Goal: Task Accomplishment & Management: Manage account settings

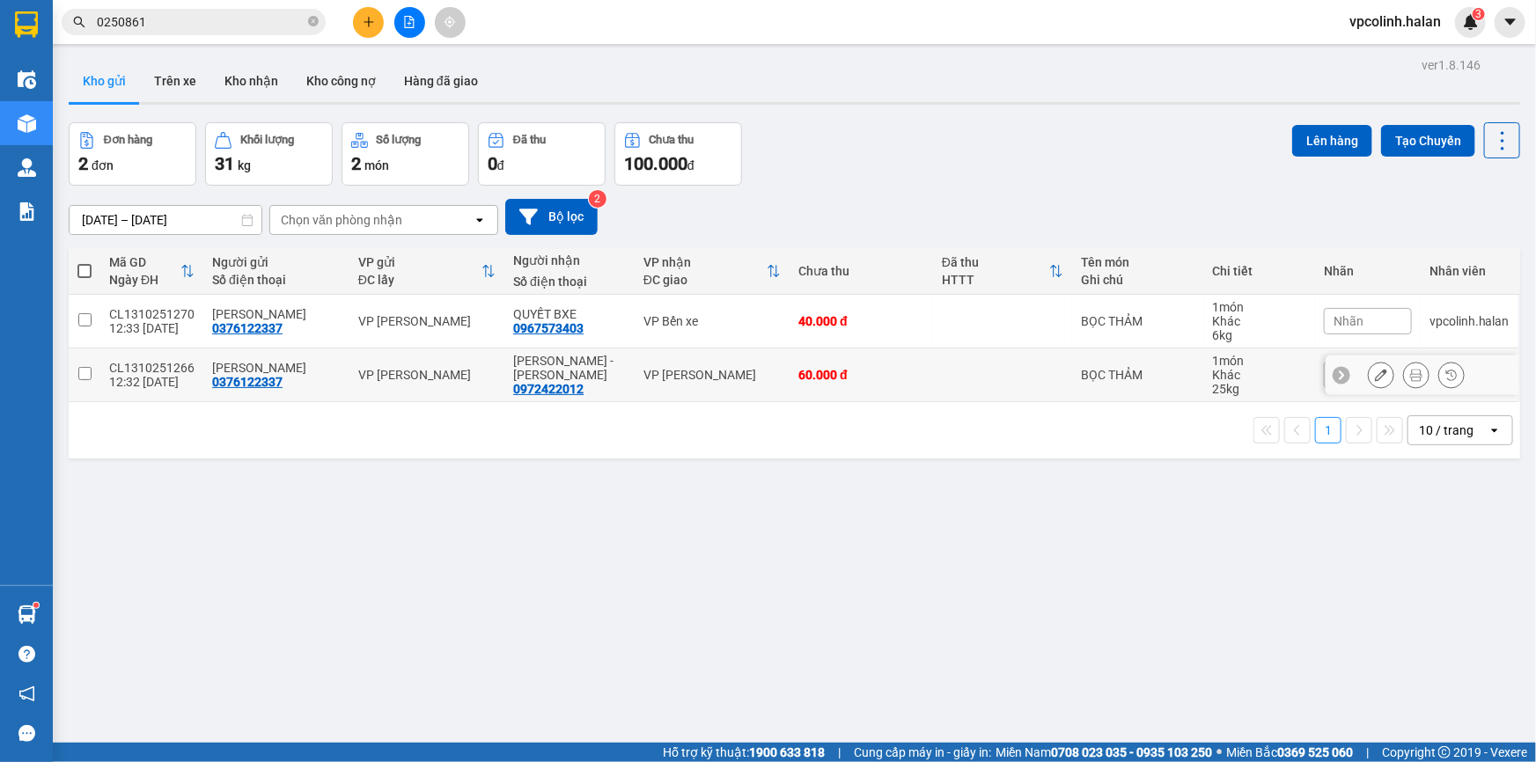
click at [750, 352] on td "VP [PERSON_NAME]" at bounding box center [712, 376] width 155 height 54
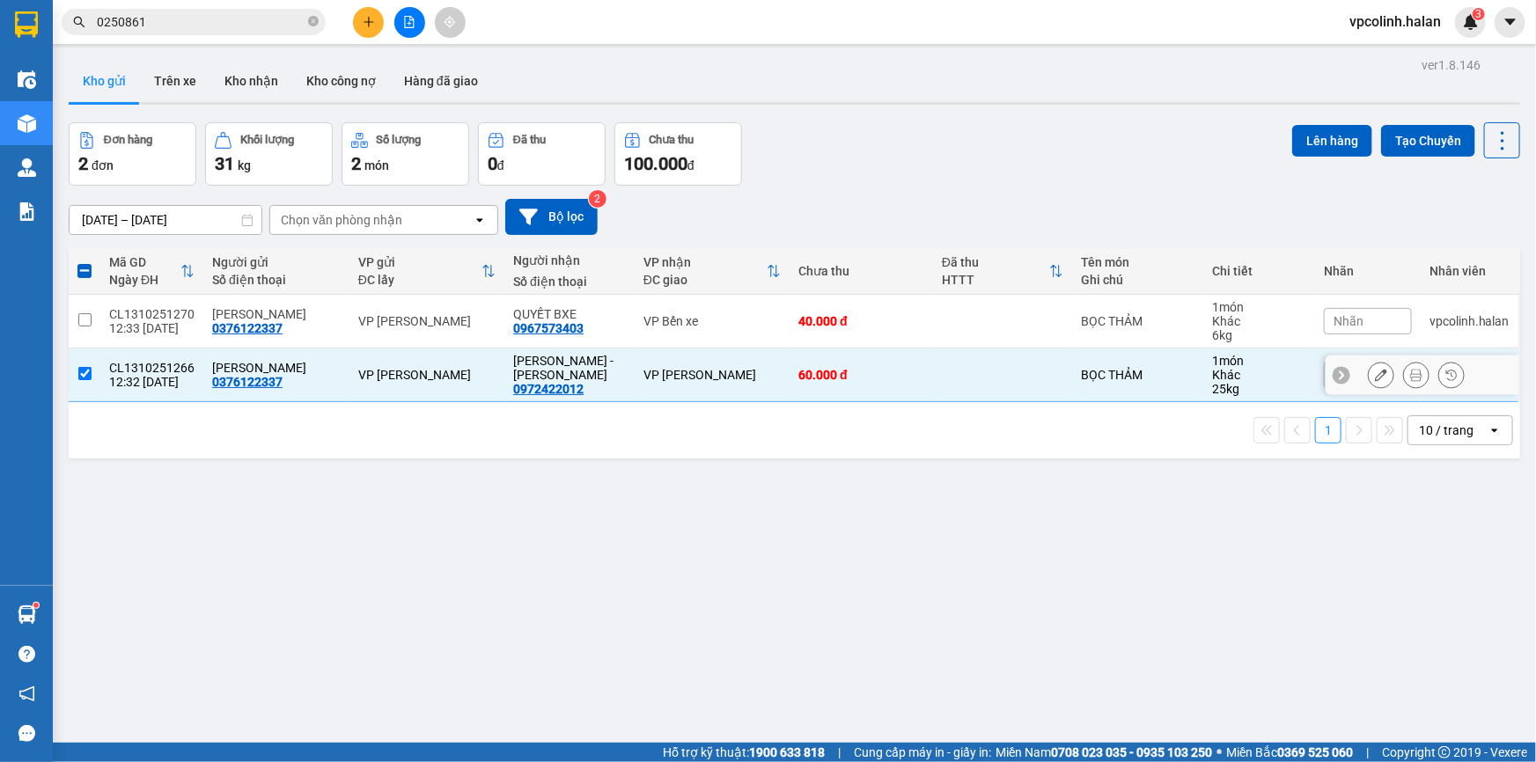
click at [731, 378] on div "VP [PERSON_NAME]" at bounding box center [712, 375] width 137 height 14
checkbox input "false"
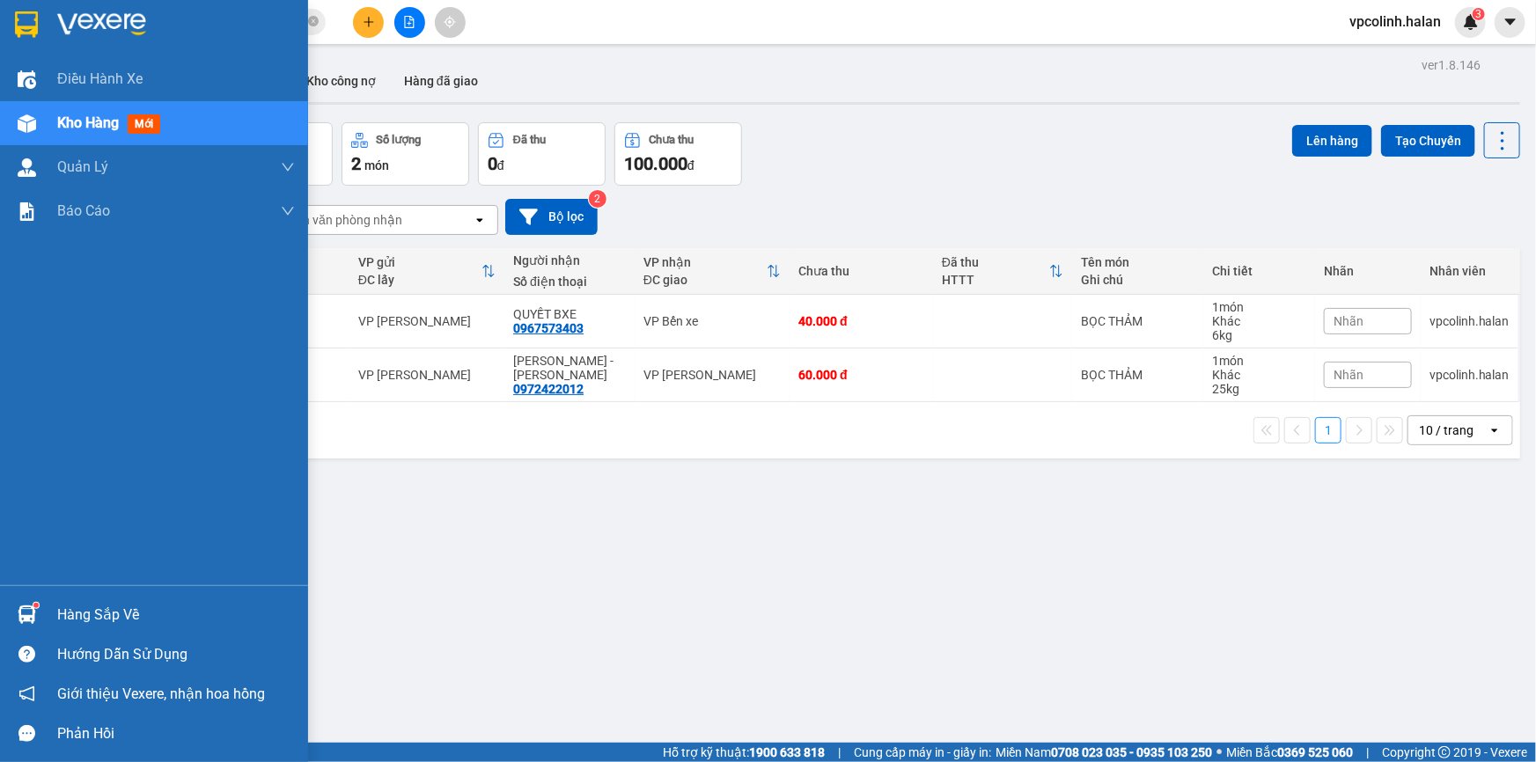
click at [41, 622] on div at bounding box center [26, 615] width 31 height 31
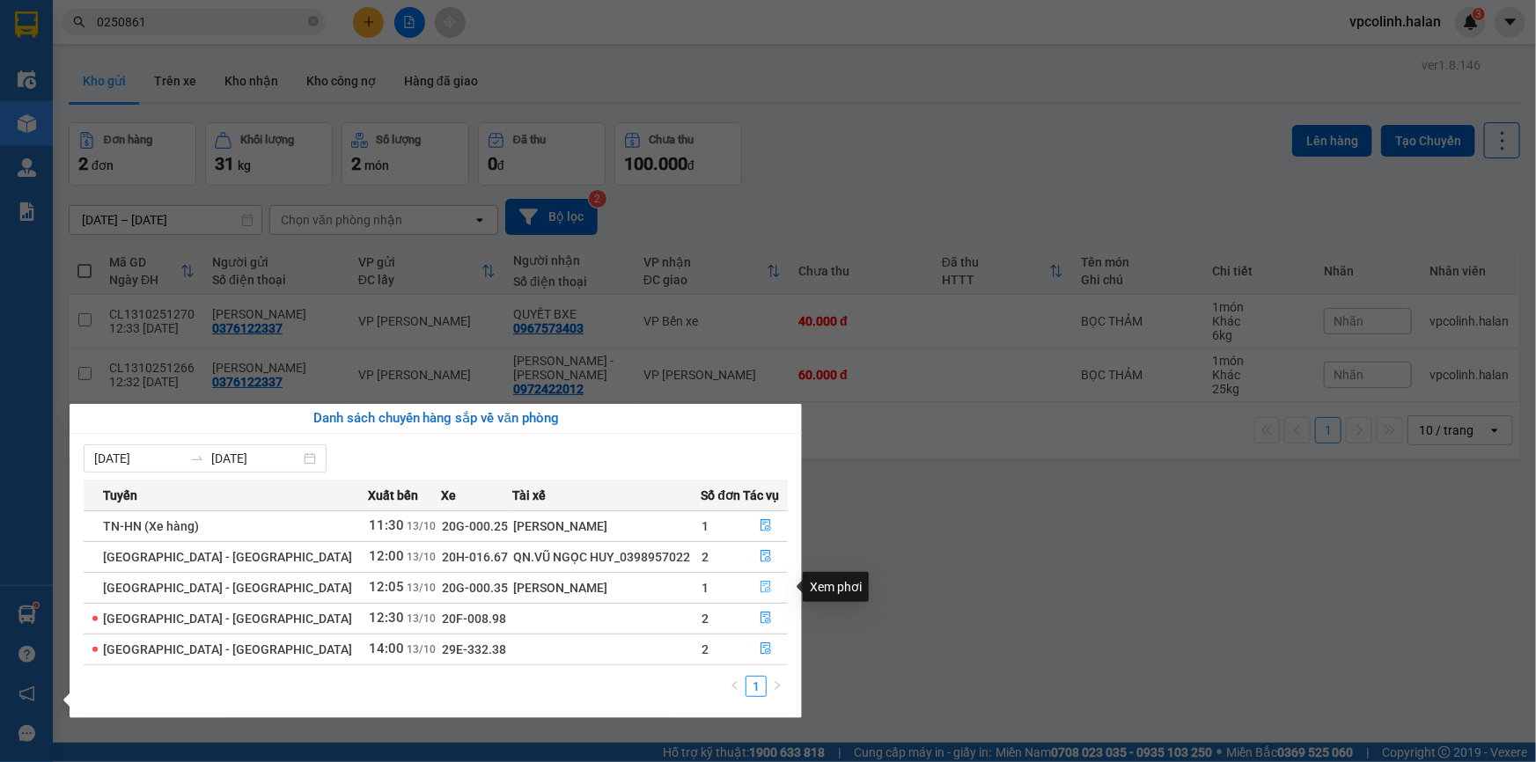
click at [765, 588] on icon "file-done" at bounding box center [766, 587] width 12 height 12
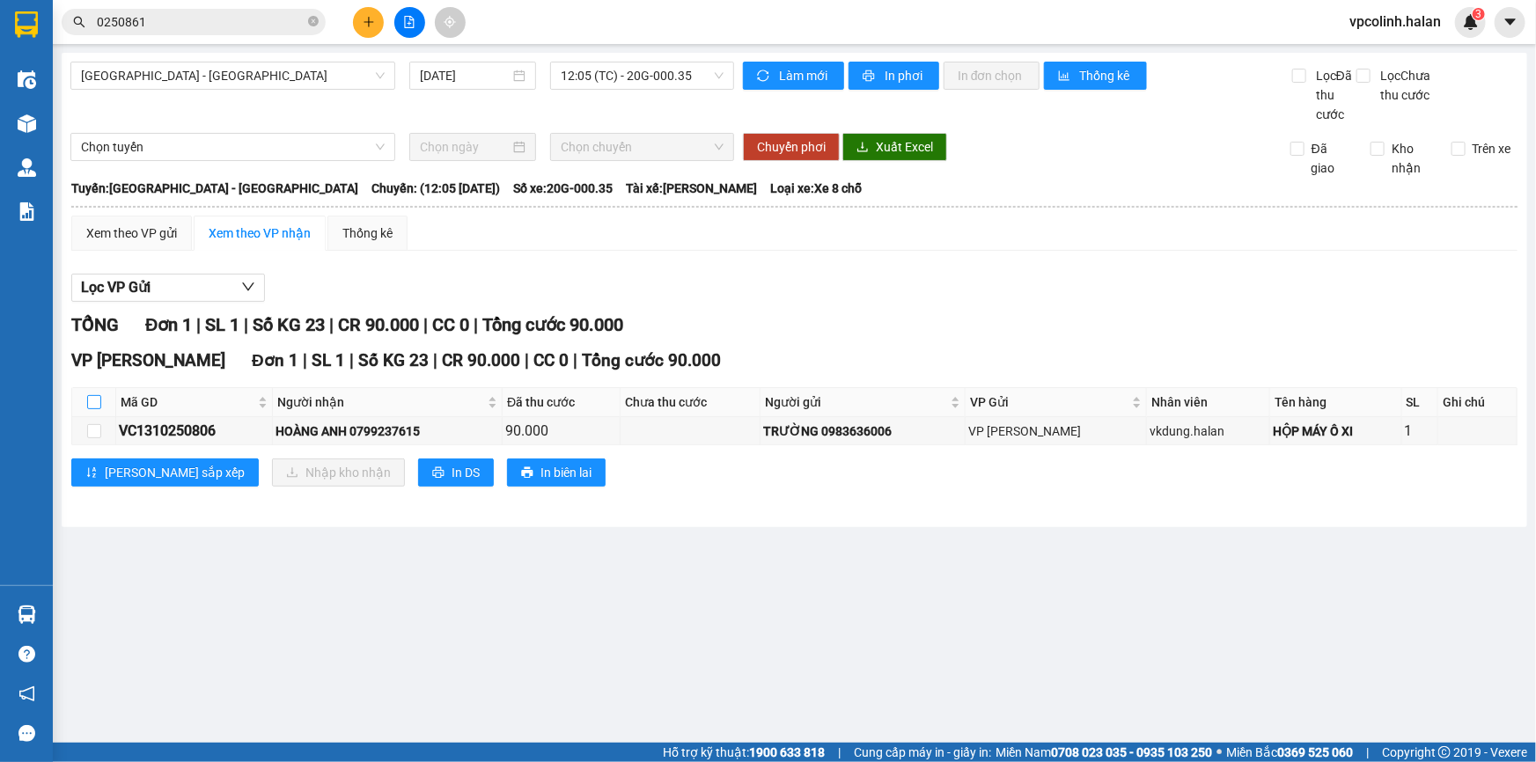
click at [97, 401] on input "checkbox" at bounding box center [94, 402] width 14 height 14
checkbox input "true"
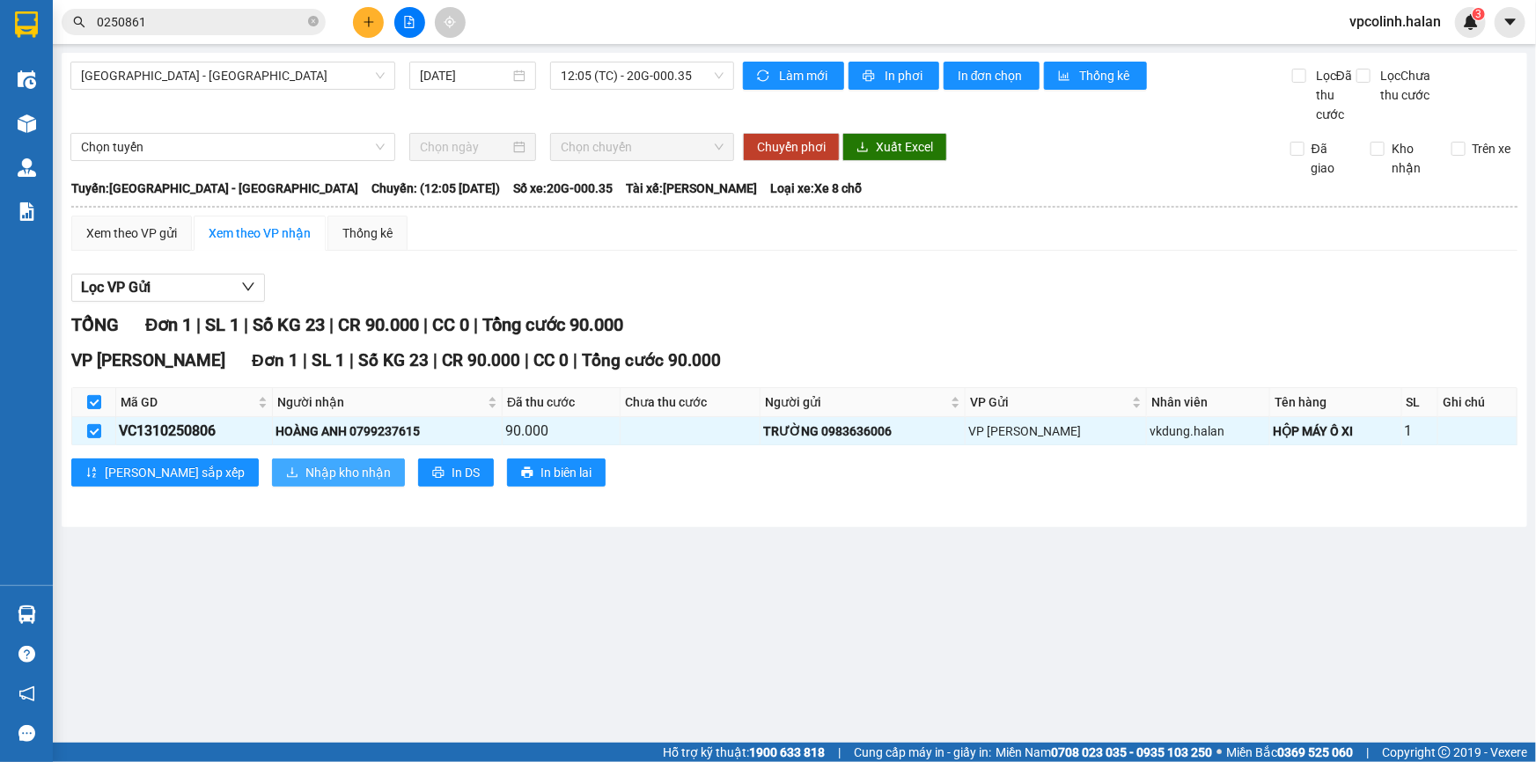
click at [306, 473] on span "Nhập kho nhận" at bounding box center [348, 472] width 85 height 19
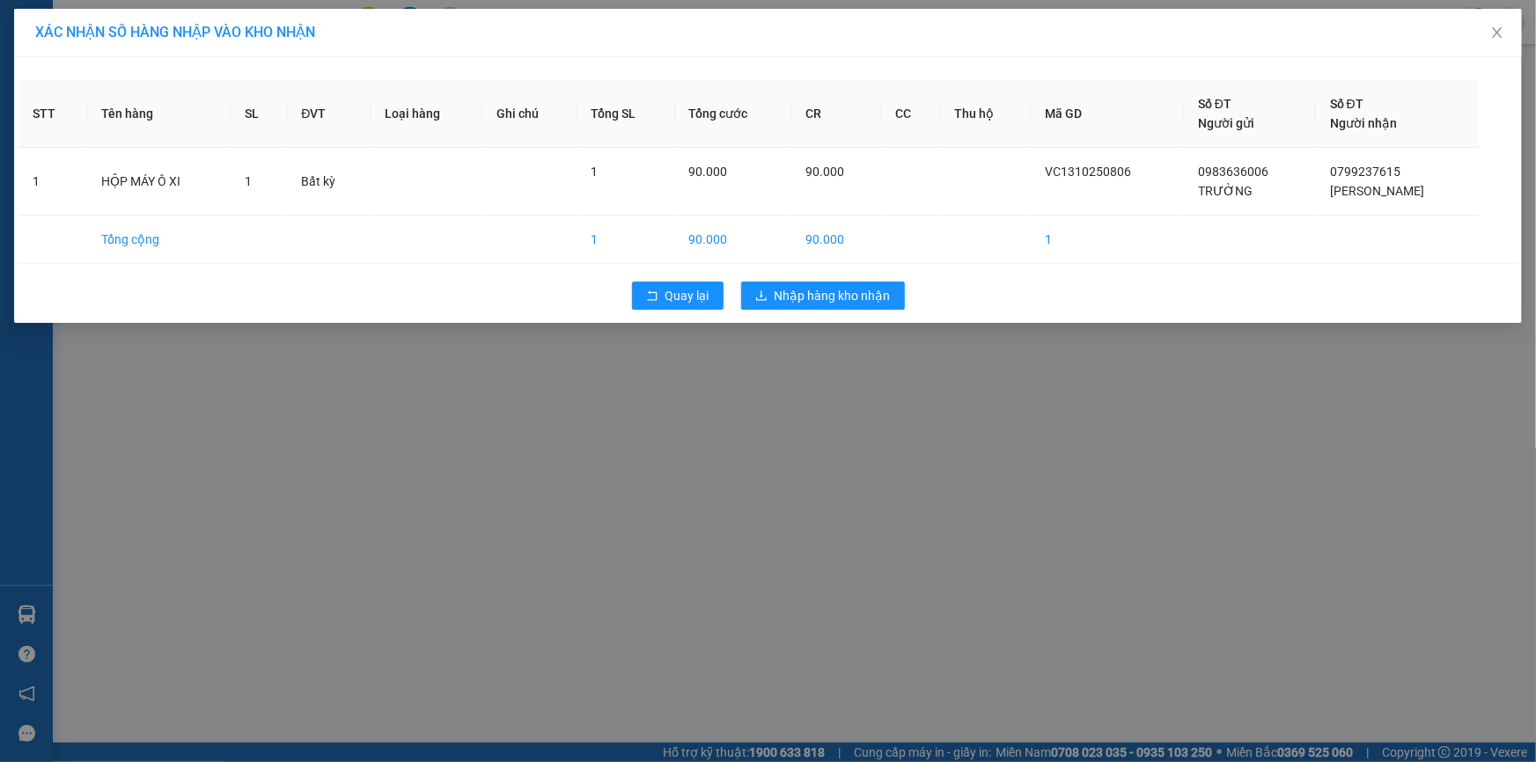
click at [825, 309] on div "Quay lại Nhập hàng kho nhận" at bounding box center [767, 296] width 1499 height 46
click at [768, 291] on button "Nhập hàng kho nhận" at bounding box center [823, 296] width 164 height 28
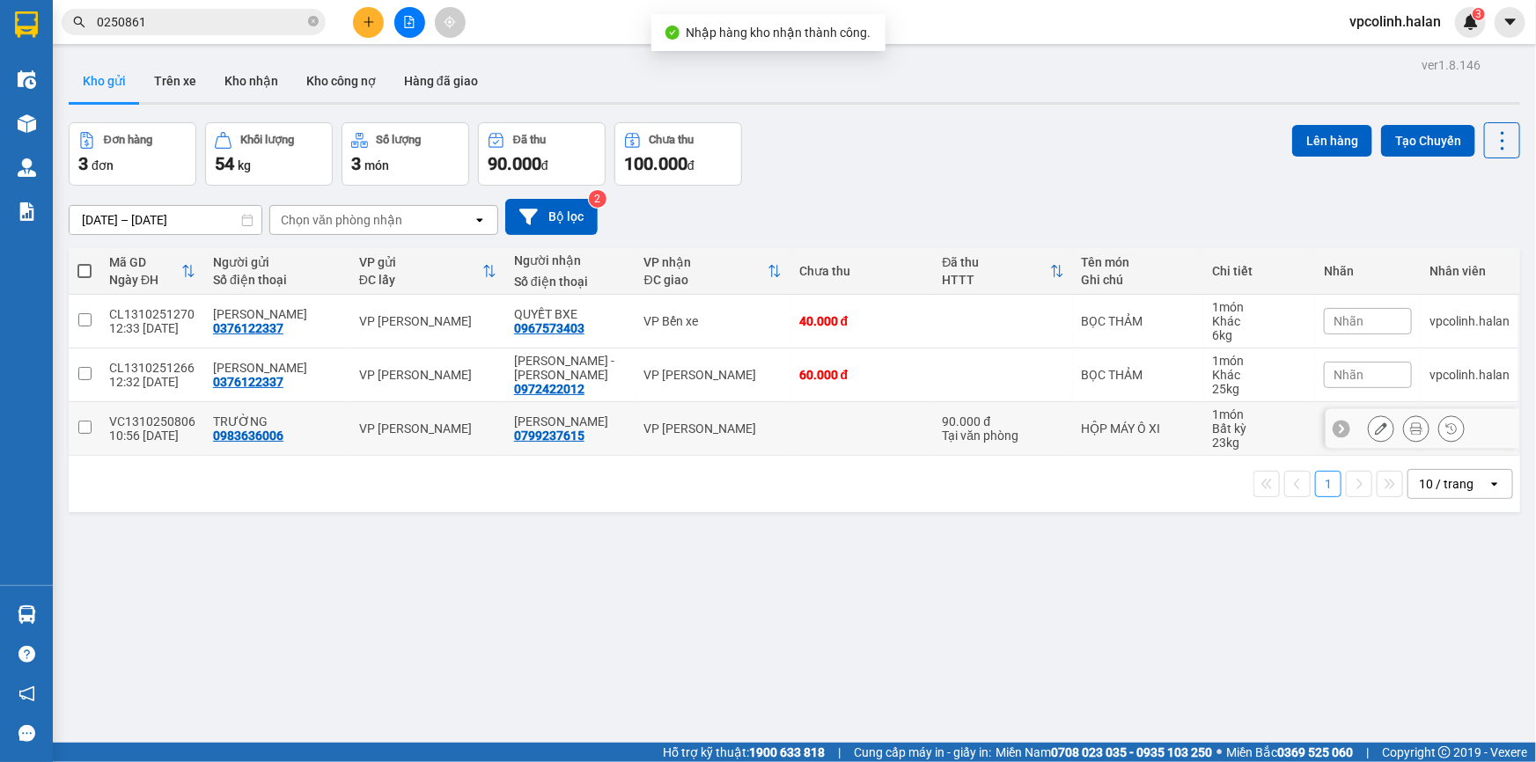
click at [1126, 428] on div "HỘP MÁY Ô XI" at bounding box center [1139, 429] width 114 height 14
checkbox input "true"
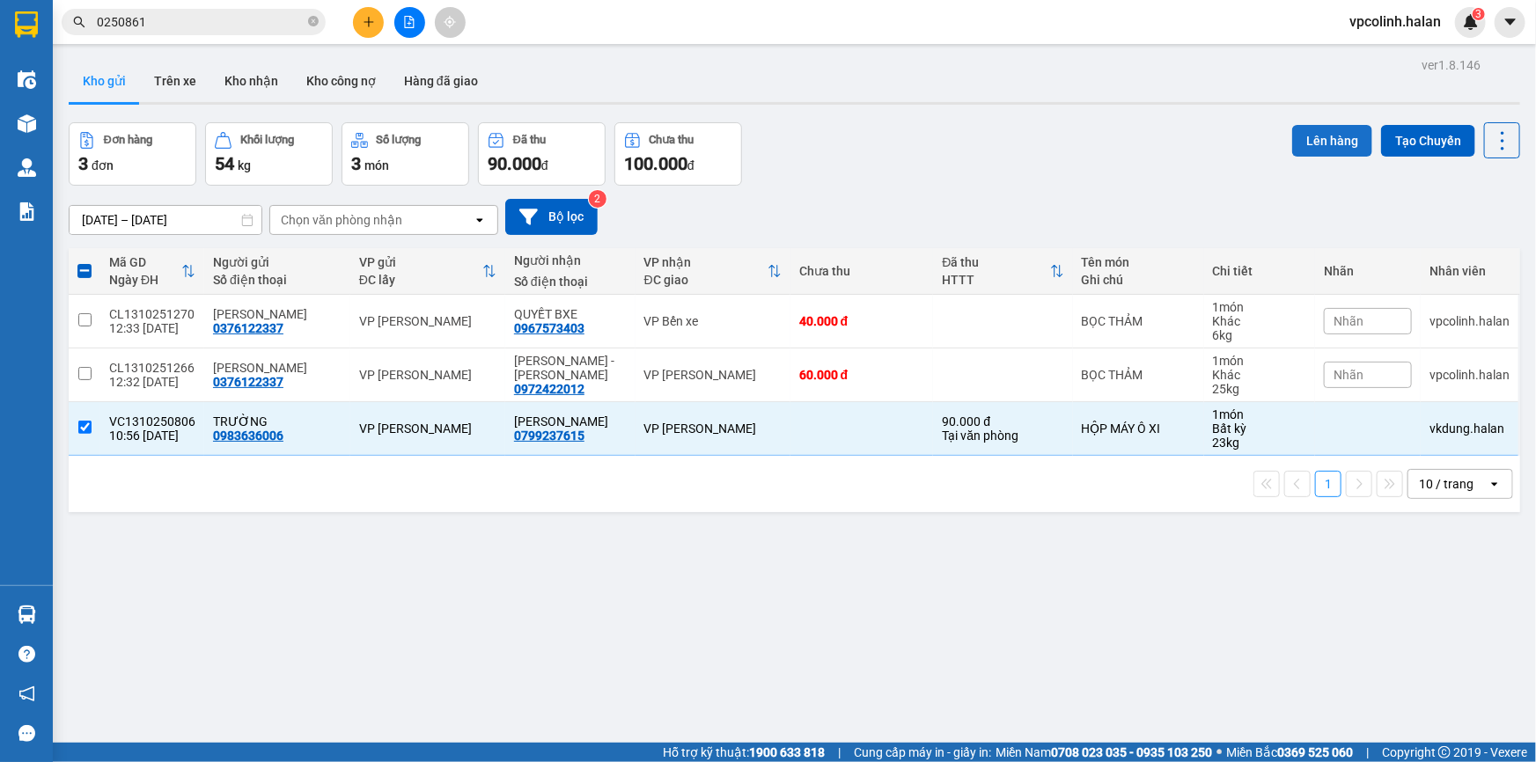
click at [1317, 133] on button "Lên hàng" at bounding box center [1333, 141] width 80 height 32
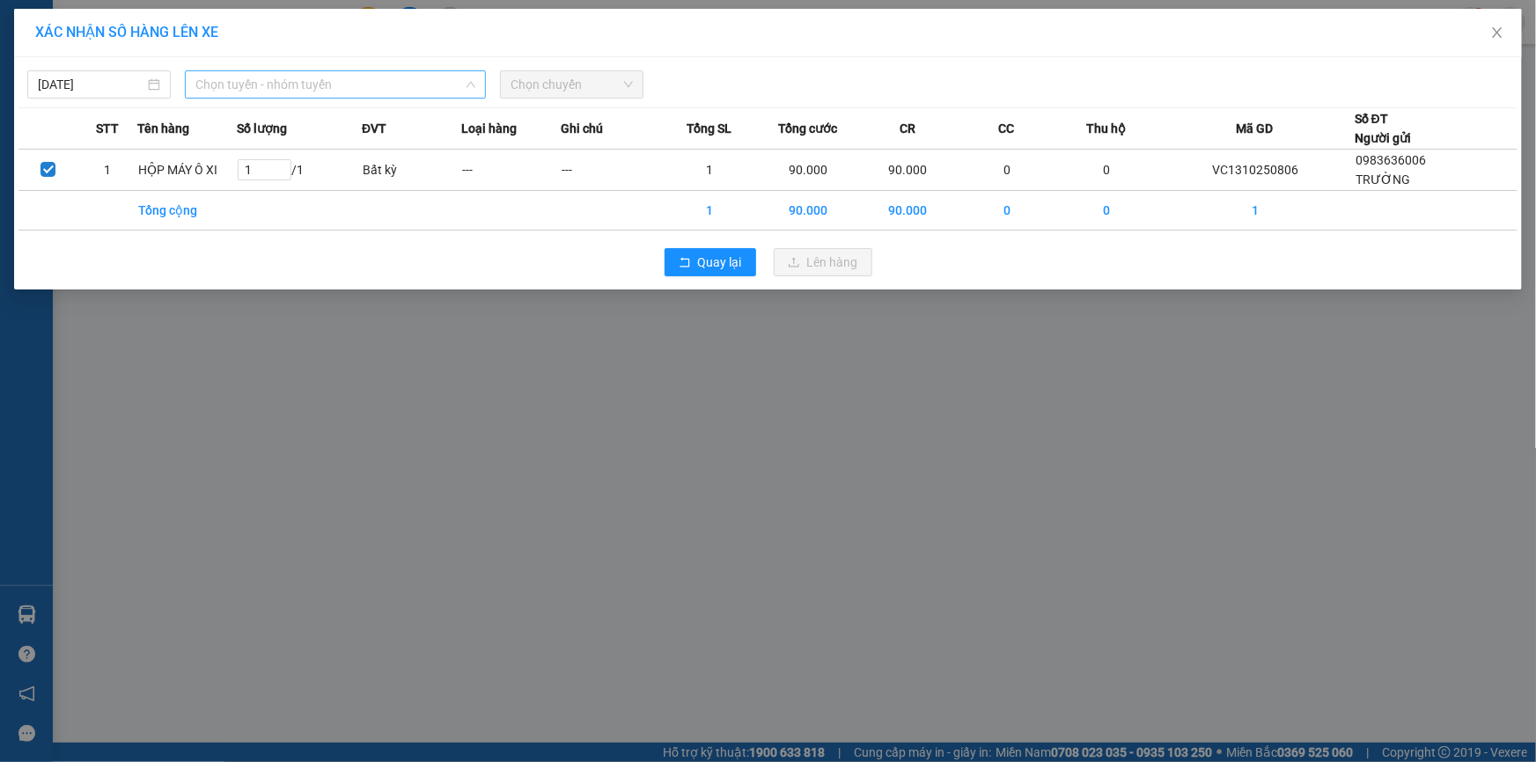
click at [414, 89] on span "Chọn tuyến - nhóm tuyến" at bounding box center [335, 84] width 280 height 26
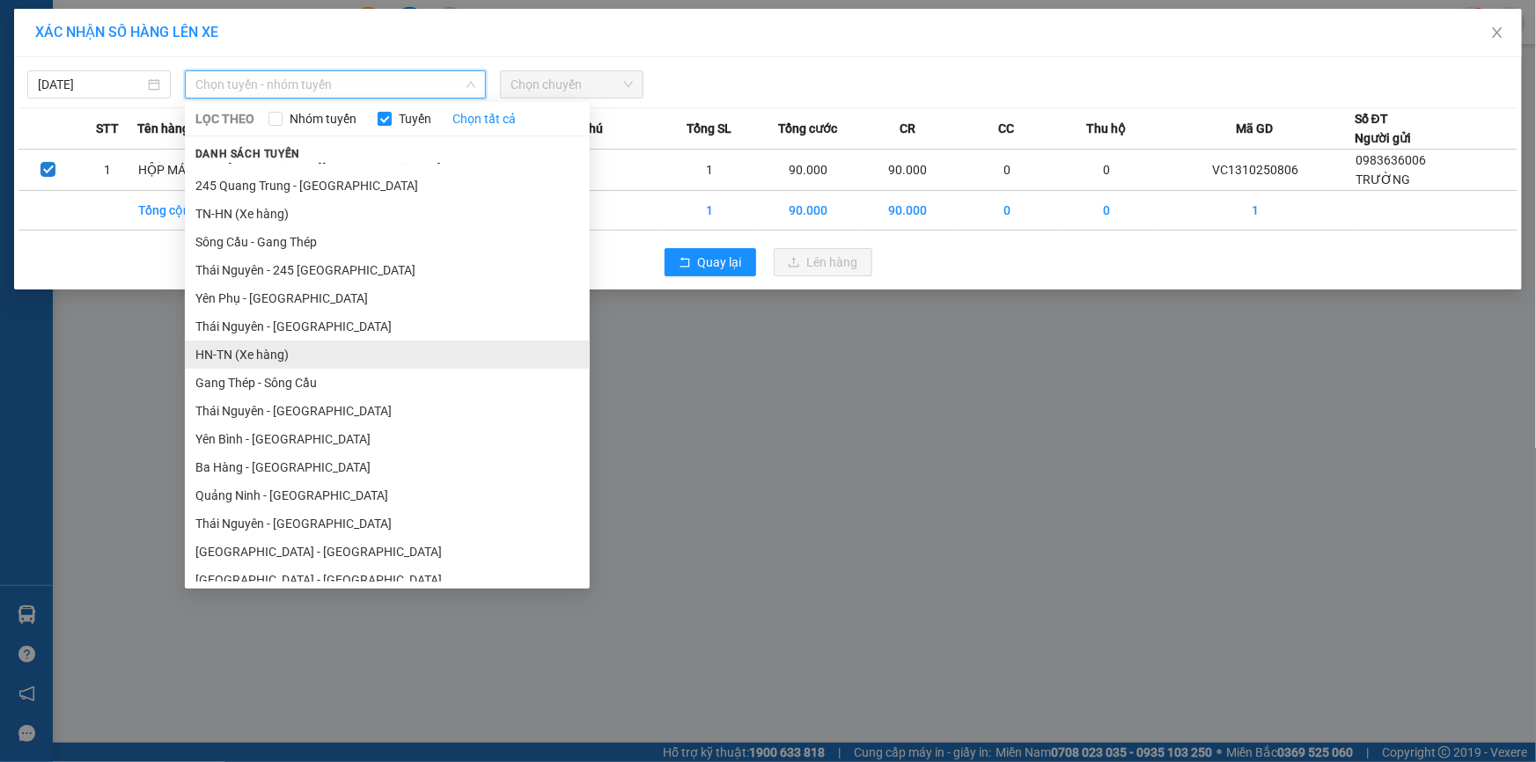
scroll to position [79, 0]
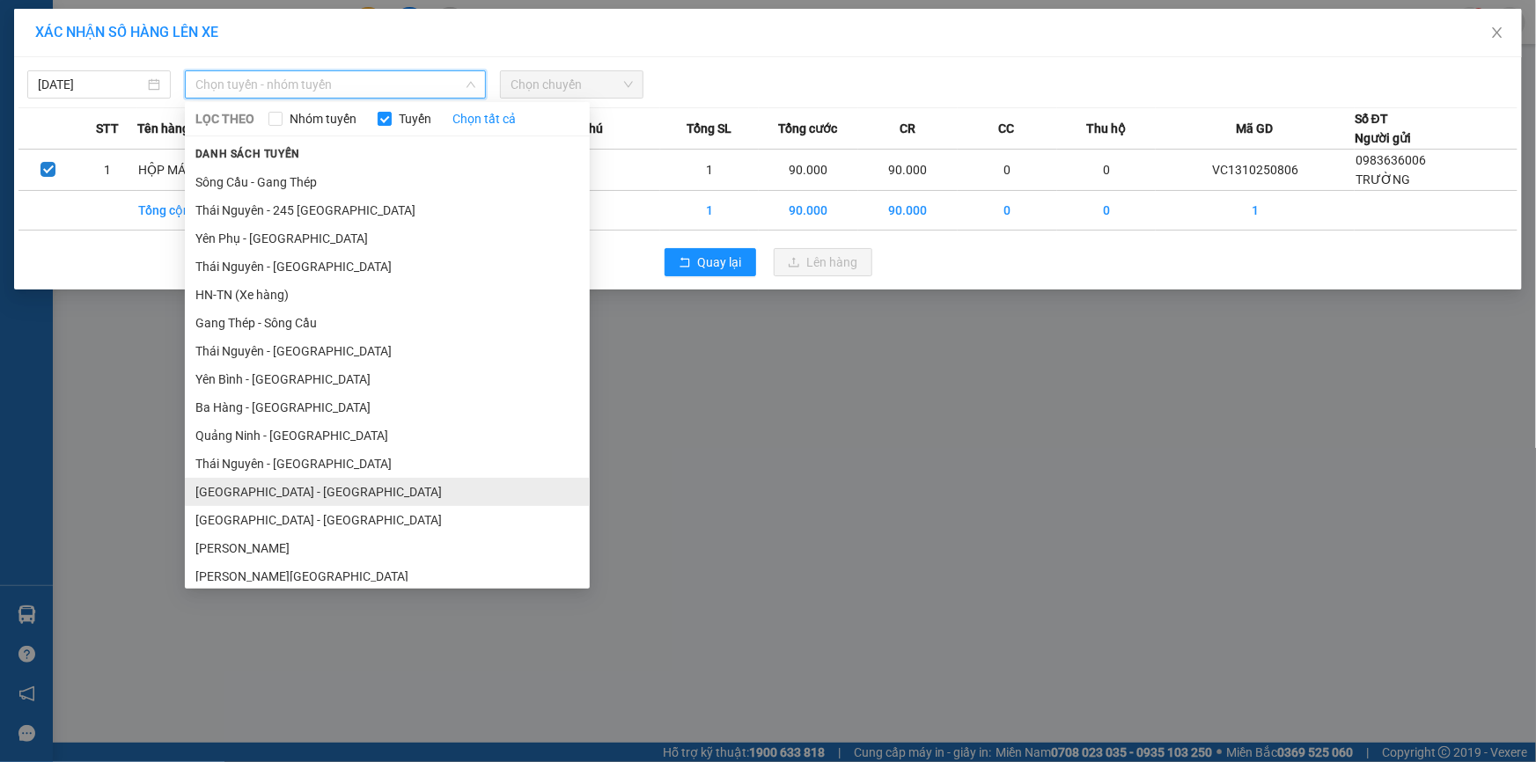
click at [247, 501] on li "[GEOGRAPHIC_DATA] - [GEOGRAPHIC_DATA]" at bounding box center [387, 492] width 405 height 28
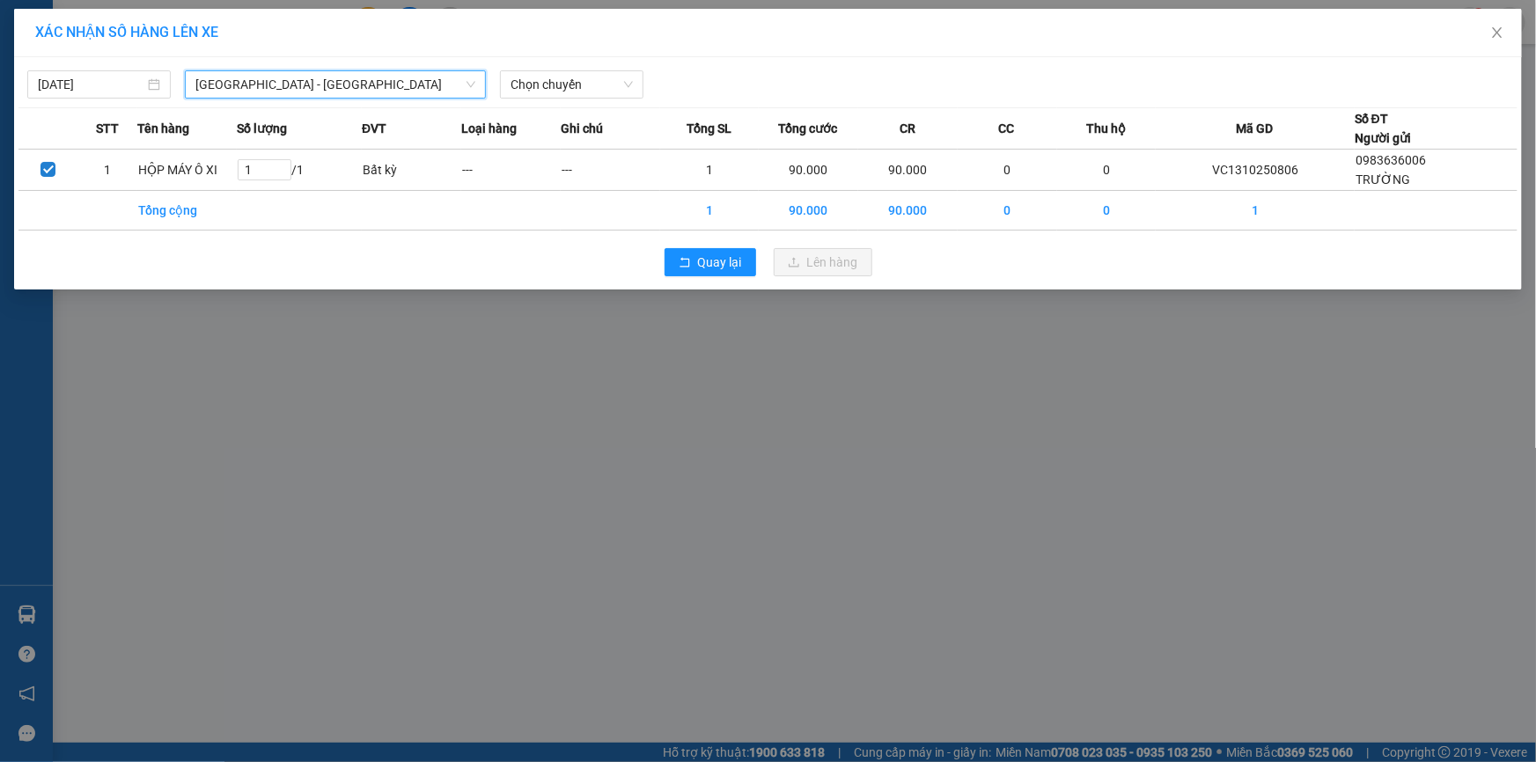
click at [593, 54] on div "XÁC NHẬN SỐ HÀNG LÊN XE" at bounding box center [768, 33] width 1508 height 48
click at [593, 77] on span "Chọn chuyến" at bounding box center [572, 84] width 122 height 26
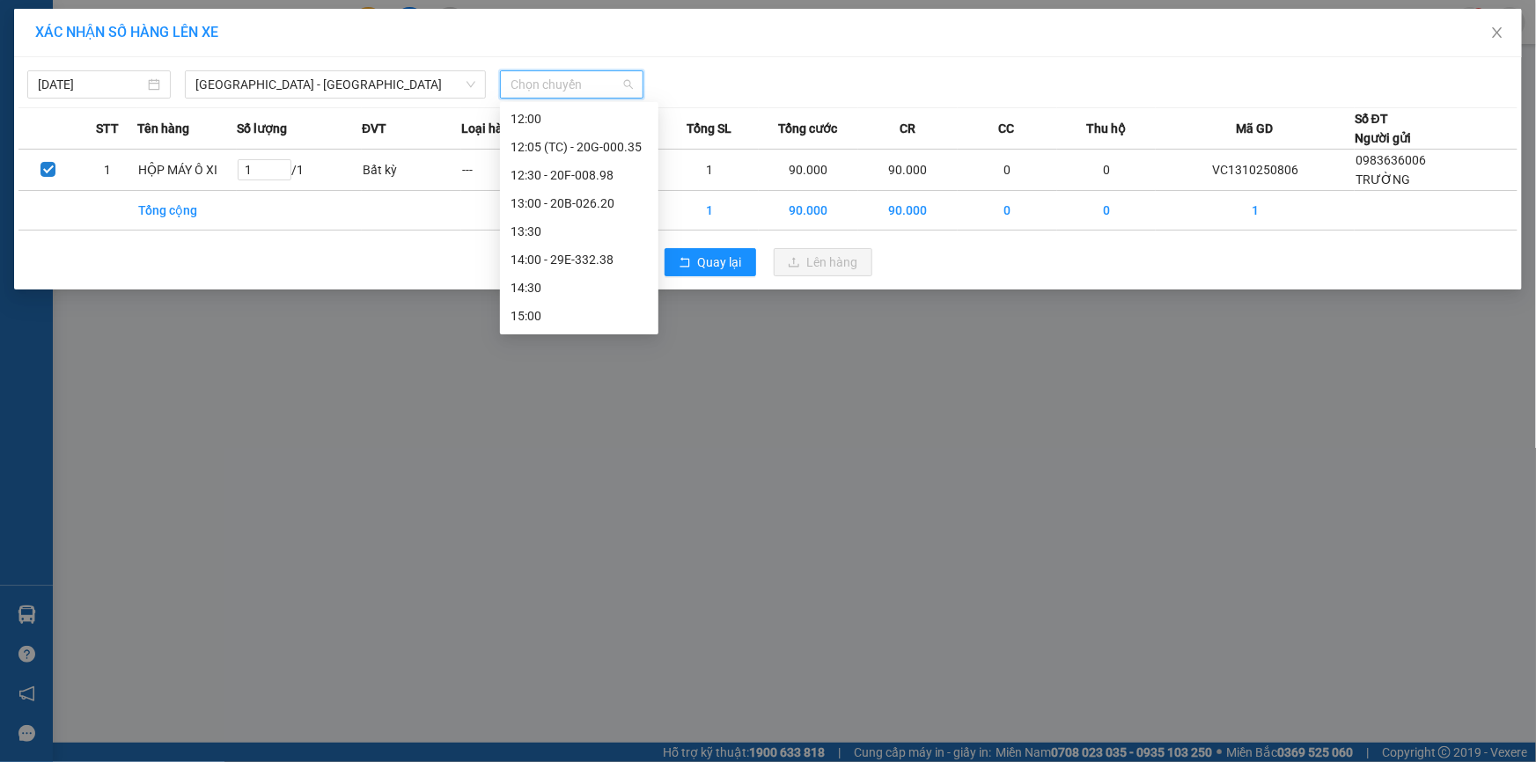
scroll to position [560, 0]
click at [690, 436] on div "XÁC NHẬN SỐ HÀNG LÊN XE [DATE] [GEOGRAPHIC_DATA] - [GEOGRAPHIC_DATA] LỌC THEO N…" at bounding box center [768, 381] width 1536 height 762
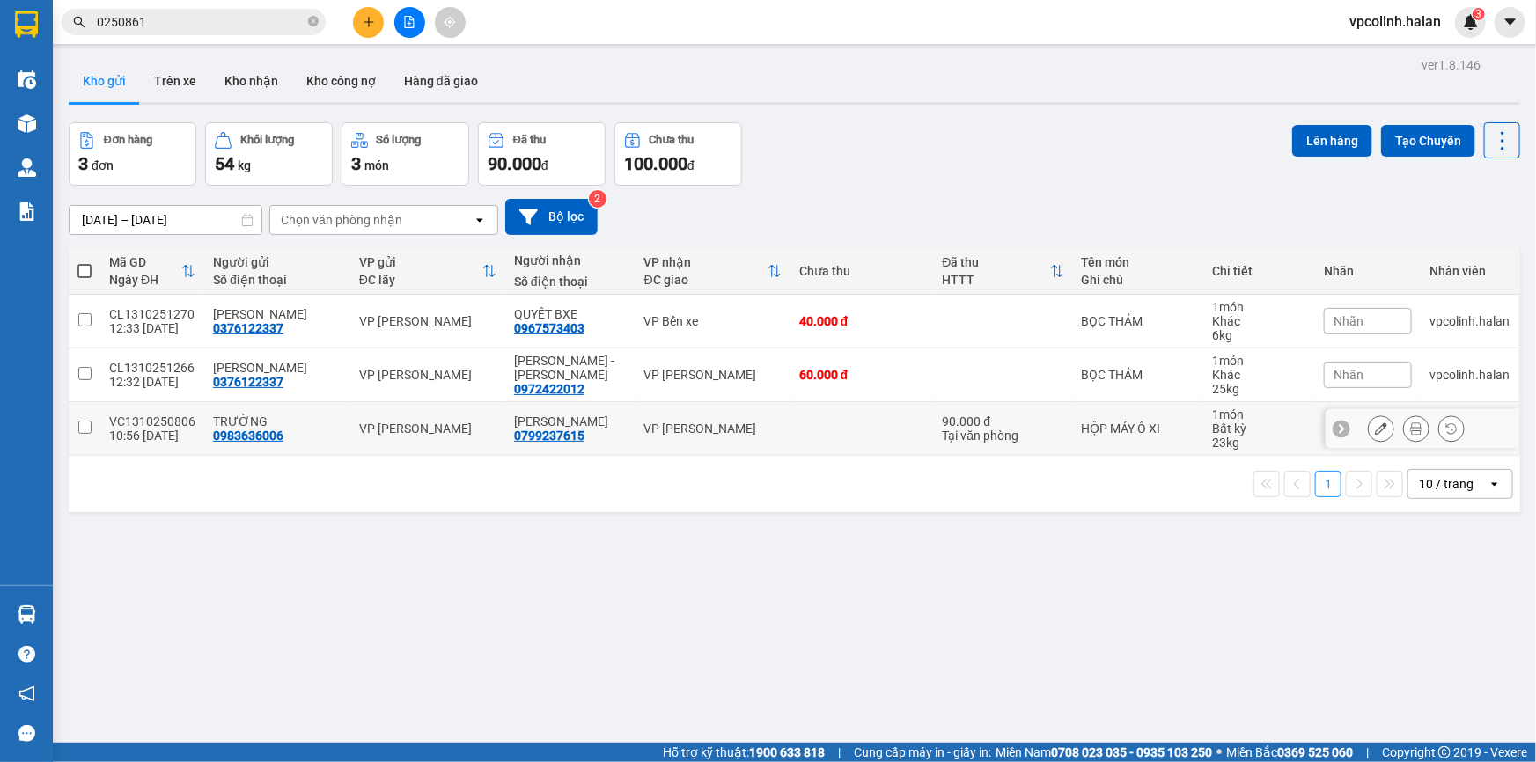
drag, startPoint x: 733, startPoint y: 430, endPoint x: 684, endPoint y: 489, distance: 76.9
click at [735, 430] on div "VP [PERSON_NAME]" at bounding box center [713, 429] width 137 height 14
checkbox input "true"
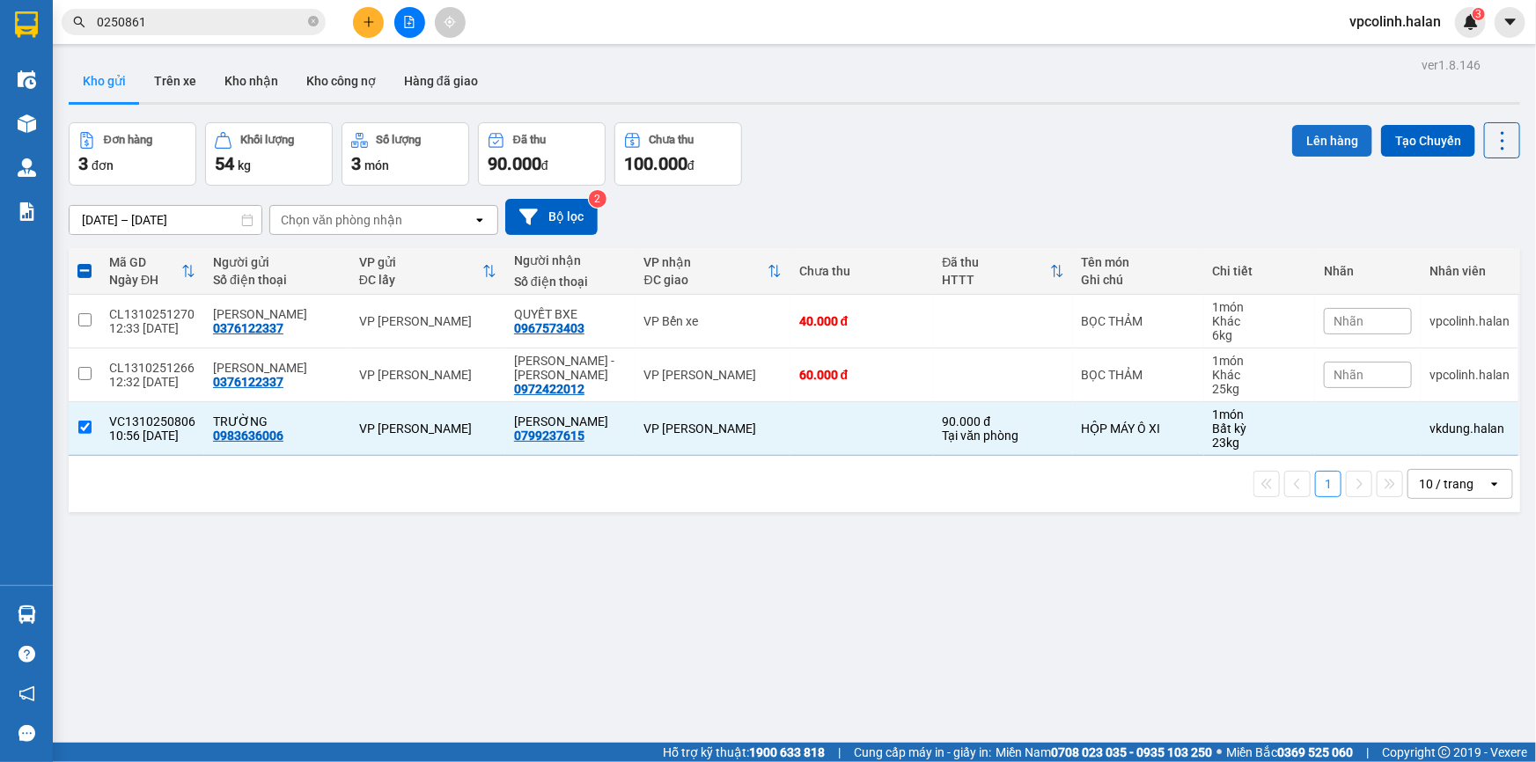
click at [1313, 139] on button "Lên hàng" at bounding box center [1333, 141] width 80 height 32
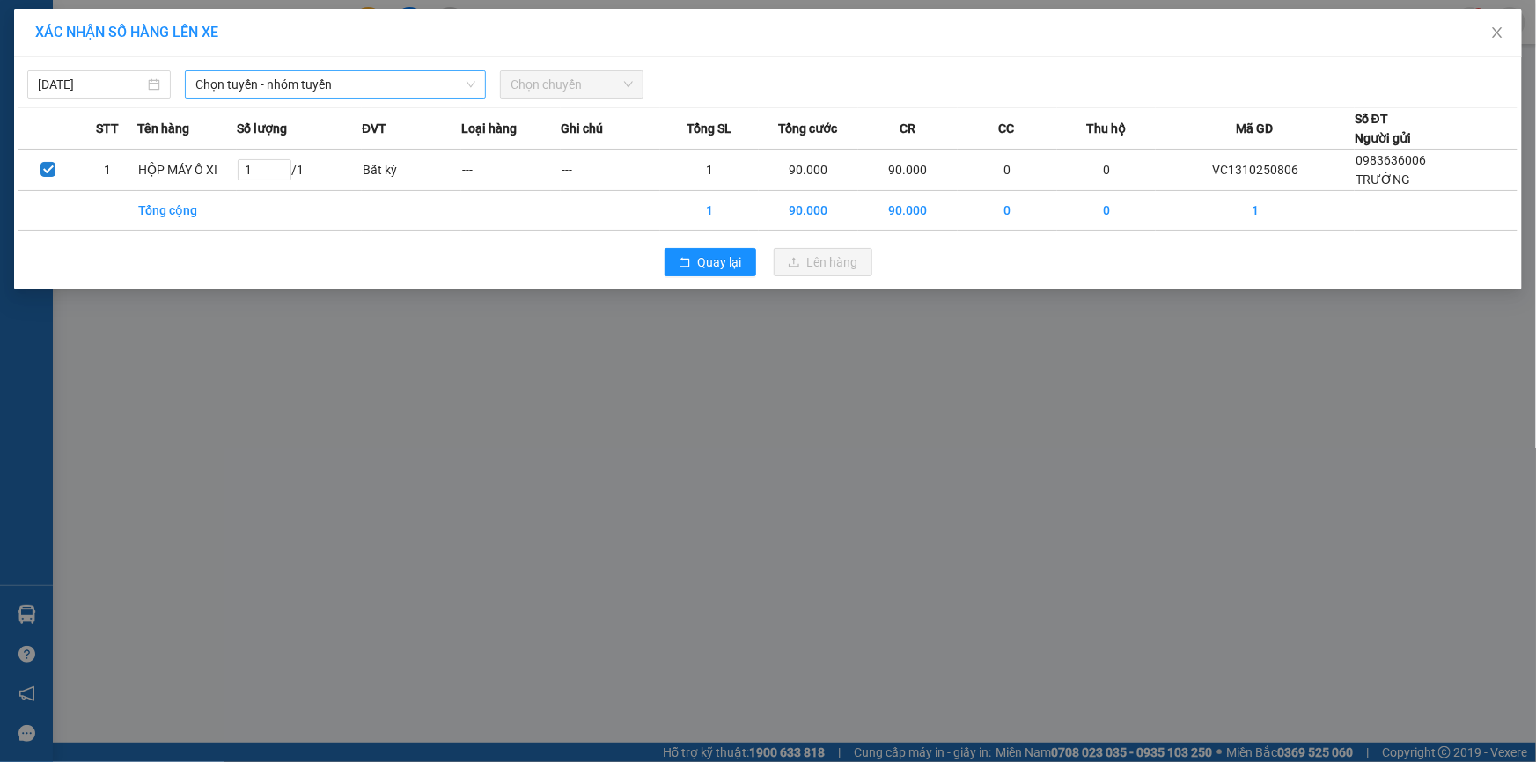
click at [404, 78] on span "Chọn tuyến - nhóm tuyến" at bounding box center [335, 84] width 280 height 26
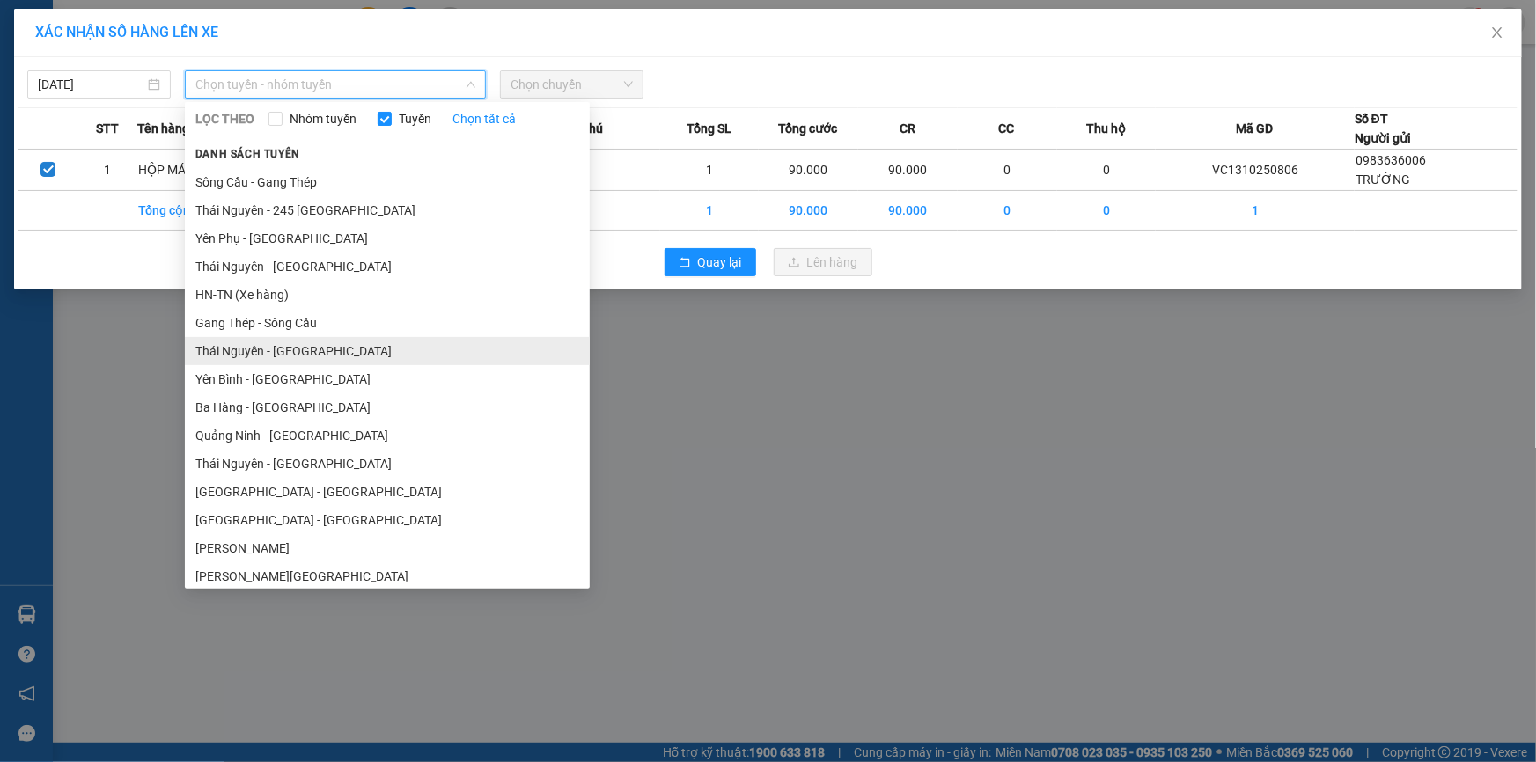
scroll to position [79, 0]
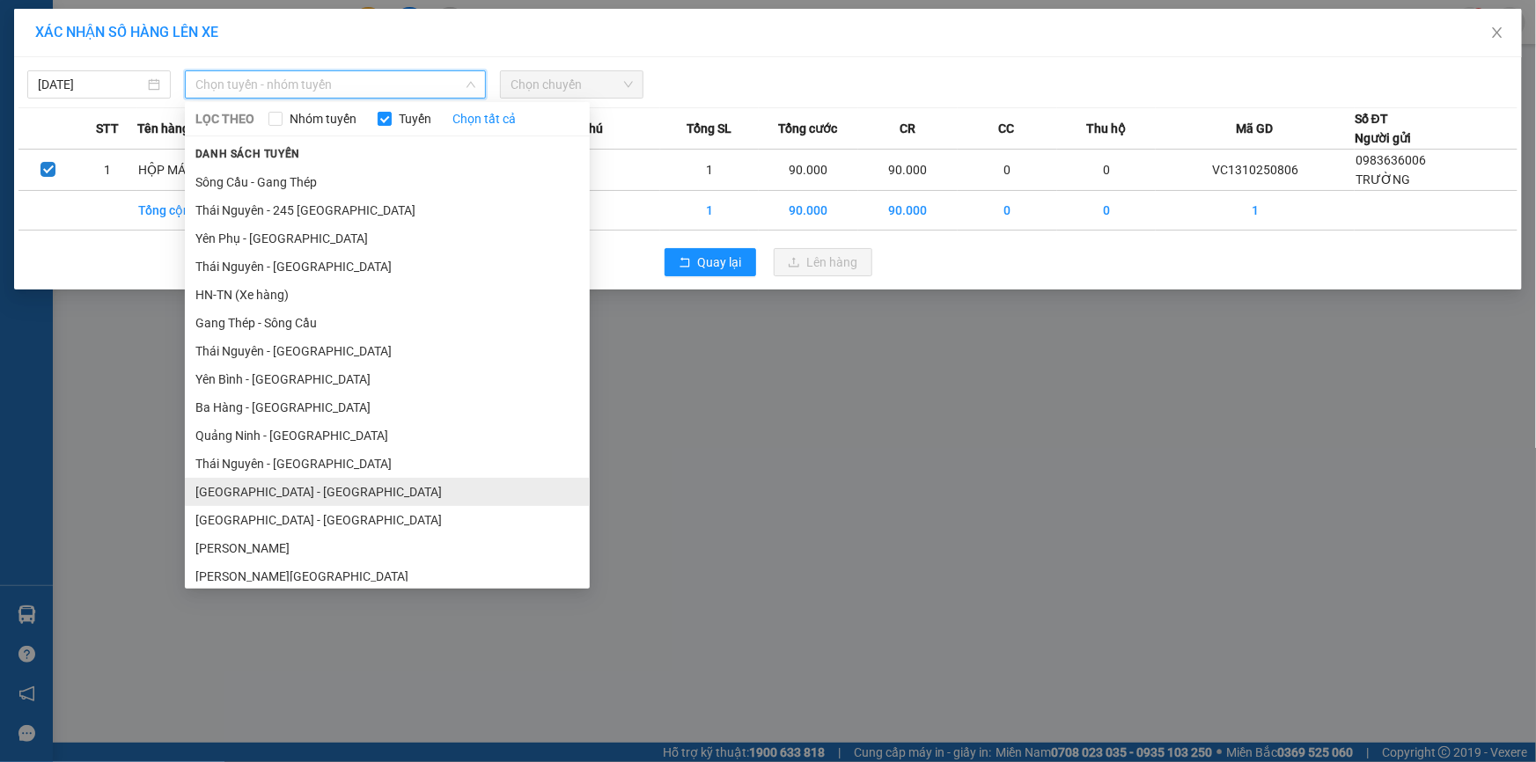
click at [278, 502] on li "[GEOGRAPHIC_DATA] - [GEOGRAPHIC_DATA]" at bounding box center [387, 492] width 405 height 28
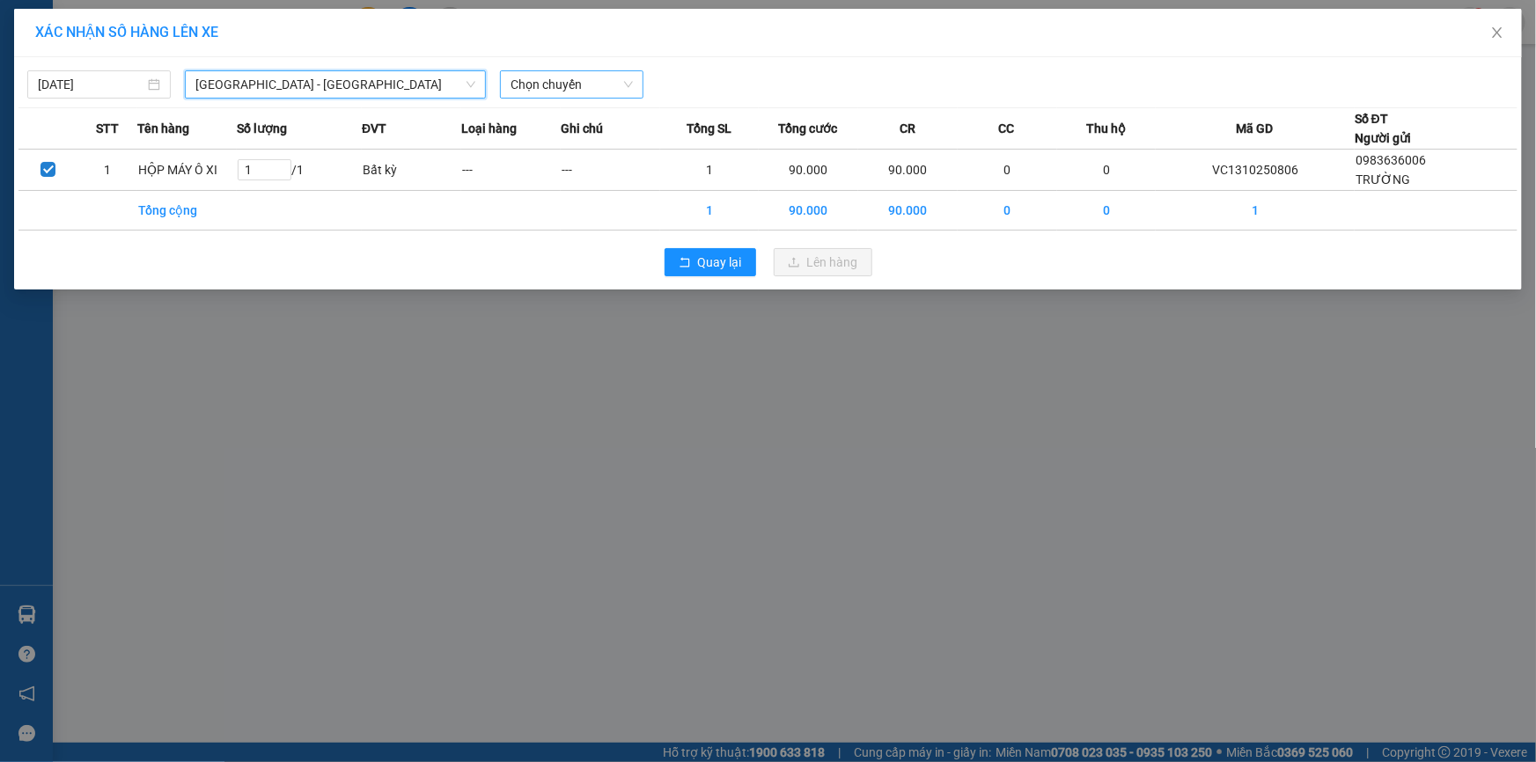
click at [572, 79] on span "Chọn chuyến" at bounding box center [572, 84] width 122 height 26
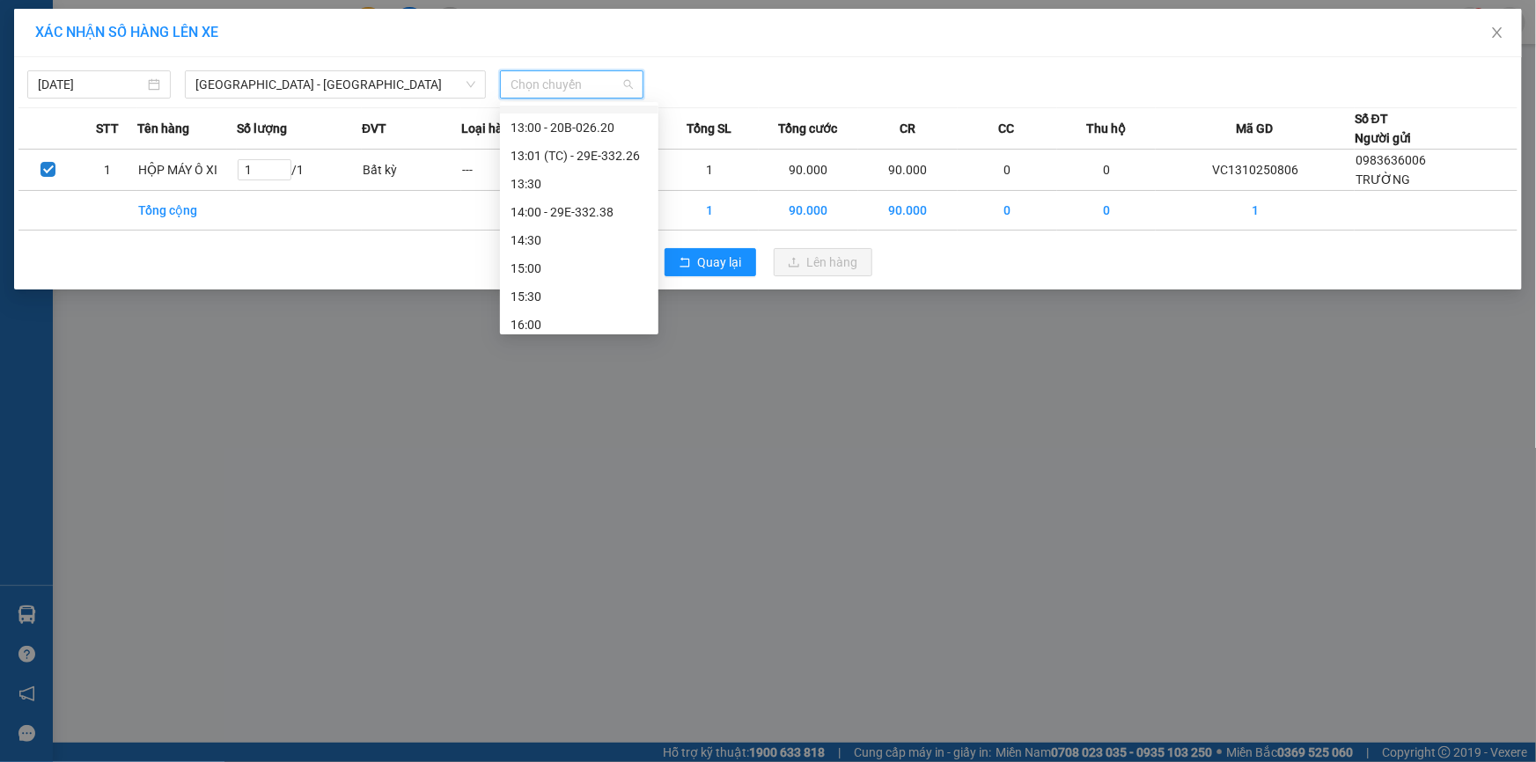
scroll to position [560, 0]
click at [610, 151] on div "13:01 (TC) - 29E-332.26" at bounding box center [579, 151] width 137 height 19
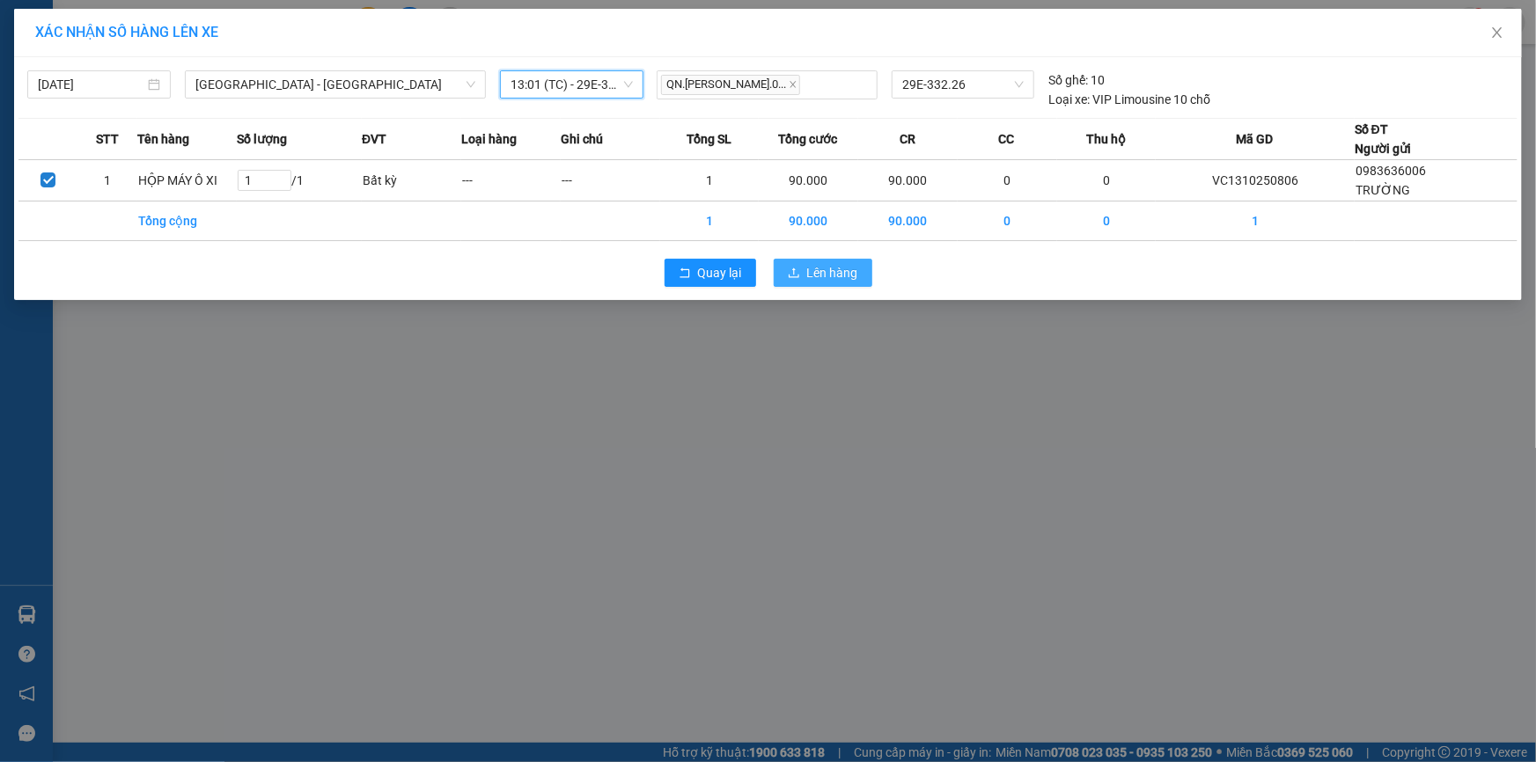
click at [858, 282] on button "Lên hàng" at bounding box center [823, 273] width 99 height 28
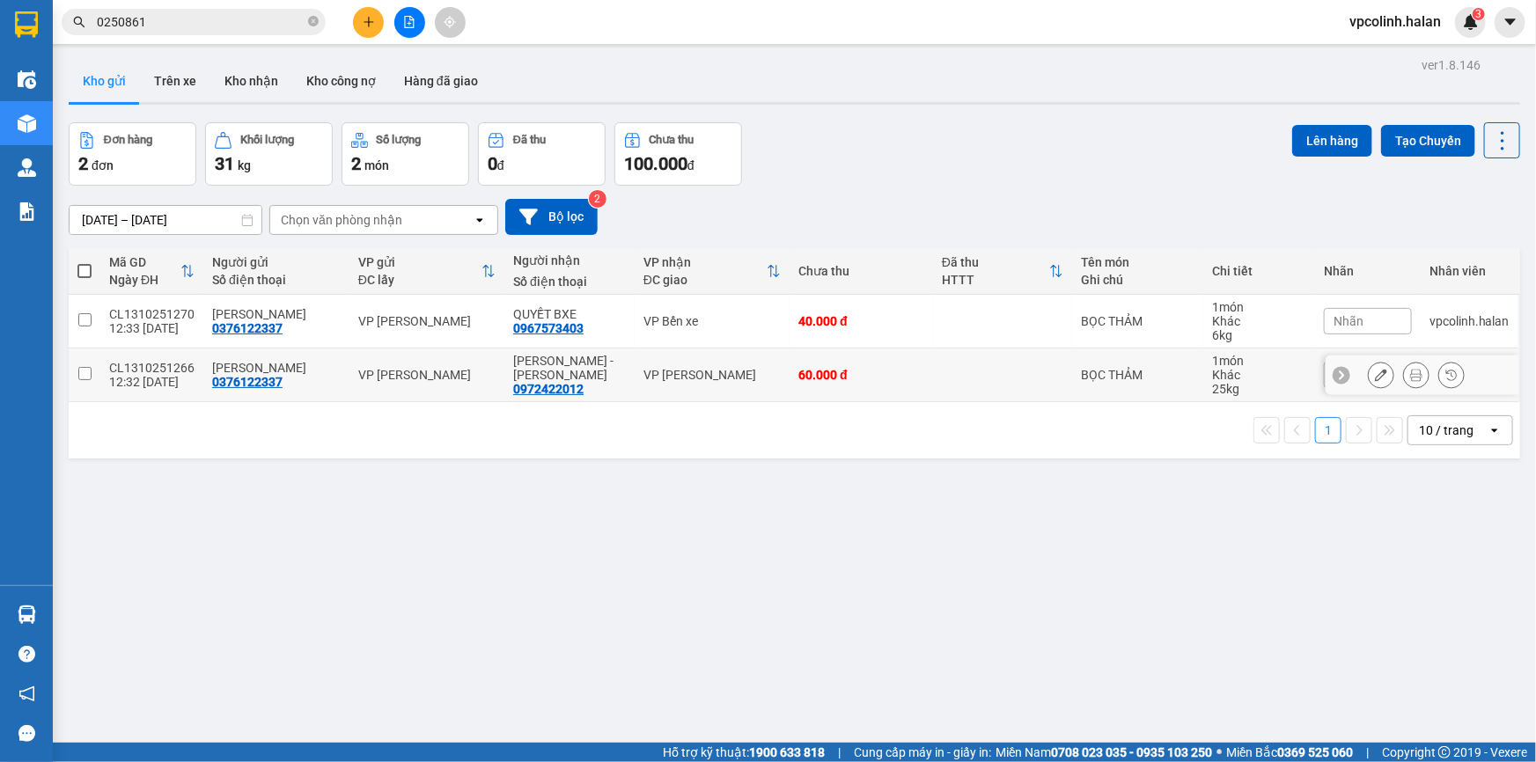
drag, startPoint x: 803, startPoint y: 372, endPoint x: 833, endPoint y: 314, distance: 64.6
click at [804, 371] on div "60.000 đ" at bounding box center [862, 375] width 126 height 14
checkbox input "true"
click at [838, 308] on td "40.000 đ" at bounding box center [862, 322] width 144 height 54
checkbox input "true"
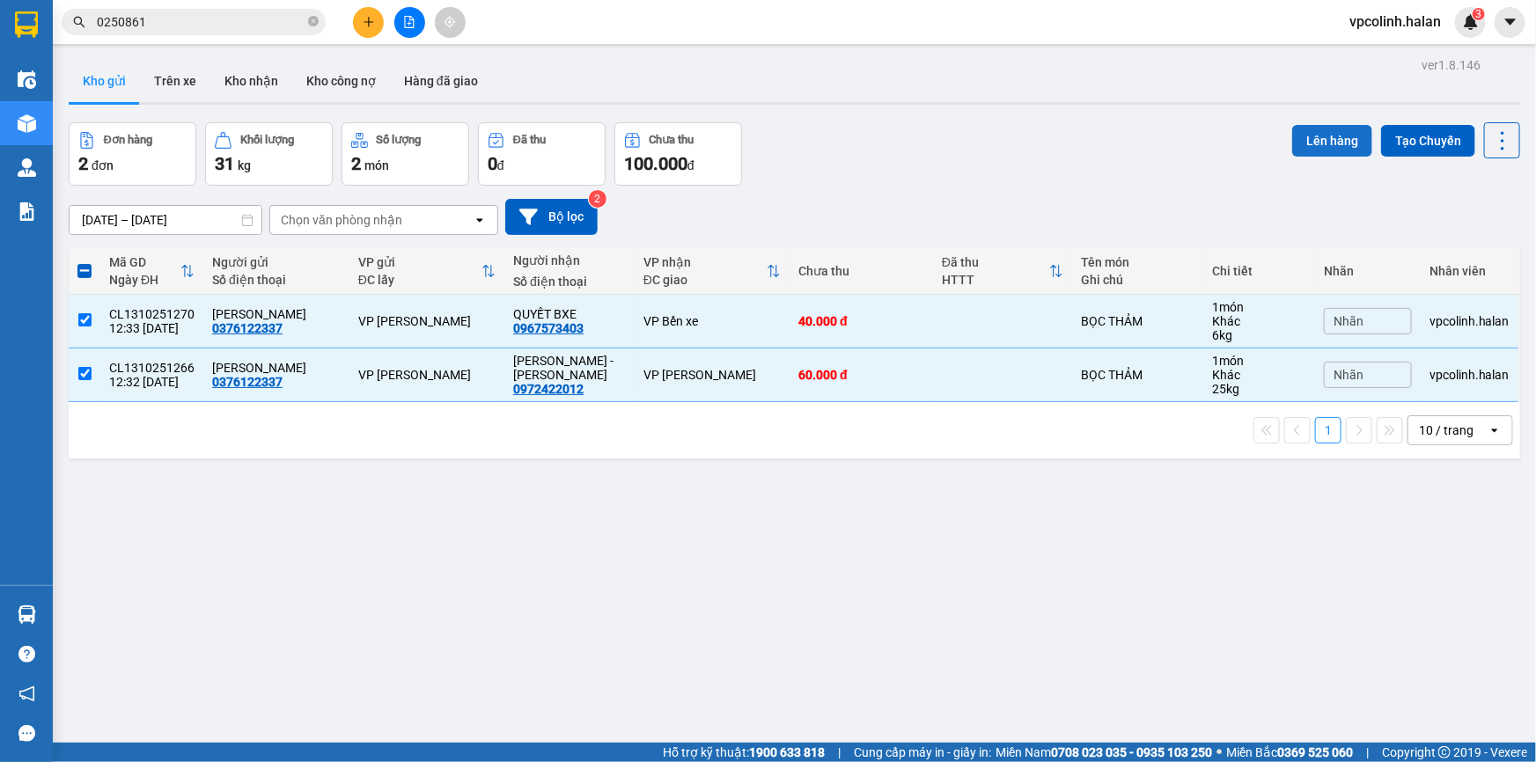
click at [1333, 144] on button "Lên hàng" at bounding box center [1333, 141] width 80 height 32
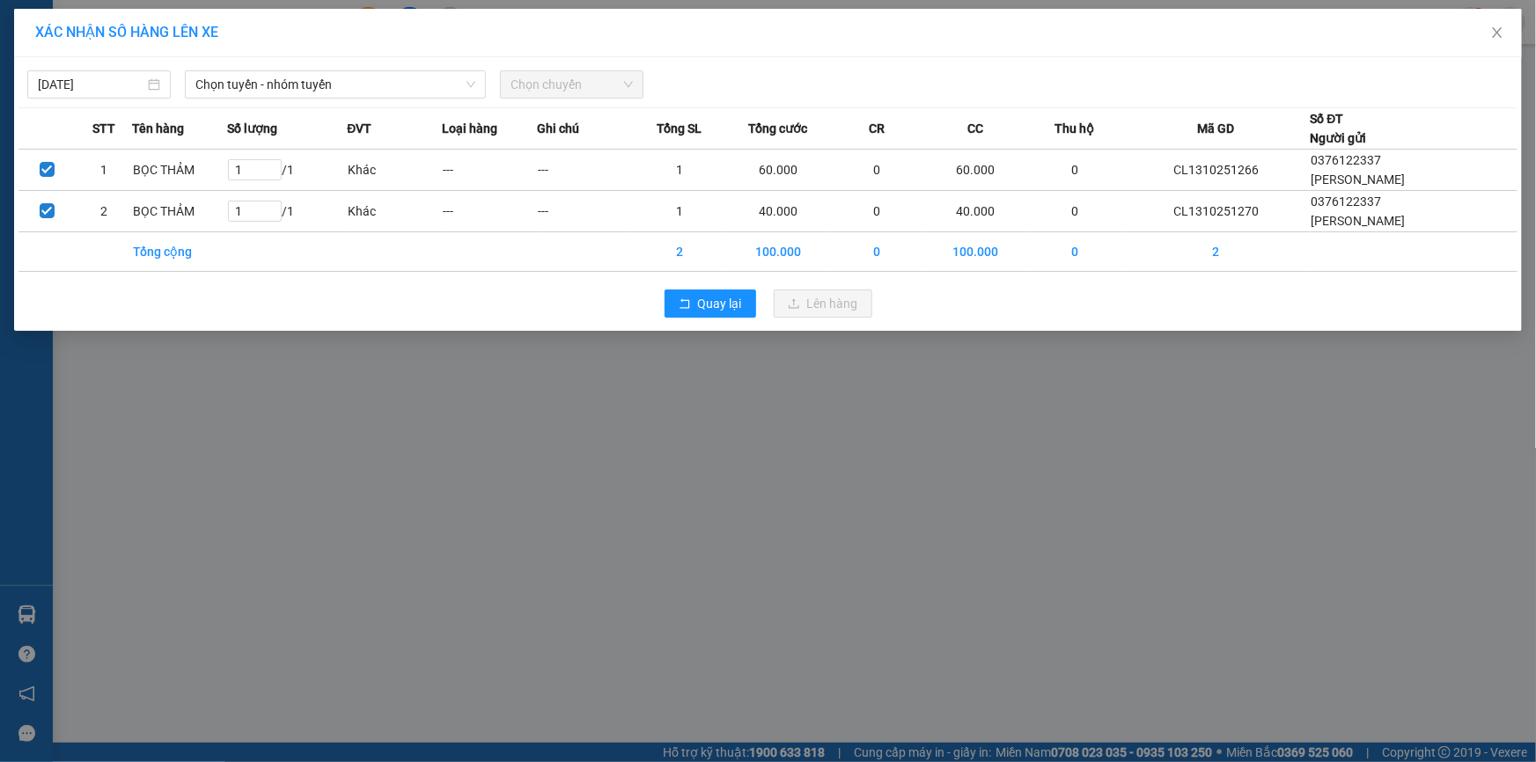
click at [297, 69] on div "[DATE] Chọn tuyến - nhóm tuyến Chọn chuyến" at bounding box center [767, 80] width 1499 height 37
click at [302, 88] on span "Chọn tuyến - nhóm tuyến" at bounding box center [335, 84] width 280 height 26
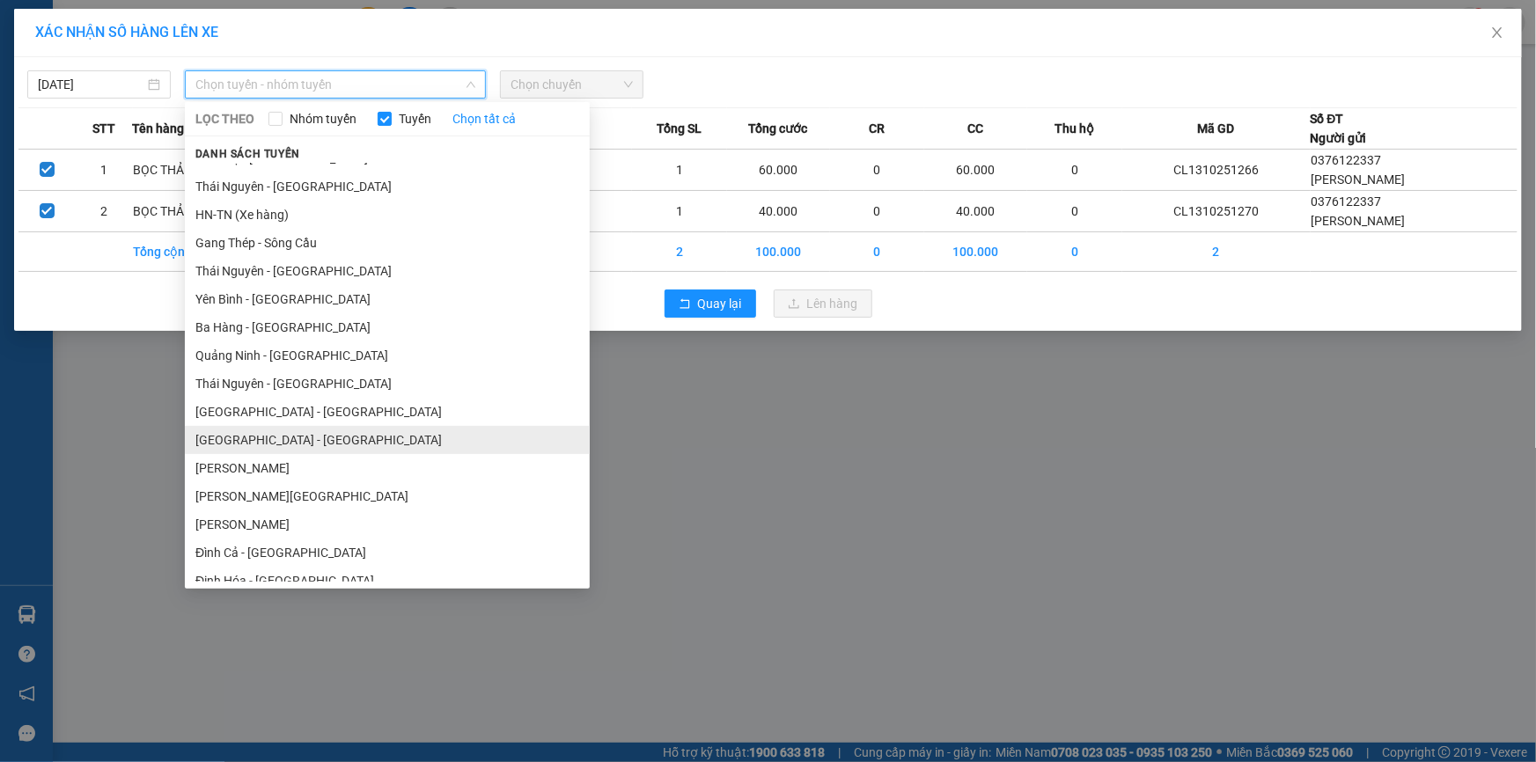
scroll to position [79, 0]
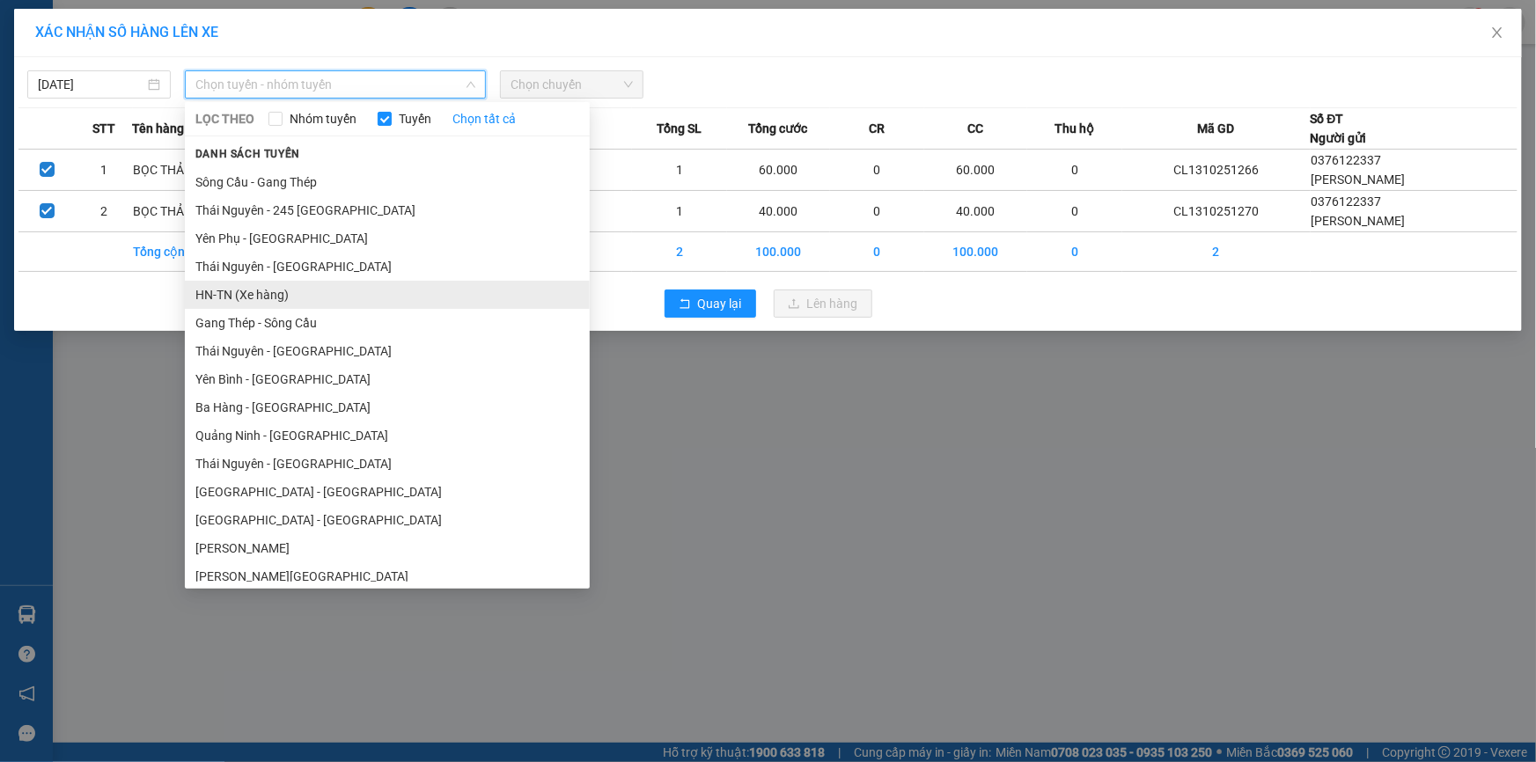
click at [264, 294] on li "HN-TN (Xe hàng)" at bounding box center [387, 295] width 405 height 28
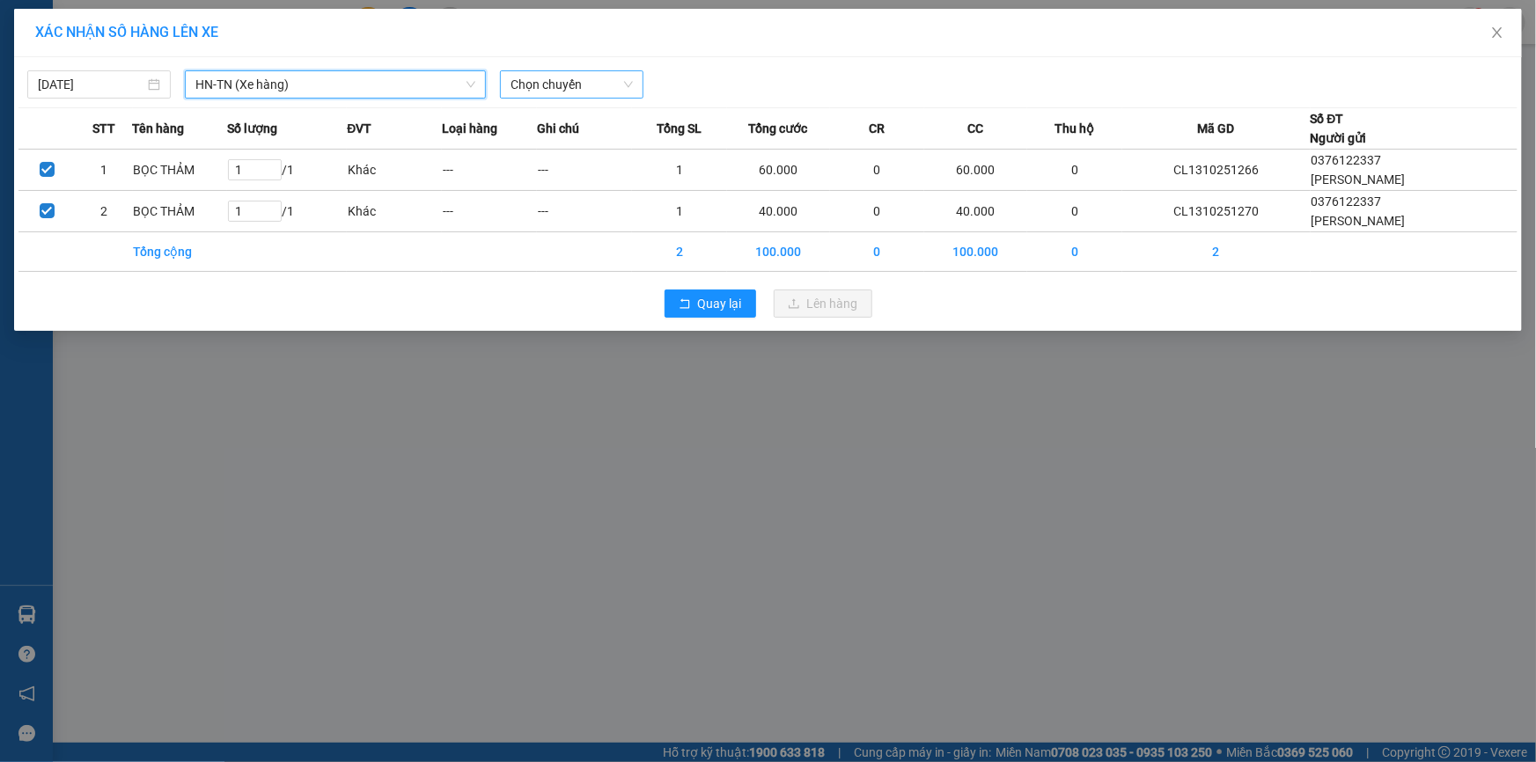
click at [535, 67] on div "[DATE] HN-[GEOGRAPHIC_DATA] (Xe hàng) [GEOGRAPHIC_DATA]-[GEOGRAPHIC_DATA] (Xe h…" at bounding box center [767, 80] width 1499 height 37
click at [549, 92] on span "Chọn chuyến" at bounding box center [572, 84] width 122 height 26
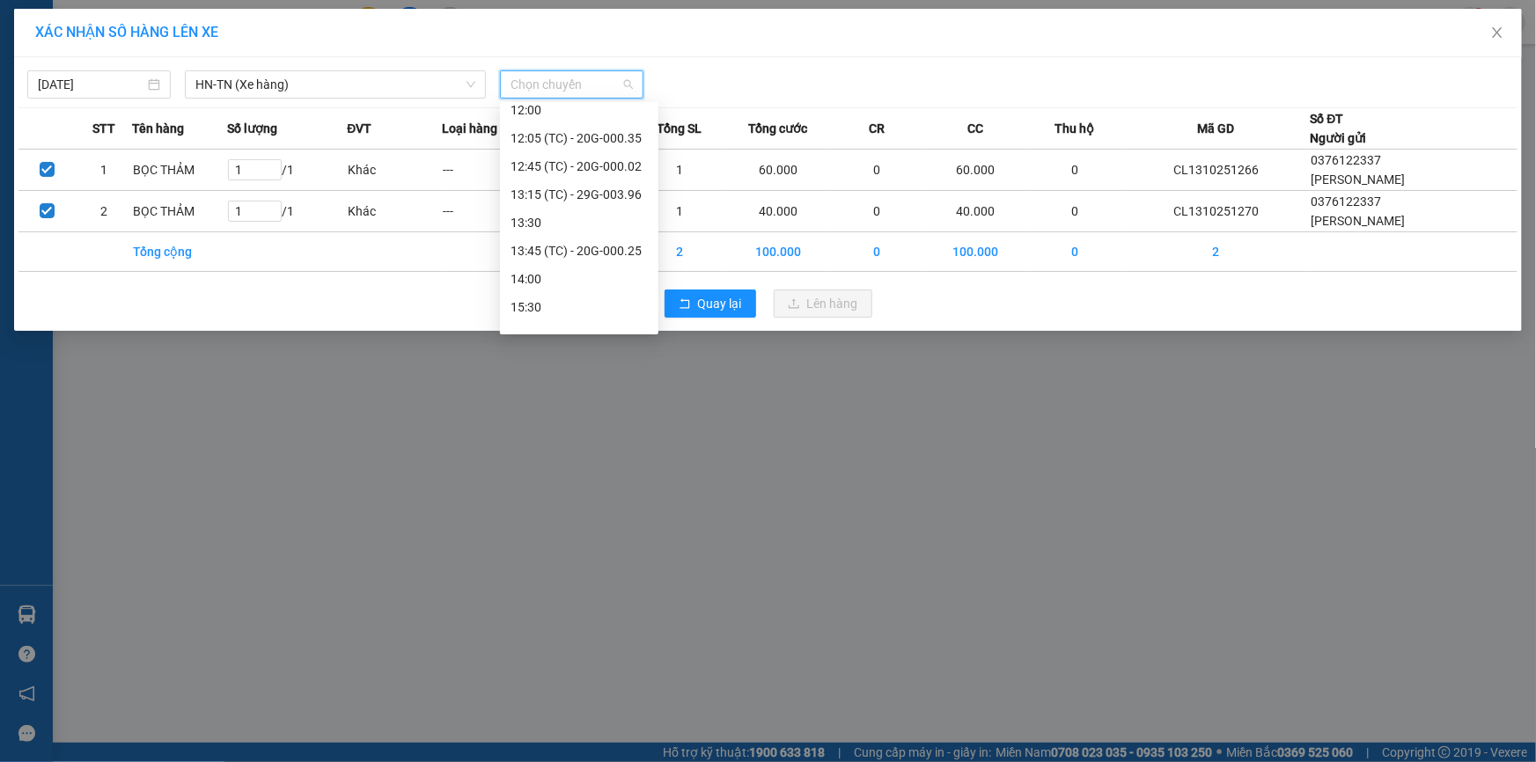
scroll to position [400, 0]
click at [577, 174] on div "13:45 (TC) - 20G-000.25" at bounding box center [579, 170] width 137 height 19
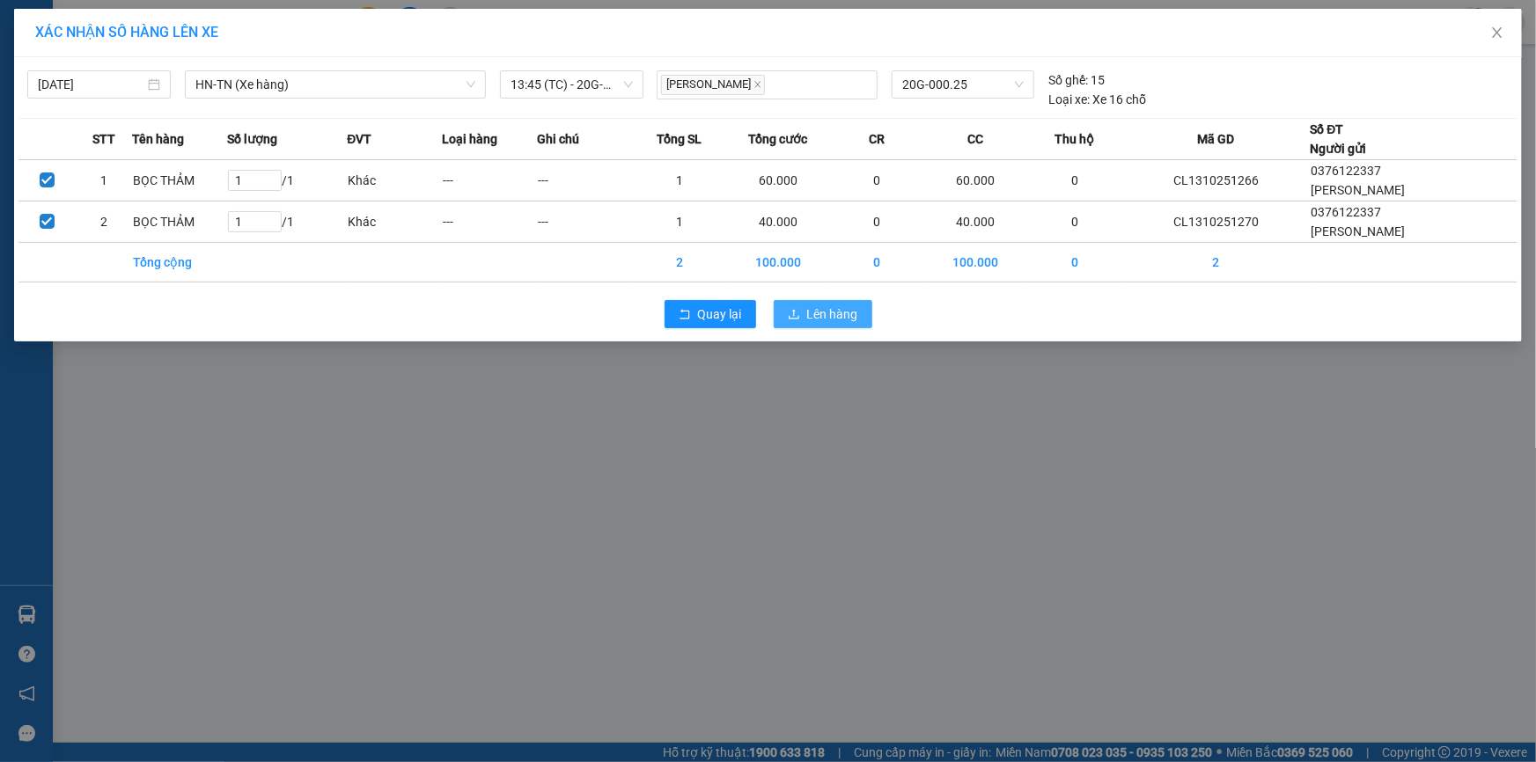
click at [850, 317] on span "Lên hàng" at bounding box center [832, 314] width 51 height 19
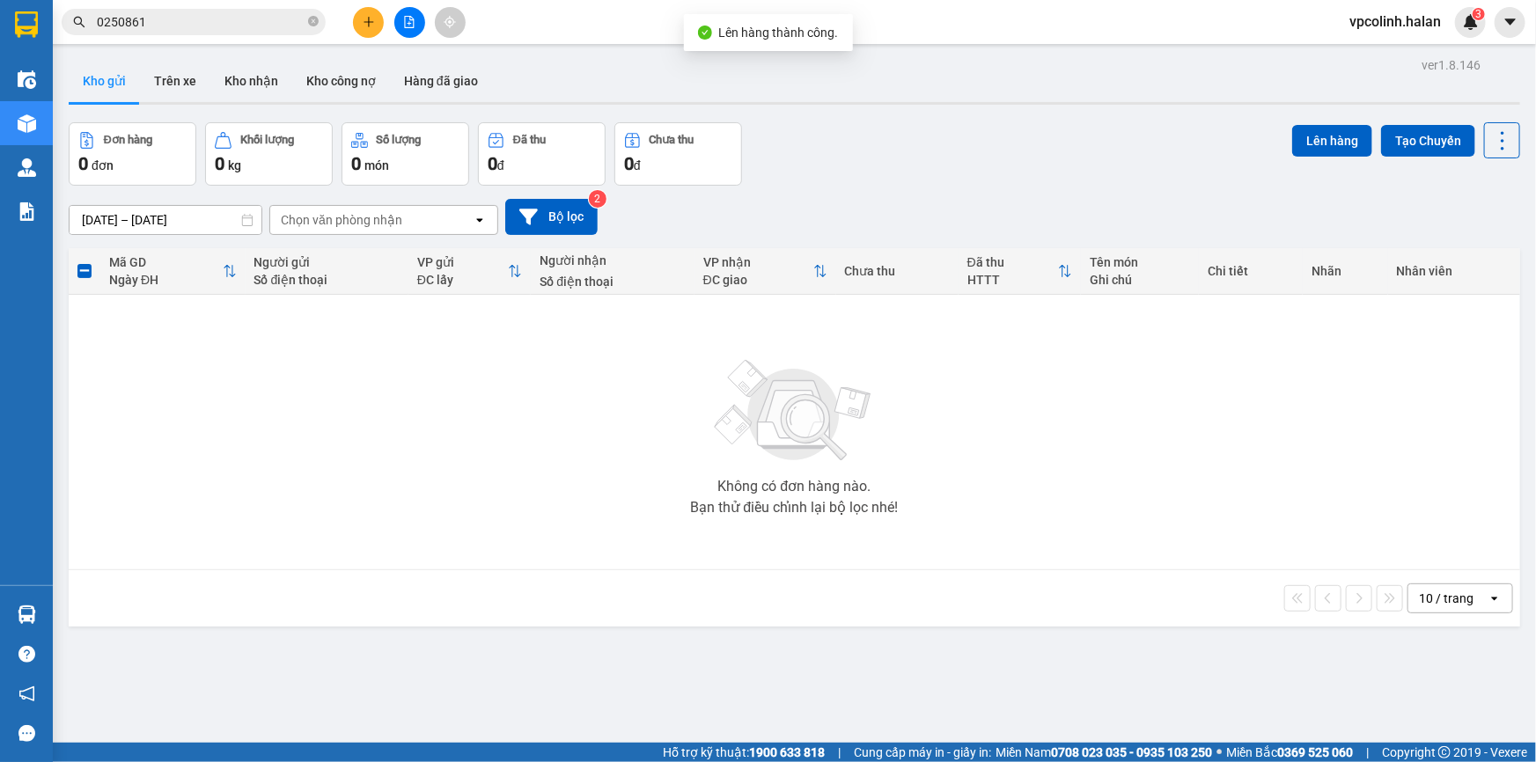
drag, startPoint x: 261, startPoint y: 85, endPoint x: 255, endPoint y: 102, distance: 18.4
click at [260, 85] on button "Kho nhận" at bounding box center [251, 81] width 82 height 42
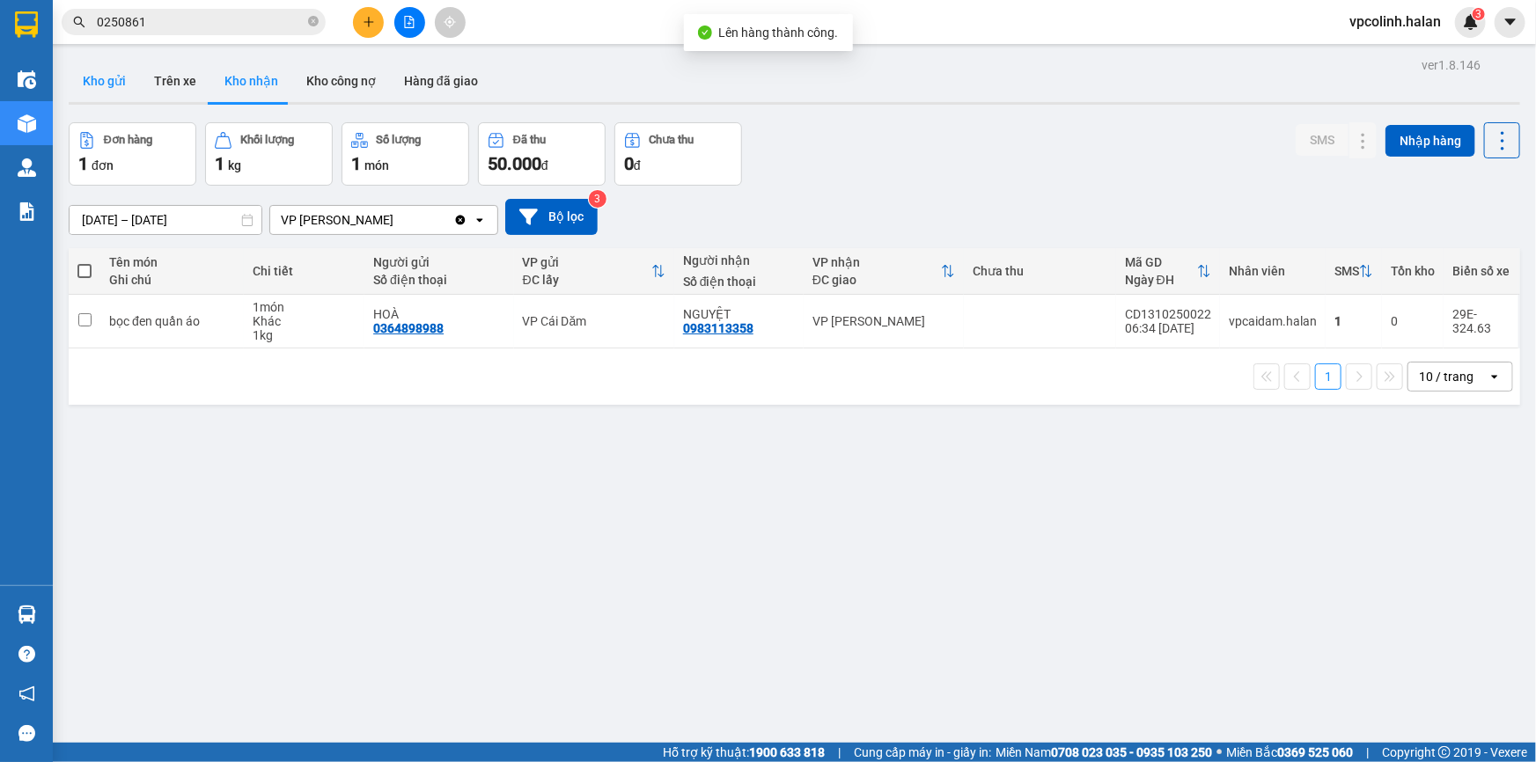
click at [97, 77] on button "Kho gửi" at bounding box center [104, 81] width 71 height 42
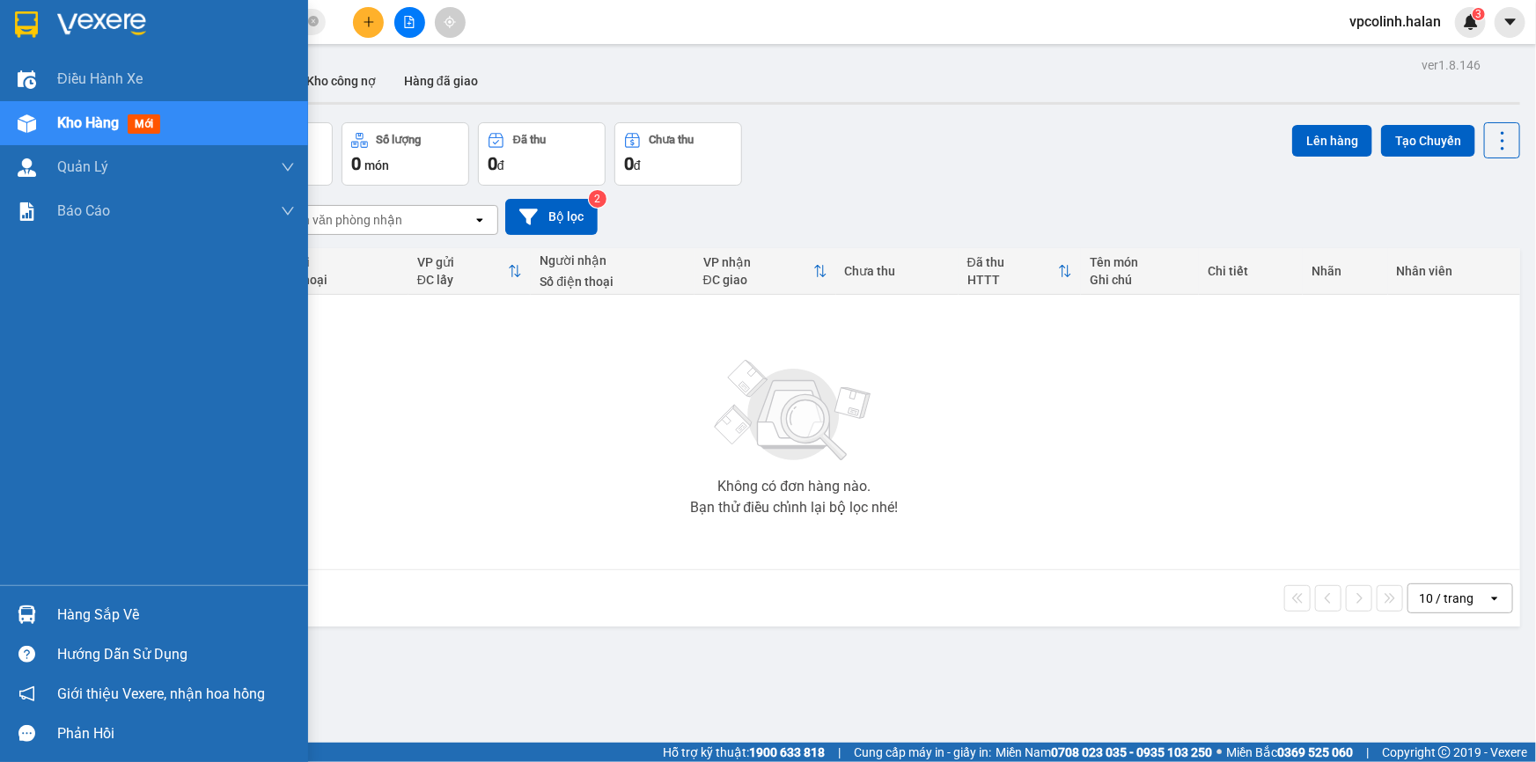
click at [43, 606] on div "Hàng sắp về" at bounding box center [154, 615] width 308 height 40
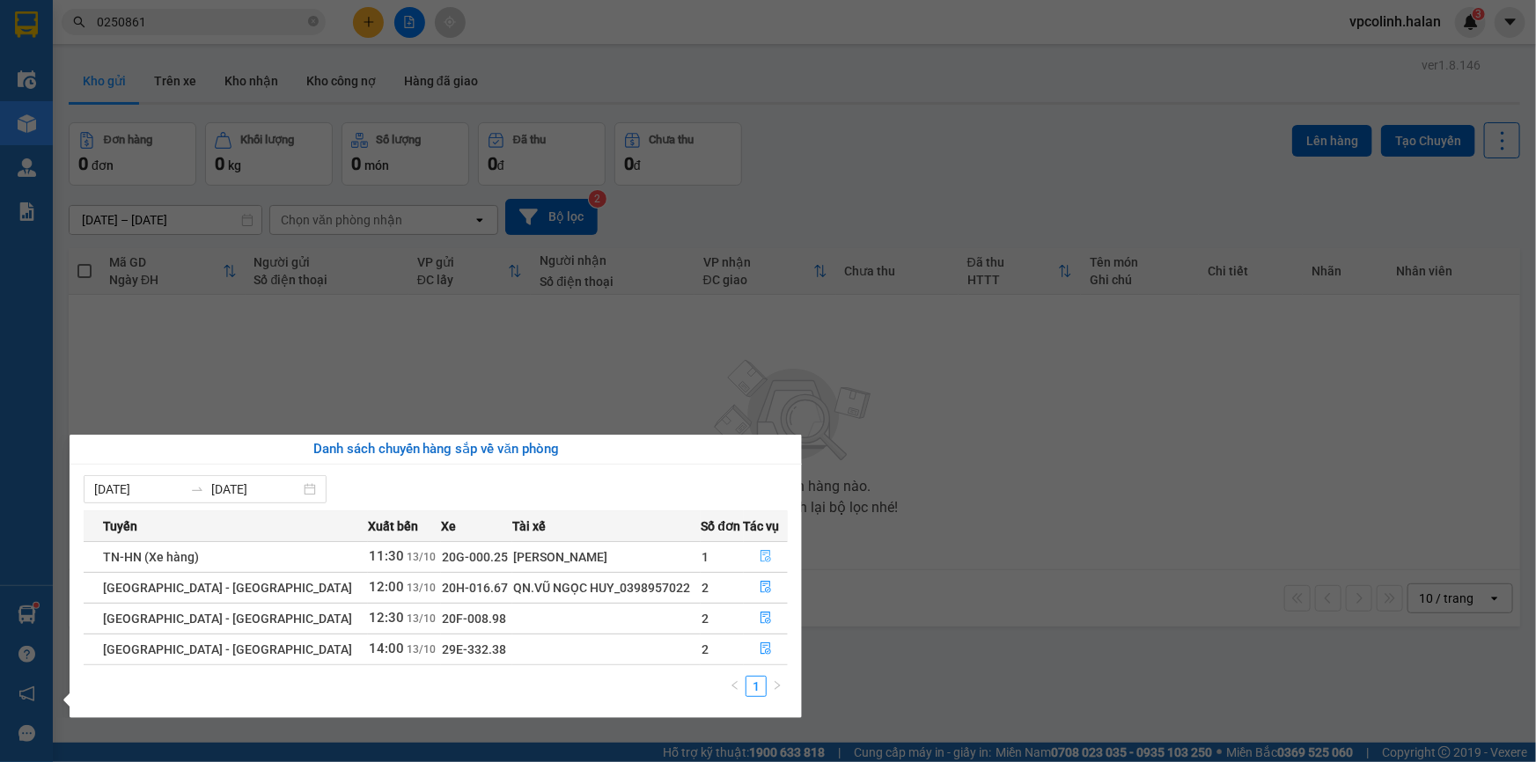
click at [745, 559] on button "button" at bounding box center [766, 557] width 43 height 28
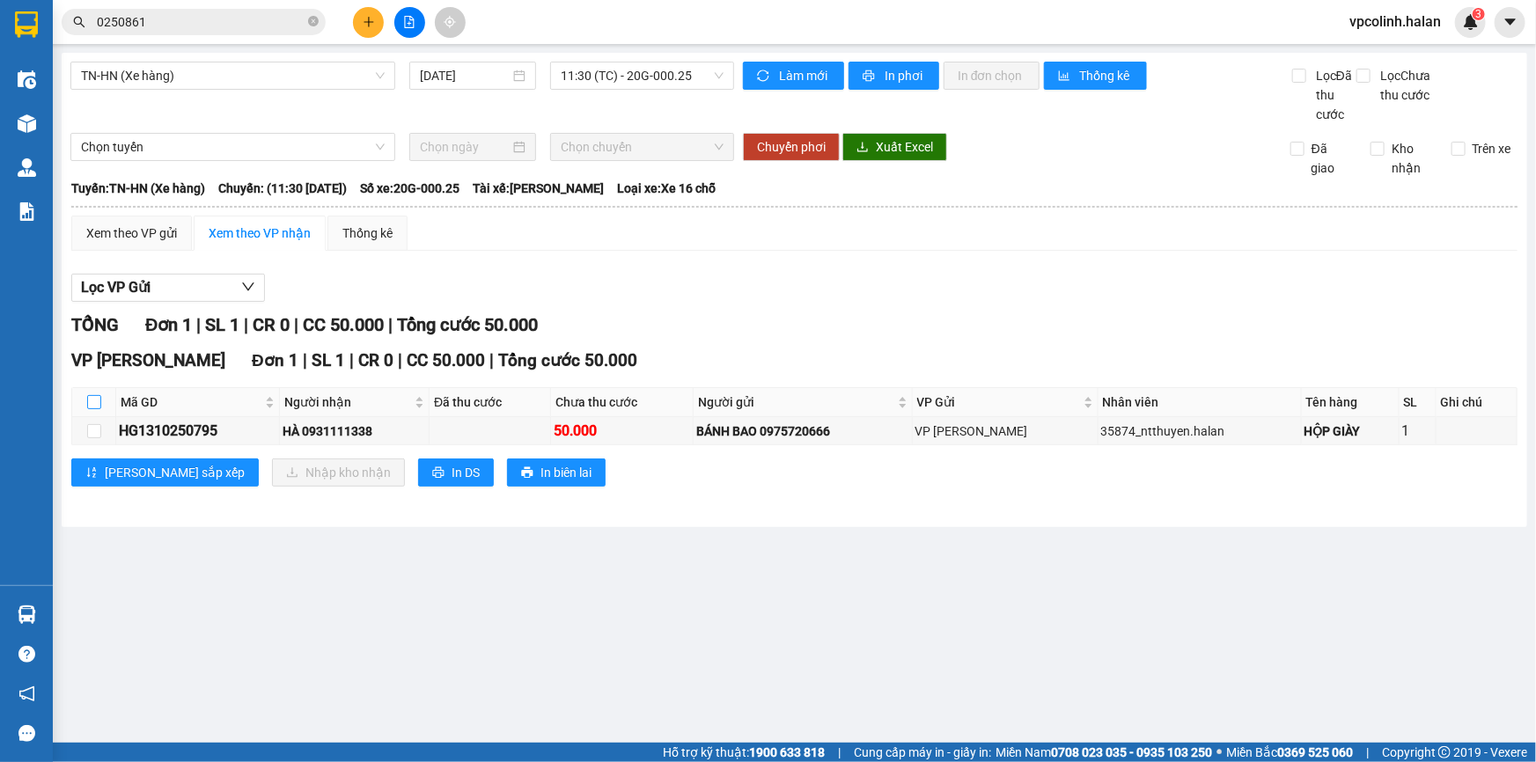
click at [96, 407] on input "checkbox" at bounding box center [94, 402] width 14 height 14
checkbox input "true"
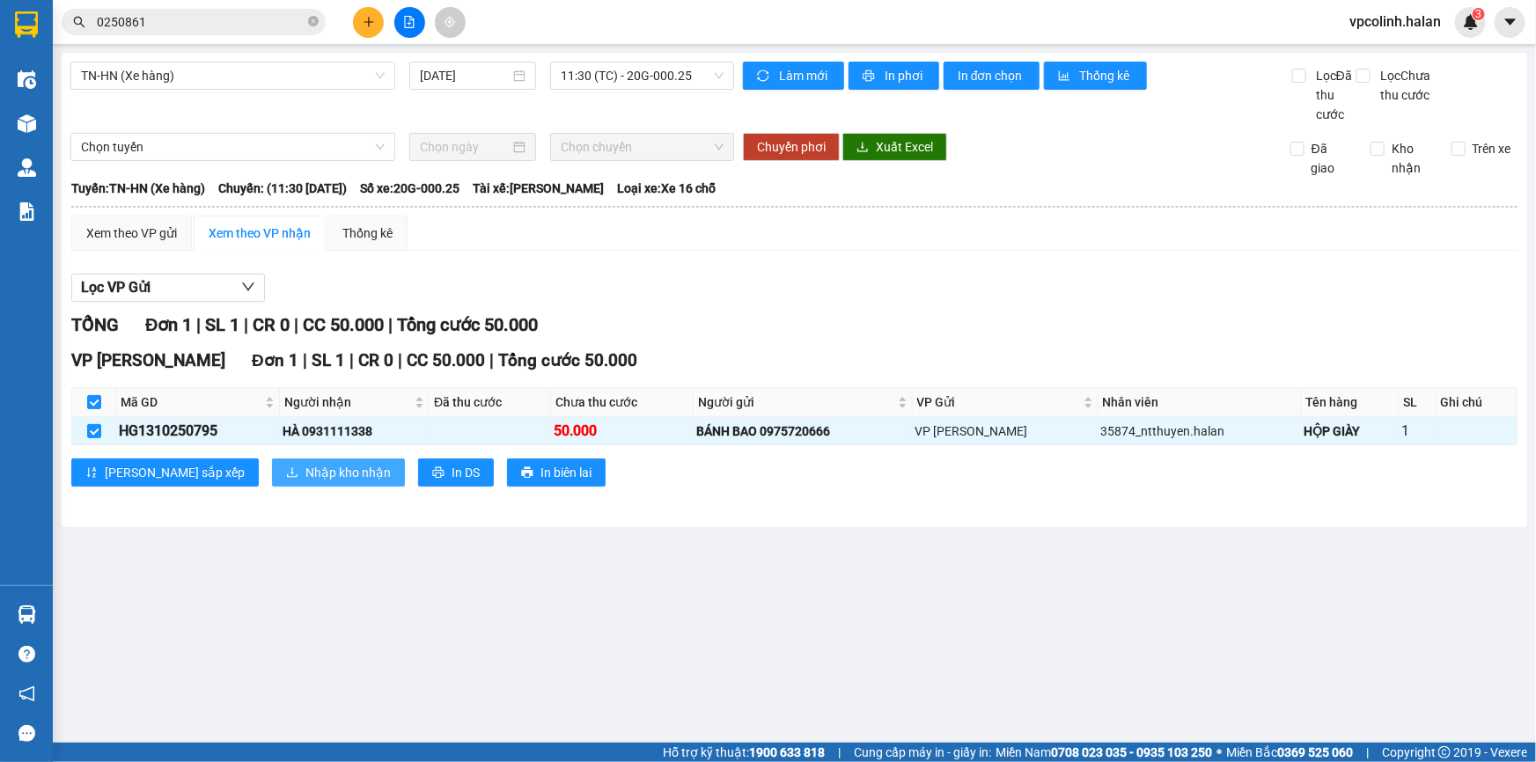
click at [272, 460] on button "Nhập kho nhận" at bounding box center [338, 473] width 133 height 28
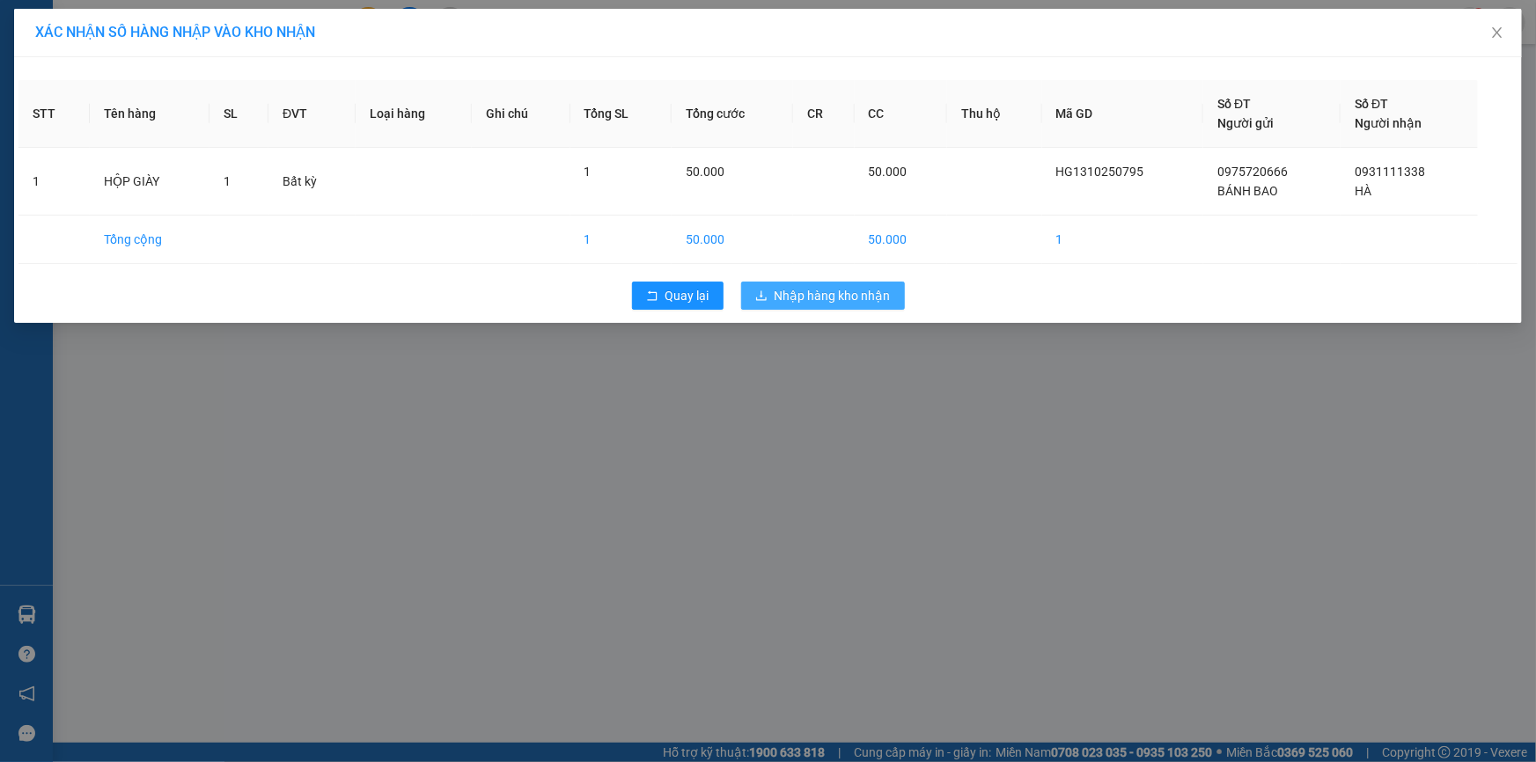
click at [895, 290] on button "Nhập hàng kho nhận" at bounding box center [823, 296] width 164 height 28
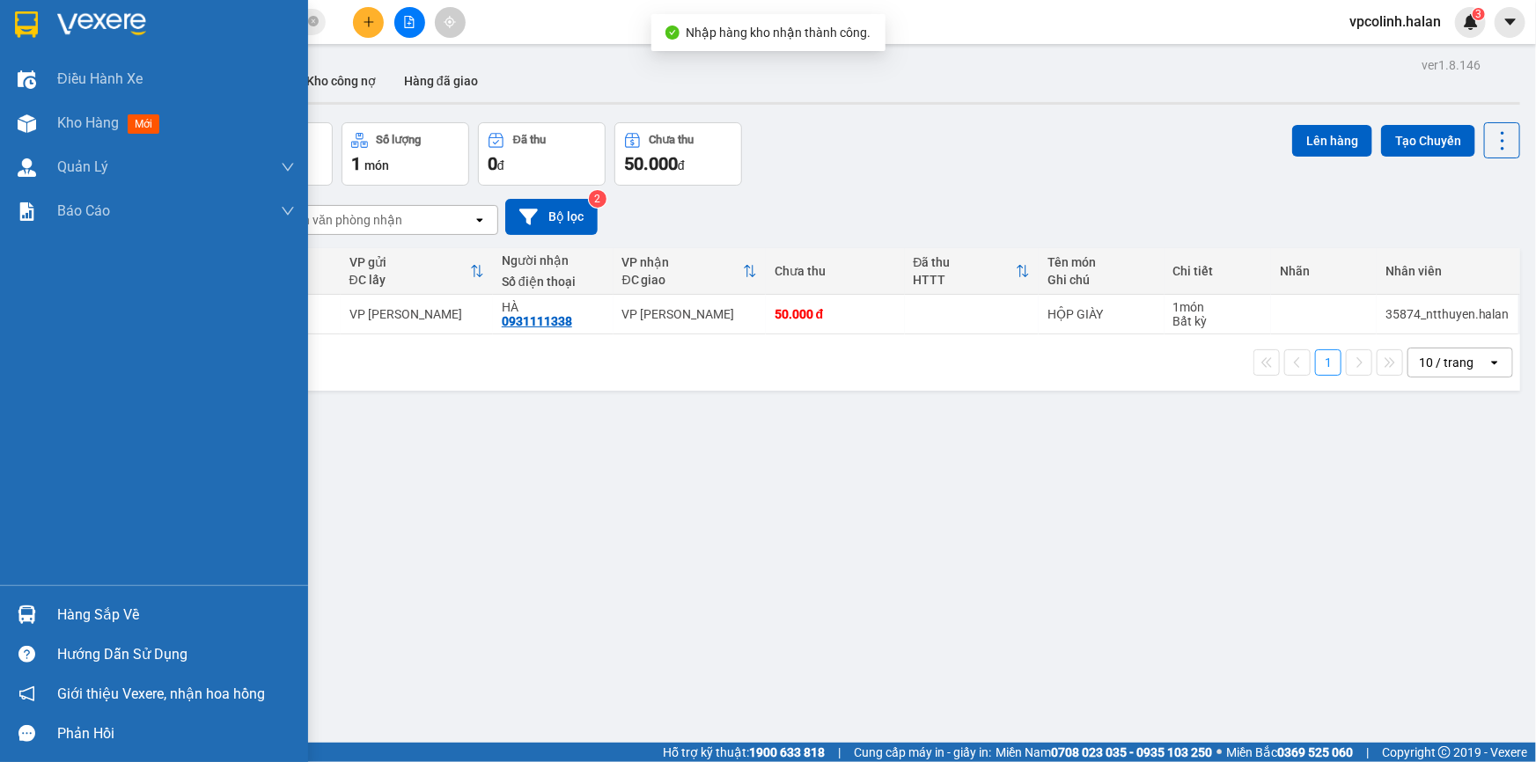
click at [9, 612] on div "Hàng sắp về" at bounding box center [154, 615] width 308 height 40
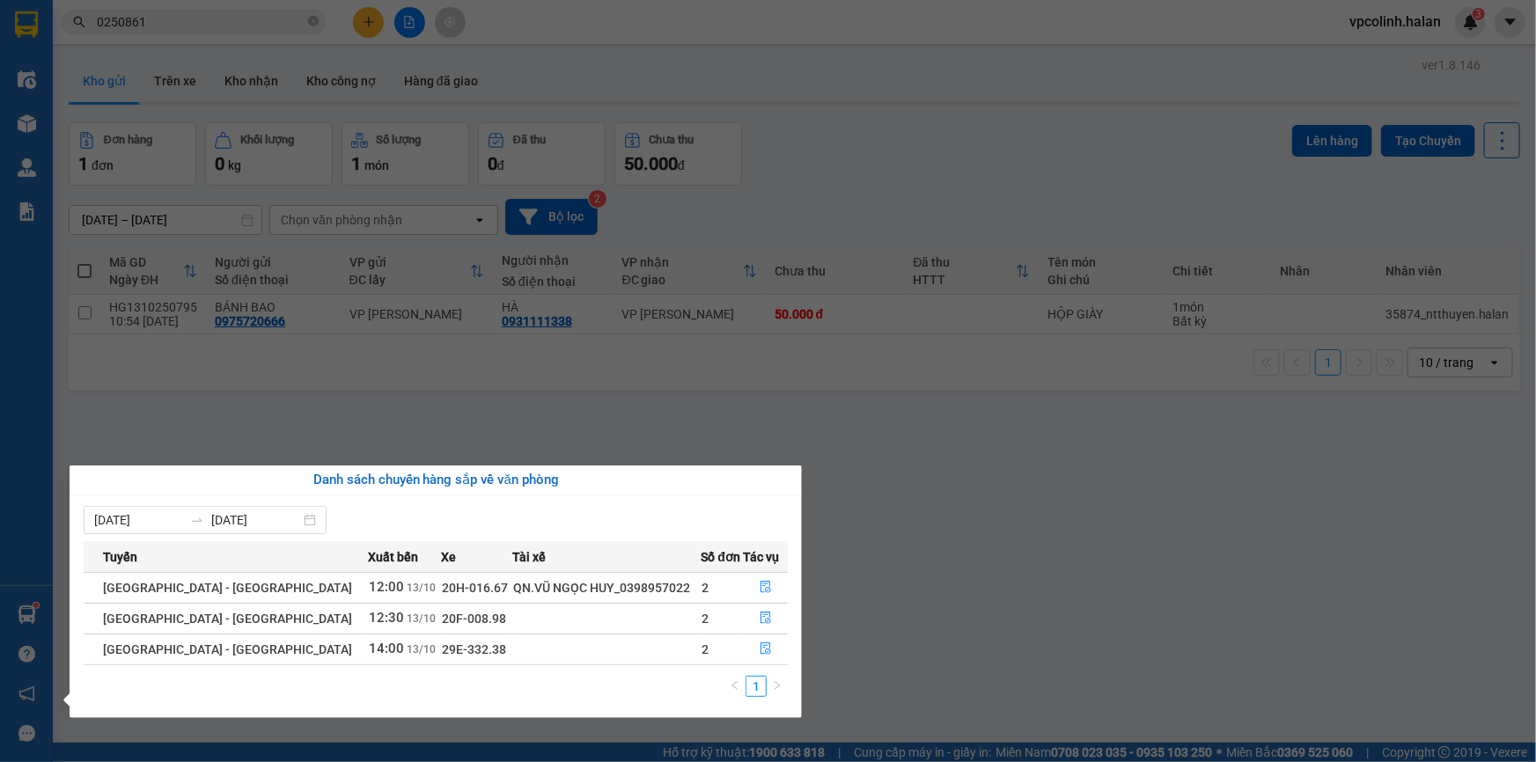
drag, startPoint x: 843, startPoint y: 604, endPoint x: 795, endPoint y: 625, distance: 52.8
click at [797, 625] on section "Kết quả tìm kiếm ( 11 ) Bộ lọc Mã ĐH Trạng thái Món hàng Thu hộ Tổng cước Chưa …" at bounding box center [768, 381] width 1536 height 762
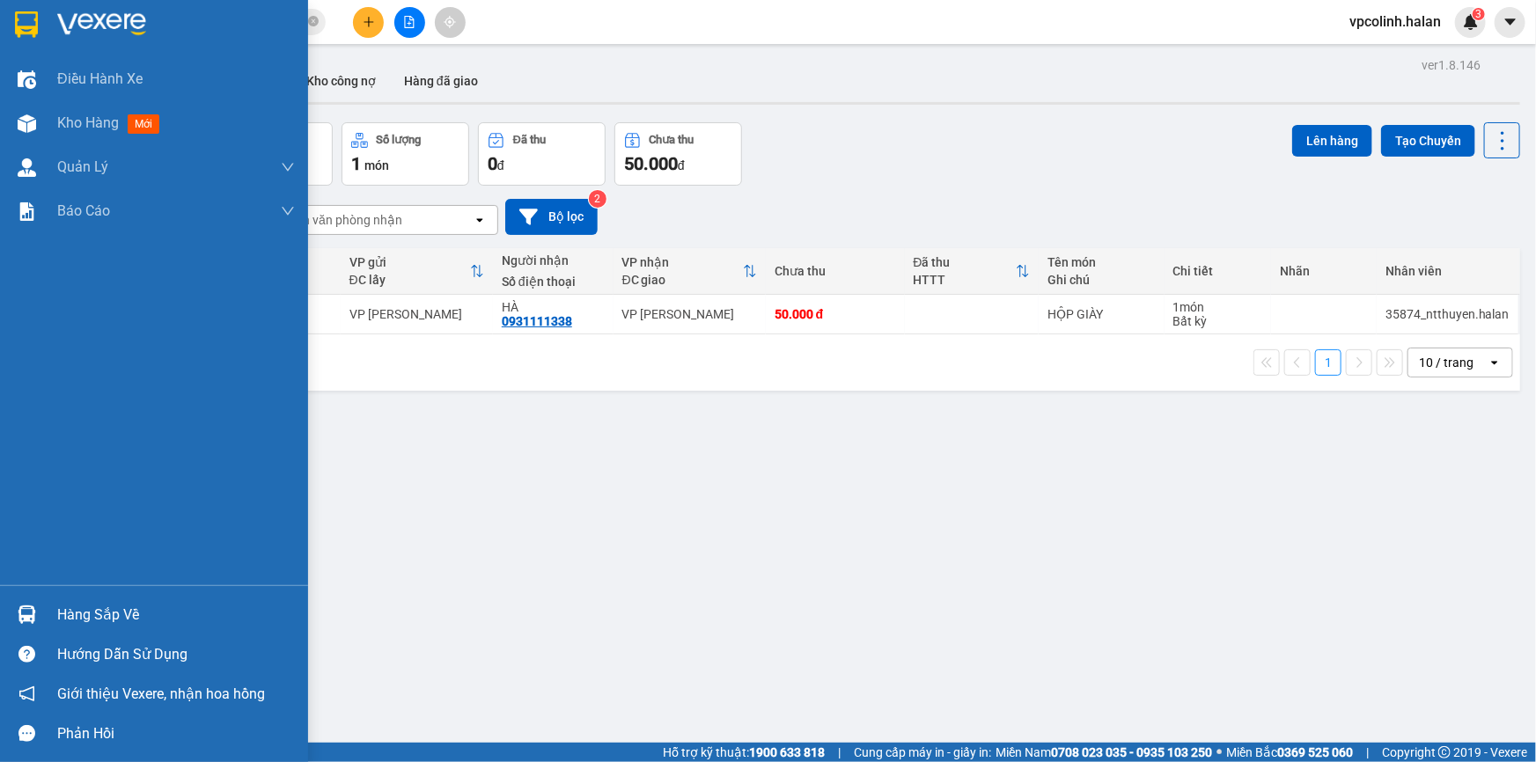
click at [4, 596] on div "Hàng sắp về" at bounding box center [154, 615] width 308 height 40
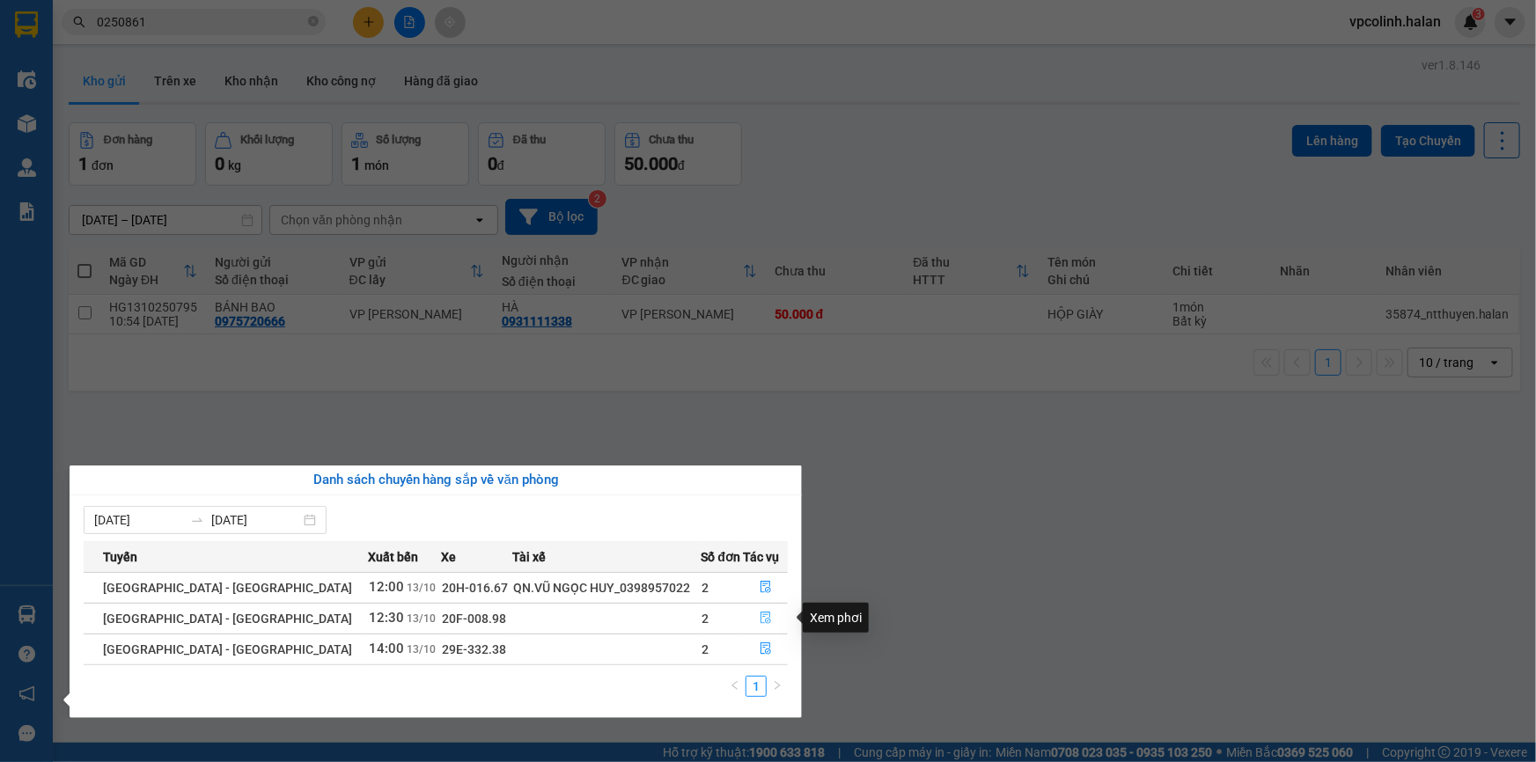
click at [761, 622] on icon "file-done" at bounding box center [766, 618] width 12 height 12
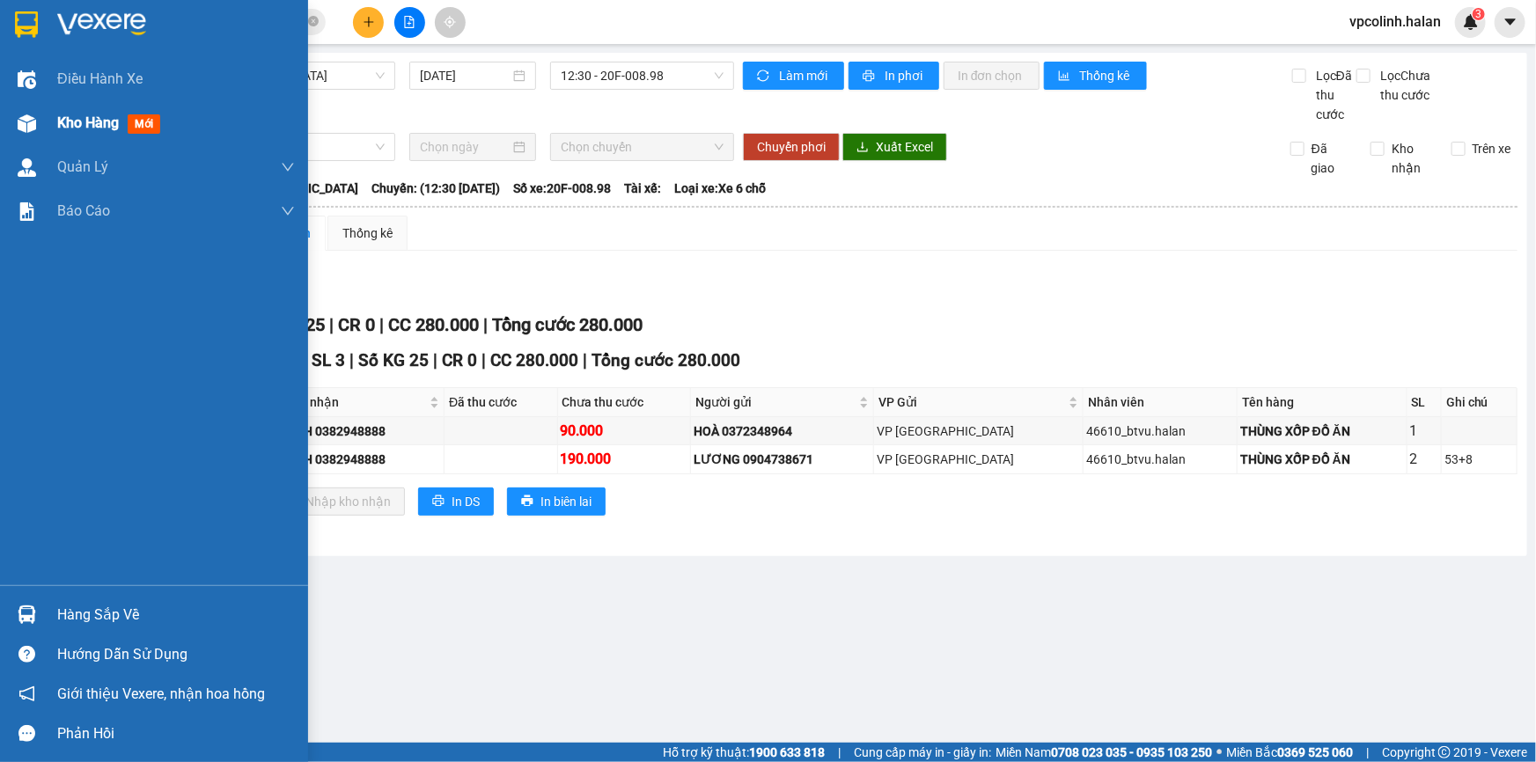
click at [12, 117] on div at bounding box center [26, 123] width 31 height 31
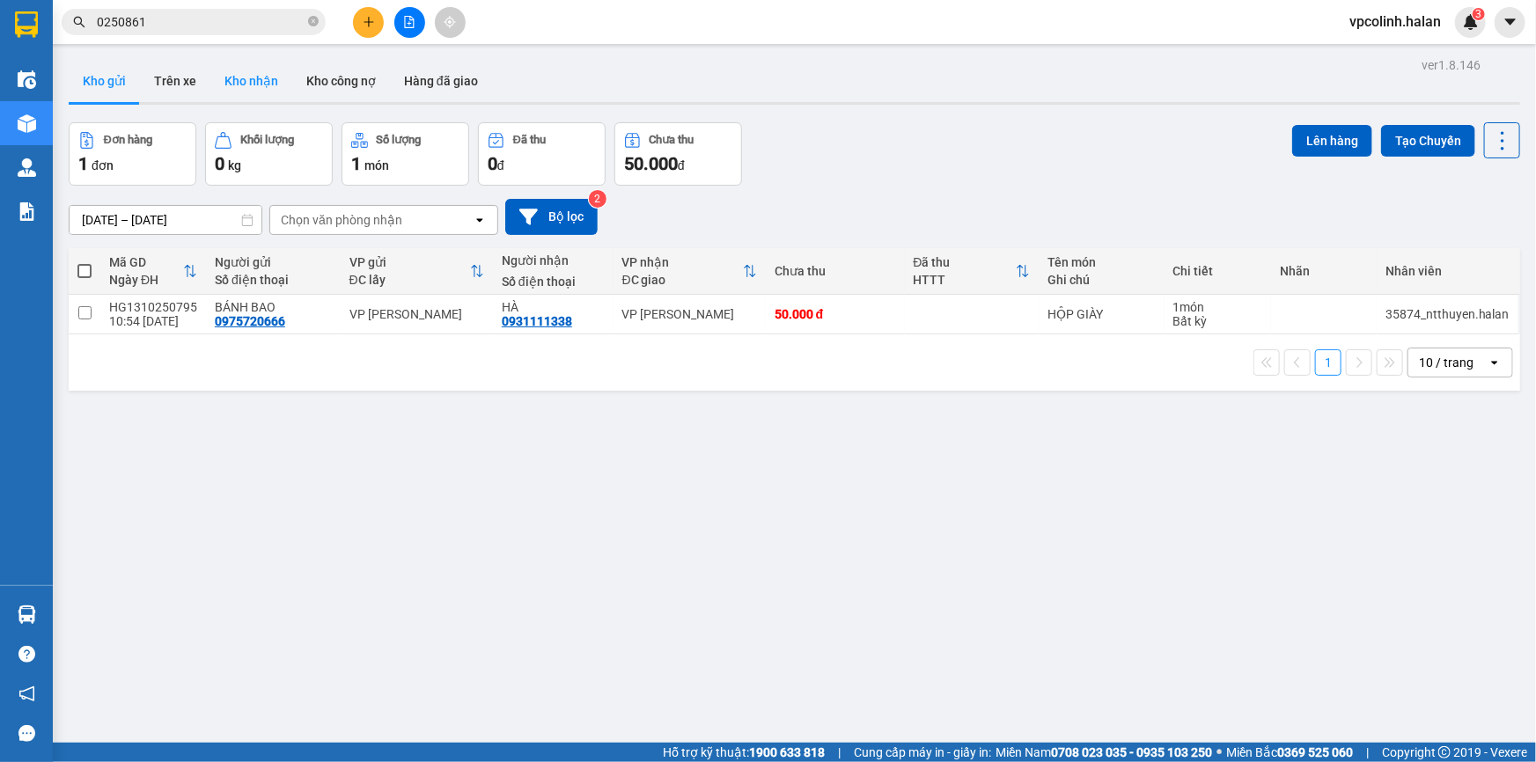
click at [269, 92] on button "Kho nhận" at bounding box center [251, 81] width 82 height 42
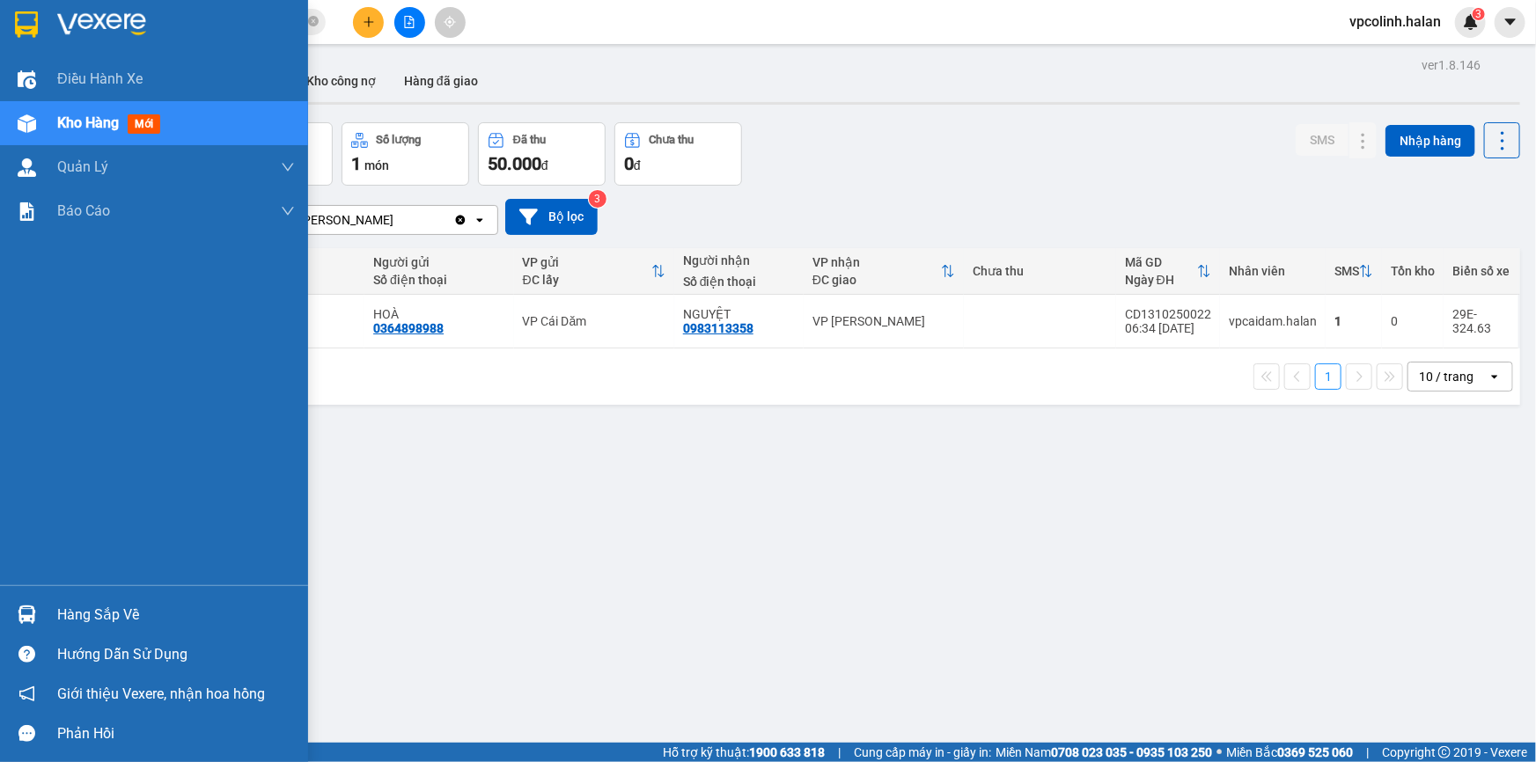
click at [26, 608] on img at bounding box center [27, 615] width 18 height 18
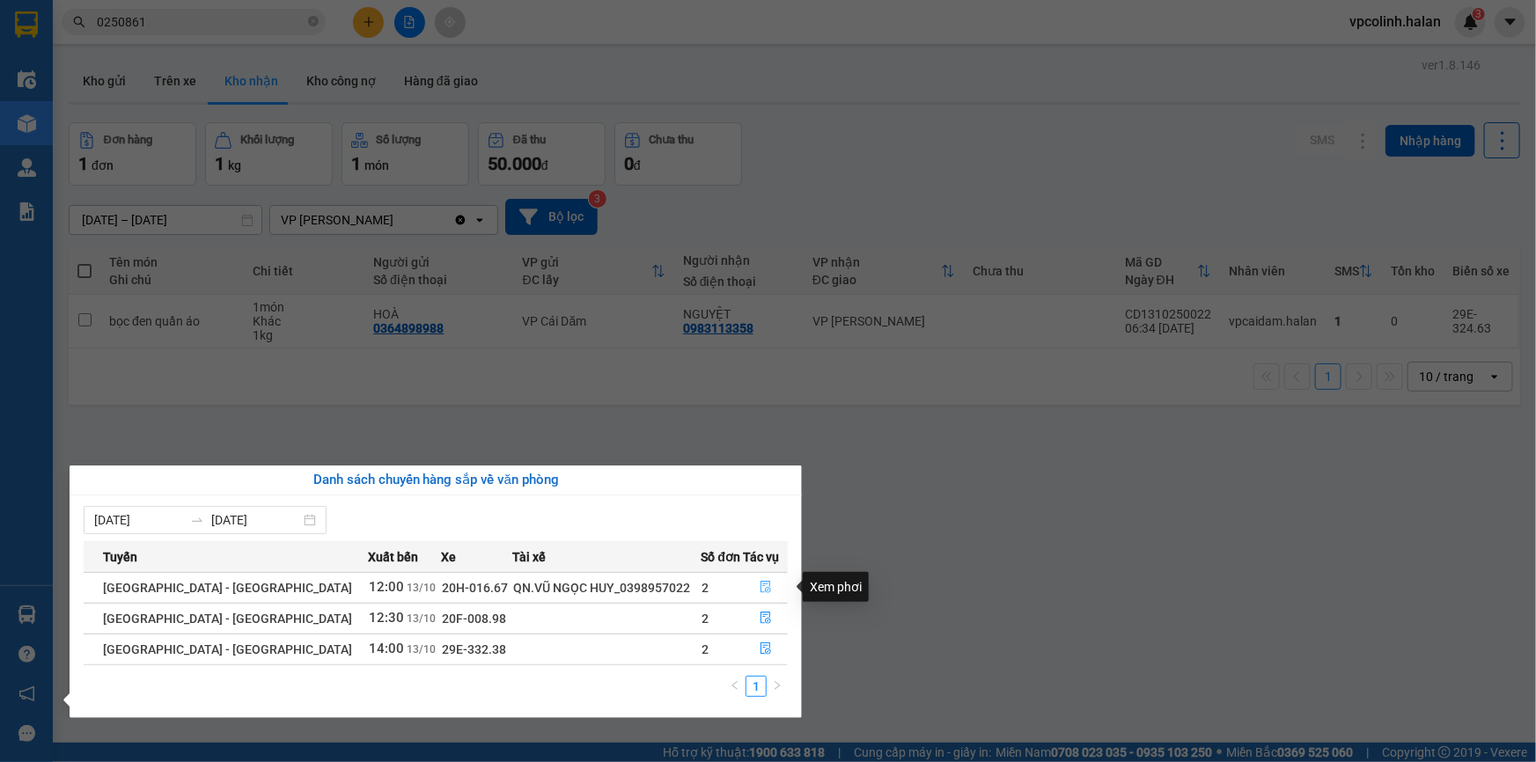
click at [770, 590] on button "button" at bounding box center [766, 588] width 43 height 28
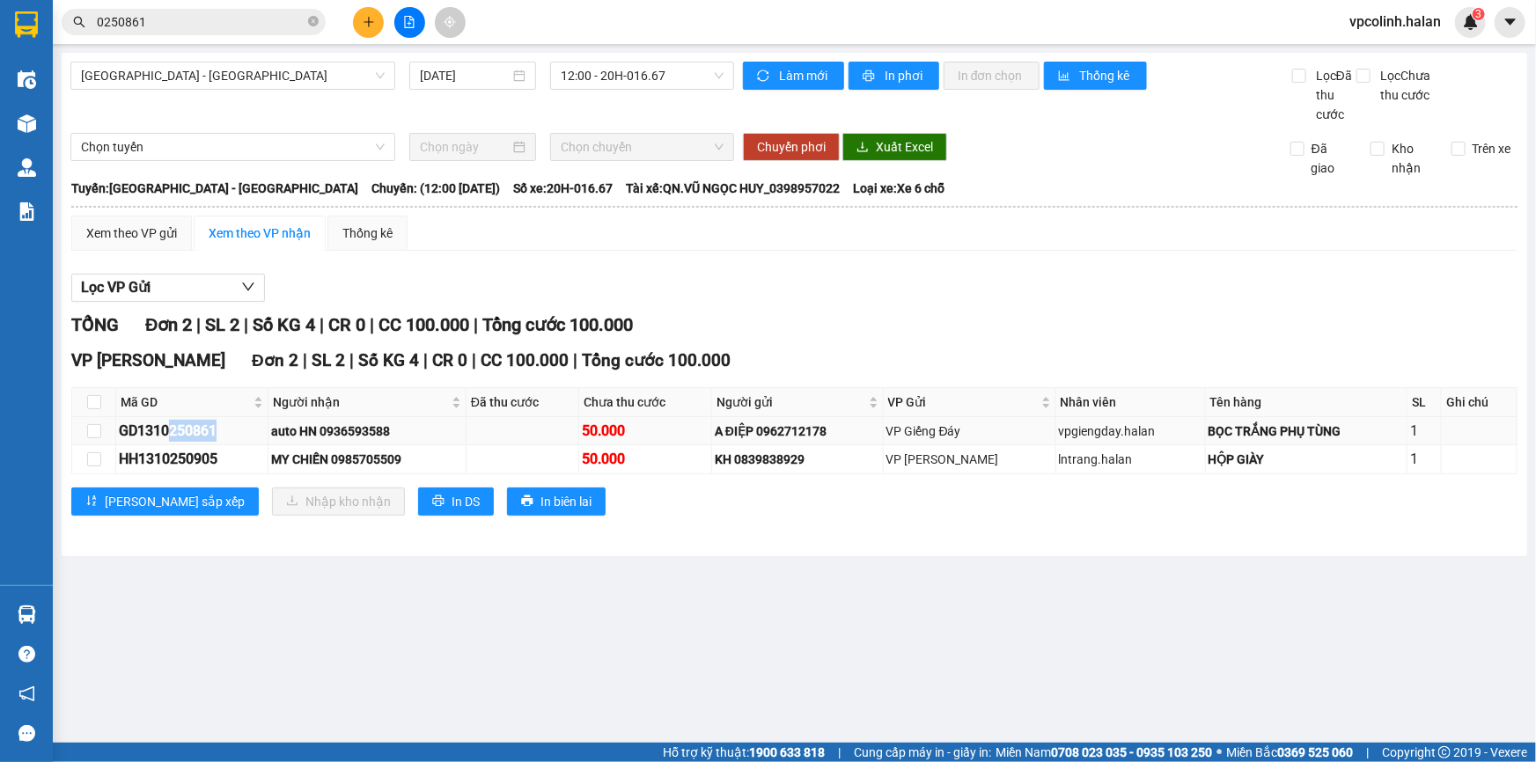
drag, startPoint x: 175, startPoint y: 429, endPoint x: 245, endPoint y: 431, distance: 69.6
click at [245, 431] on div "GD1310250861" at bounding box center [192, 431] width 146 height 22
copy div "250861"
click at [171, 30] on input "0250861" at bounding box center [201, 21] width 208 height 19
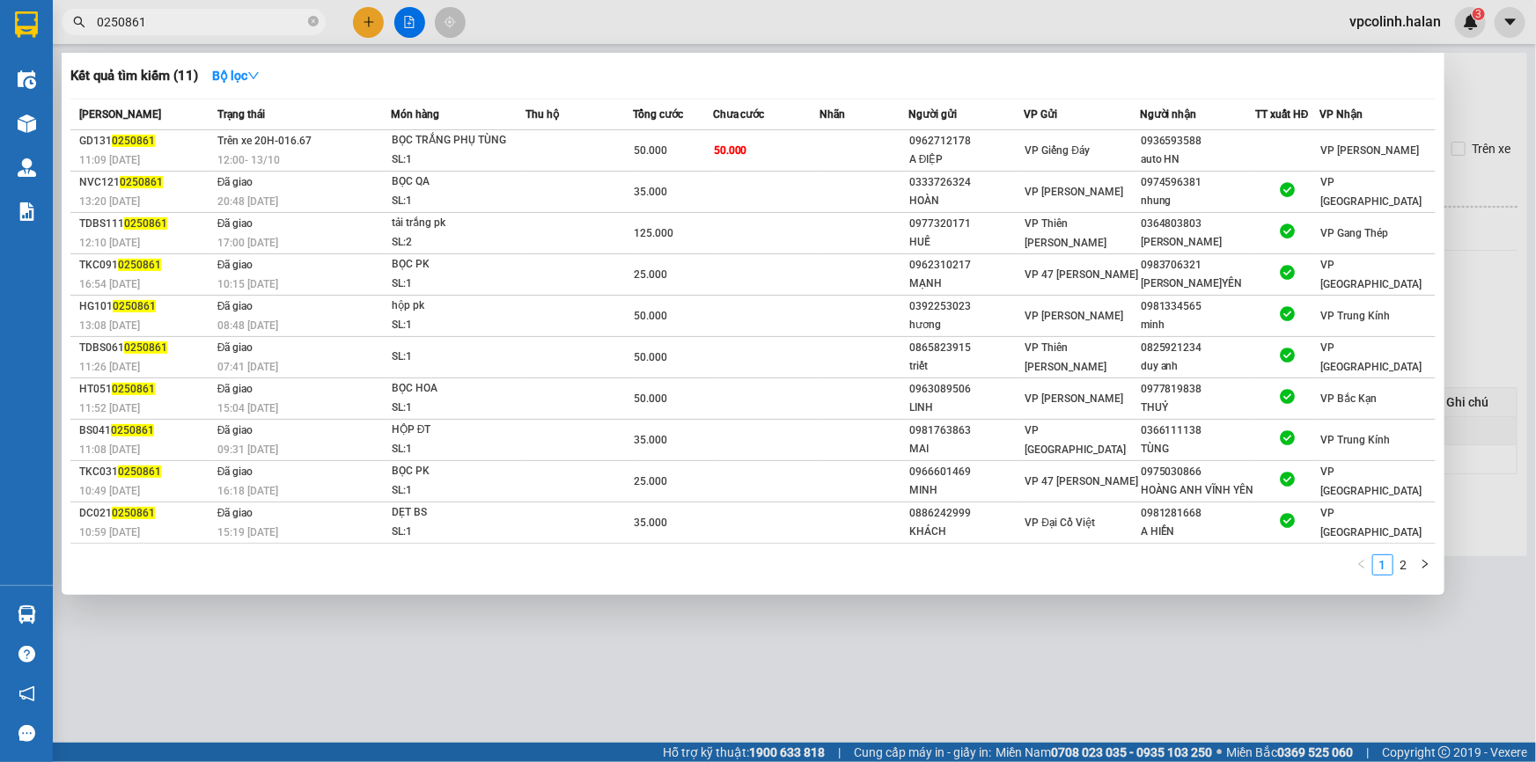
click at [171, 30] on input "0250861" at bounding box center [201, 21] width 208 height 19
paste input "text"
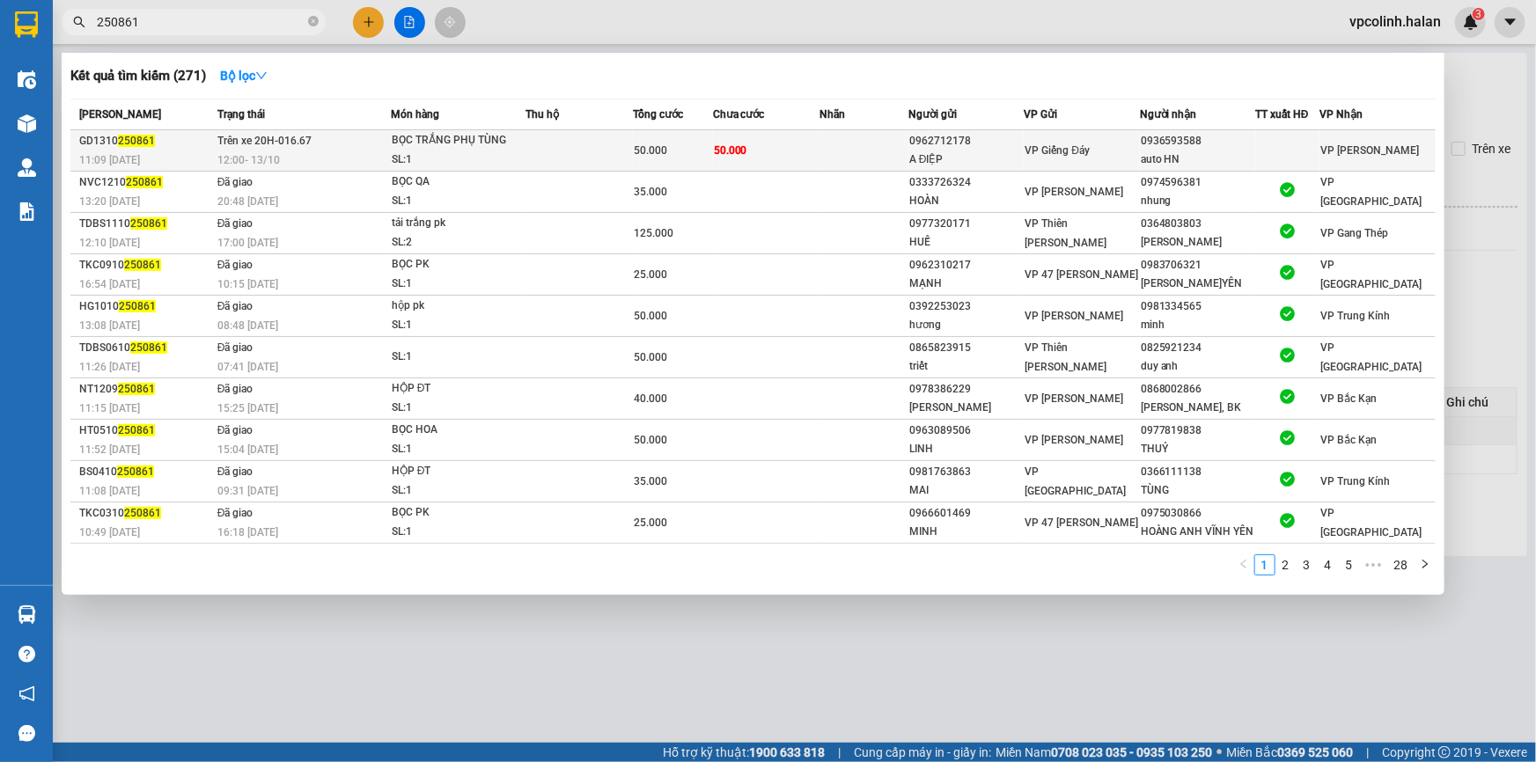
click at [262, 155] on span "12:00 [DATE]" at bounding box center [248, 160] width 63 height 12
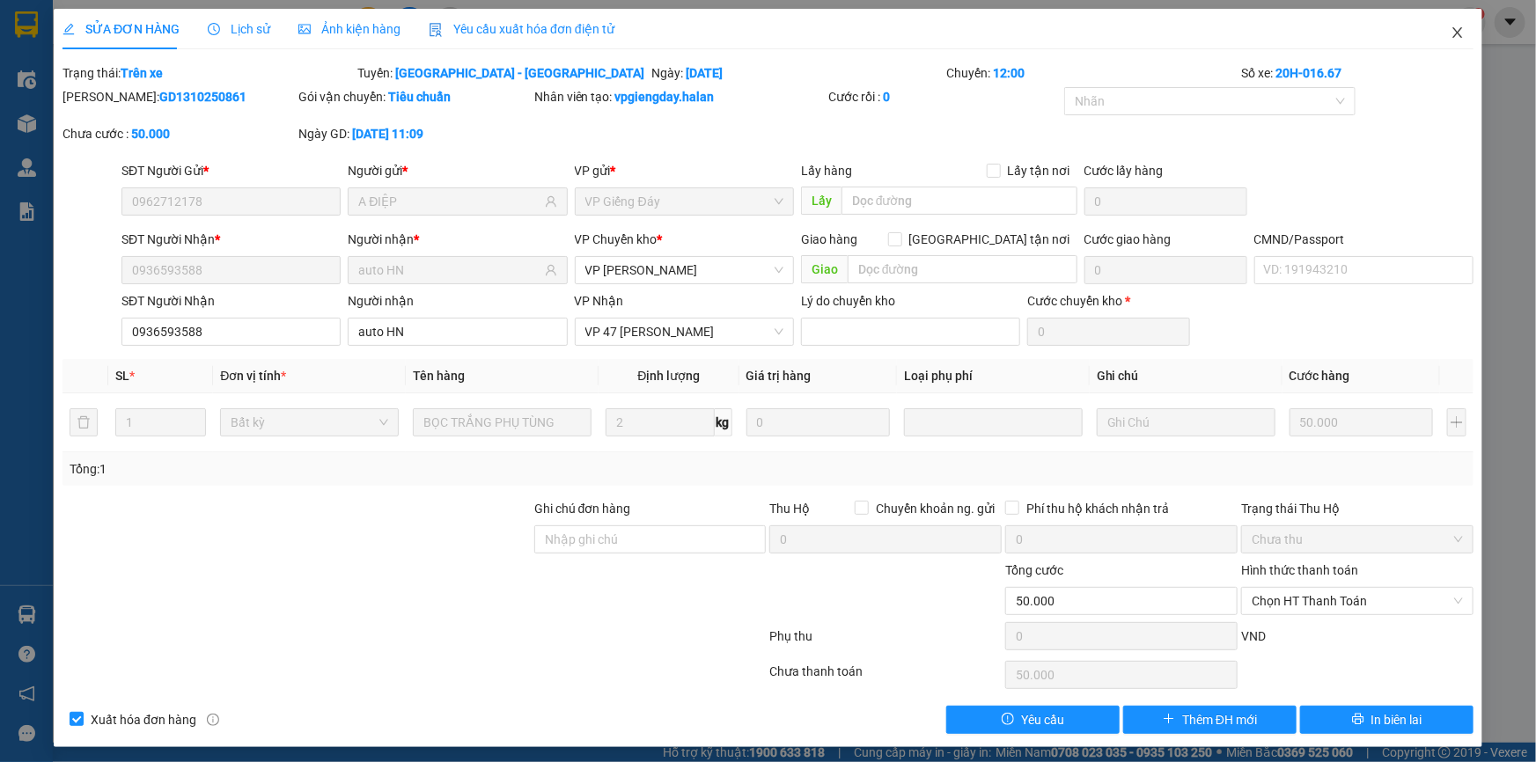
click at [1438, 44] on span "Close" at bounding box center [1457, 33] width 49 height 49
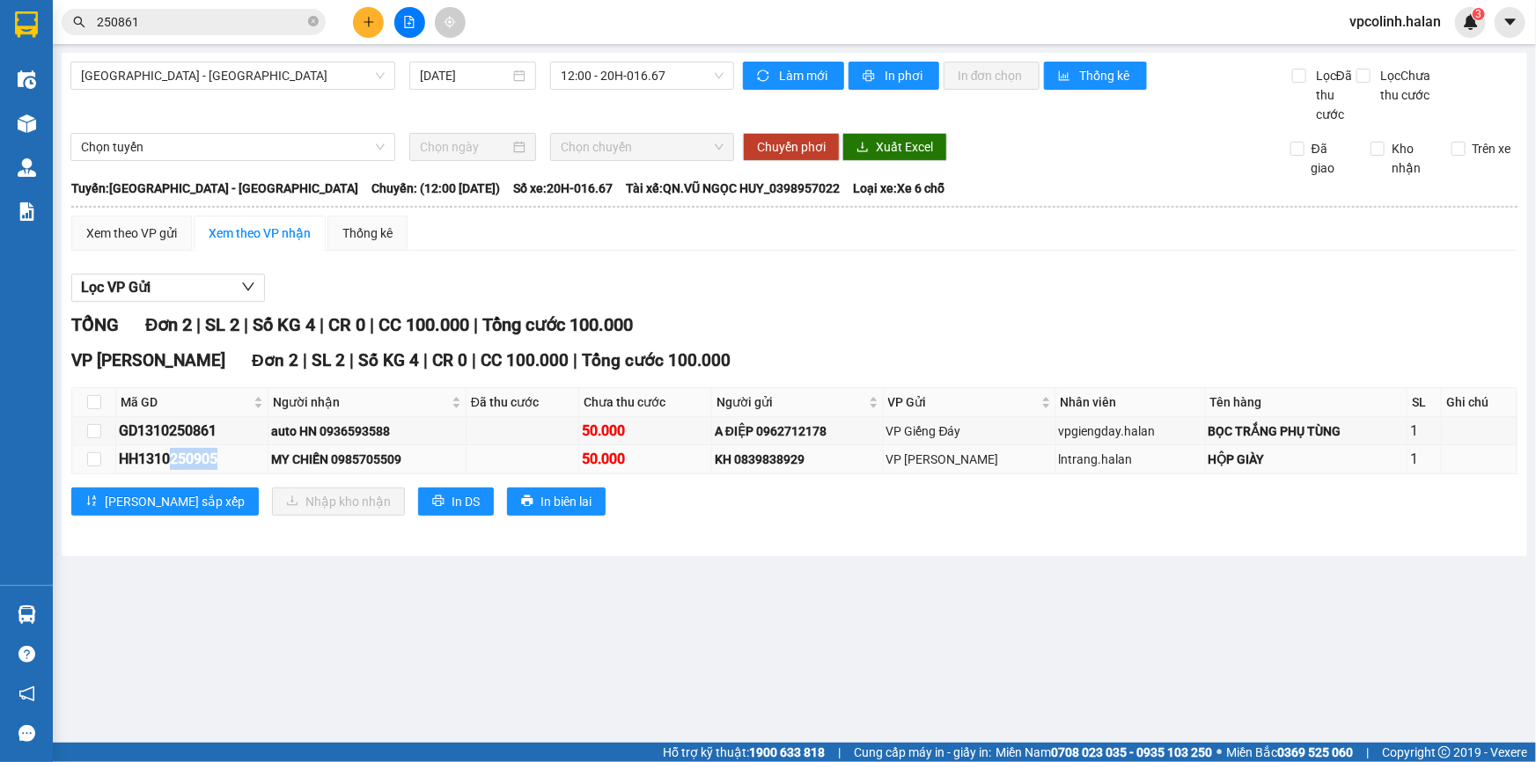
drag, startPoint x: 171, startPoint y: 461, endPoint x: 234, endPoint y: 453, distance: 63.9
click at [237, 453] on div "HH1310250905" at bounding box center [192, 459] width 146 height 22
copy div "250905"
click at [210, 11] on span "250861" at bounding box center [194, 22] width 264 height 26
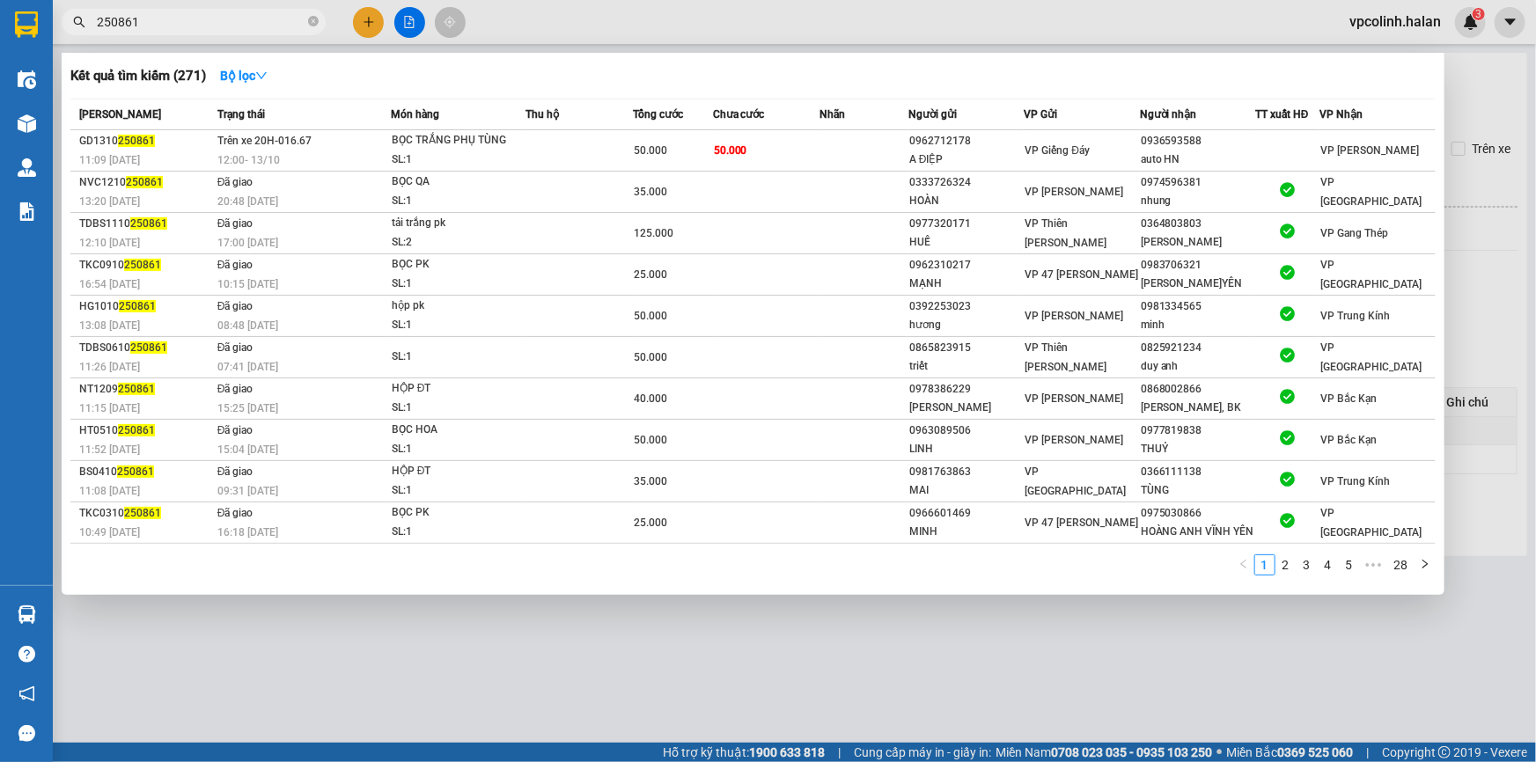
click at [210, 12] on input "250861" at bounding box center [201, 21] width 208 height 19
paste input "905"
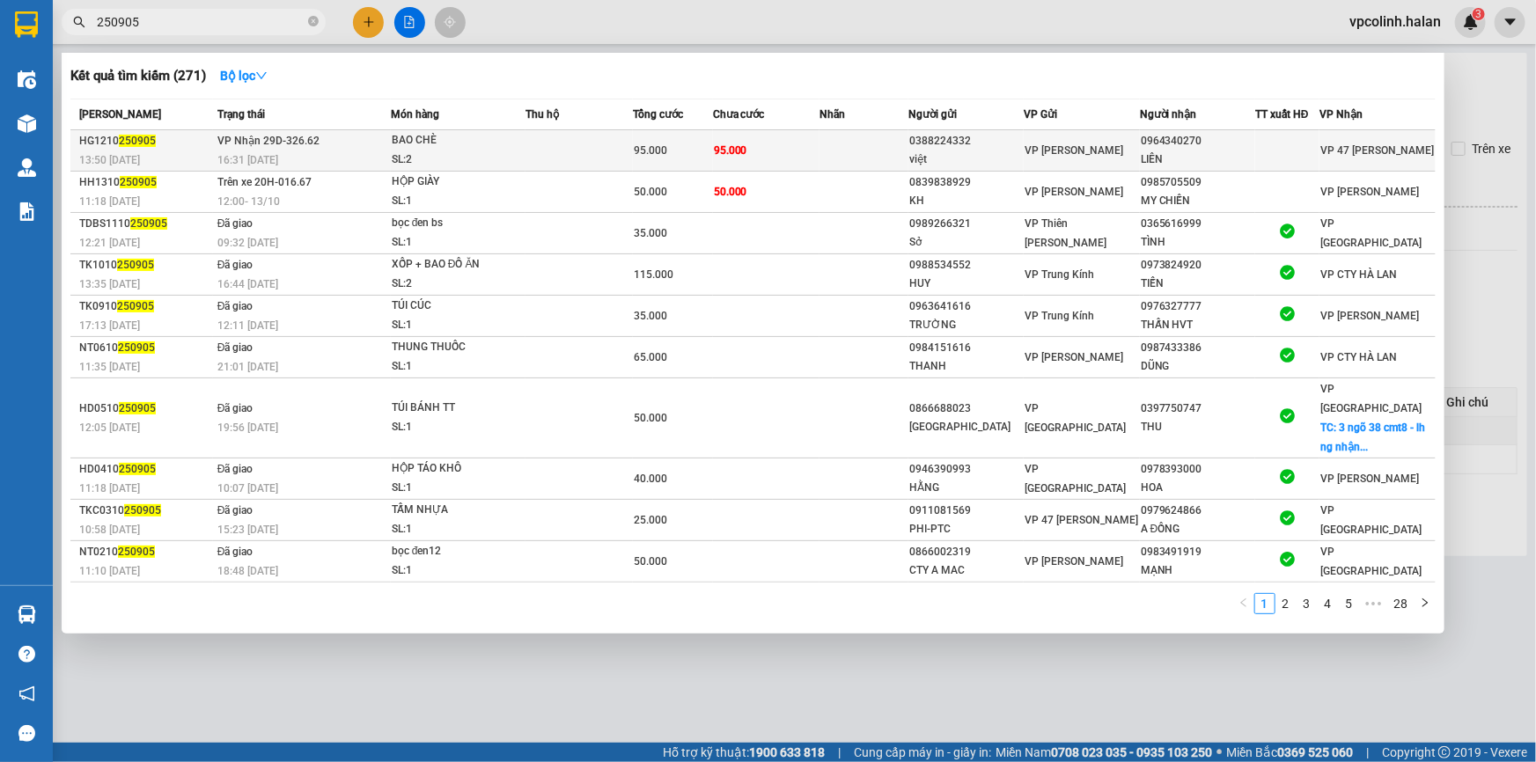
type input "250905"
click at [631, 144] on td at bounding box center [579, 150] width 107 height 41
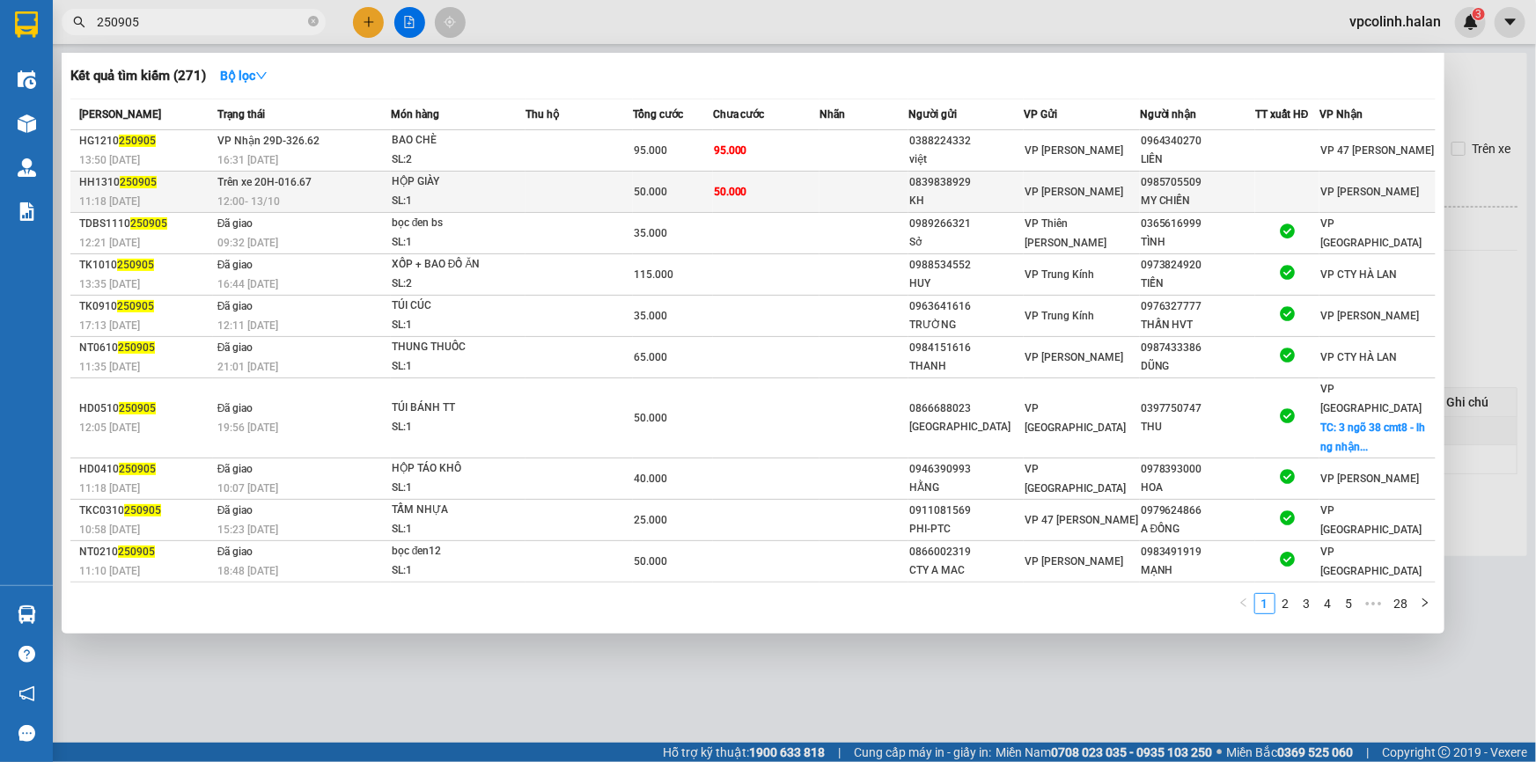
click at [655, 180] on td "50.000" at bounding box center [673, 192] width 80 height 41
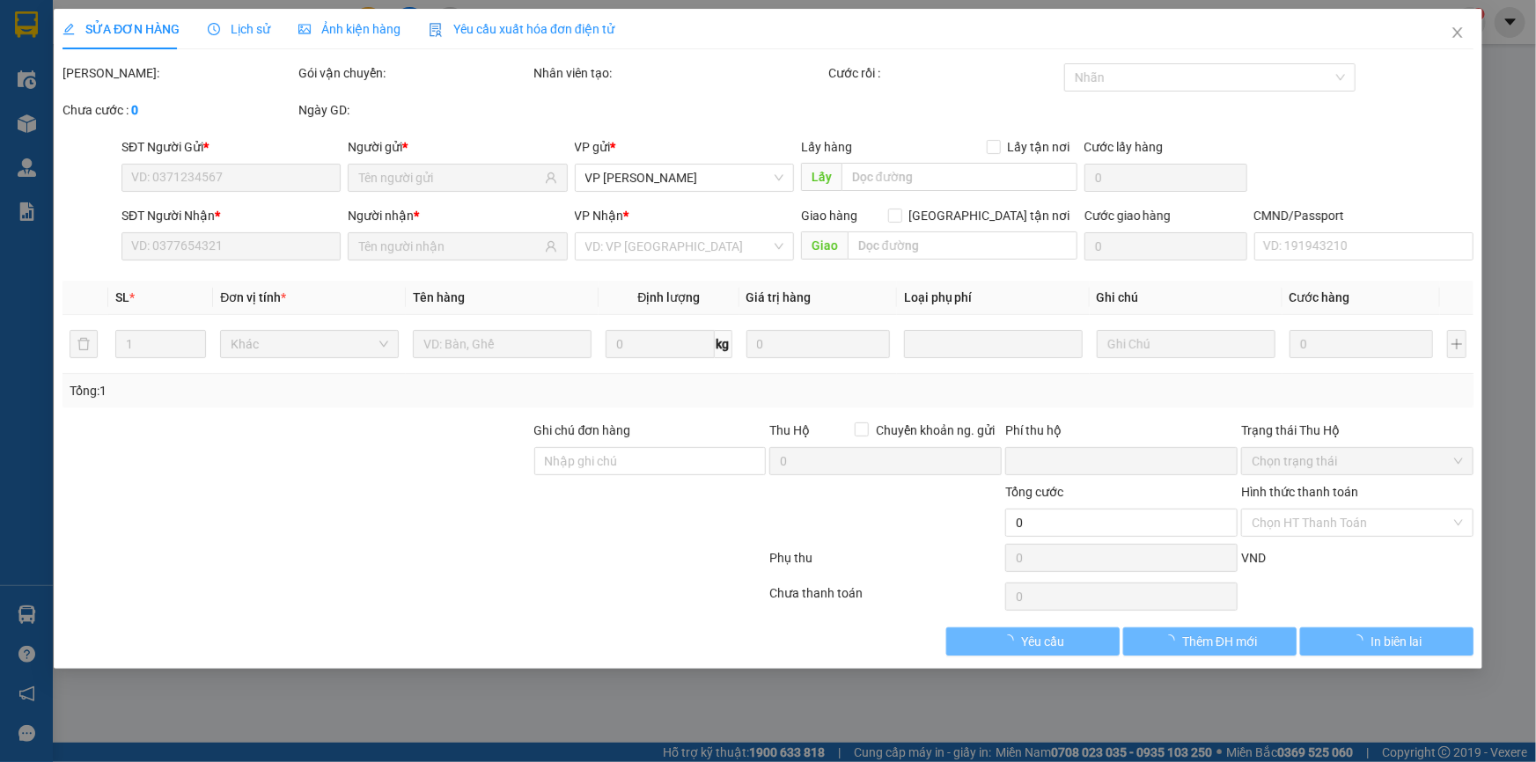
type input "0839838929"
type input "KH"
type input "0985705509"
type input "MY CHIẾN"
type input "0"
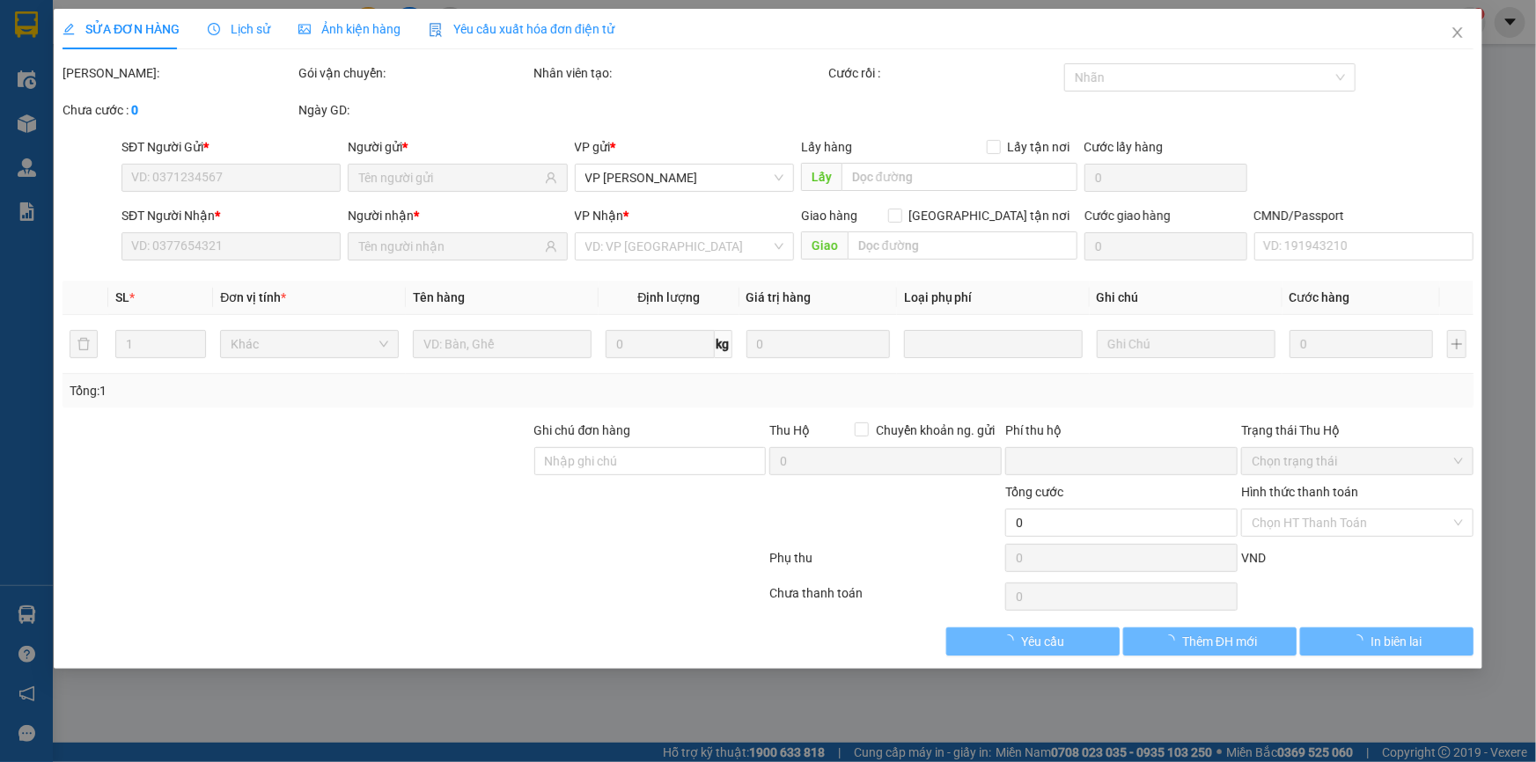
type input "50.000"
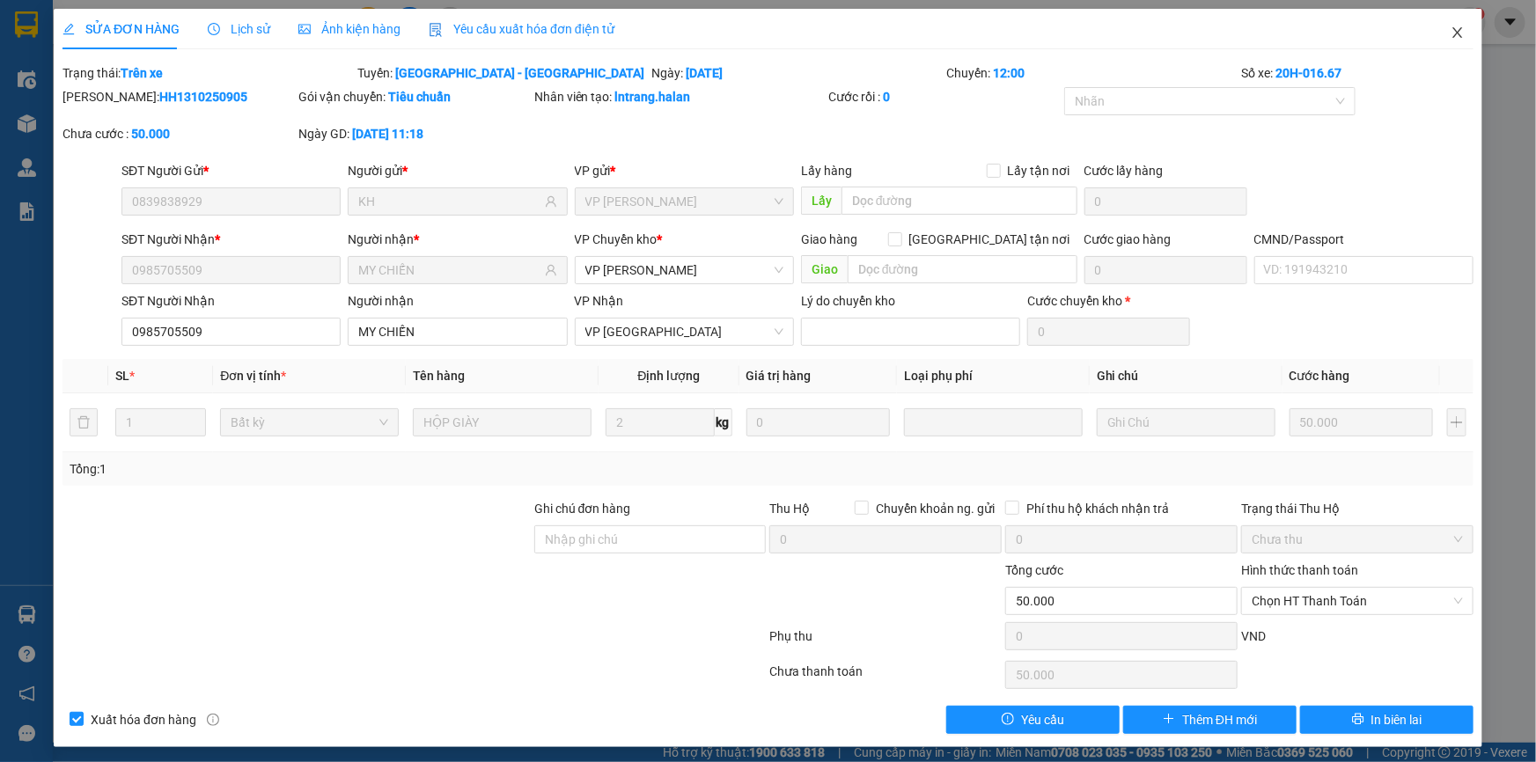
click at [1453, 43] on span "Close" at bounding box center [1457, 33] width 49 height 49
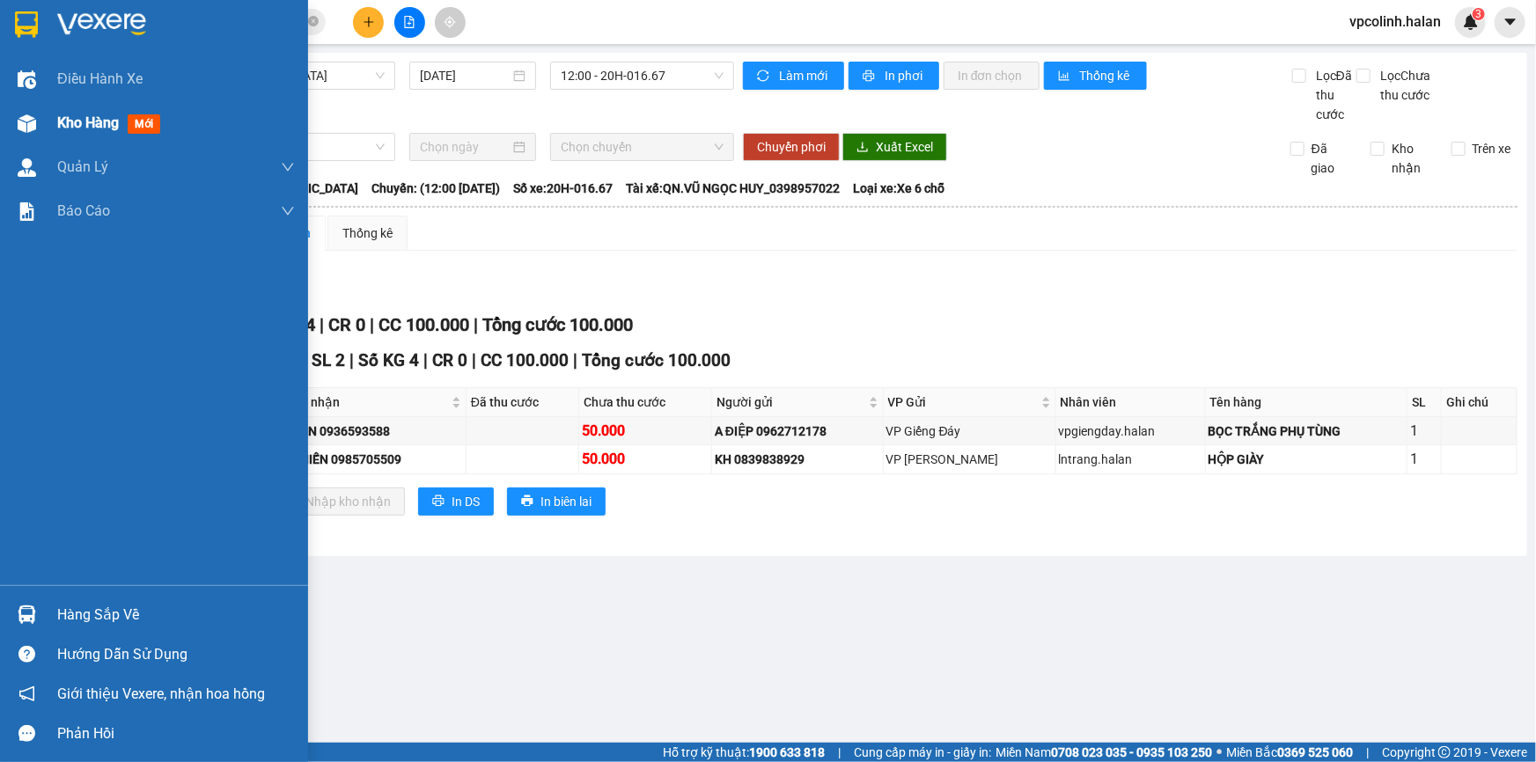
click at [18, 123] on img at bounding box center [27, 123] width 18 height 18
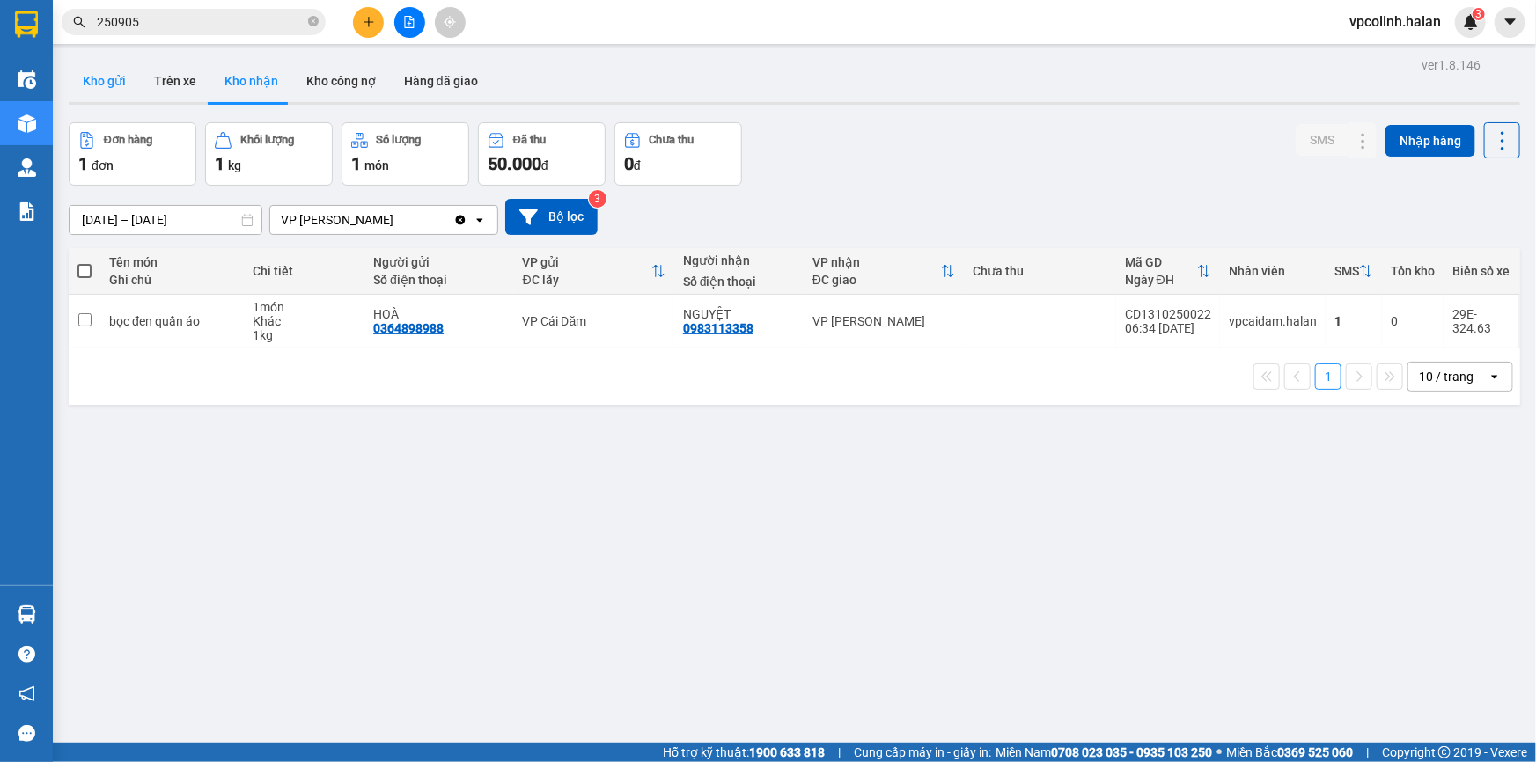
click at [114, 85] on button "Kho gửi" at bounding box center [104, 81] width 71 height 42
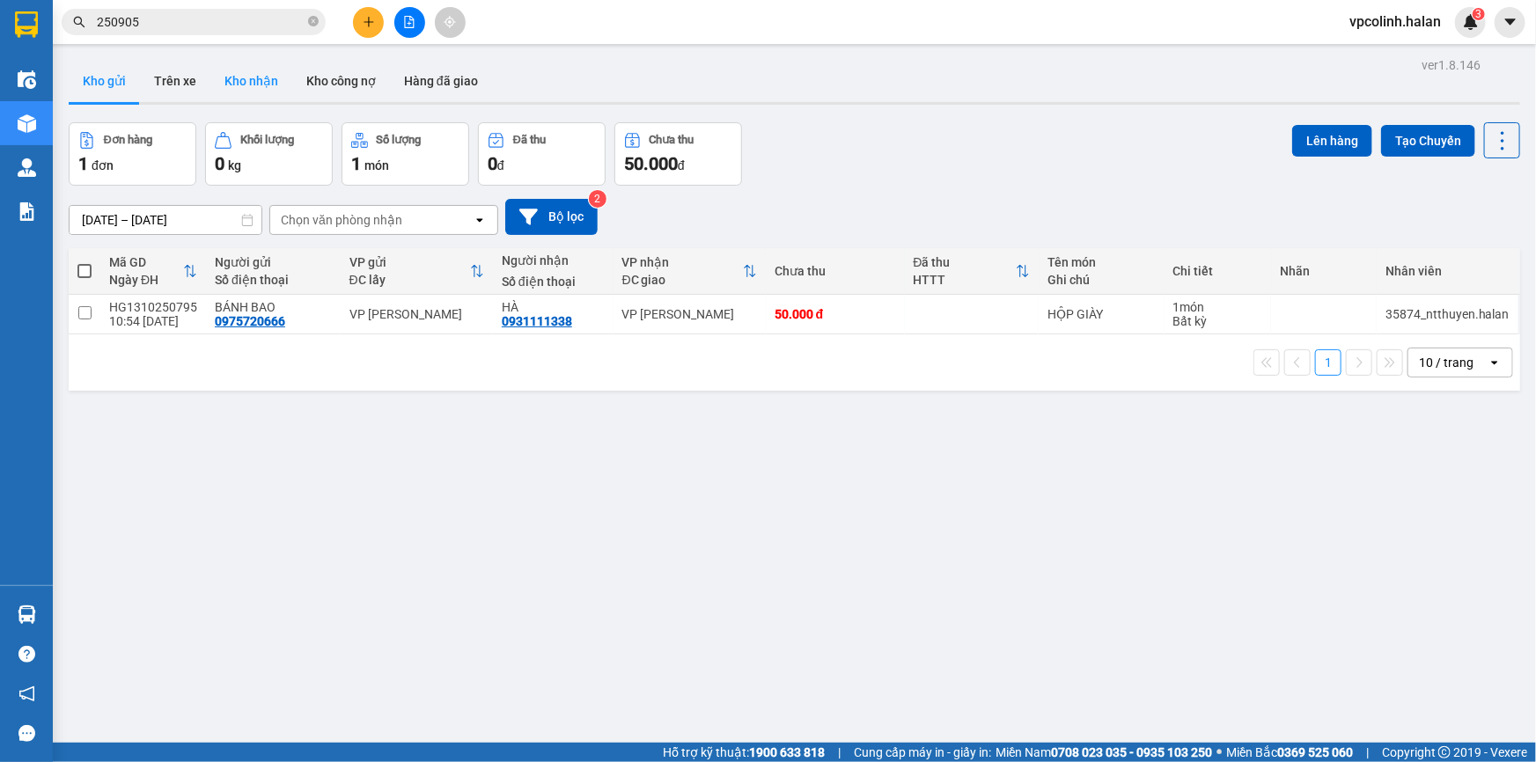
click at [248, 79] on button "Kho nhận" at bounding box center [251, 81] width 82 height 42
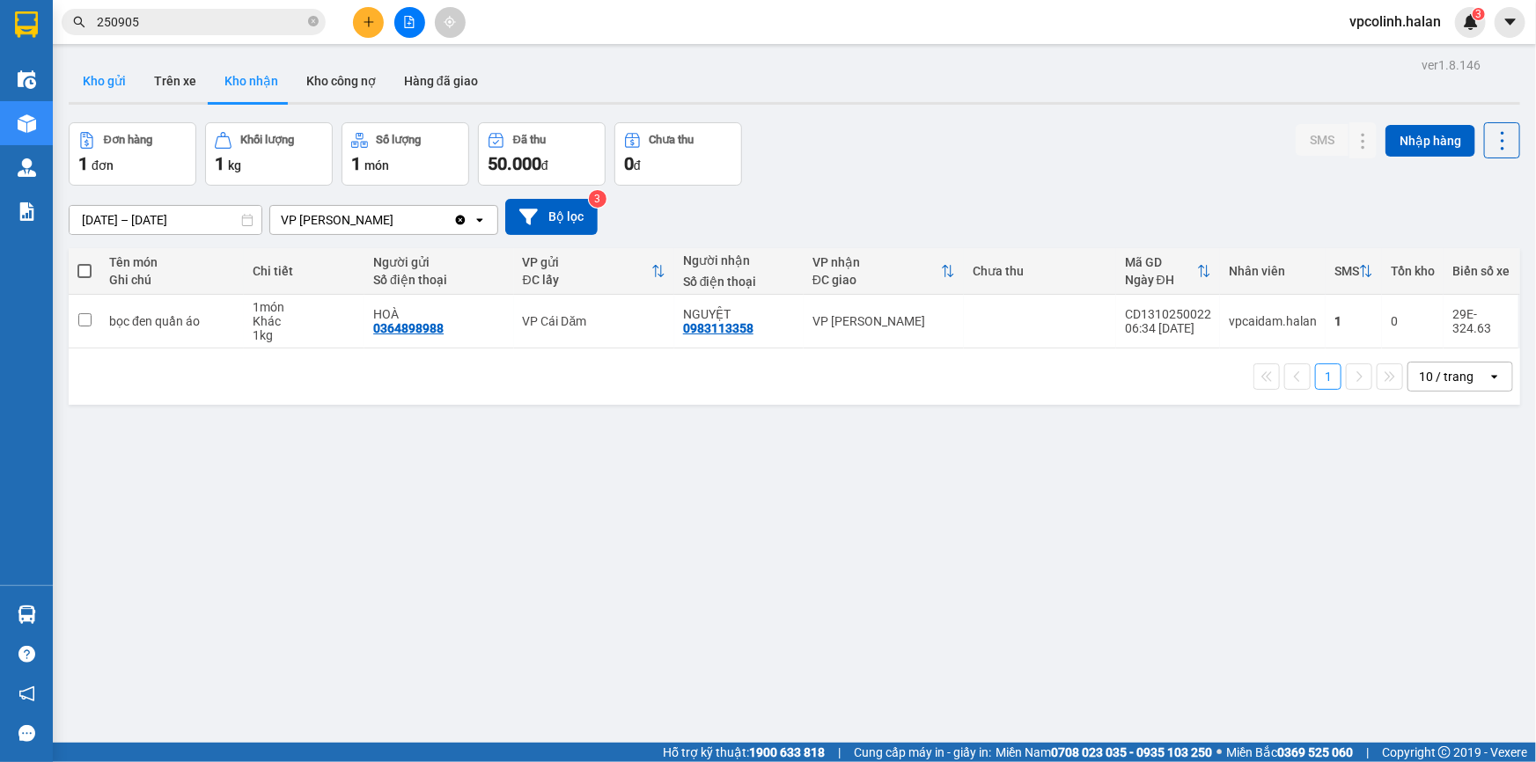
click at [110, 80] on button "Kho gửi" at bounding box center [104, 81] width 71 height 42
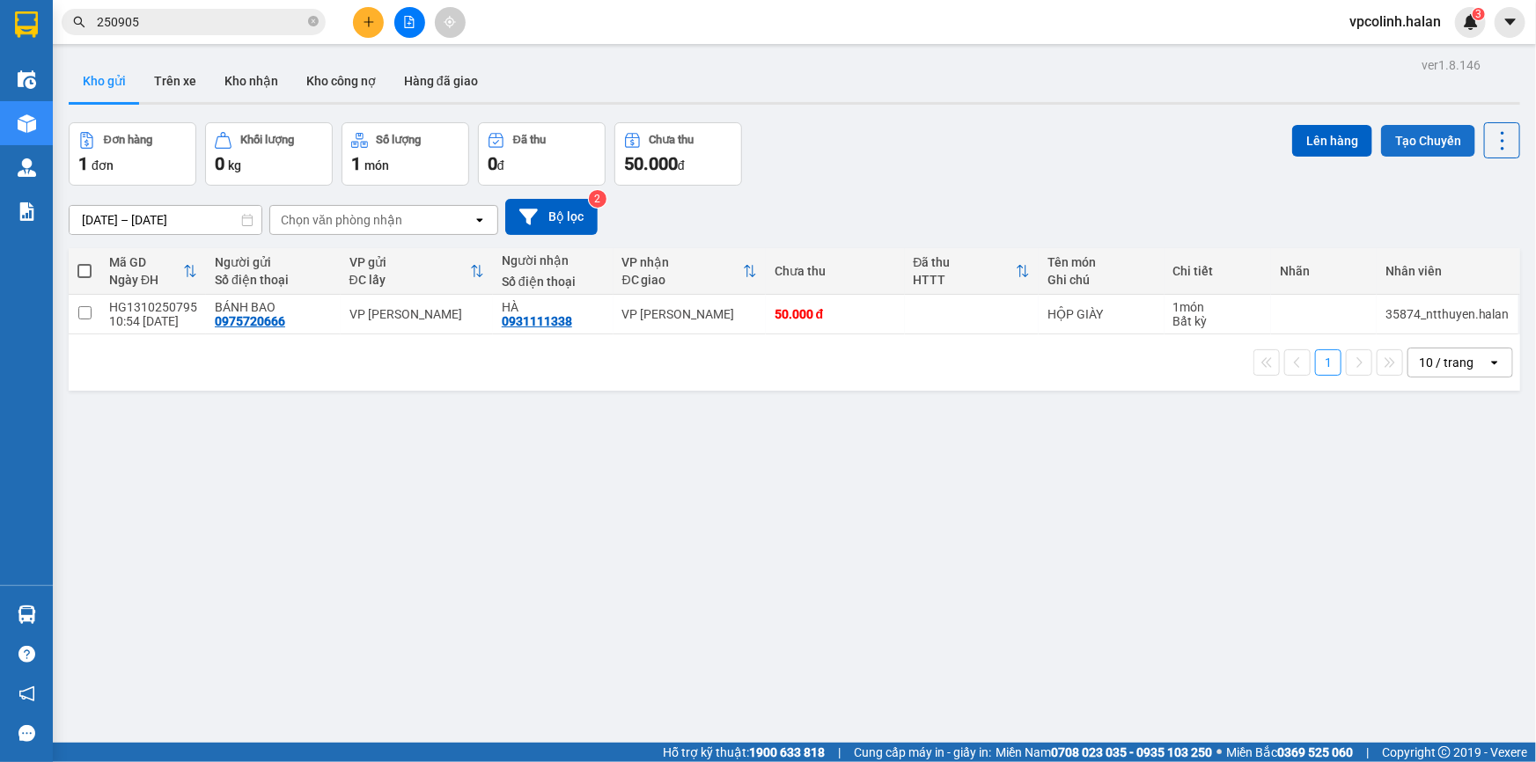
click at [1399, 144] on button "Tạo Chuyến" at bounding box center [1428, 141] width 94 height 32
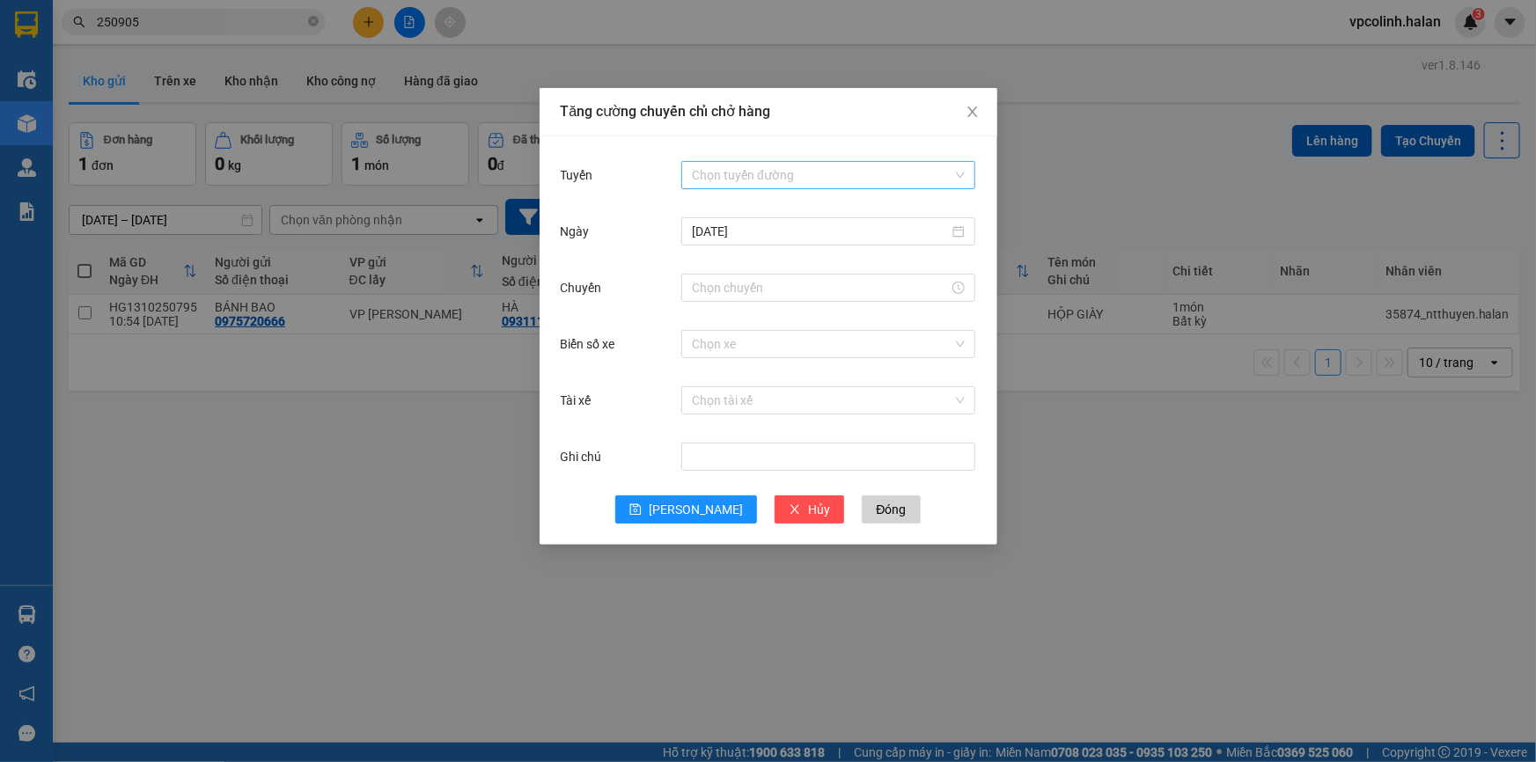
click at [729, 180] on input "Tuyến" at bounding box center [822, 175] width 261 height 26
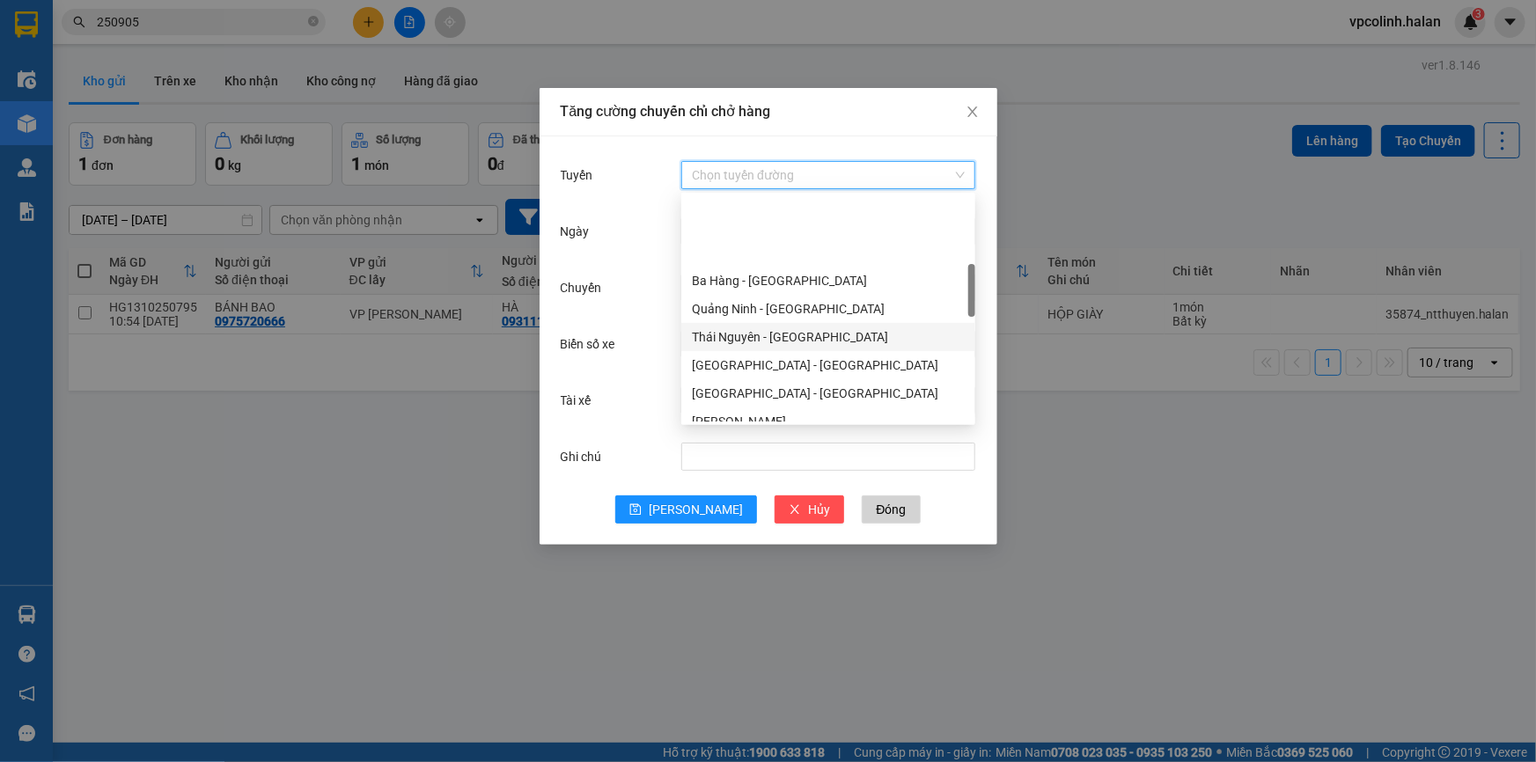
scroll to position [320, 0]
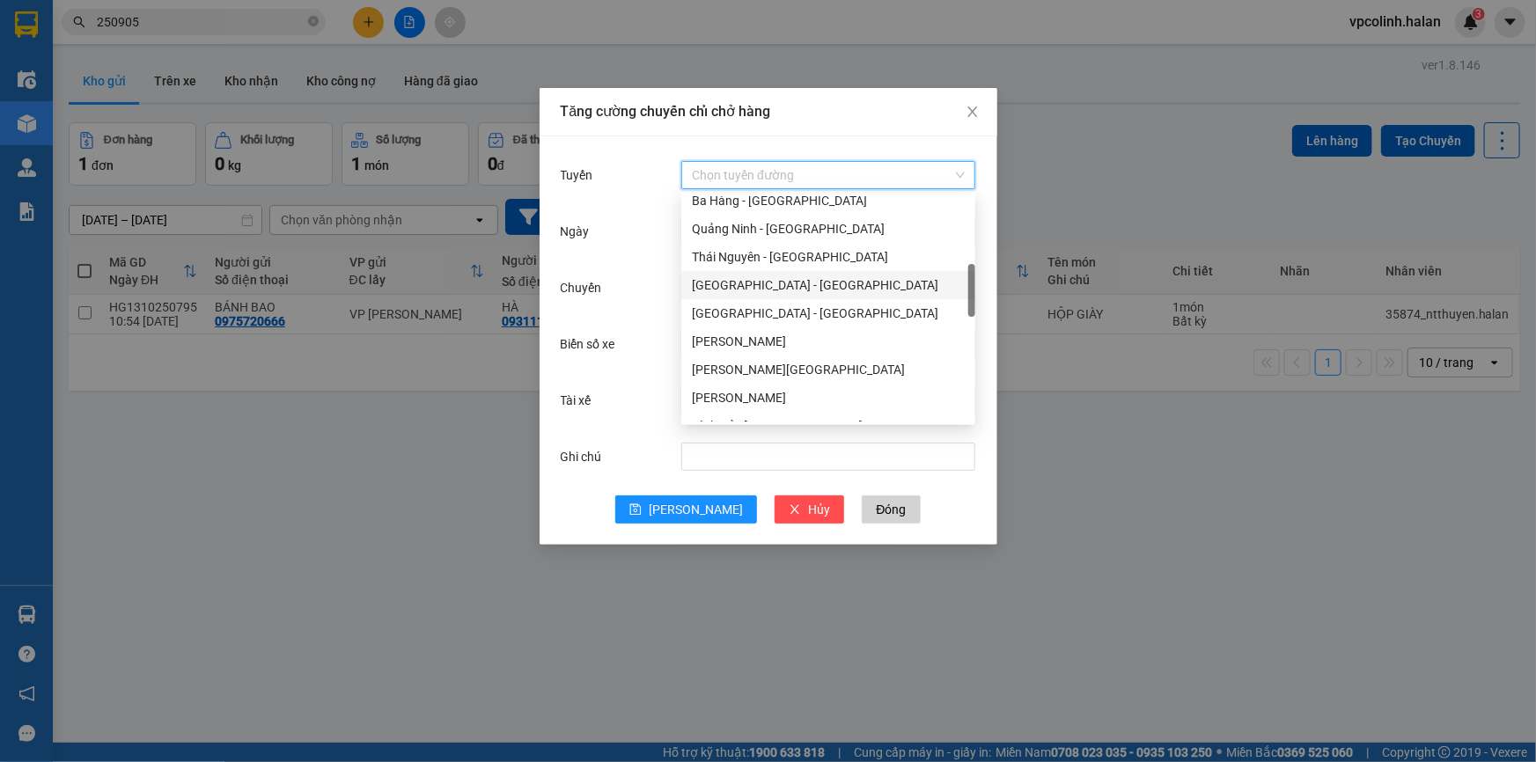
click at [725, 284] on div "[GEOGRAPHIC_DATA] - [GEOGRAPHIC_DATA]" at bounding box center [828, 285] width 273 height 19
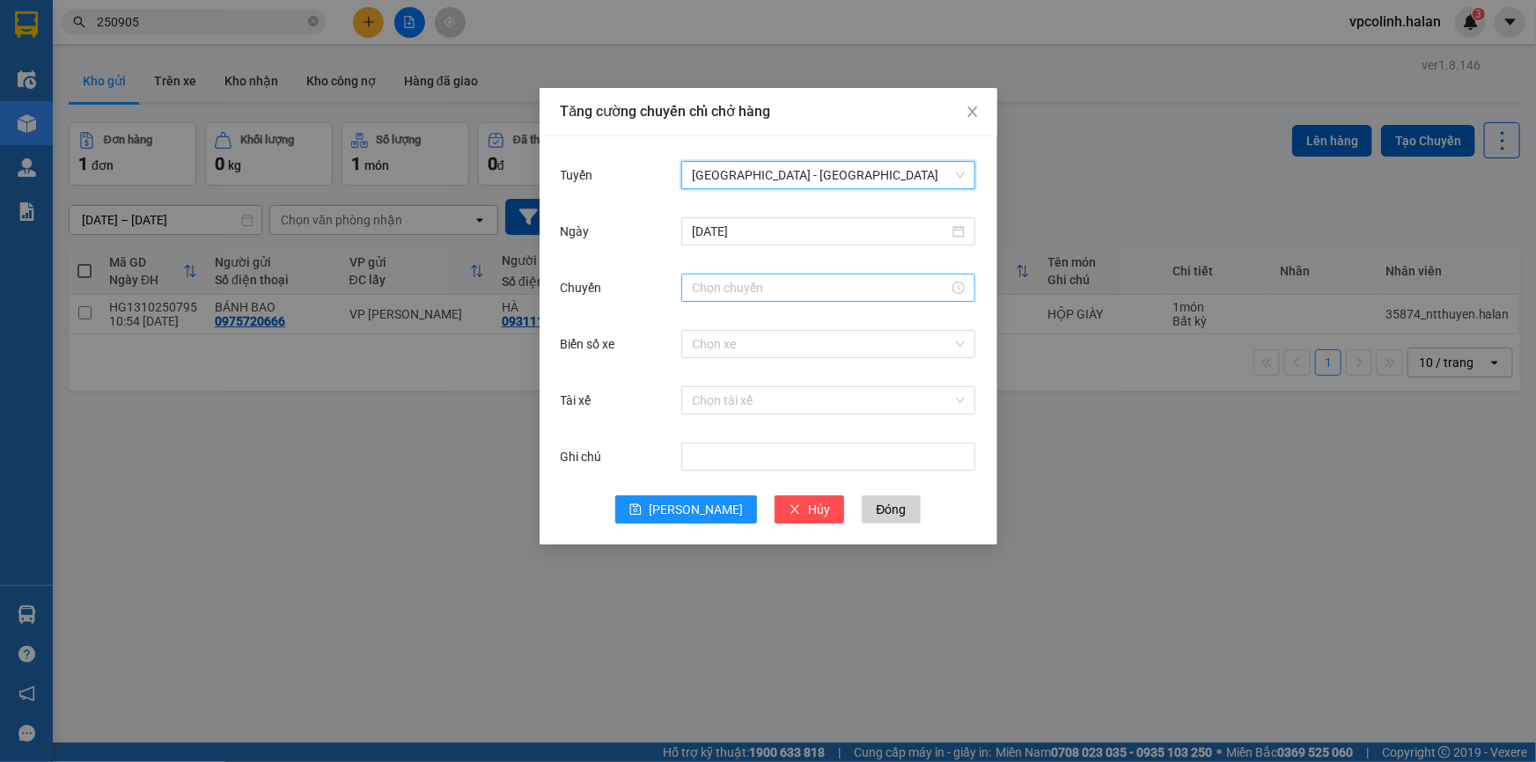
click at [713, 288] on input "Chuyến" at bounding box center [820, 287] width 257 height 19
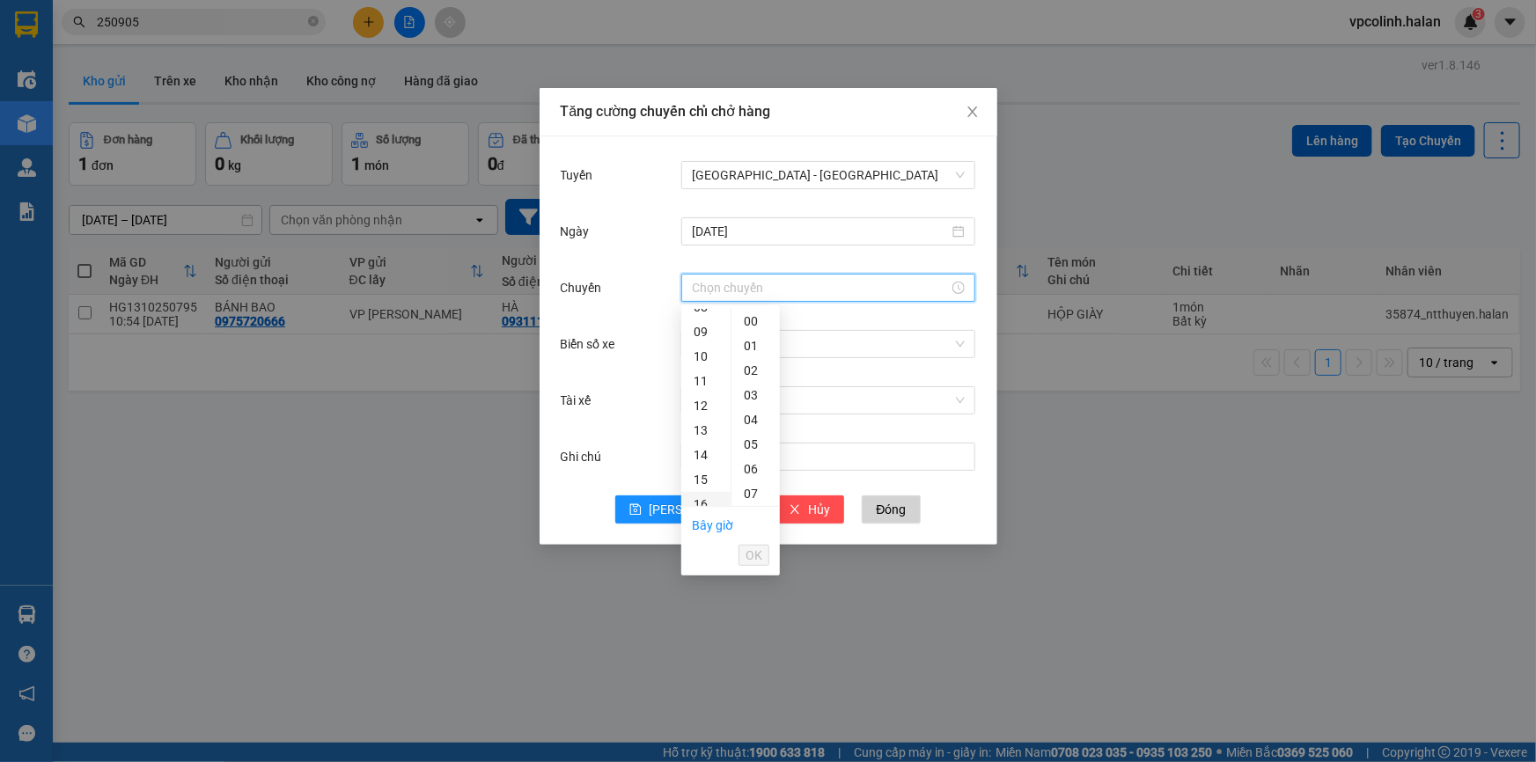
scroll to position [239, 0]
click at [696, 424] on div "14" at bounding box center [705, 427] width 49 height 25
click at [755, 350] on div "01" at bounding box center [756, 346] width 48 height 25
type input "14:01"
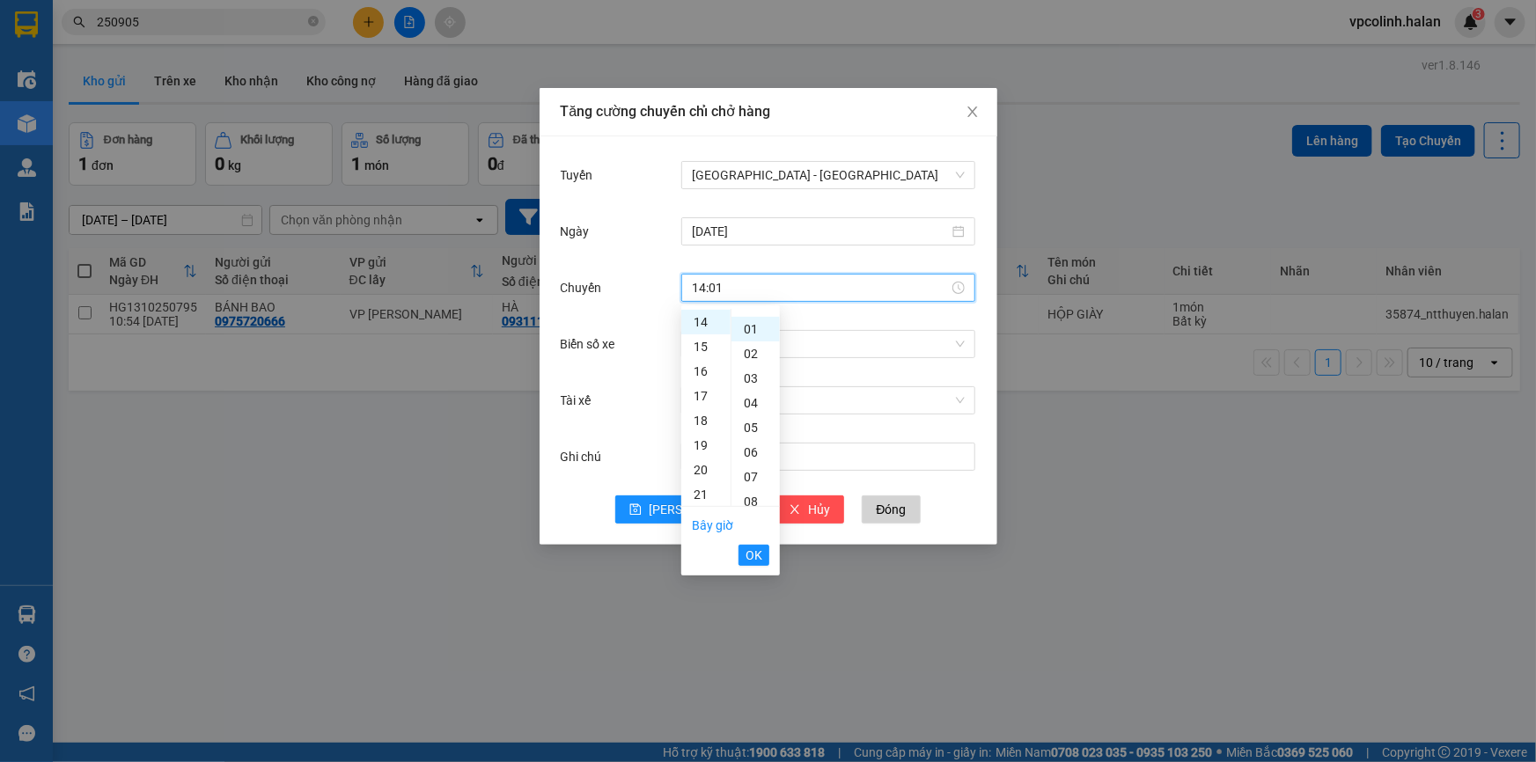
scroll to position [25, 0]
click at [765, 554] on button "OK" at bounding box center [754, 555] width 31 height 21
click at [765, 327] on div "Chọn xe" at bounding box center [828, 344] width 294 height 35
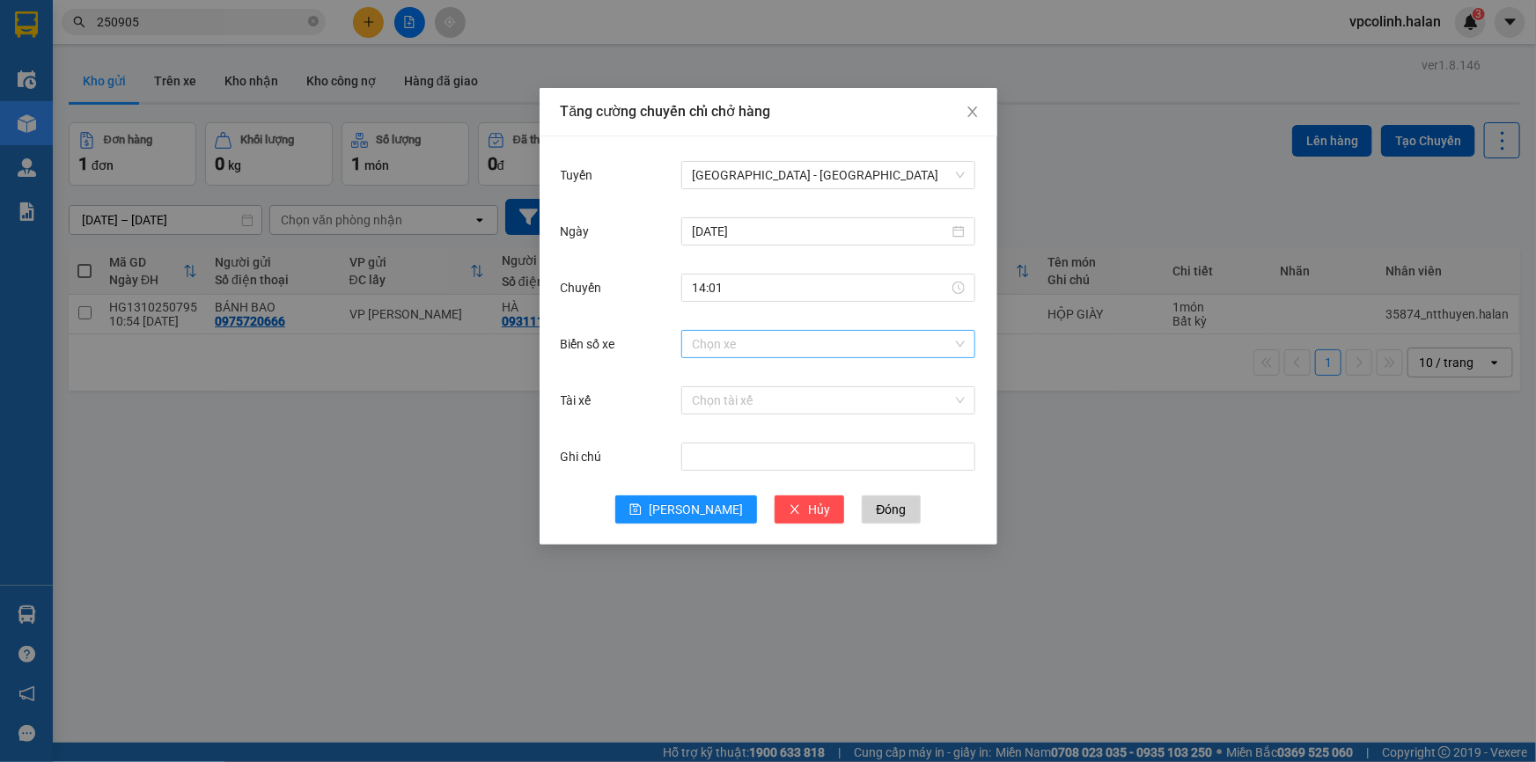
click at [752, 343] on input "Biển số xe" at bounding box center [822, 344] width 261 height 26
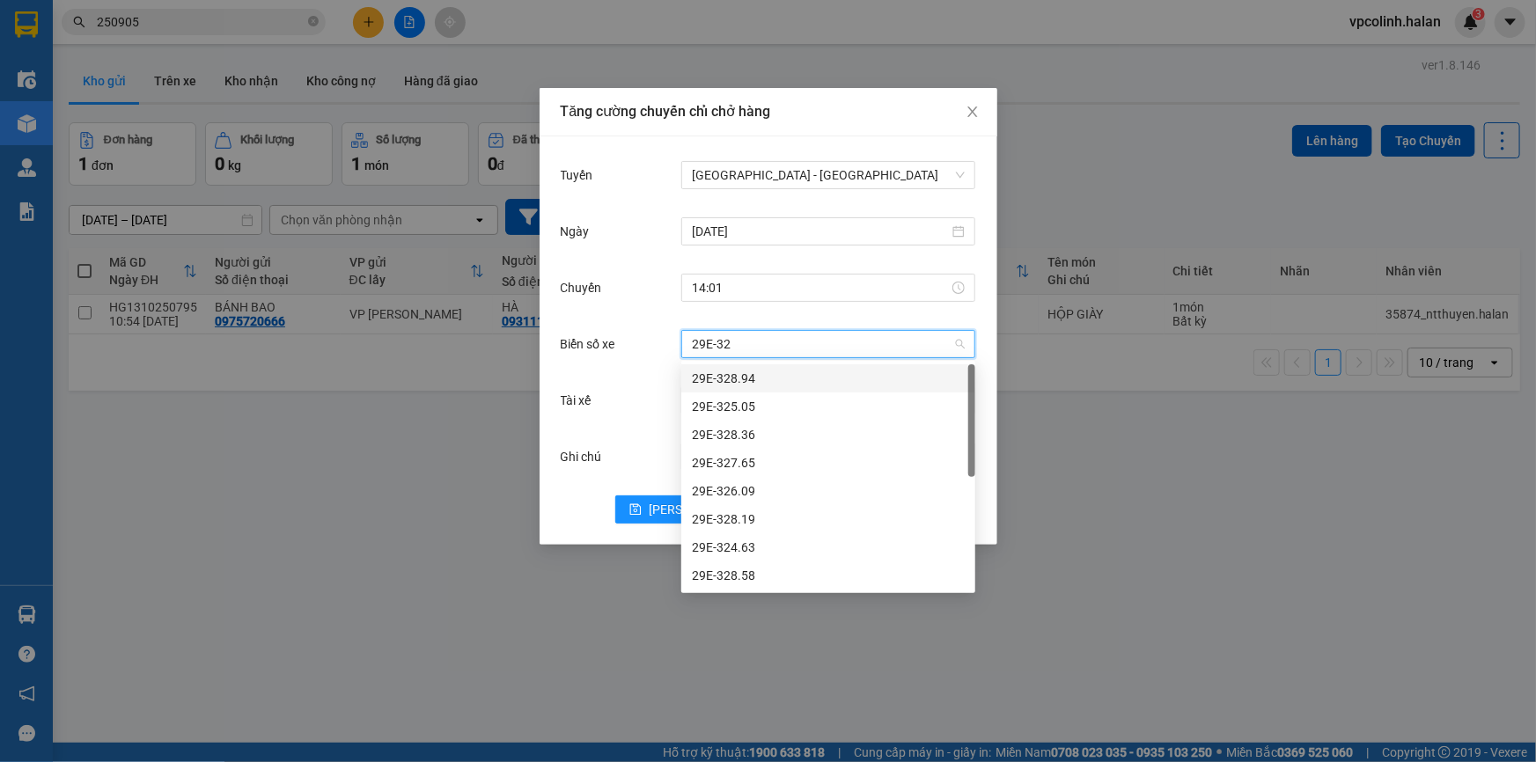
type input "29E-324"
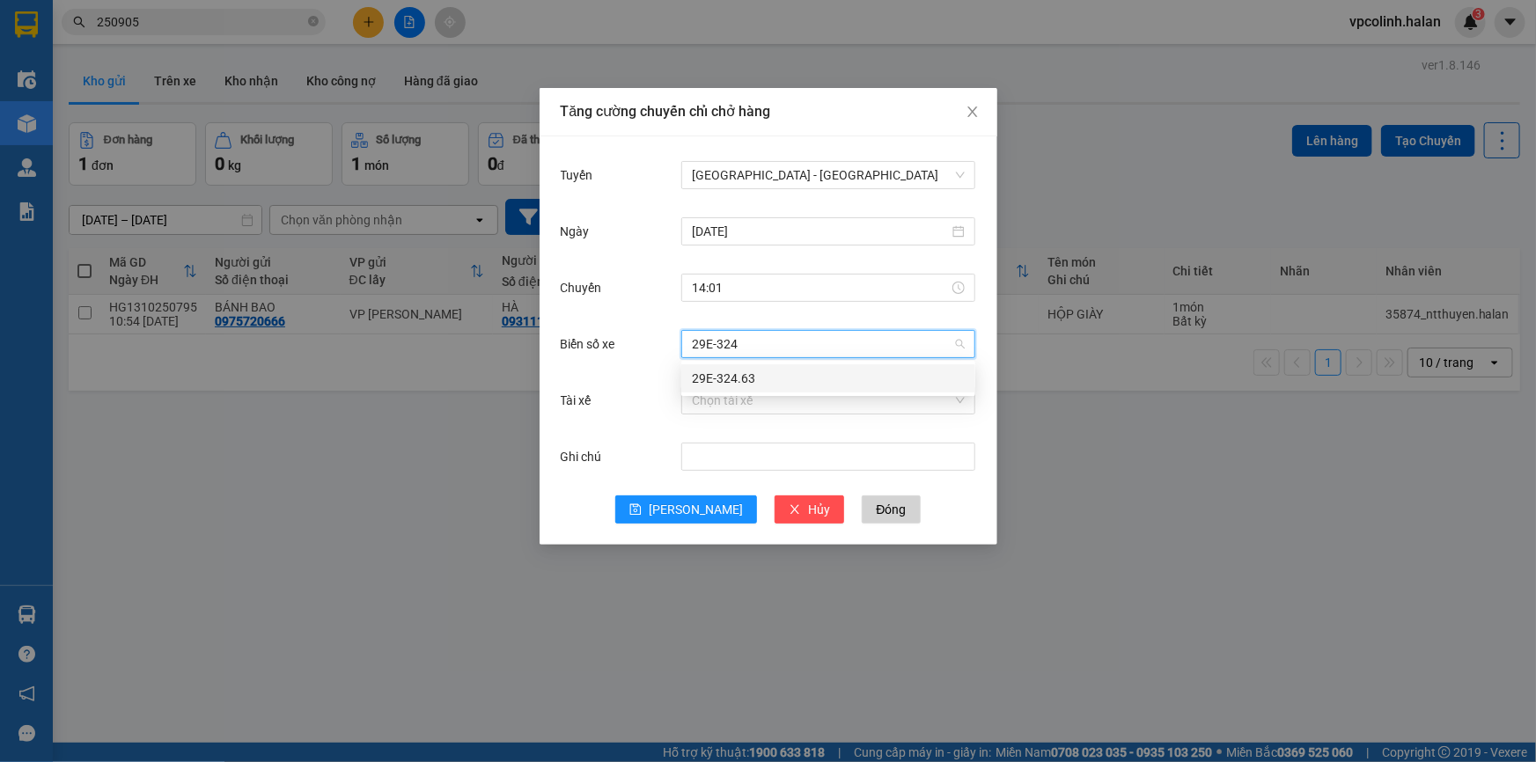
click at [747, 385] on div "29E-324.63" at bounding box center [828, 378] width 273 height 19
click at [731, 404] on input "Tài xế" at bounding box center [822, 400] width 261 height 26
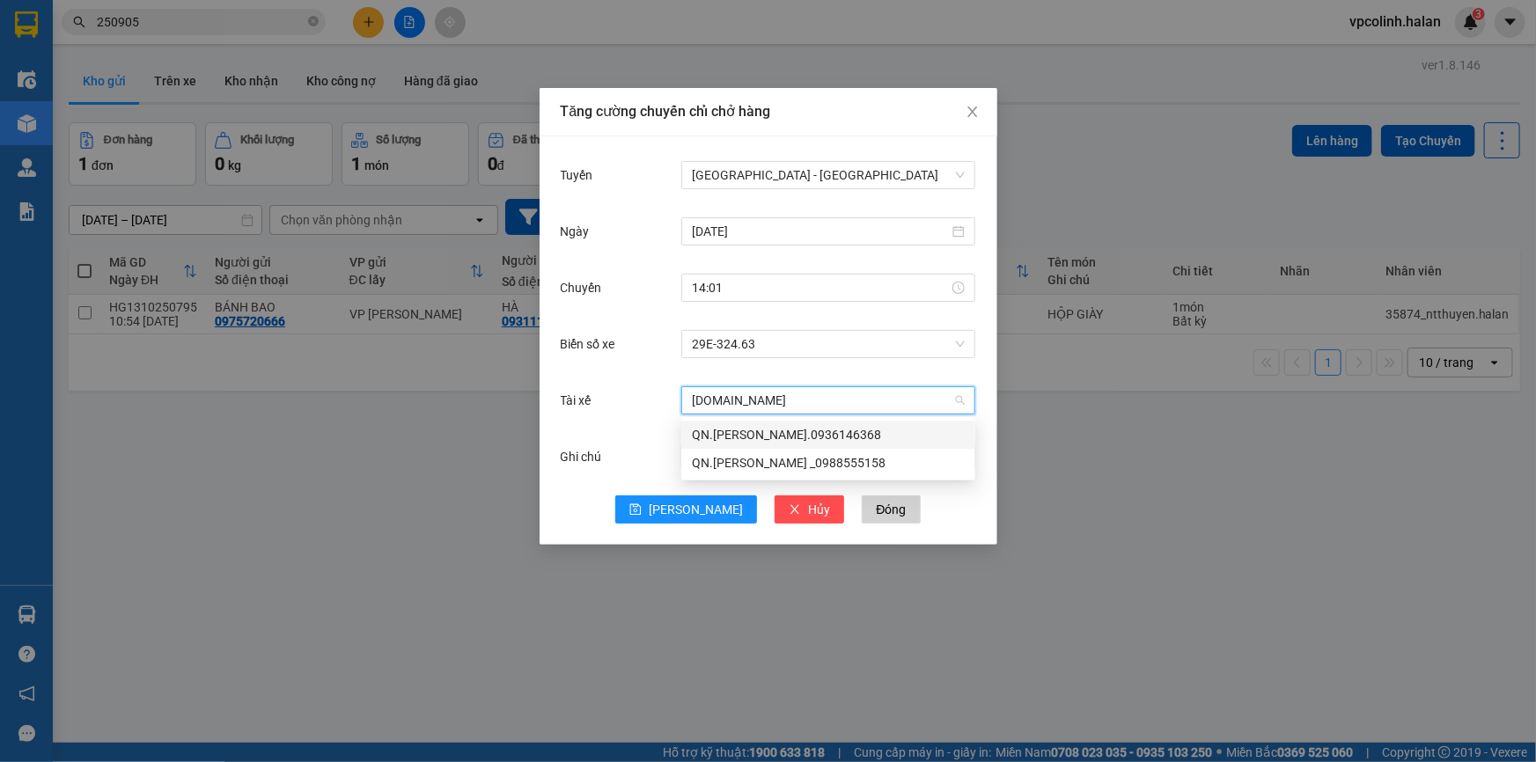
type input "QN.TRÂ"
click at [815, 441] on div "QN.[PERSON_NAME].0936146368" at bounding box center [828, 434] width 273 height 19
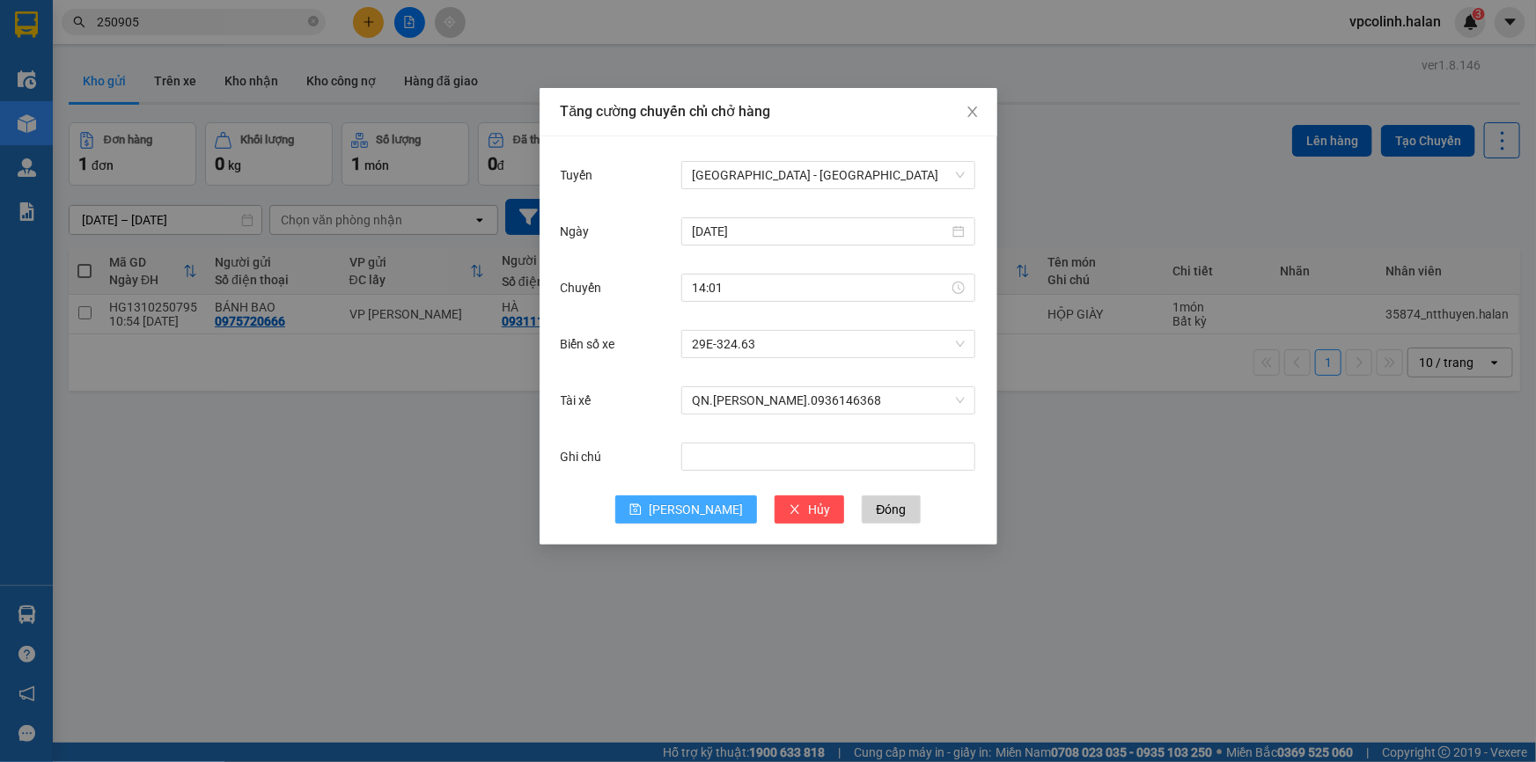
click at [702, 507] on span "[PERSON_NAME]" at bounding box center [696, 509] width 94 height 19
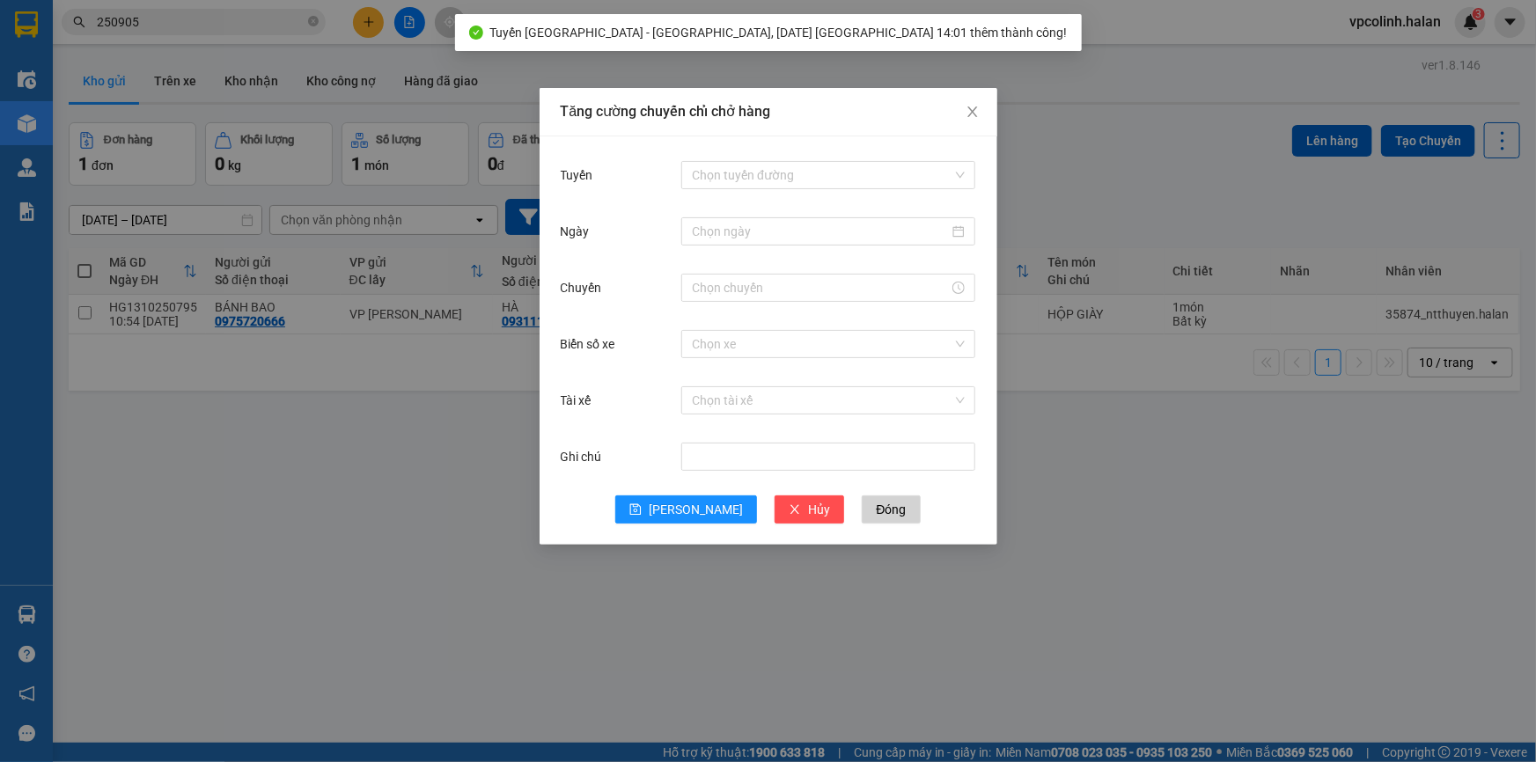
click at [694, 622] on div "Tăng cường chuyến chỉ chở hàng Tuyến Chọn tuyến đường Ngày Chuyến Biển số xe Ch…" at bounding box center [768, 381] width 1536 height 762
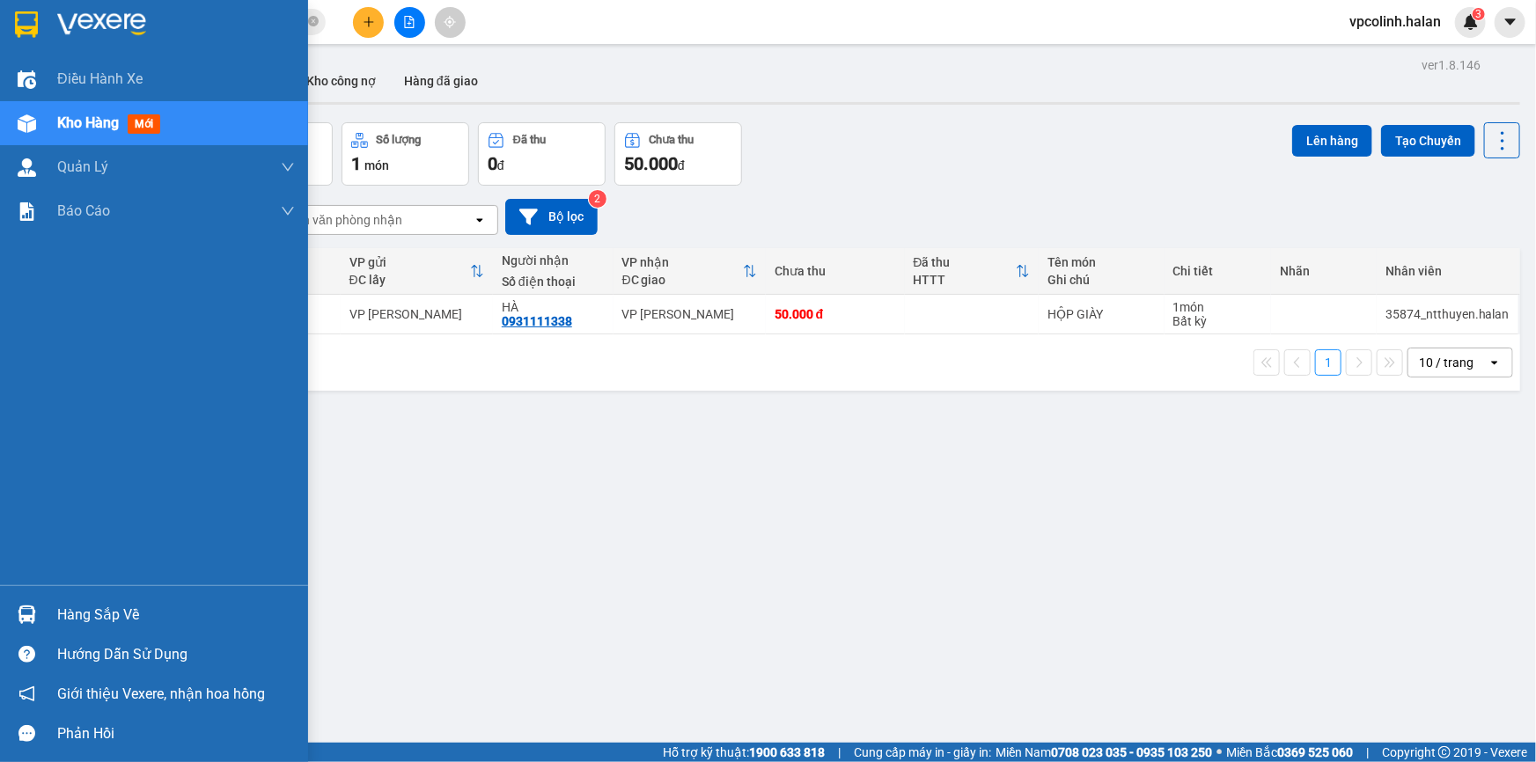
drag, startPoint x: 25, startPoint y: 628, endPoint x: 23, endPoint y: 615, distance: 12.5
click at [25, 627] on div at bounding box center [26, 615] width 31 height 31
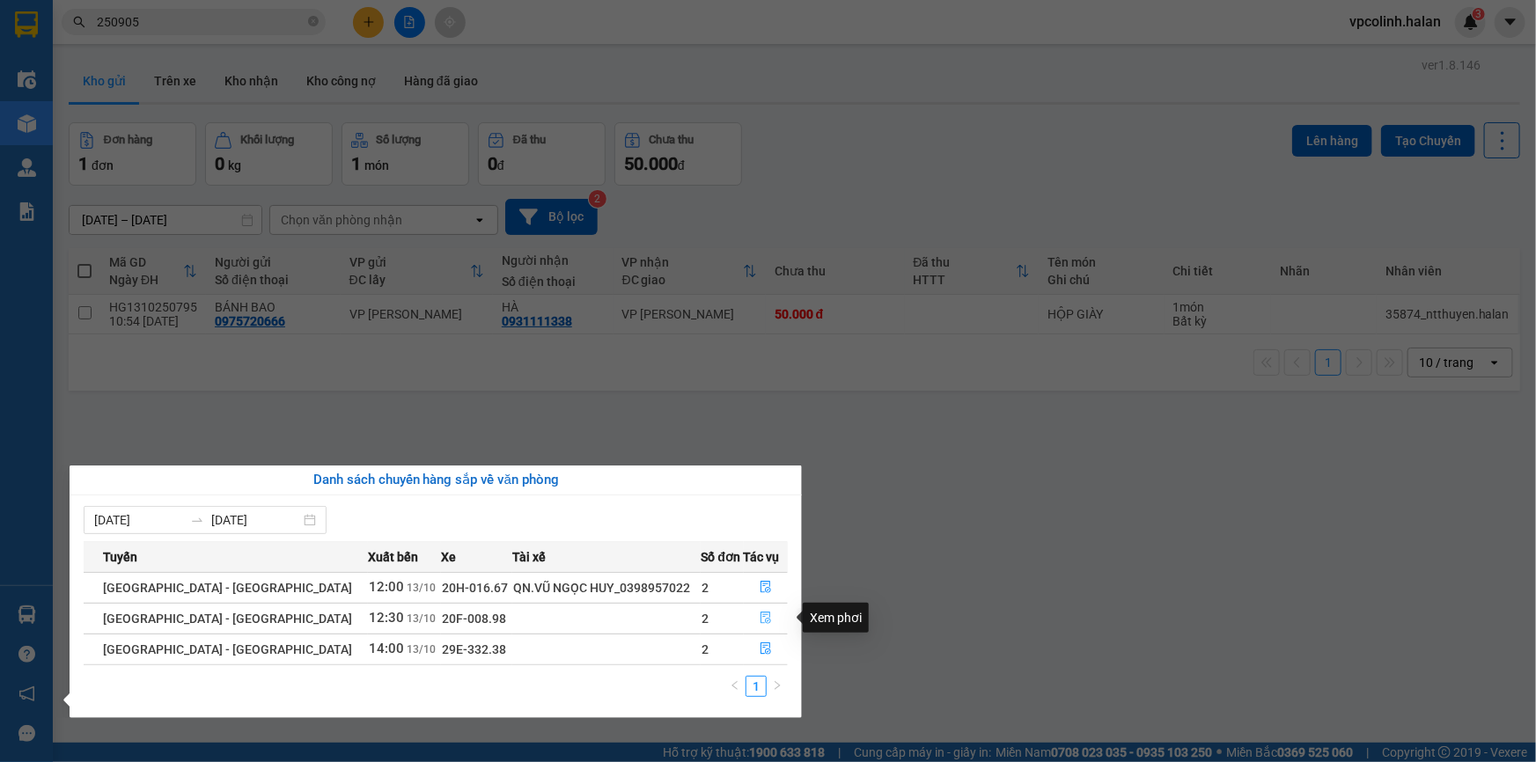
click at [763, 616] on icon "file-done" at bounding box center [766, 618] width 12 height 12
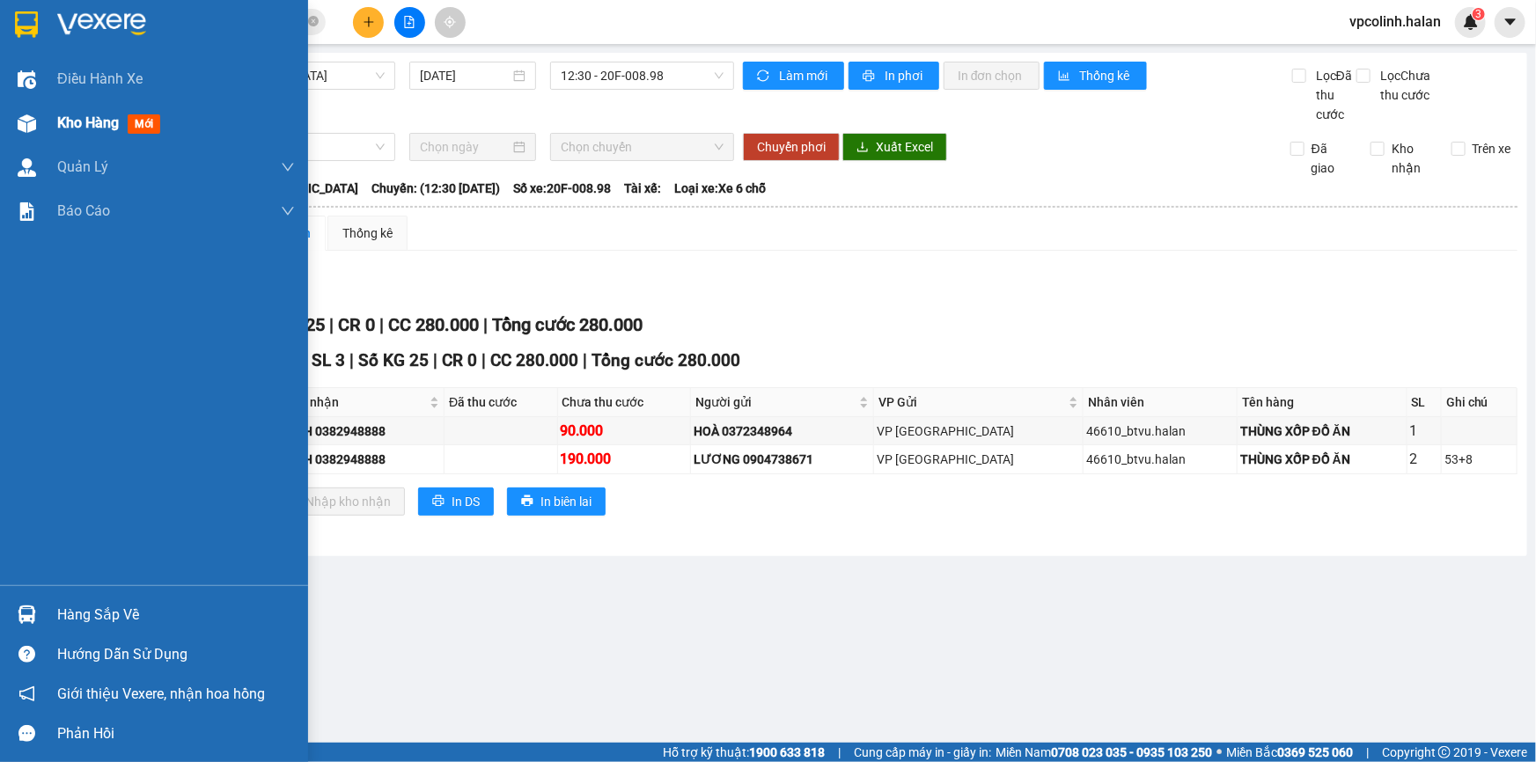
click at [4, 130] on div "Kho hàng mới" at bounding box center [154, 123] width 308 height 44
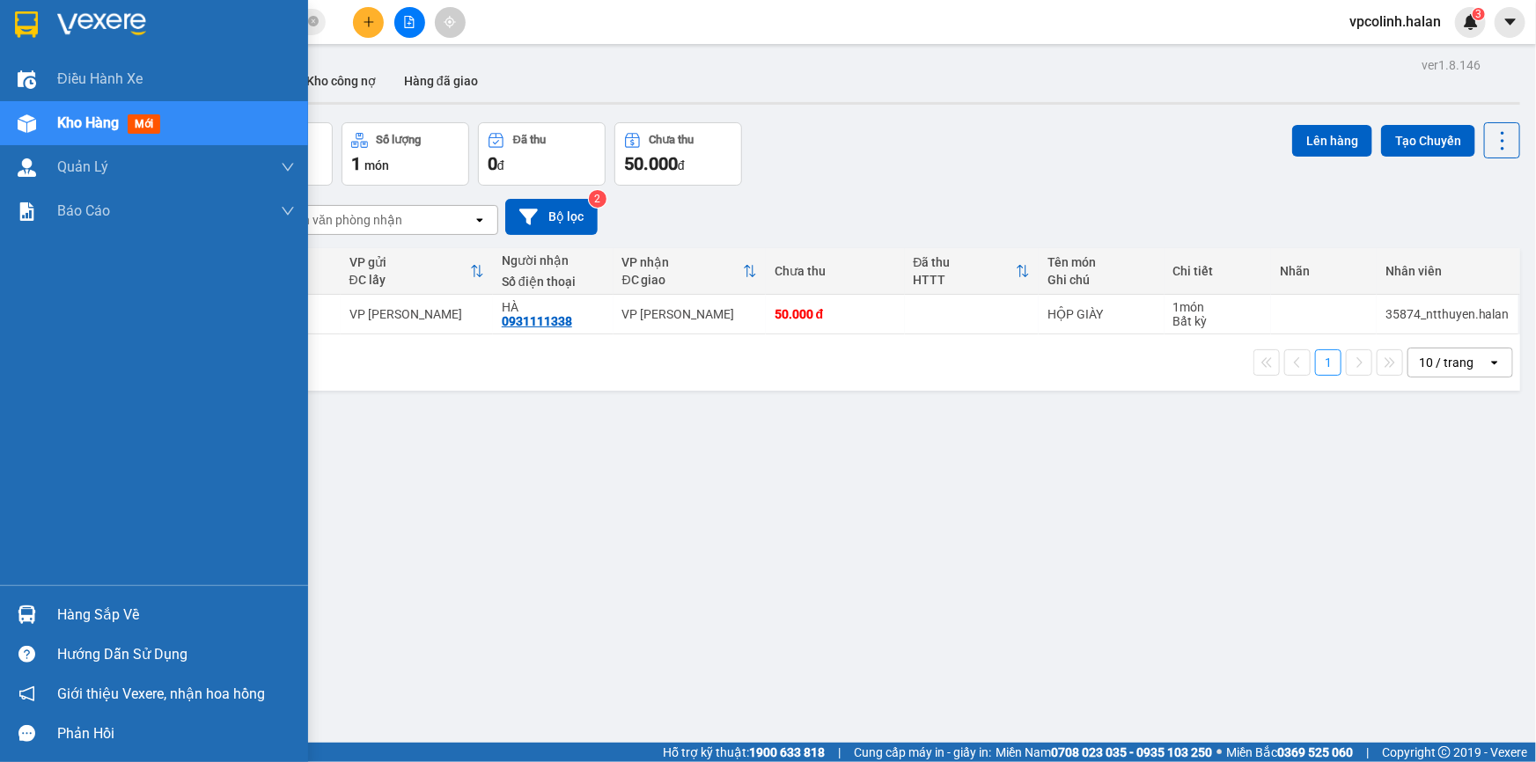
click at [41, 617] on div at bounding box center [26, 615] width 31 height 31
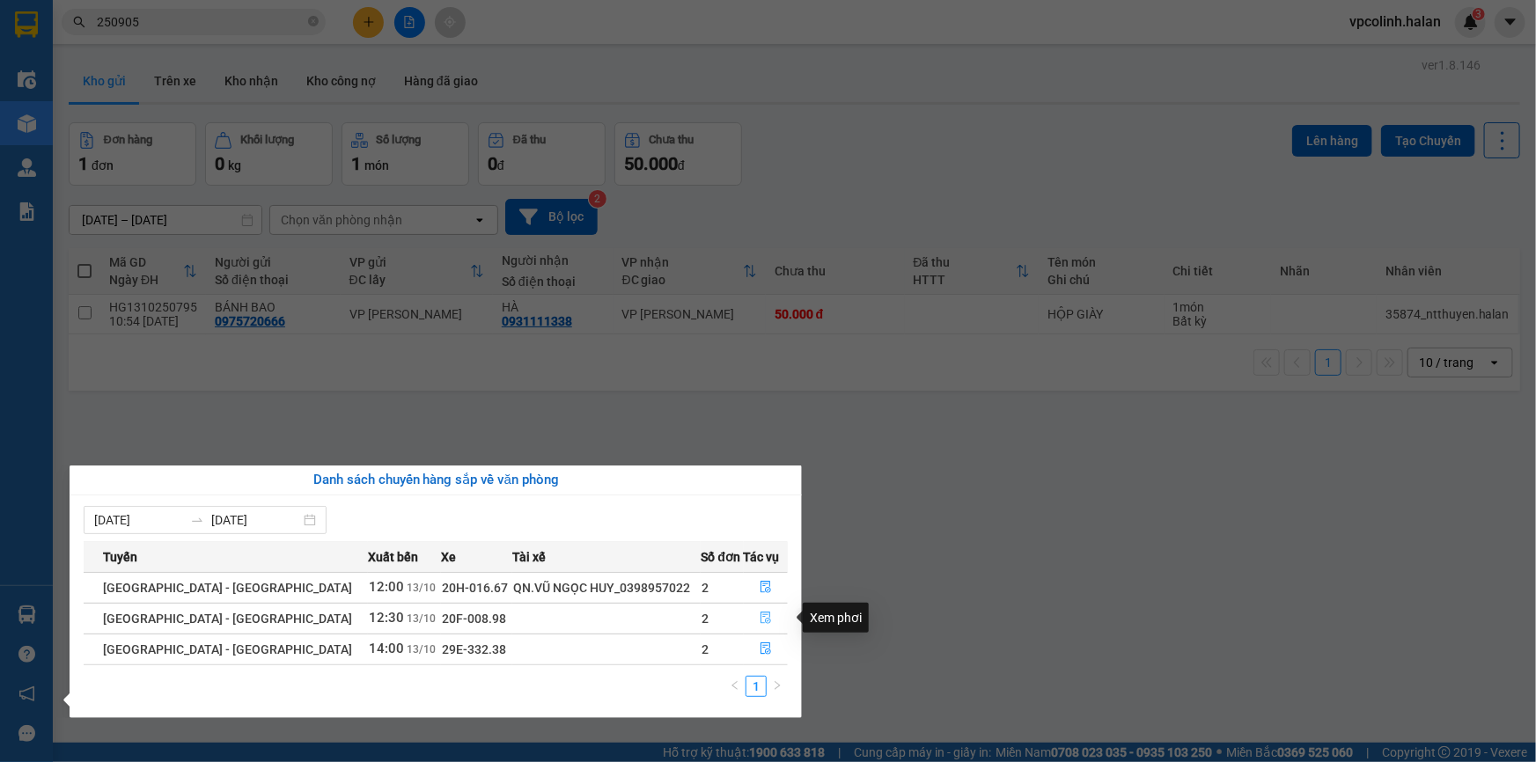
click at [766, 620] on button "button" at bounding box center [766, 619] width 43 height 28
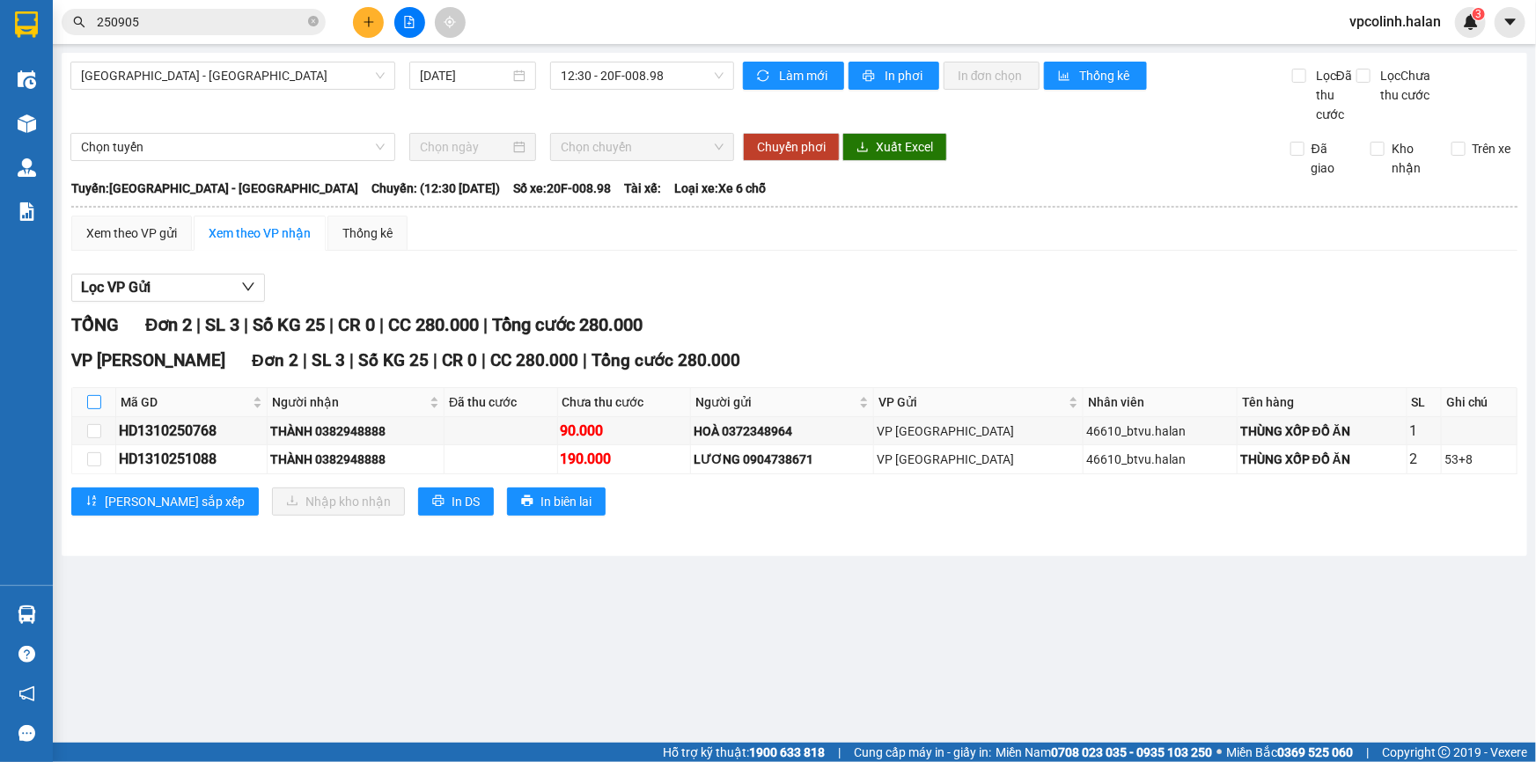
click at [97, 400] on input "checkbox" at bounding box center [94, 402] width 14 height 14
checkbox input "true"
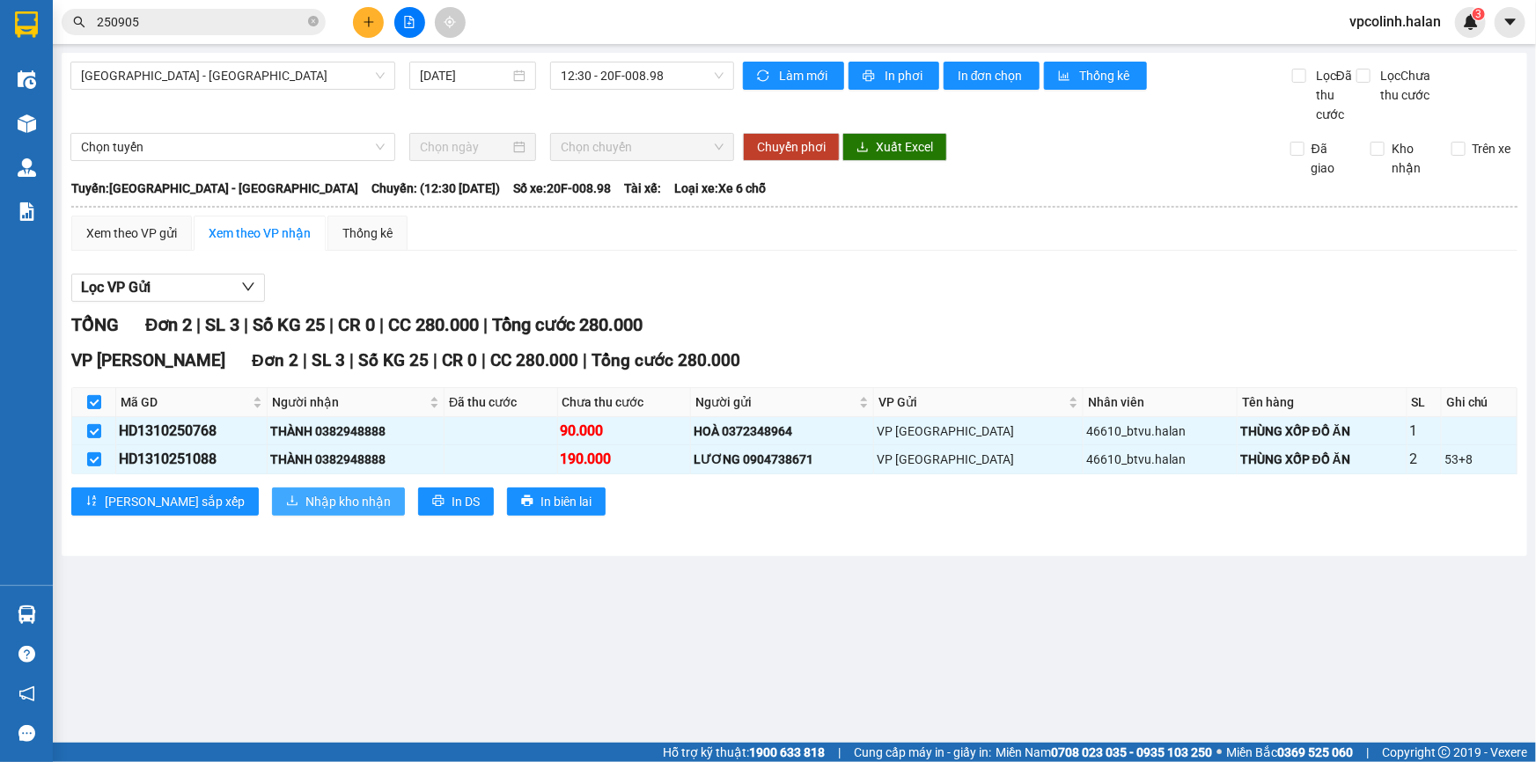
drag, startPoint x: 233, startPoint y: 484, endPoint x: 276, endPoint y: 488, distance: 42.4
click at [235, 483] on div "VP [GEOGRAPHIC_DATA] 2 | SL 3 | Số KG 25 | CR 0 | CC 280.000 | Tổng cước 280.00…" at bounding box center [794, 438] width 1447 height 180
click at [311, 494] on span "Nhập kho nhận" at bounding box center [348, 501] width 85 height 19
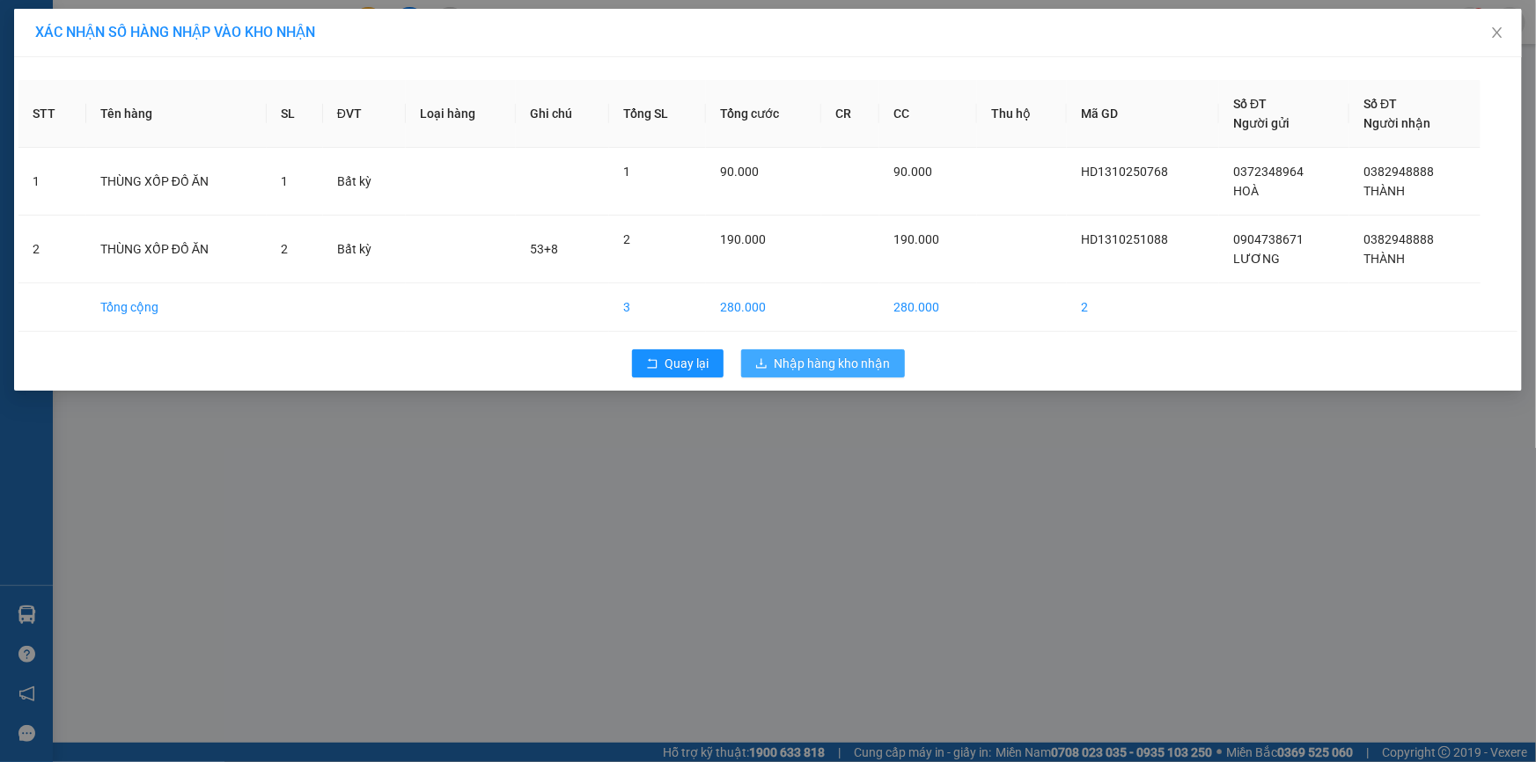
click at [805, 352] on button "Nhập hàng kho nhận" at bounding box center [823, 364] width 164 height 28
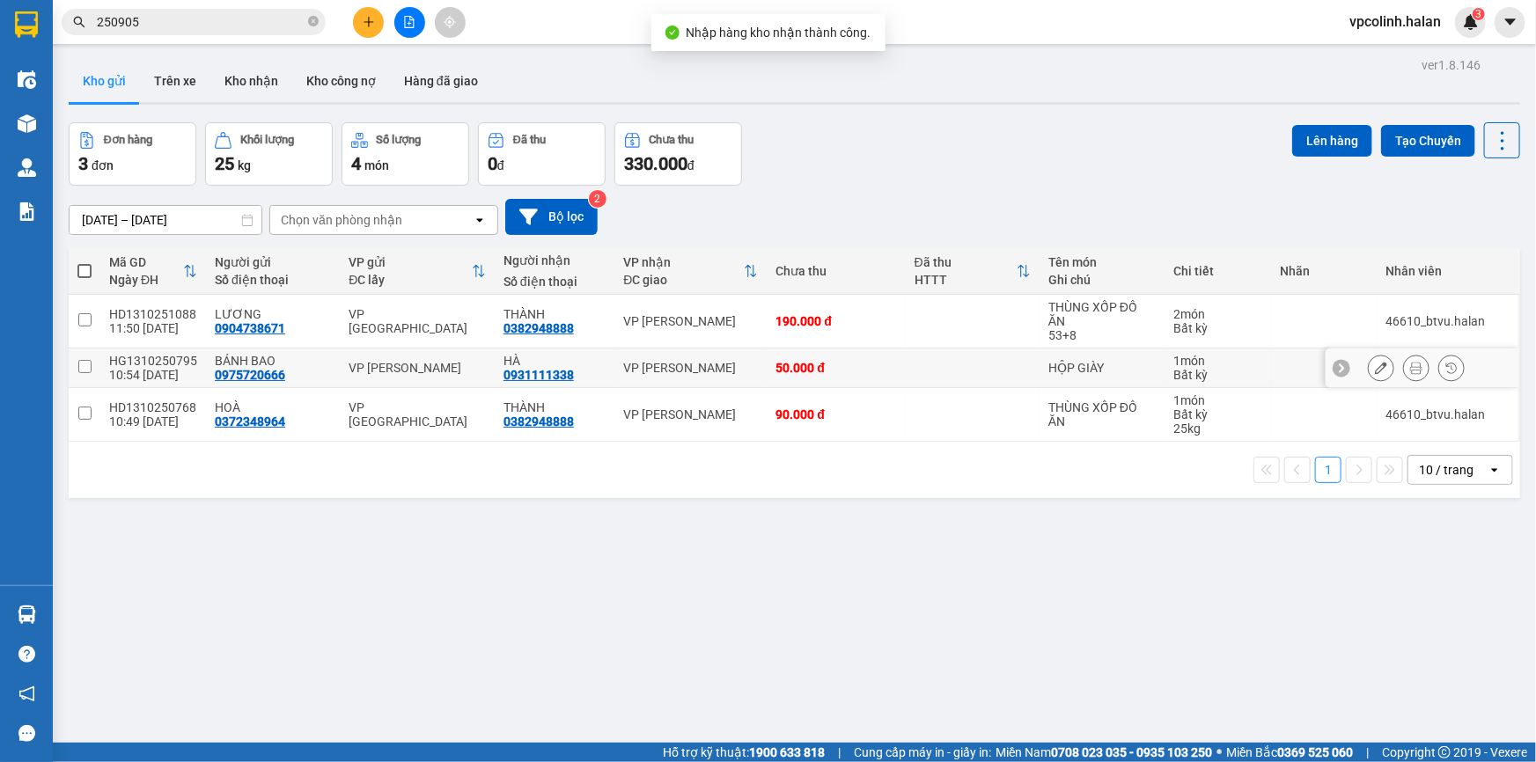
click at [378, 334] on td "VP [GEOGRAPHIC_DATA]" at bounding box center [417, 322] width 155 height 54
checkbox input "true"
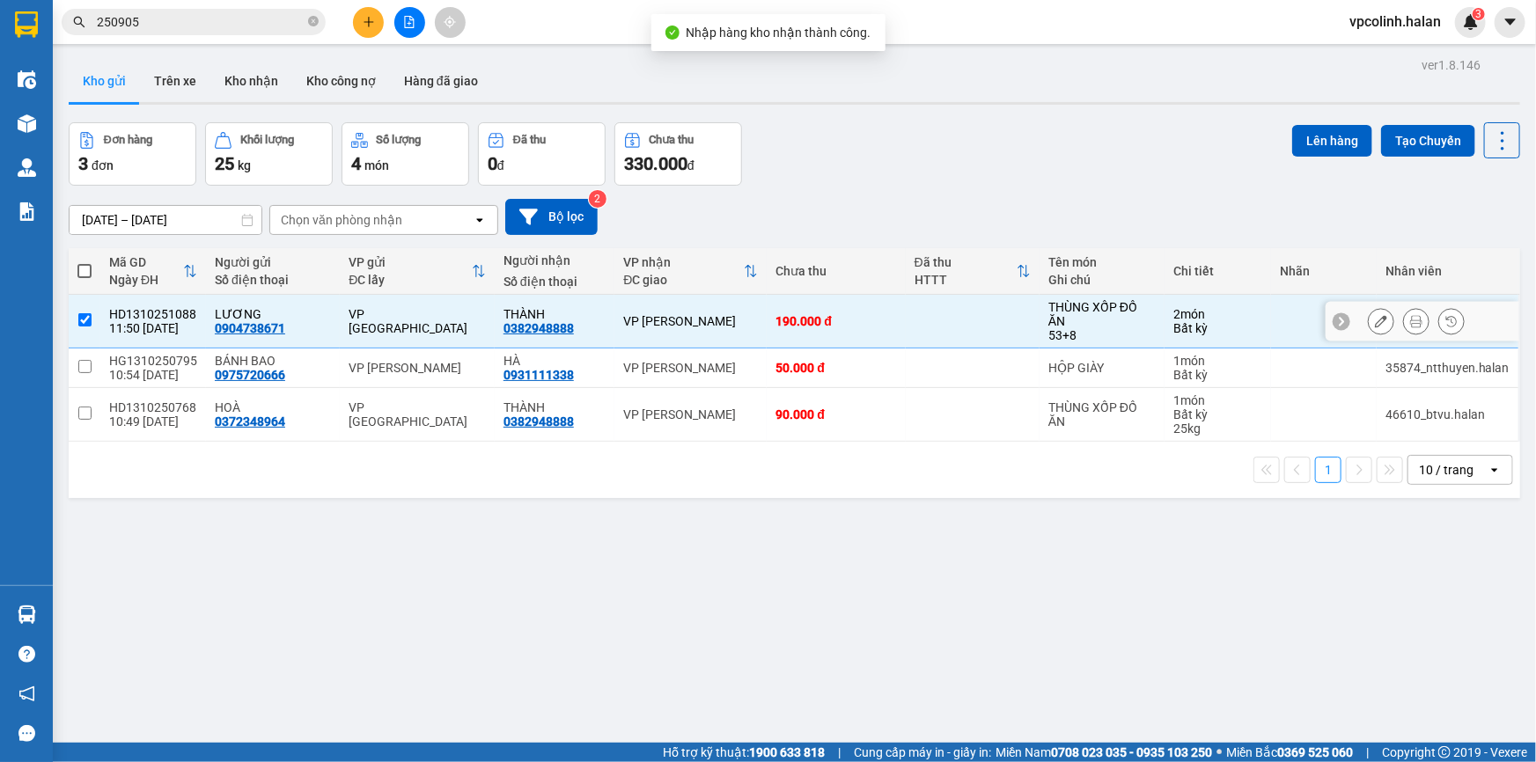
click at [392, 375] on div "VP [PERSON_NAME]" at bounding box center [417, 368] width 137 height 14
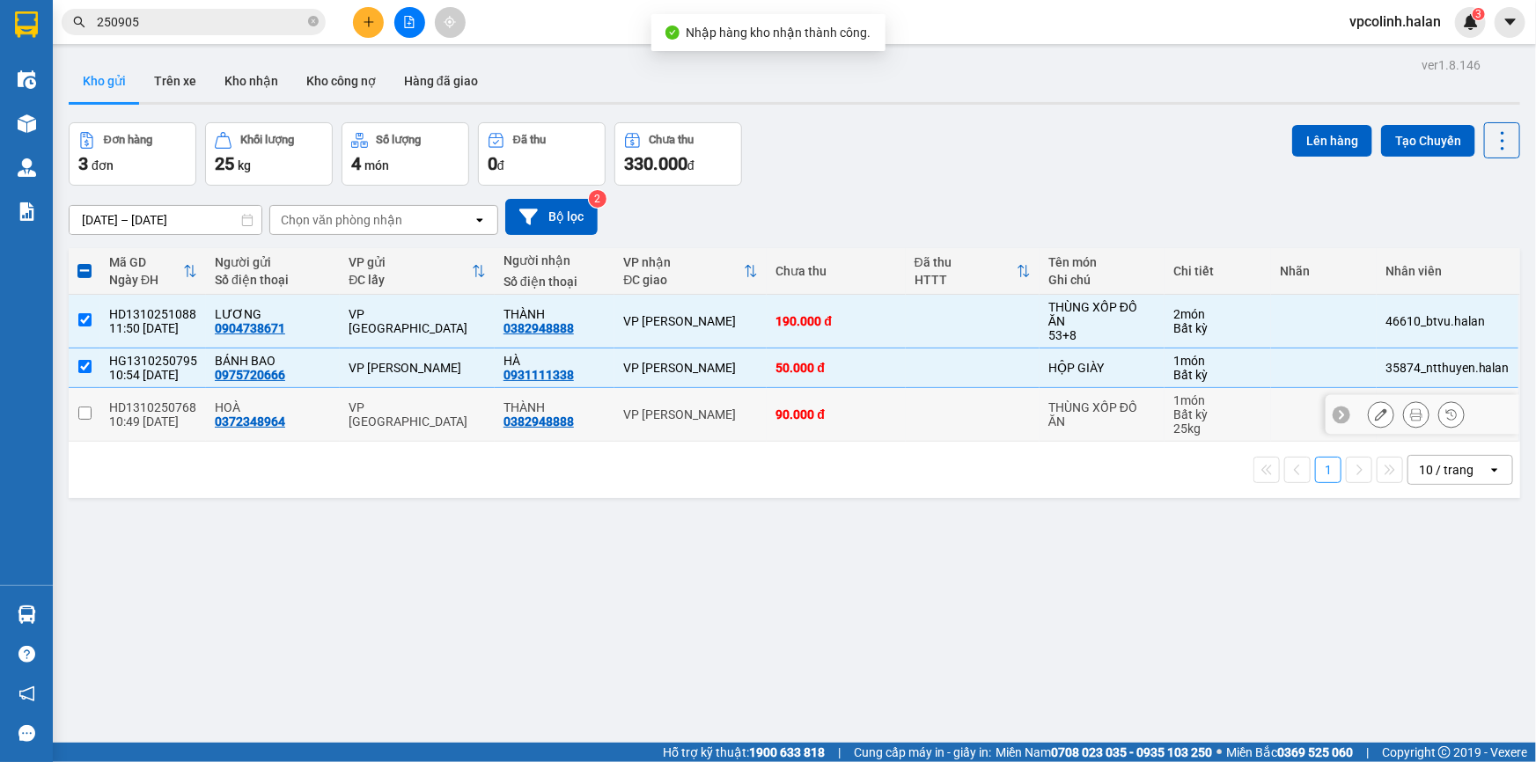
drag, startPoint x: 1132, startPoint y: 377, endPoint x: 1123, endPoint y: 387, distance: 13.8
click at [1133, 377] on td "HỘP GIÀY" at bounding box center [1102, 369] width 125 height 40
checkbox input "false"
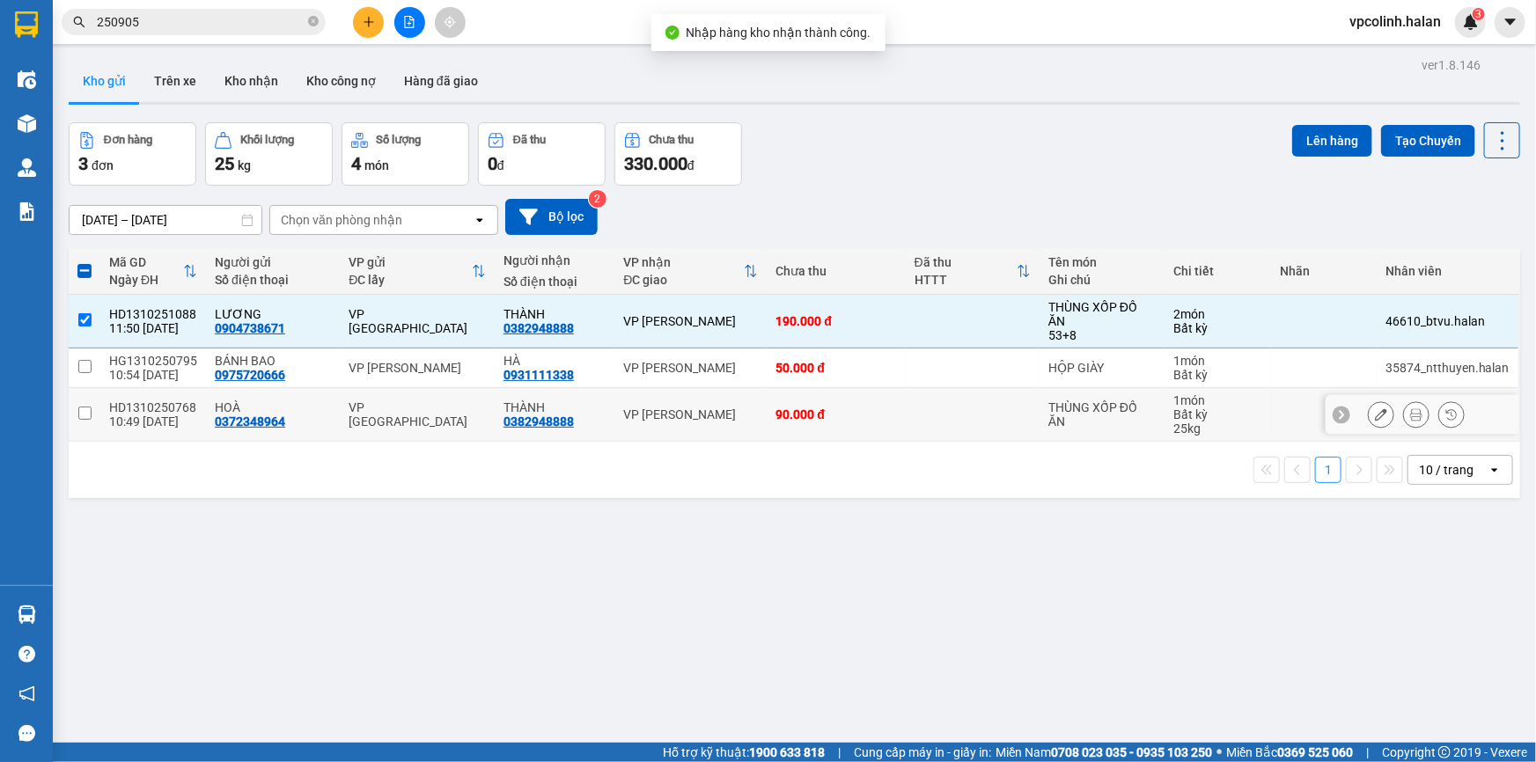
click at [1117, 406] on div "THÙNG XỐP ĐỒ ĂN" at bounding box center [1102, 415] width 107 height 28
checkbox input "true"
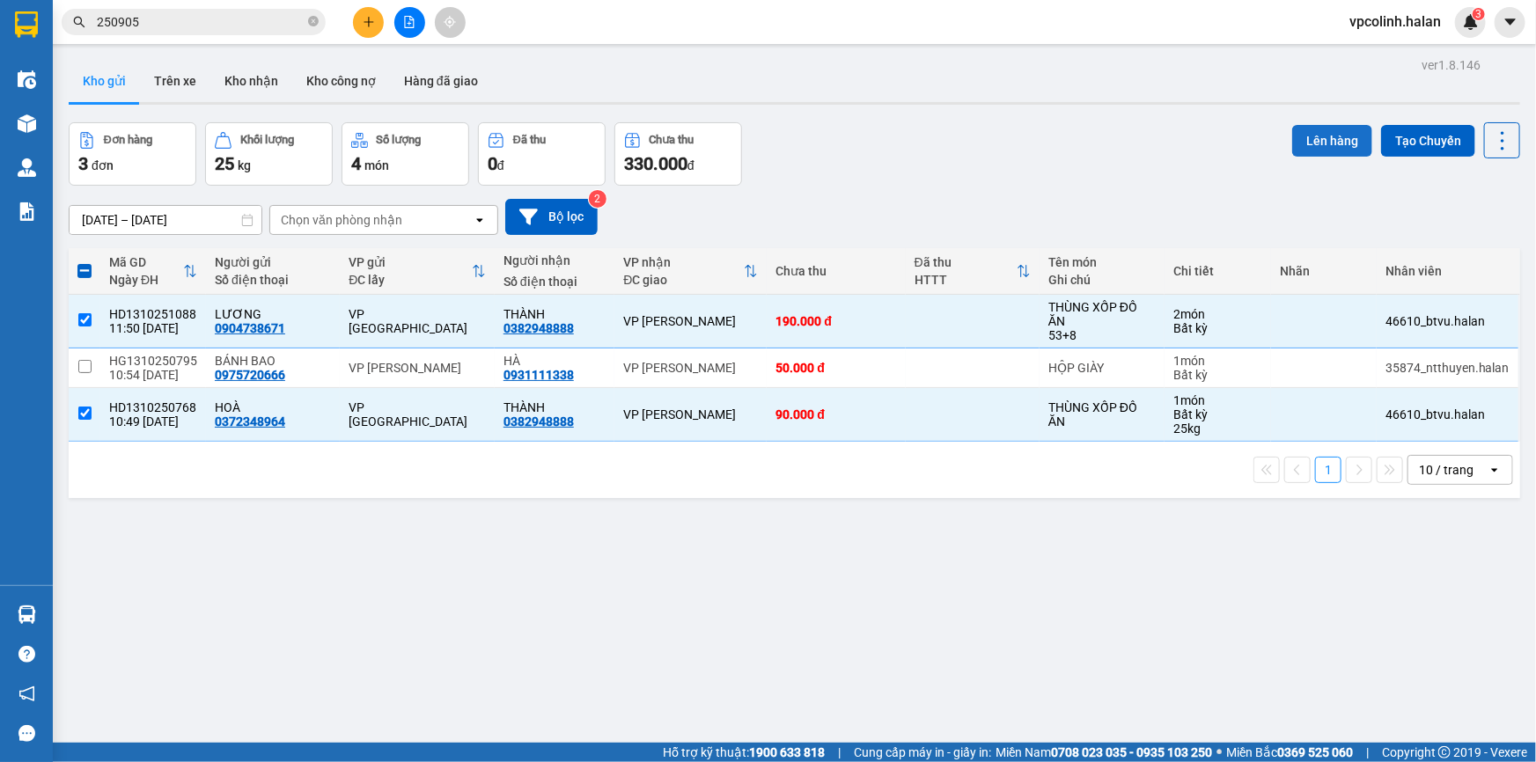
click at [1318, 125] on button "Lên hàng" at bounding box center [1333, 141] width 80 height 32
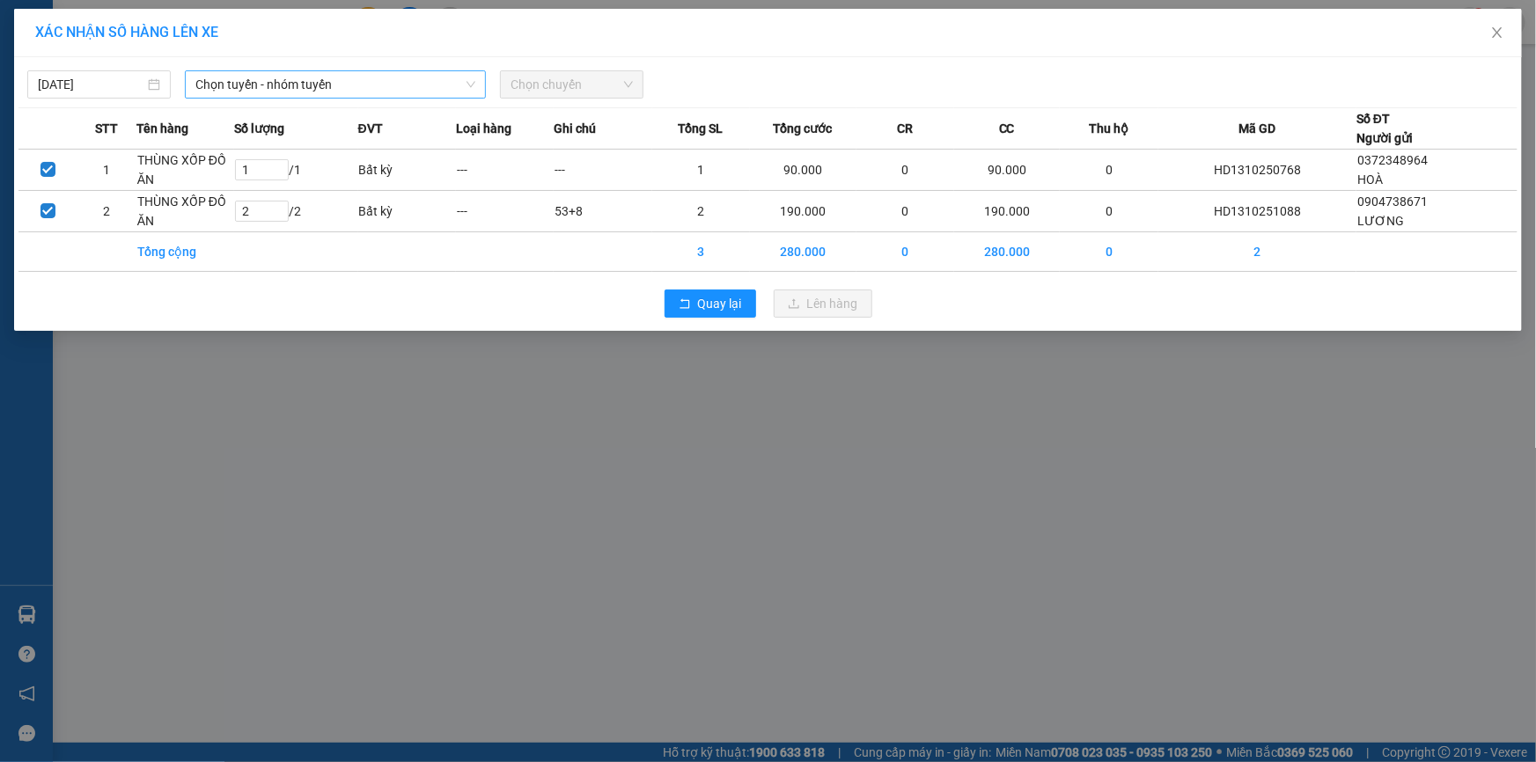
click at [456, 87] on span "Chọn tuyến - nhóm tuyến" at bounding box center [335, 84] width 280 height 26
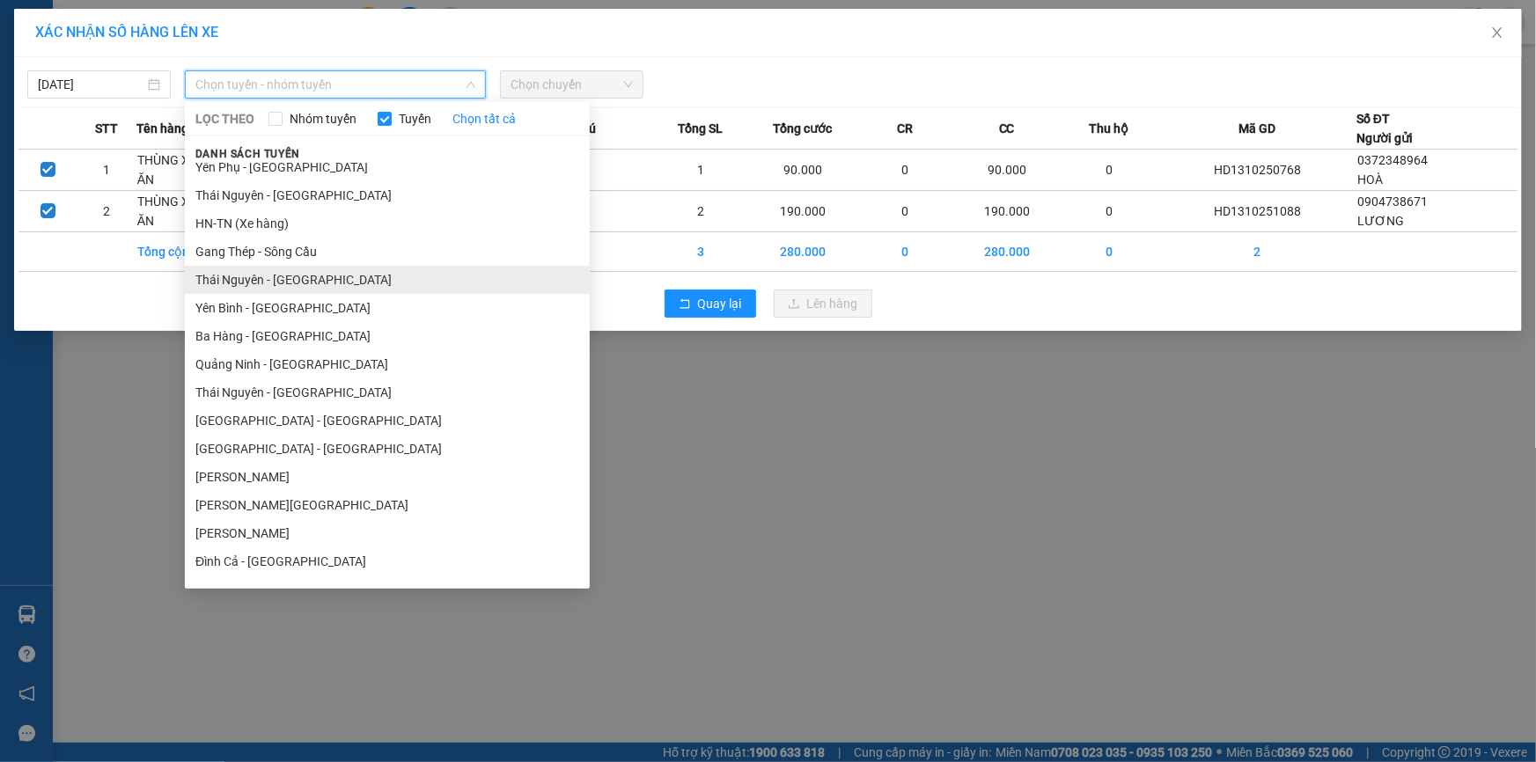
scroll to position [159, 0]
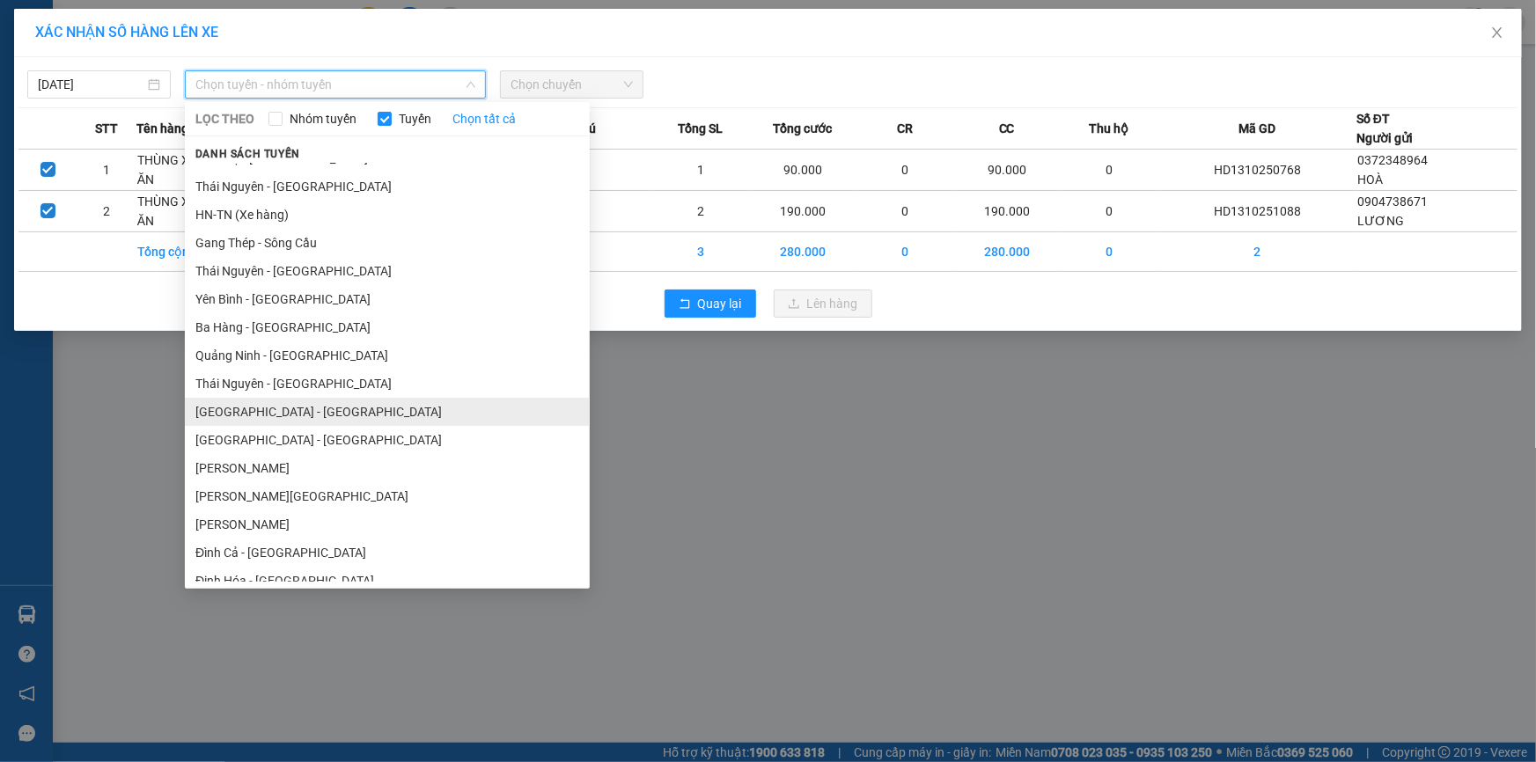
click at [250, 412] on li "[GEOGRAPHIC_DATA] - [GEOGRAPHIC_DATA]" at bounding box center [387, 412] width 405 height 28
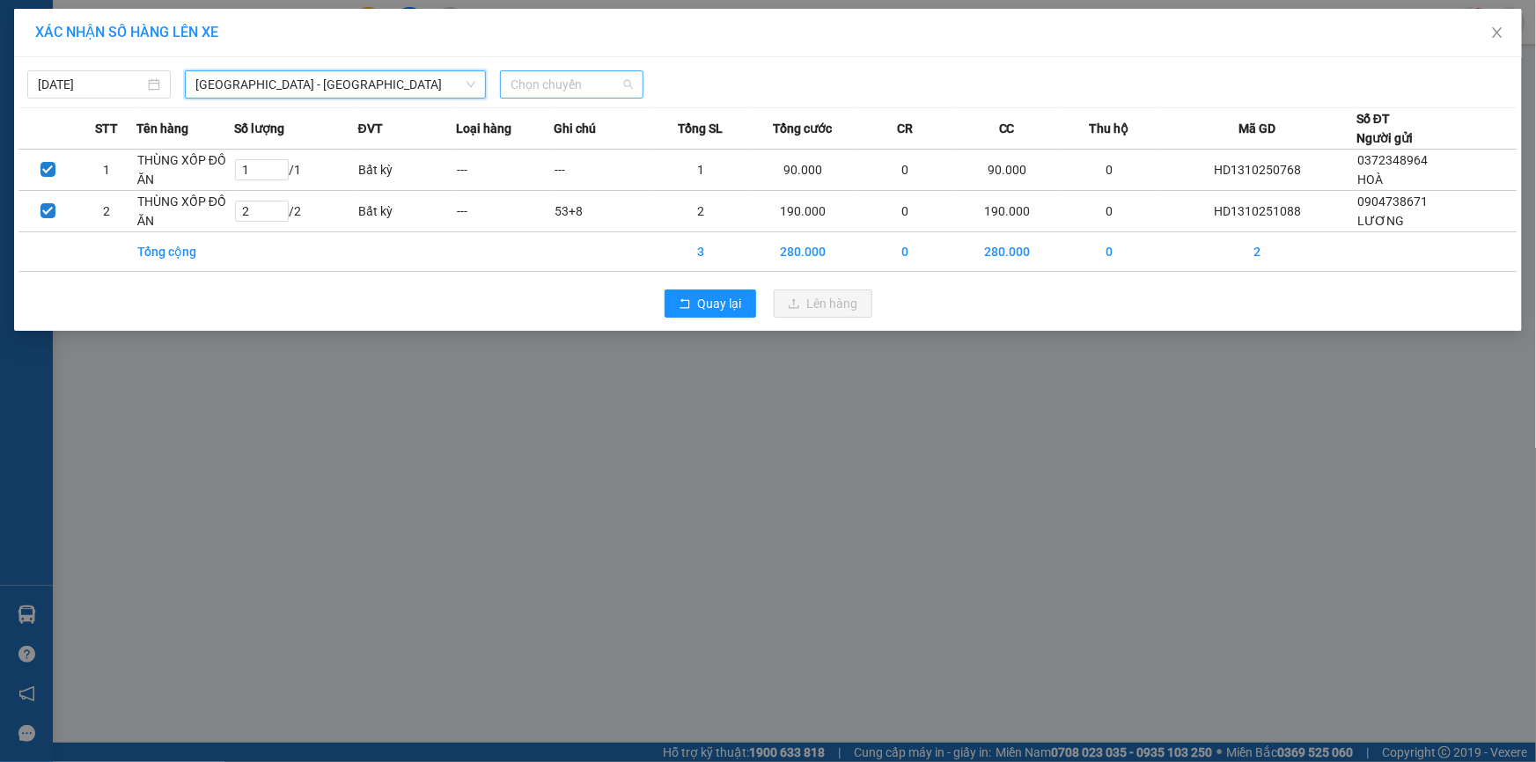
click at [536, 88] on span "Chọn chuyến" at bounding box center [572, 84] width 122 height 26
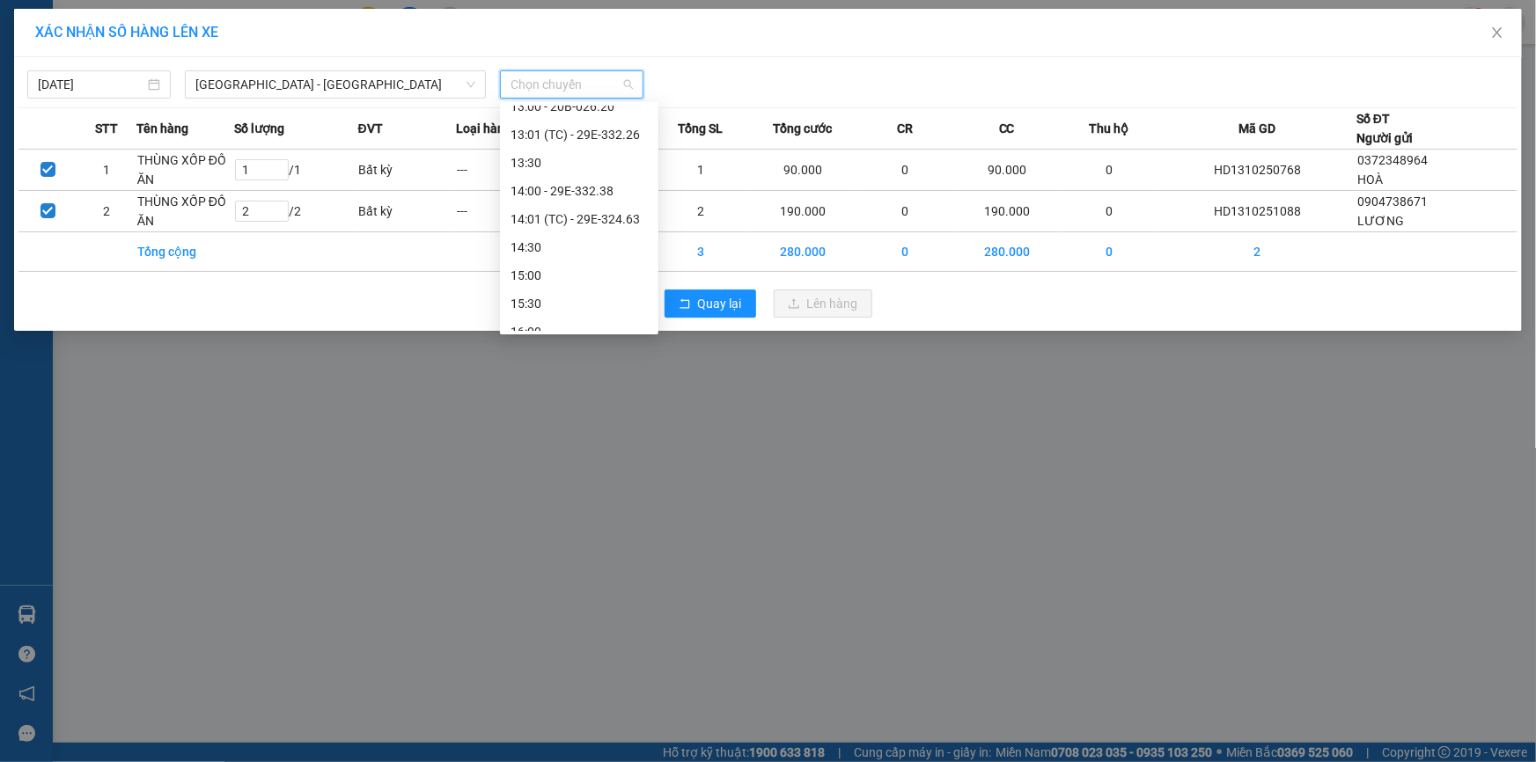
scroll to position [480, 0]
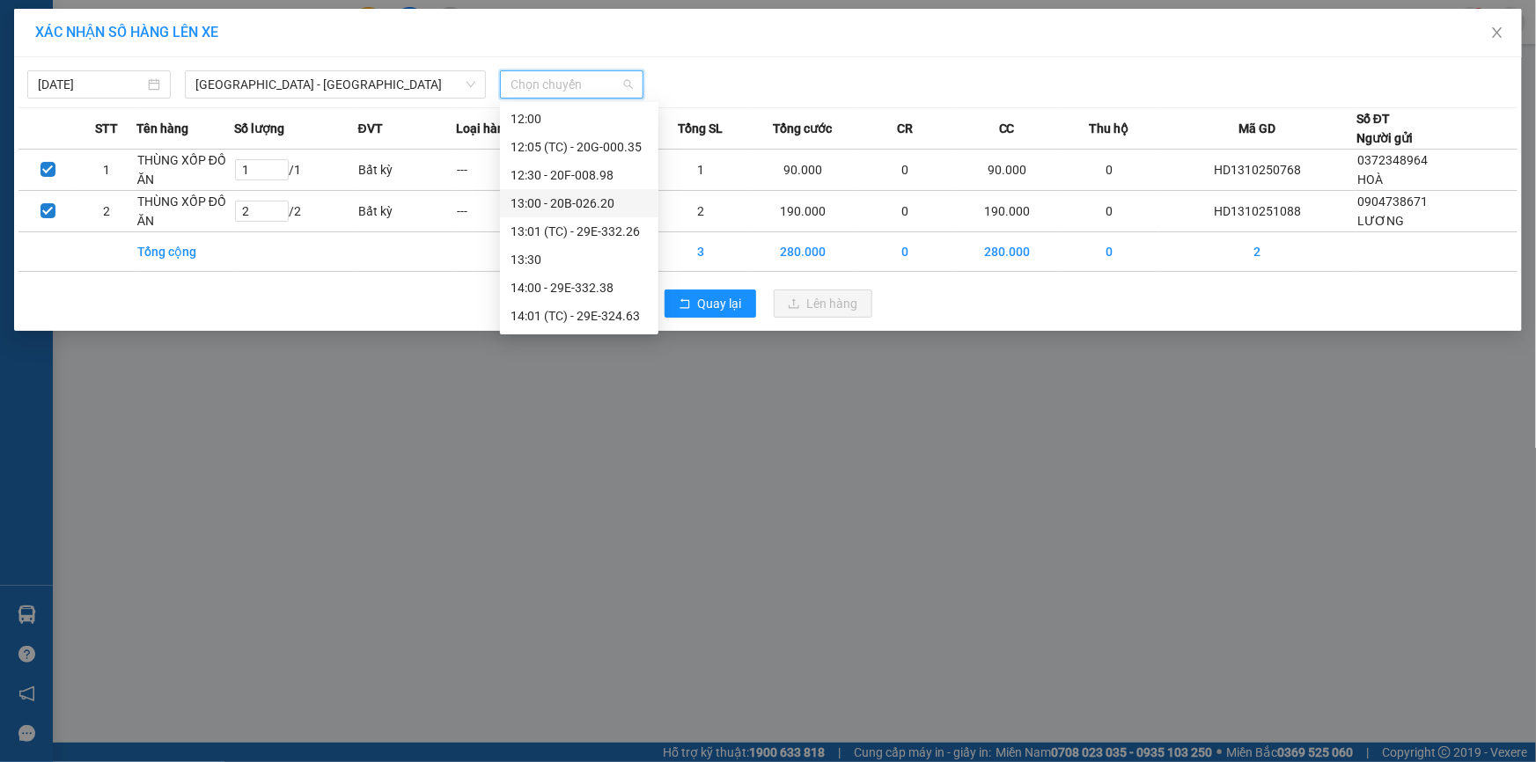
click at [596, 202] on div "13:00 - 20B-026.20" at bounding box center [579, 203] width 137 height 19
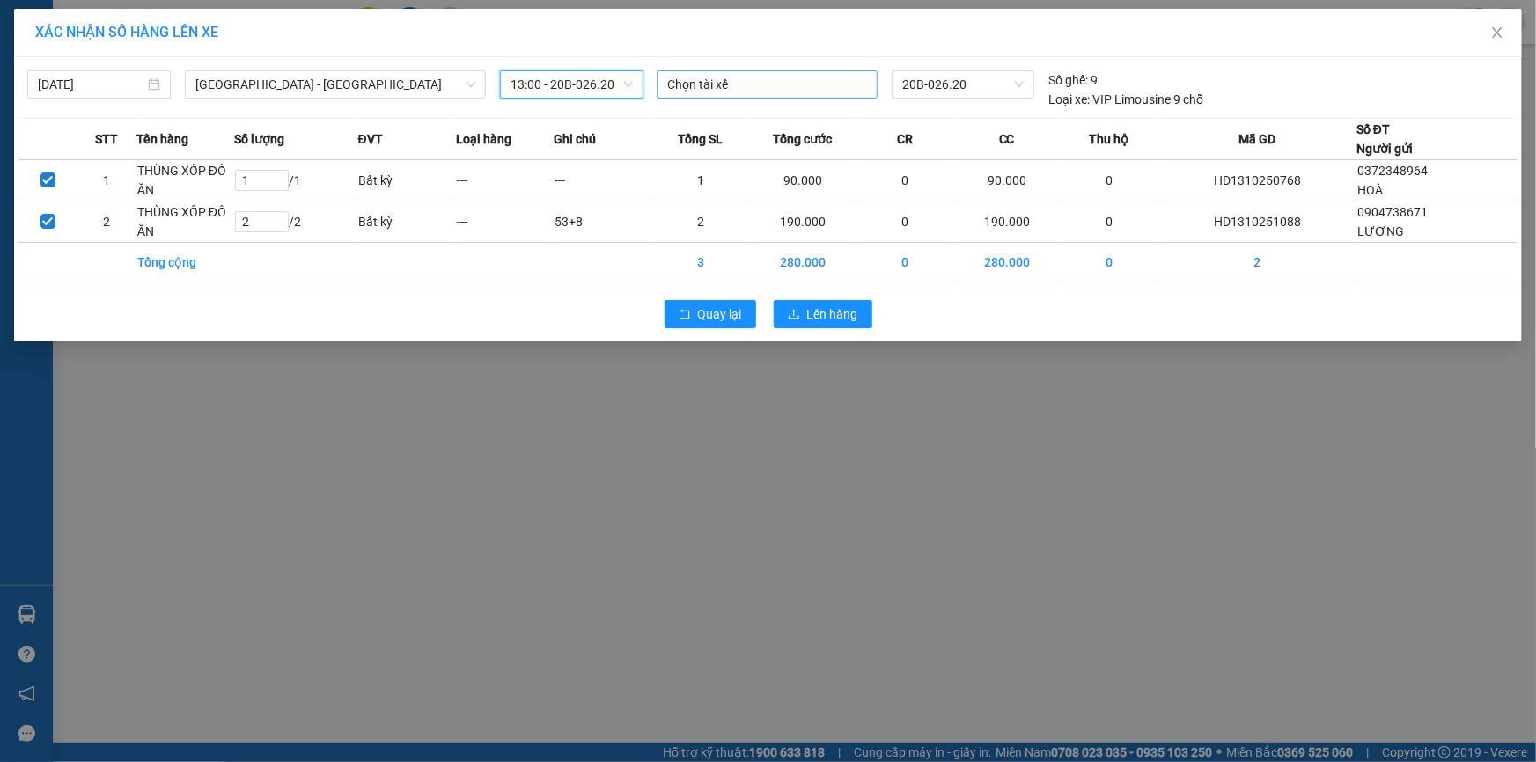
click at [719, 88] on div at bounding box center [767, 84] width 212 height 21
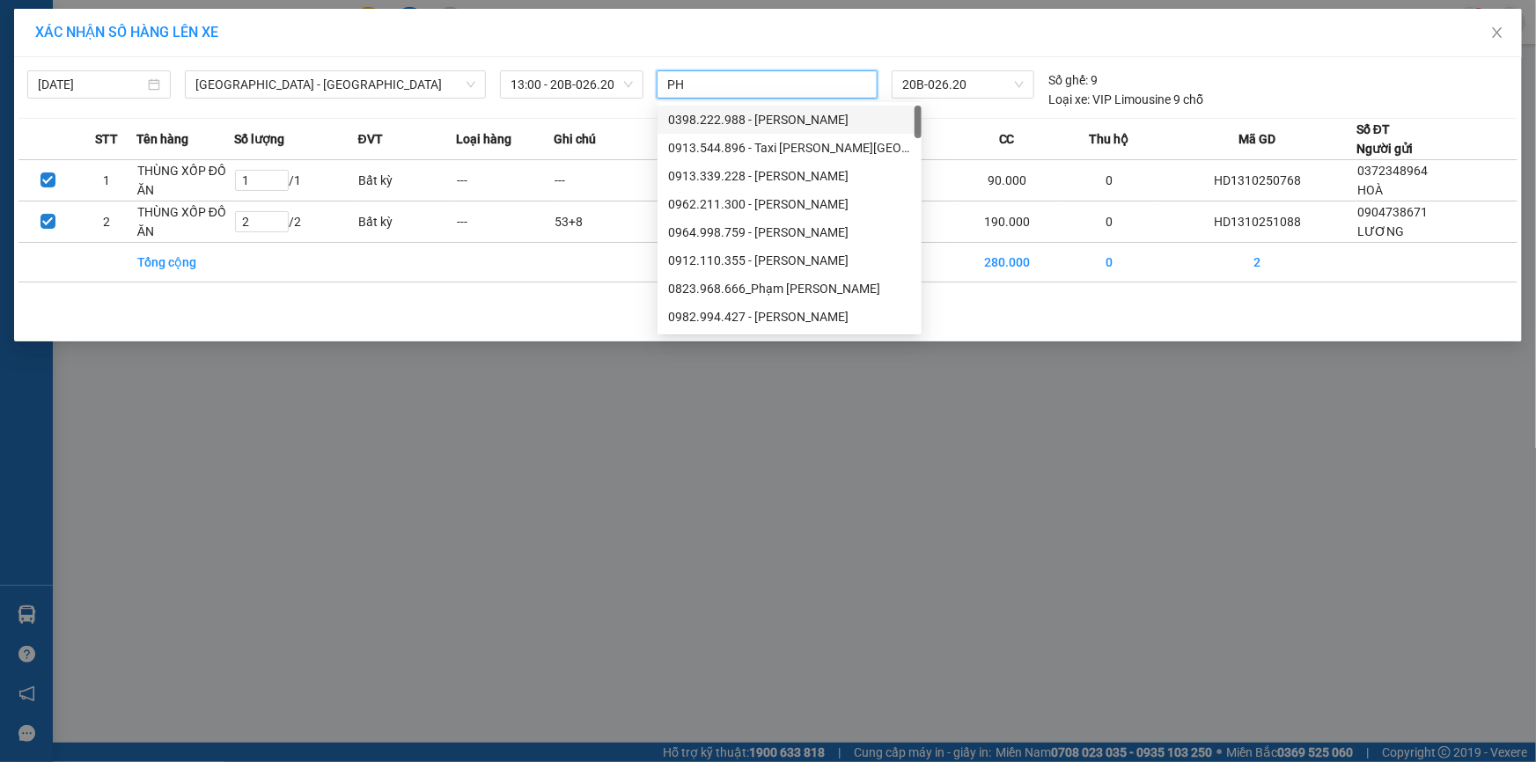
type input "PHI"
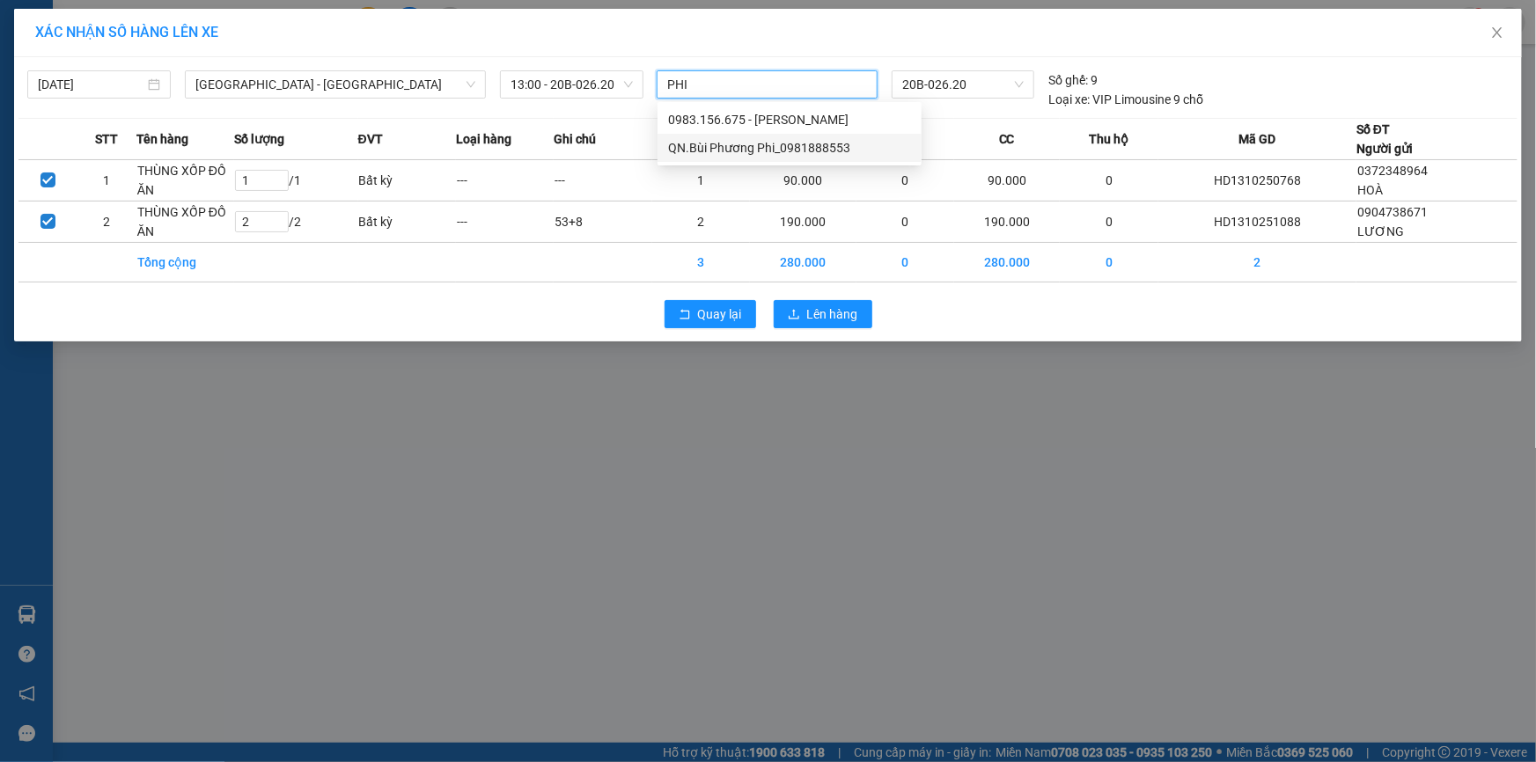
click at [782, 153] on div "QN.Bùi Phương Phi_0981888553" at bounding box center [789, 147] width 243 height 19
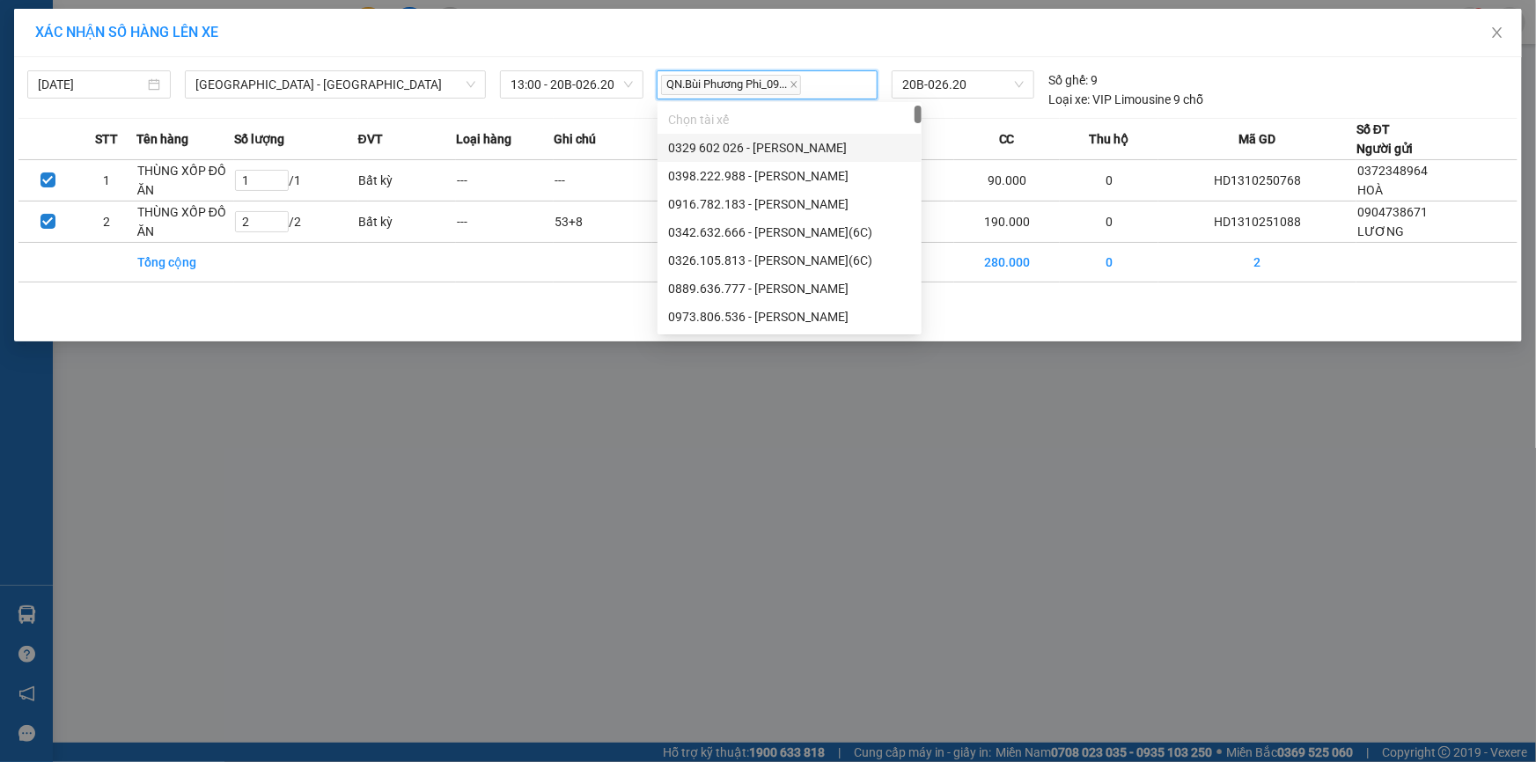
click at [847, 84] on div "QN.Bùi Phương Phi_09..." at bounding box center [767, 85] width 212 height 26
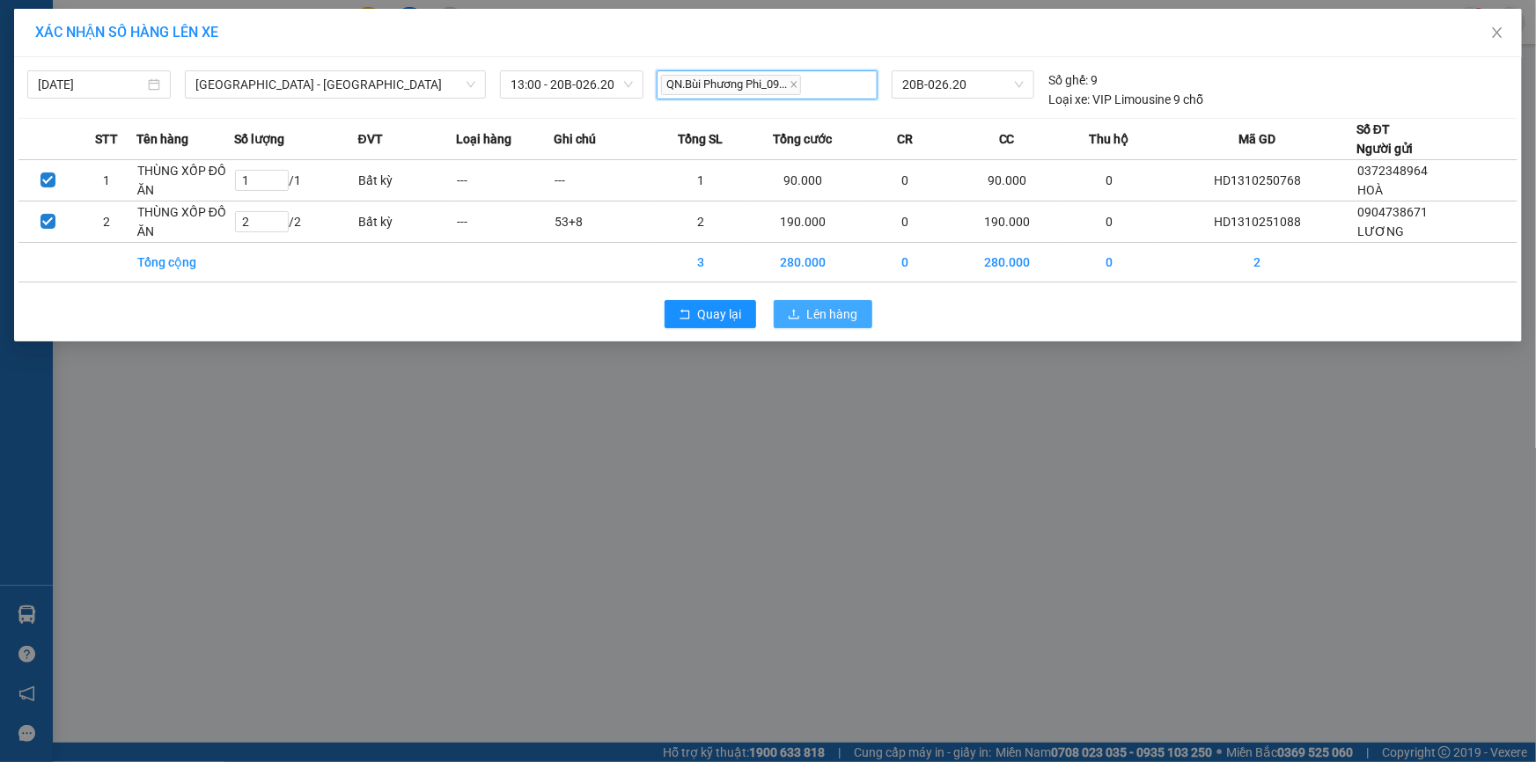
click at [816, 317] on span "Lên hàng" at bounding box center [832, 314] width 51 height 19
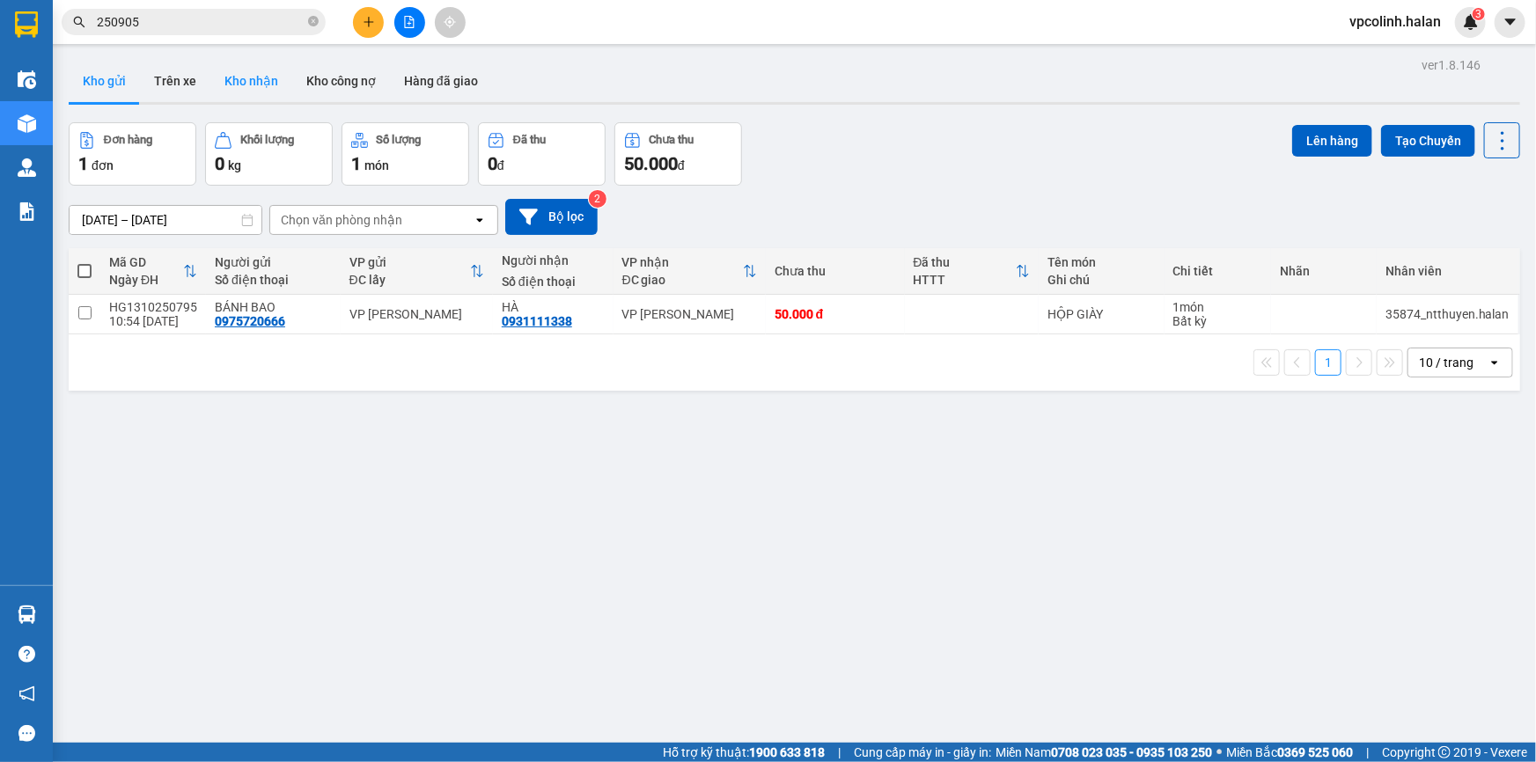
click at [267, 69] on button "Kho nhận" at bounding box center [251, 81] width 82 height 42
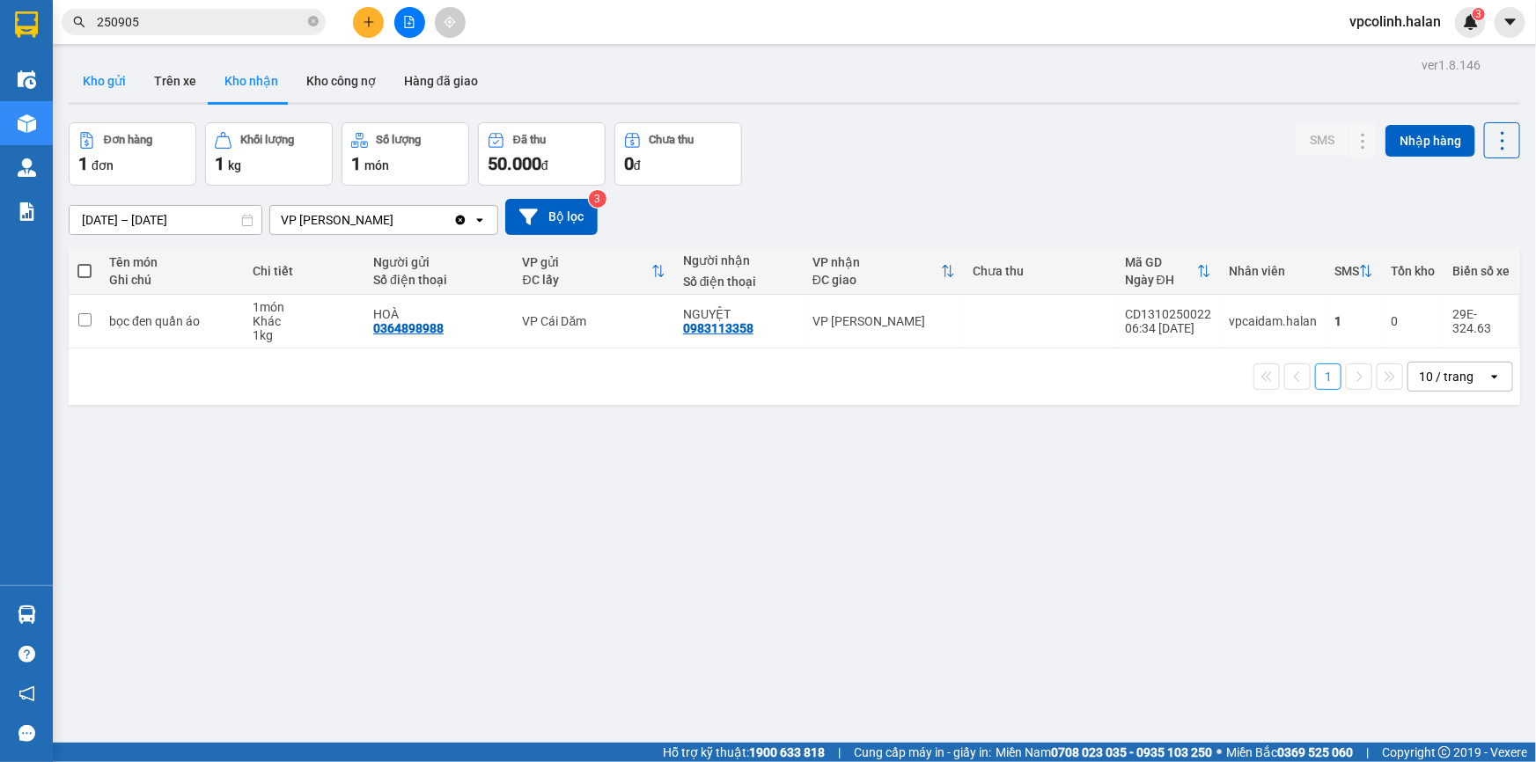
click at [121, 79] on button "Kho gửi" at bounding box center [104, 81] width 71 height 42
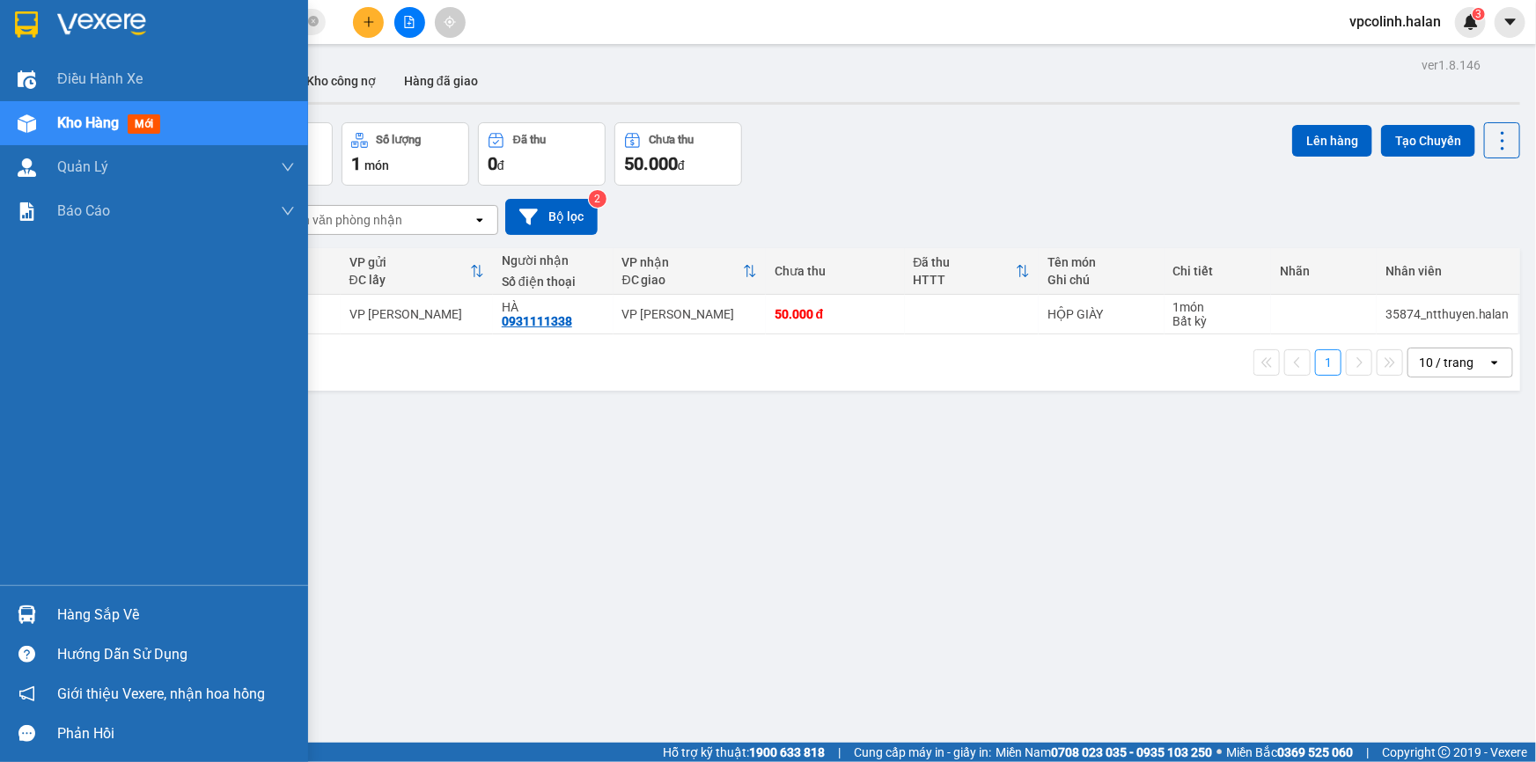
click at [58, 602] on div "Hàng sắp về" at bounding box center [176, 615] width 238 height 26
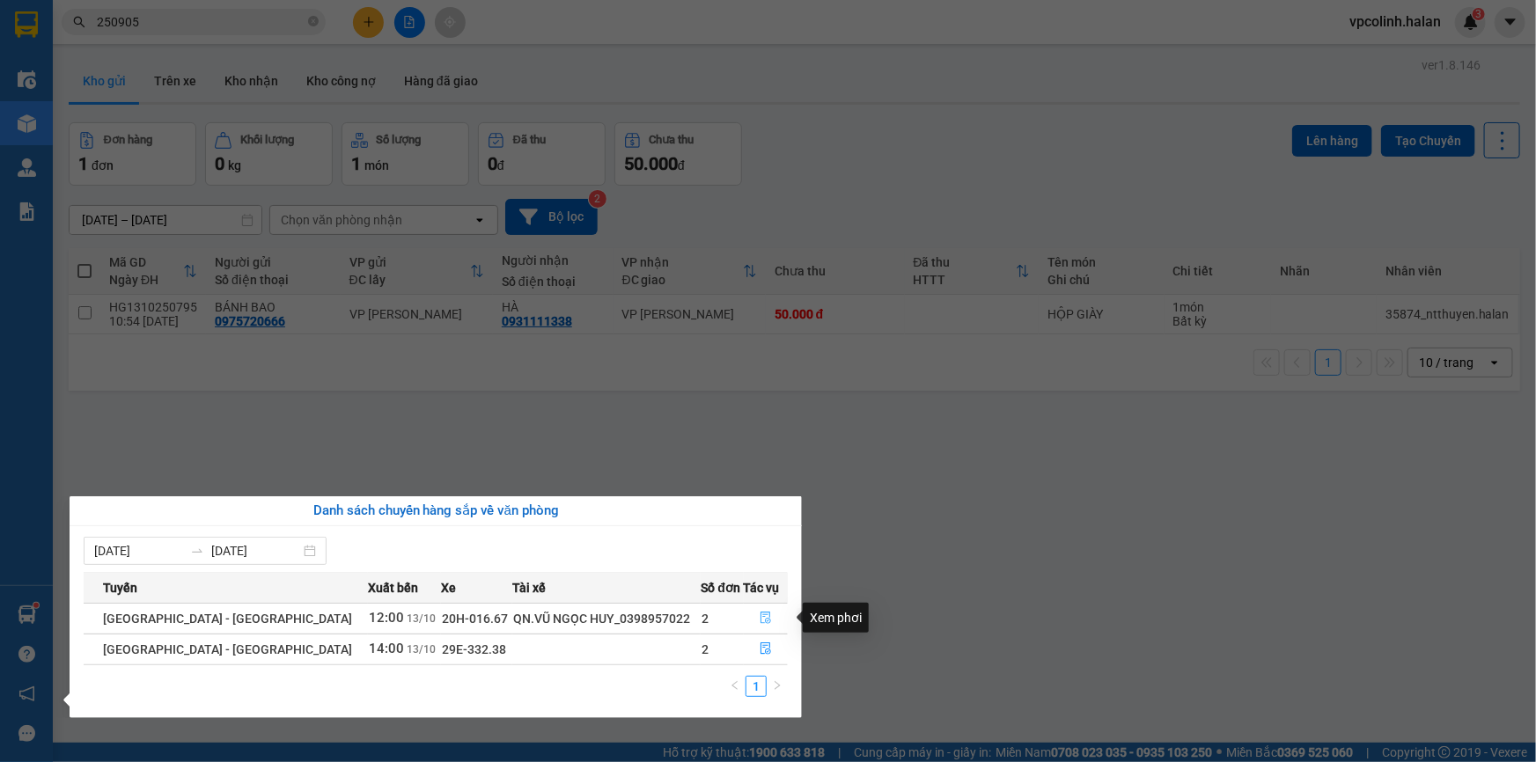
click at [770, 621] on button "button" at bounding box center [766, 619] width 43 height 28
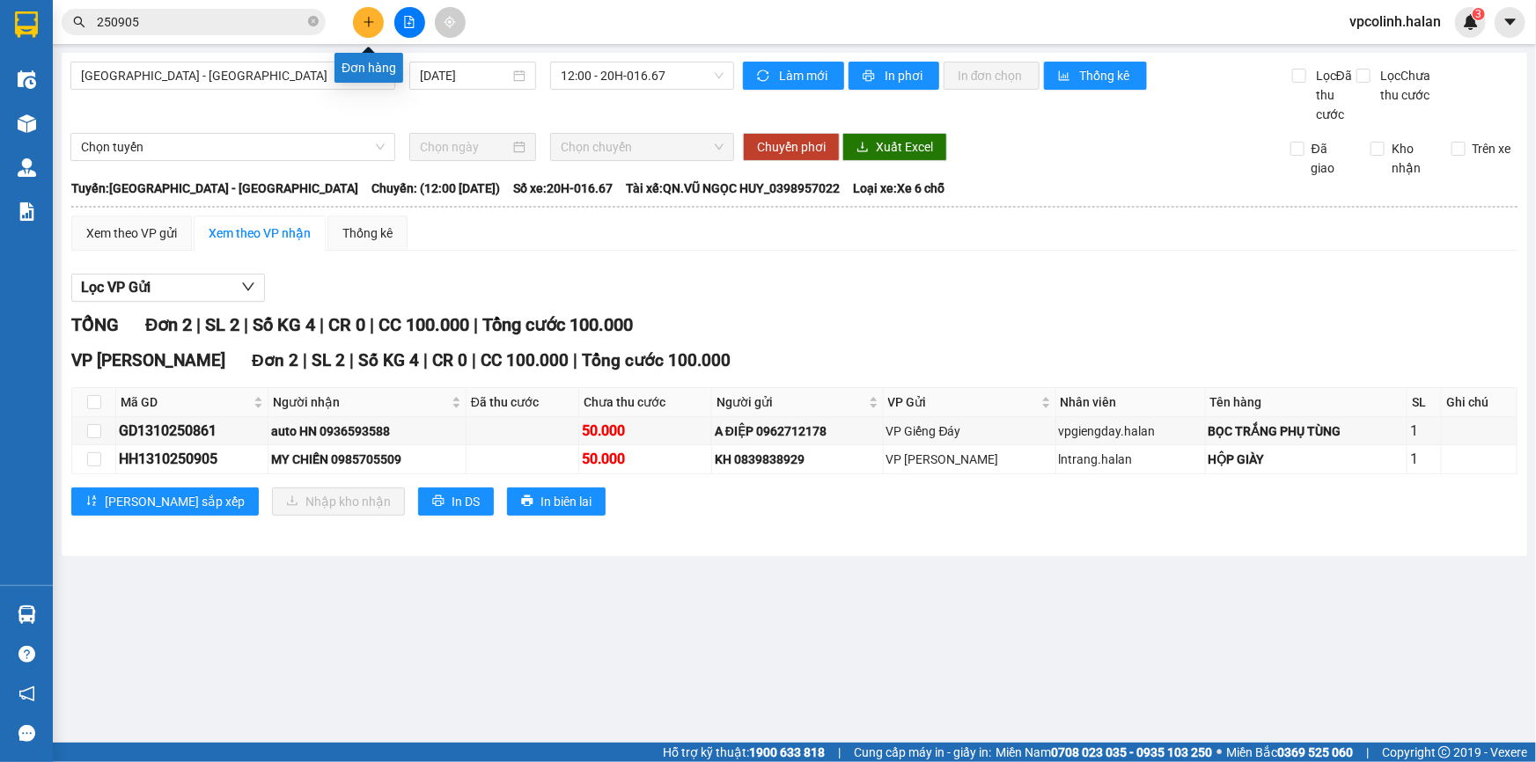
click at [365, 19] on icon "plus" at bounding box center [369, 22] width 12 height 12
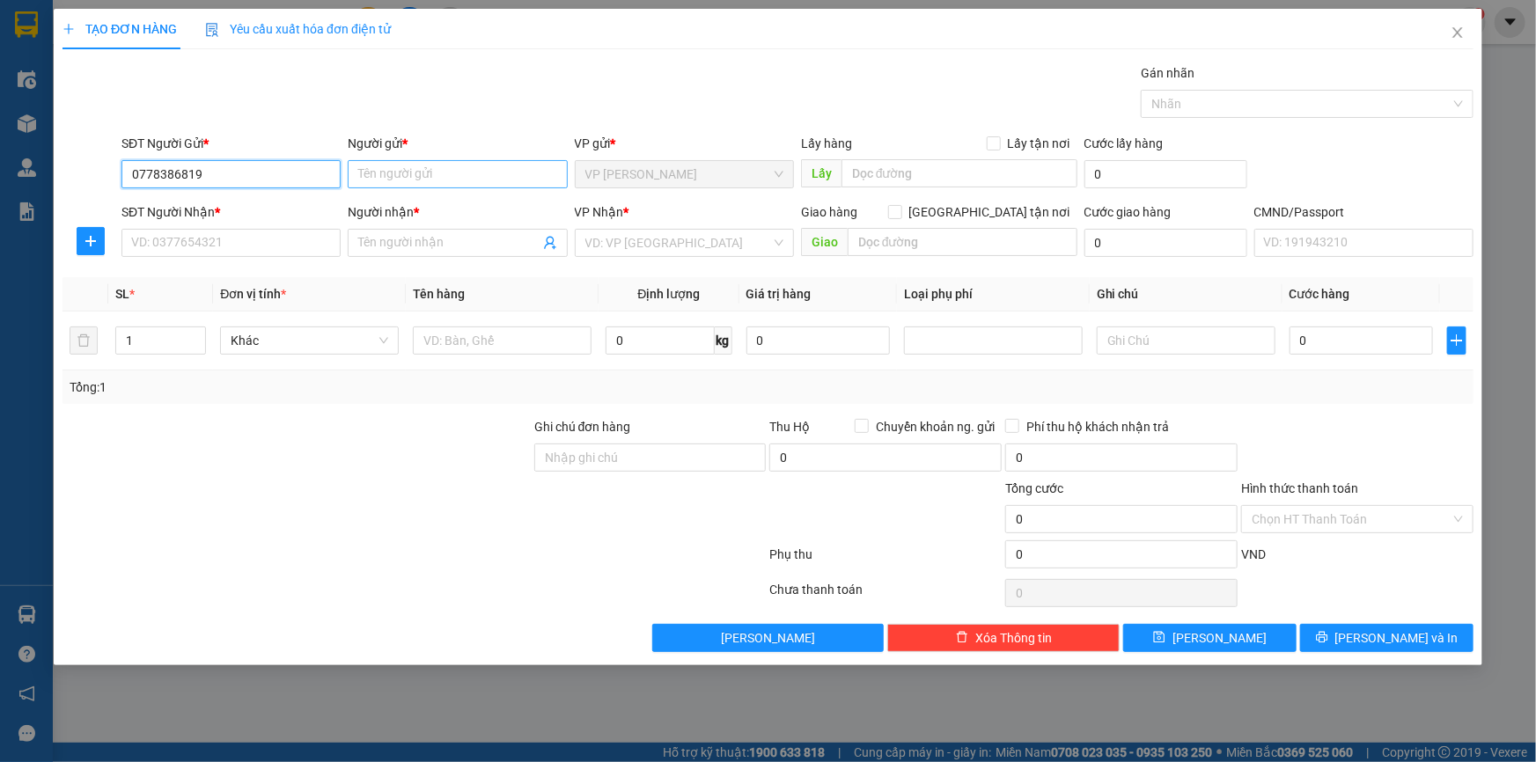
type input "0778386819"
click at [399, 174] on input "Người gửi *" at bounding box center [457, 174] width 219 height 28
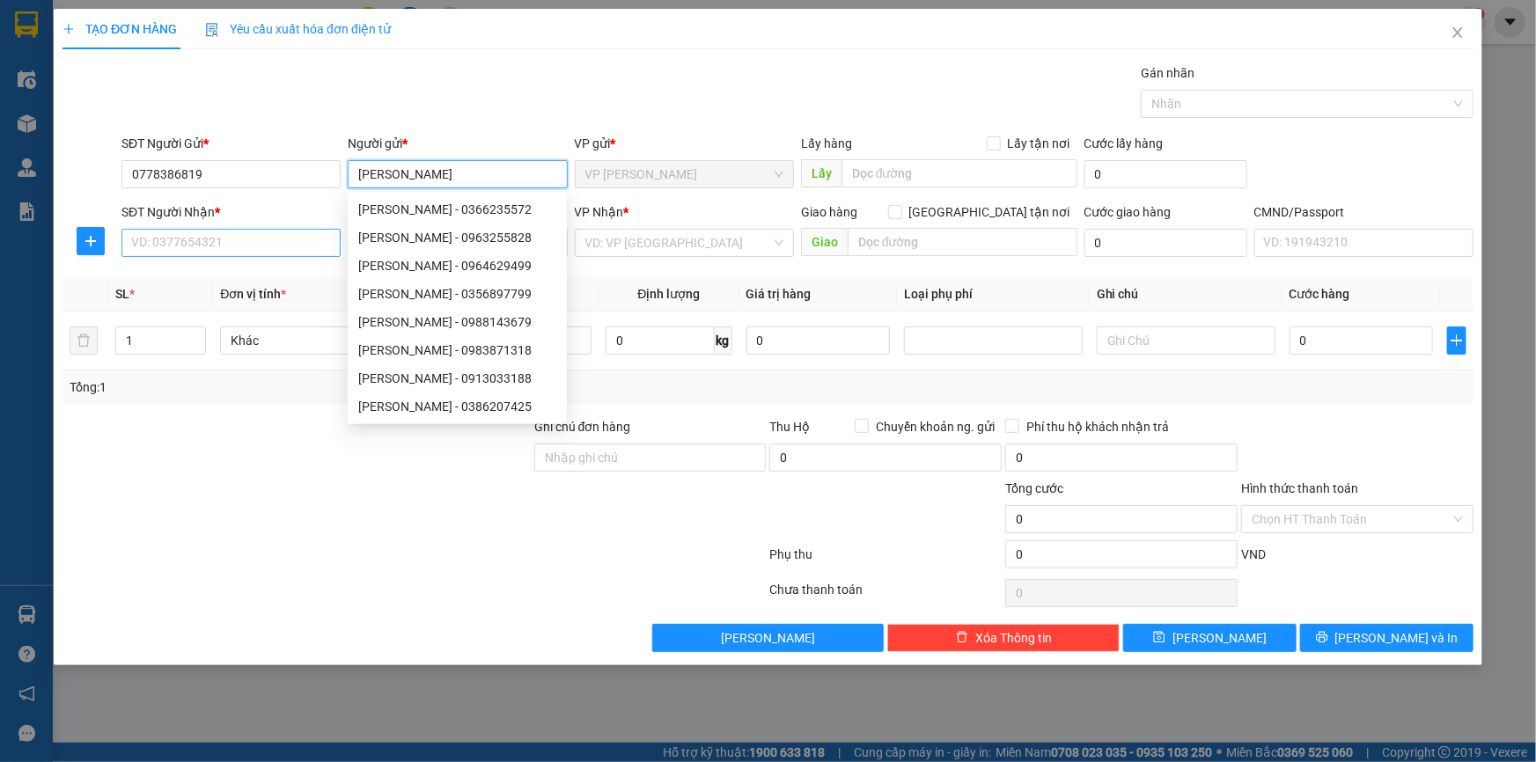
type input "[PERSON_NAME]"
click at [210, 242] on input "SĐT Người Nhận *" at bounding box center [231, 243] width 219 height 28
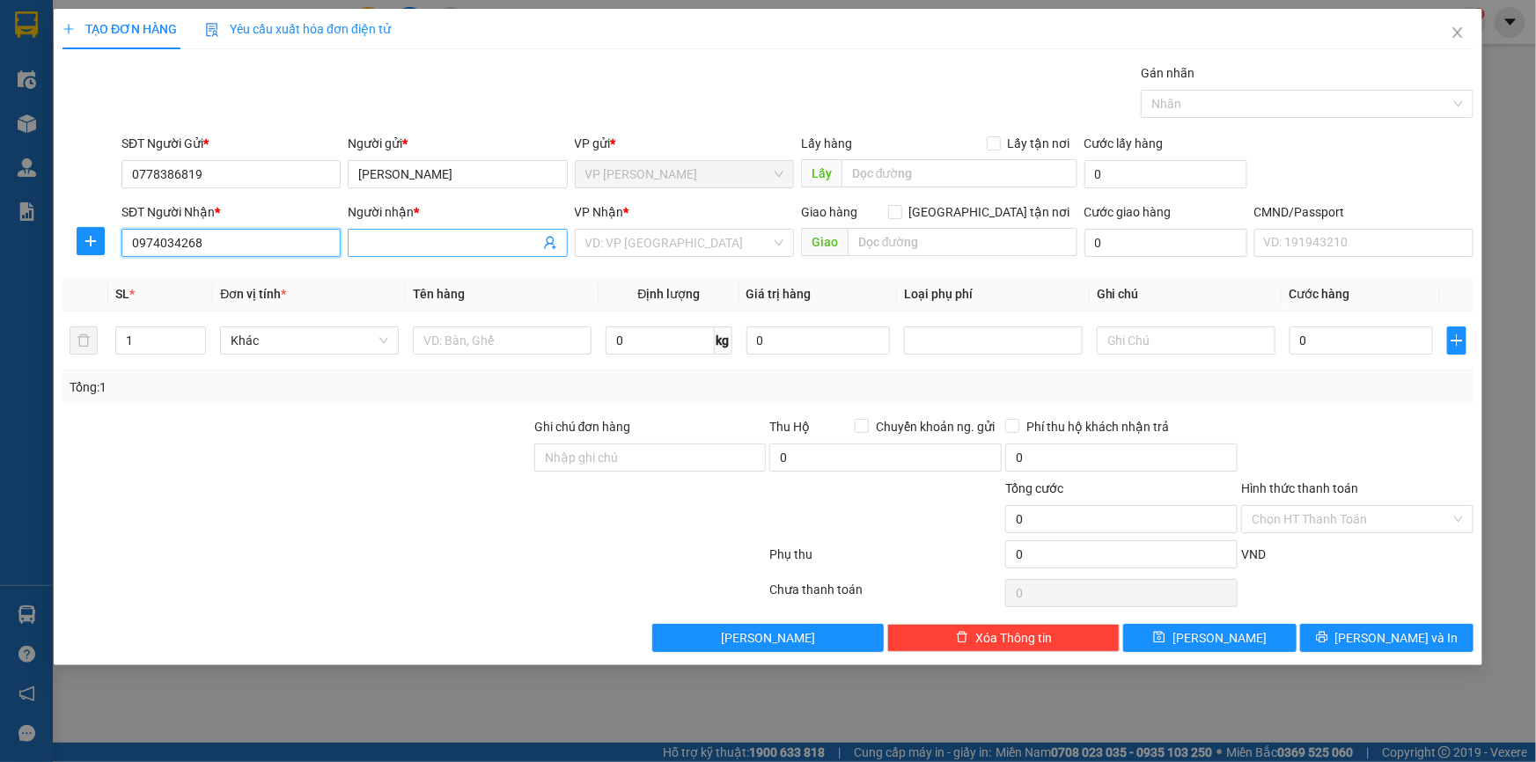
type input "0974034268"
click at [413, 250] on input "Người nhận *" at bounding box center [448, 242] width 180 height 19
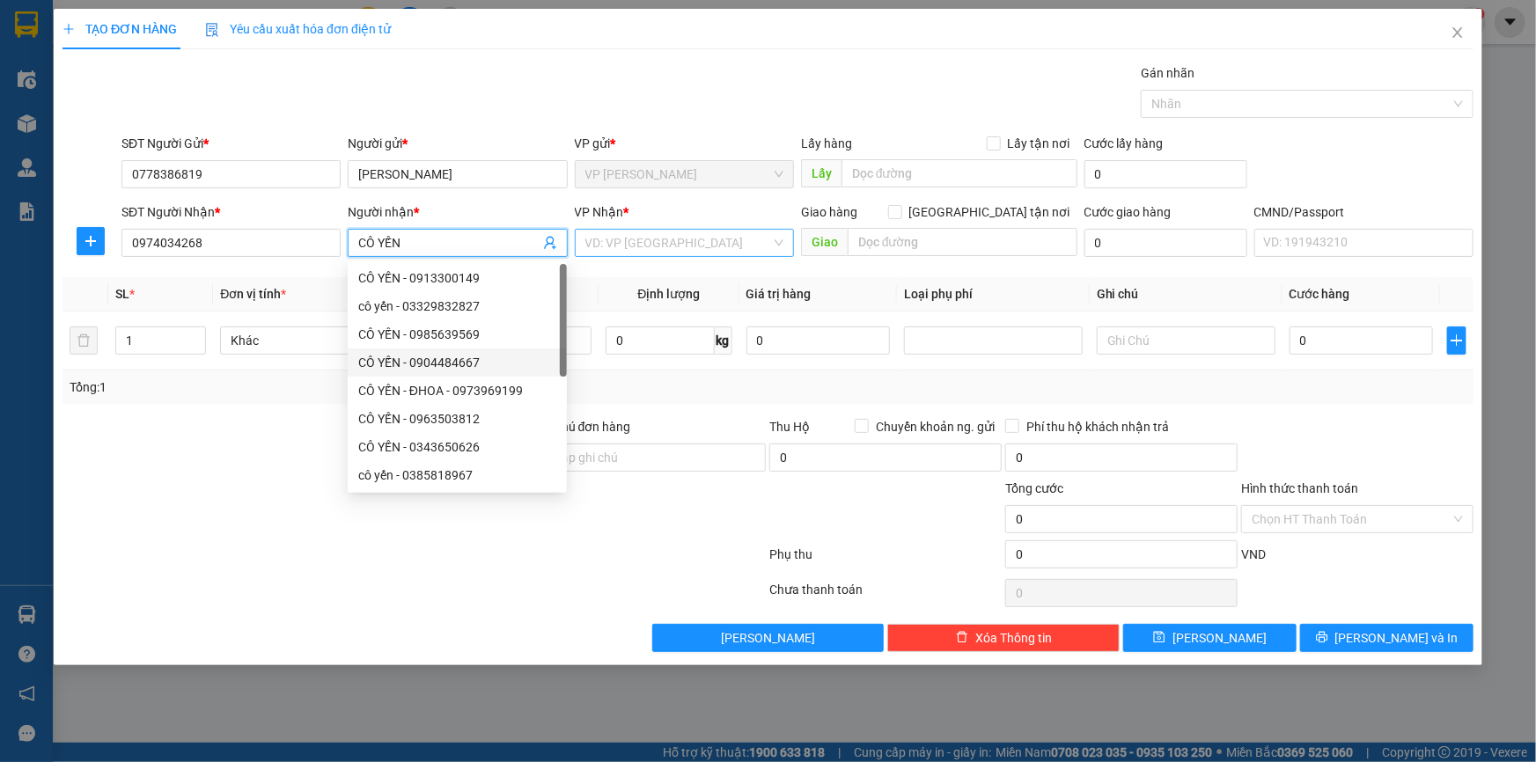
type input "CÔ YẾN"
drag, startPoint x: 675, startPoint y: 255, endPoint x: 659, endPoint y: 260, distance: 17.3
click at [675, 254] on input "search" at bounding box center [679, 243] width 186 height 26
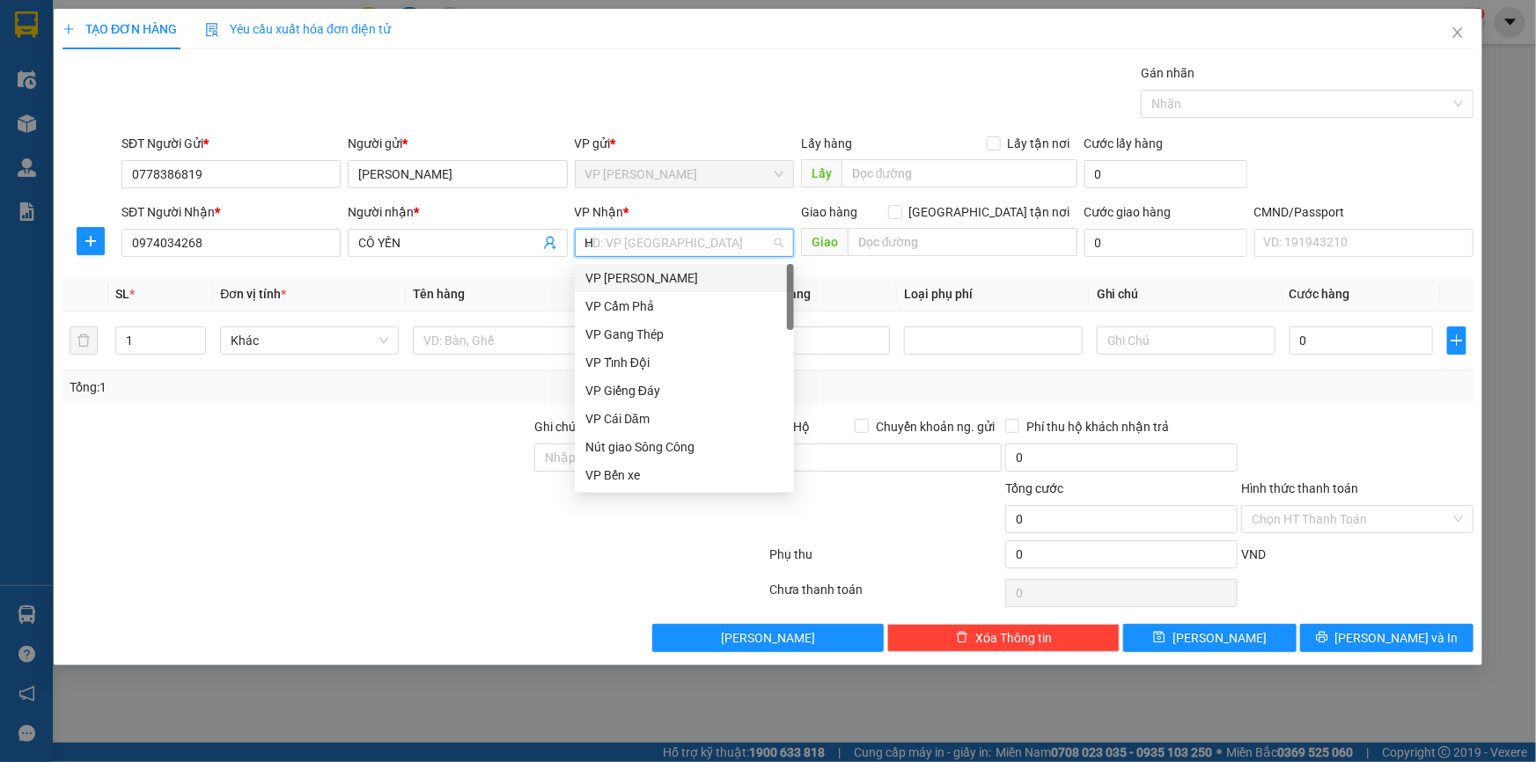
type input "HH"
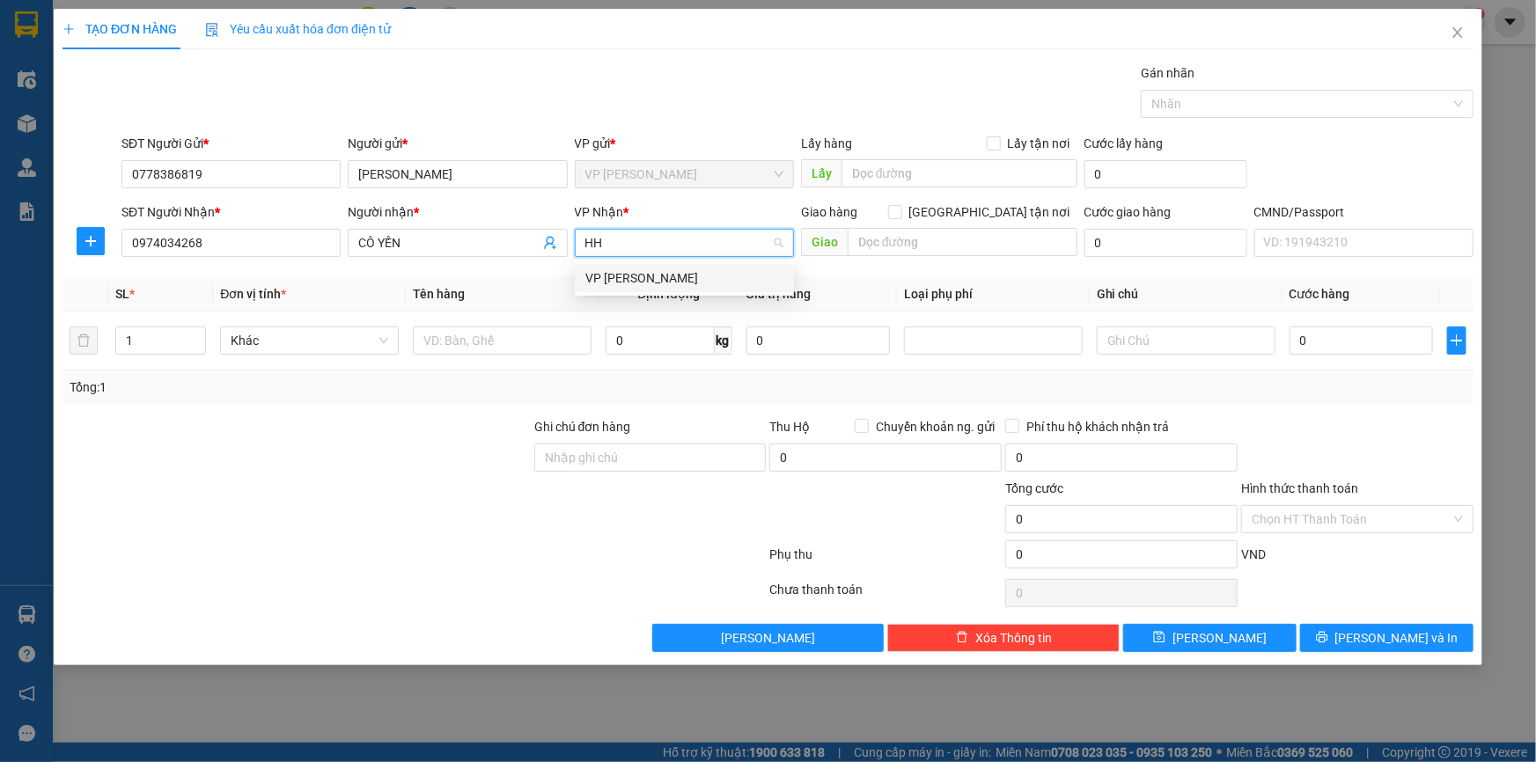
click at [659, 279] on div "VP [PERSON_NAME]" at bounding box center [685, 278] width 198 height 19
click at [1165, 352] on input "text" at bounding box center [1186, 341] width 179 height 28
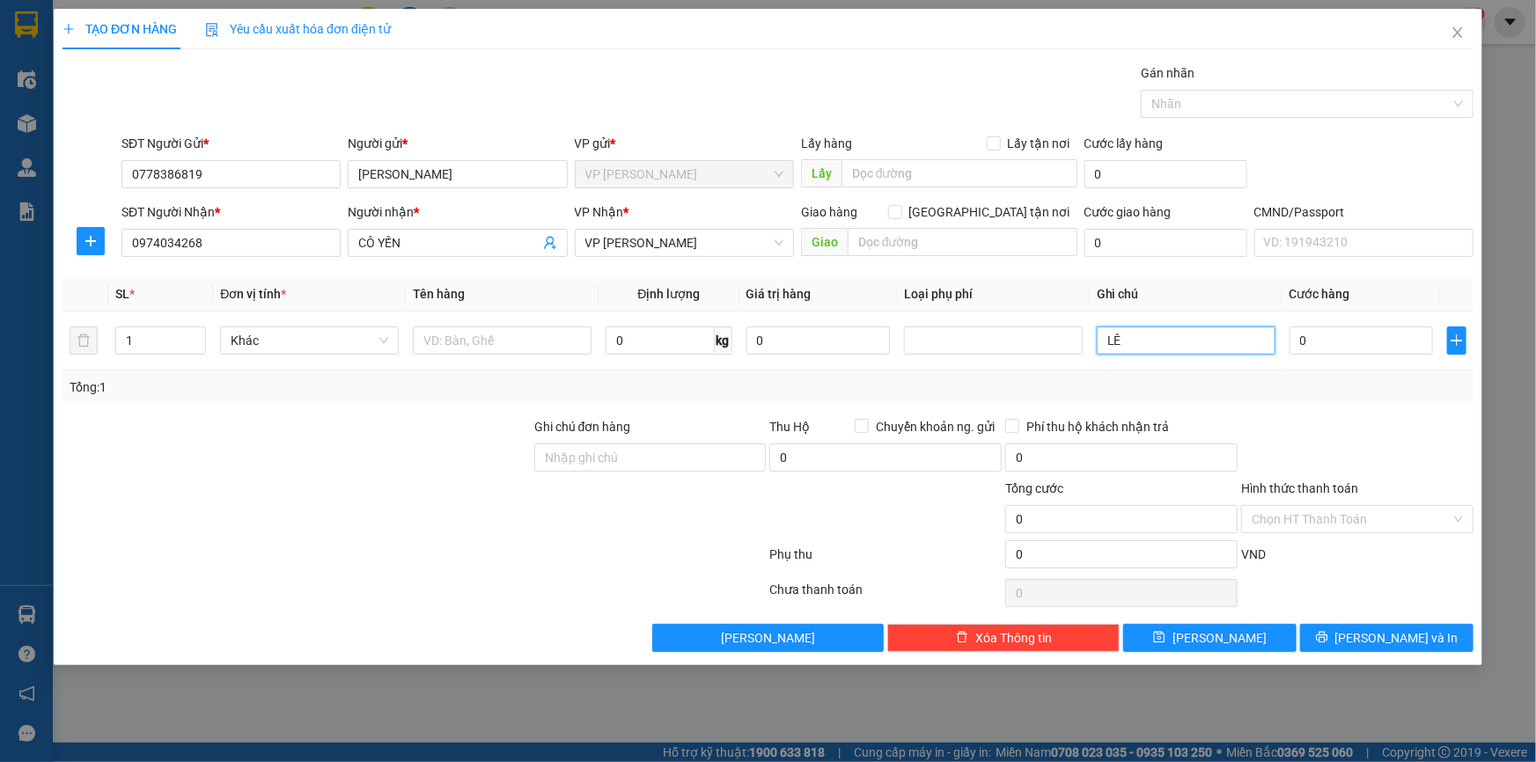
type input "L"
type input "GỬI VỀ [PERSON_NAME]"
click at [1338, 638] on button "[PERSON_NAME] và In" at bounding box center [1386, 638] width 173 height 28
click at [527, 340] on input "text" at bounding box center [502, 341] width 179 height 28
type input "TÚI KHÓA"
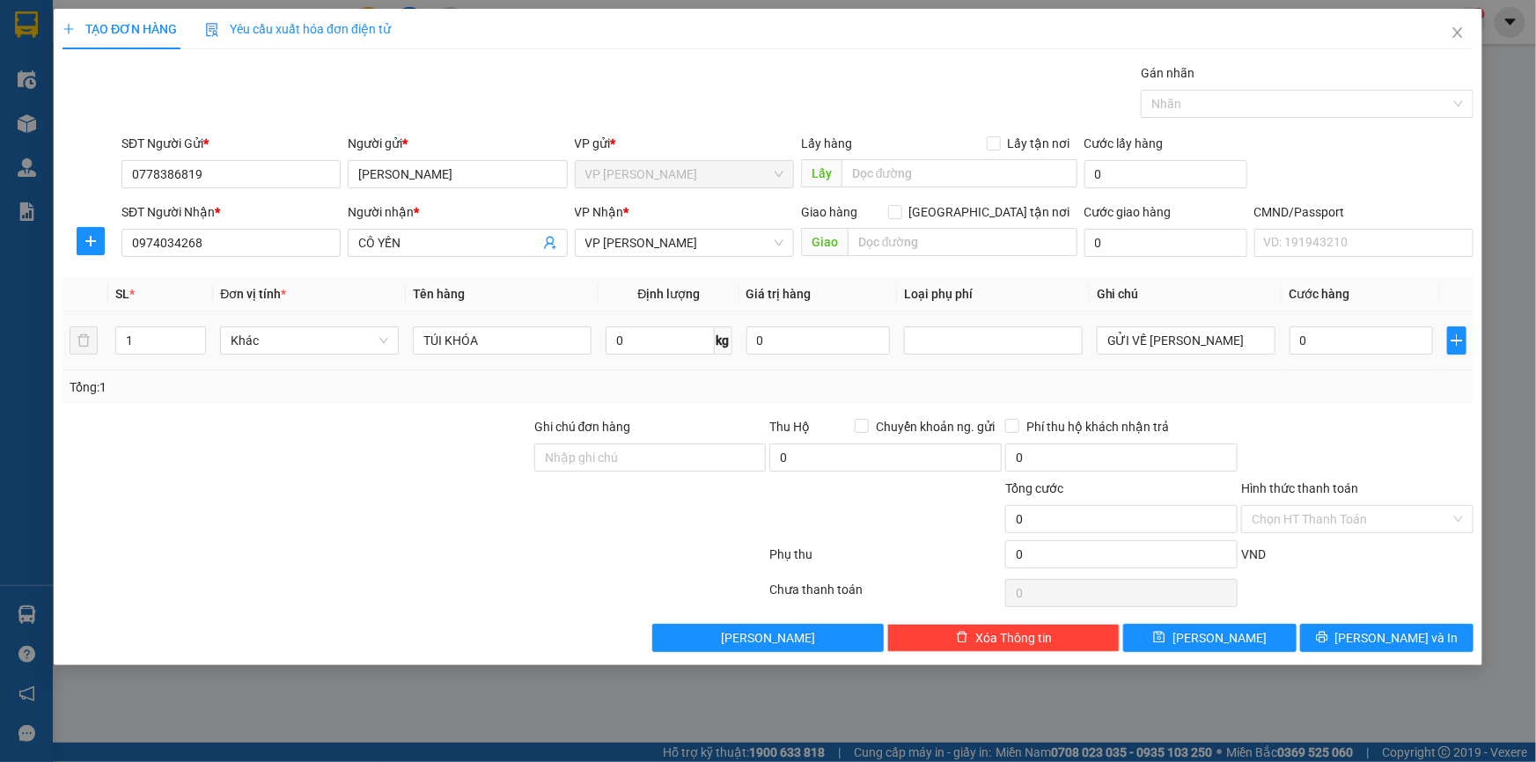
click at [683, 357] on div "0 kg" at bounding box center [669, 340] width 126 height 35
click at [715, 336] on span "kg" at bounding box center [724, 341] width 18 height 28
click at [676, 340] on input "0" at bounding box center [660, 341] width 108 height 28
type input "0.3"
click at [1321, 365] on td "0" at bounding box center [1362, 341] width 158 height 59
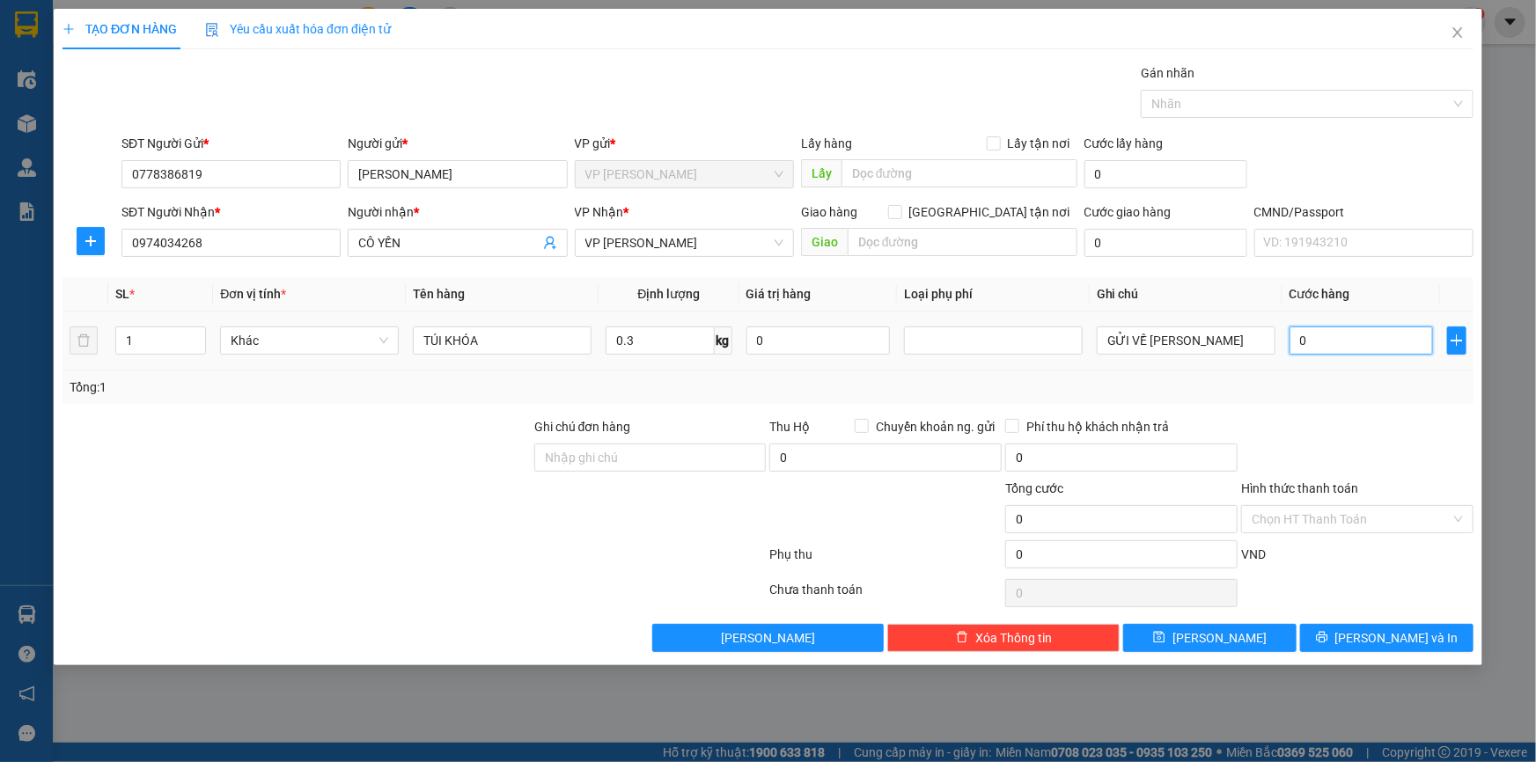
click at [1344, 350] on input "0" at bounding box center [1362, 341] width 144 height 28
type input "5"
type input "50"
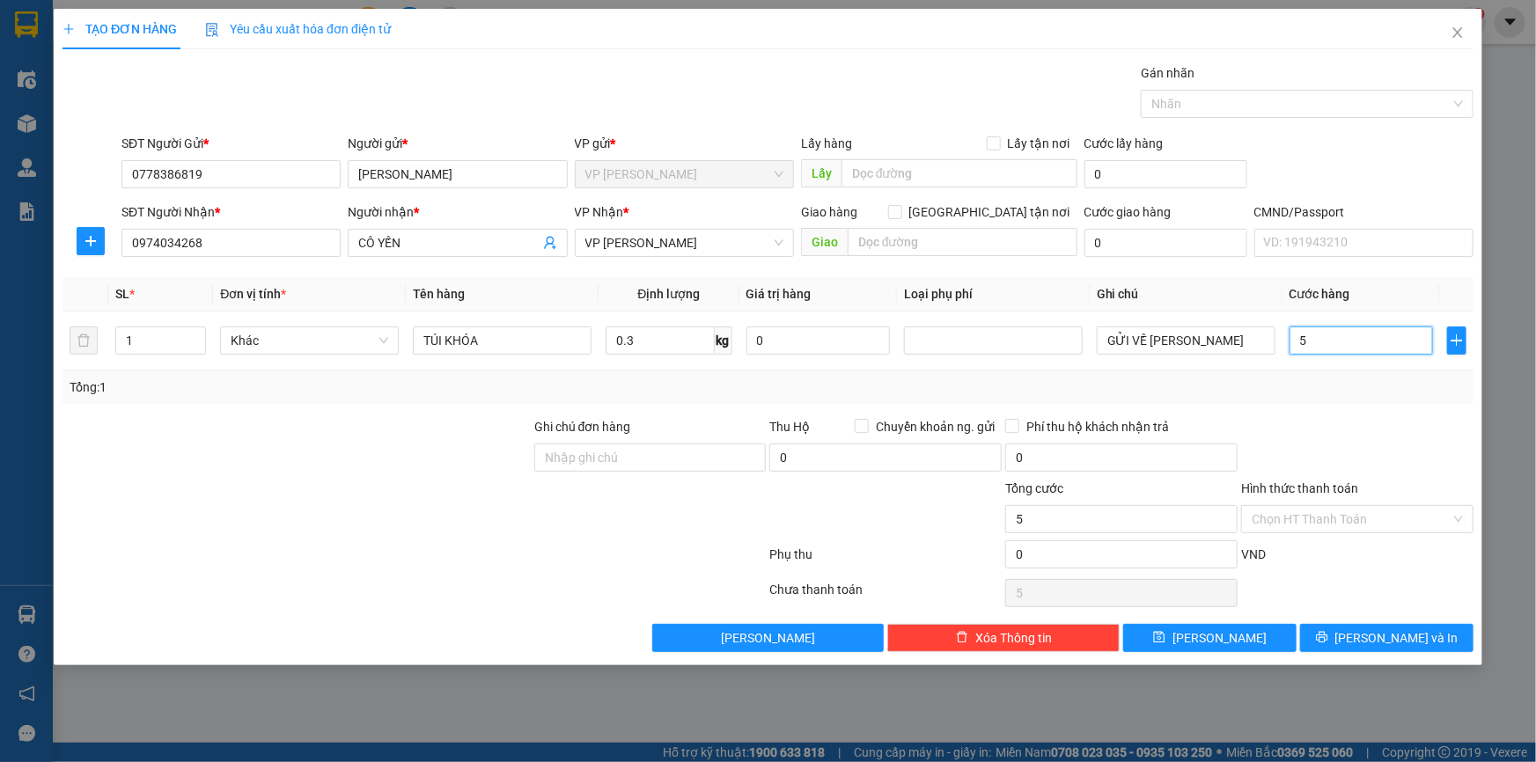
type input "50"
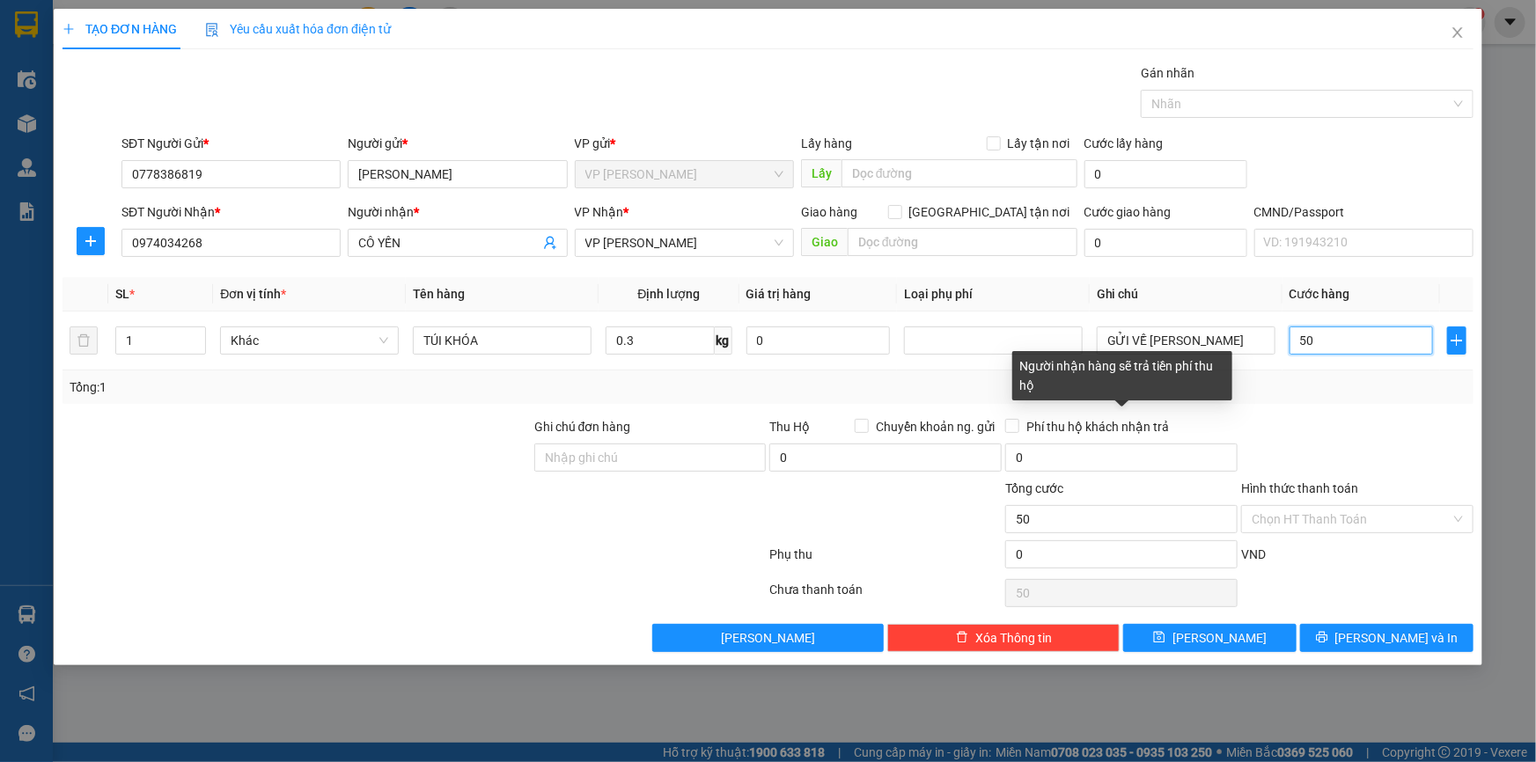
type input "500"
type input "5.000"
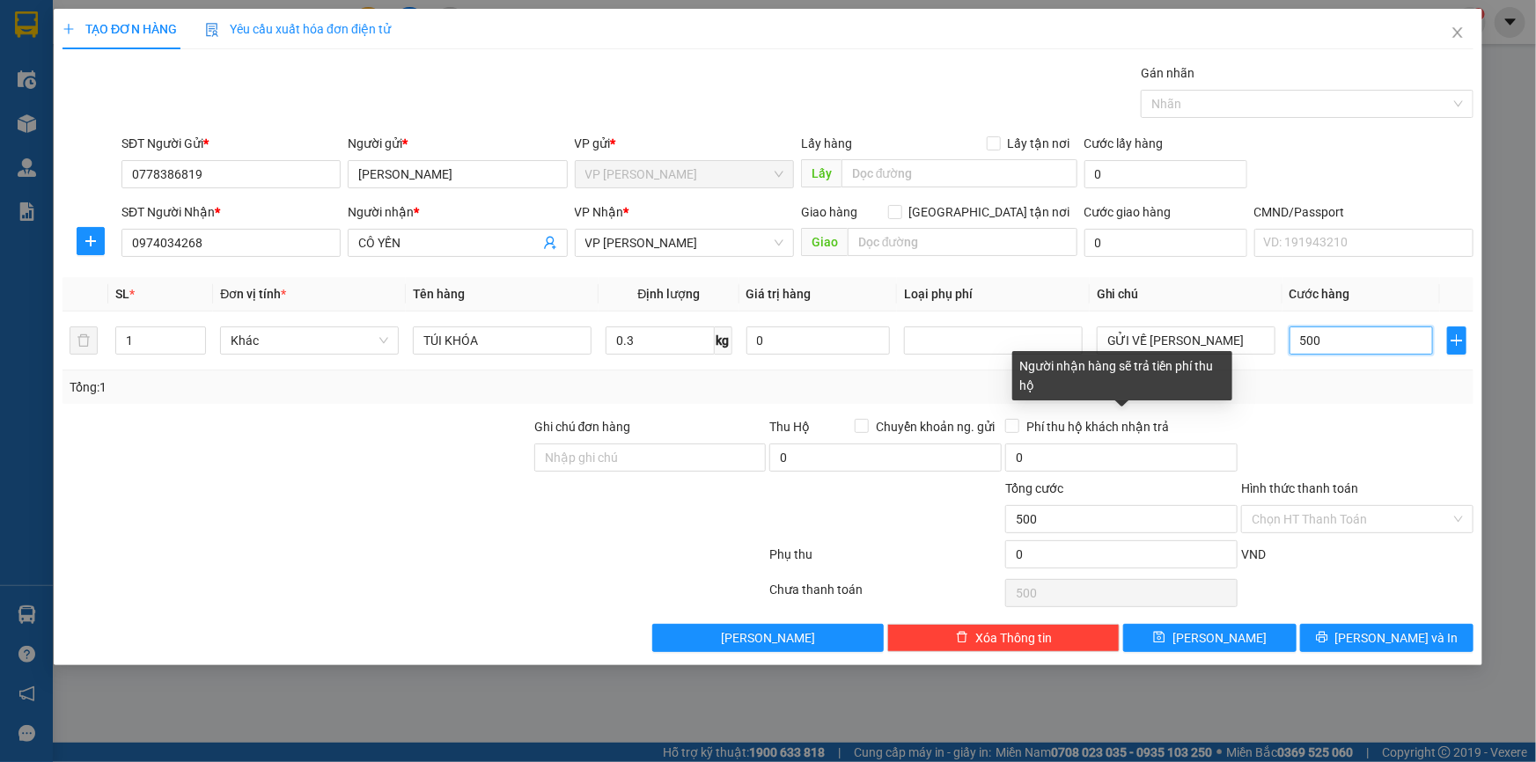
type input "5.000"
type input "50.000"
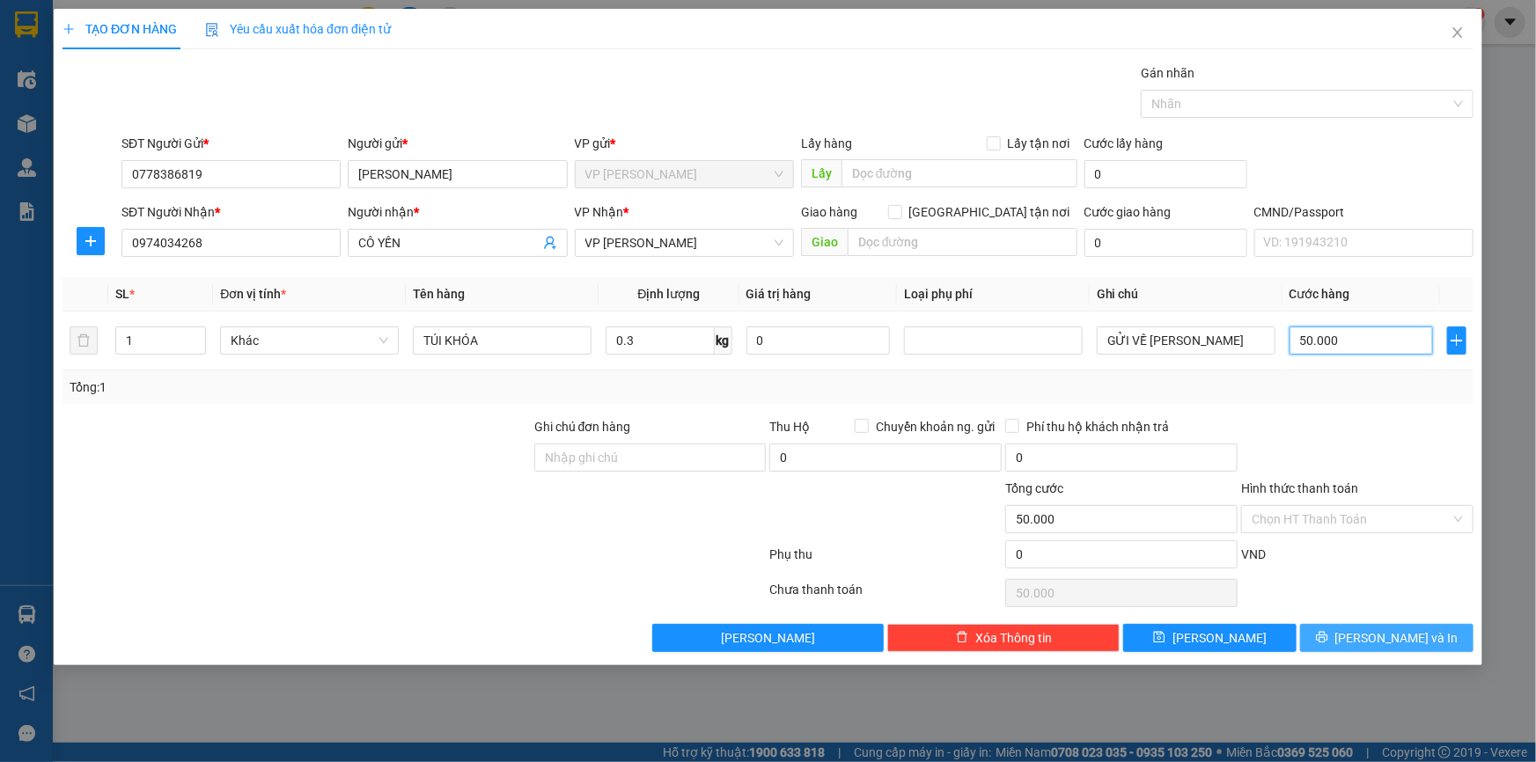
type input "50.000"
click at [1376, 645] on span "[PERSON_NAME] và In" at bounding box center [1397, 638] width 123 height 19
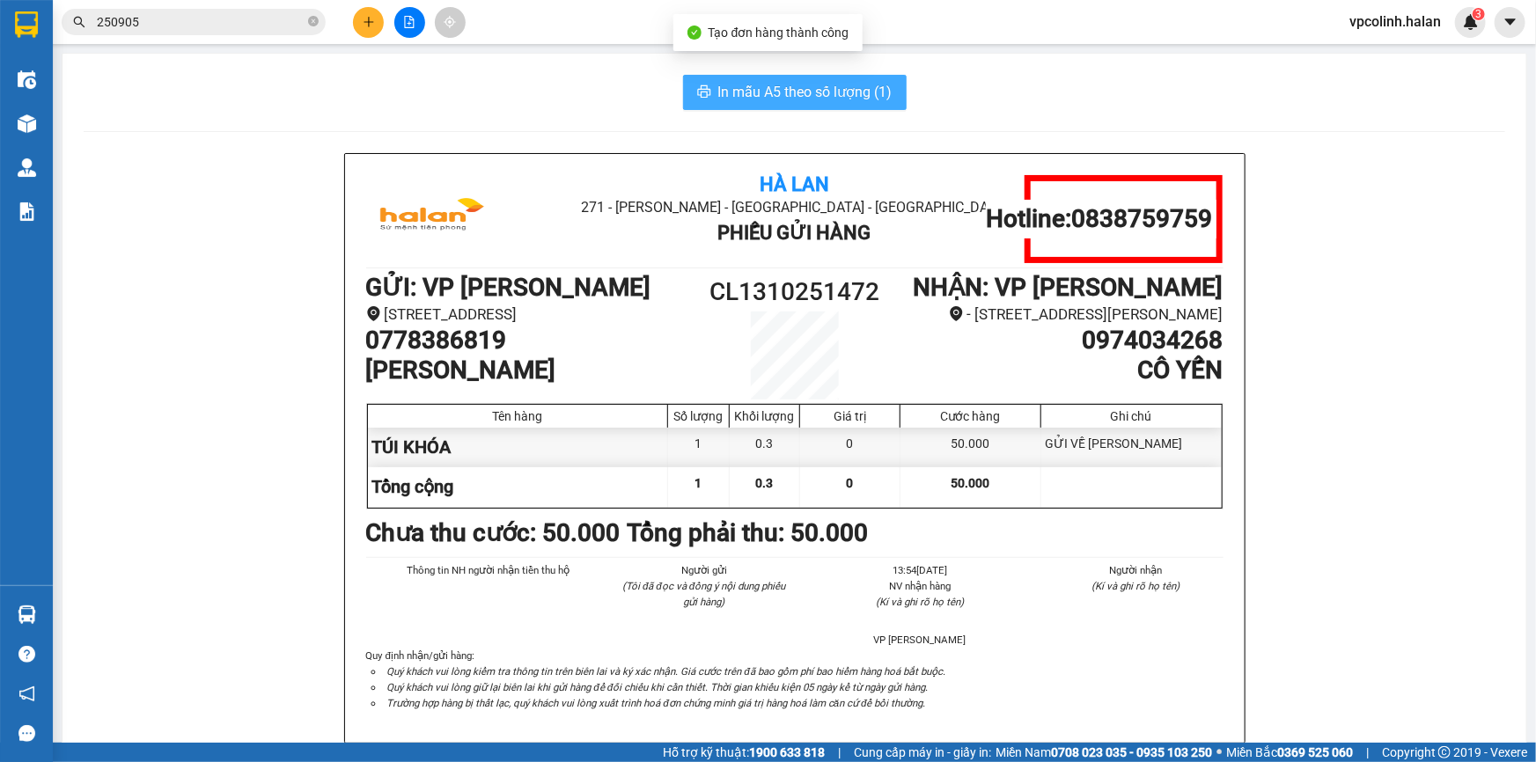
click at [827, 99] on span "In mẫu A5 theo số lượng (1)" at bounding box center [805, 92] width 174 height 22
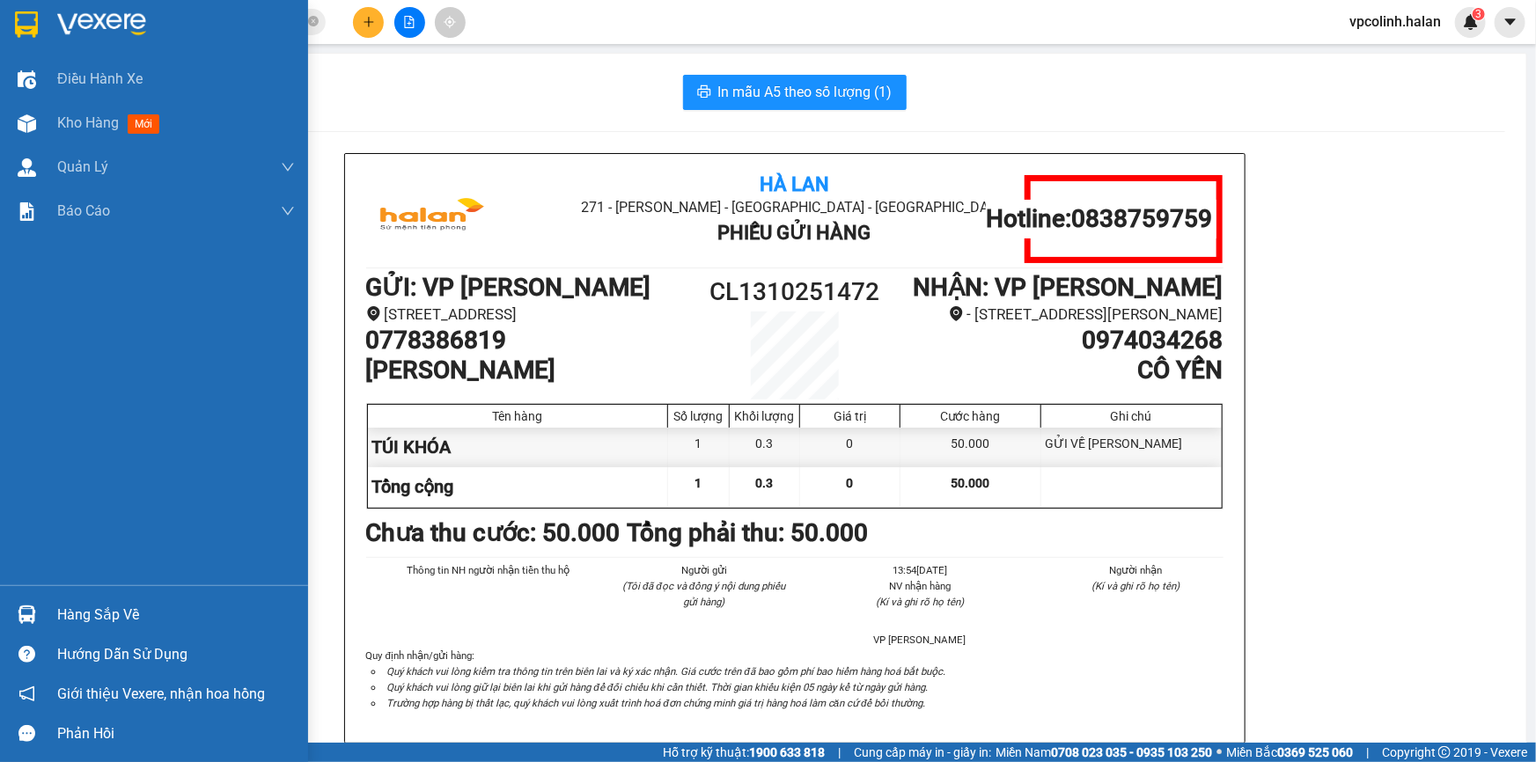
click at [44, 619] on div "Hàng sắp về" at bounding box center [154, 615] width 308 height 40
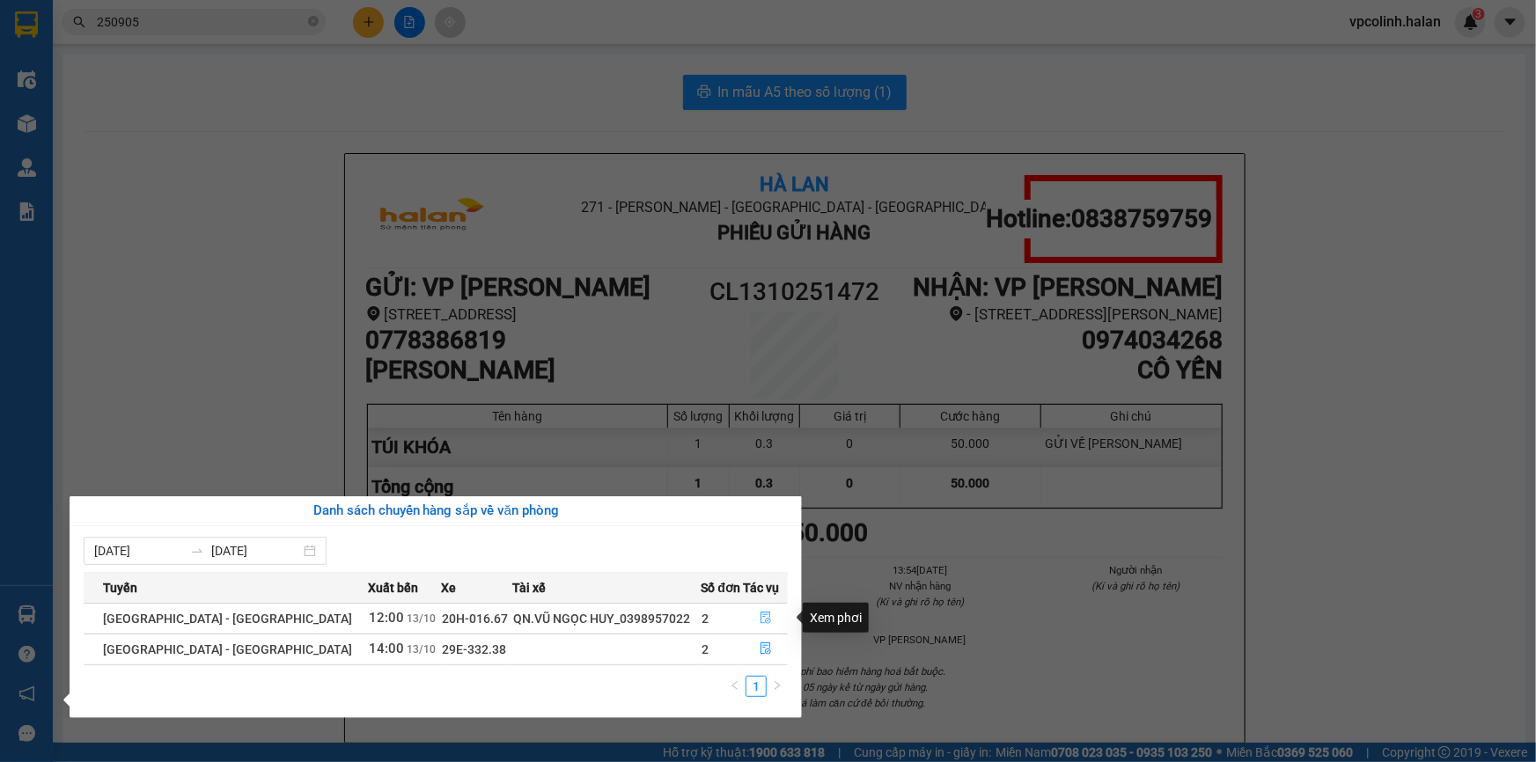
click at [767, 614] on button "button" at bounding box center [766, 619] width 43 height 28
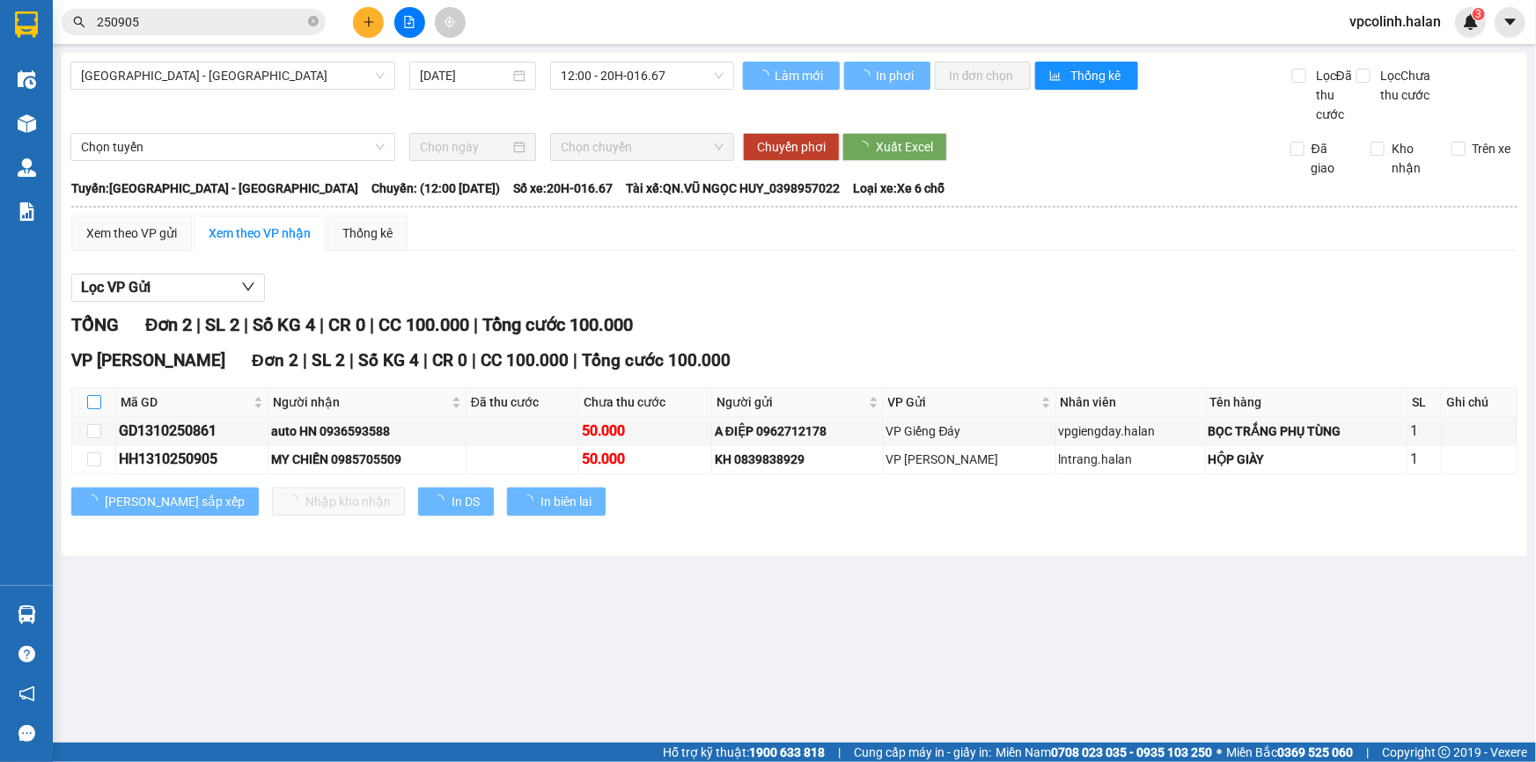
click at [88, 401] on input "checkbox" at bounding box center [94, 402] width 14 height 14
checkbox input "true"
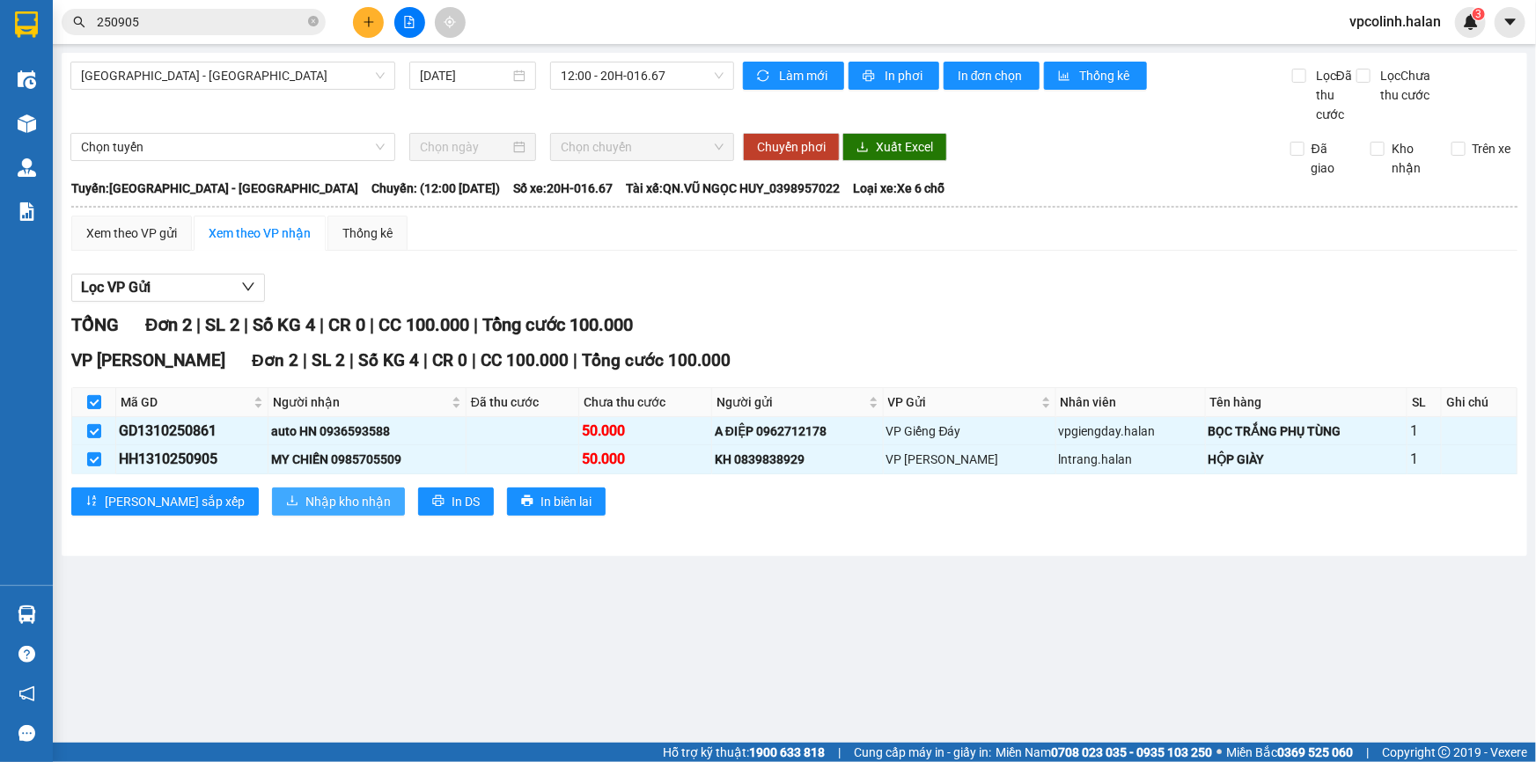
click at [306, 492] on span "Nhập kho nhận" at bounding box center [348, 501] width 85 height 19
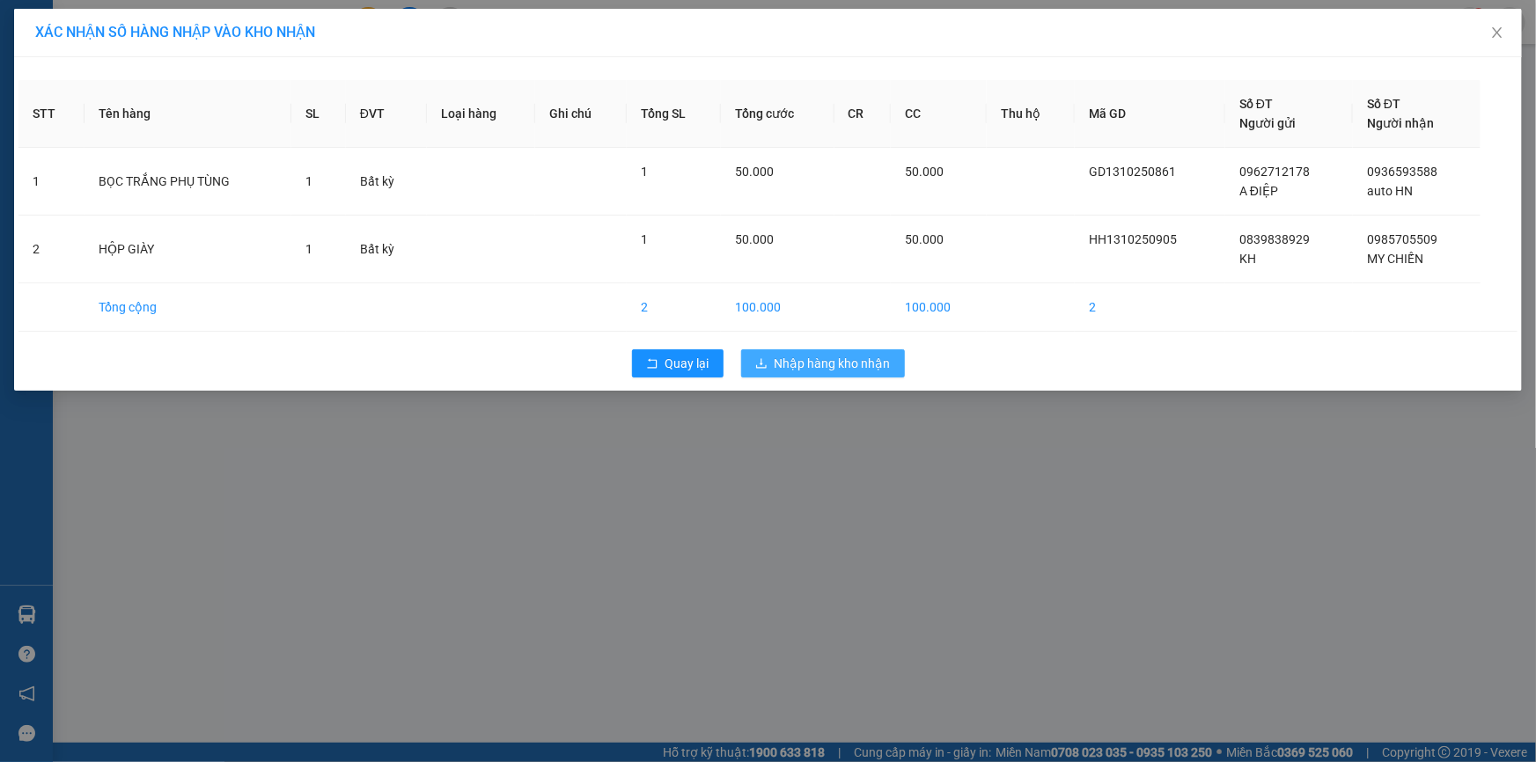
drag, startPoint x: 782, startPoint y: 348, endPoint x: 777, endPoint y: 365, distance: 17.3
click at [782, 350] on div "Quay lại Nhập hàng kho nhận" at bounding box center [767, 364] width 1499 height 46
click at [777, 372] on button "Nhập hàng kho nhận" at bounding box center [823, 364] width 164 height 28
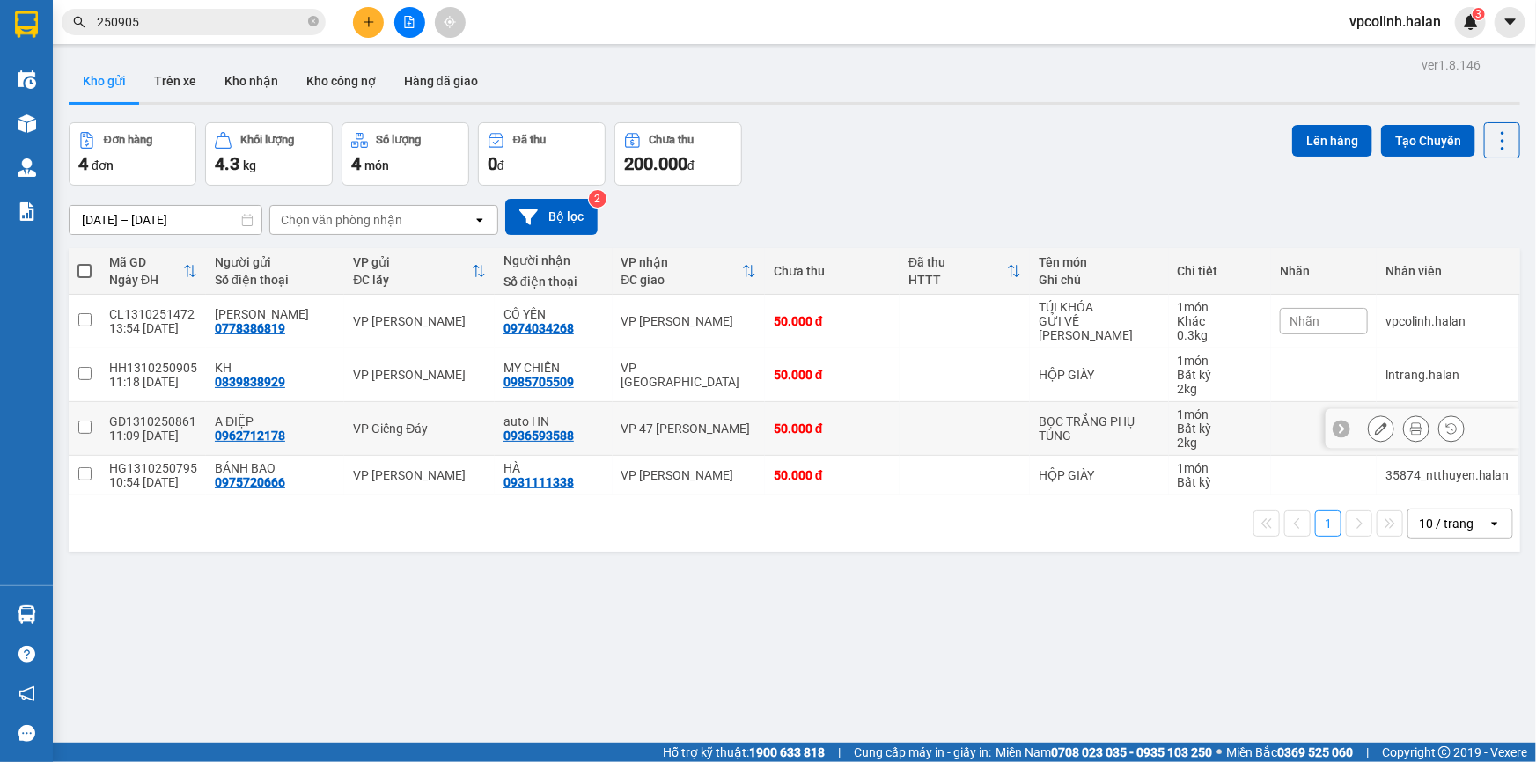
click at [1375, 432] on icon at bounding box center [1381, 429] width 12 height 12
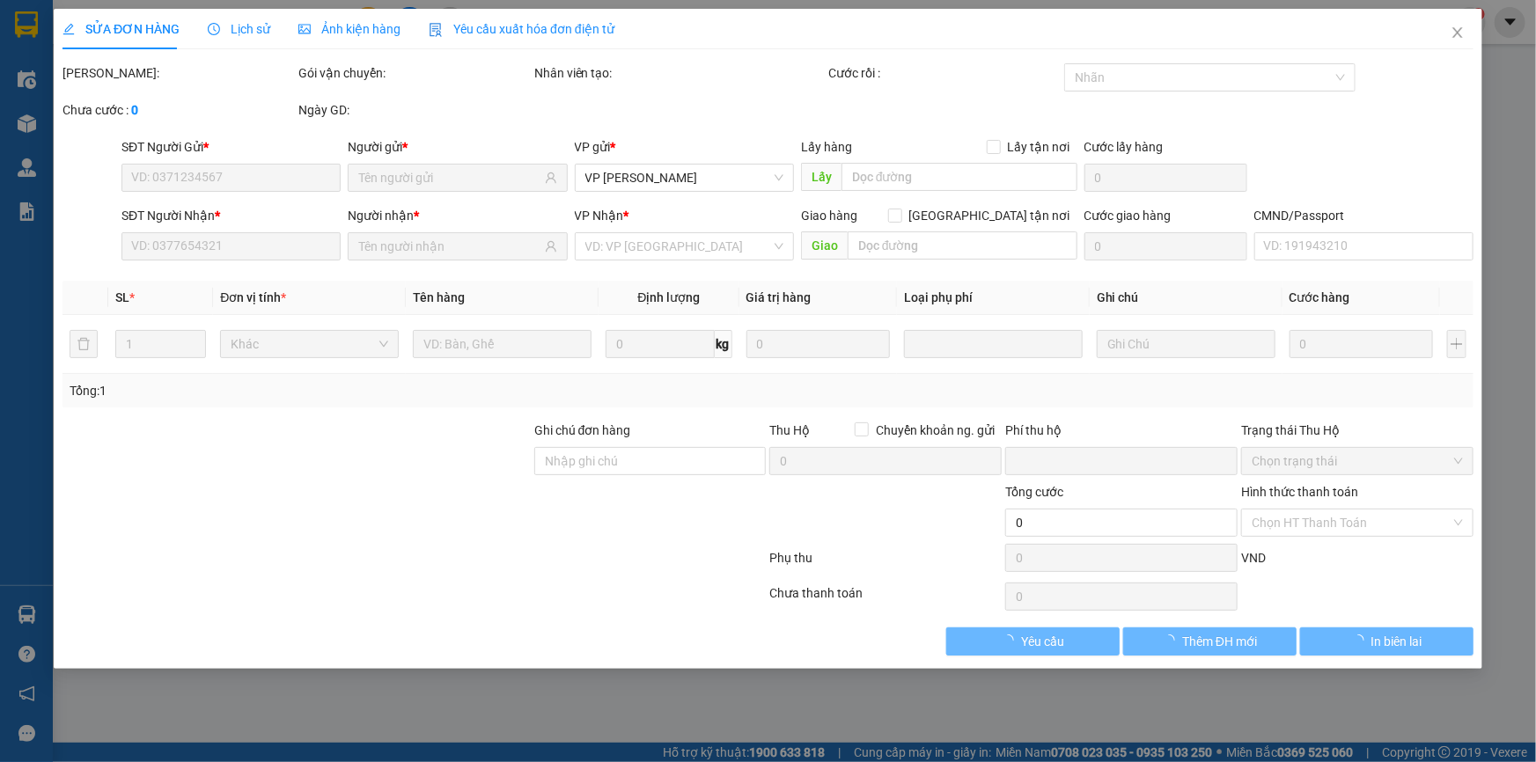
type input "0962712178"
type input "A ĐIỆP"
type input "0936593588"
type input "auto HN"
type input "0"
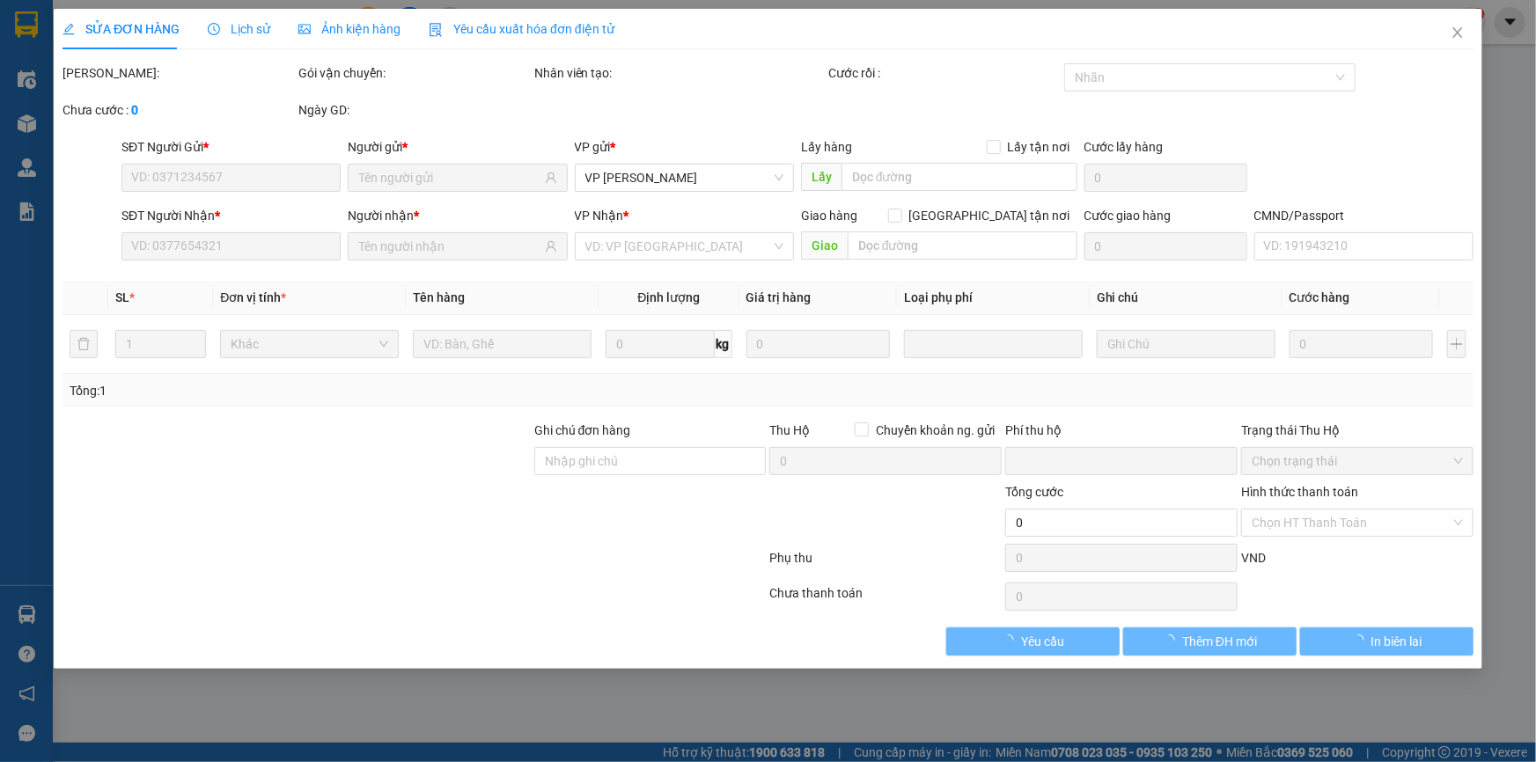
type input "50.000"
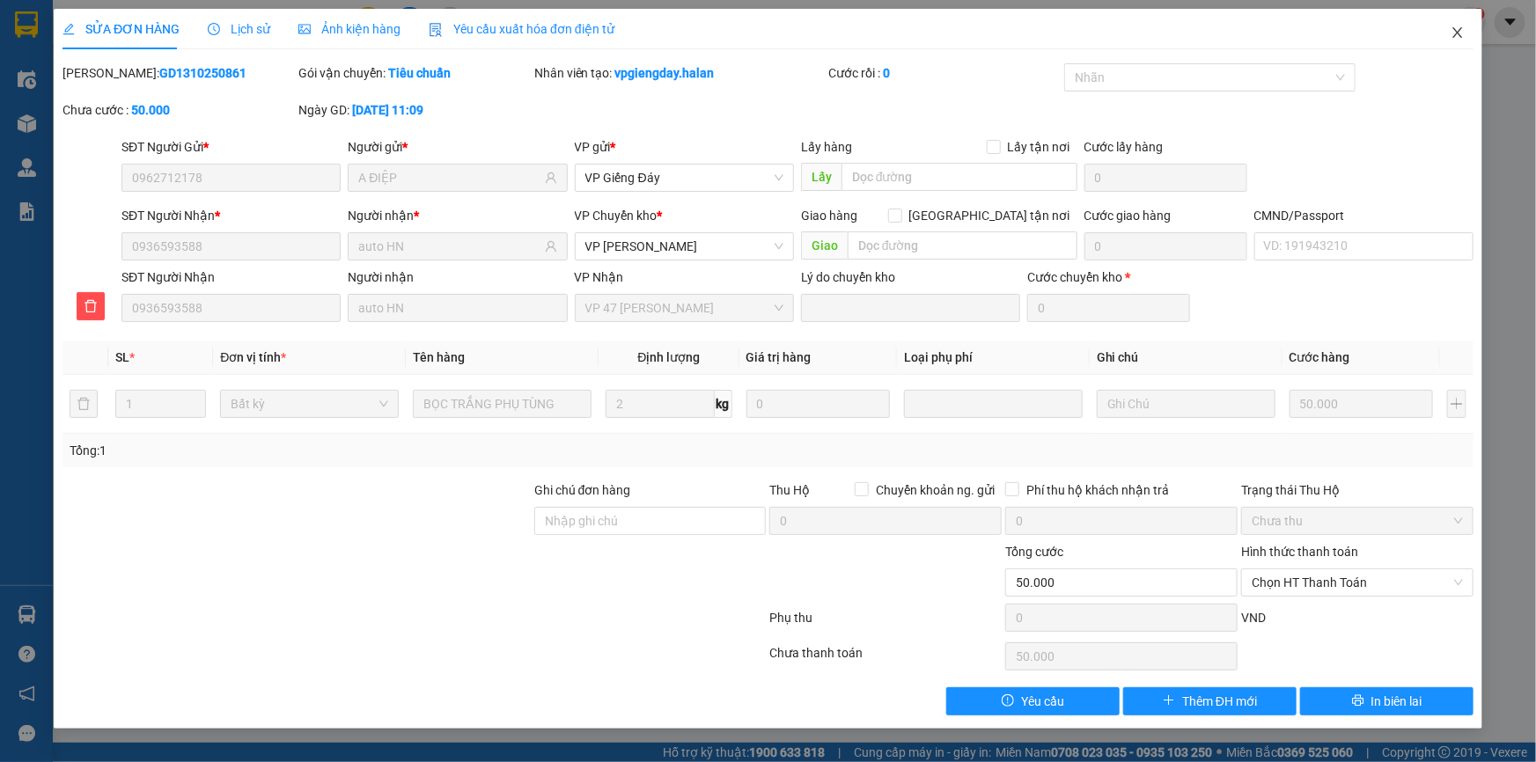
click at [1469, 37] on span "Close" at bounding box center [1457, 33] width 49 height 49
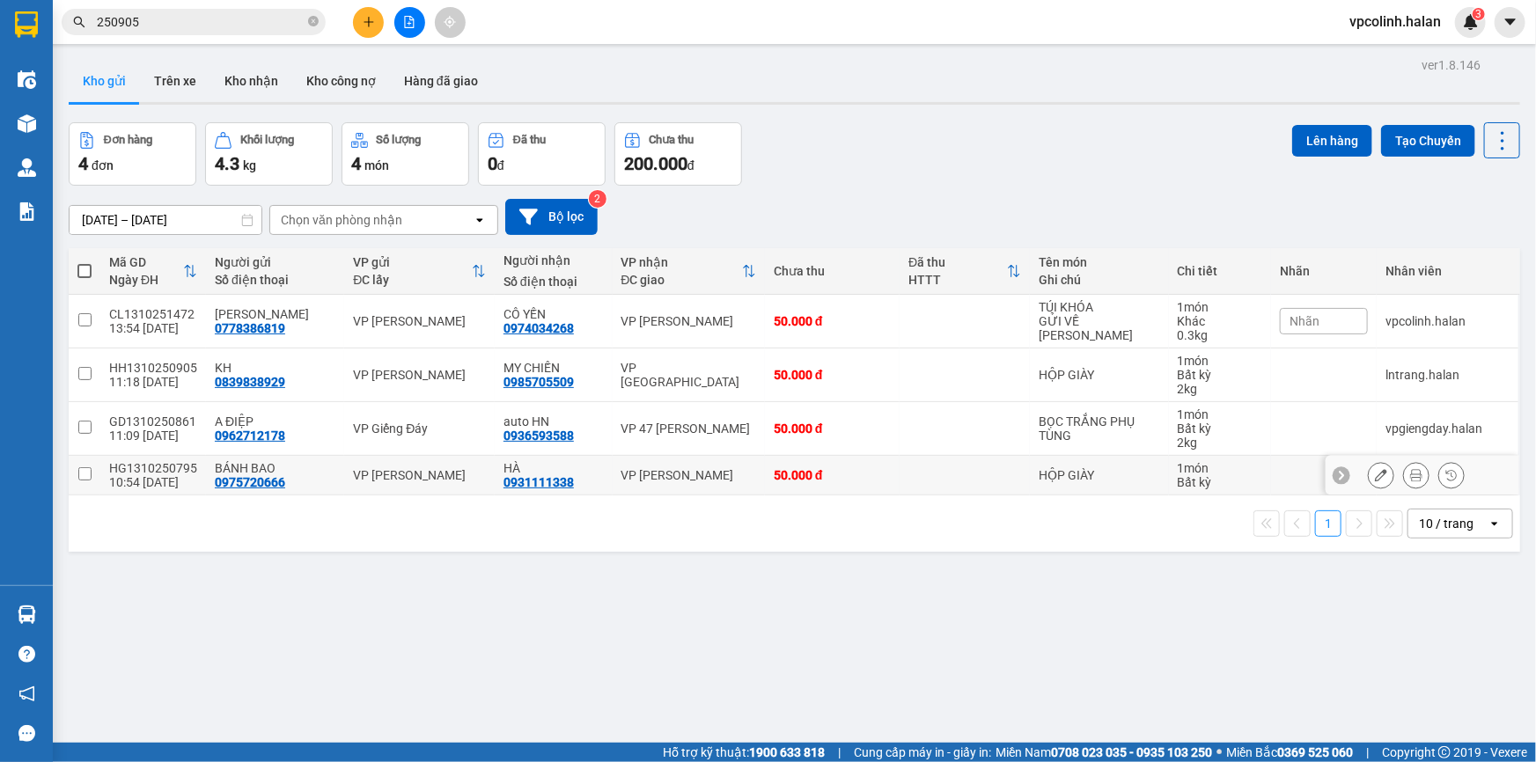
click at [944, 486] on td at bounding box center [965, 476] width 130 height 40
checkbox input "true"
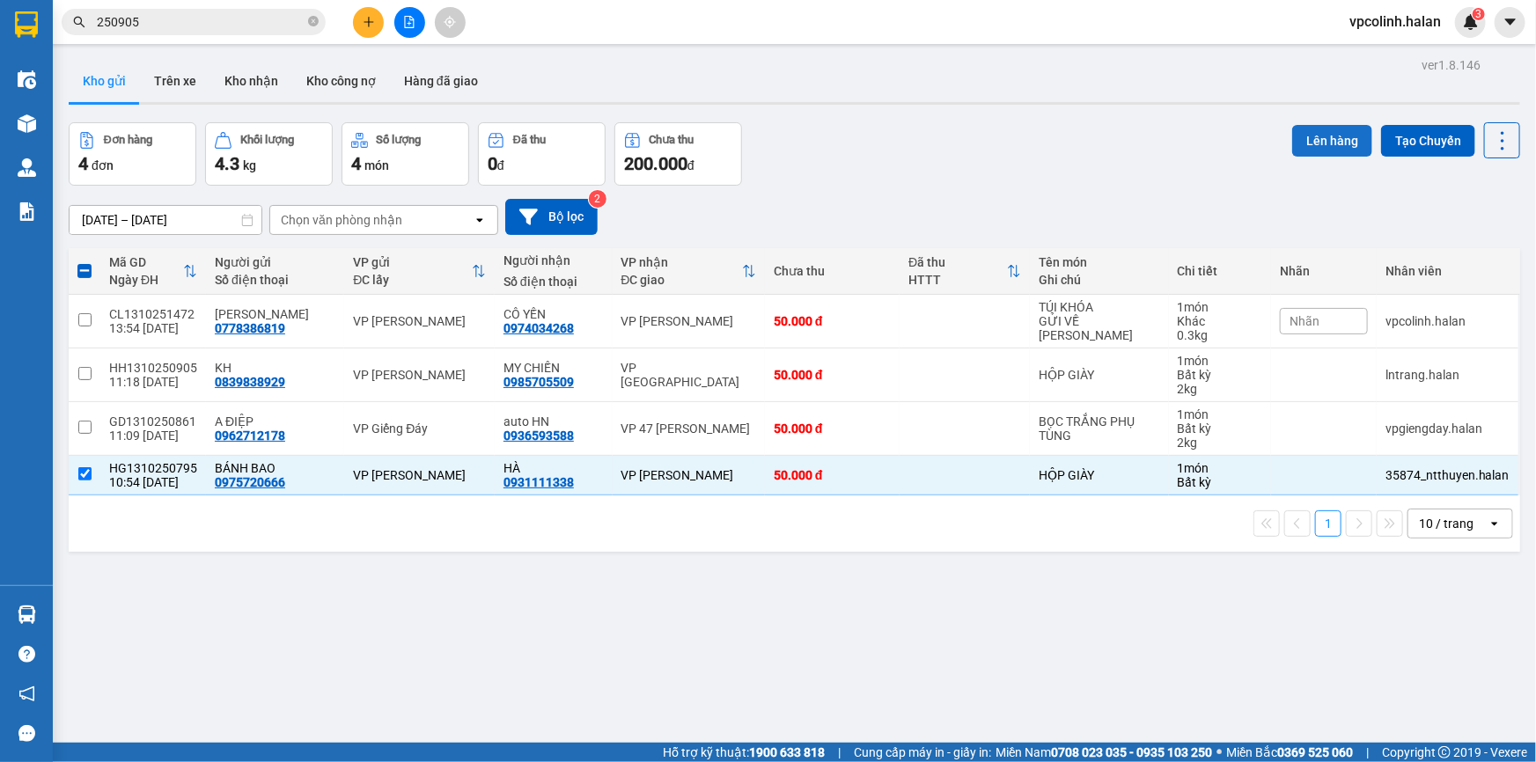
click at [1300, 143] on button "Lên hàng" at bounding box center [1333, 141] width 80 height 32
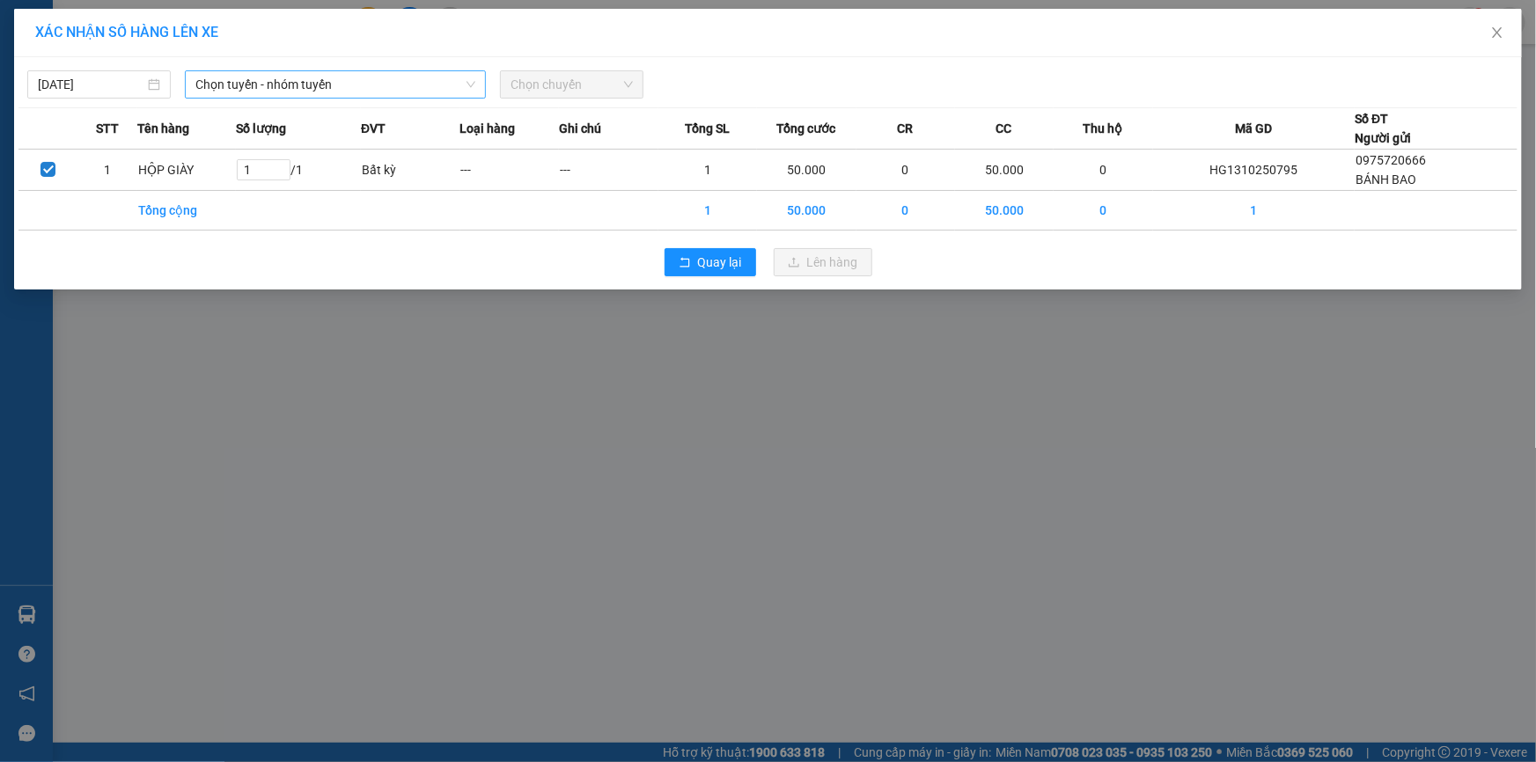
drag, startPoint x: 252, startPoint y: 72, endPoint x: 255, endPoint y: 97, distance: 24.9
click at [254, 78] on span "Chọn tuyến - nhóm tuyến" at bounding box center [335, 84] width 280 height 26
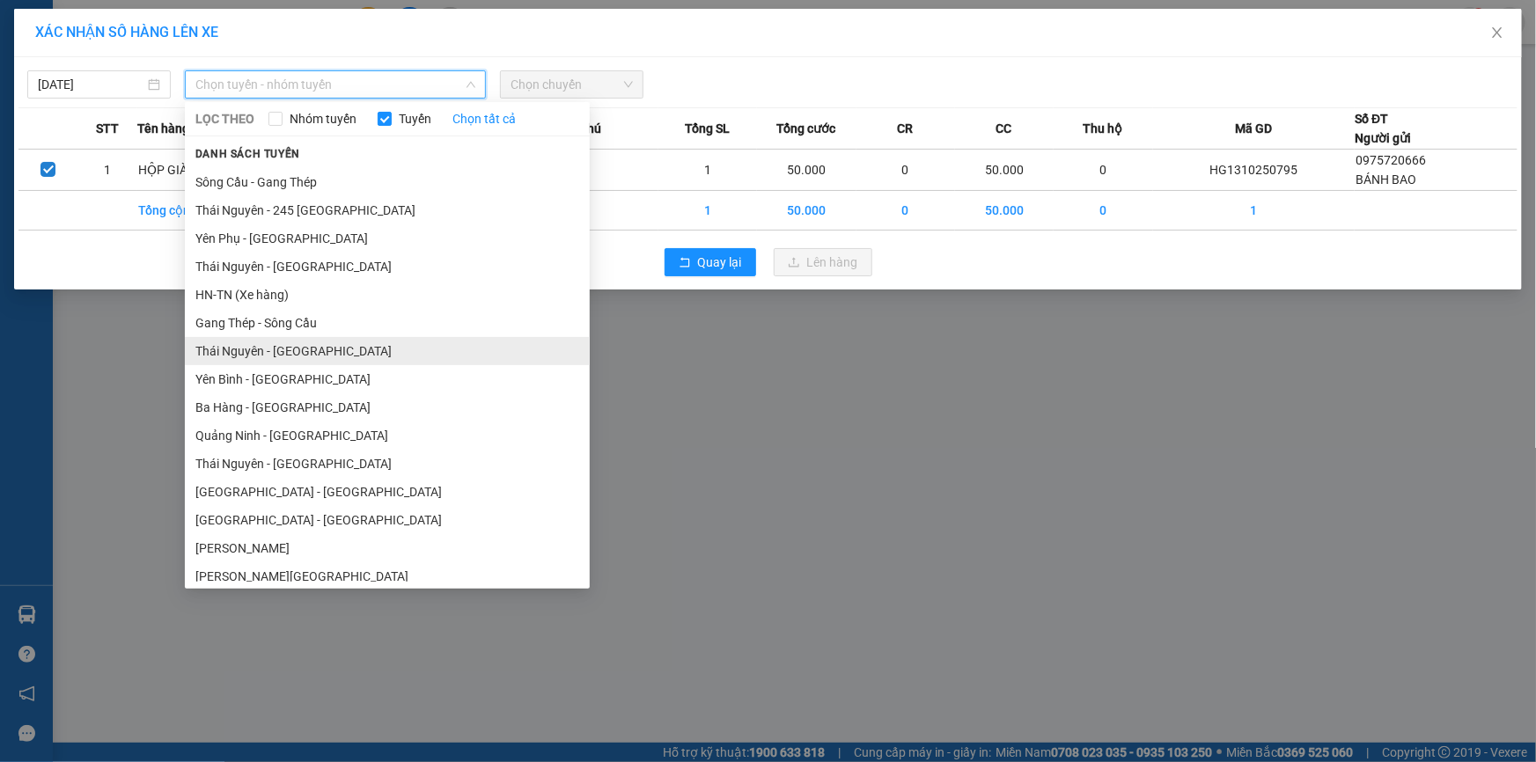
scroll to position [79, 0]
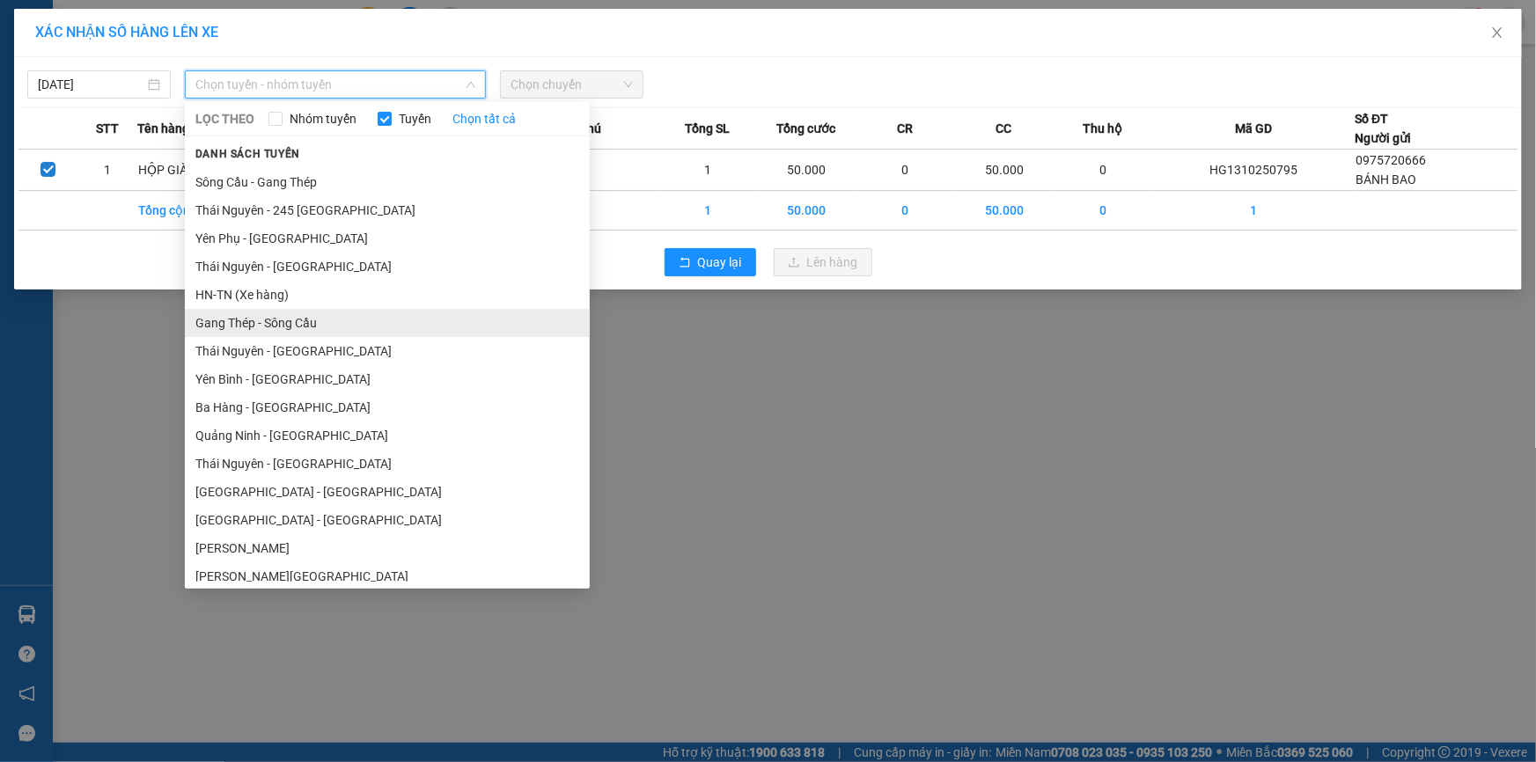
click at [271, 309] on li "Gang Thép - Sông Cầu" at bounding box center [387, 323] width 405 height 28
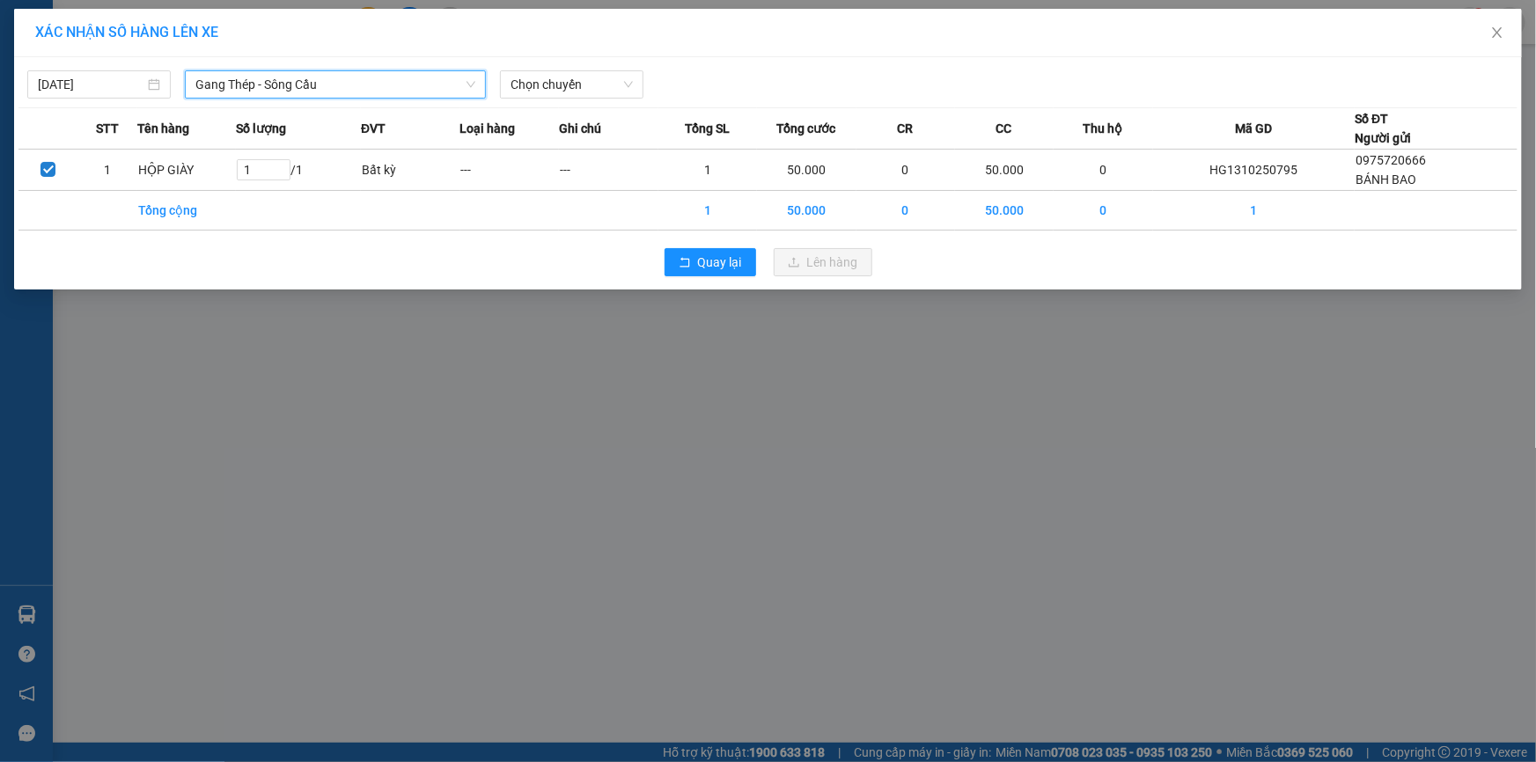
click at [320, 74] on span "Gang Thép - Sông Cầu" at bounding box center [335, 84] width 280 height 26
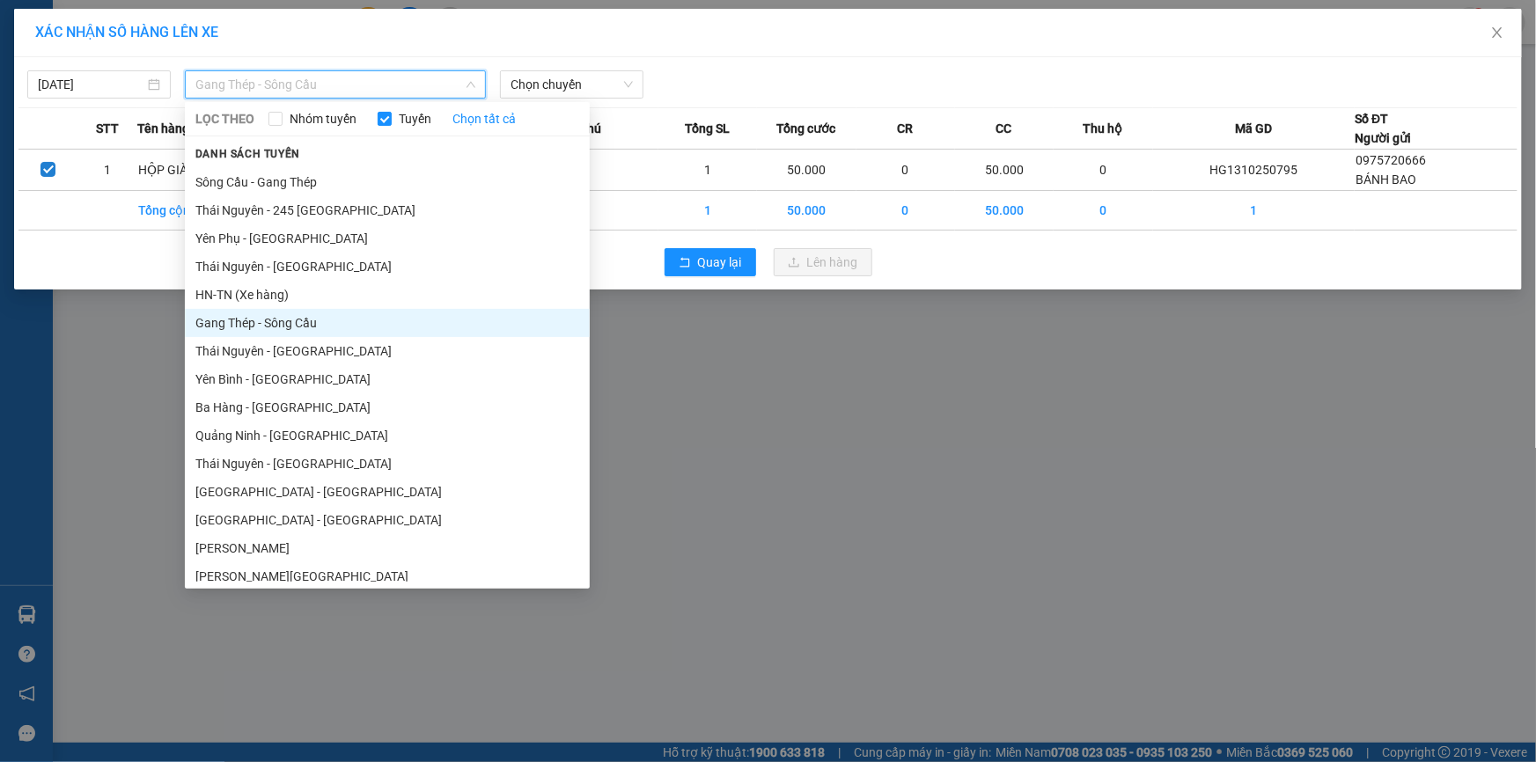
click at [271, 494] on li "[GEOGRAPHIC_DATA] - [GEOGRAPHIC_DATA]" at bounding box center [387, 492] width 405 height 28
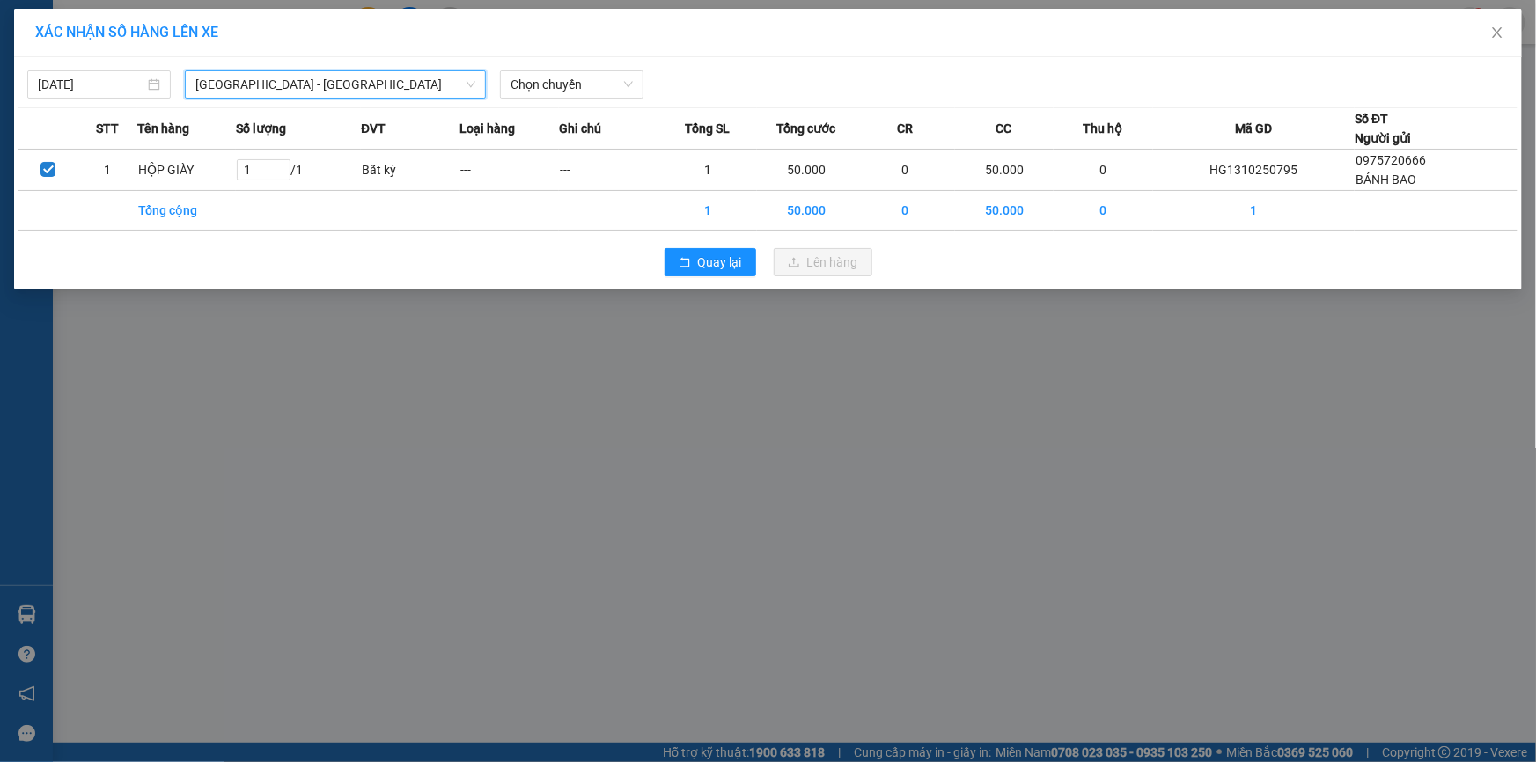
drag, startPoint x: 621, startPoint y: 84, endPoint x: 621, endPoint y: 99, distance: 15.0
click at [621, 99] on div "[DATE] [GEOGRAPHIC_DATA] - [GEOGRAPHIC_DATA] [GEOGRAPHIC_DATA] - [GEOGRAPHIC_DA…" at bounding box center [768, 173] width 1508 height 232
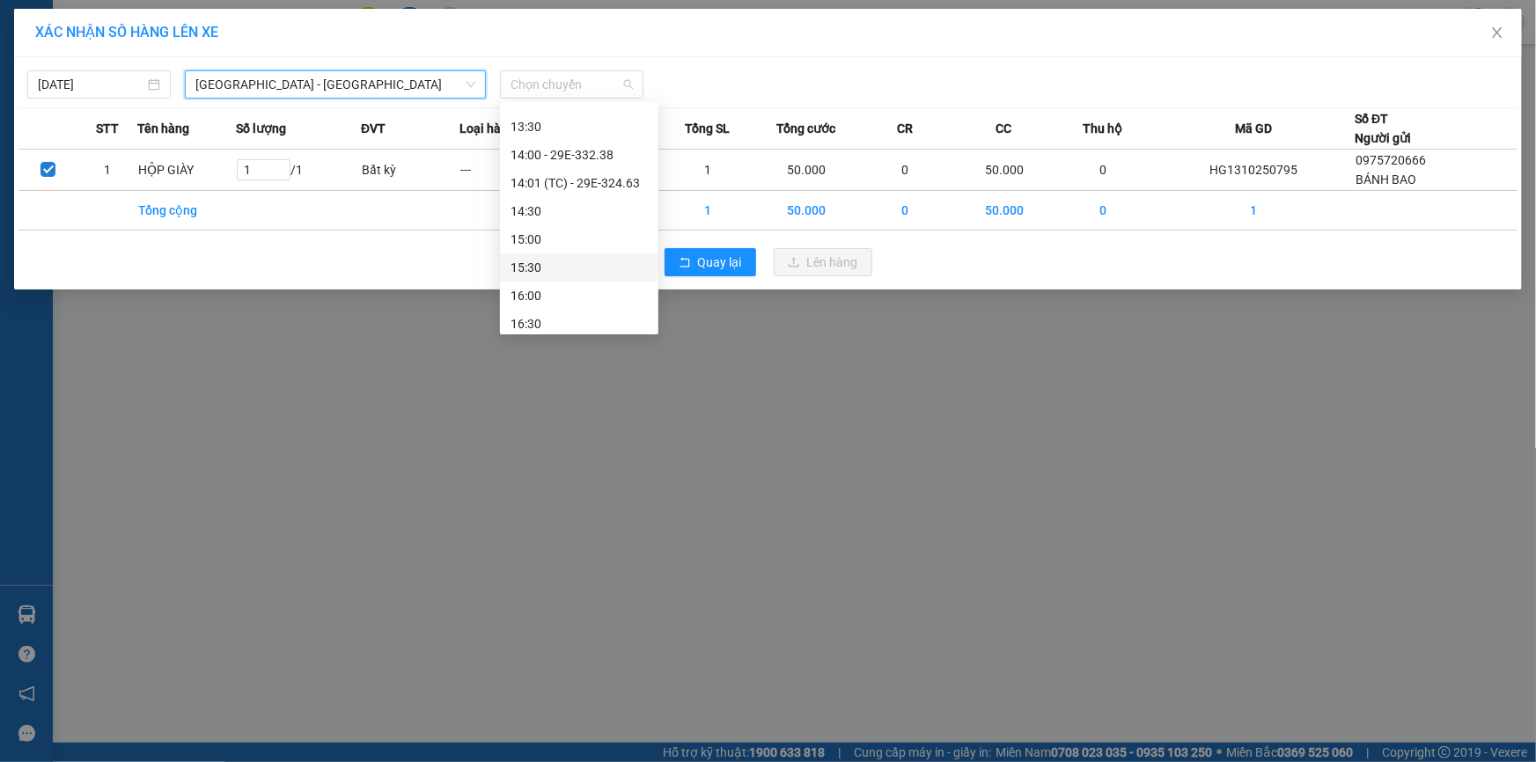
scroll to position [640, 0]
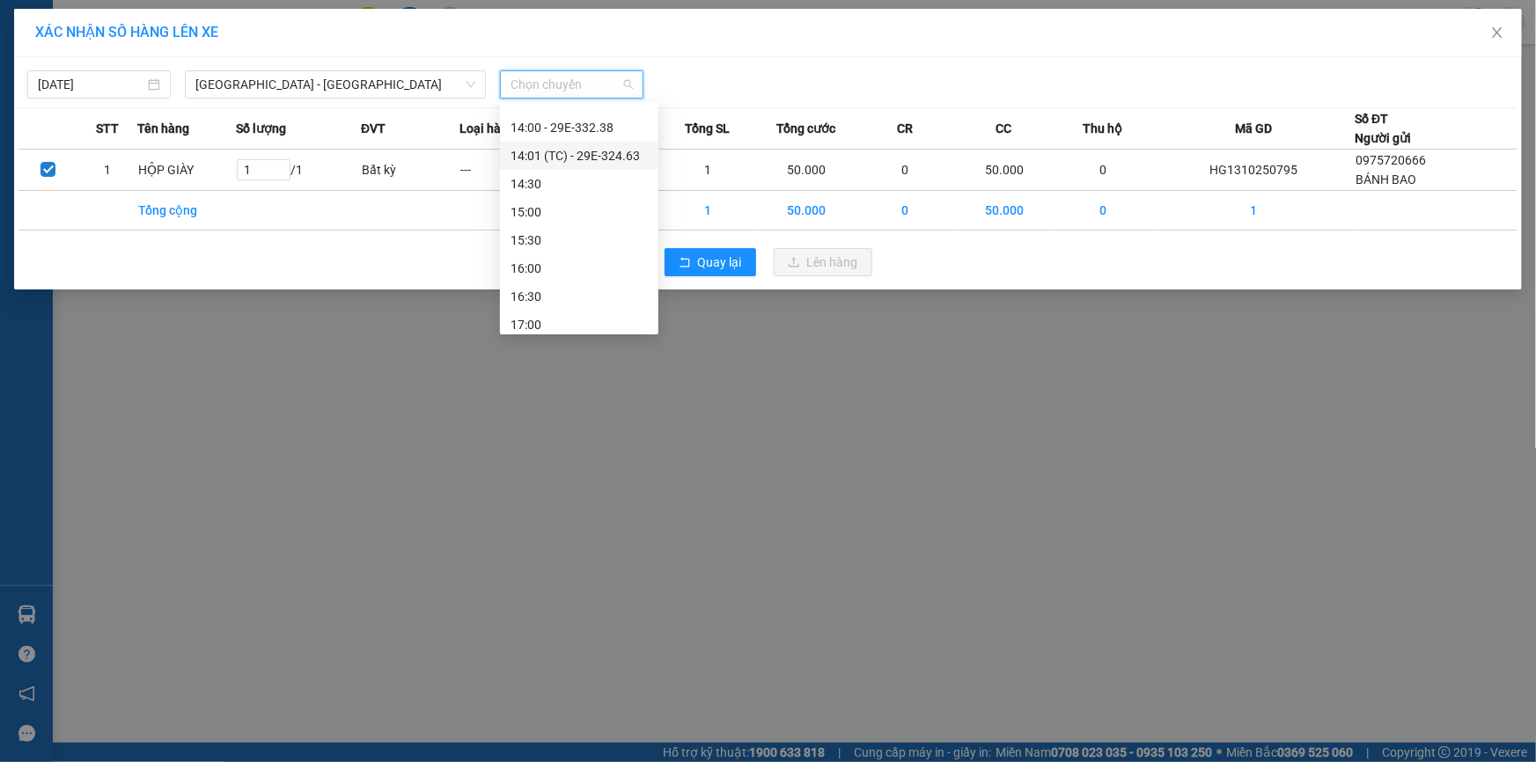
click at [589, 161] on div "14:01 (TC) - 29E-324.63" at bounding box center [579, 155] width 137 height 19
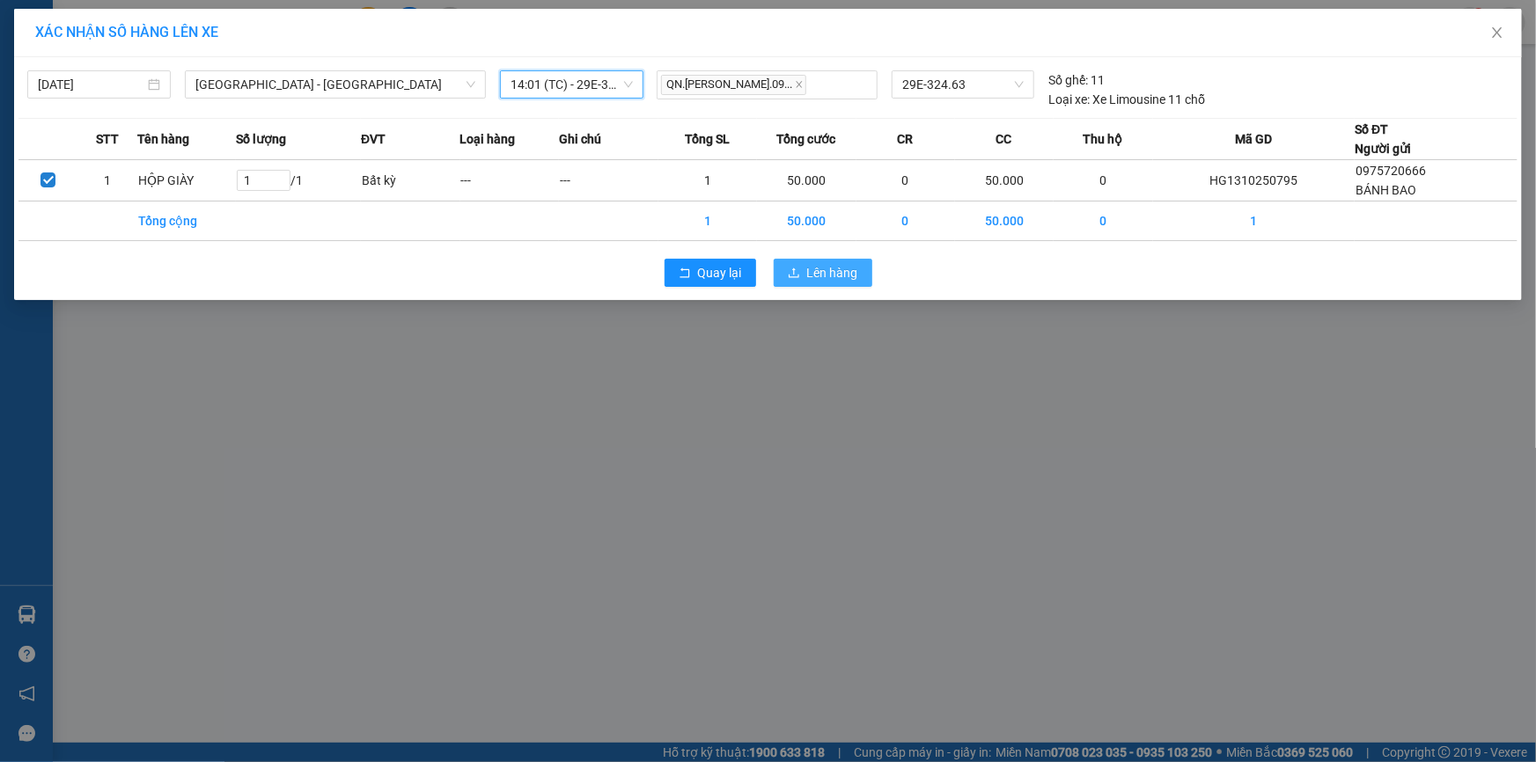
drag, startPoint x: 836, startPoint y: 269, endPoint x: 777, endPoint y: 371, distance: 116.7
click at [835, 269] on span "Lên hàng" at bounding box center [832, 272] width 51 height 19
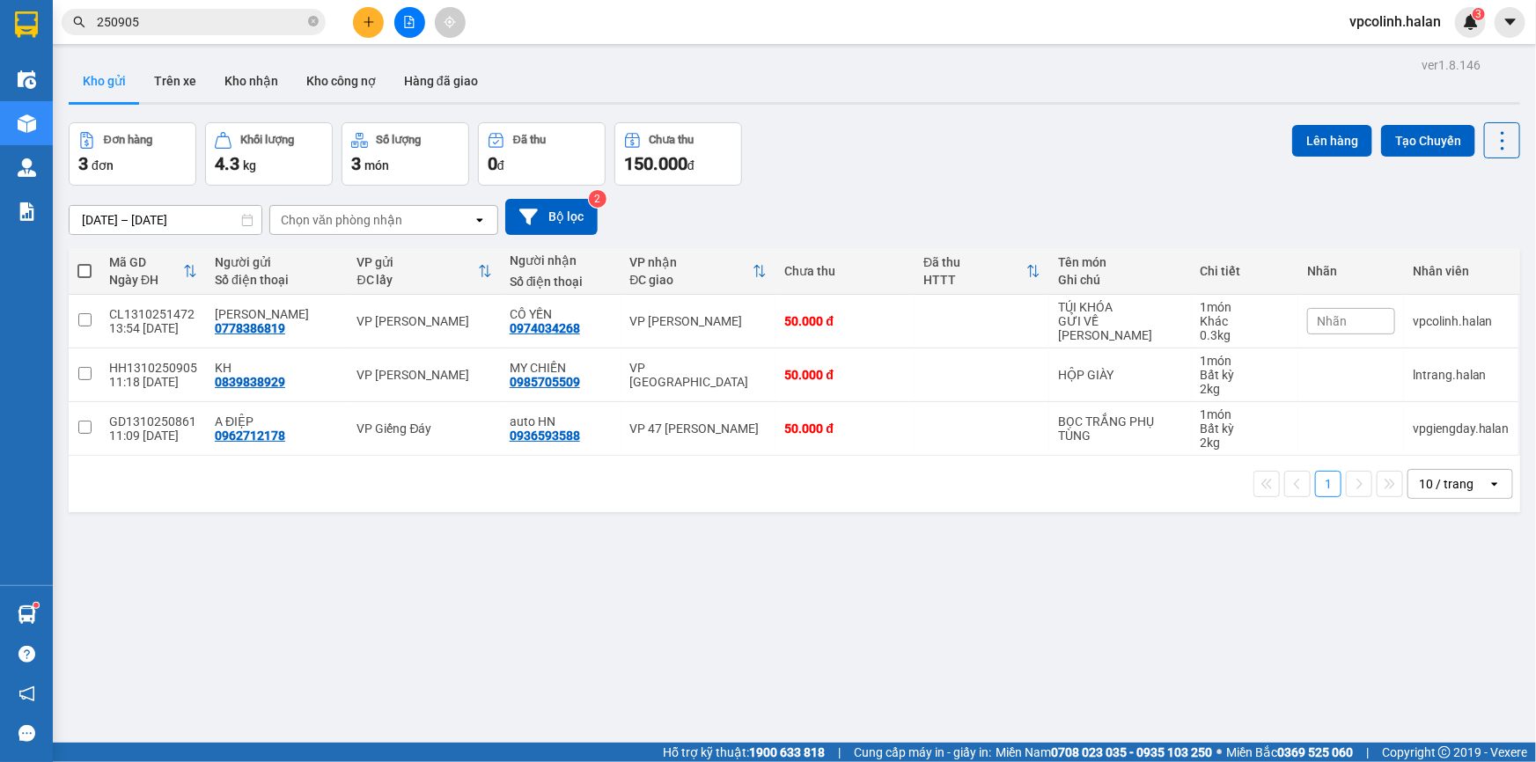
click at [230, 27] on input "250905" at bounding box center [201, 21] width 208 height 19
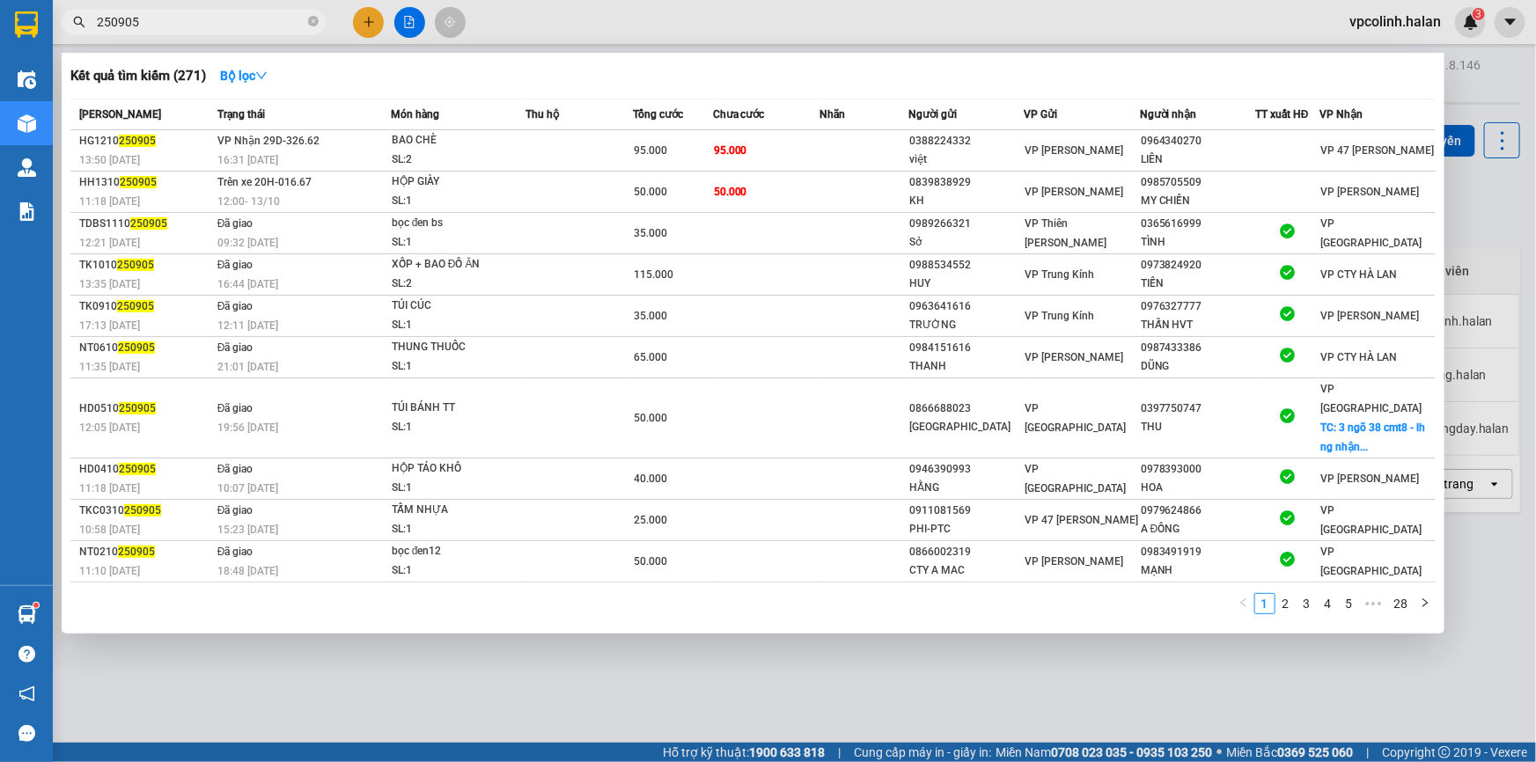
click at [230, 27] on input "250905" at bounding box center [201, 21] width 208 height 19
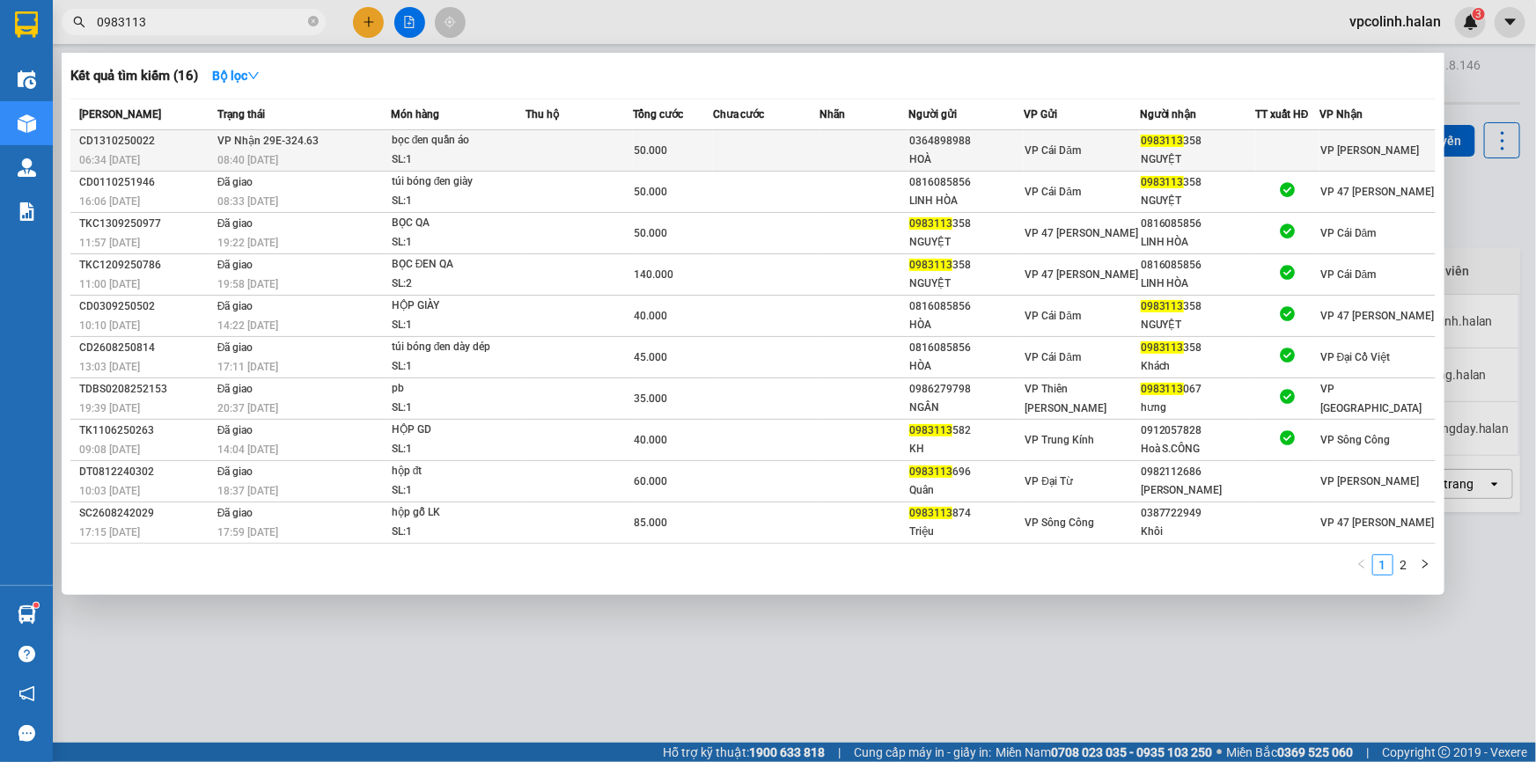
type input "0983113"
click at [758, 154] on td at bounding box center [766, 150] width 107 height 41
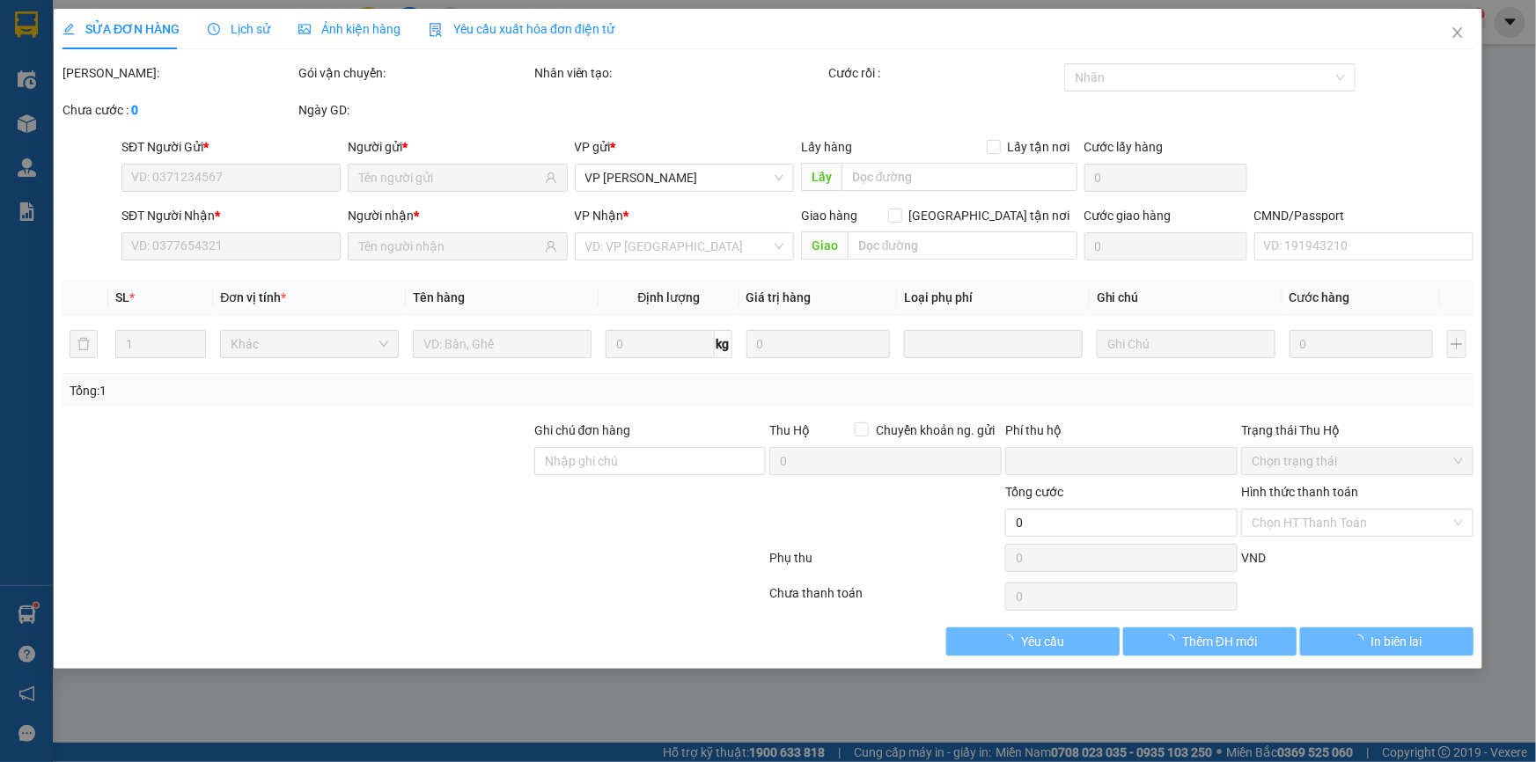
type input "0364898988"
type input "HOÀ"
type input "0983113358"
type input "NGUYỆT"
type input "0"
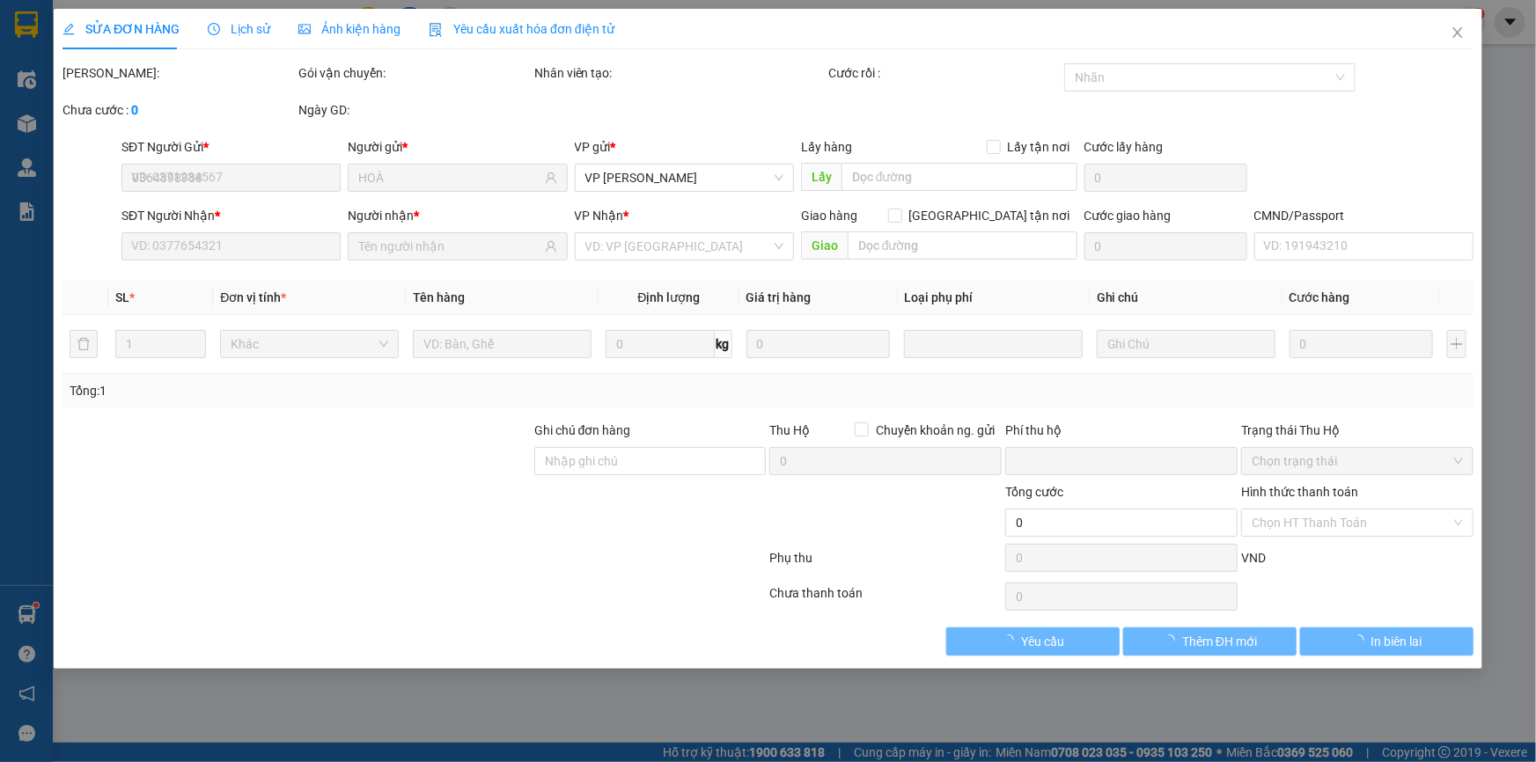
type input "50.000"
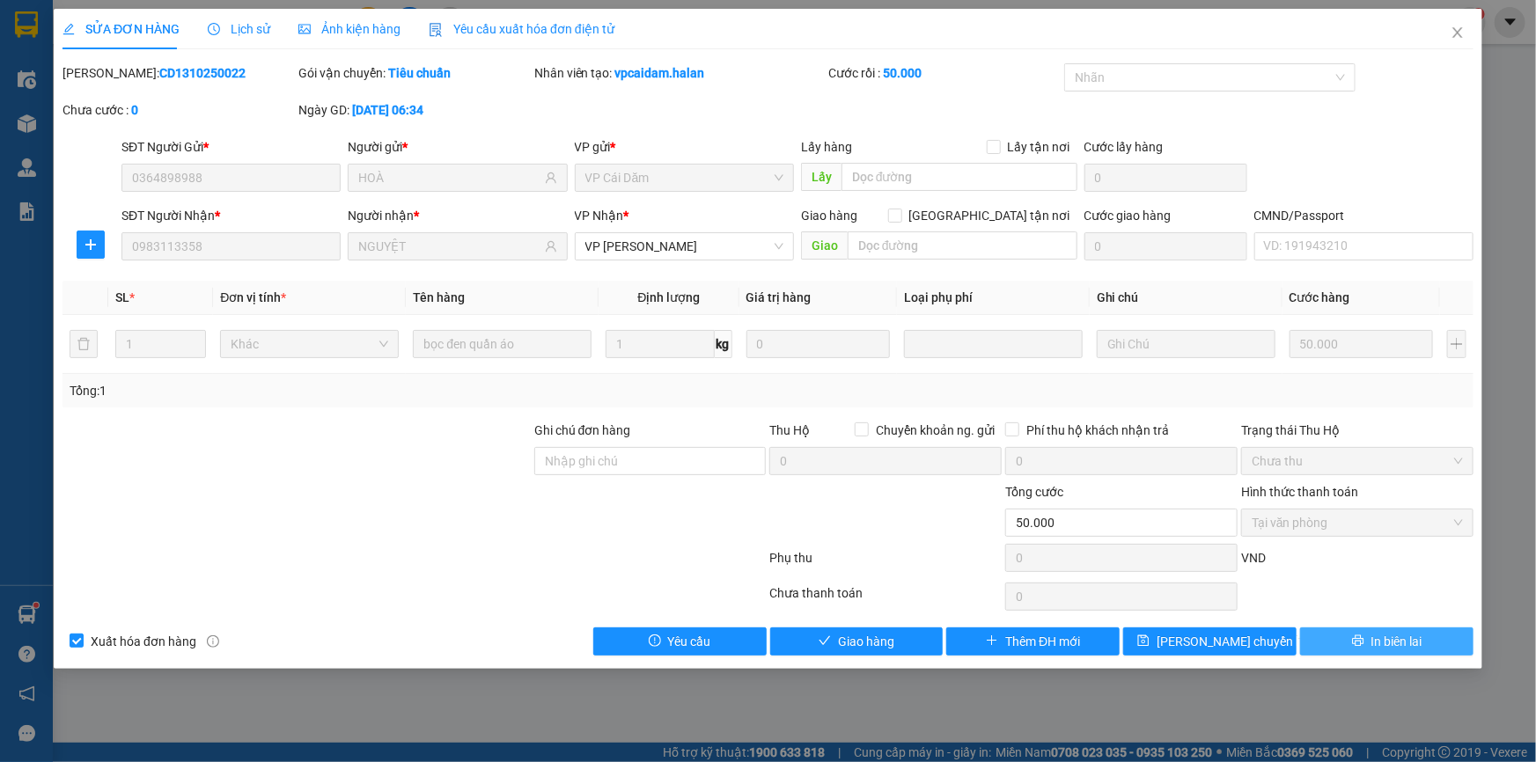
click at [1339, 637] on button "In biên lai" at bounding box center [1386, 642] width 173 height 28
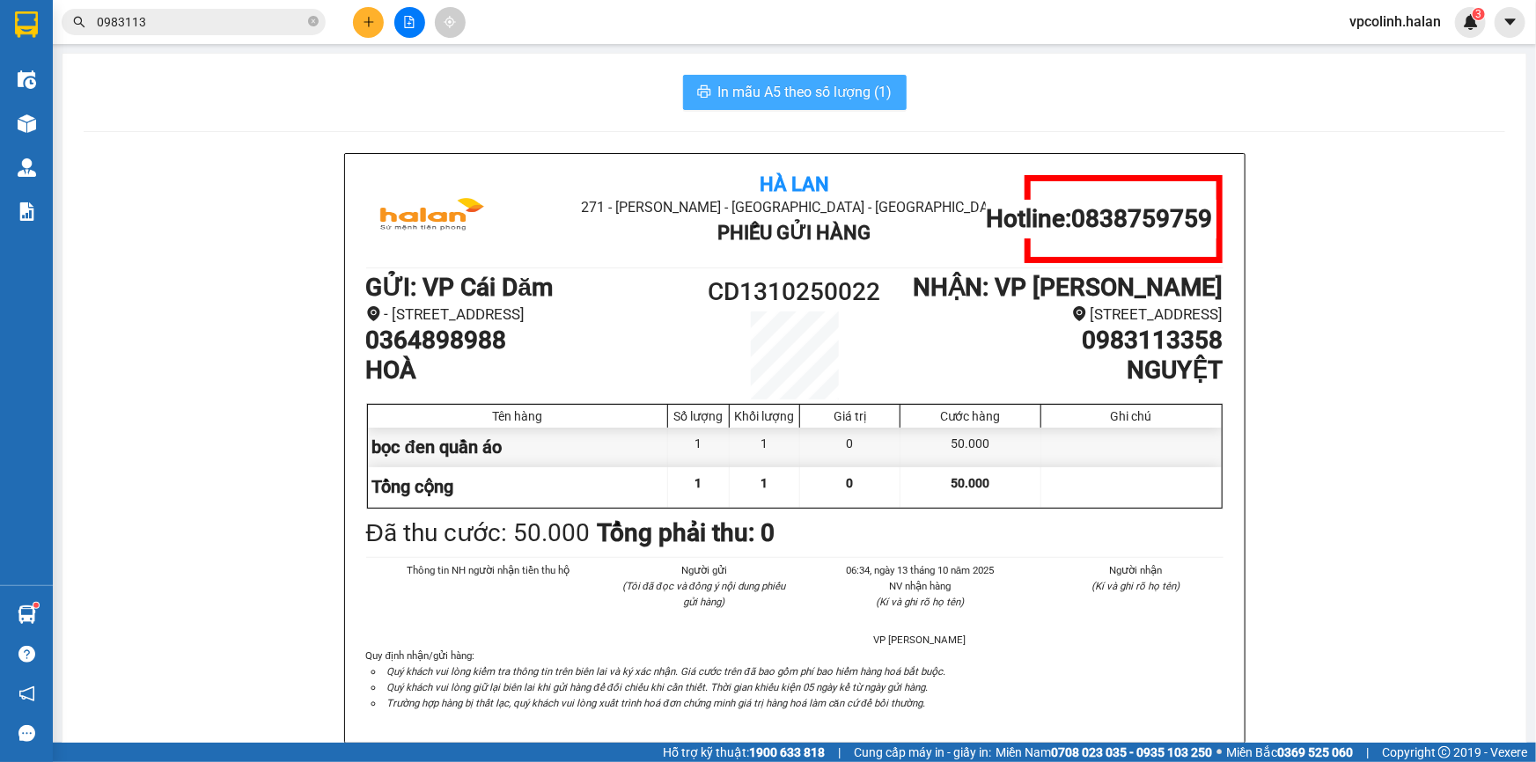
click at [844, 94] on span "In mẫu A5 theo số lượng (1)" at bounding box center [805, 92] width 174 height 22
drag, startPoint x: 265, startPoint y: 160, endPoint x: 214, endPoint y: 210, distance: 71.0
click at [265, 160] on div "Hà Lan 271 - [PERSON_NAME] - [GEOGRAPHIC_DATA] - [GEOGRAPHIC_DATA] Phiếu Gửi Hà…" at bounding box center [795, 470] width 1422 height 634
click at [26, 613] on img at bounding box center [27, 615] width 18 height 18
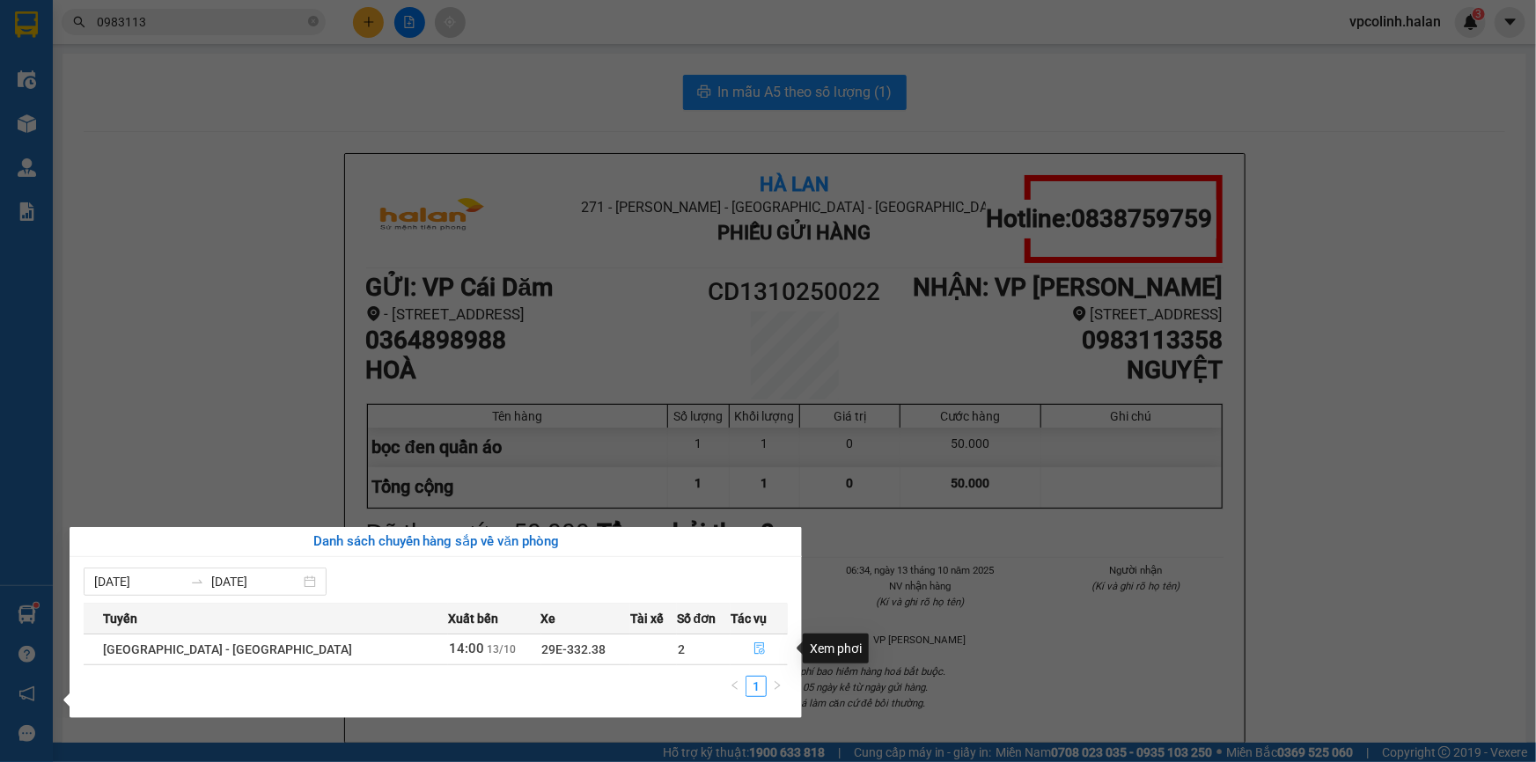
click at [755, 655] on span "file-done" at bounding box center [760, 650] width 12 height 14
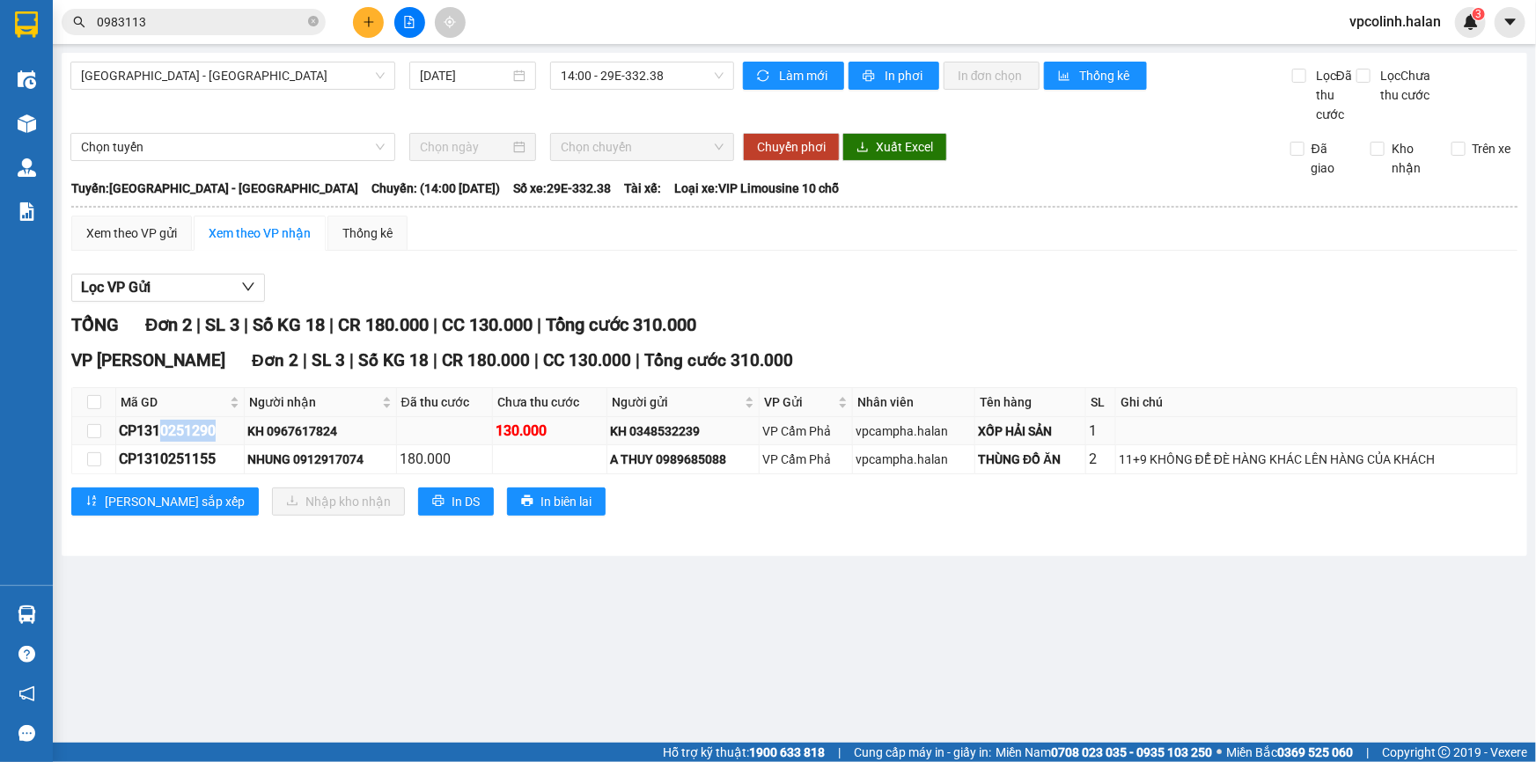
drag, startPoint x: 160, startPoint y: 434, endPoint x: 218, endPoint y: 423, distance: 59.2
click at [231, 423] on div "CP1310251290" at bounding box center [180, 431] width 122 height 22
copy div "0251290"
click at [197, 22] on input "0983113" at bounding box center [201, 21] width 208 height 19
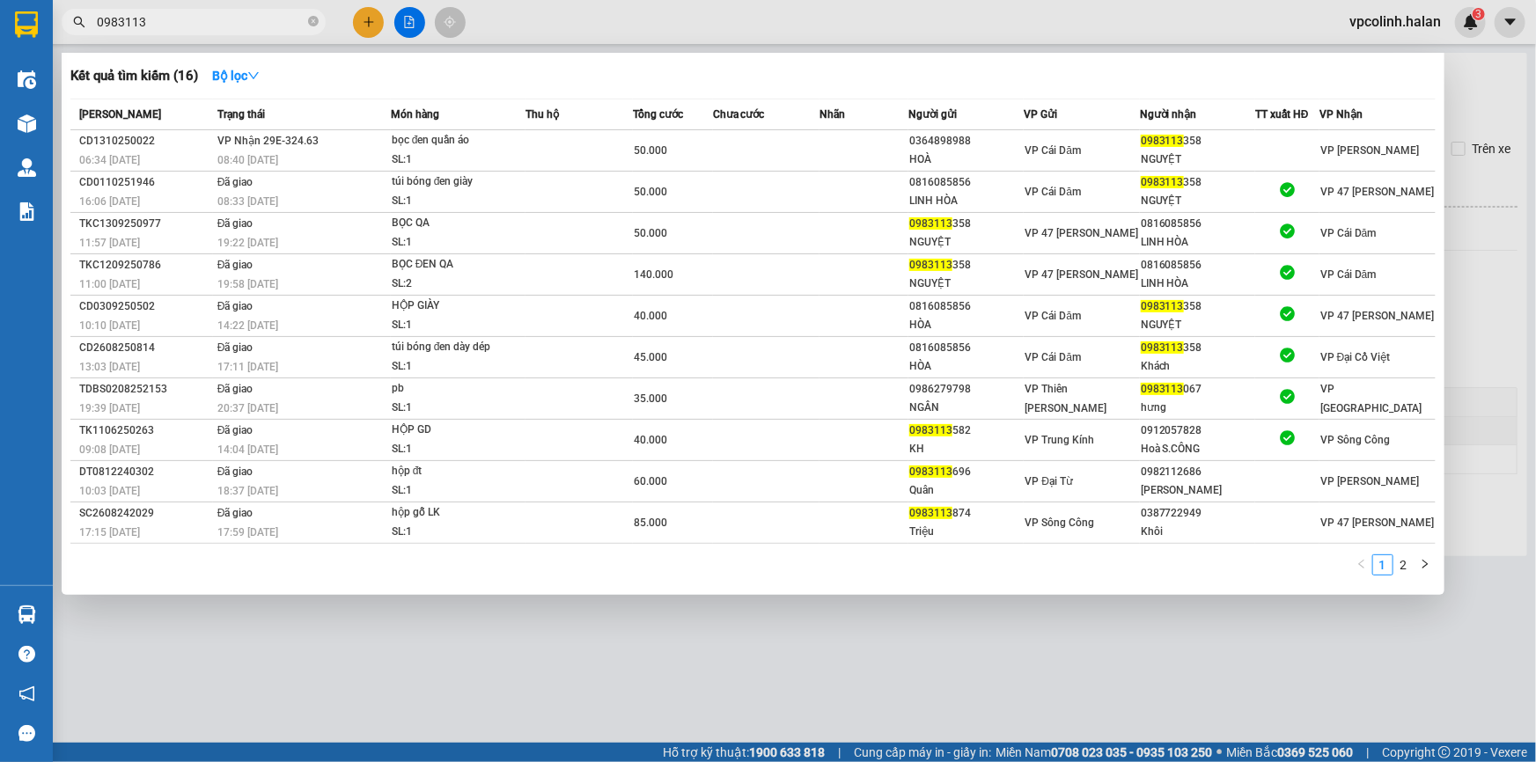
click at [197, 21] on input "0983113" at bounding box center [201, 21] width 208 height 19
click at [227, 18] on input "0983113" at bounding box center [201, 21] width 208 height 19
drag, startPoint x: 227, startPoint y: 18, endPoint x: 954, endPoint y: 158, distance: 739.9
click at [954, 158] on div "HOÀ" at bounding box center [967, 160] width 114 height 18
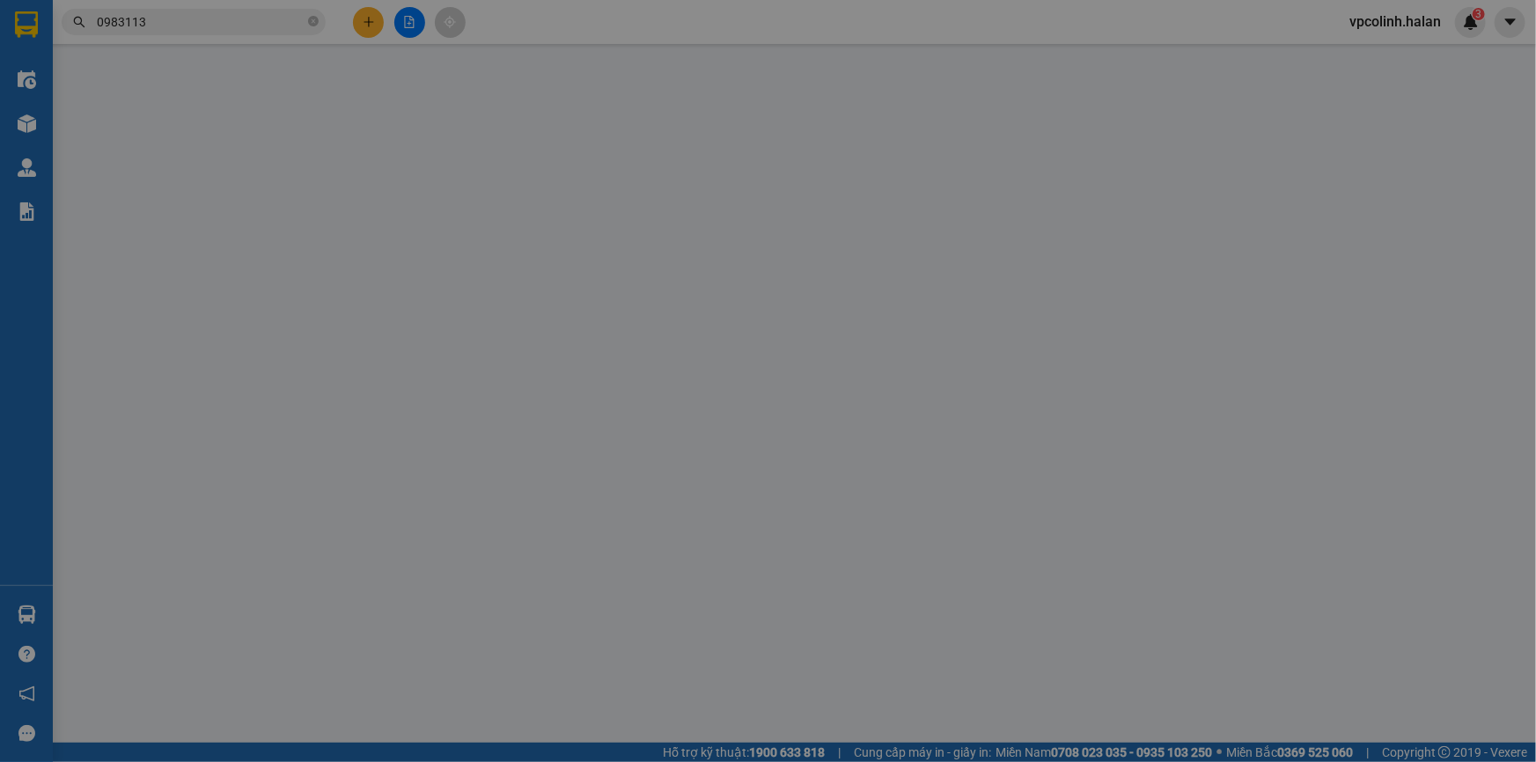
type input "0364898988"
type input "HOÀ"
type input "0983113358"
type input "NGUYỆT"
type input "0"
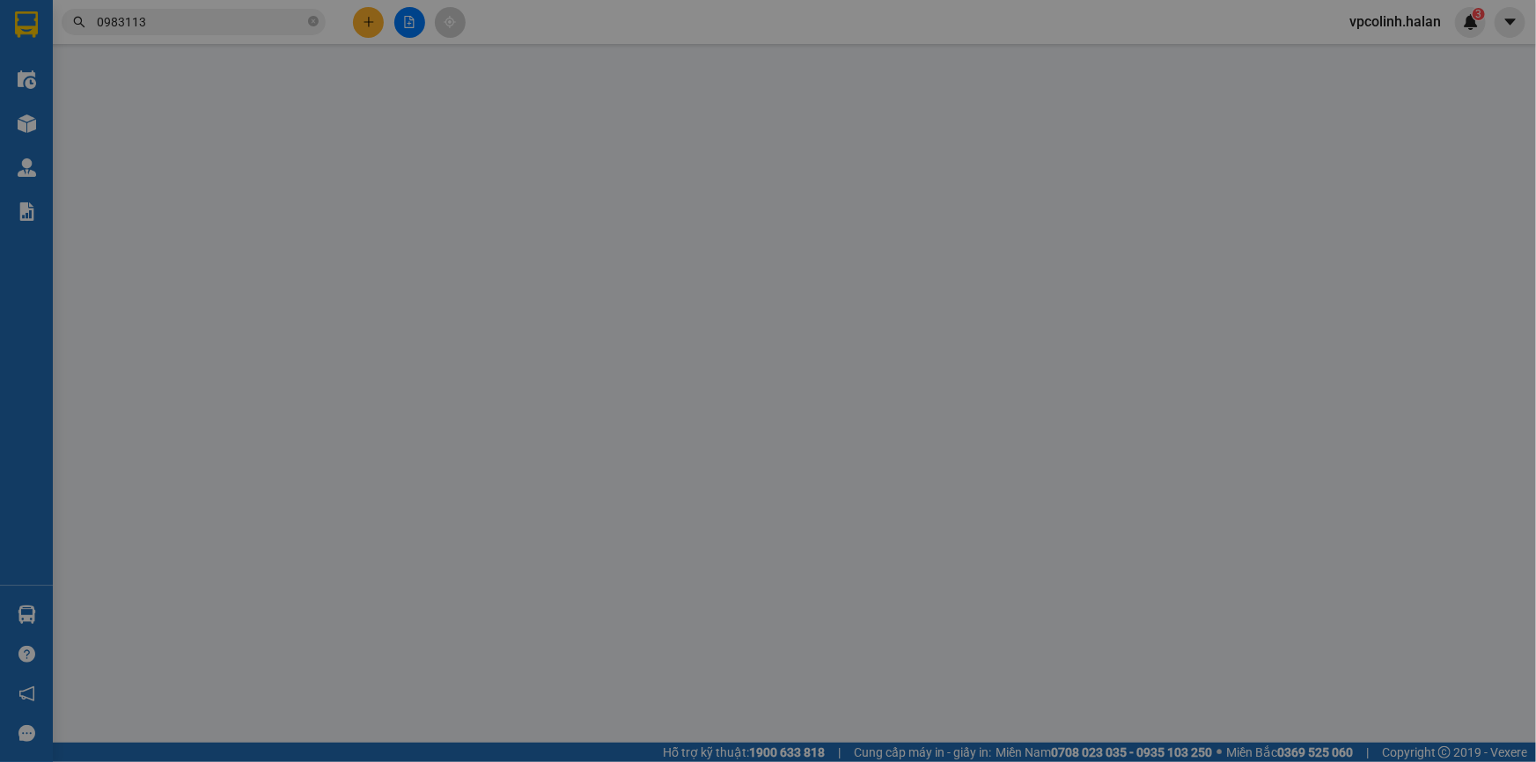
type input "50.000"
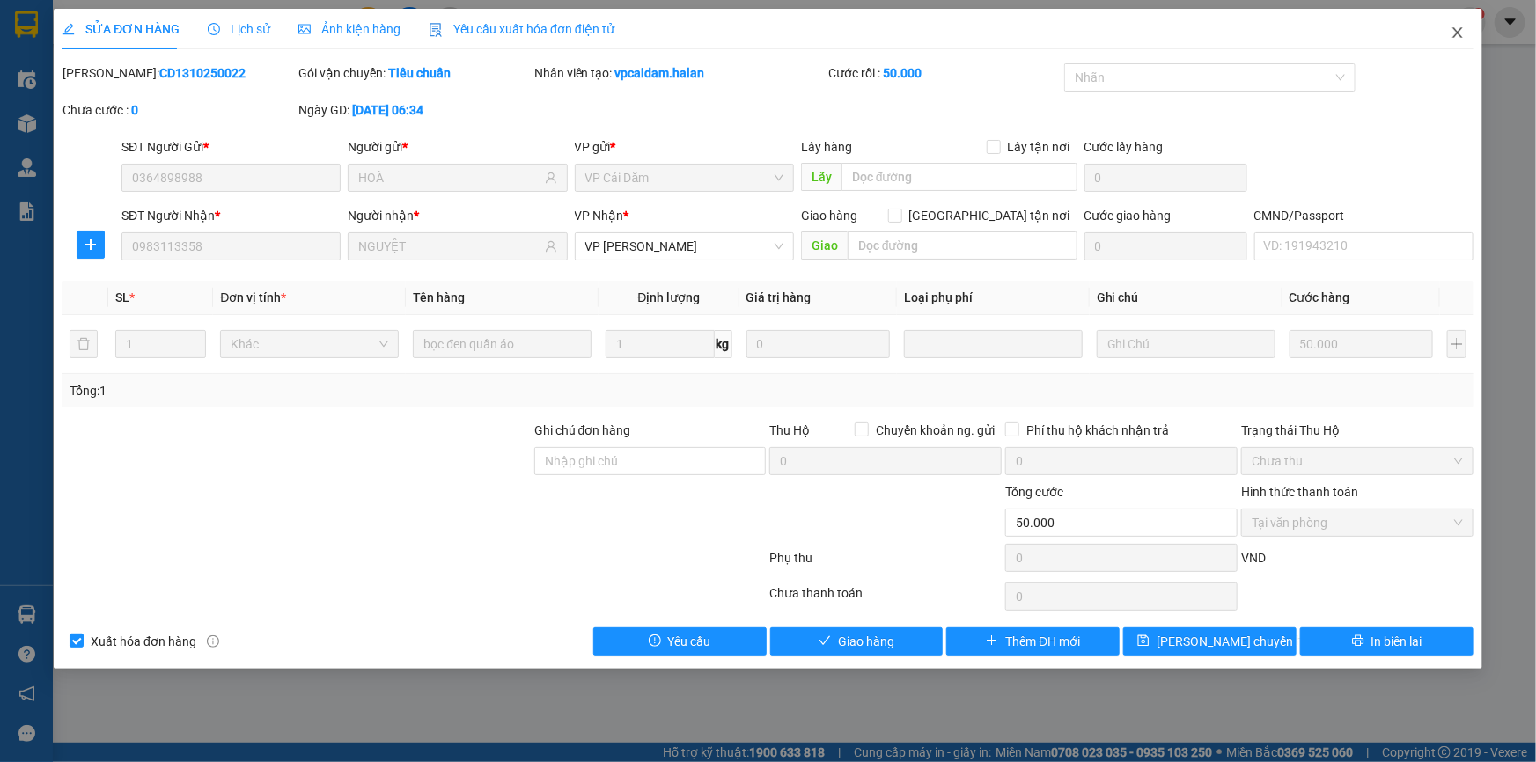
click at [1461, 38] on icon "close" at bounding box center [1458, 33] width 14 height 14
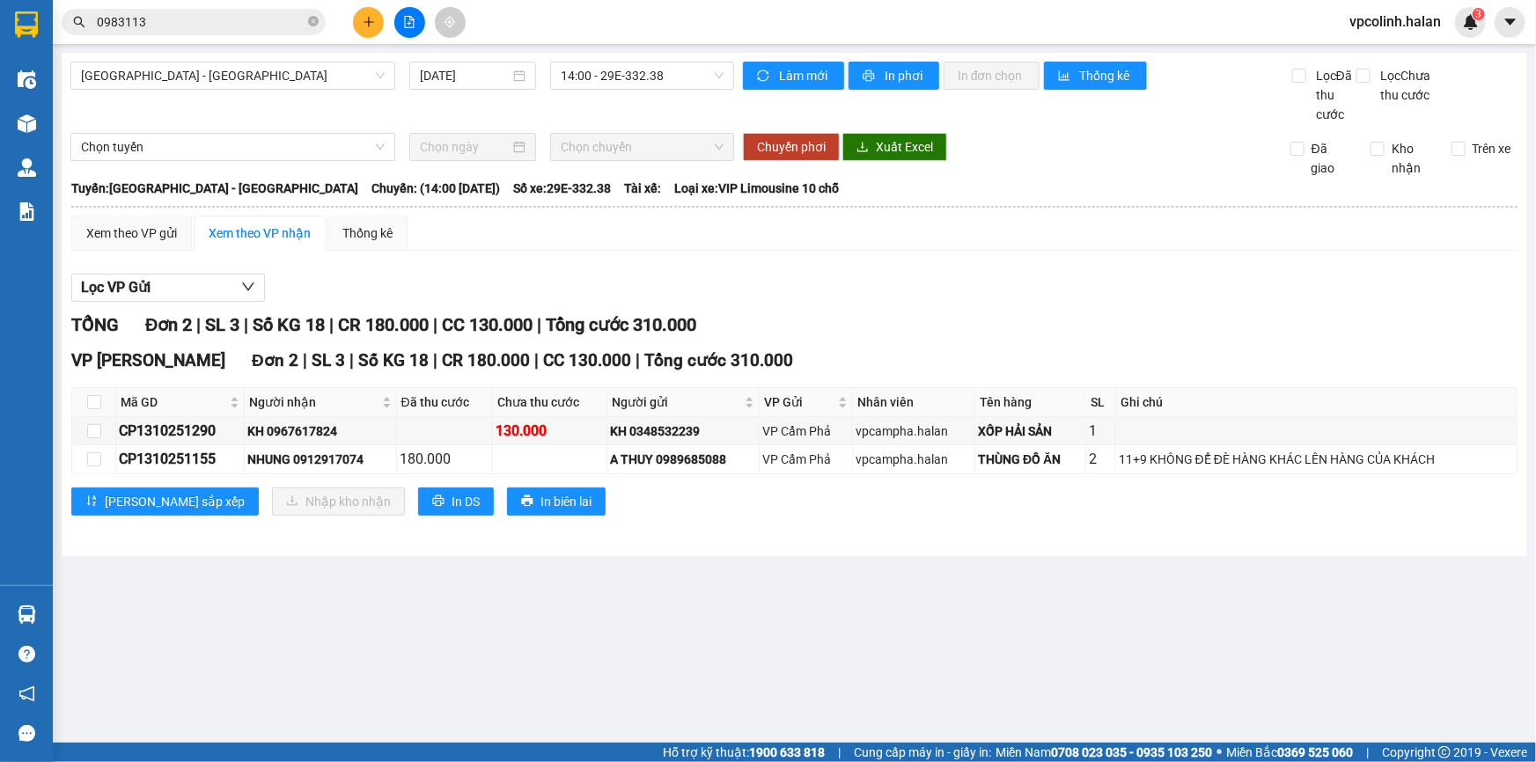
click at [256, 36] on div "Kết quả tìm kiếm ( 16 ) Bộ lọc Mã ĐH Trạng thái Món hàng Thu hộ Tổng cước Chưa …" at bounding box center [171, 22] width 343 height 31
click at [256, 25] on input "0983113" at bounding box center [201, 21] width 208 height 19
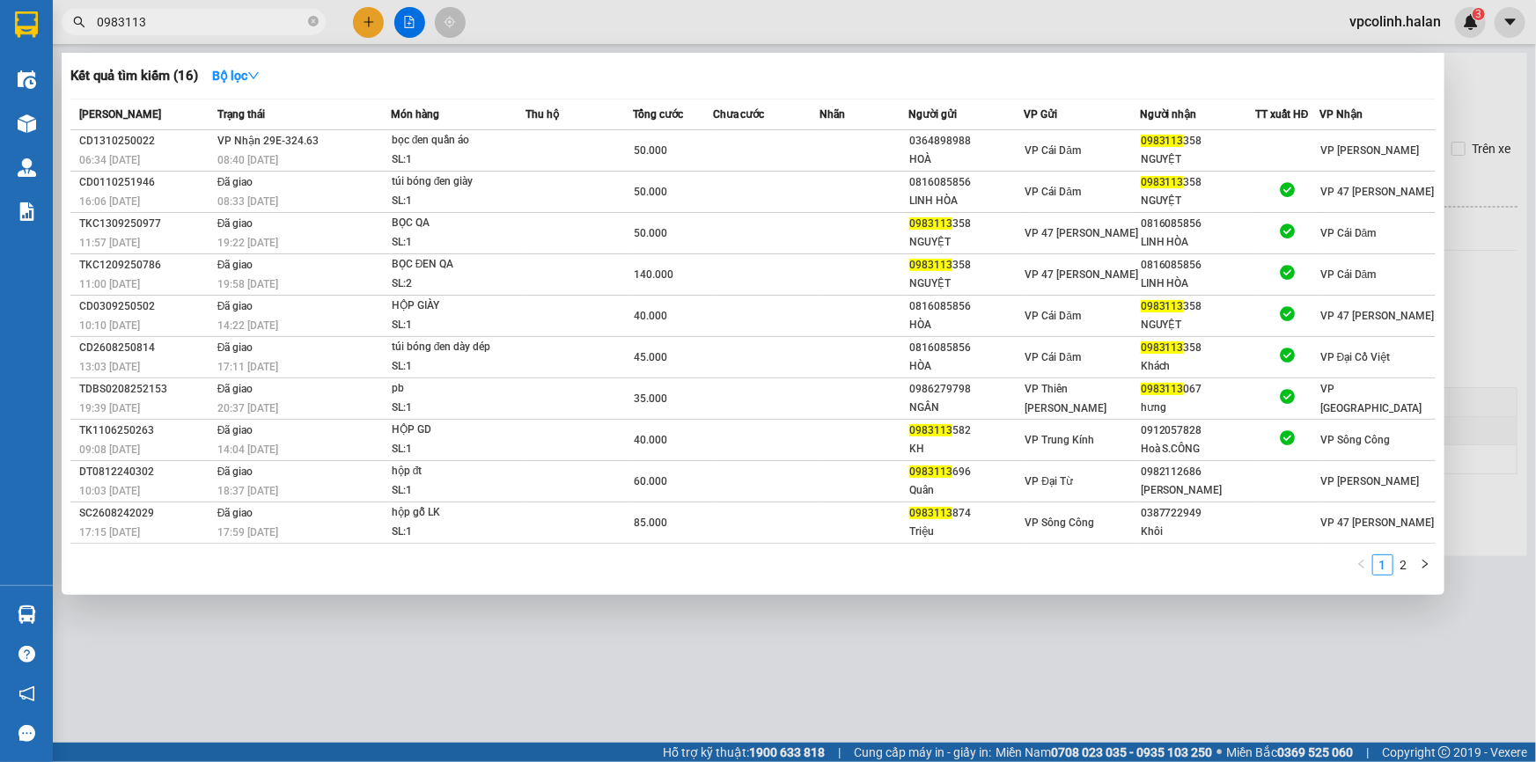
click at [256, 25] on input "0983113" at bounding box center [201, 21] width 208 height 19
click at [316, 639] on div at bounding box center [768, 381] width 1536 height 762
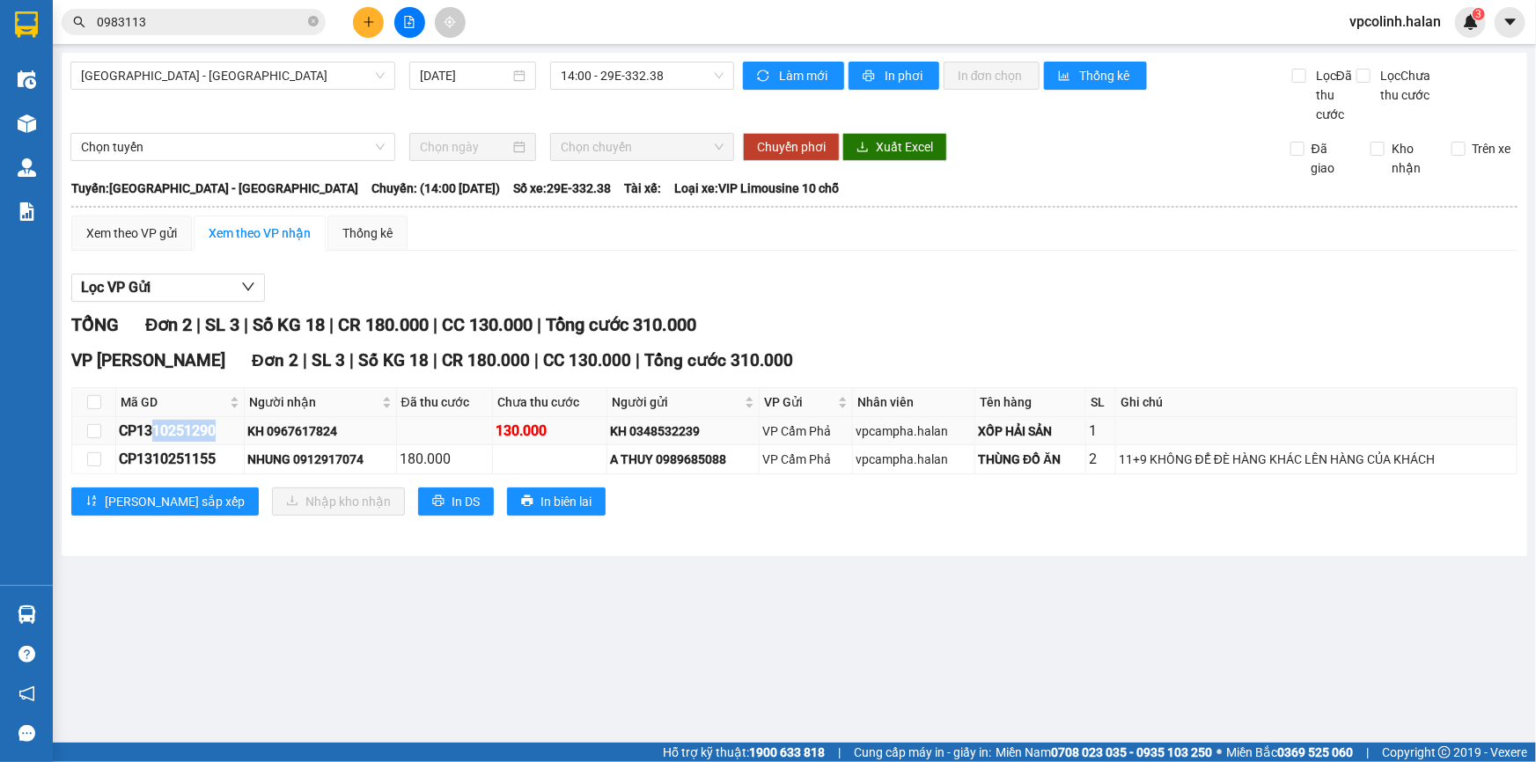
drag, startPoint x: 153, startPoint y: 431, endPoint x: 217, endPoint y: 427, distance: 64.4
click at [217, 427] on div "CP1310251290" at bounding box center [180, 431] width 122 height 22
copy div "10251290"
click at [238, 27] on input "0983113" at bounding box center [201, 21] width 208 height 19
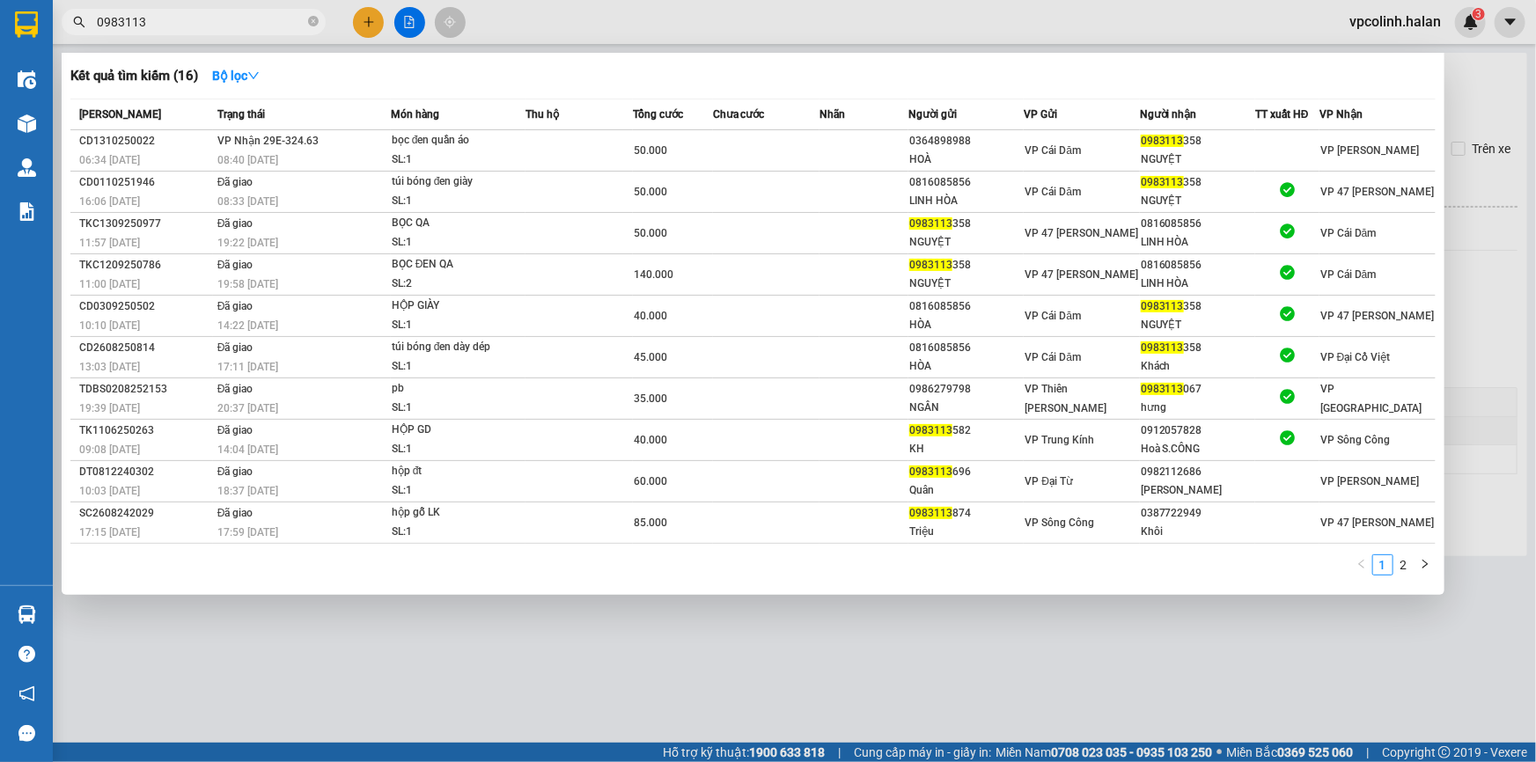
click at [238, 27] on input "0983113" at bounding box center [201, 21] width 208 height 19
paste input "10251290"
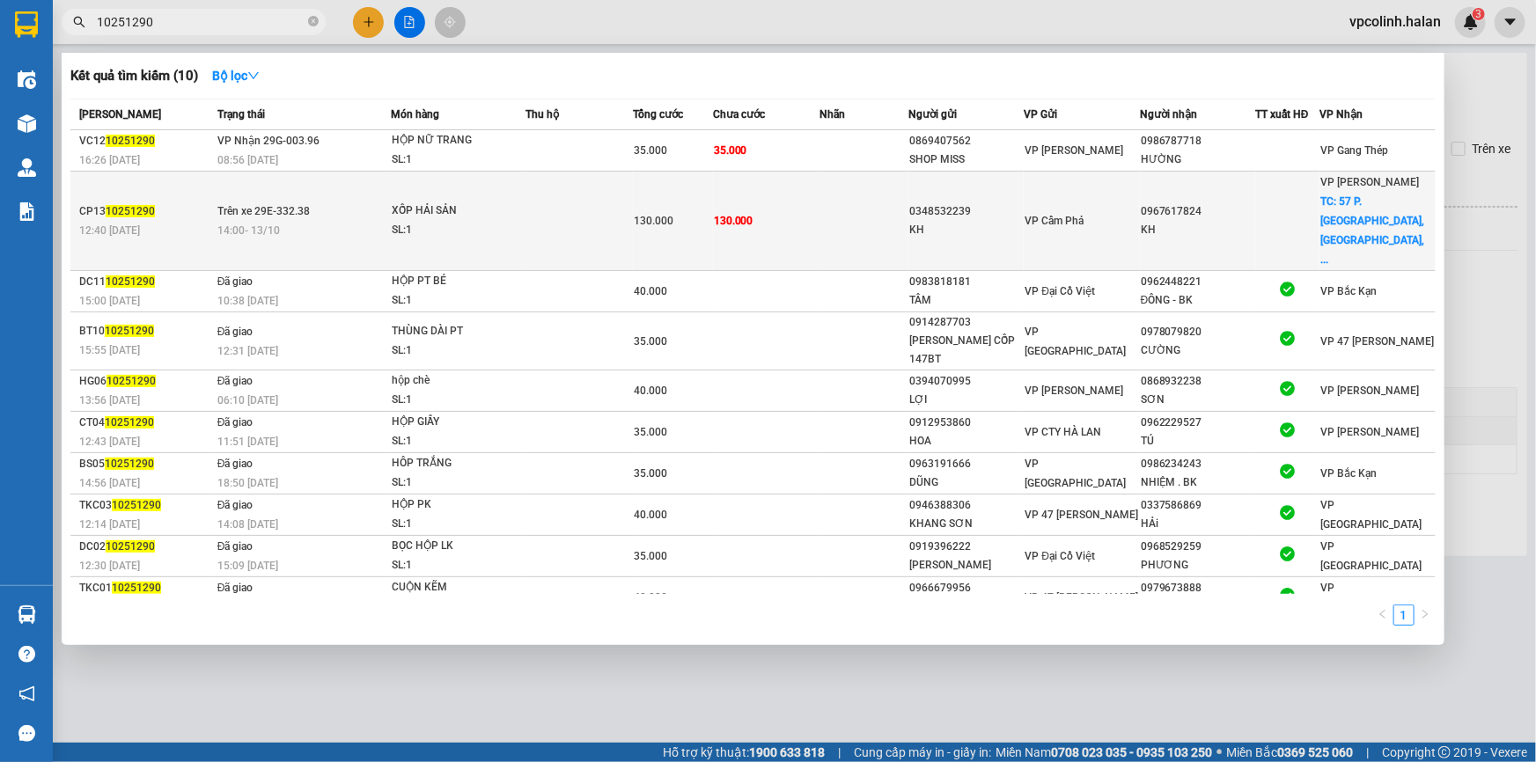
type input "10251290"
click at [451, 221] on div "SL: 1" at bounding box center [458, 230] width 132 height 19
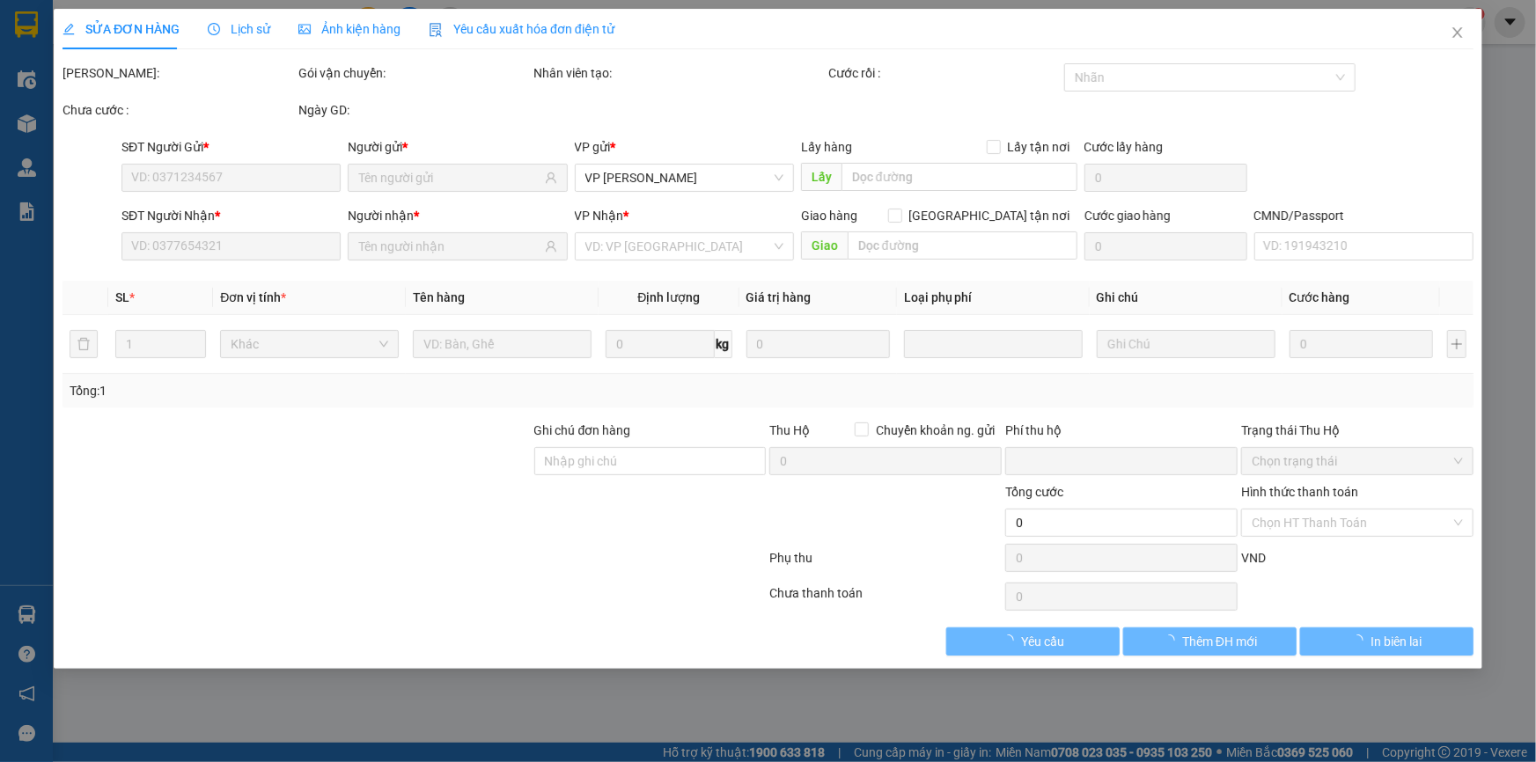
type input "0348532239"
type input "KH"
type input "0967617824"
type input "KH"
checkbox input "true"
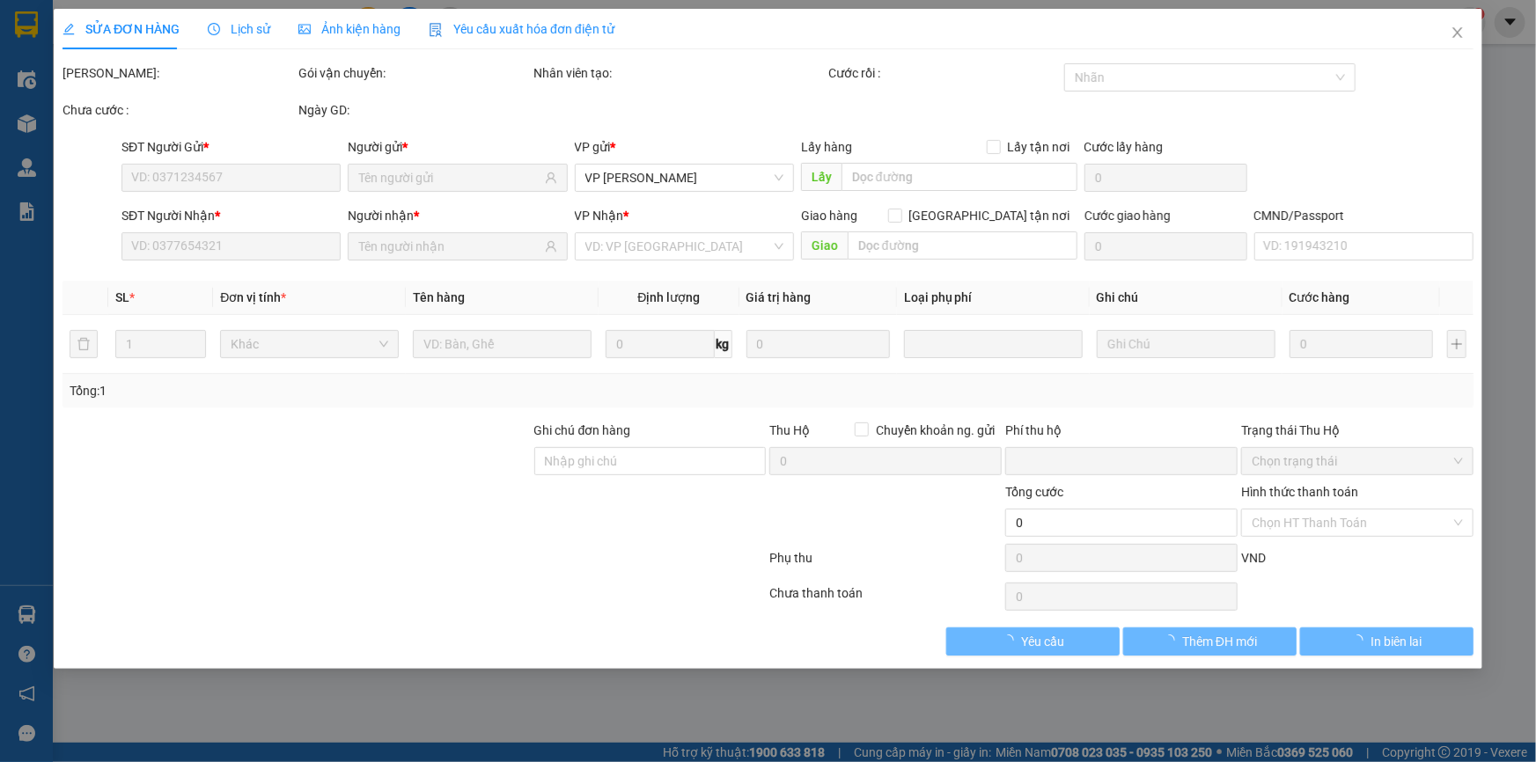
type input "57 P. [GEOGRAPHIC_DATA], [GEOGRAPHIC_DATA], [GEOGRAPHIC_DATA], [GEOGRAPHIC_DATA…"
type input "50.000"
type input "SHIP GẤP"
type input "0"
type input "130.000"
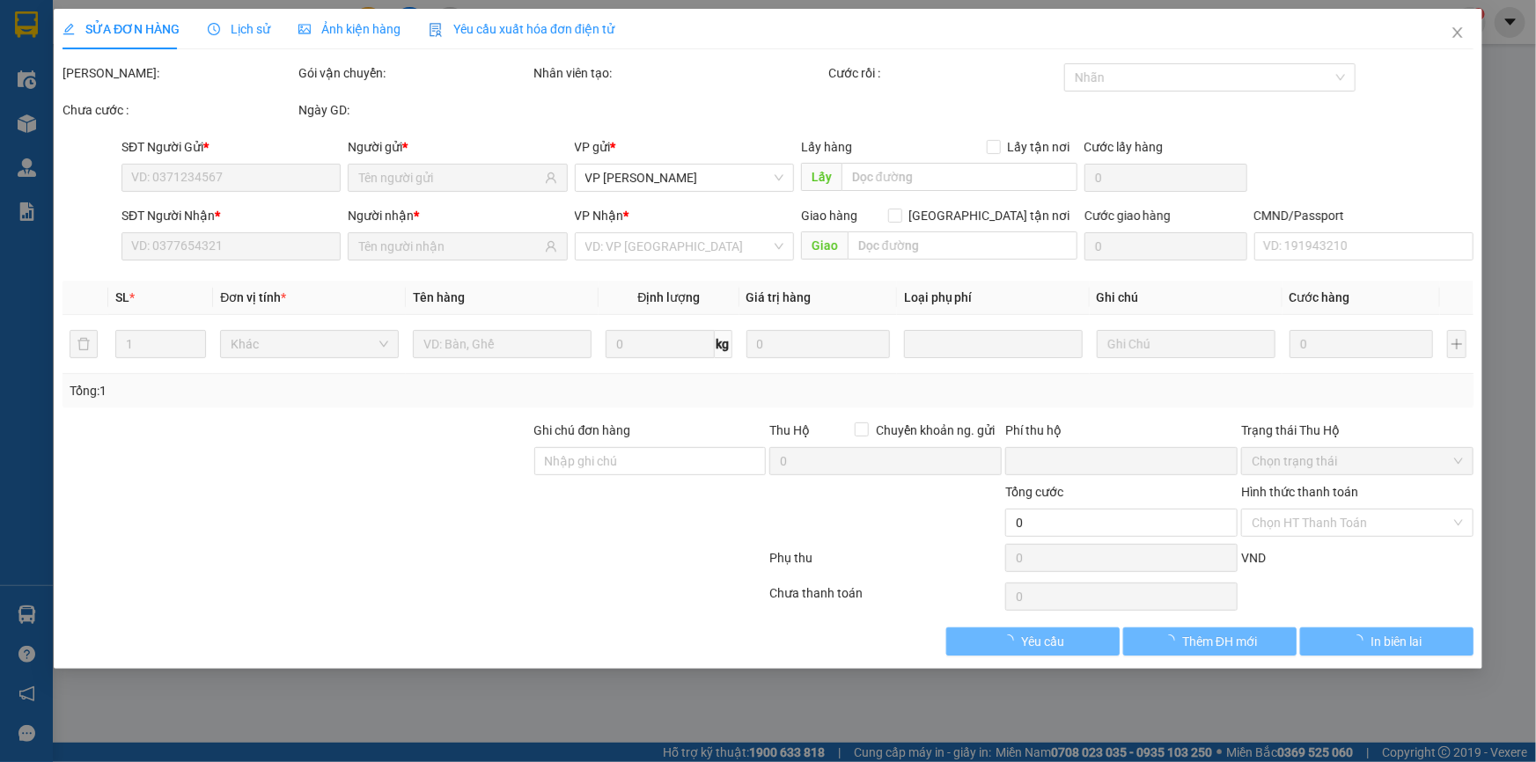
type input "130.000"
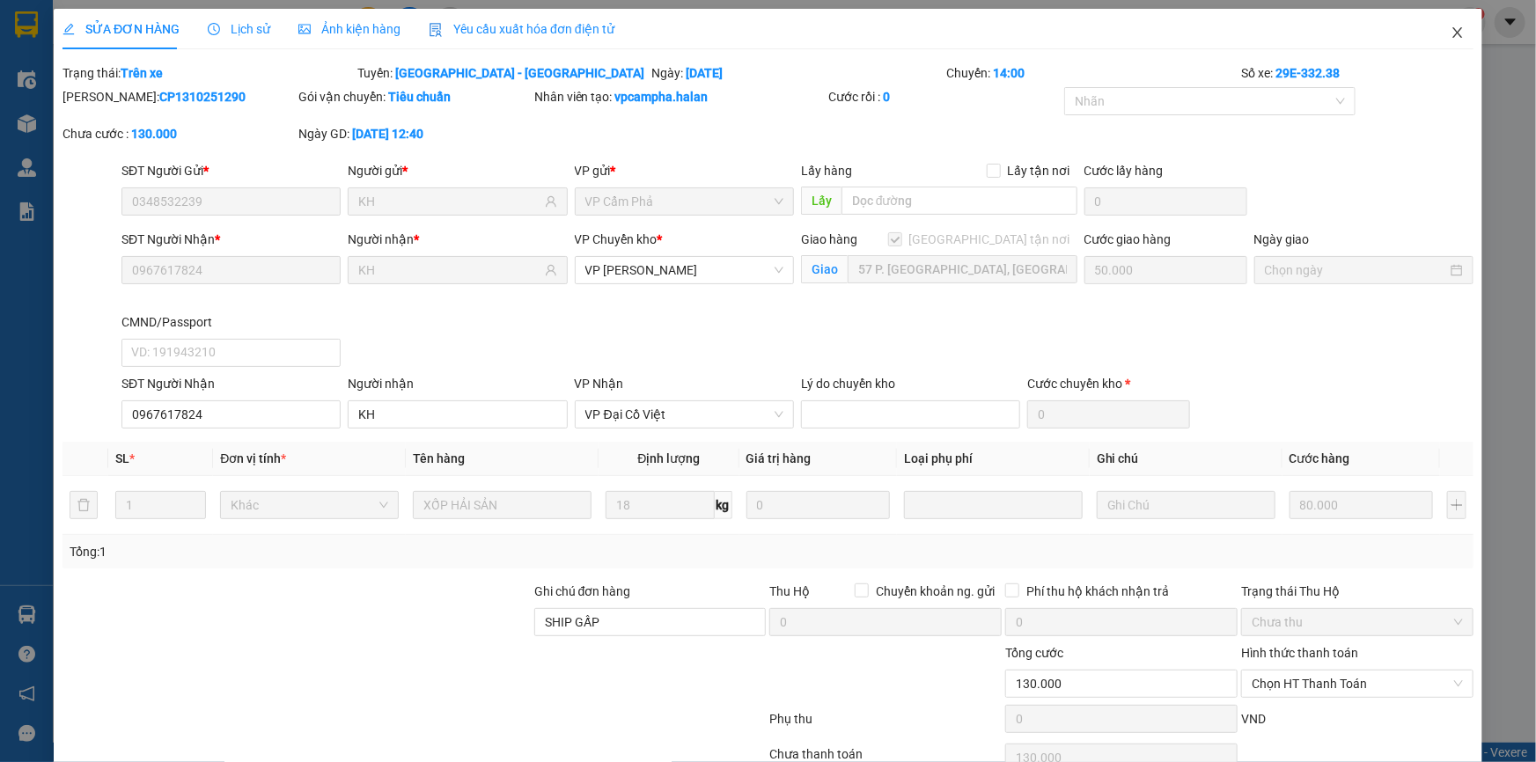
click at [1462, 45] on span "Close" at bounding box center [1457, 33] width 49 height 49
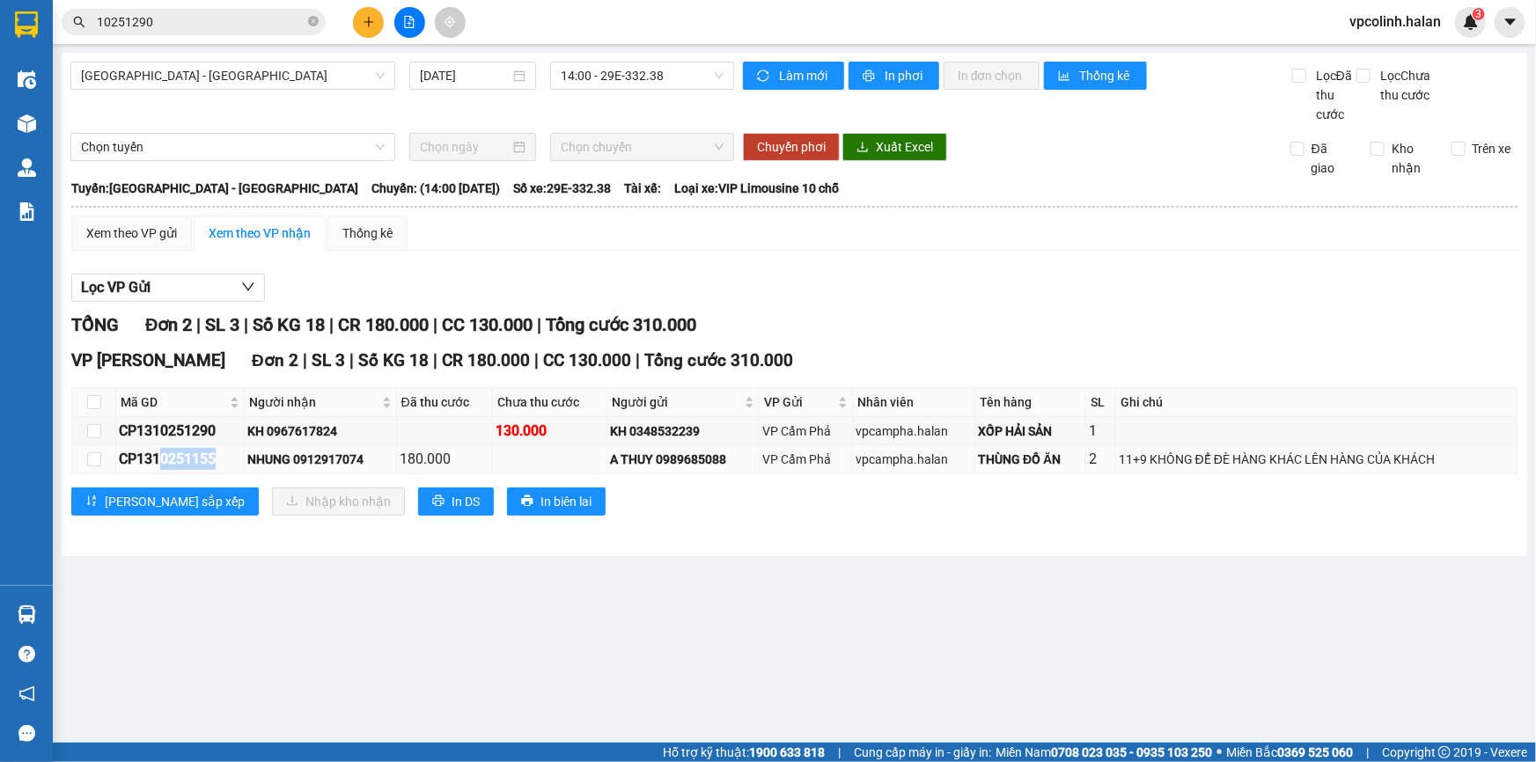
drag, startPoint x: 158, startPoint y: 462, endPoint x: 219, endPoint y: 452, distance: 61.7
click at [219, 452] on div "CP1310251155" at bounding box center [180, 459] width 122 height 22
copy div "0251155"
click at [259, 23] on input "10251290" at bounding box center [201, 21] width 208 height 19
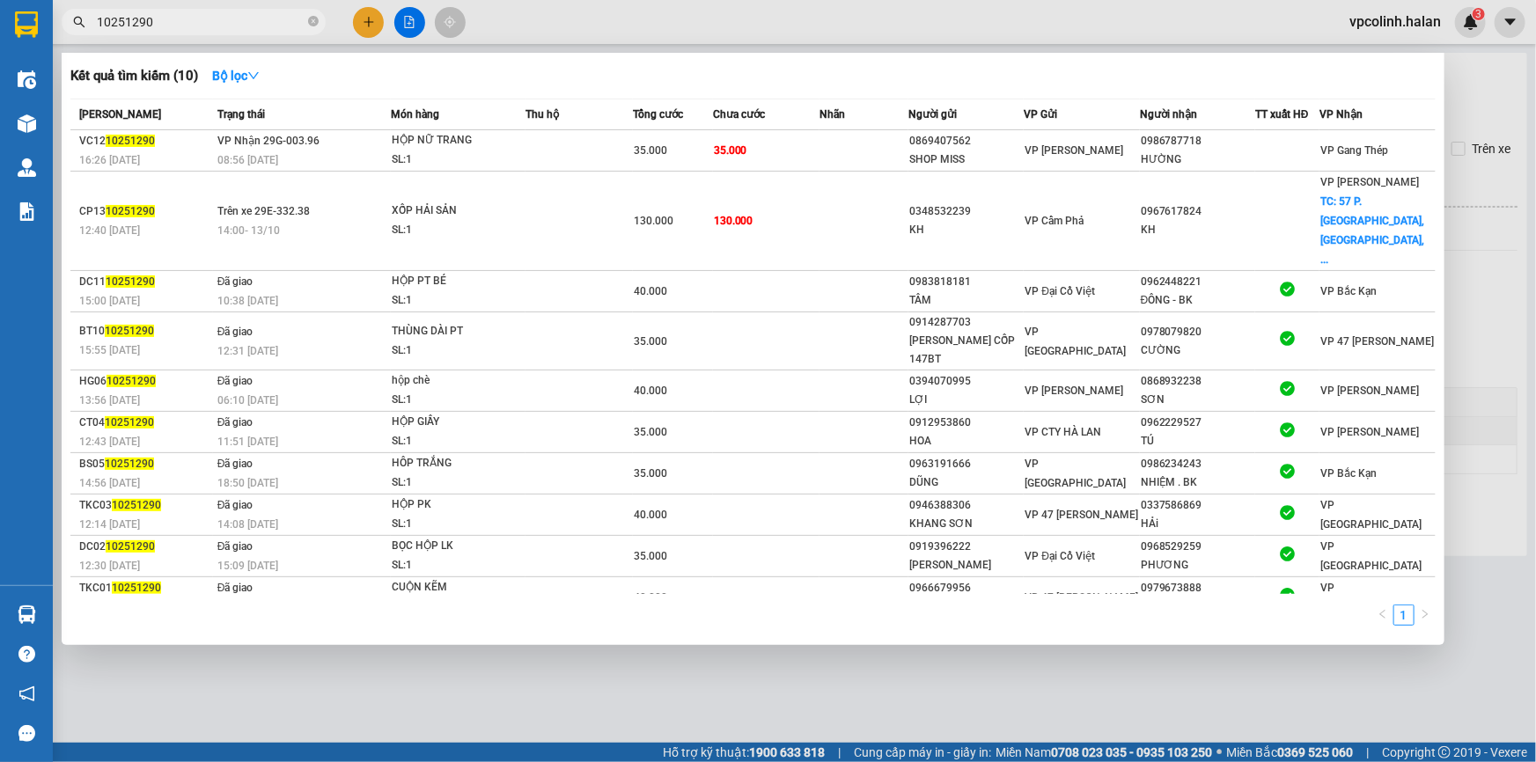
click at [259, 23] on input "10251290" at bounding box center [201, 21] width 208 height 19
paste input "0251155"
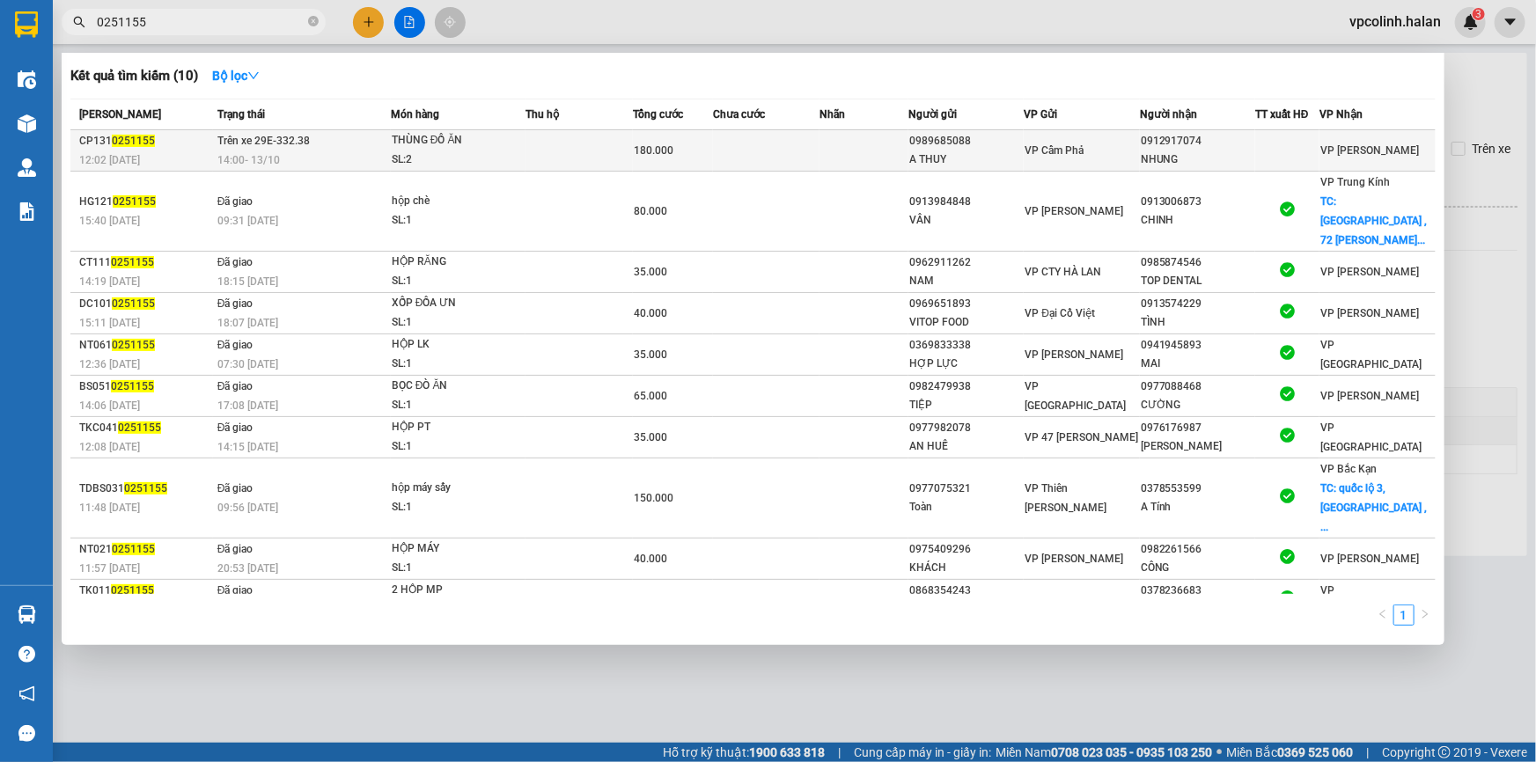
type input "0251155"
click at [613, 156] on td at bounding box center [579, 150] width 107 height 41
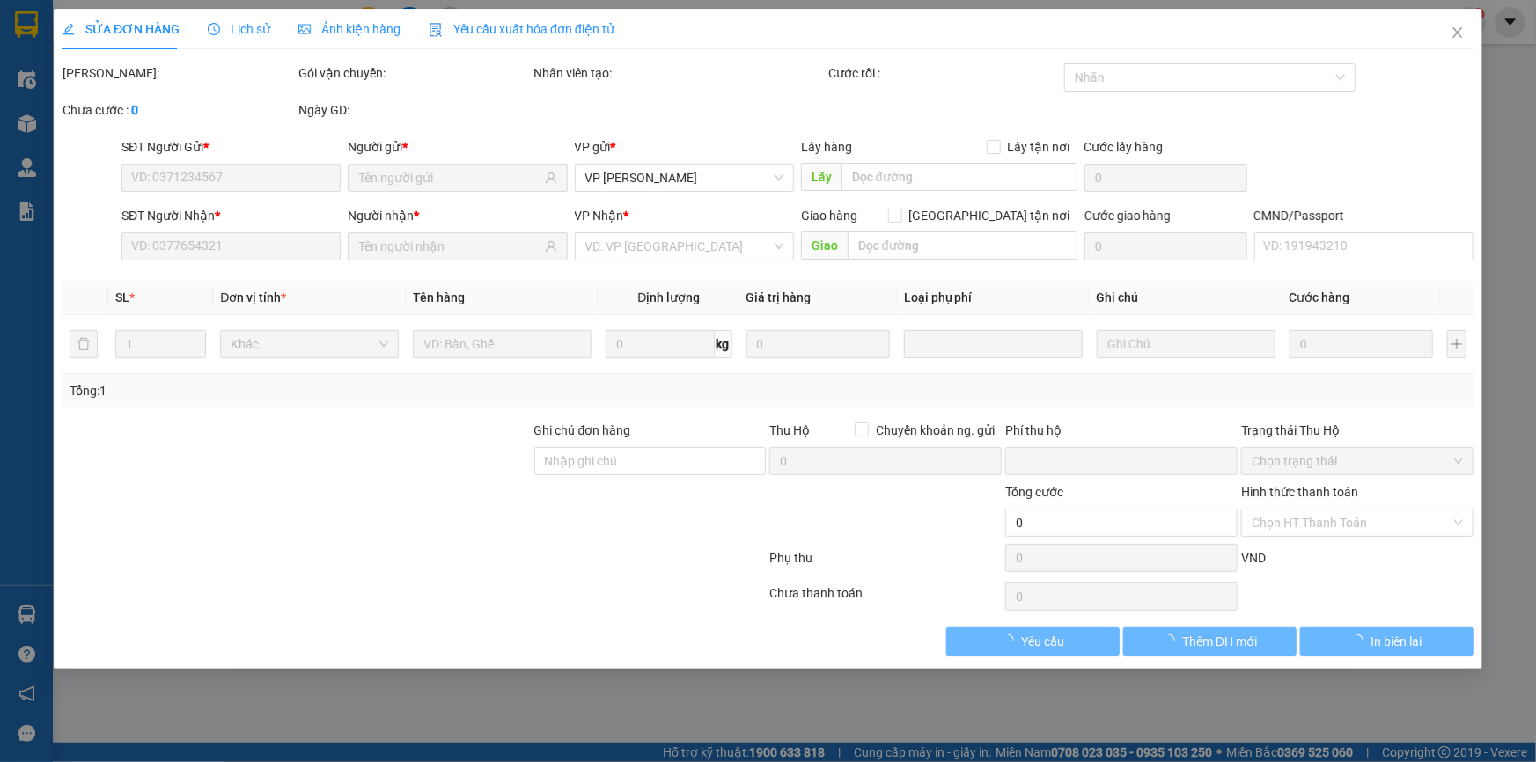
type input "0989685088"
type input "A THUY"
type input "0912917074"
type input "NHUNG"
type input "0"
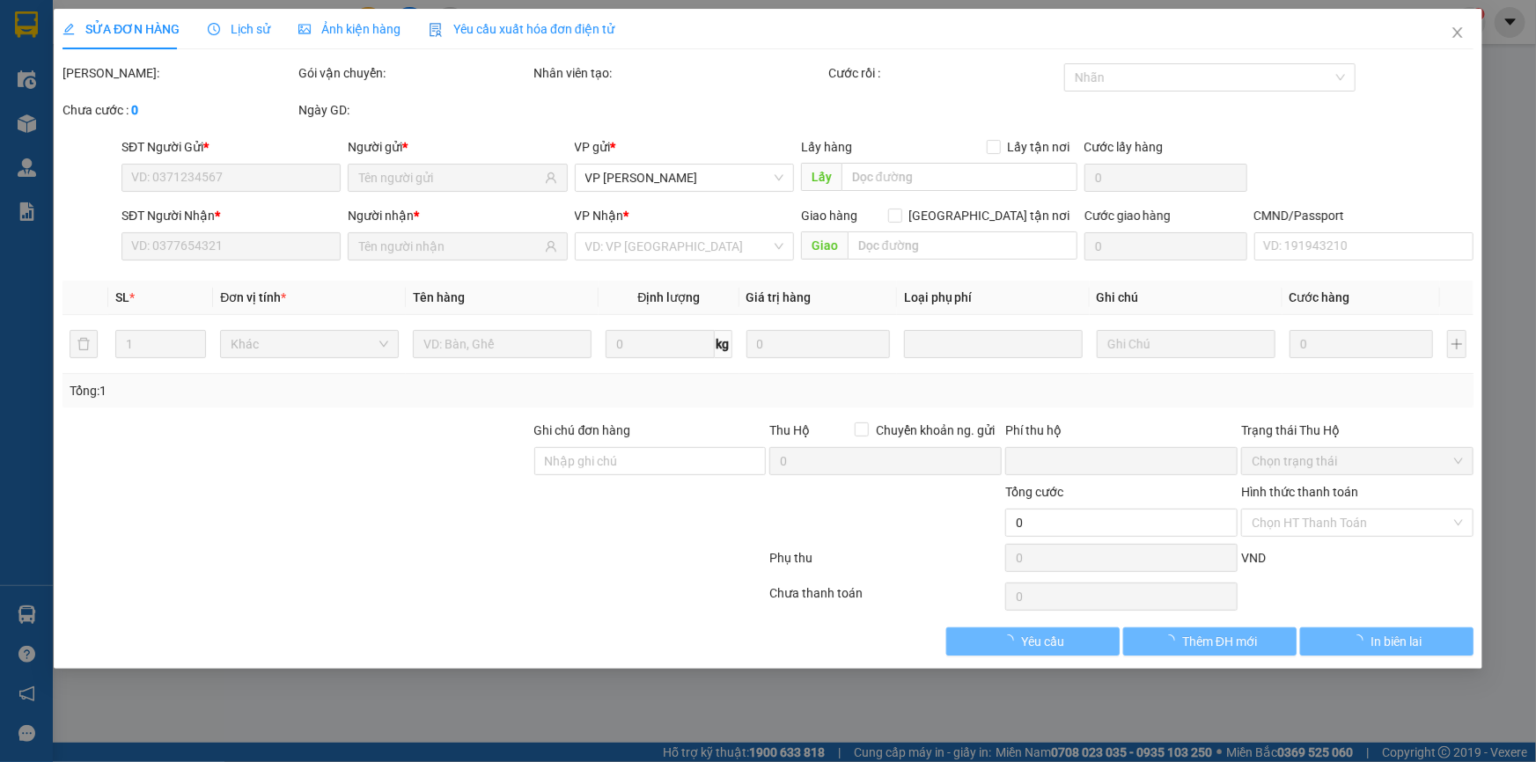
type input "180.000"
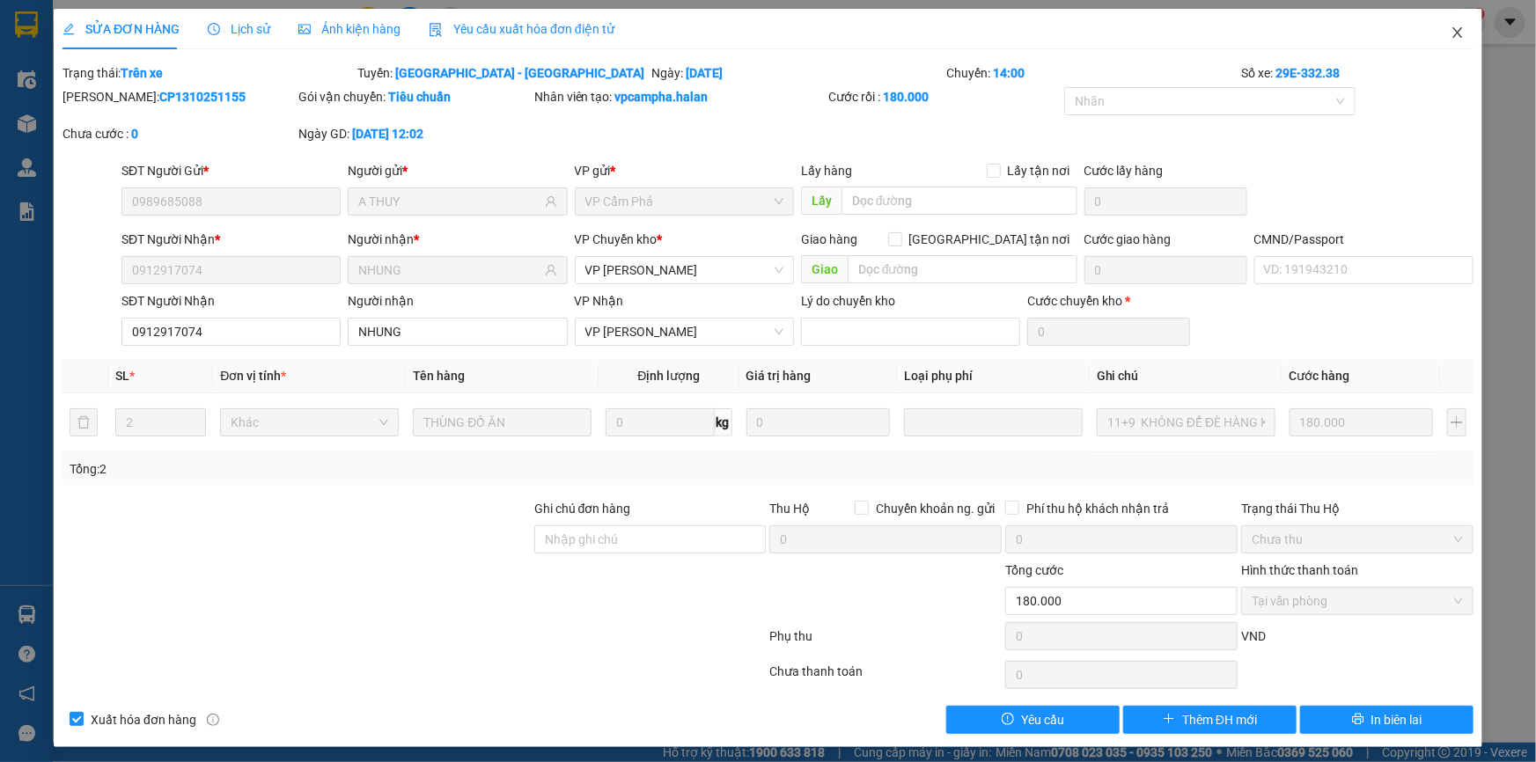
click at [1451, 34] on icon "close" at bounding box center [1458, 33] width 14 height 14
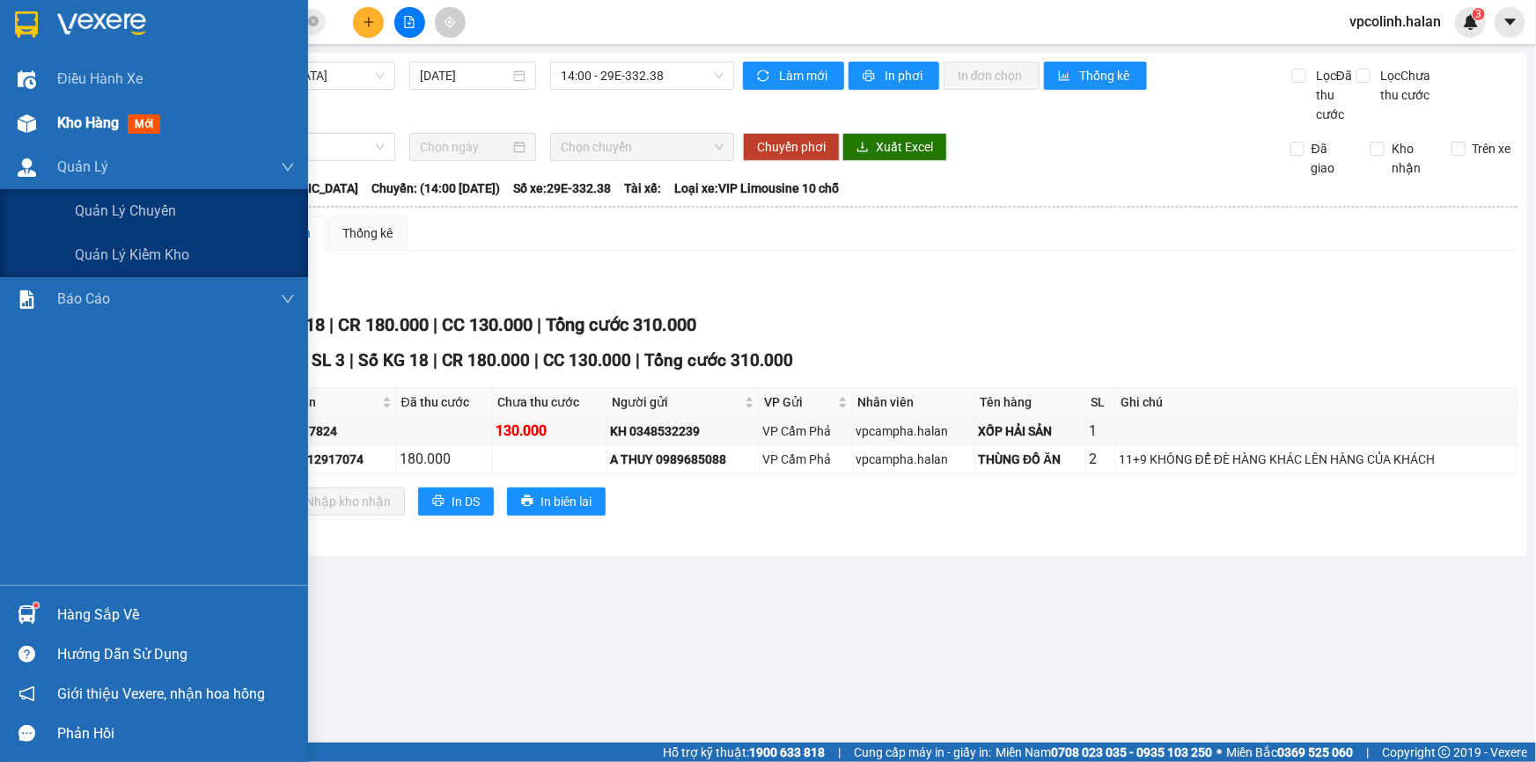
click at [29, 111] on div at bounding box center [26, 123] width 31 height 31
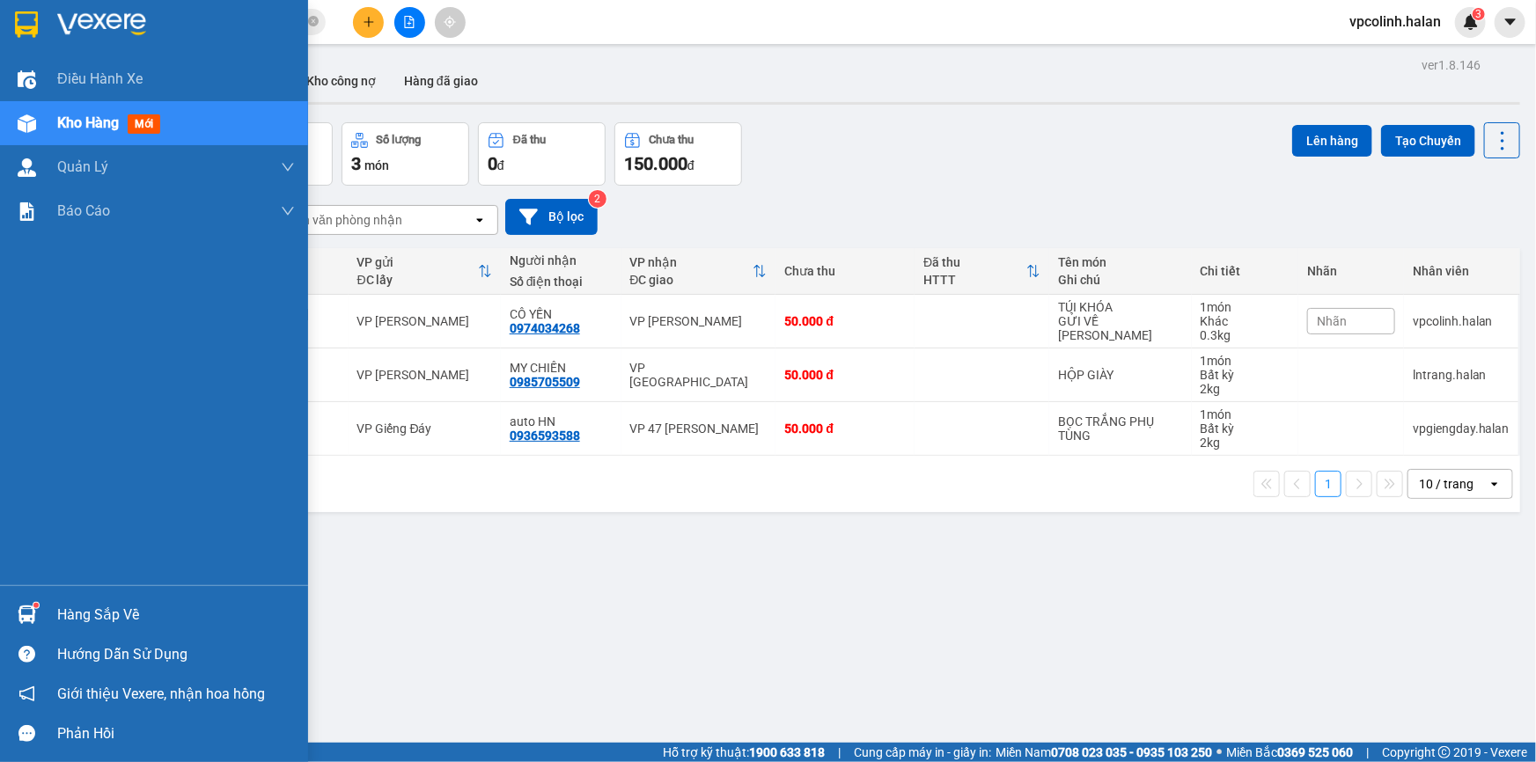
click at [8, 606] on div "Hàng sắp về" at bounding box center [154, 615] width 308 height 40
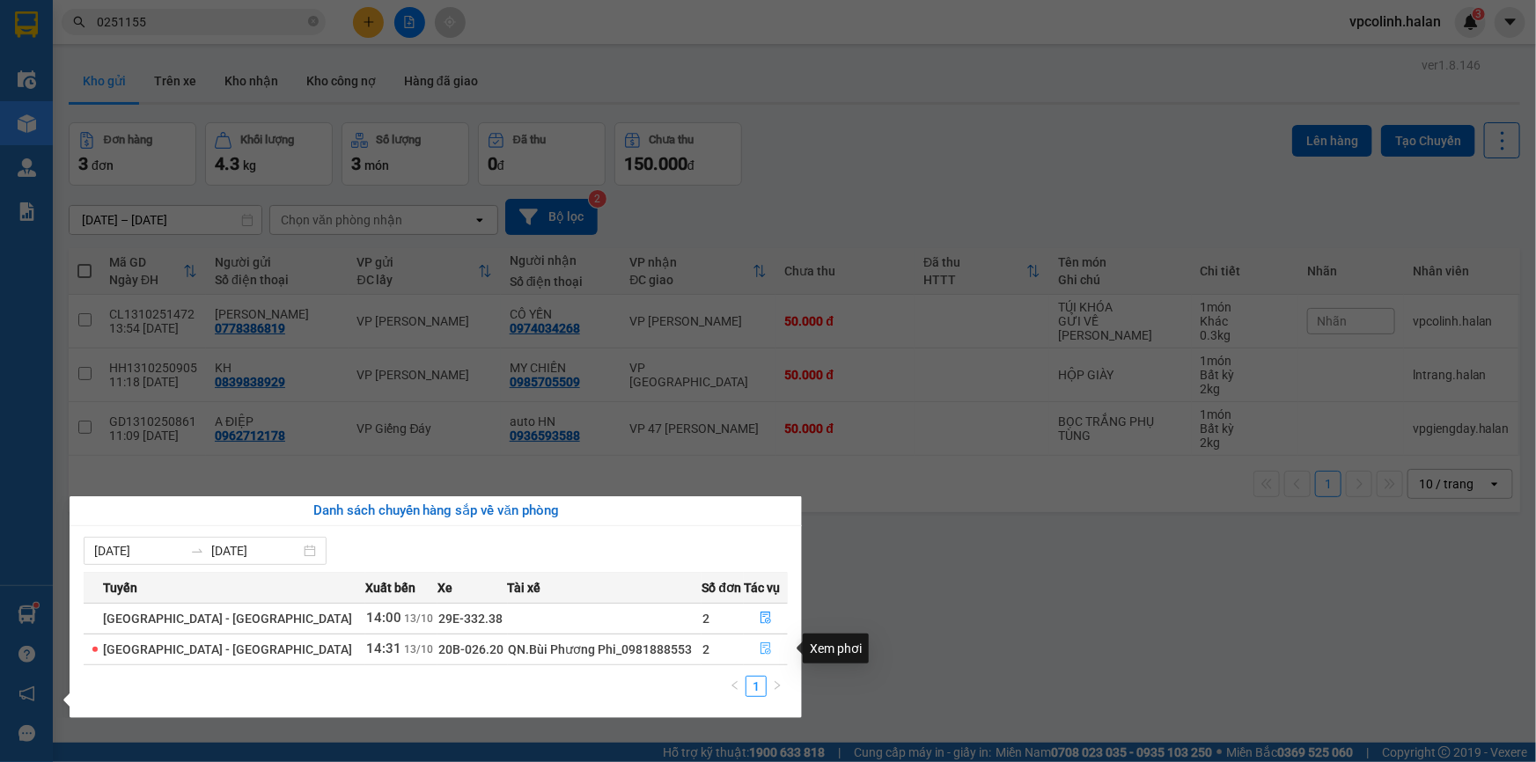
click at [761, 653] on icon "file-done" at bounding box center [766, 649] width 11 height 12
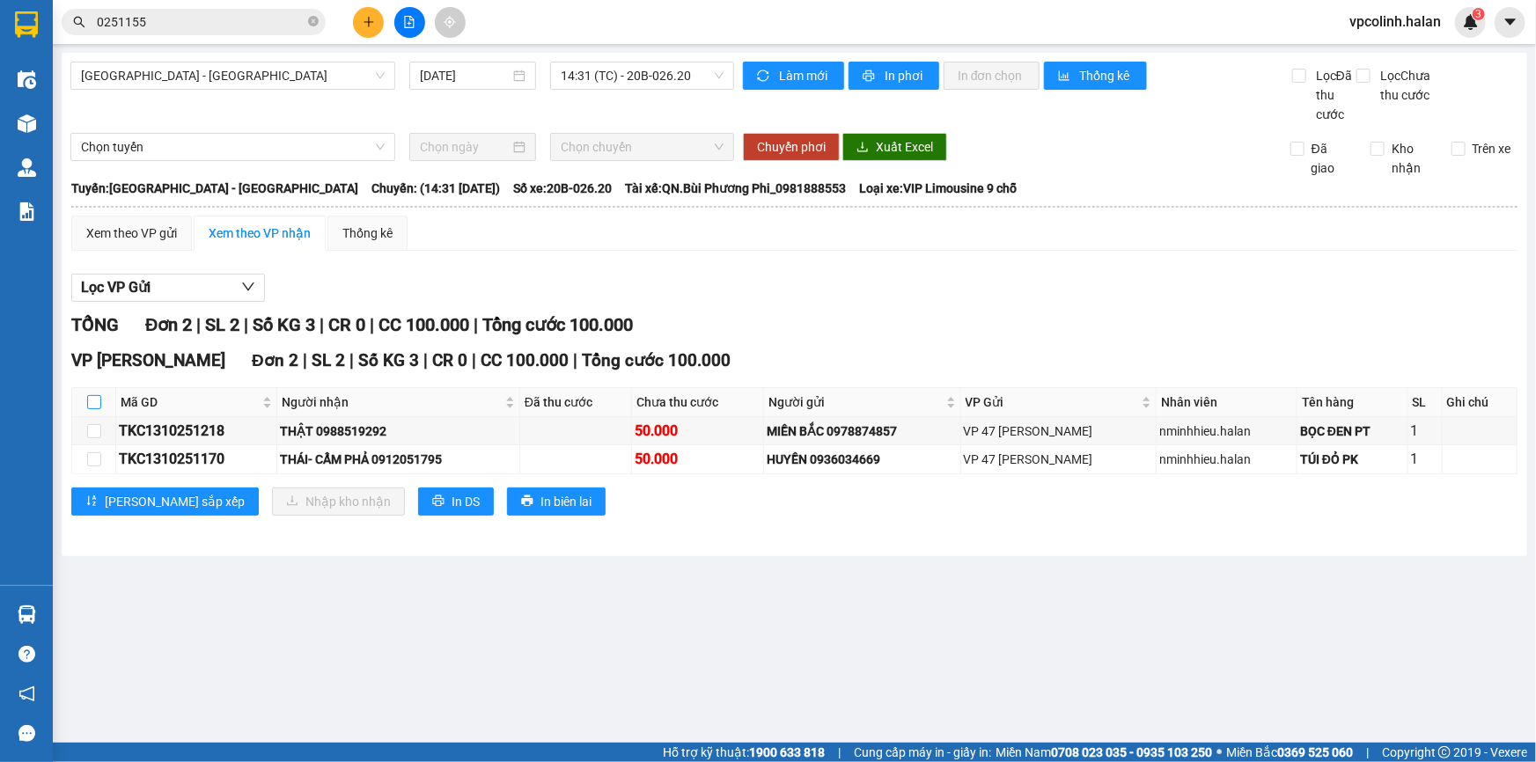
click at [90, 398] on input "checkbox" at bounding box center [94, 402] width 14 height 14
checkbox input "true"
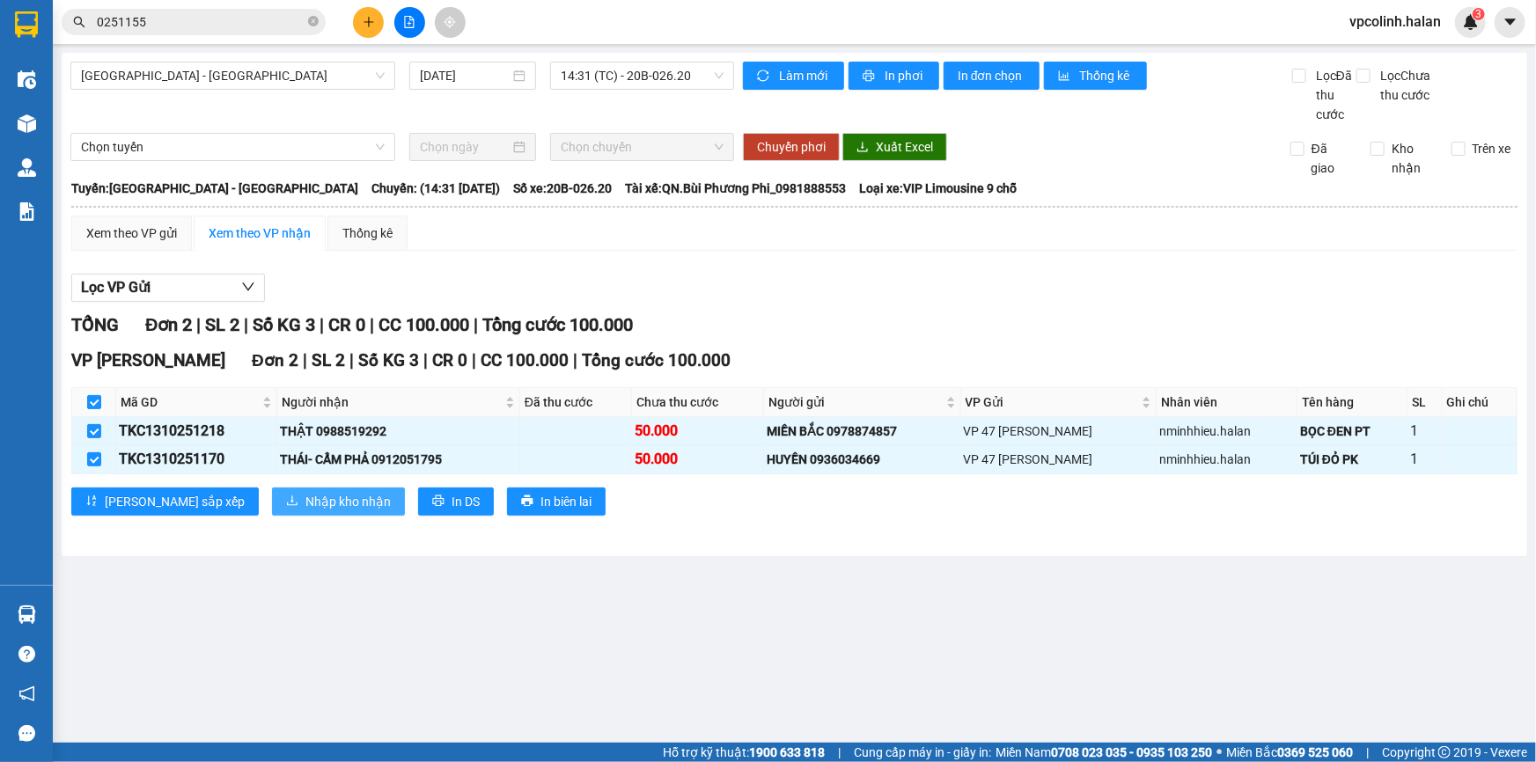
click at [306, 506] on span "Nhập kho nhận" at bounding box center [348, 501] width 85 height 19
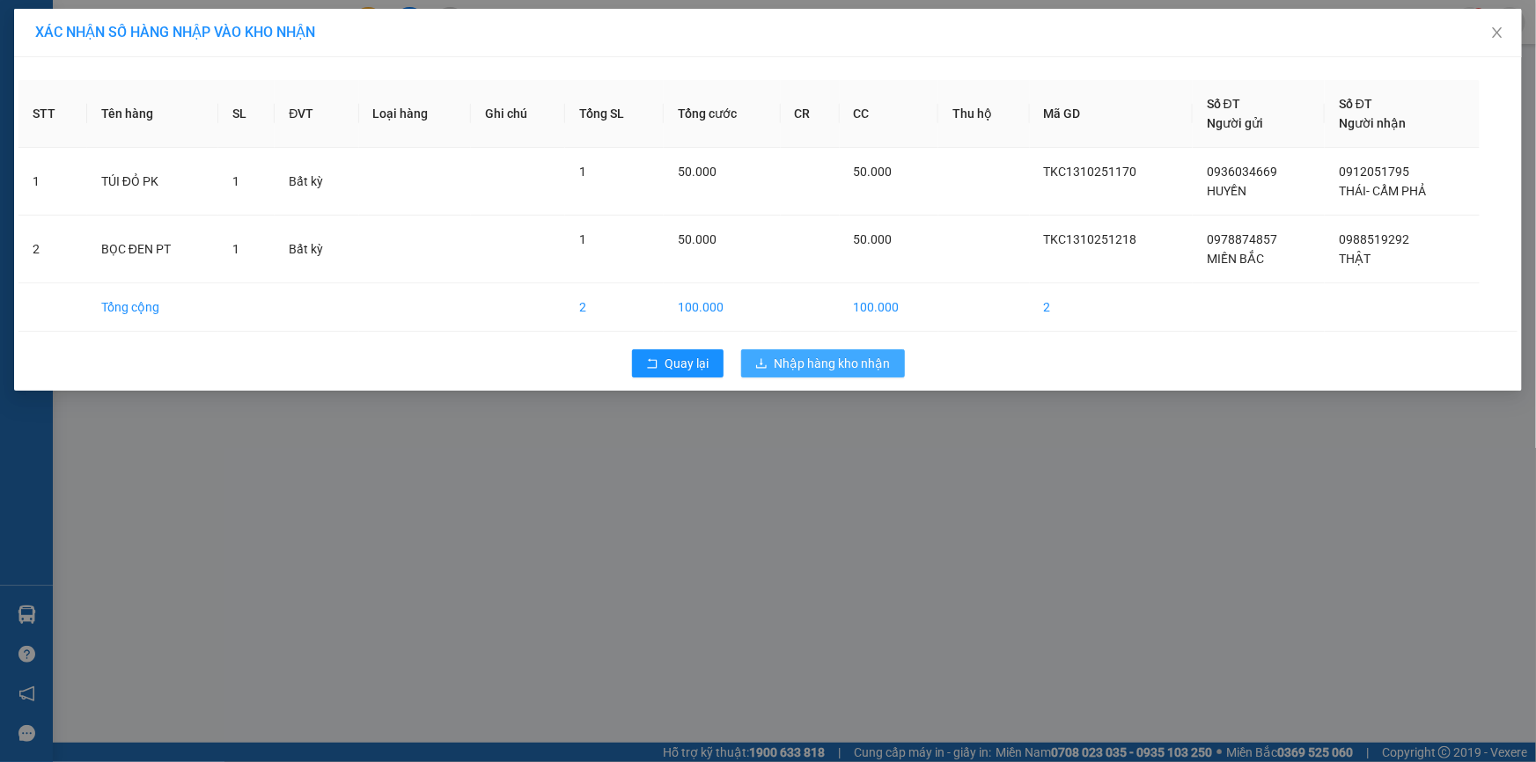
click at [815, 370] on span "Nhập hàng kho nhận" at bounding box center [833, 363] width 116 height 19
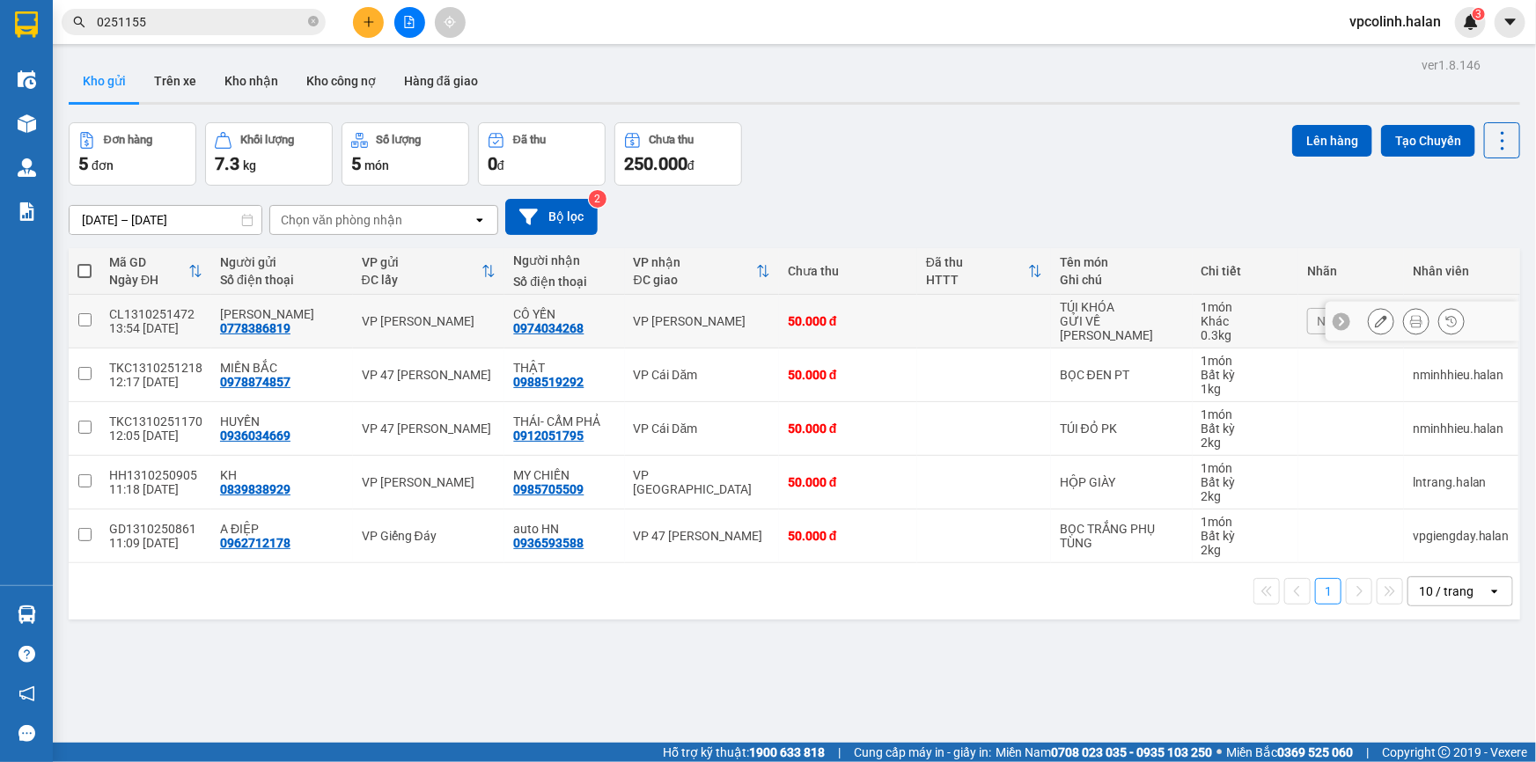
click at [722, 326] on div "VP [PERSON_NAME]" at bounding box center [702, 321] width 136 height 14
checkbox input "true"
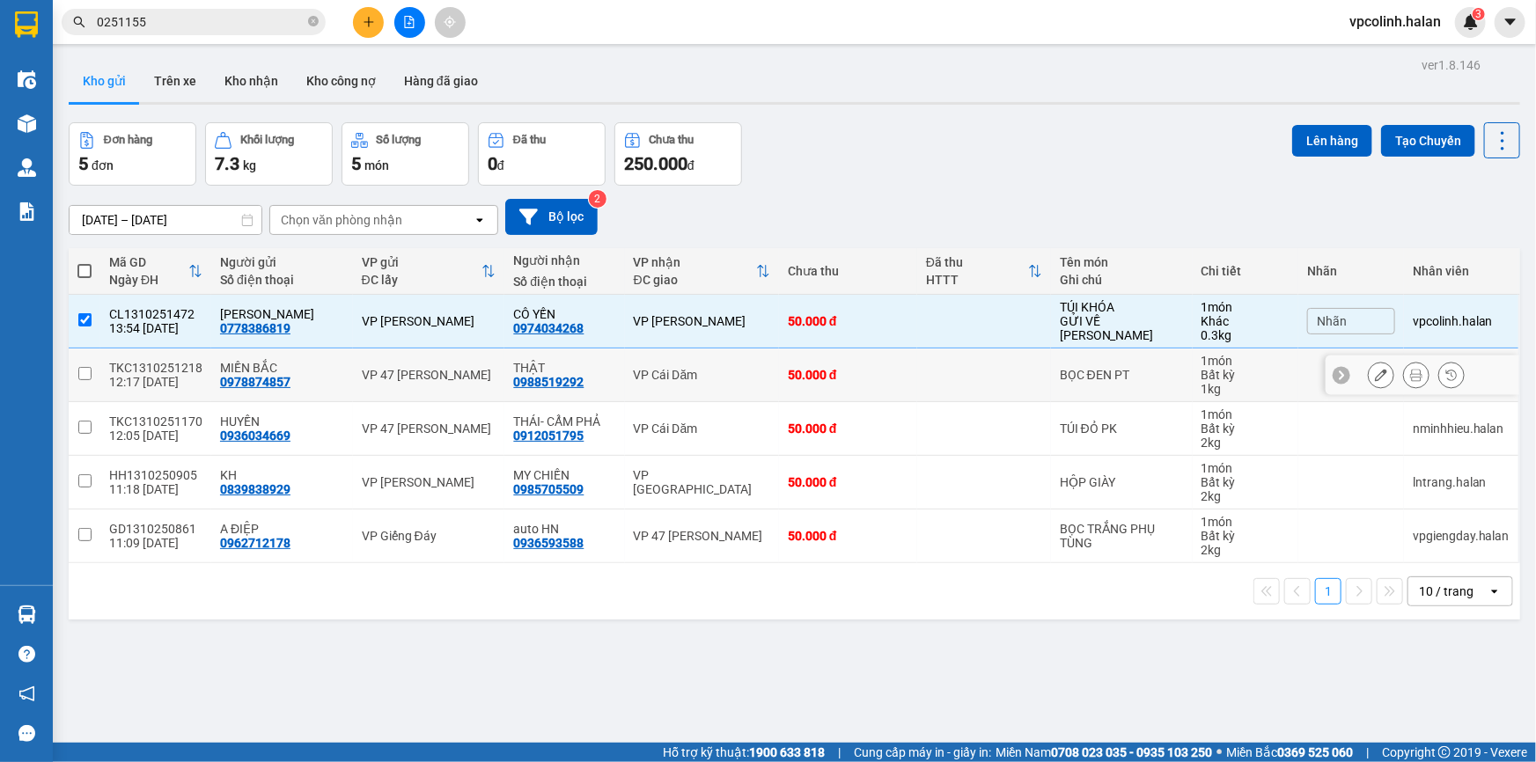
drag, startPoint x: 719, startPoint y: 352, endPoint x: 719, endPoint y: 392, distance: 39.6
click at [720, 352] on td "VP Cái Dăm" at bounding box center [702, 376] width 154 height 54
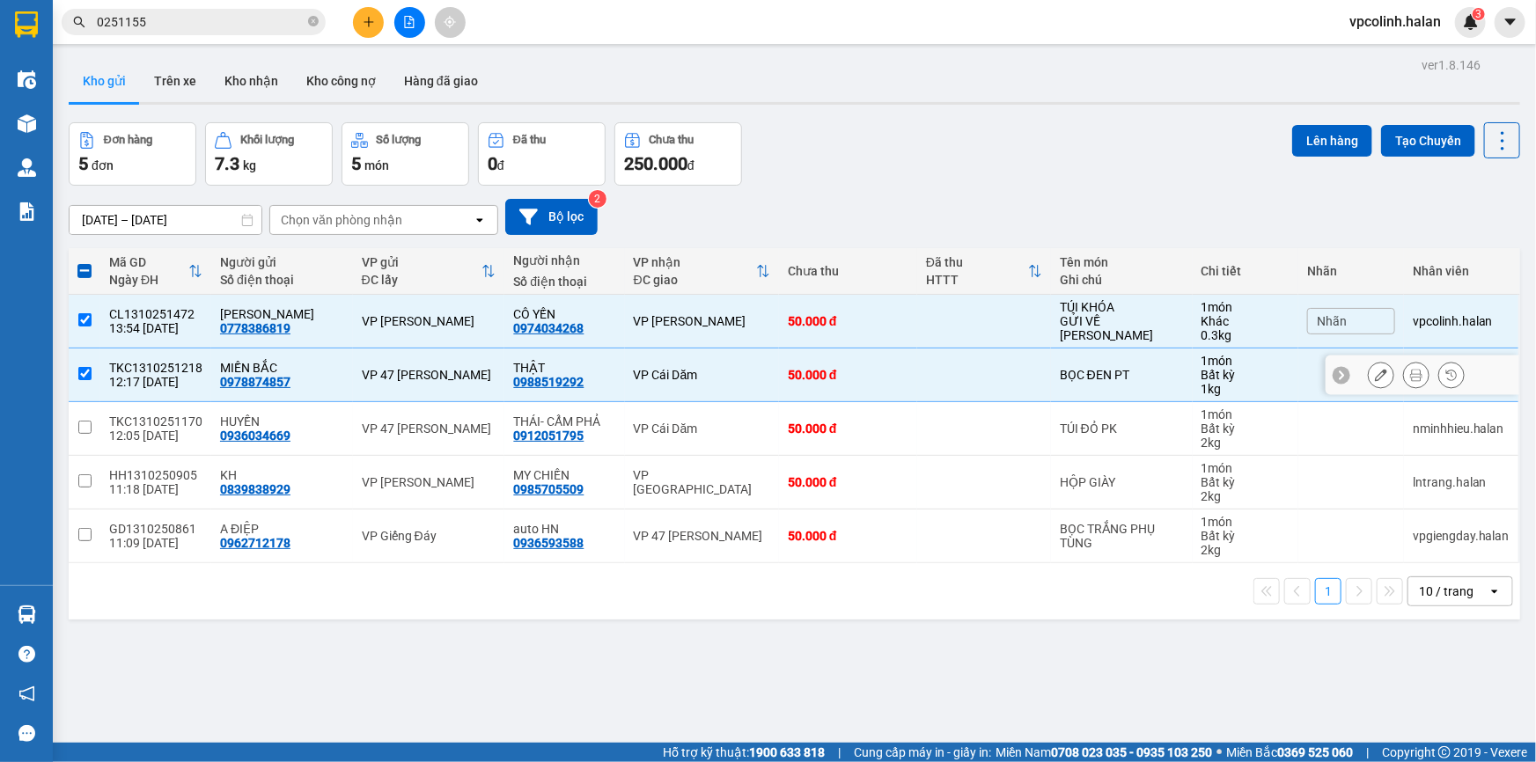
click at [718, 400] on td "VP Cái Dăm" at bounding box center [702, 376] width 154 height 54
checkbox input "false"
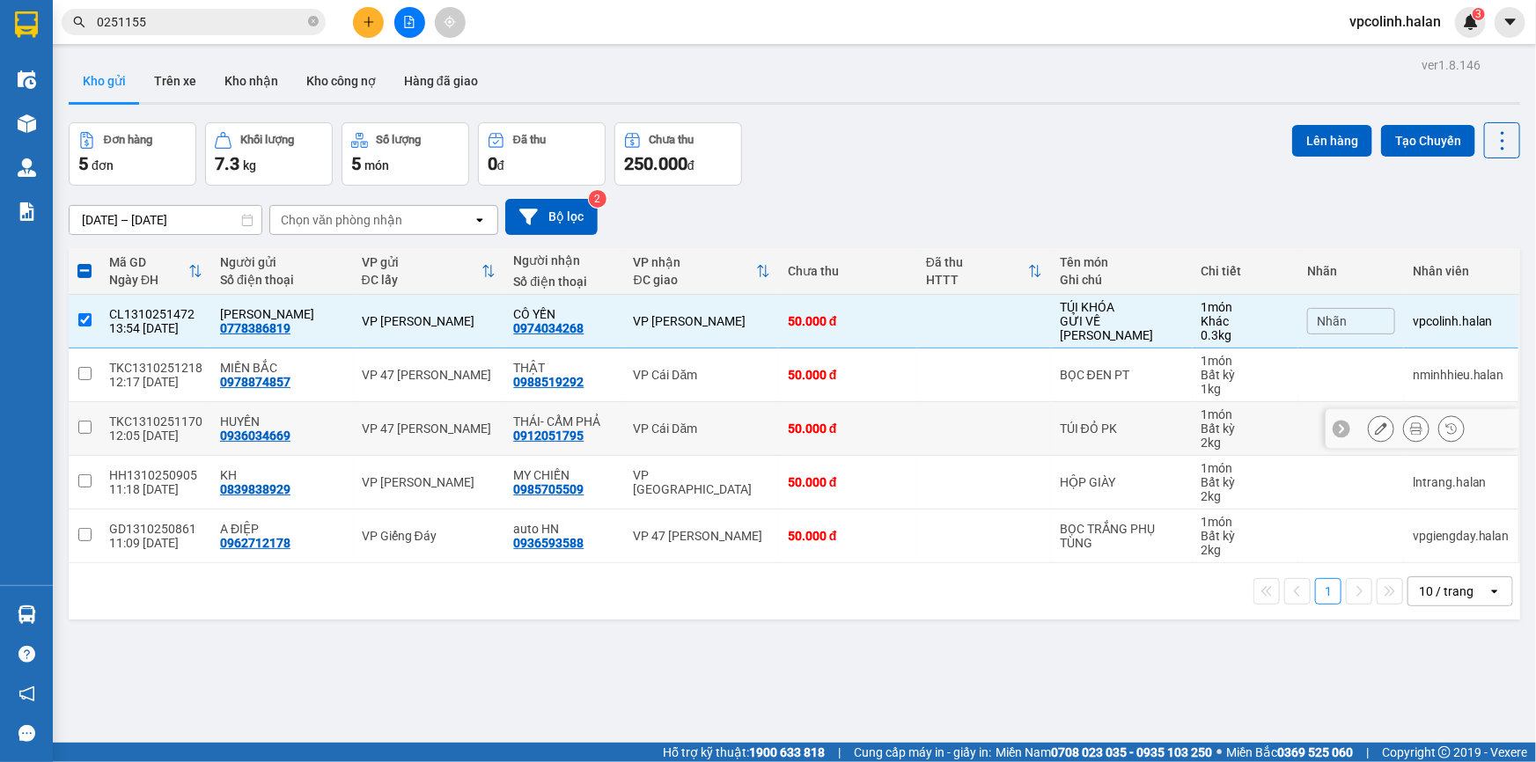
click at [720, 417] on td "VP Cái Dăm" at bounding box center [702, 429] width 154 height 54
checkbox input "true"
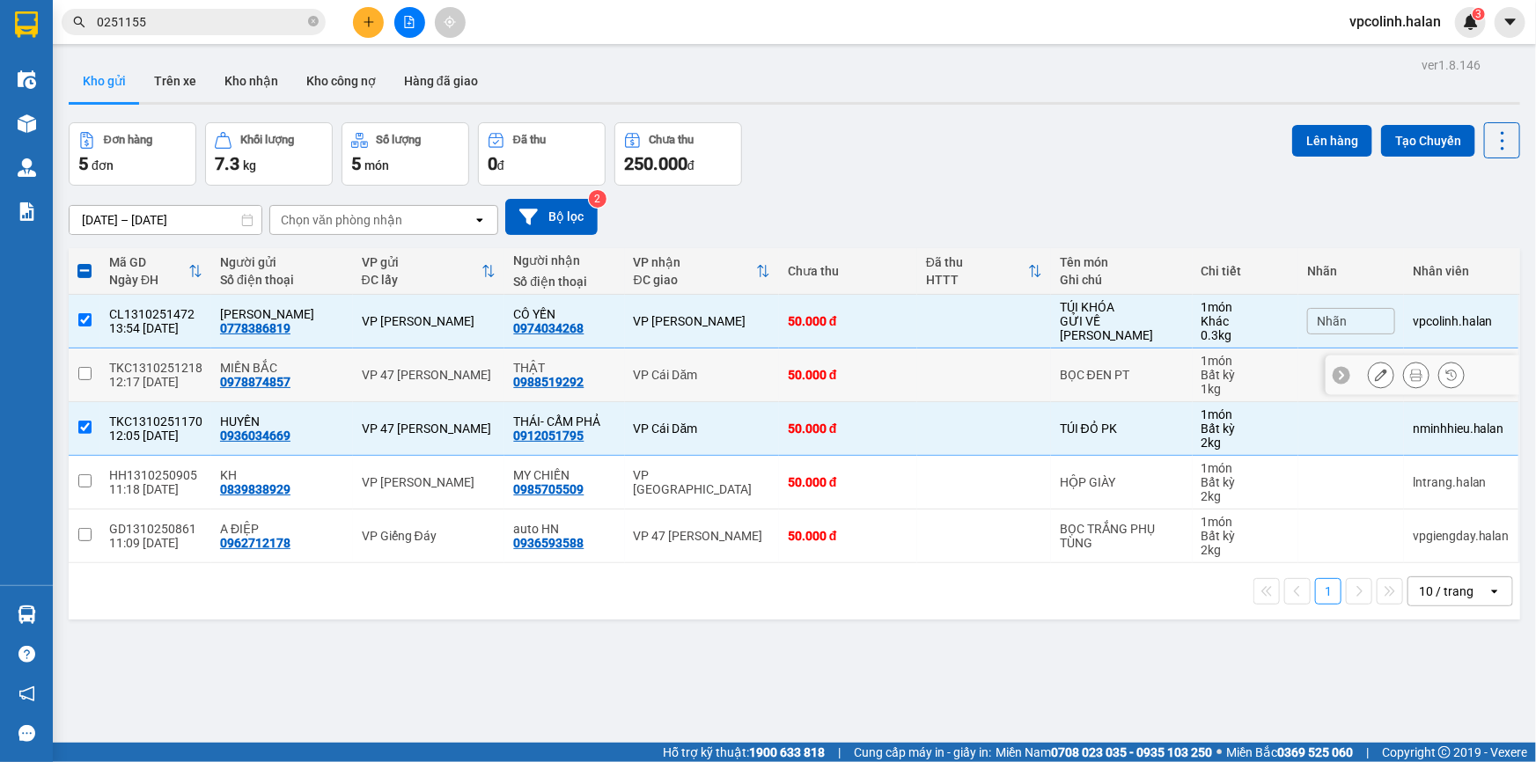
click at [726, 371] on div "VP Cái Dăm" at bounding box center [702, 375] width 136 height 14
checkbox input "true"
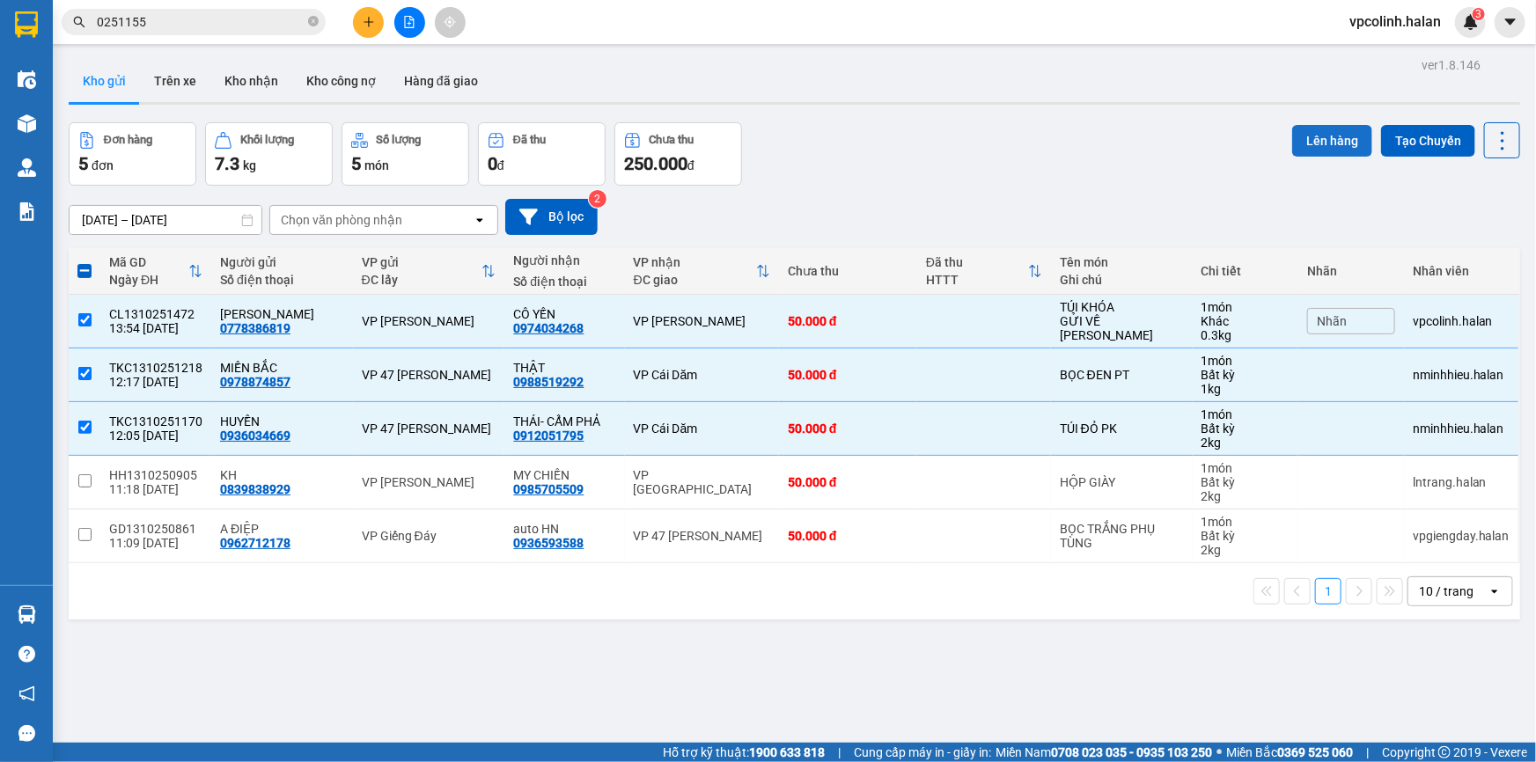
click at [1312, 137] on button "Lên hàng" at bounding box center [1333, 141] width 80 height 32
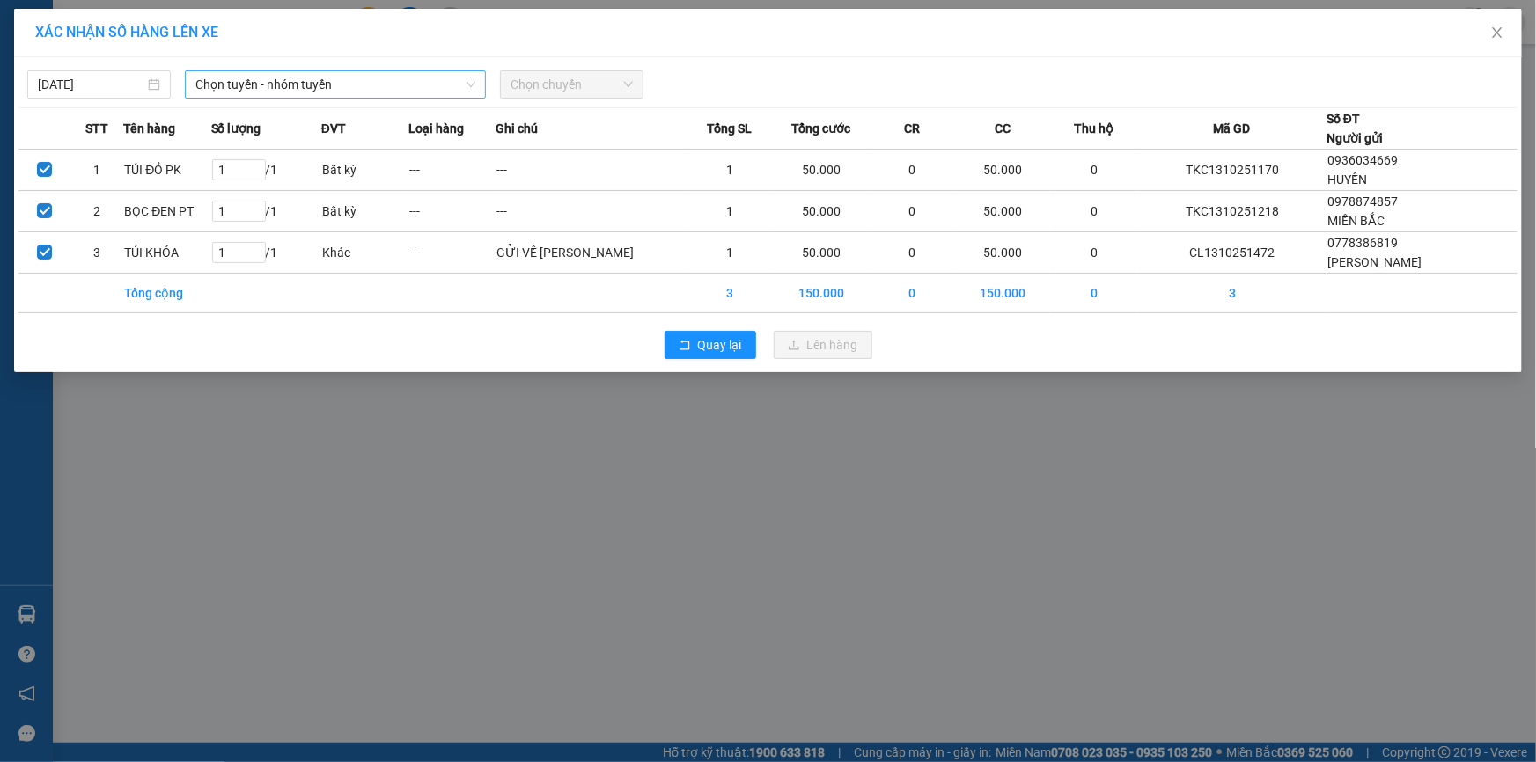
click at [321, 98] on div "Chọn tuyến - nhóm tuyến" at bounding box center [335, 84] width 301 height 28
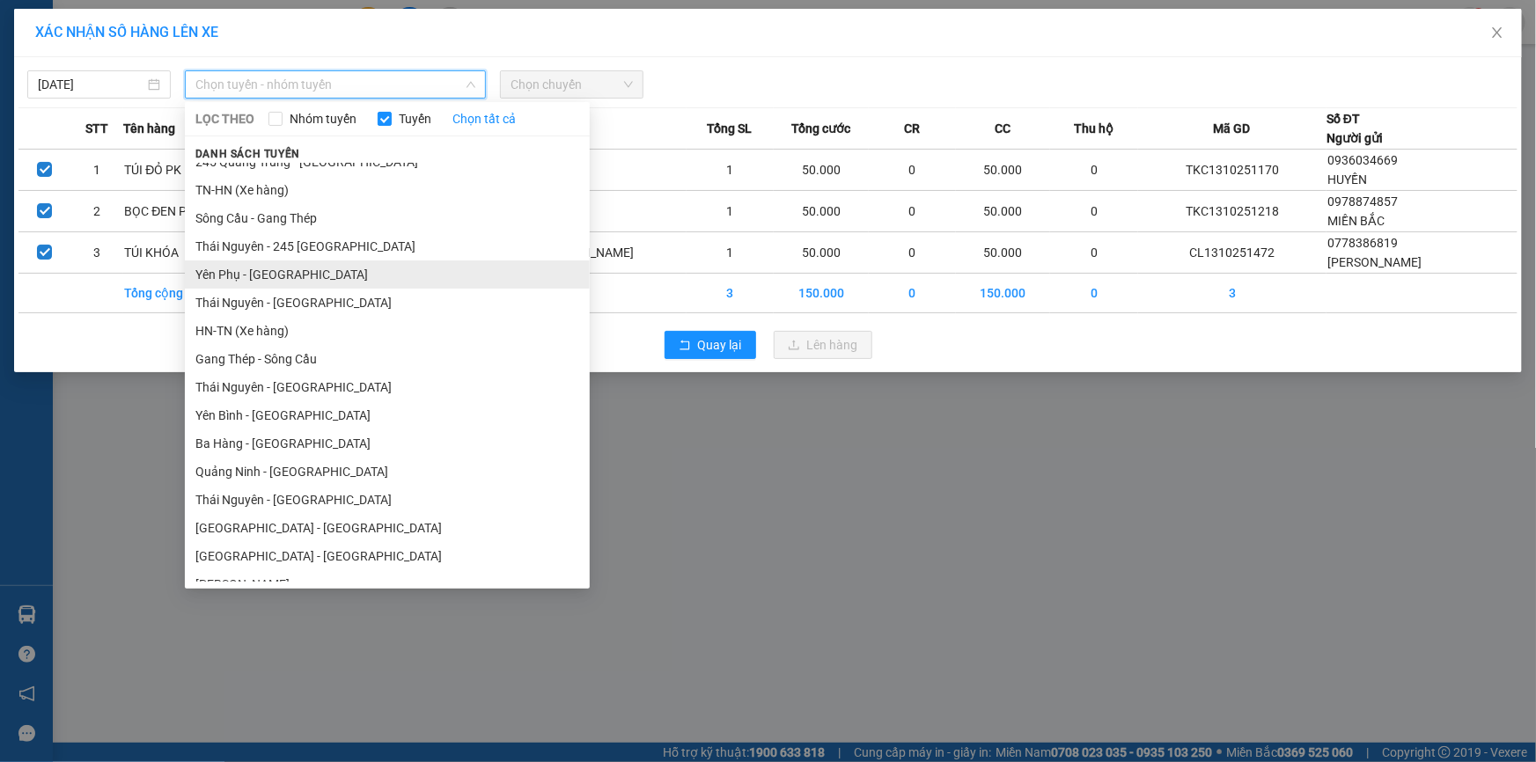
scroll to position [79, 0]
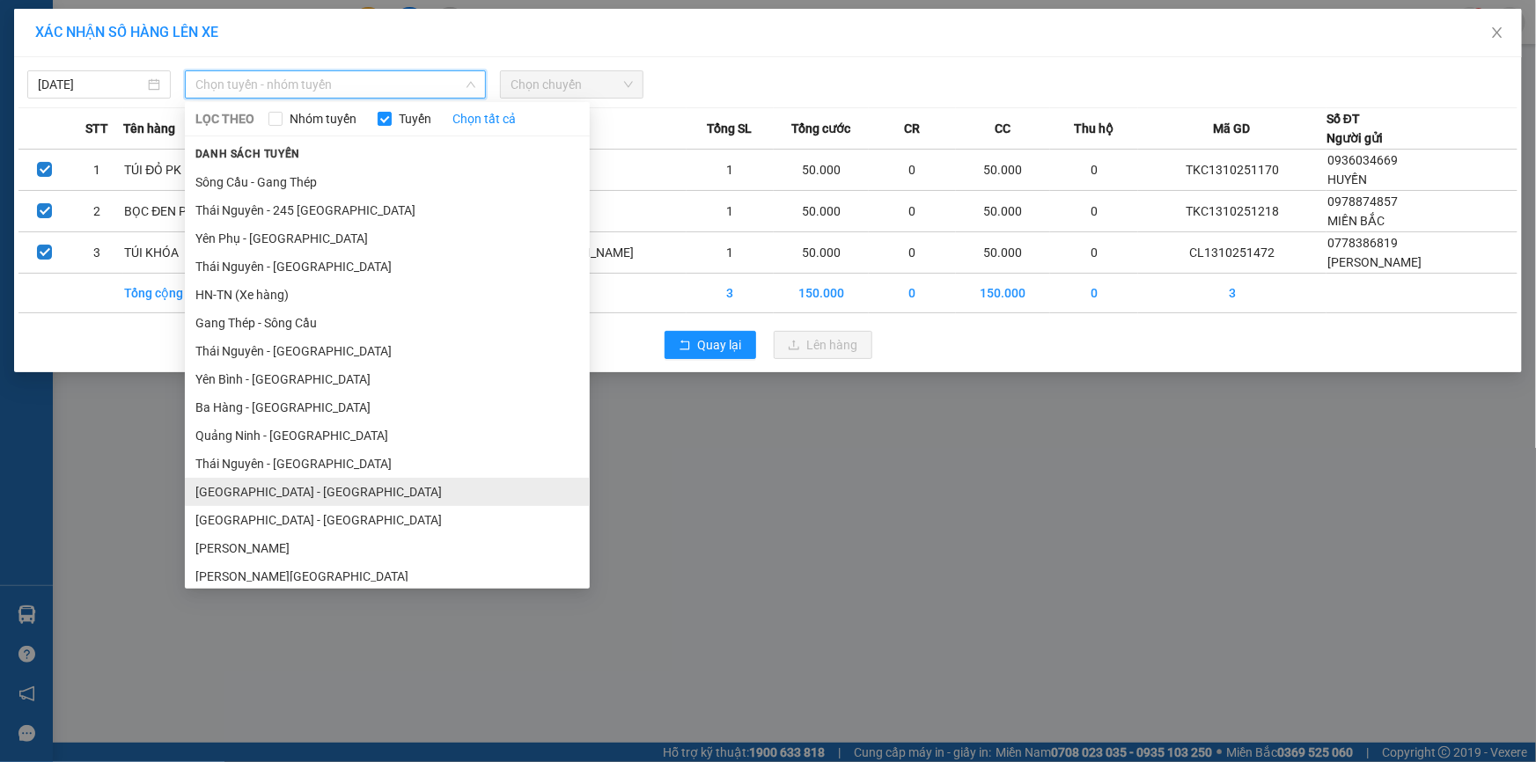
click at [222, 485] on li "[GEOGRAPHIC_DATA] - [GEOGRAPHIC_DATA]" at bounding box center [387, 492] width 405 height 28
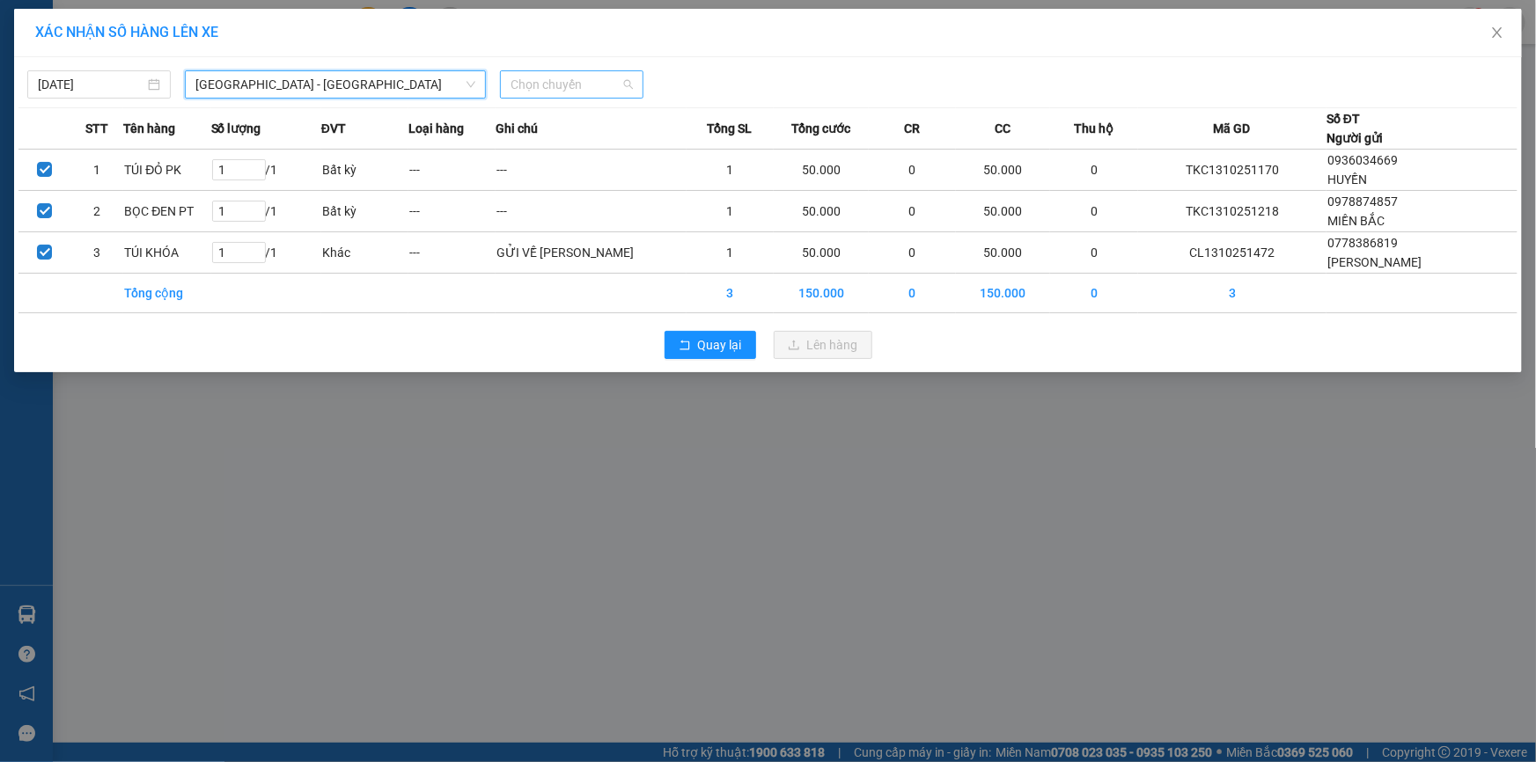
drag, startPoint x: 589, startPoint y: 70, endPoint x: 587, endPoint y: 81, distance: 10.7
click at [588, 78] on span "Chọn chuyến" at bounding box center [572, 84] width 122 height 26
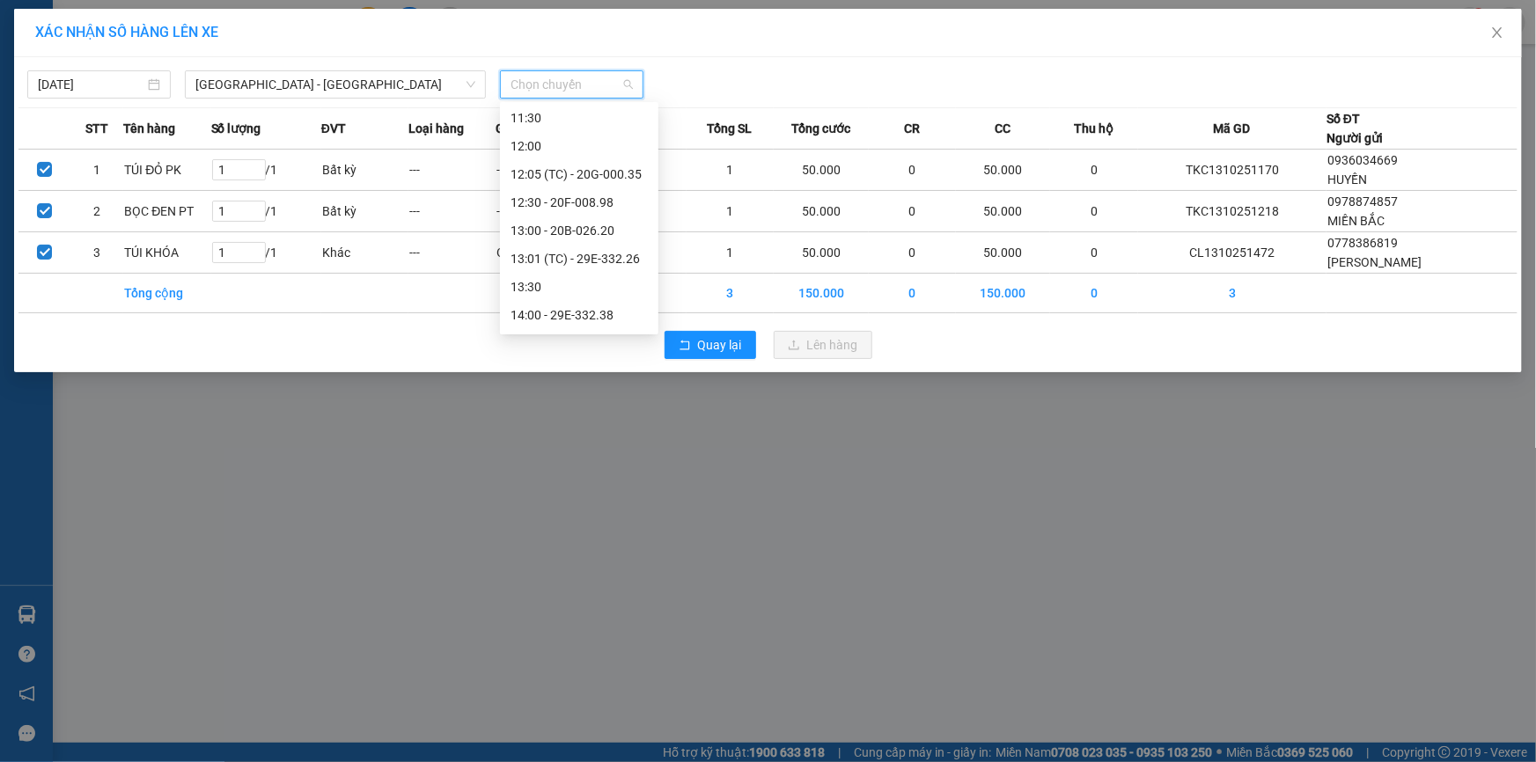
scroll to position [480, 0]
click at [582, 208] on div "13:00 - 20B-026.20" at bounding box center [579, 203] width 137 height 19
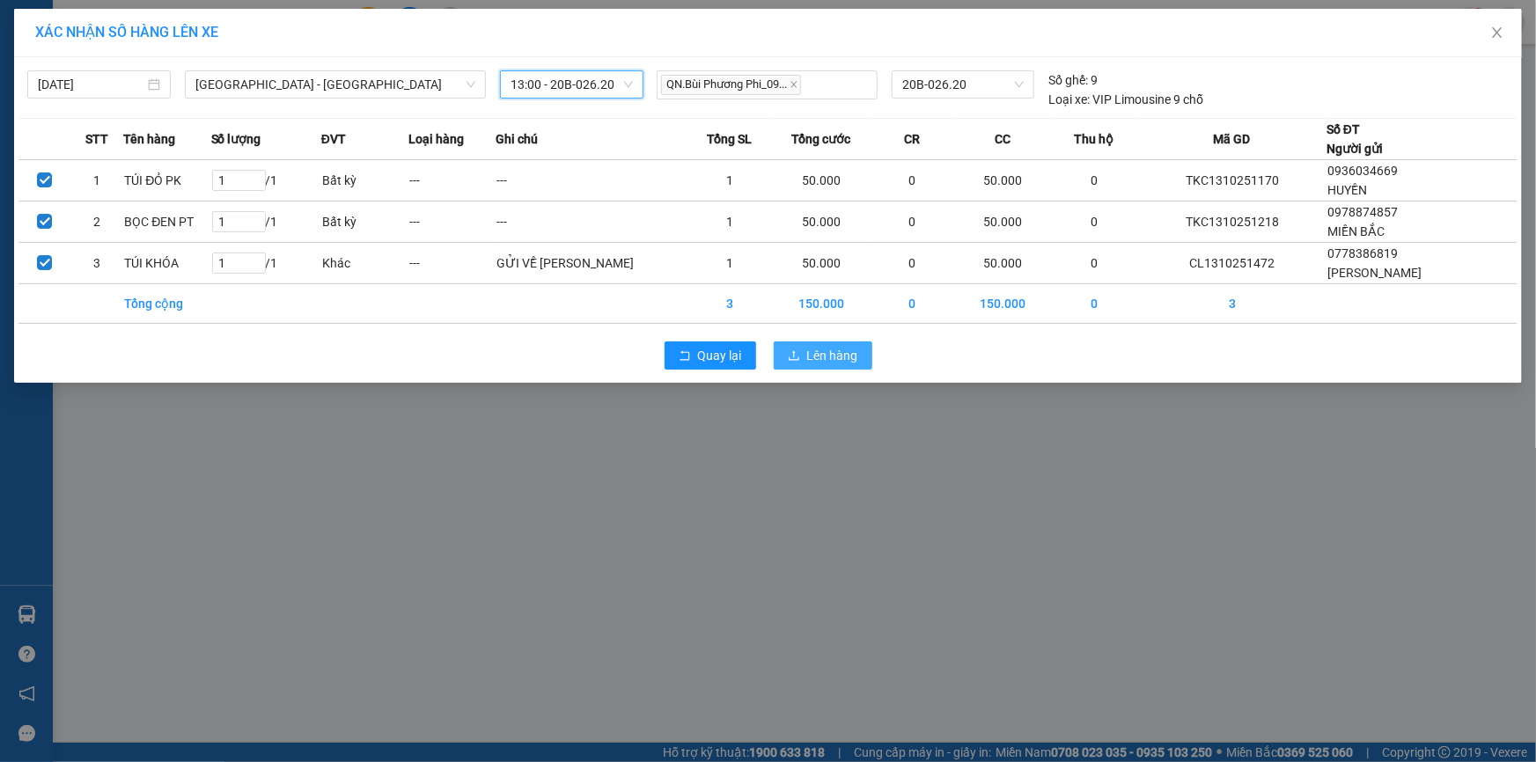
click at [814, 356] on span "Lên hàng" at bounding box center [832, 355] width 51 height 19
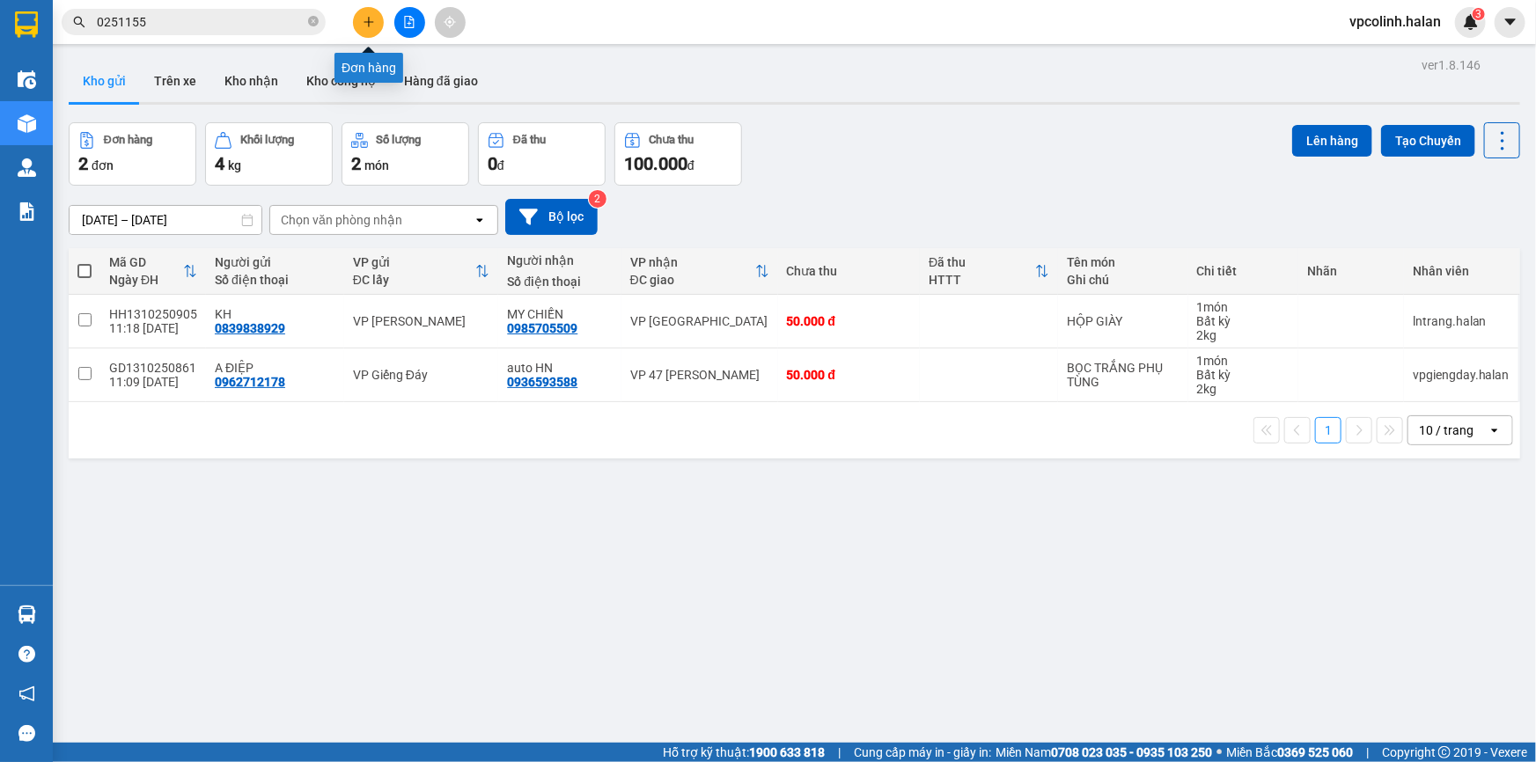
click at [379, 22] on button at bounding box center [368, 22] width 31 height 31
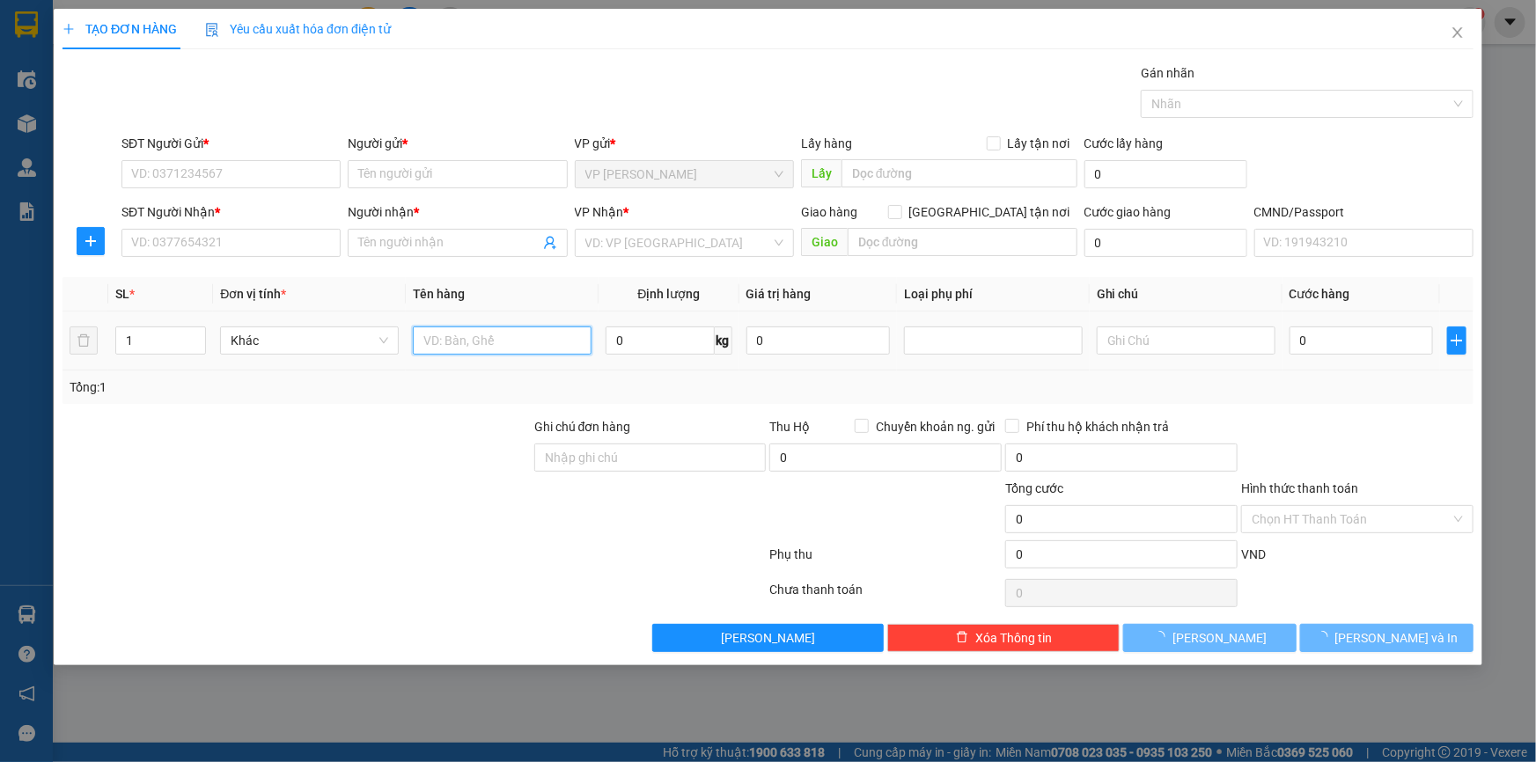
click at [539, 328] on input "text" at bounding box center [502, 341] width 179 height 28
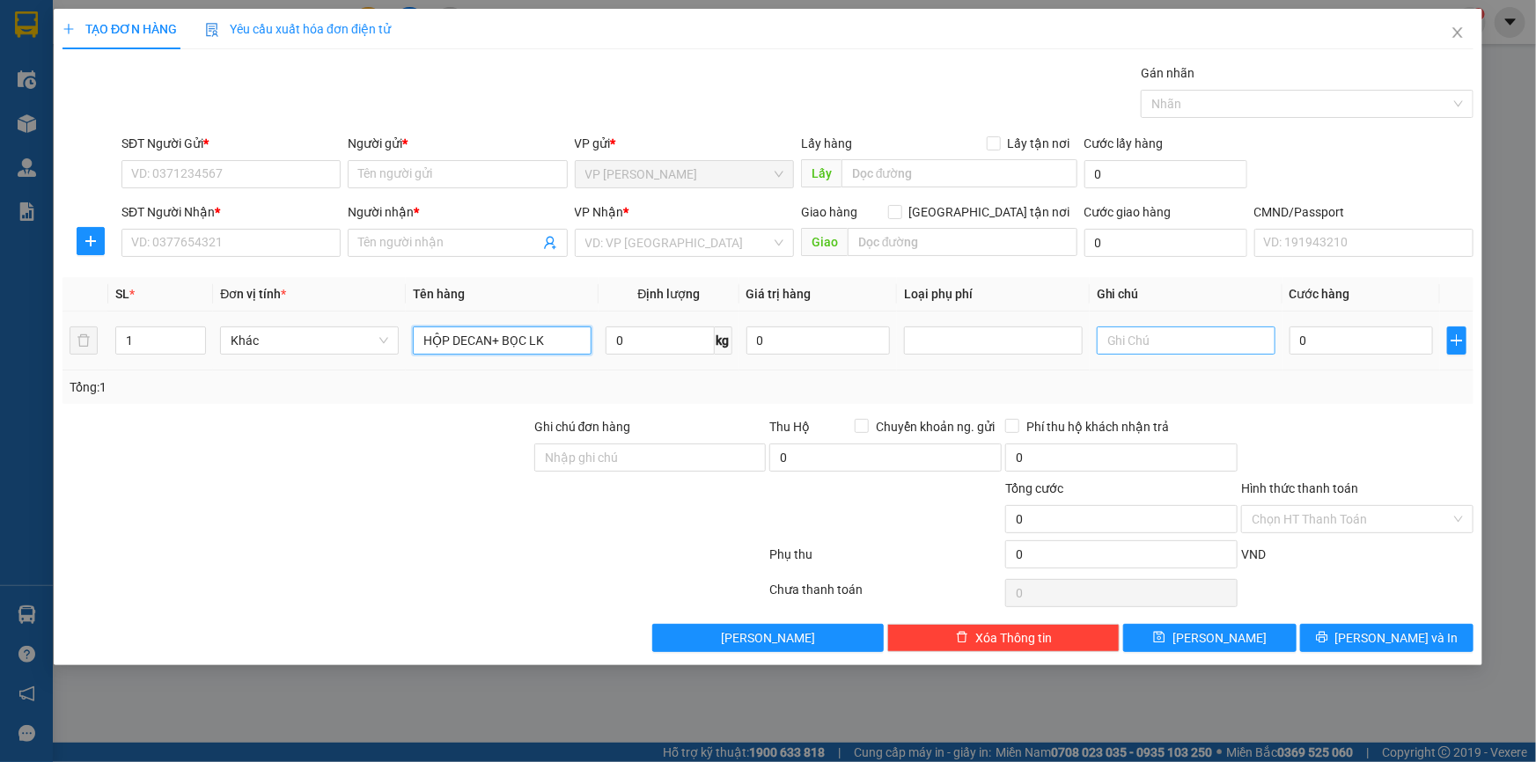
type input "HỘP DECAN+ BỌC LK"
click at [1133, 347] on input "text" at bounding box center [1186, 341] width 179 height 28
type input "3+4"
type input "2"
click at [199, 334] on icon "up" at bounding box center [197, 337] width 6 height 6
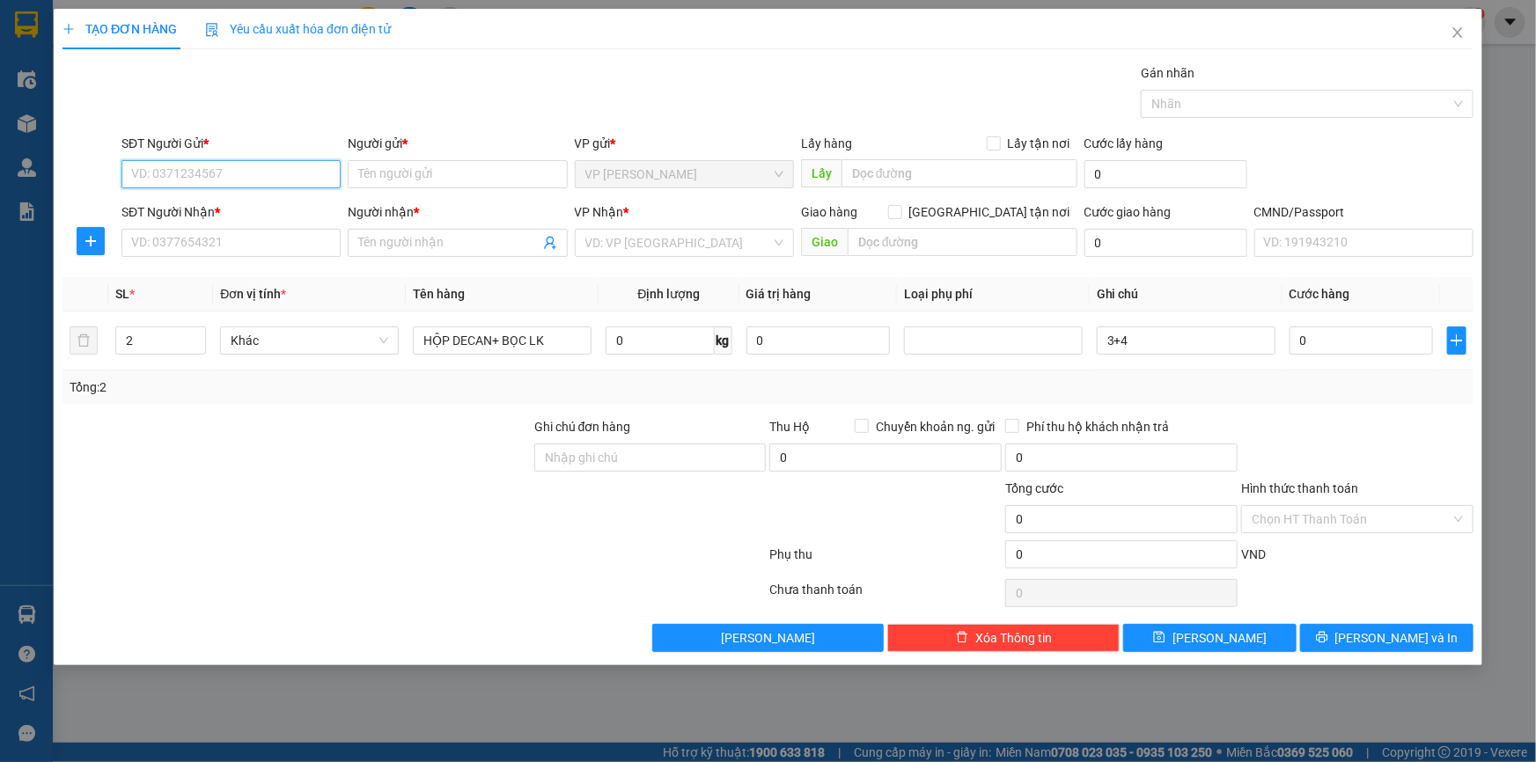
click at [203, 184] on input "SĐT Người Gửi *" at bounding box center [231, 174] width 219 height 28
type input "0967818559"
click at [420, 188] on div "Người gửi * Tên người gửi" at bounding box center [457, 165] width 219 height 62
click at [424, 171] on input "Người gửi *" at bounding box center [457, 174] width 219 height 28
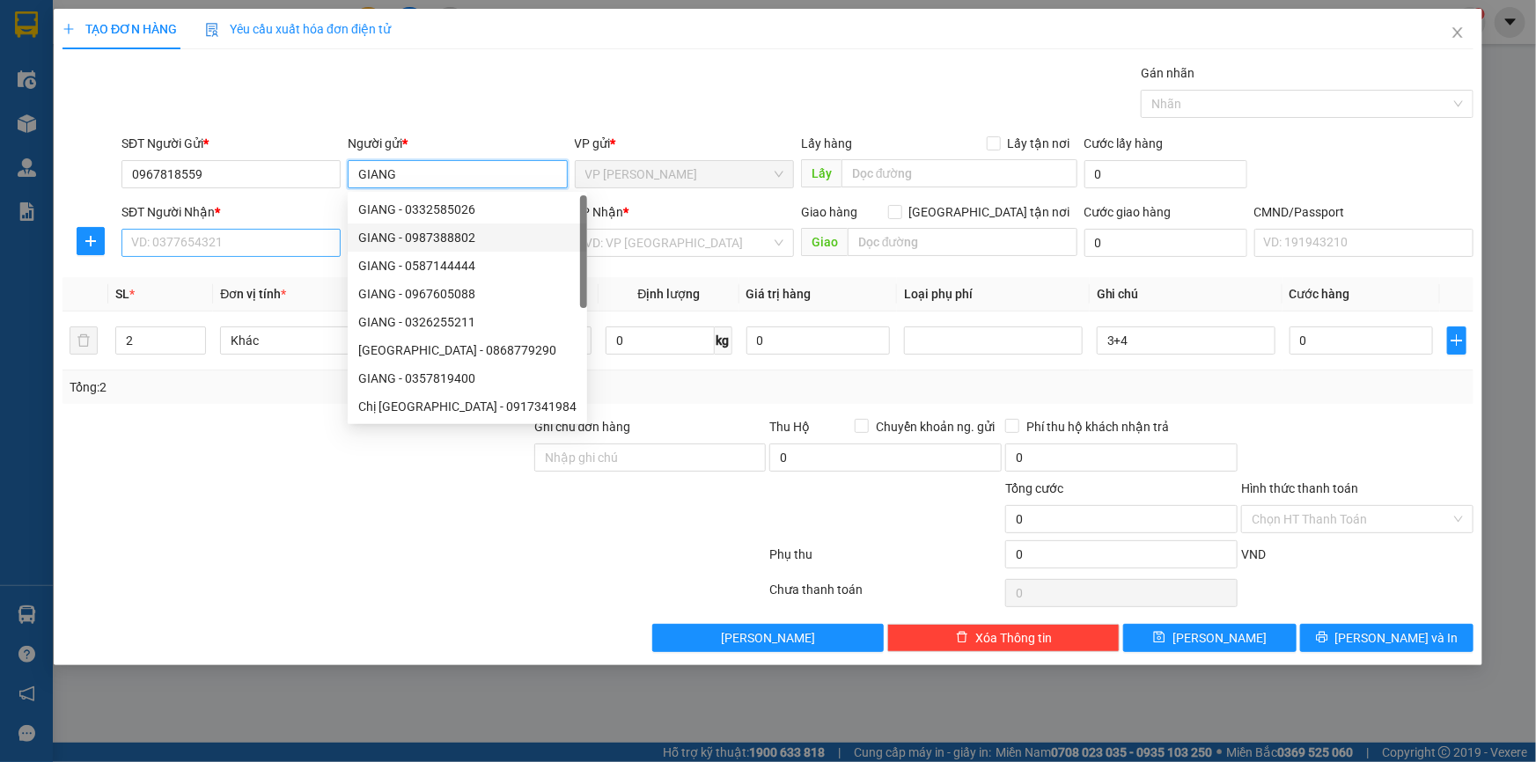
type input "GIANG"
click at [264, 251] on input "SĐT Người Nhận *" at bounding box center [231, 243] width 219 height 28
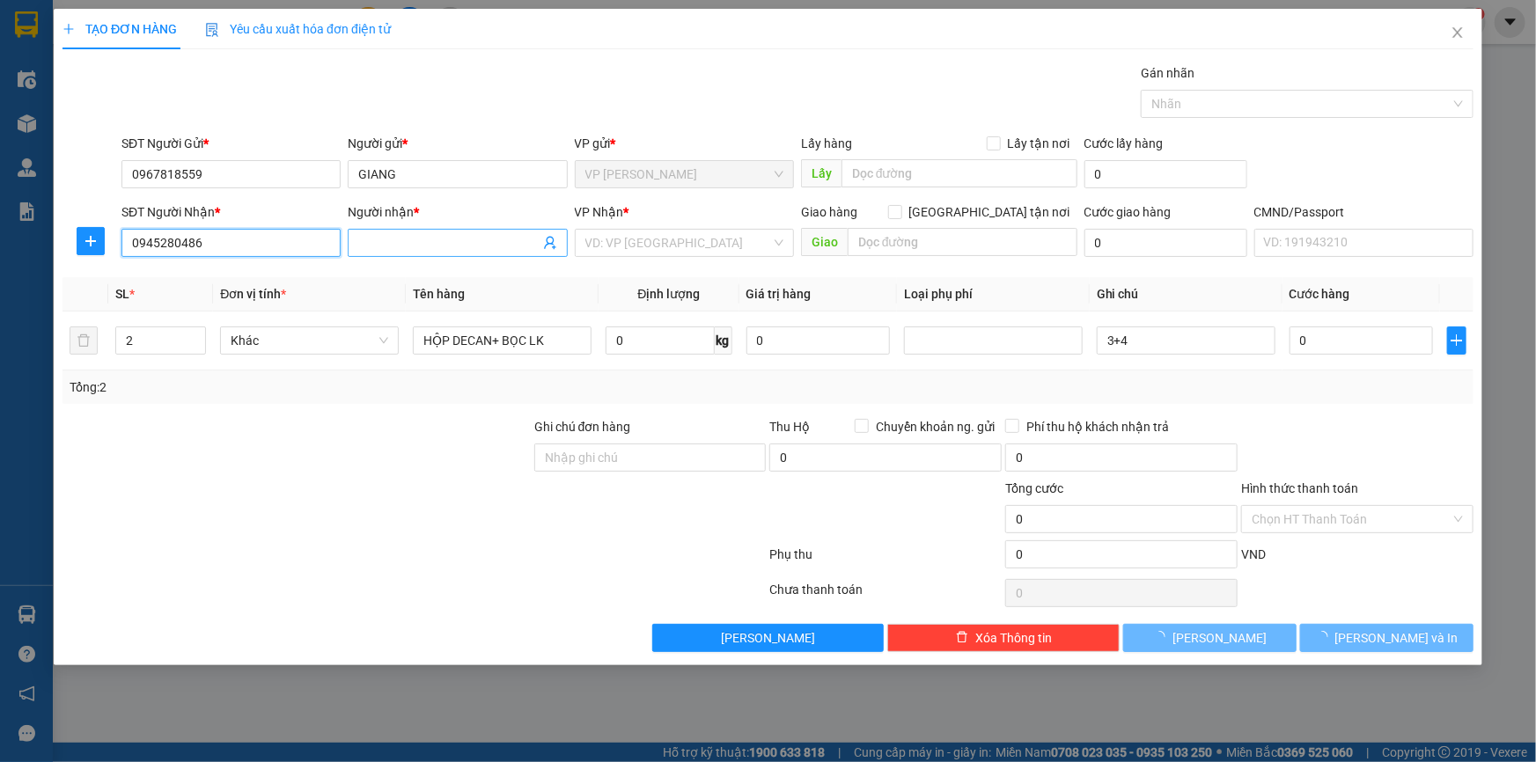
type input "0945280486"
click at [381, 245] on input "Người nhận *" at bounding box center [448, 242] width 180 height 19
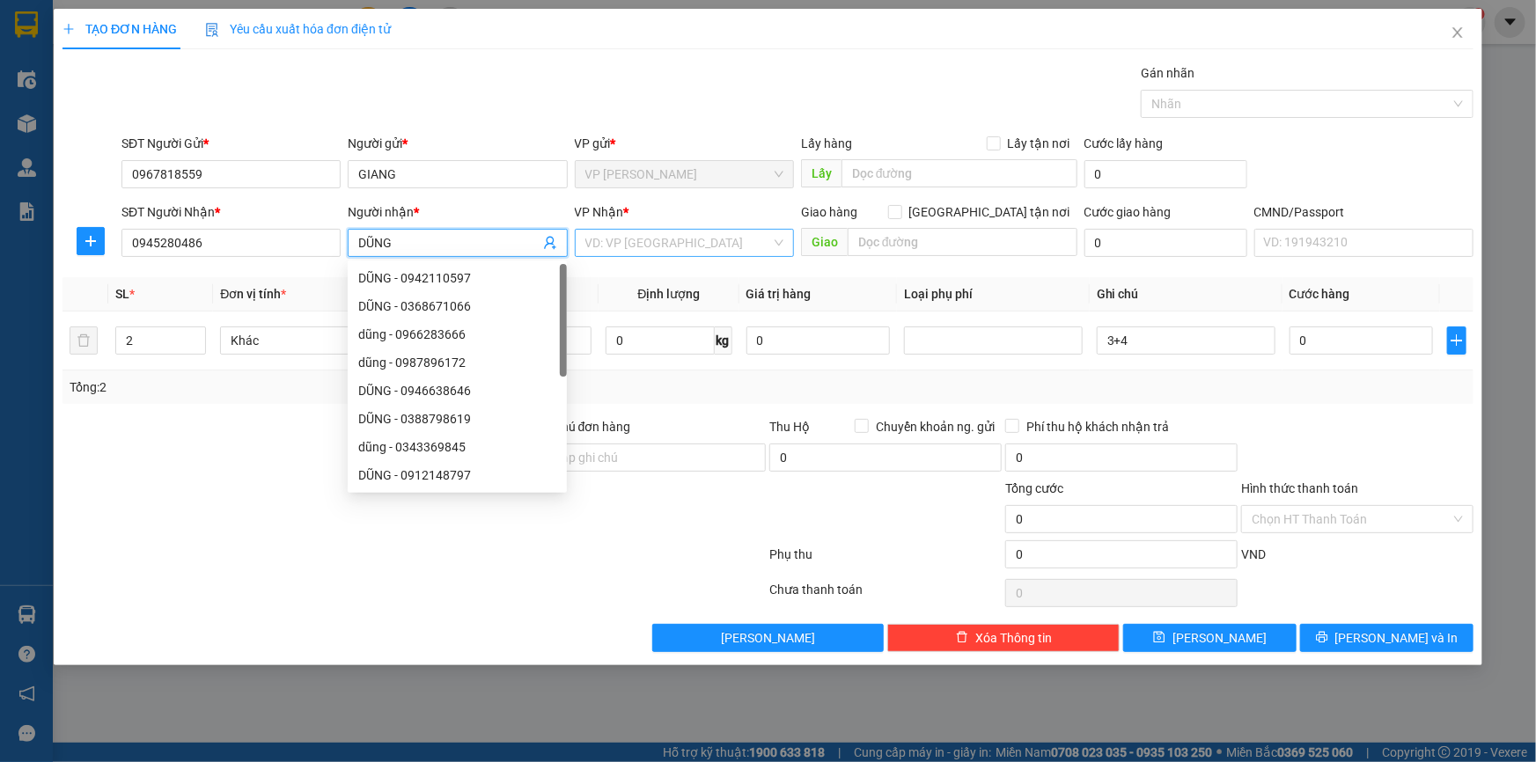
type input "DŨNG"
click at [704, 247] on input "search" at bounding box center [679, 243] width 186 height 26
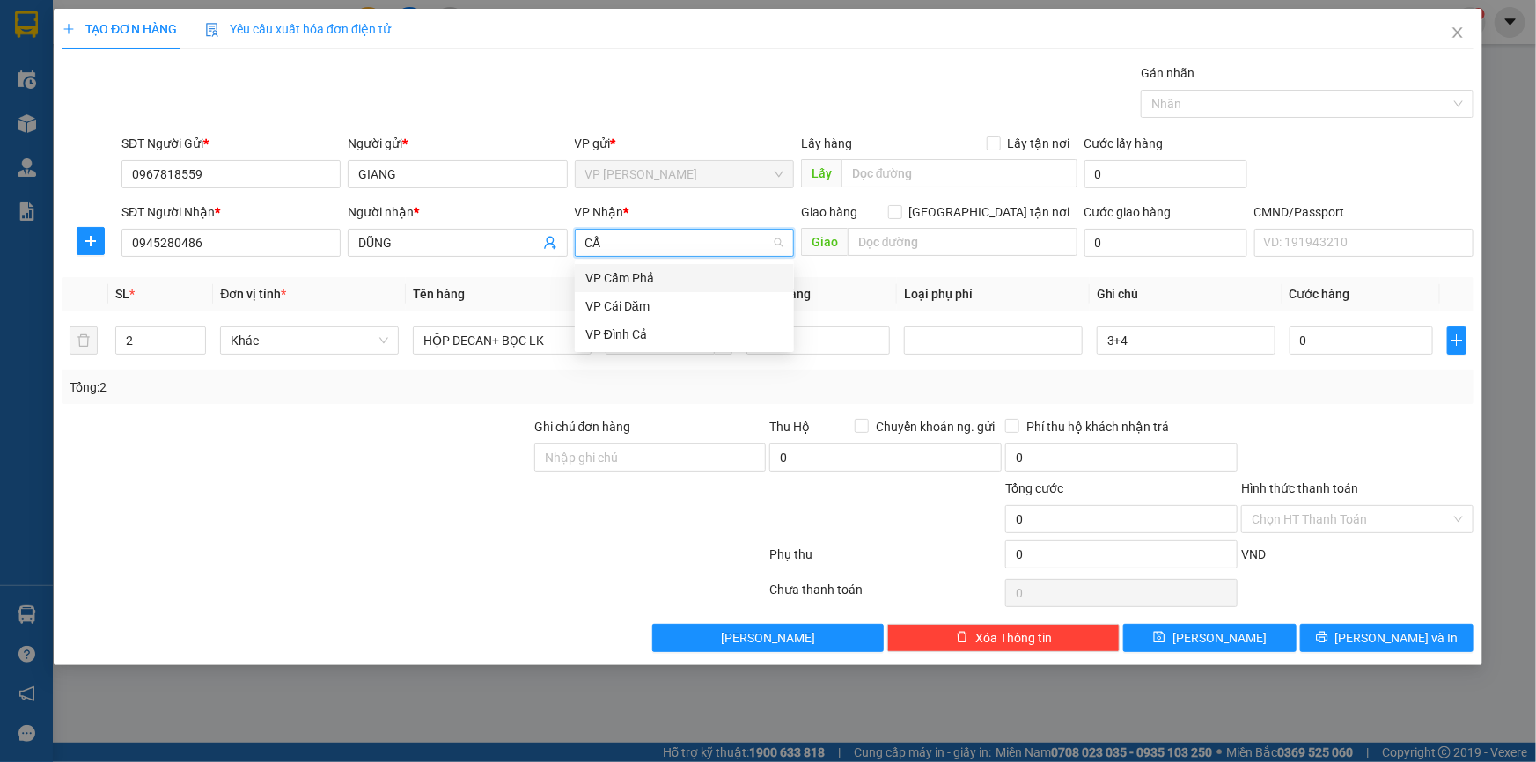
type input "CẨM"
click at [714, 269] on div "VP Cẩm Phả" at bounding box center [685, 278] width 198 height 19
click at [1366, 350] on input "0" at bounding box center [1362, 341] width 144 height 28
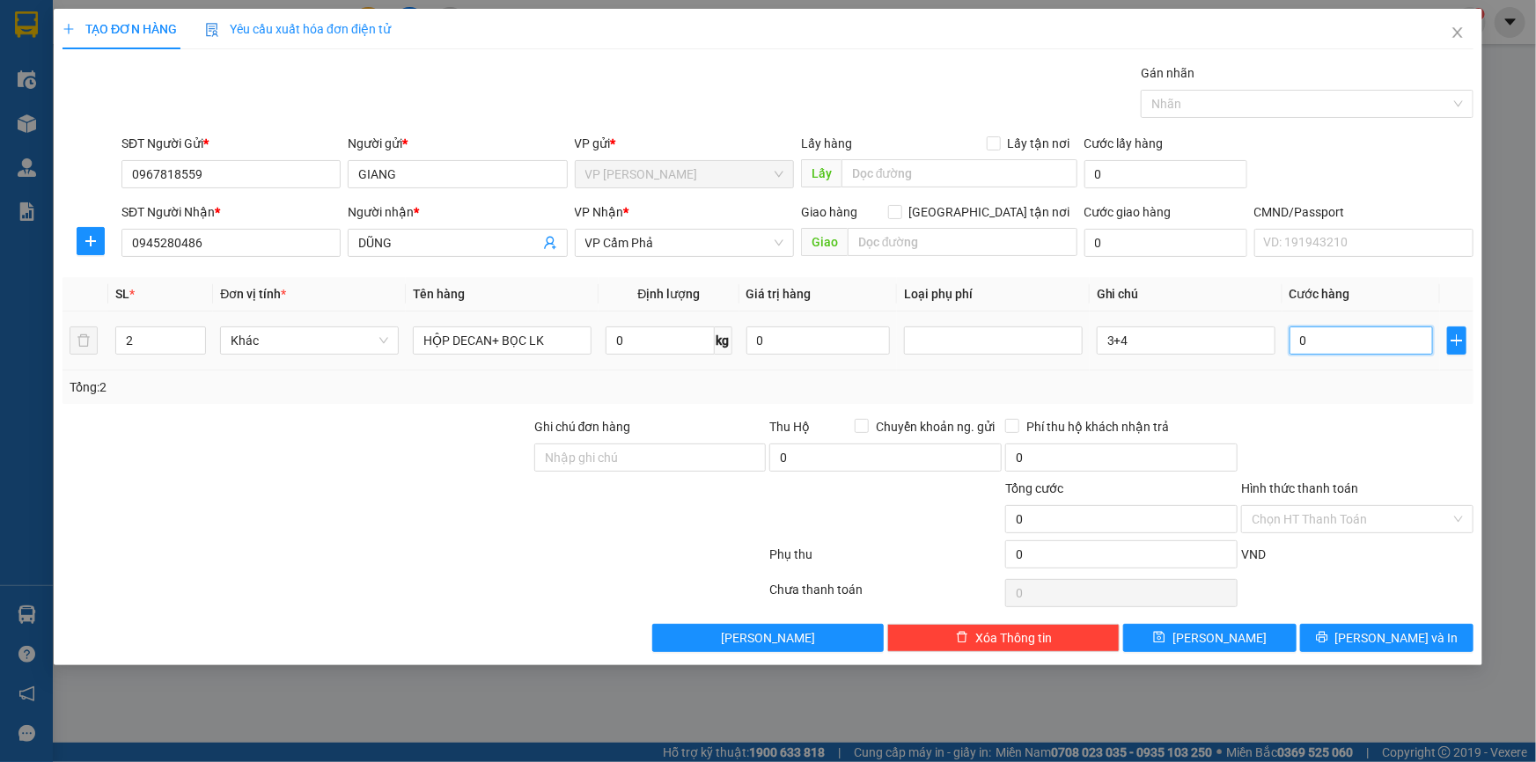
click at [1334, 337] on input "0" at bounding box center [1362, 341] width 144 height 28
type input "1"
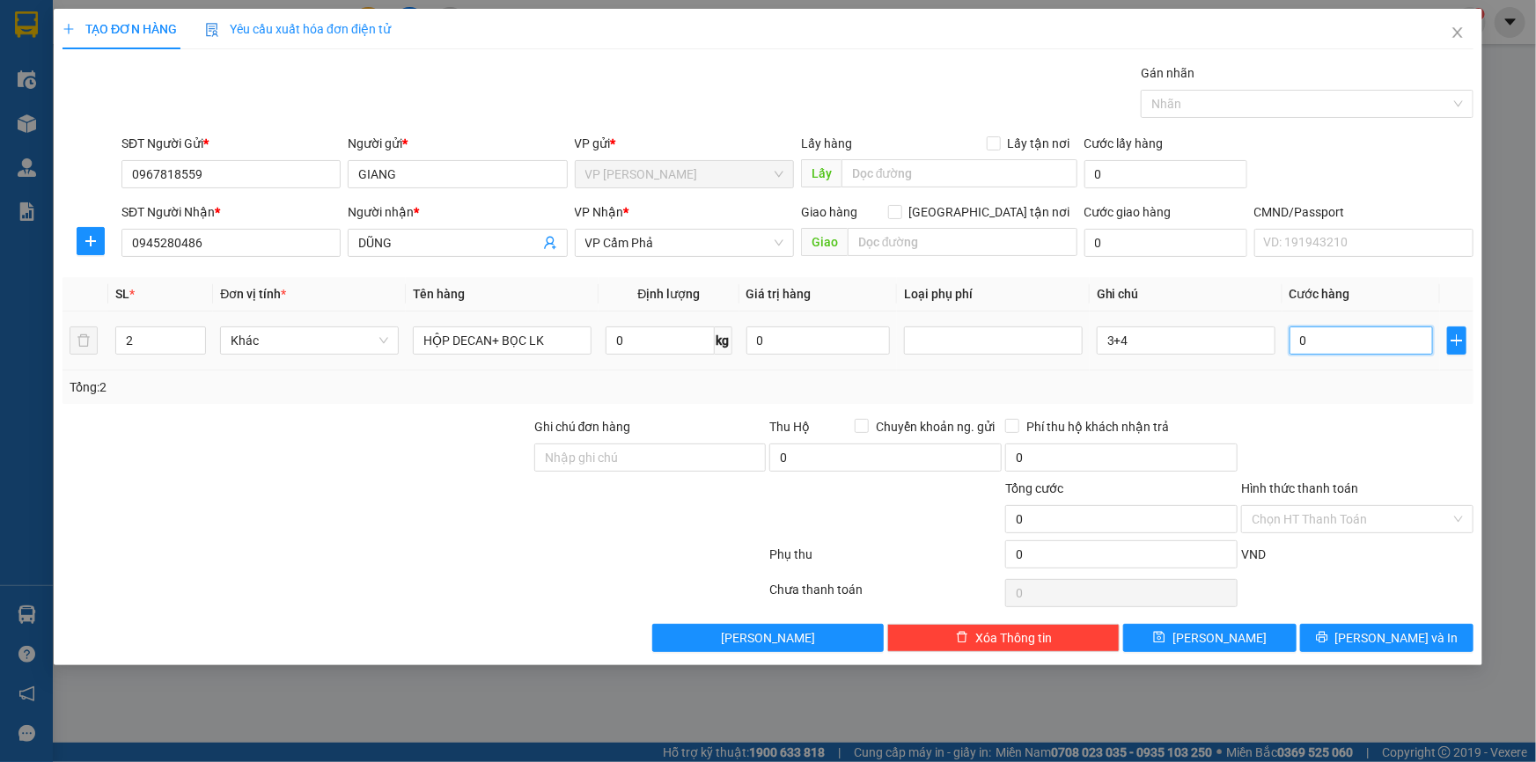
type input "1"
type input "11"
type input "110"
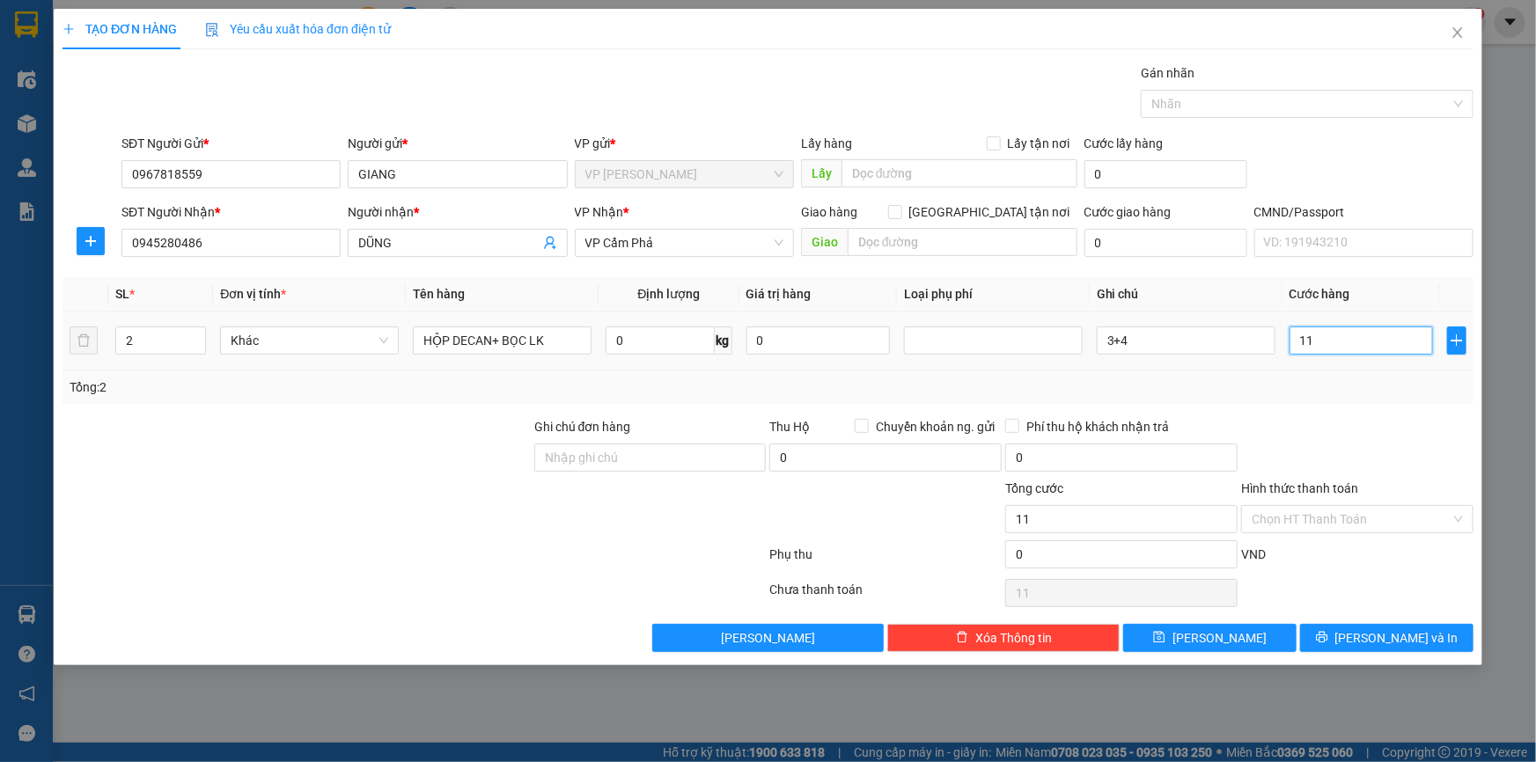
type input "110"
type input "1.100"
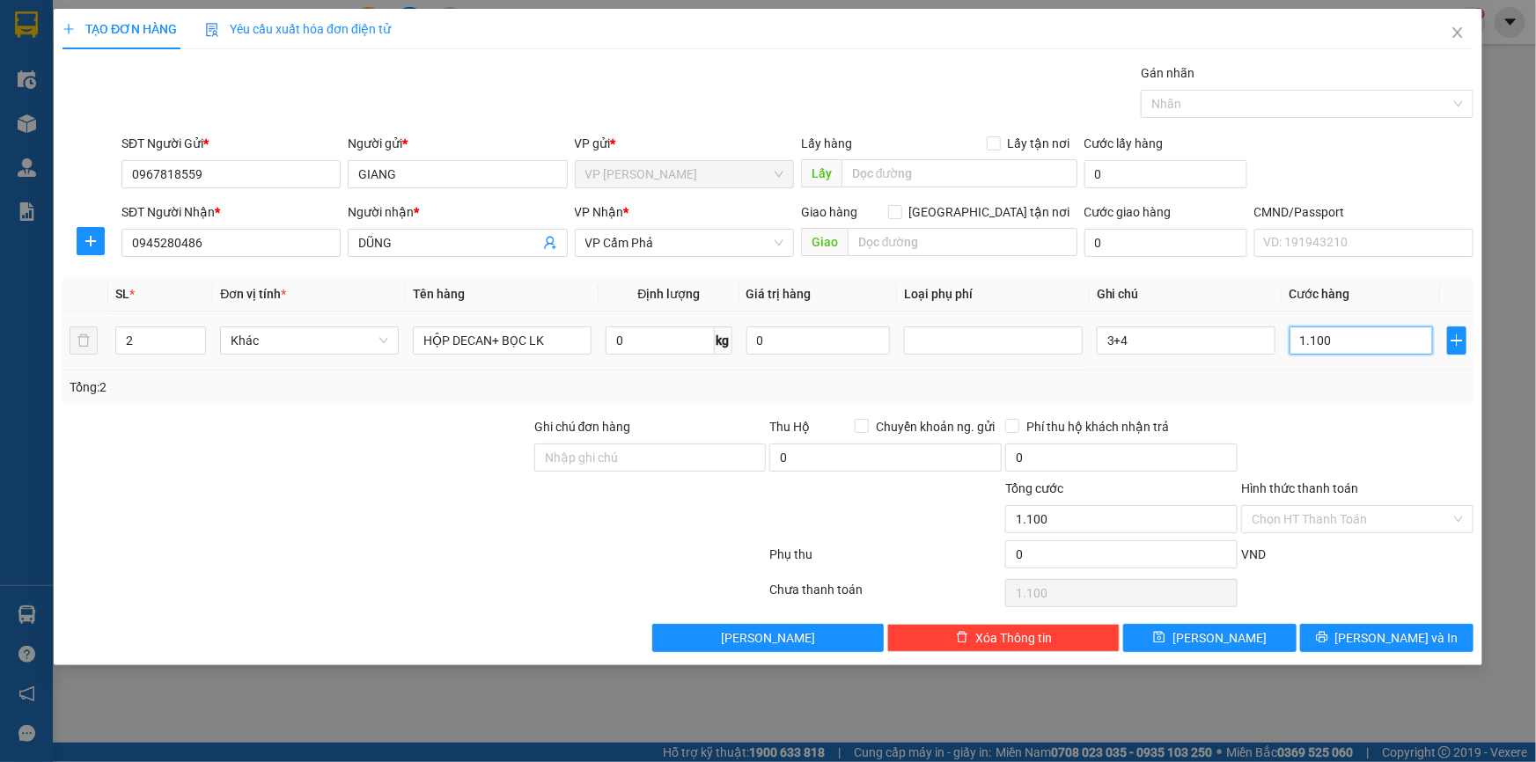
type input "11.000"
type input "110.000"
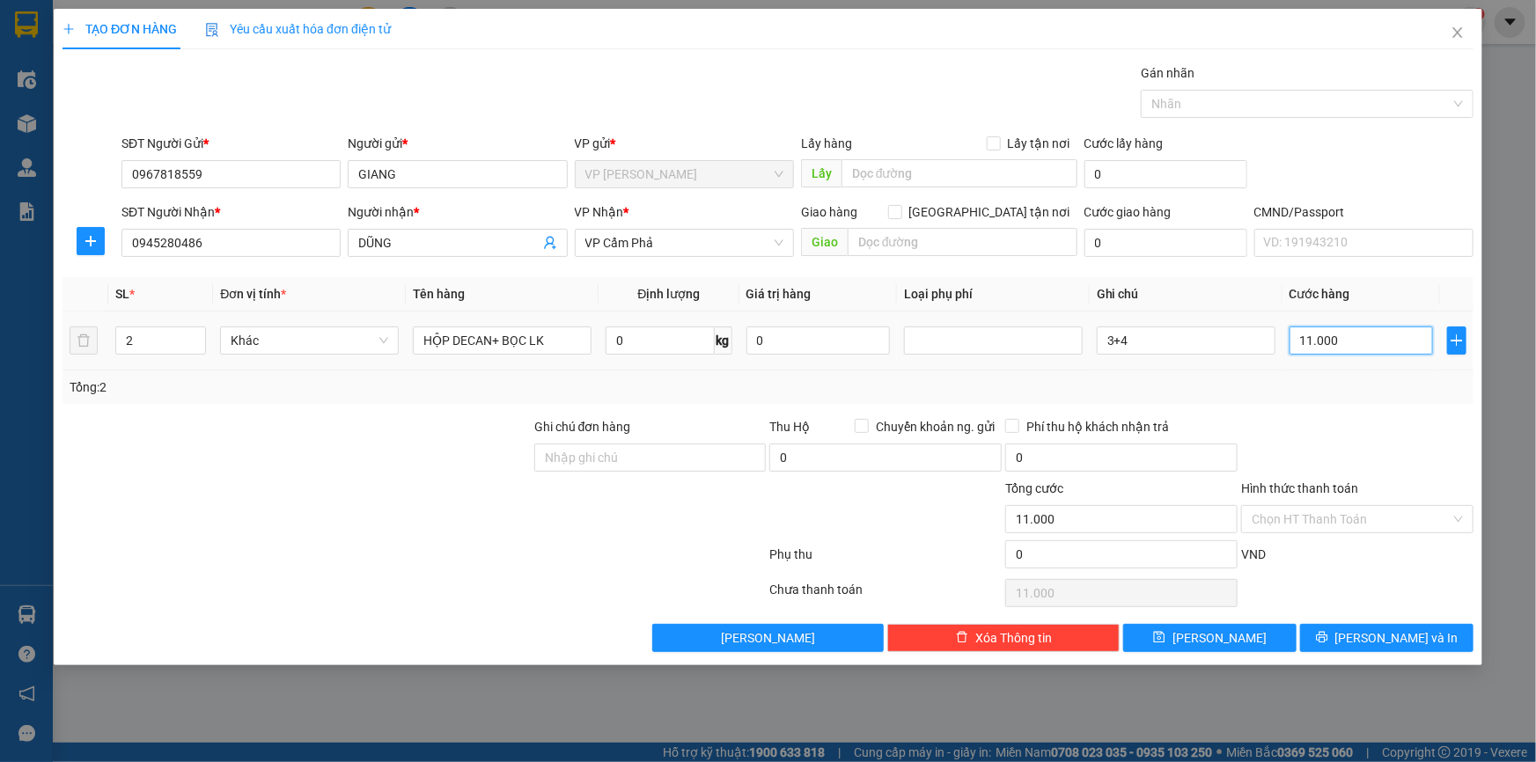
type input "110.000"
click at [1374, 638] on span "[PERSON_NAME] và In" at bounding box center [1397, 638] width 123 height 19
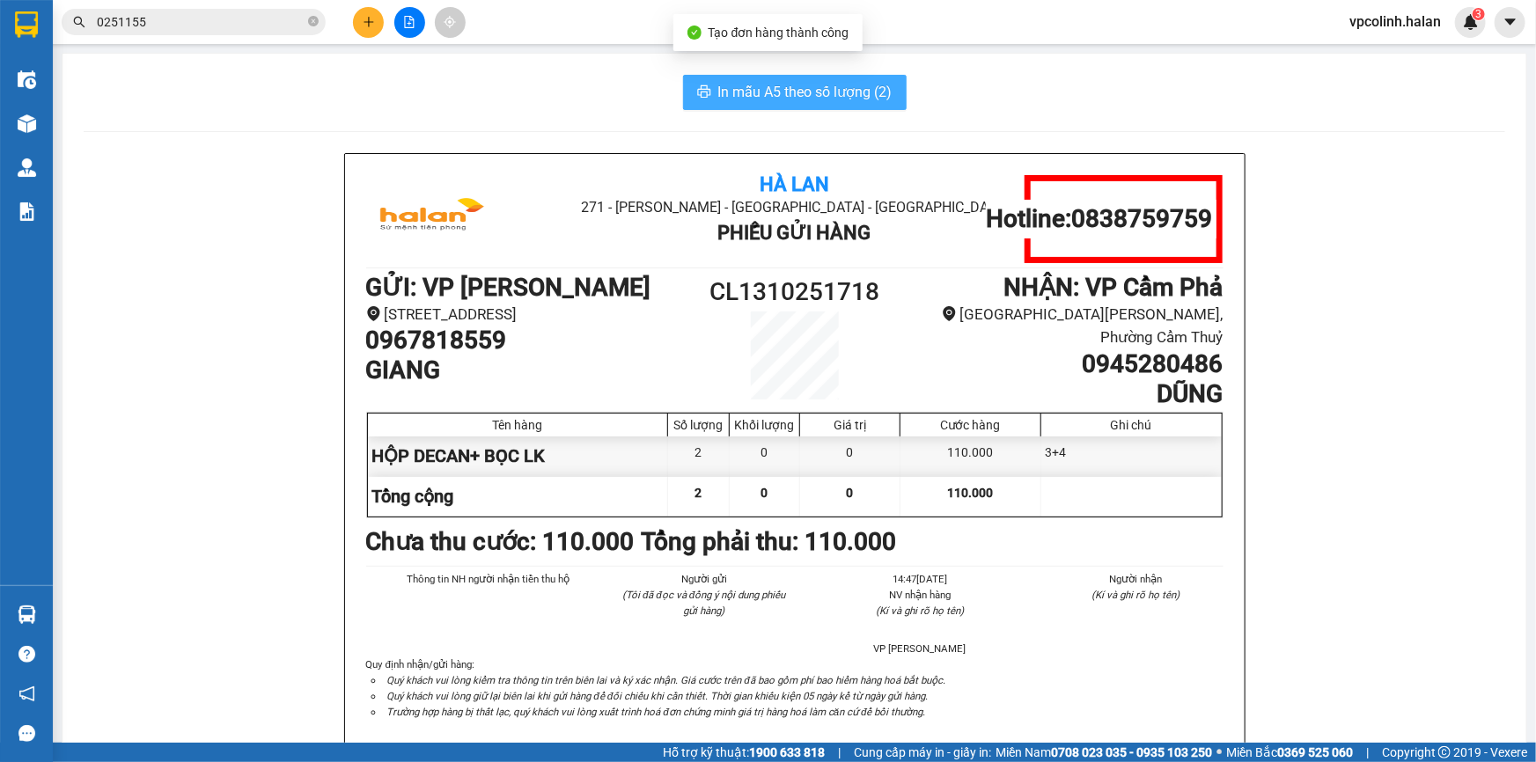
click at [777, 88] on span "In mẫu A5 theo số lượng (2)" at bounding box center [805, 92] width 174 height 22
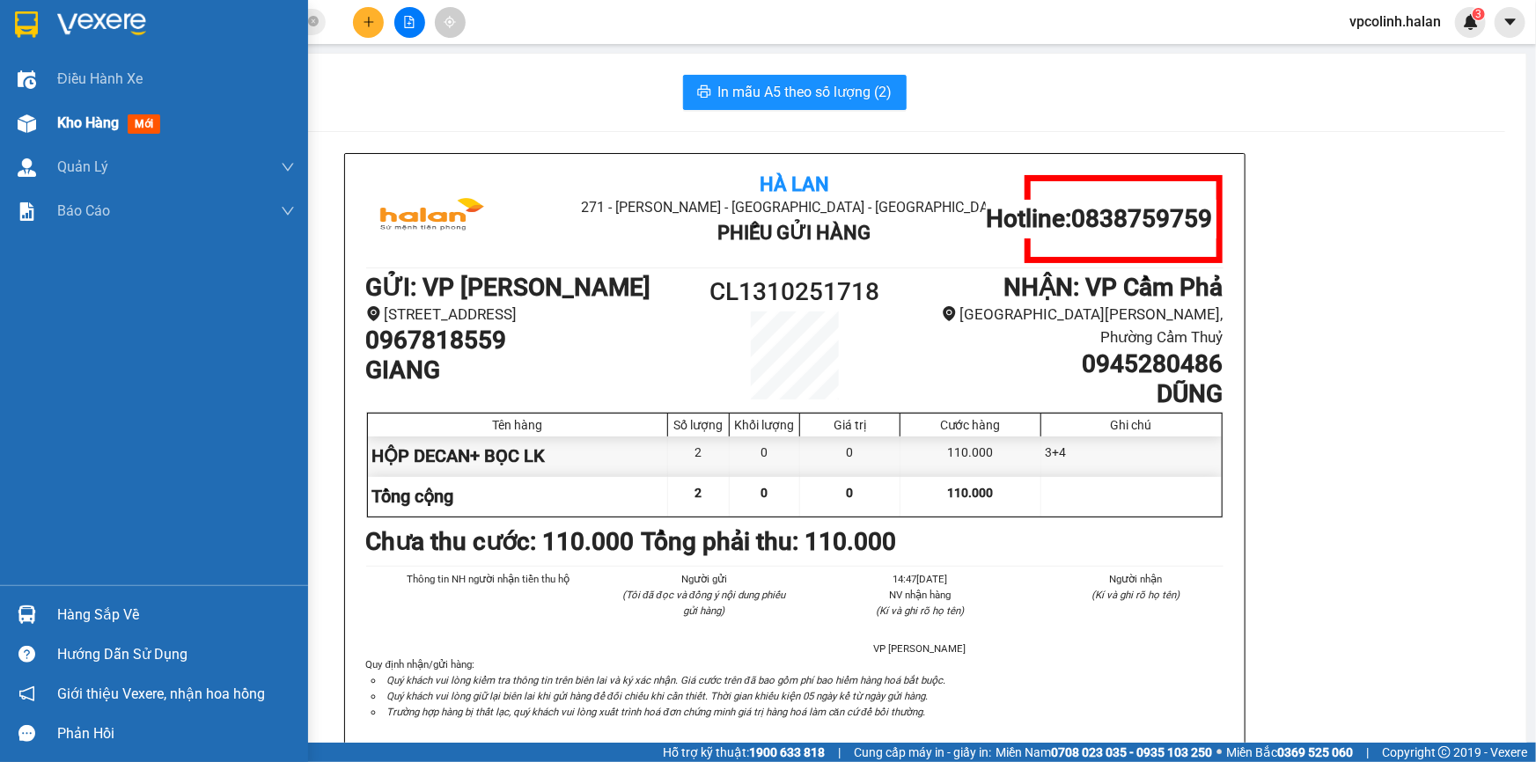
click at [5, 119] on div "Kho hàng mới" at bounding box center [154, 123] width 308 height 44
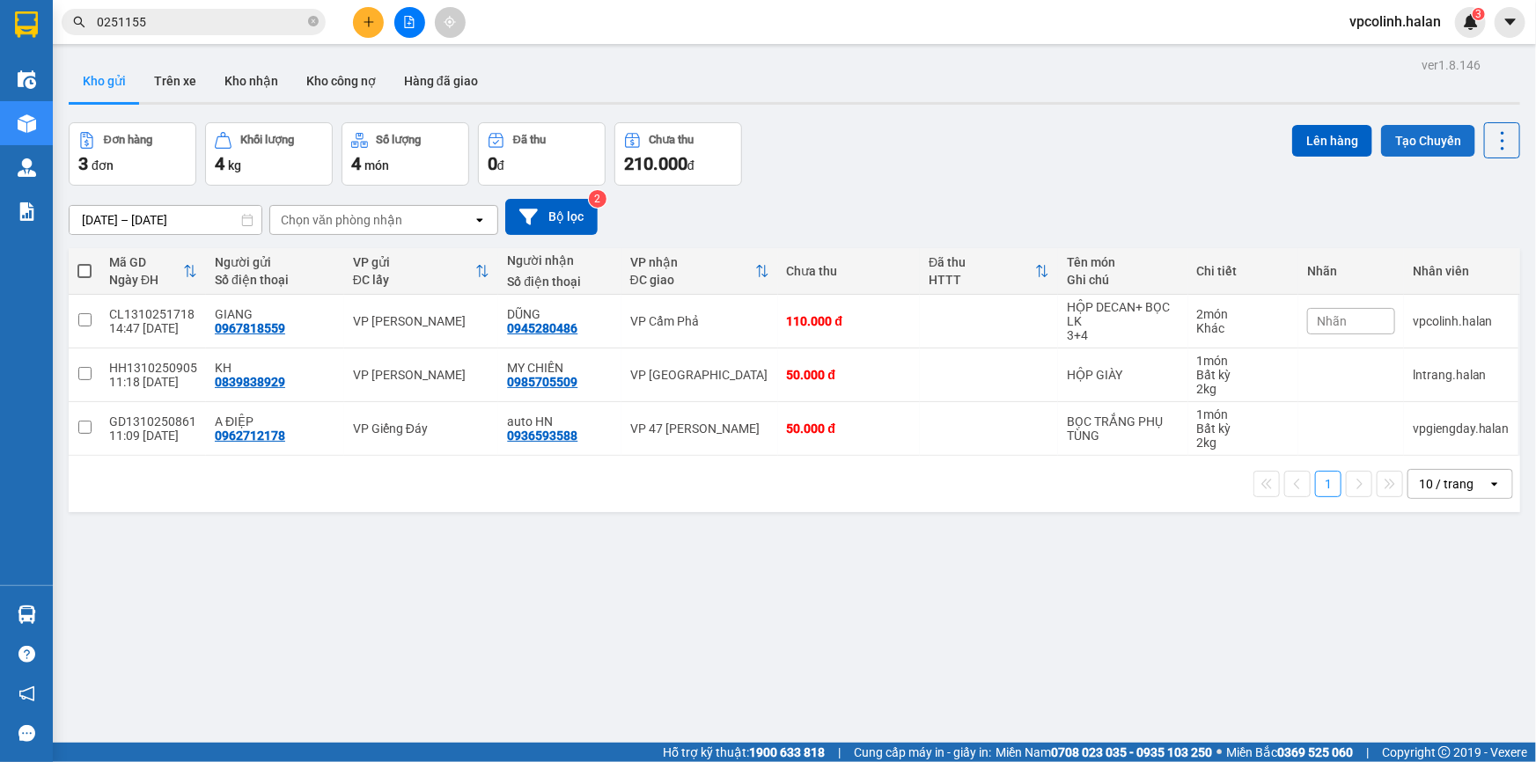
click at [1433, 152] on button "Tạo Chuyến" at bounding box center [1428, 141] width 94 height 32
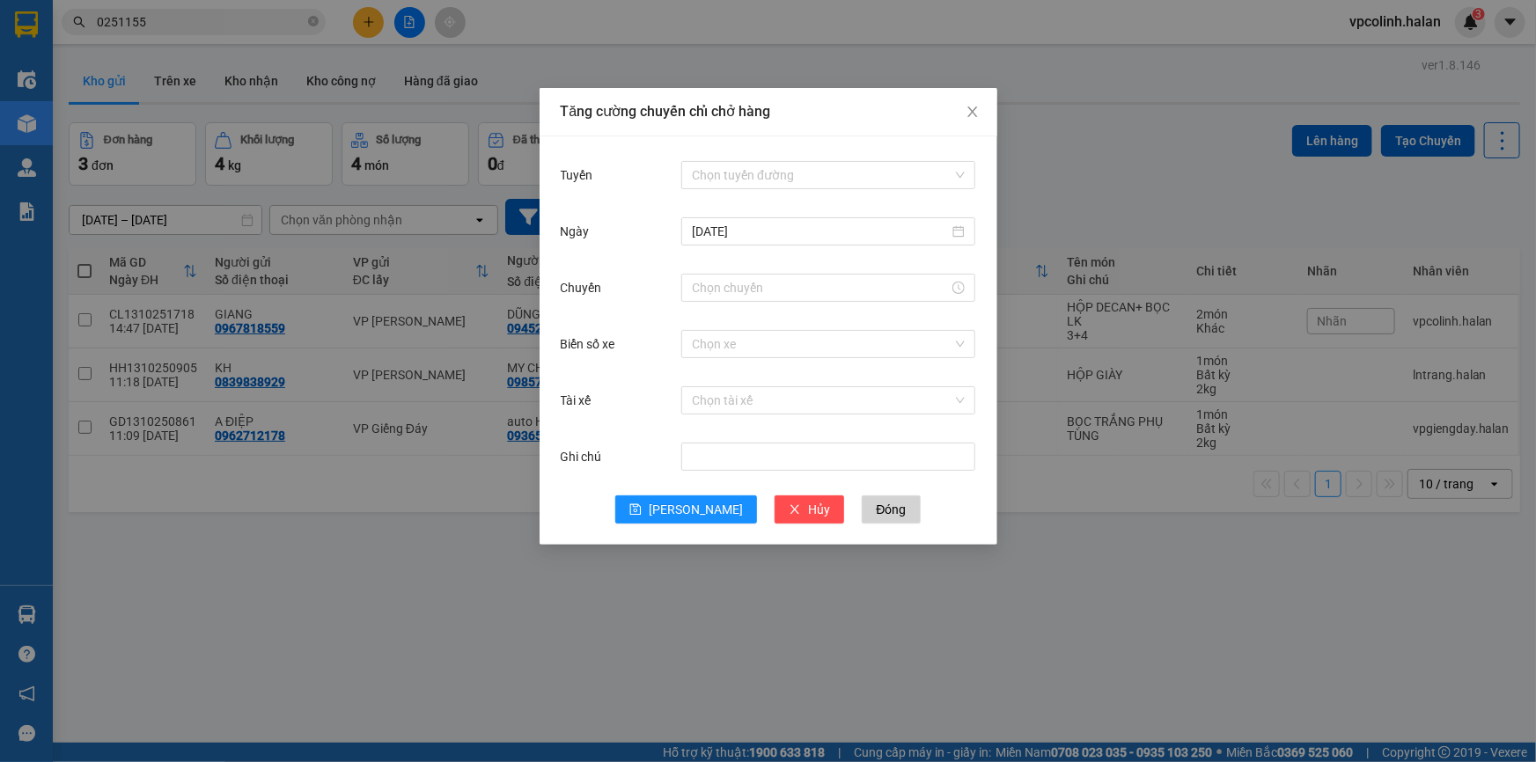
click at [978, 239] on div "Tuyến Chọn tuyến đường [DATE] Chuyến Biển số xe Chọn xe Tài xế Chọn tài xế Ghi …" at bounding box center [769, 340] width 458 height 409
click at [880, 176] on input "Tuyến" at bounding box center [822, 175] width 261 height 26
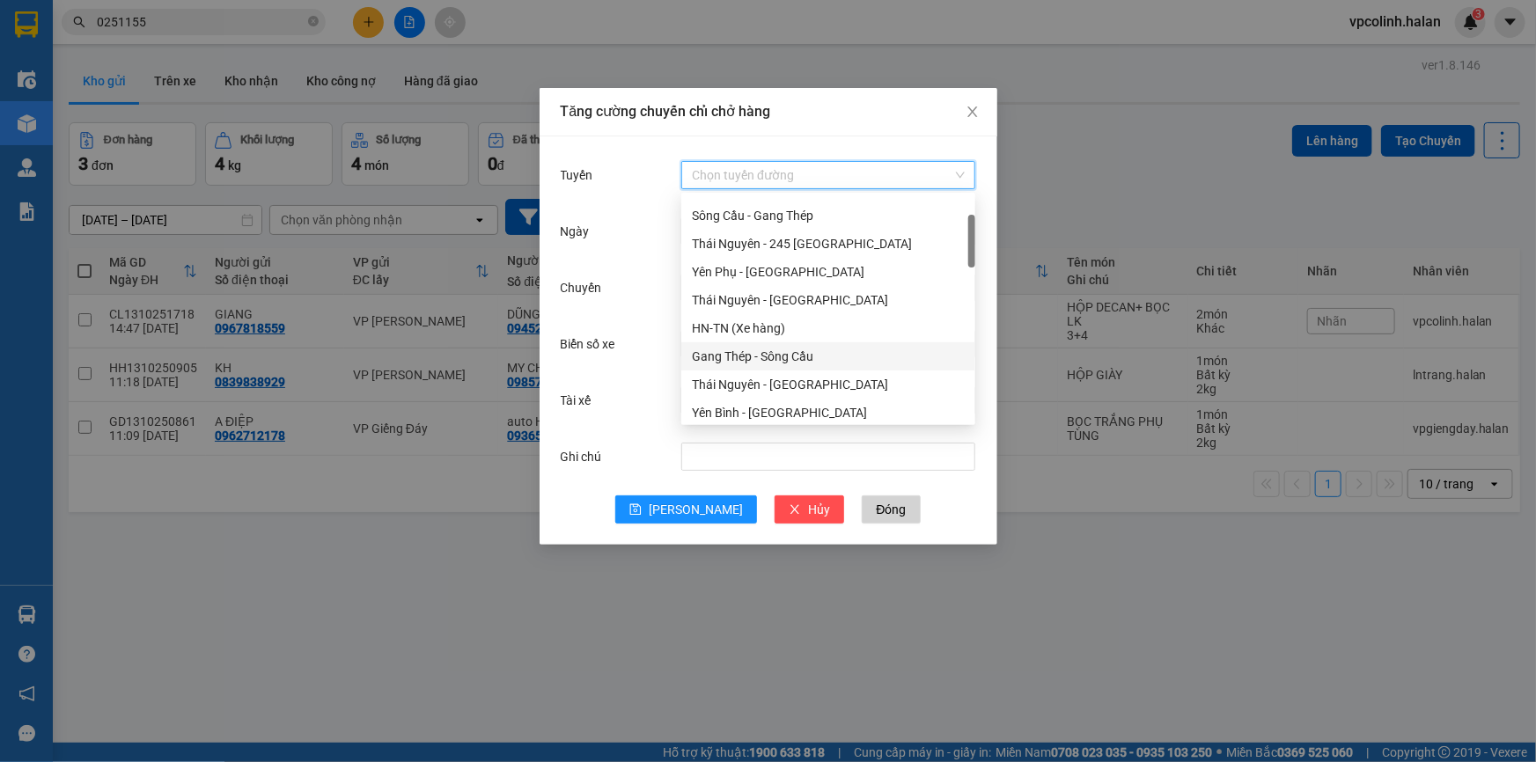
scroll to position [239, 0]
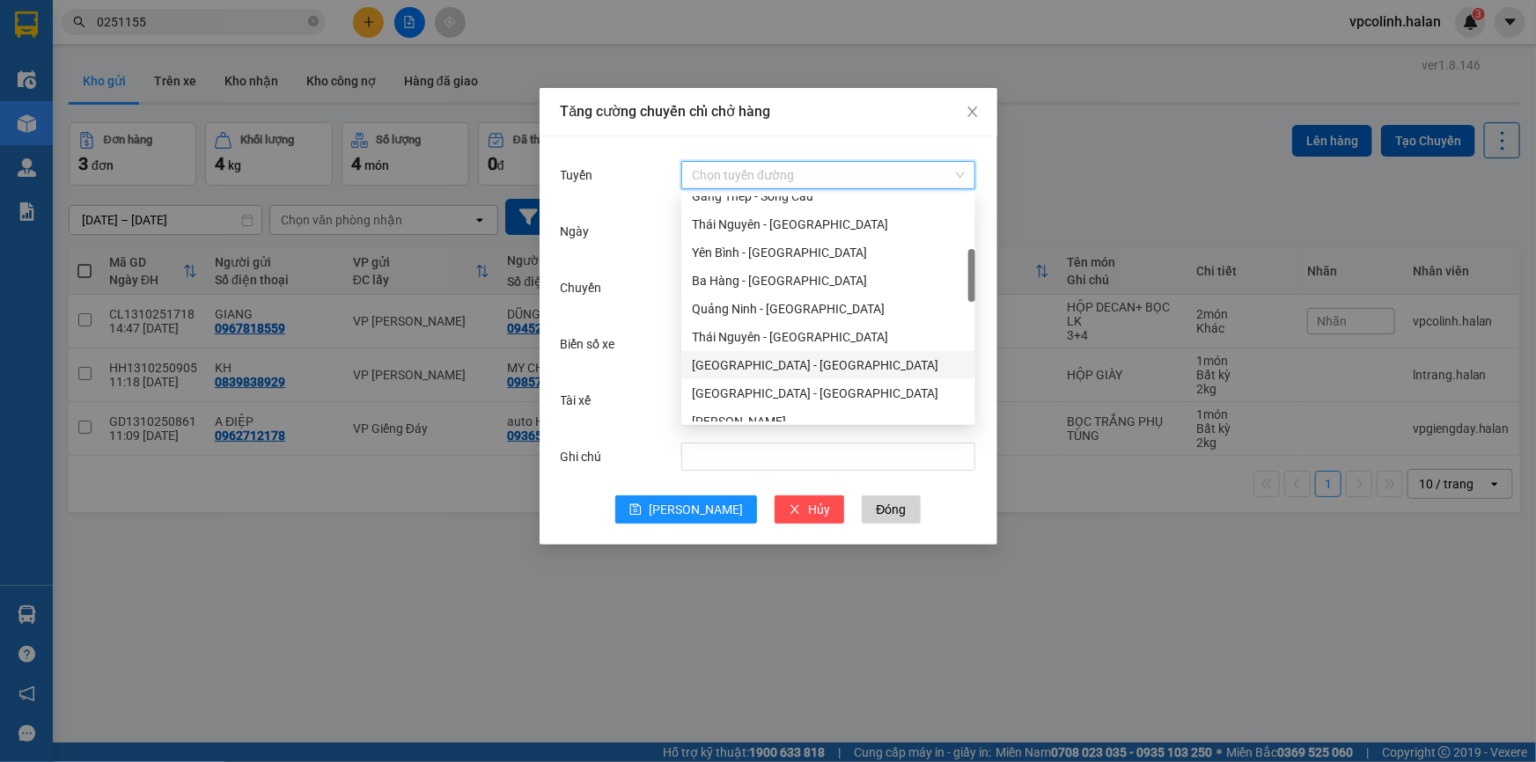
click at [725, 367] on div "[GEOGRAPHIC_DATA] - [GEOGRAPHIC_DATA]" at bounding box center [828, 365] width 273 height 19
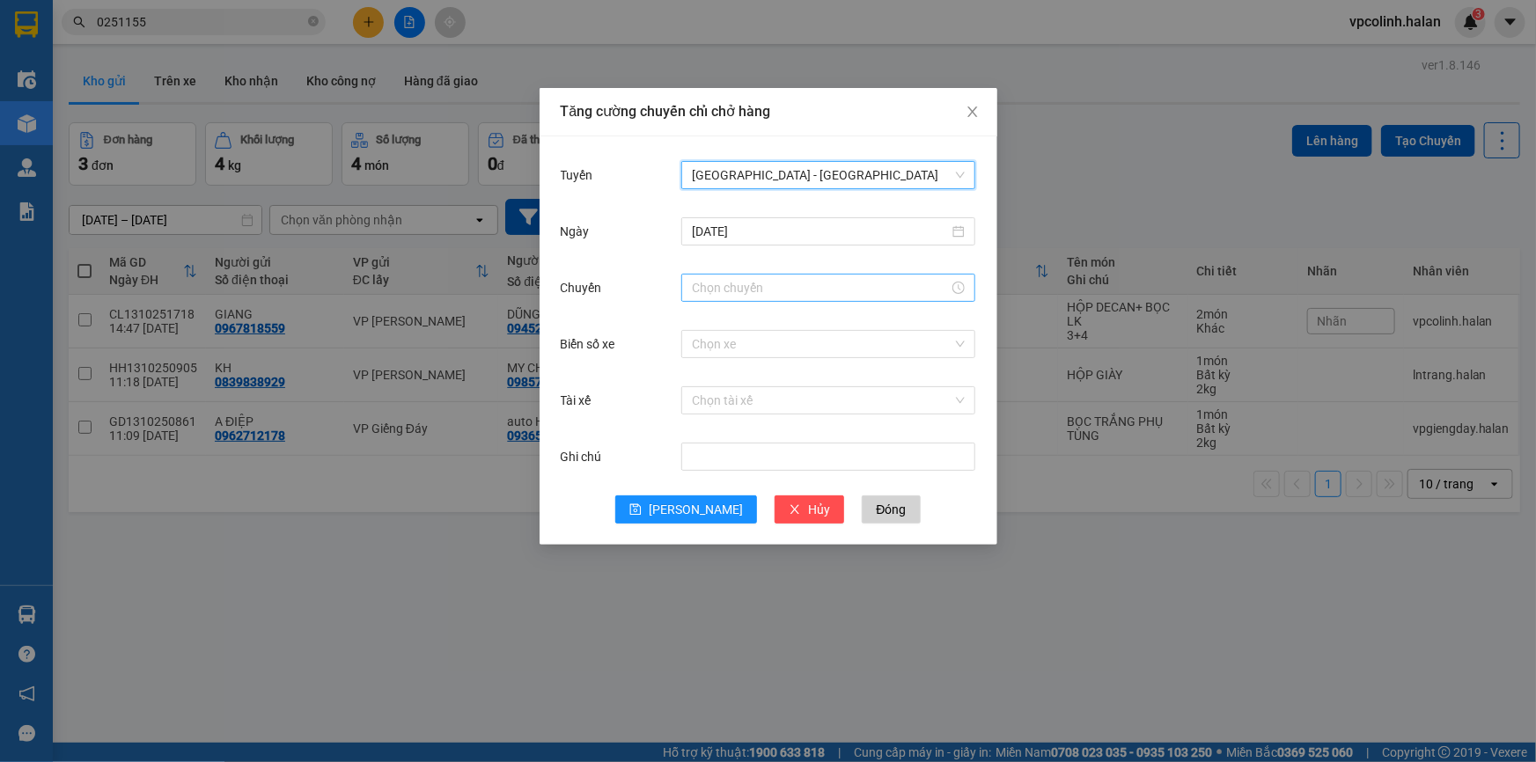
click at [712, 296] on input "Chuyến" at bounding box center [820, 287] width 257 height 19
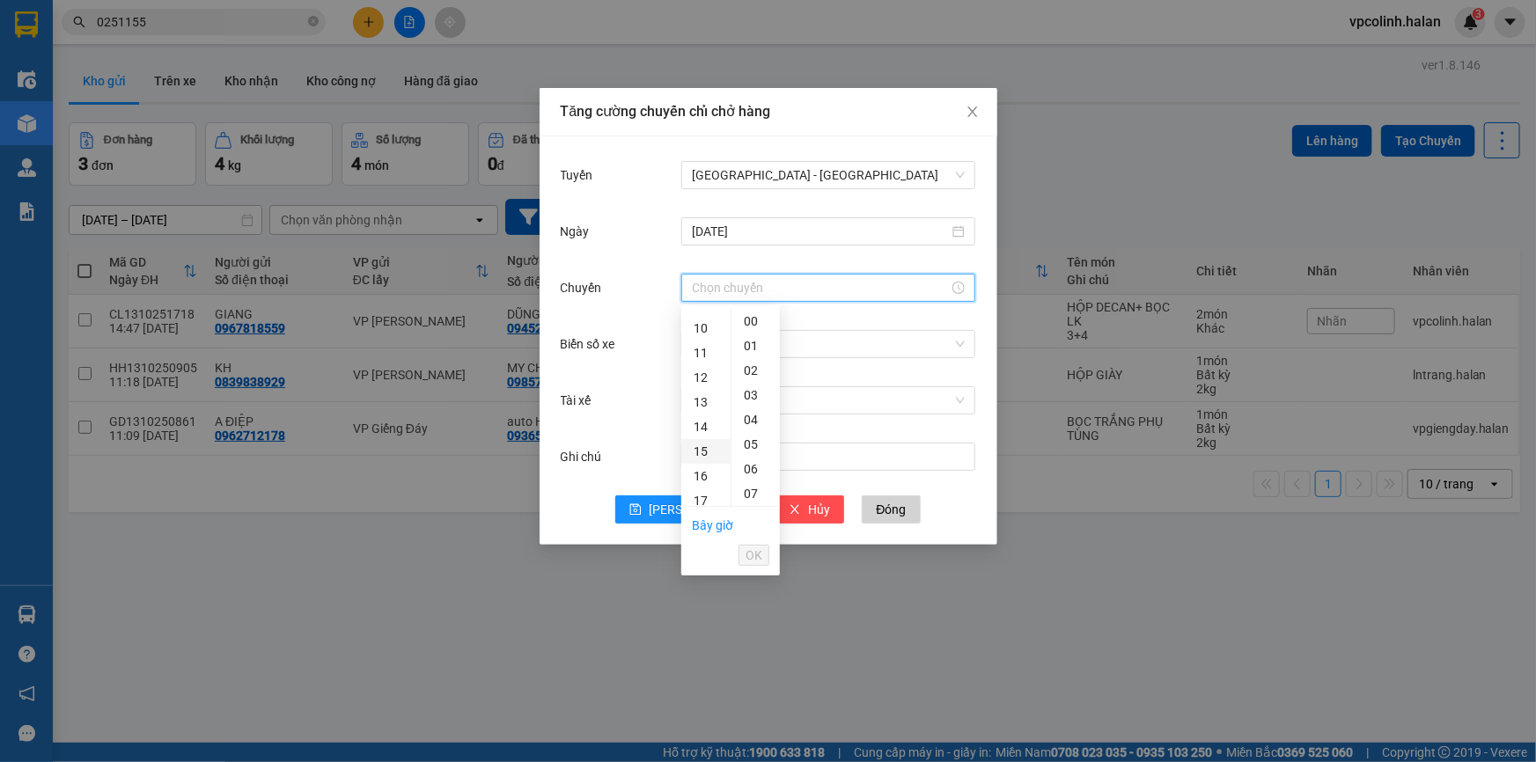
click at [709, 451] on div "15" at bounding box center [705, 451] width 49 height 25
click at [752, 341] on div "01" at bounding box center [756, 346] width 48 height 25
type input "15:01"
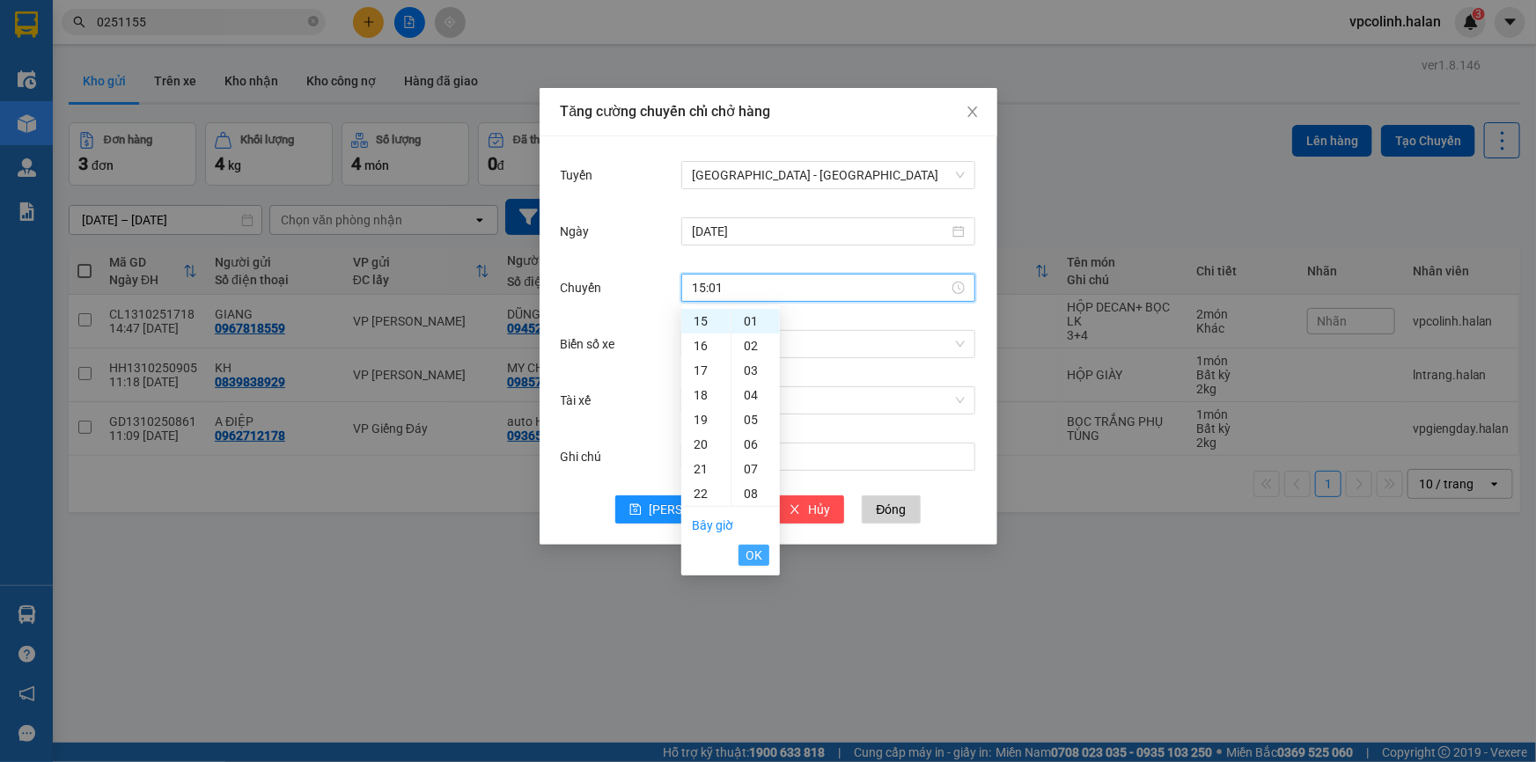
click at [765, 555] on button "OK" at bounding box center [754, 555] width 31 height 21
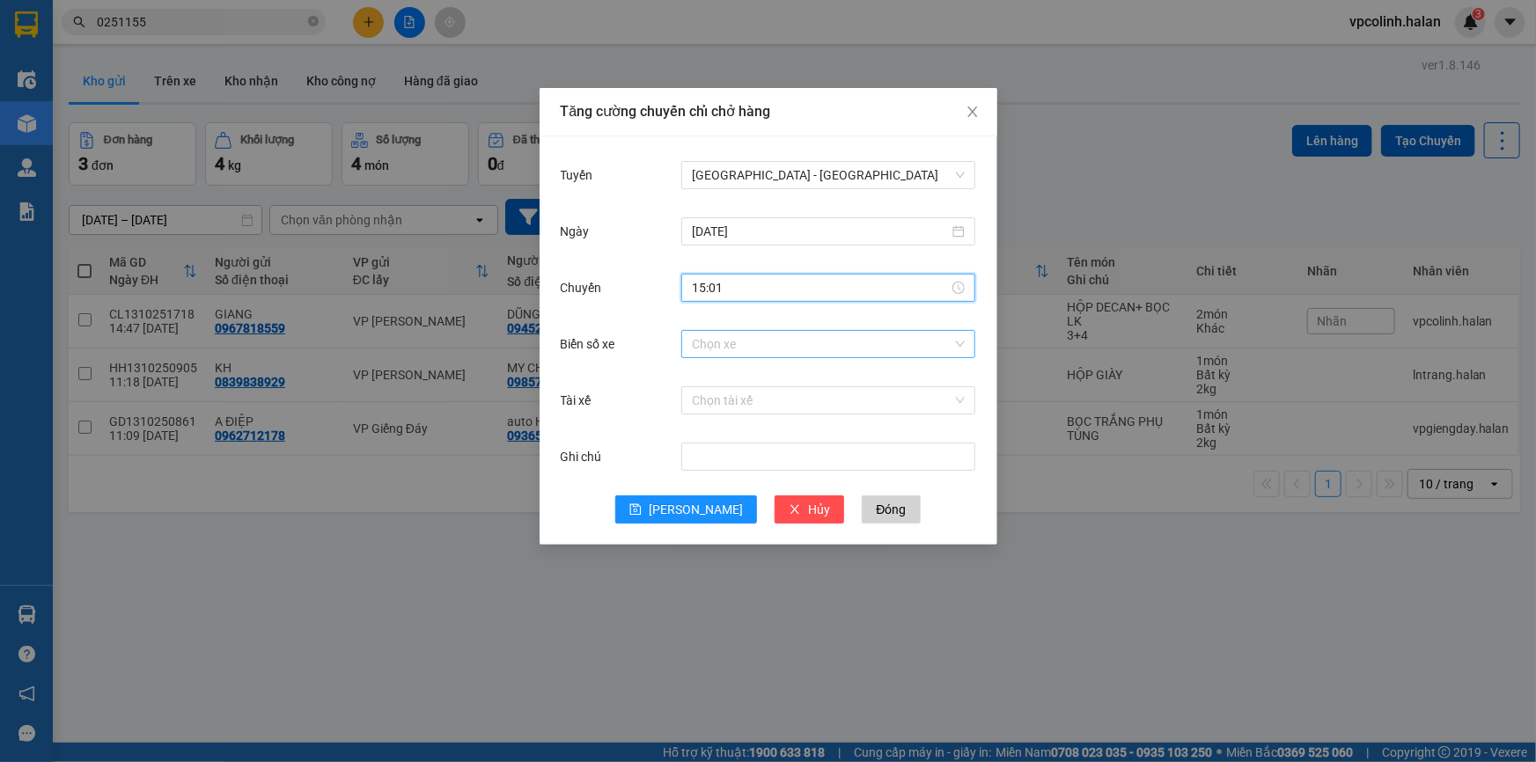
click at [767, 338] on input "Biển số xe" at bounding box center [822, 344] width 261 height 26
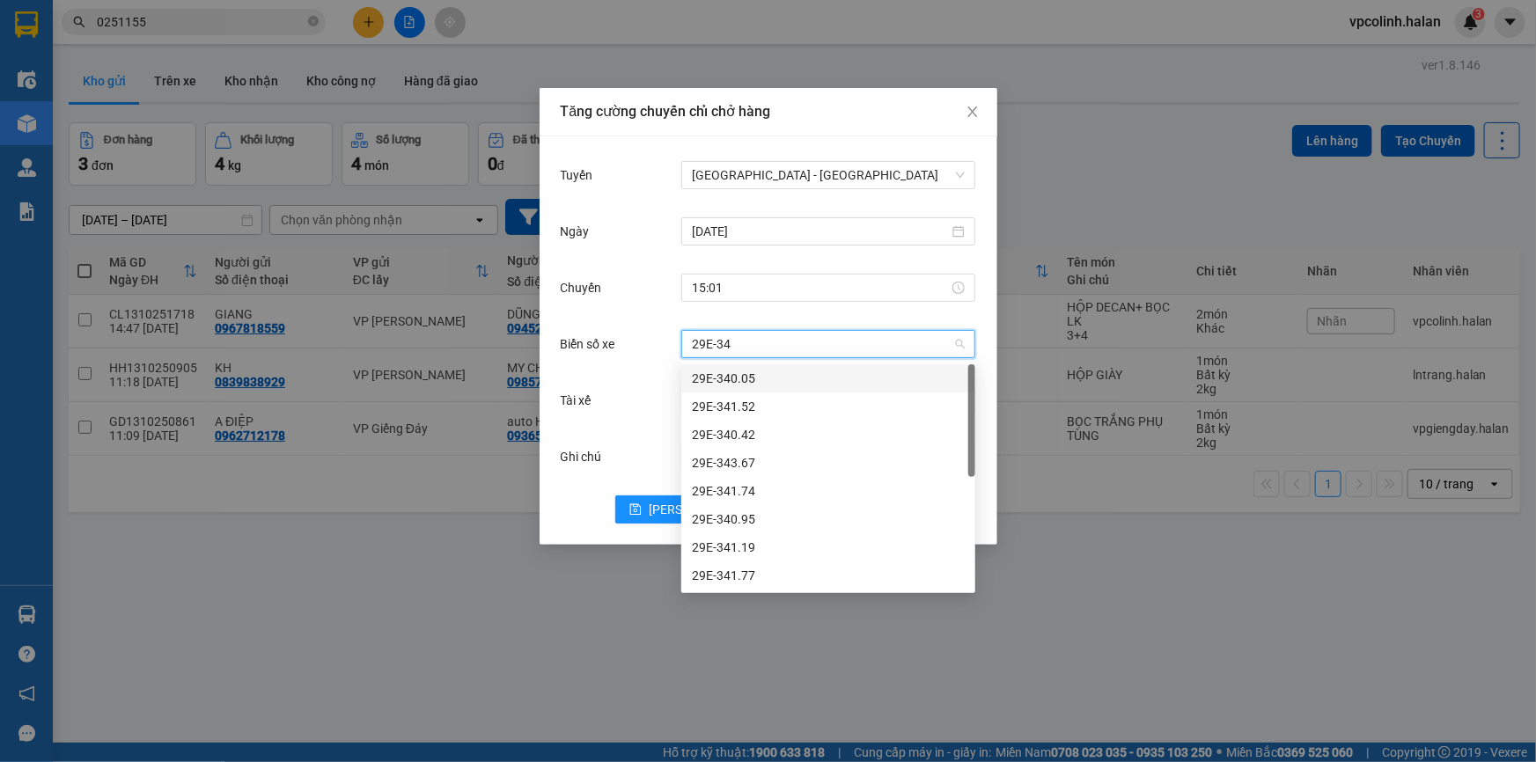
type input "29E-342"
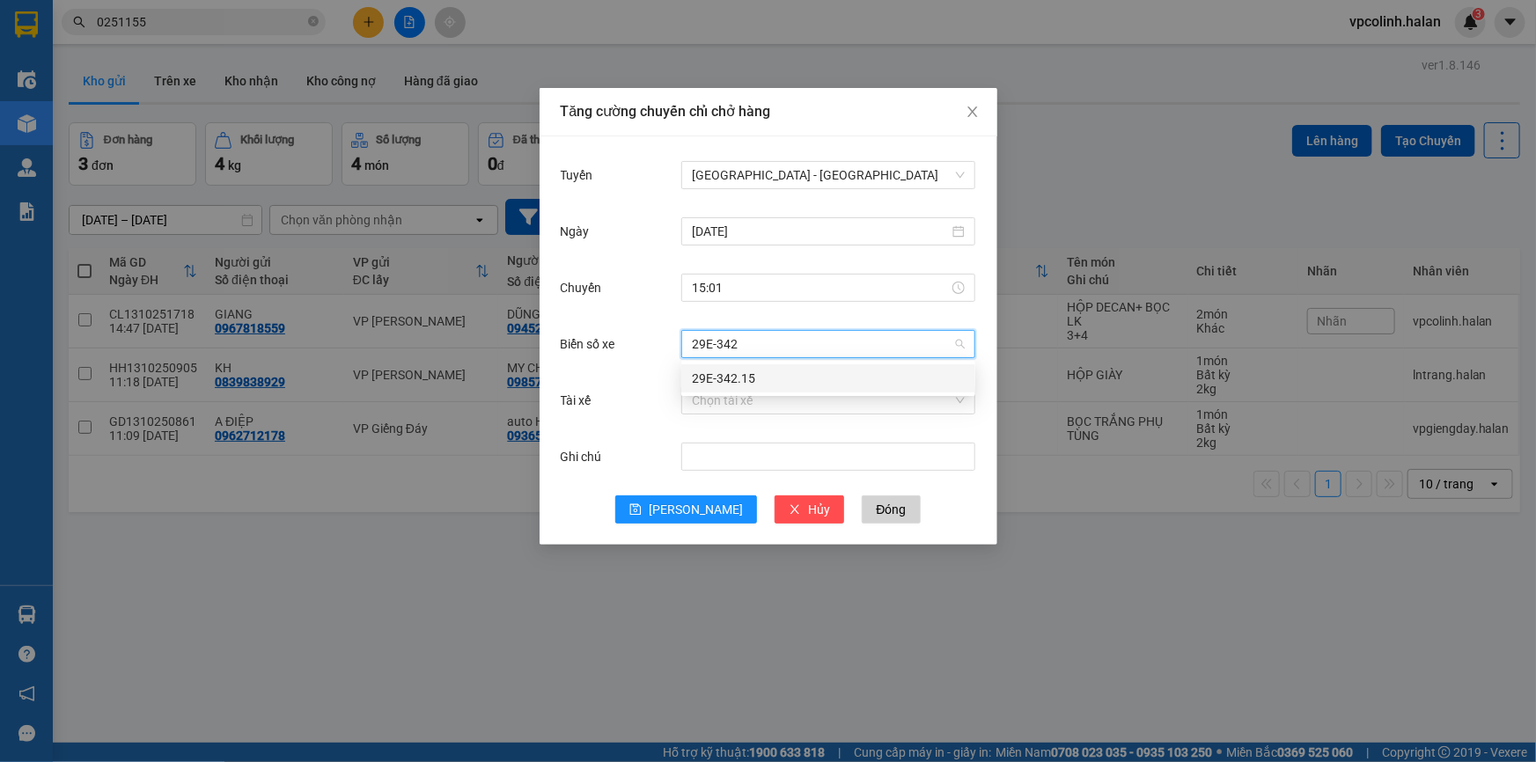
click at [778, 379] on div "29E-342.15" at bounding box center [828, 378] width 273 height 19
click at [696, 392] on input "Tài xế" at bounding box center [822, 400] width 261 height 26
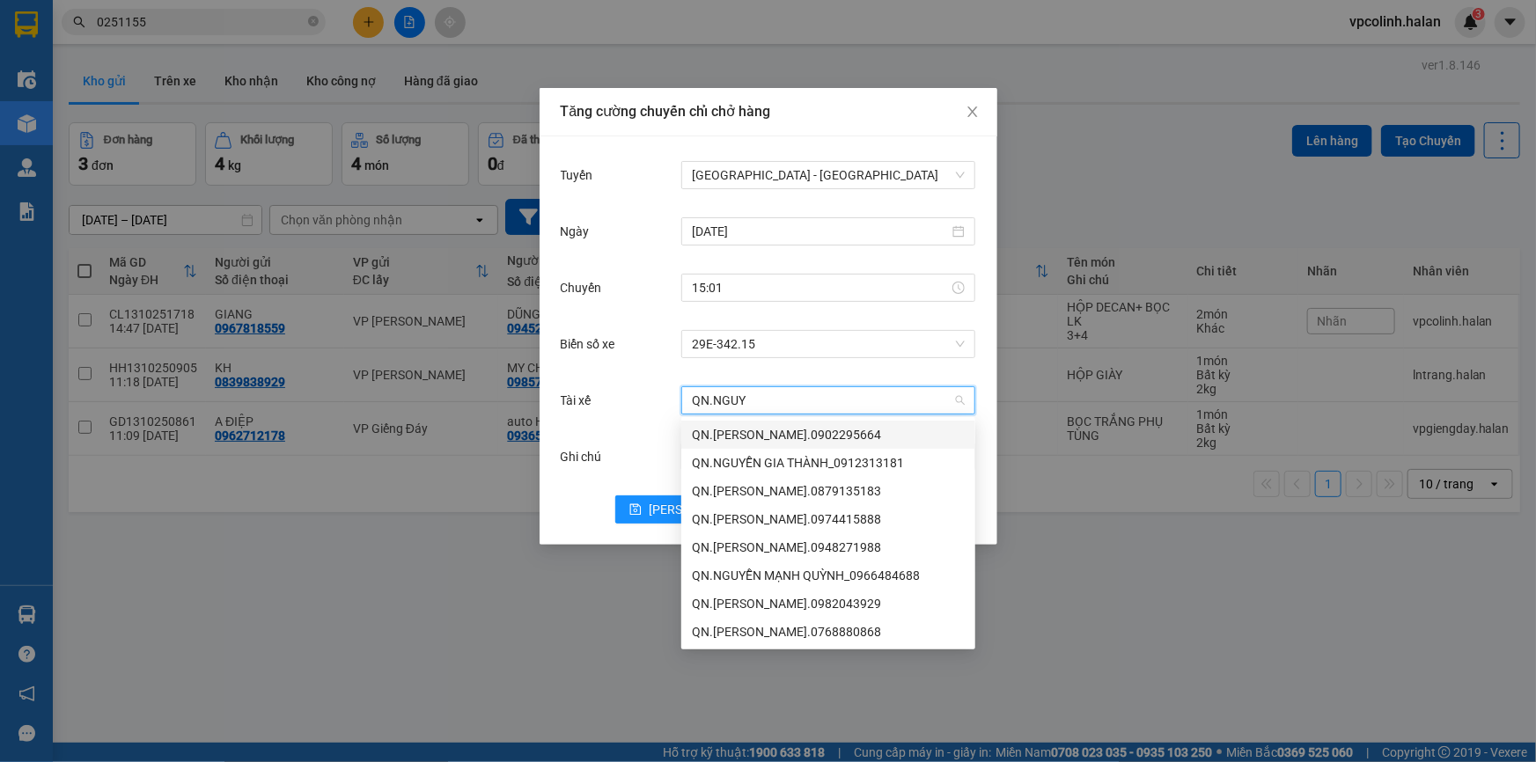
click at [765, 396] on input "QN.NGUY" at bounding box center [822, 400] width 261 height 26
click at [752, 397] on input "QN.NGUY" at bounding box center [822, 400] width 261 height 26
type input "Q"
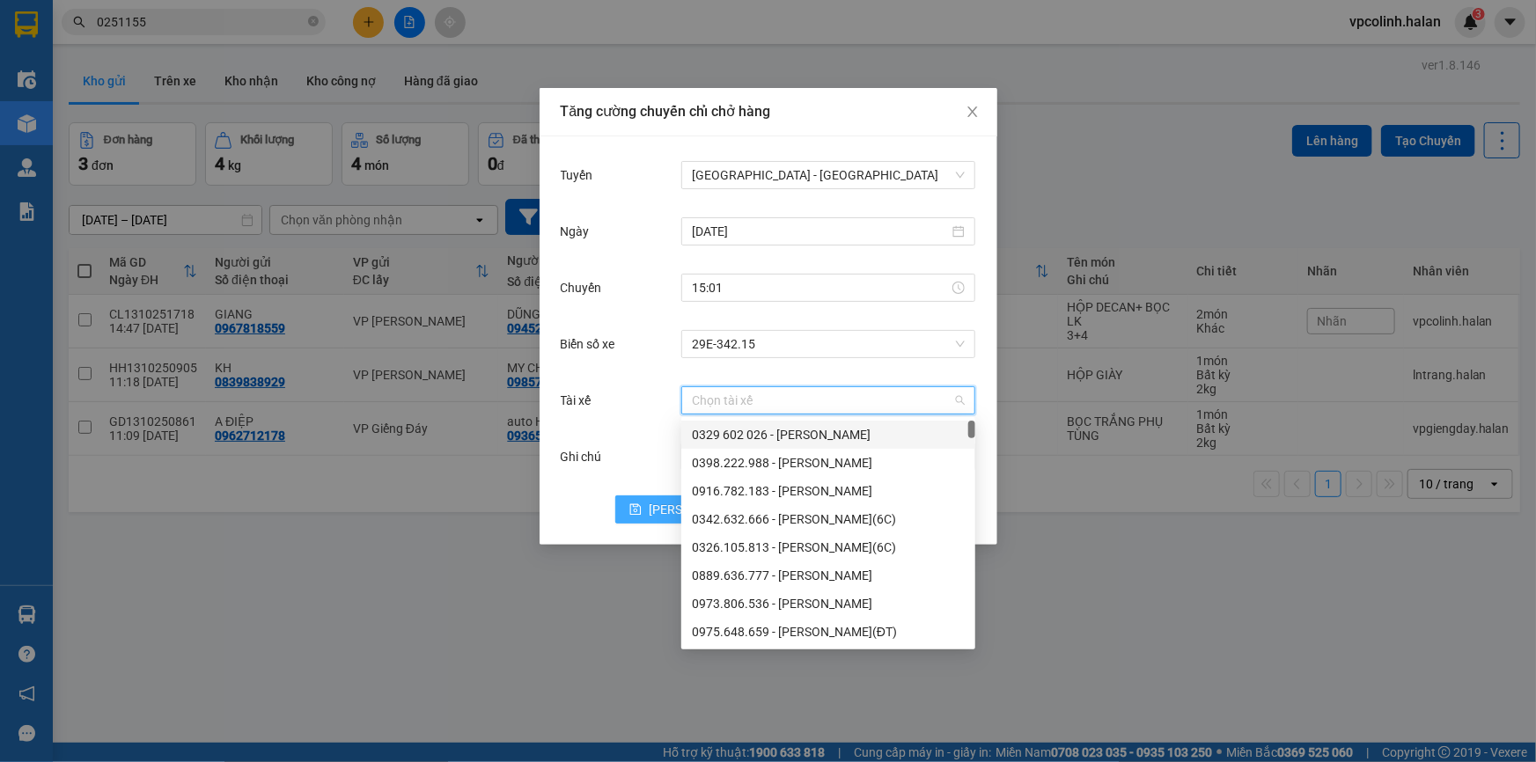
click at [660, 508] on button "[PERSON_NAME]" at bounding box center [686, 510] width 142 height 28
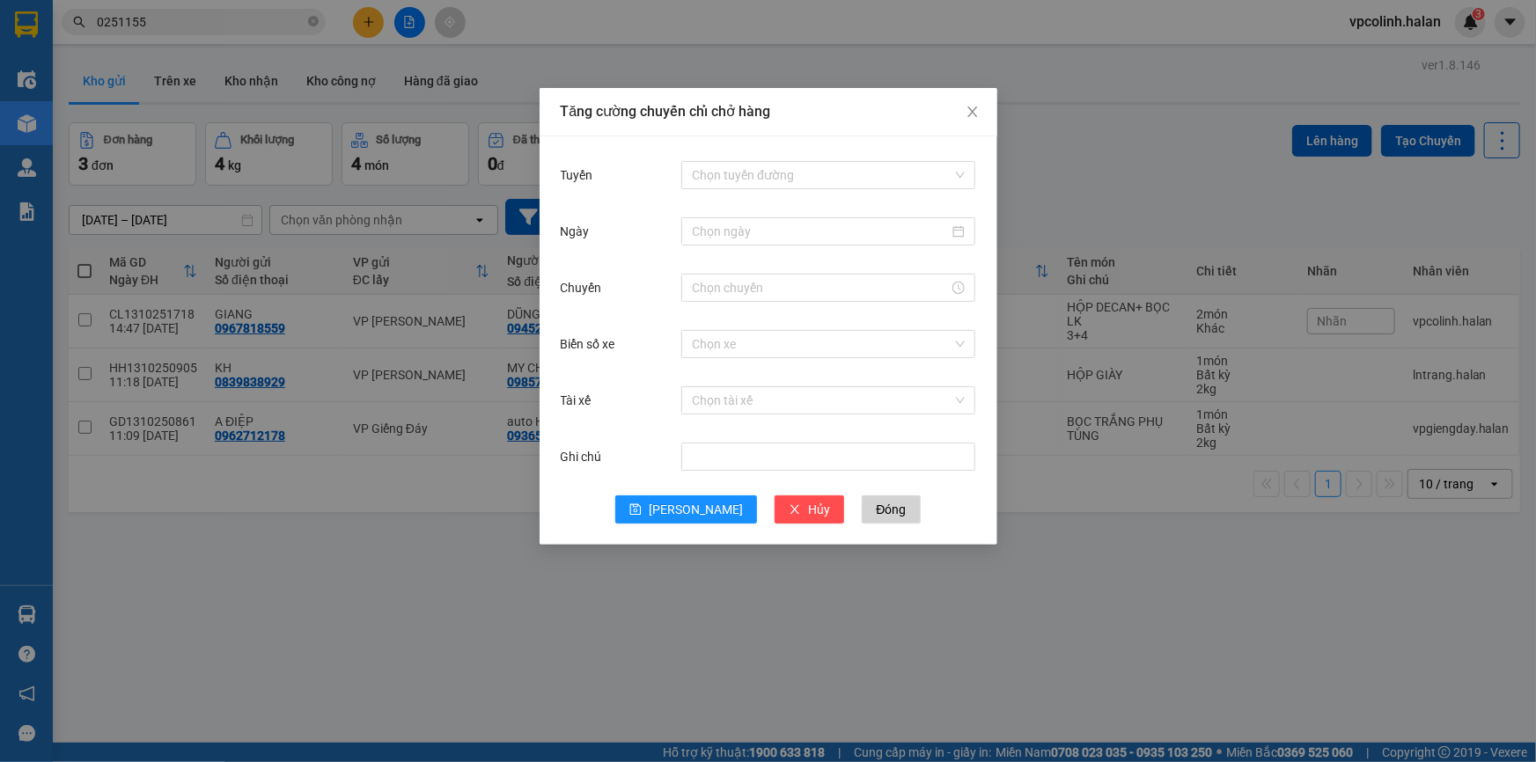
click at [993, 641] on div "Tăng cường chuyến chỉ chở hàng Tuyến Chọn tuyến đường Ngày Chuyến Biển số xe Ch…" at bounding box center [768, 381] width 1536 height 762
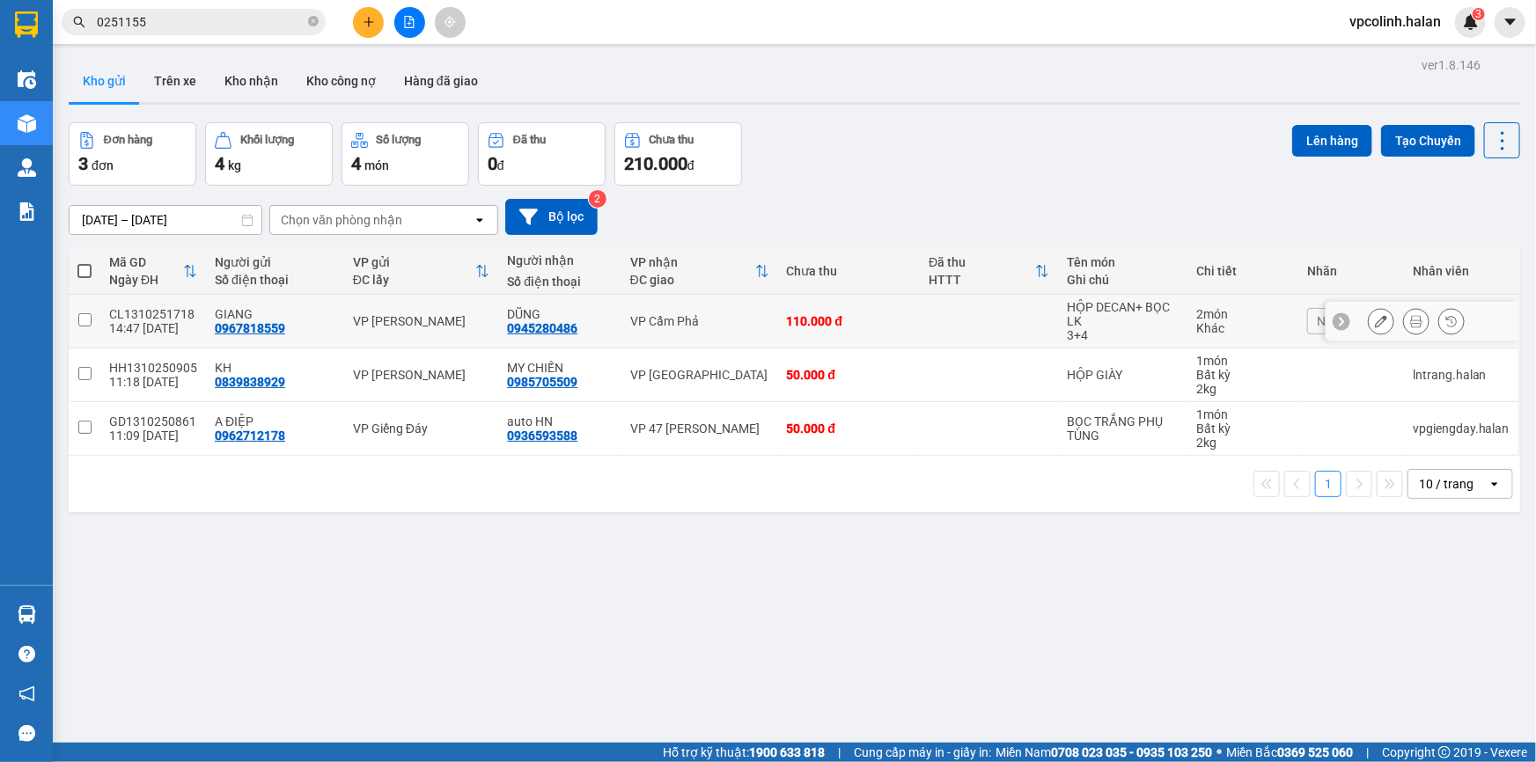
drag, startPoint x: 863, startPoint y: 335, endPoint x: 873, endPoint y: 375, distance: 41.6
click at [872, 368] on tbody "CL1310251718 14:47 [DATE] GIANG 0967818559 VP Cổ Linh DŨNG 0945280486 VP Cẩm Ph…" at bounding box center [795, 375] width 1452 height 161
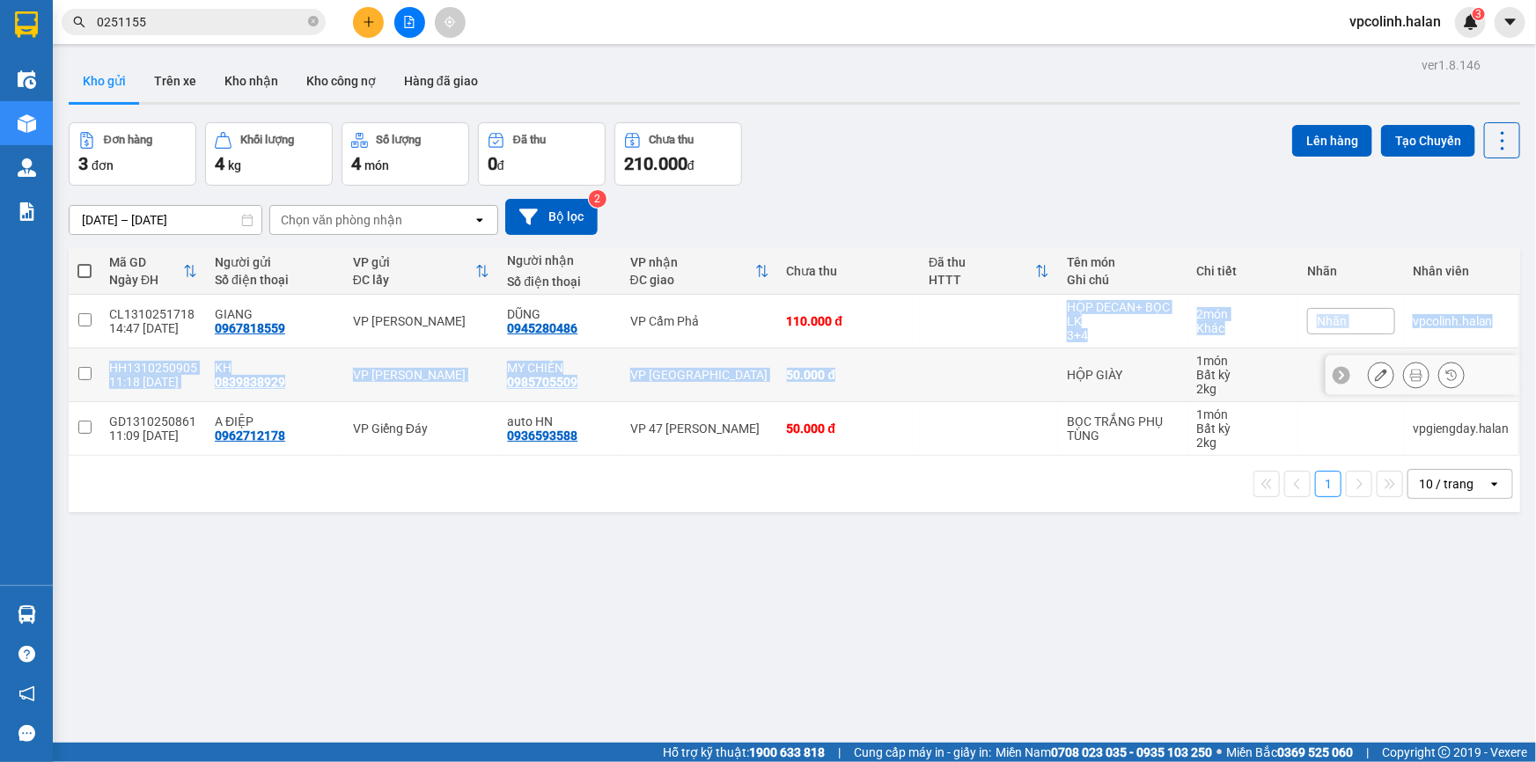
click at [880, 335] on td "110.000 đ" at bounding box center [849, 322] width 143 height 54
checkbox input "true"
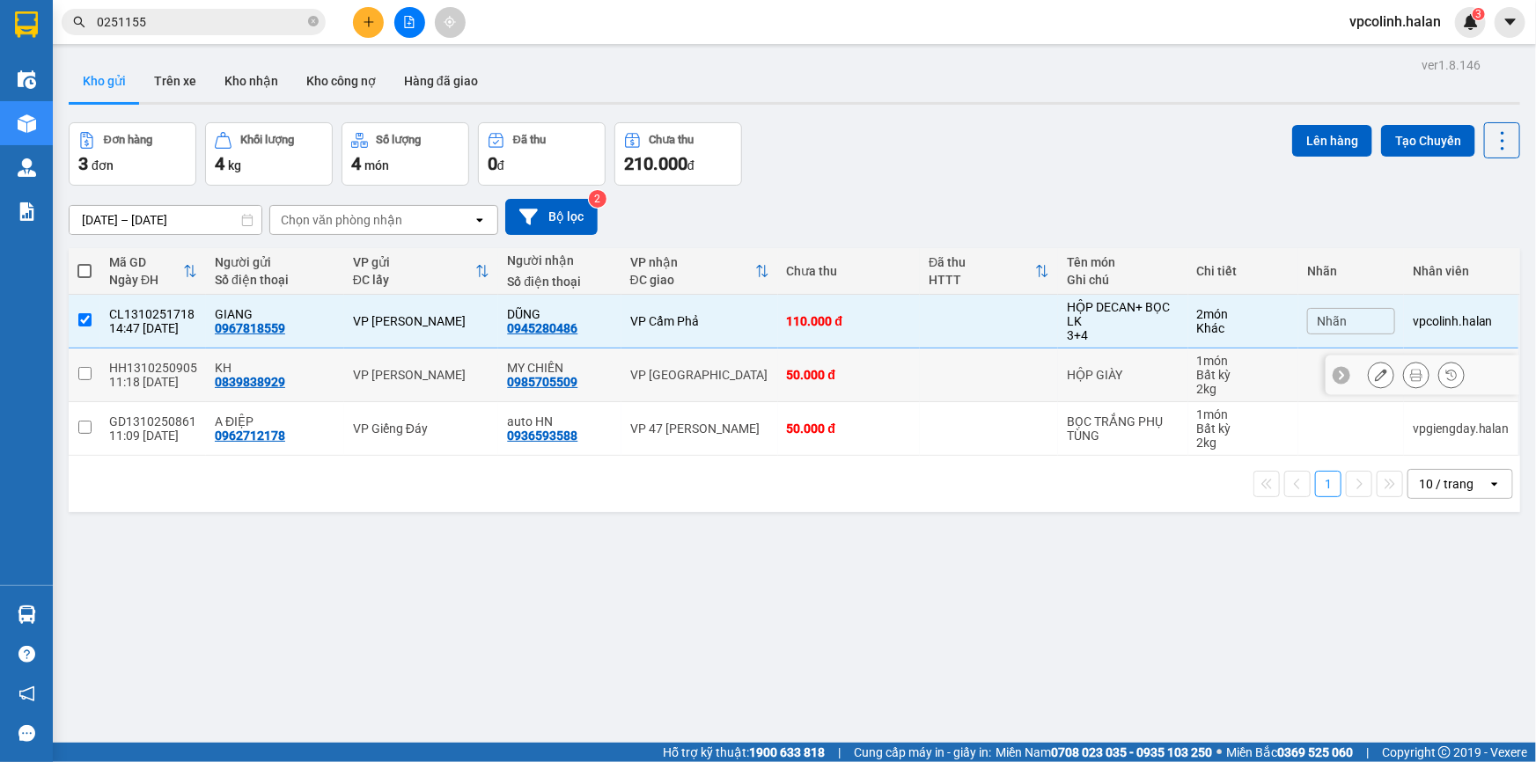
click at [877, 373] on div "50.000 đ" at bounding box center [849, 375] width 125 height 14
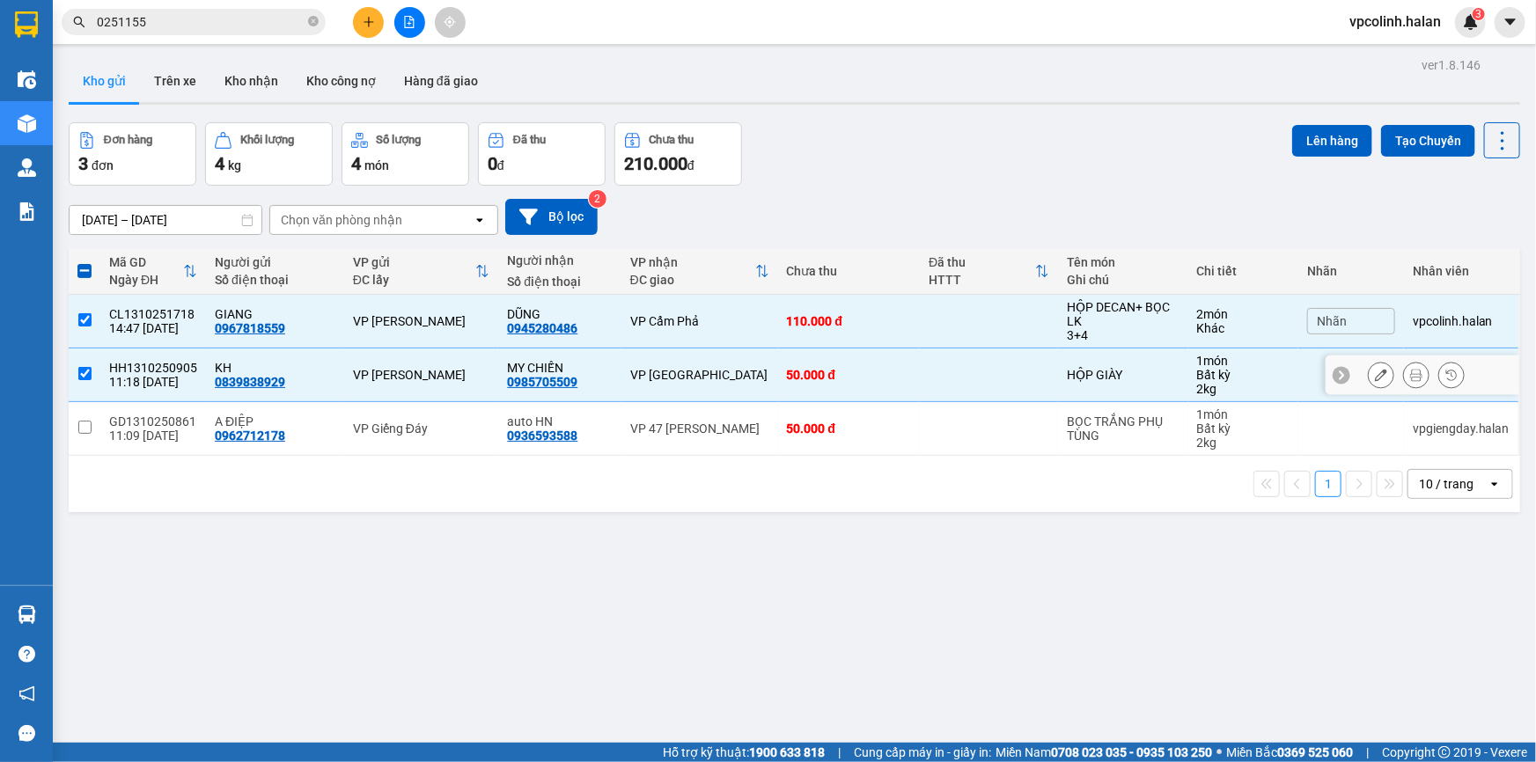
click at [877, 373] on div "50.000 đ" at bounding box center [849, 375] width 125 height 14
checkbox input "false"
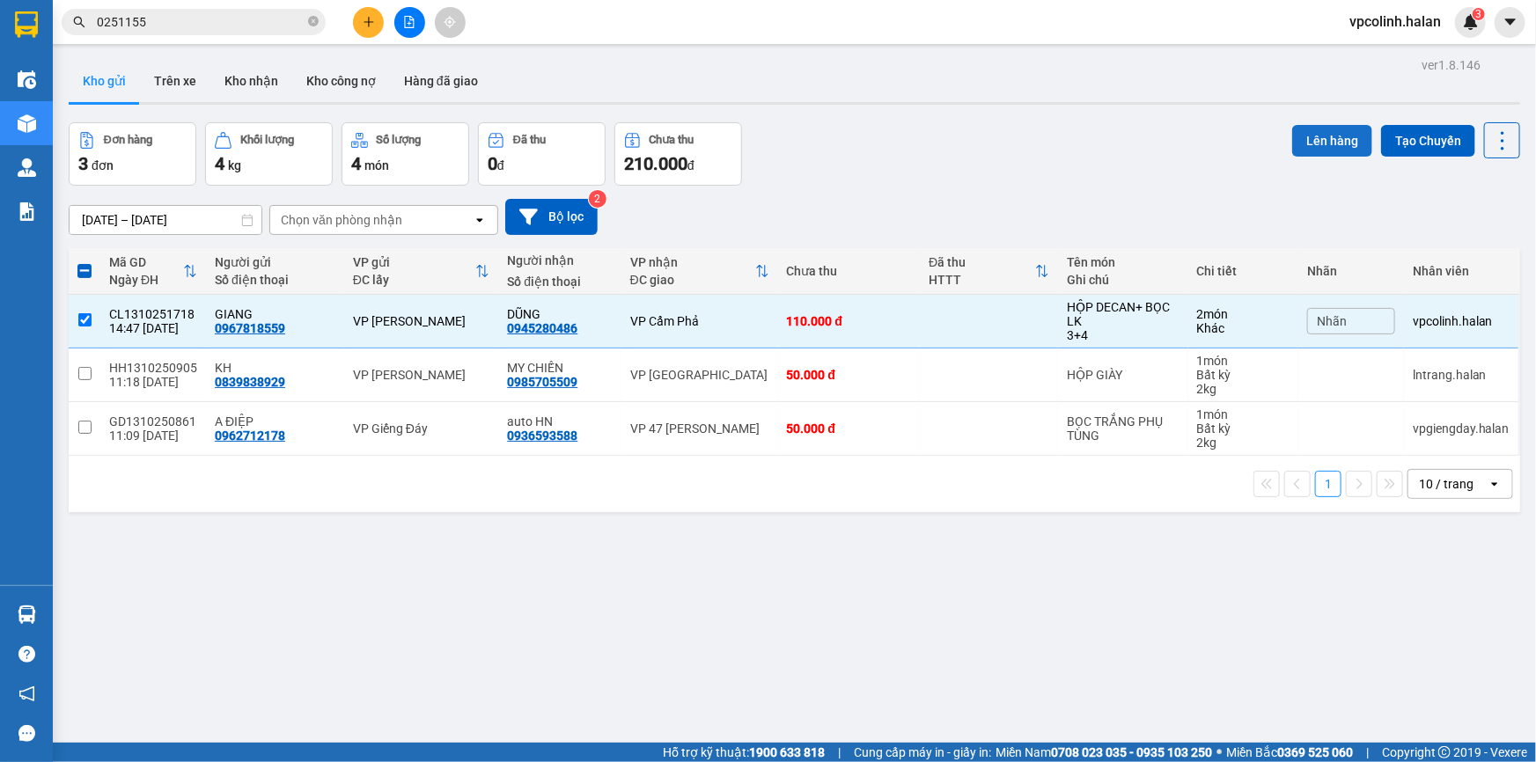
click at [1330, 141] on button "Lên hàng" at bounding box center [1333, 141] width 80 height 32
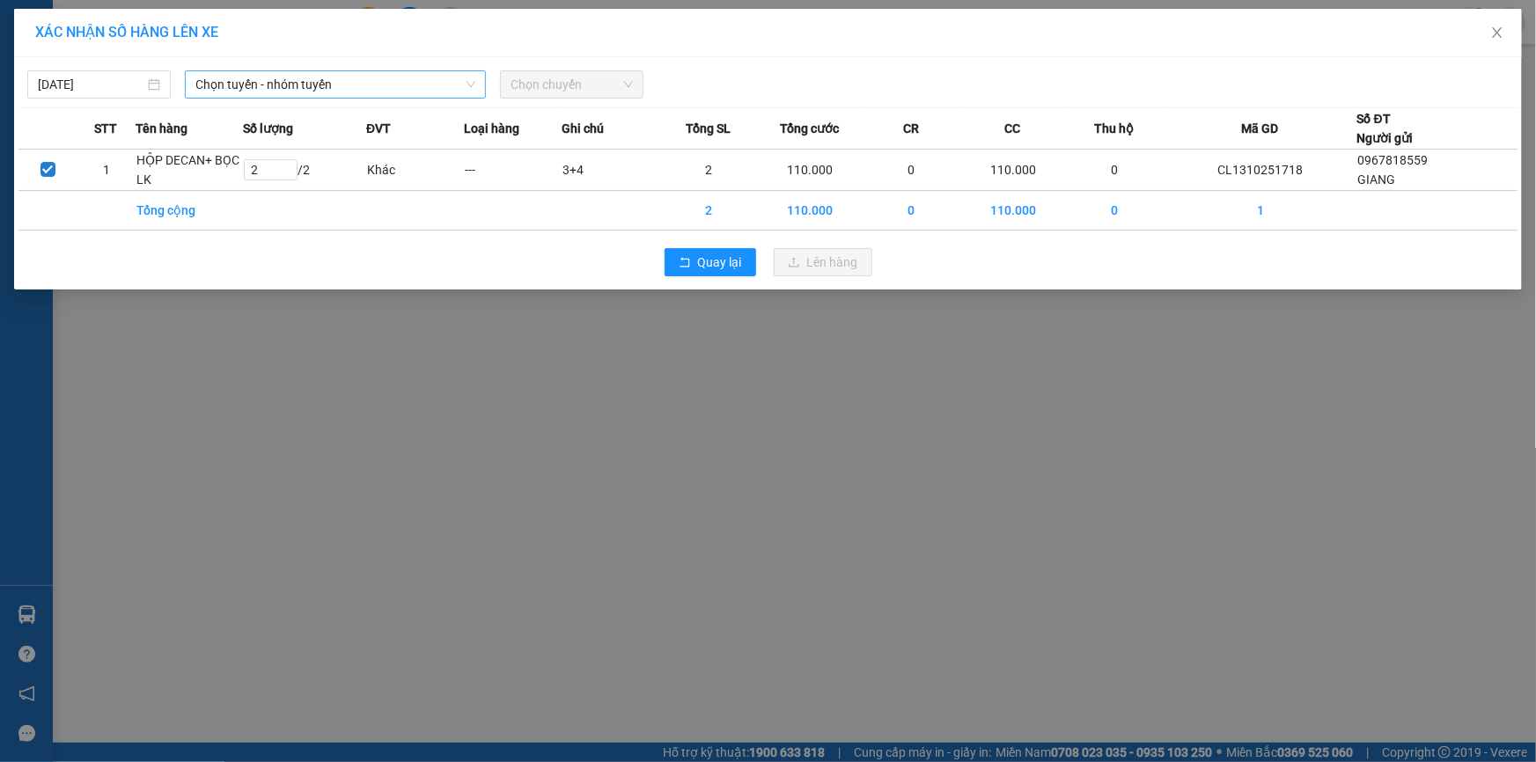
click at [331, 83] on span "Chọn tuyến - nhóm tuyến" at bounding box center [335, 84] width 280 height 26
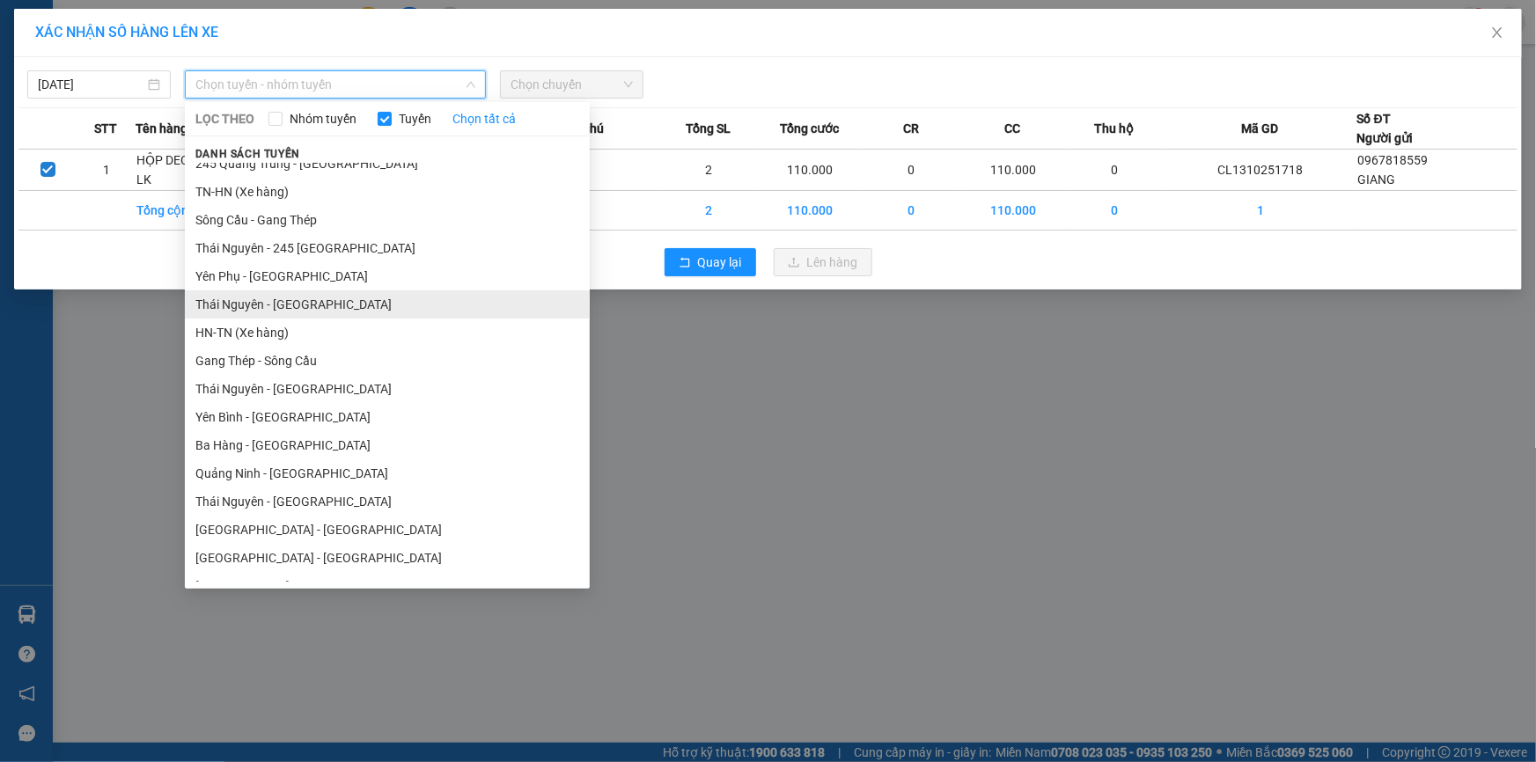
scroll to position [79, 0]
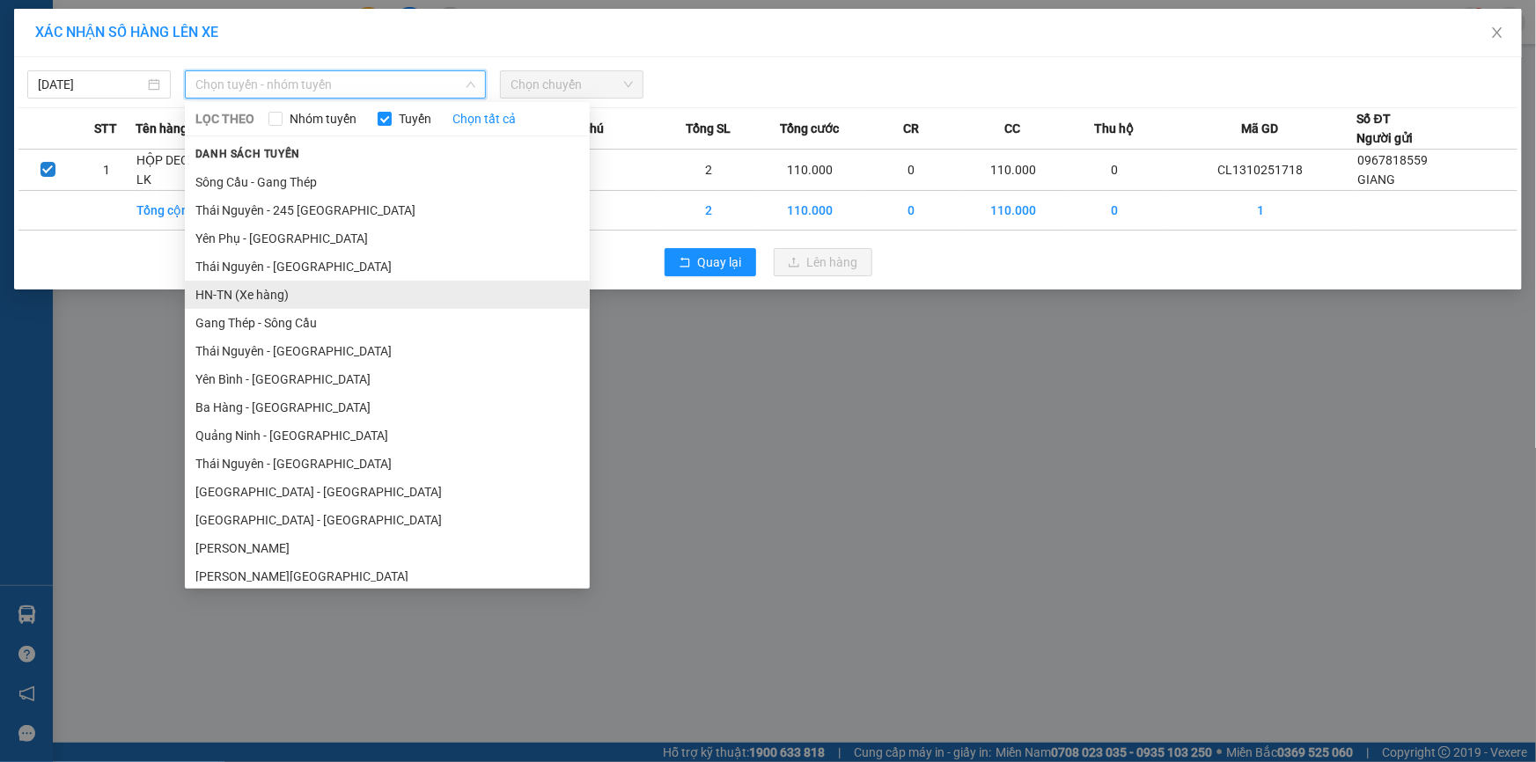
click at [264, 293] on li "HN-TN (Xe hàng)" at bounding box center [387, 295] width 405 height 28
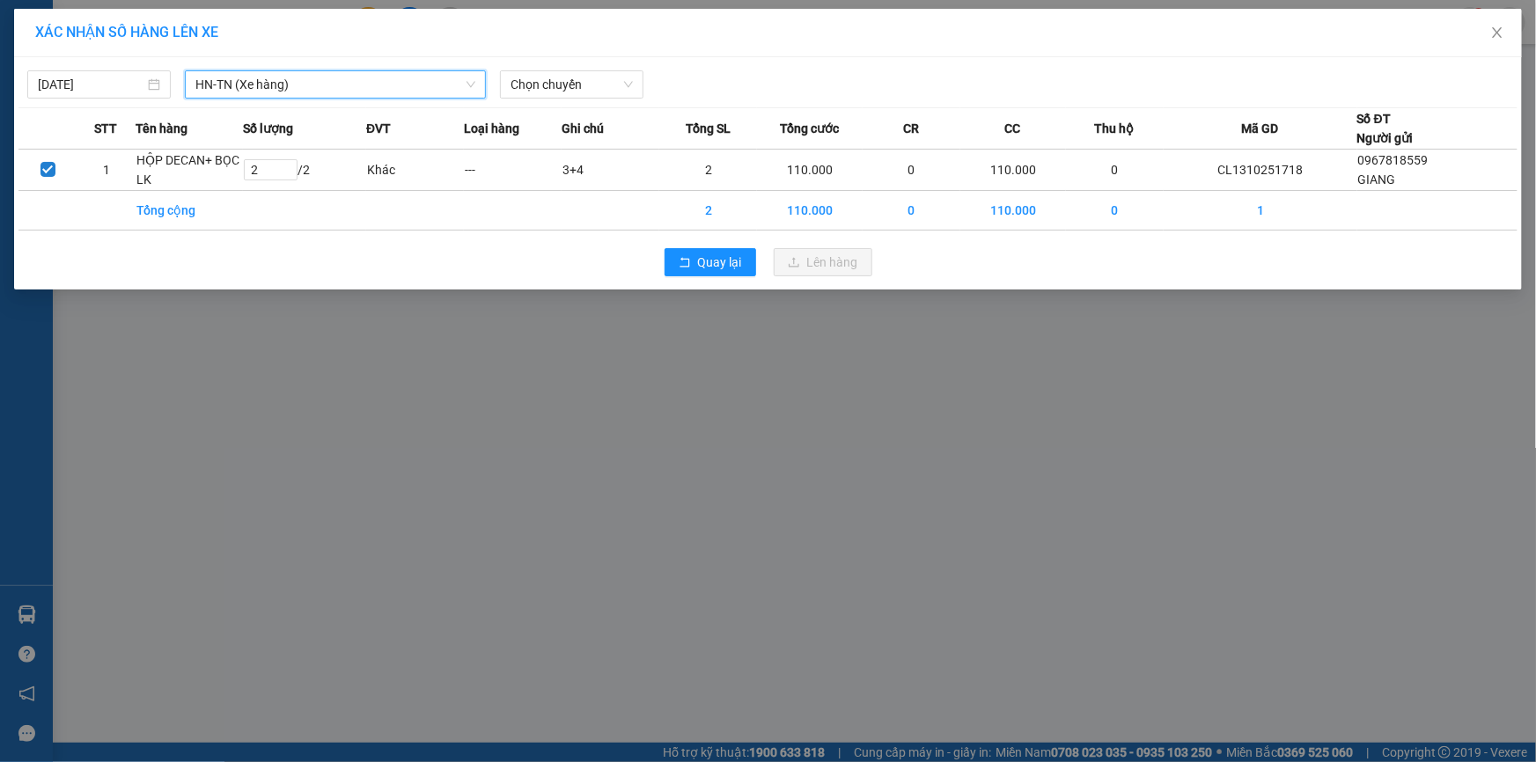
click at [333, 105] on div "[DATE] HN-[GEOGRAPHIC_DATA] (Xe hàng) [GEOGRAPHIC_DATA]-[GEOGRAPHIC_DATA] (Xe h…" at bounding box center [768, 173] width 1508 height 232
click at [350, 83] on span "HN-TN (Xe hàng)" at bounding box center [335, 84] width 280 height 26
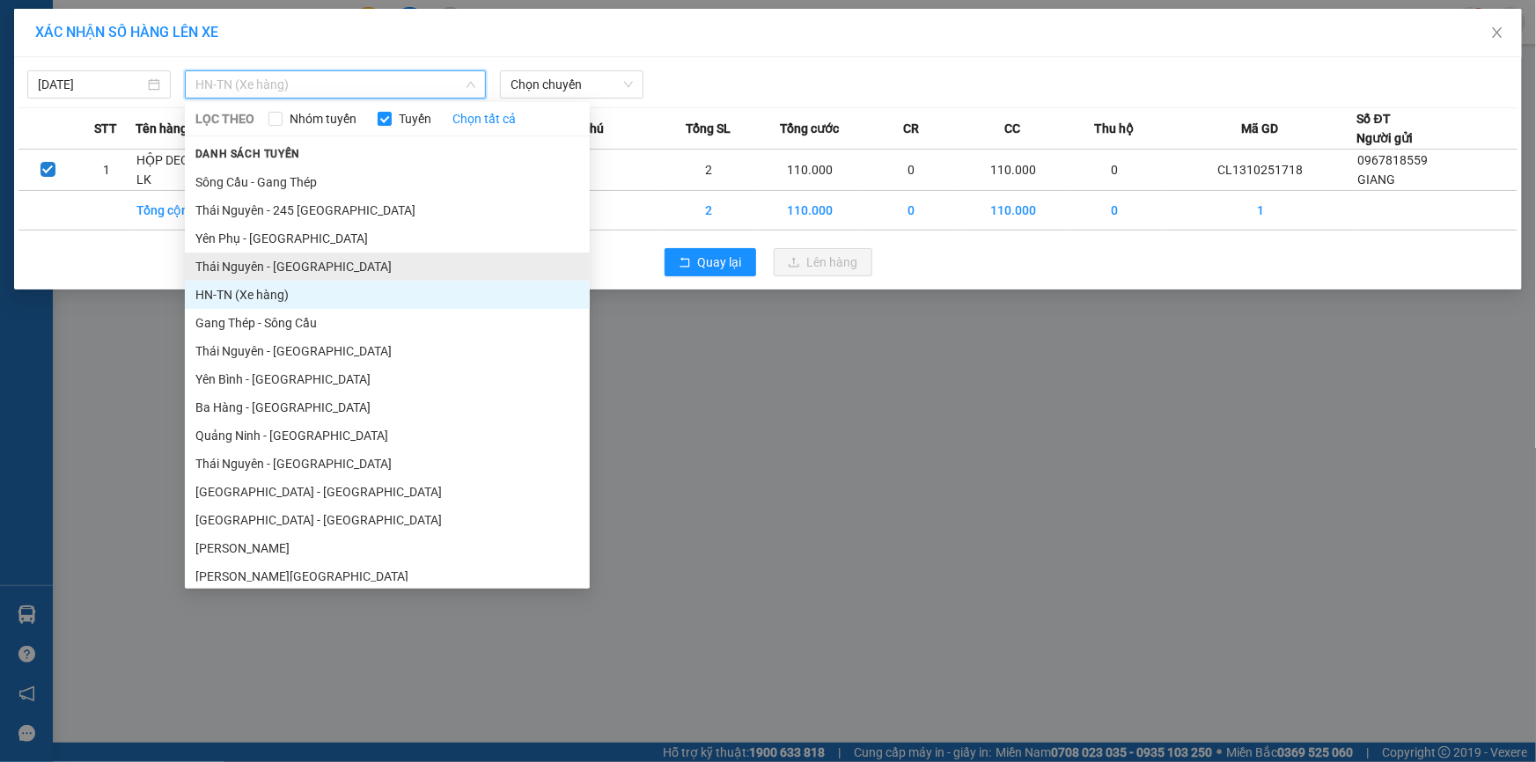
scroll to position [159, 0]
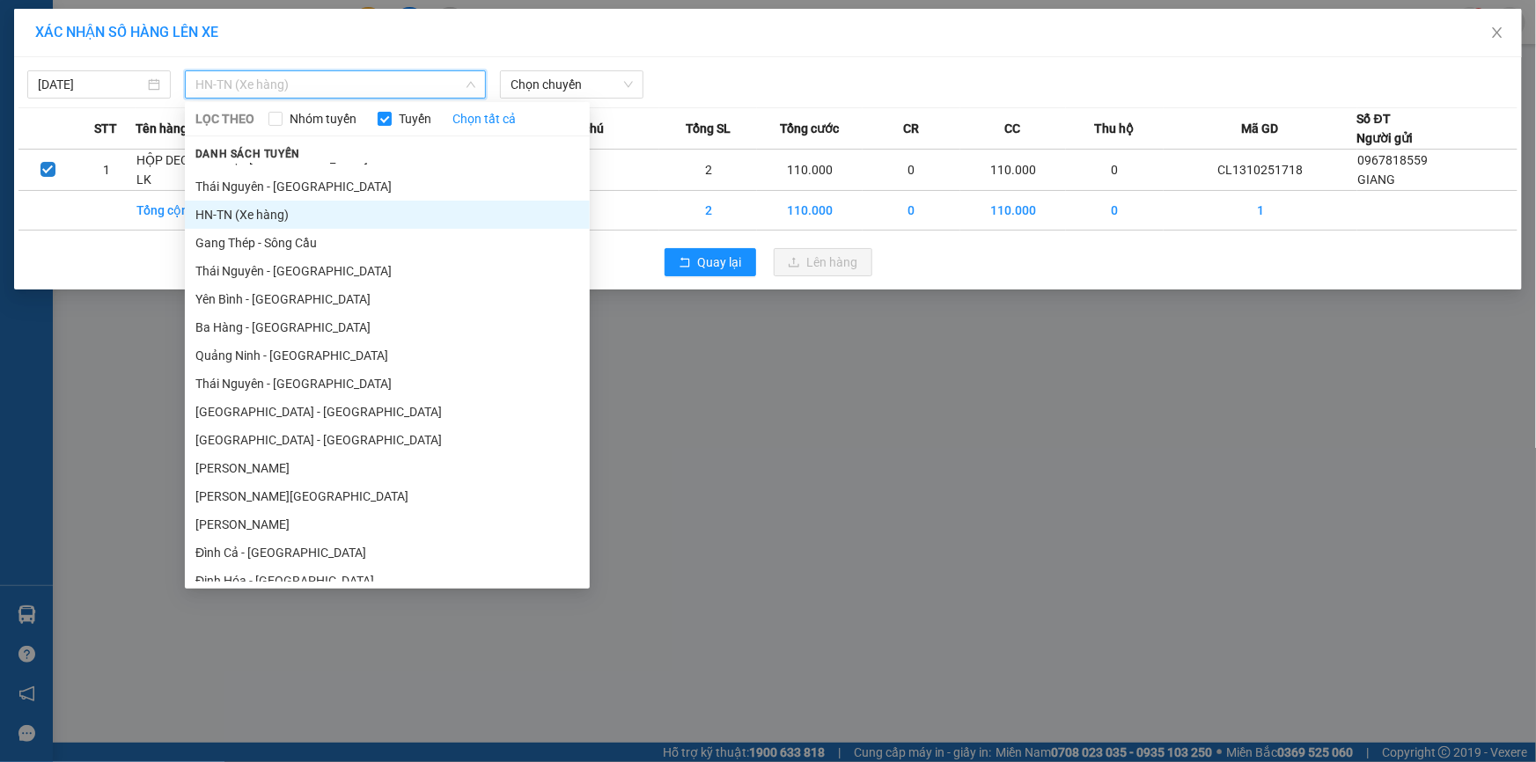
click at [269, 415] on li "[GEOGRAPHIC_DATA] - [GEOGRAPHIC_DATA]" at bounding box center [387, 412] width 405 height 28
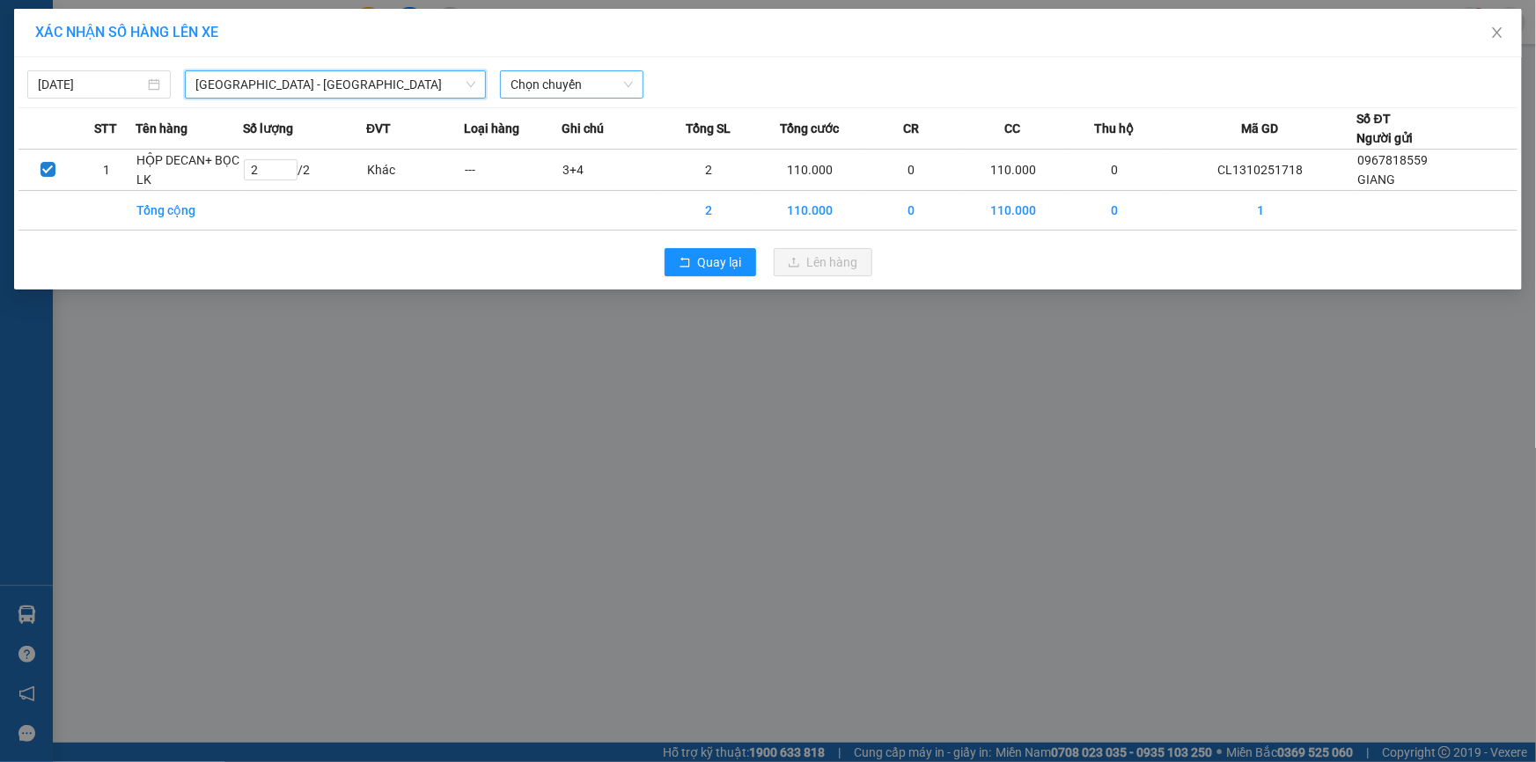
click at [599, 88] on span "Chọn chuyến" at bounding box center [572, 84] width 122 height 26
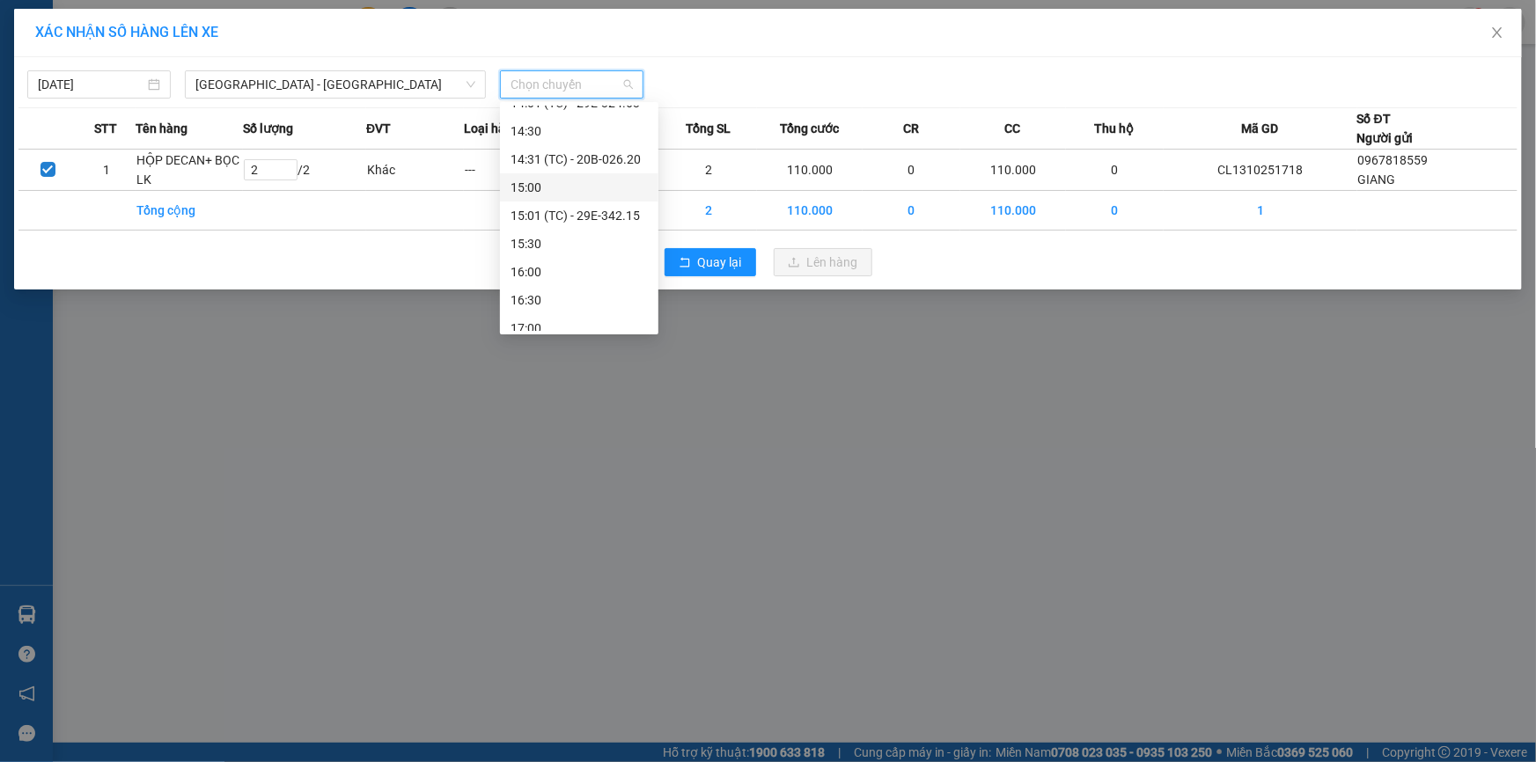
scroll to position [720, 0]
click at [609, 193] on div "15:01 (TC) - 29E-342.15" at bounding box center [579, 188] width 137 height 19
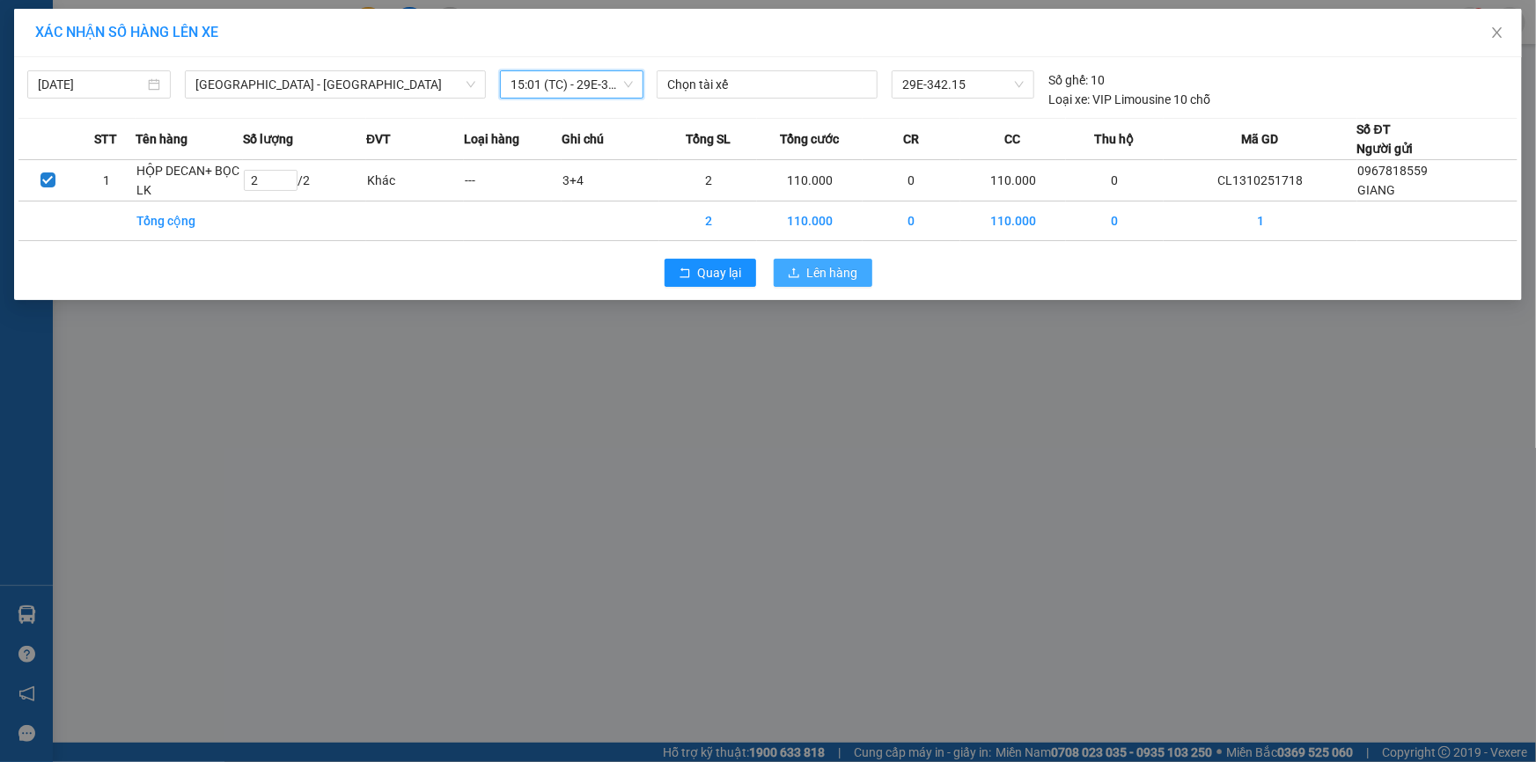
click at [828, 278] on span "Lên hàng" at bounding box center [832, 272] width 51 height 19
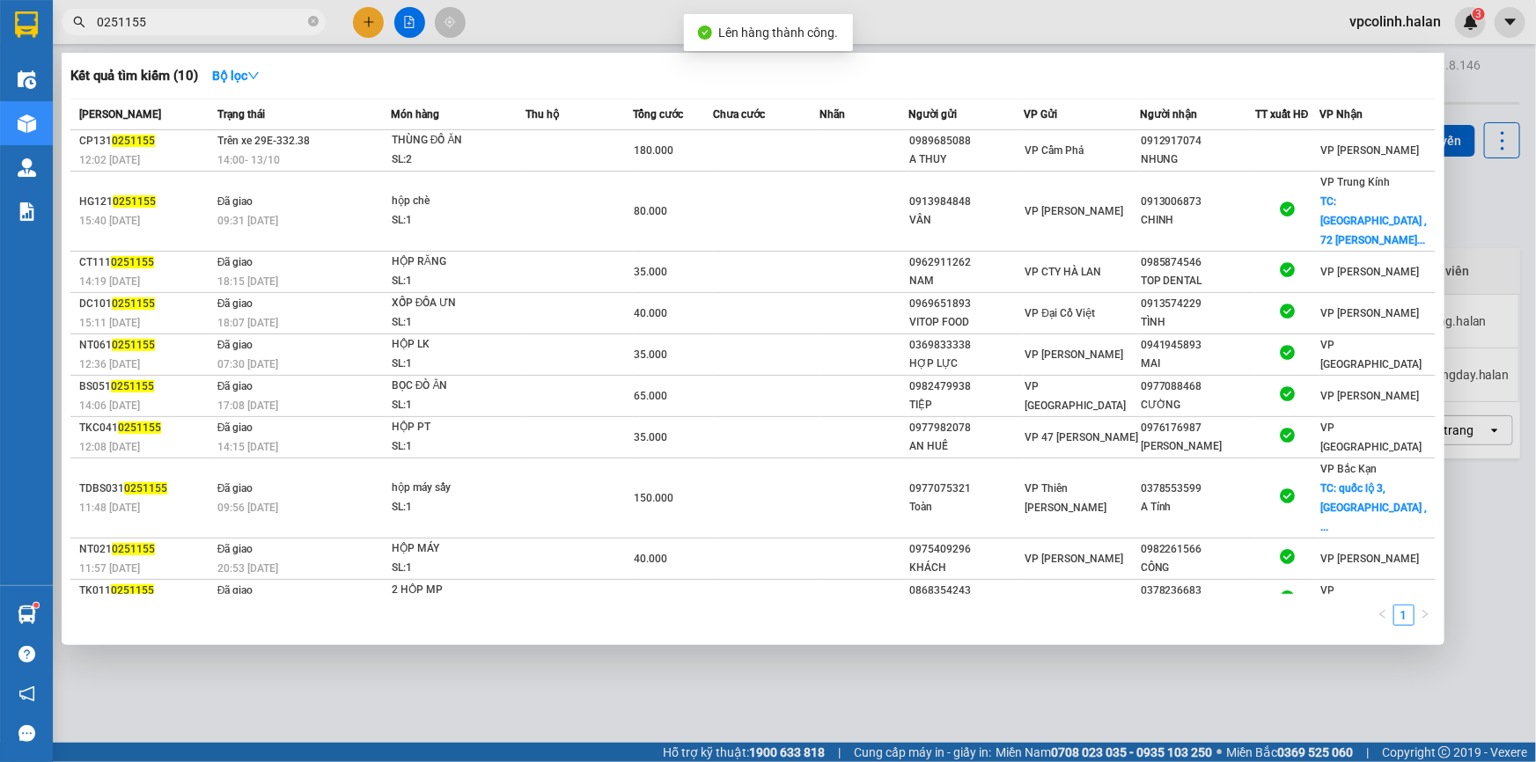
click at [207, 27] on input "0251155" at bounding box center [201, 21] width 208 height 19
click at [212, 26] on input "0251155" at bounding box center [201, 21] width 208 height 19
click at [222, 22] on input "0251155" at bounding box center [201, 21] width 208 height 19
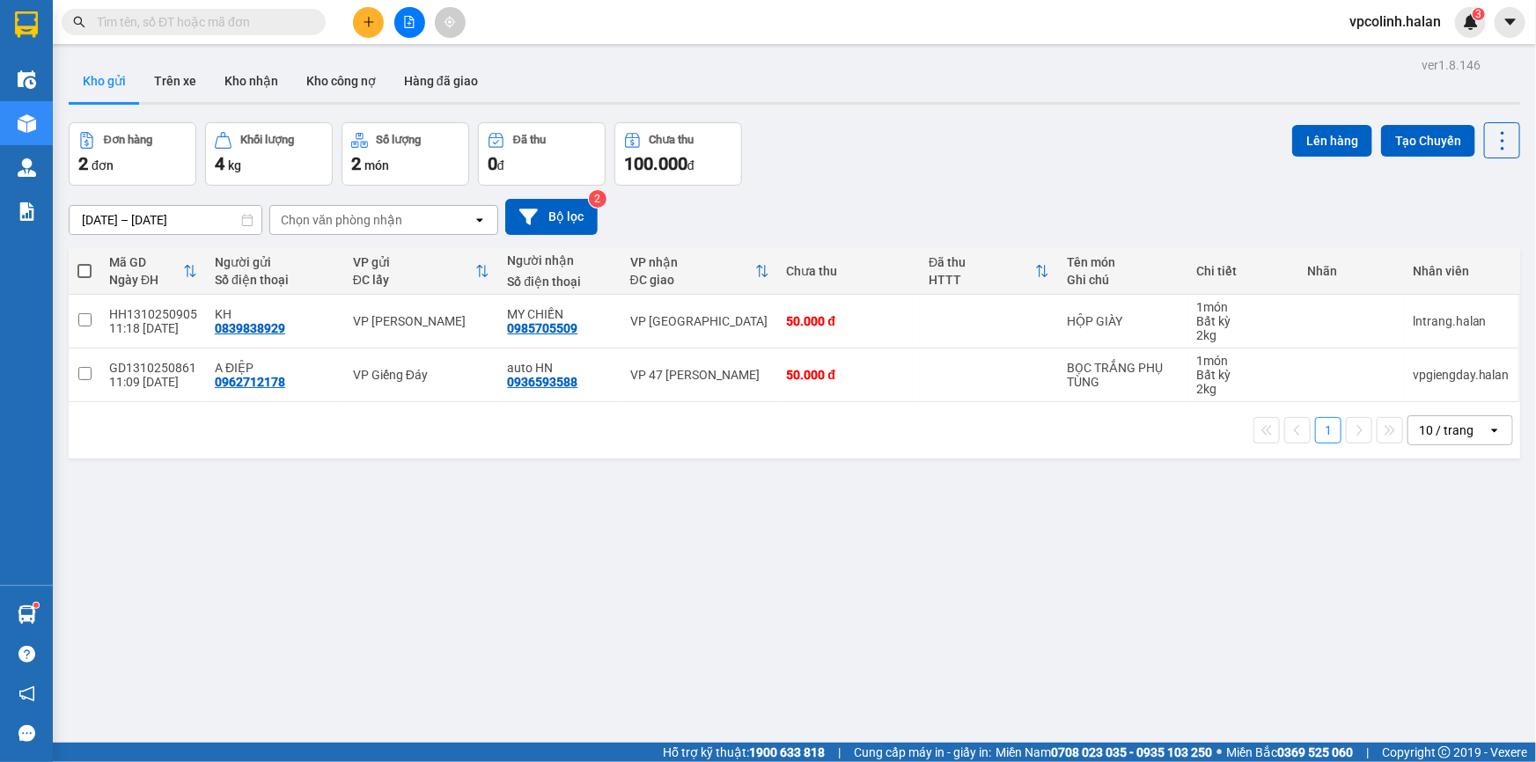
click at [242, 9] on span at bounding box center [194, 22] width 264 height 26
click at [247, 26] on input "text" at bounding box center [201, 21] width 208 height 19
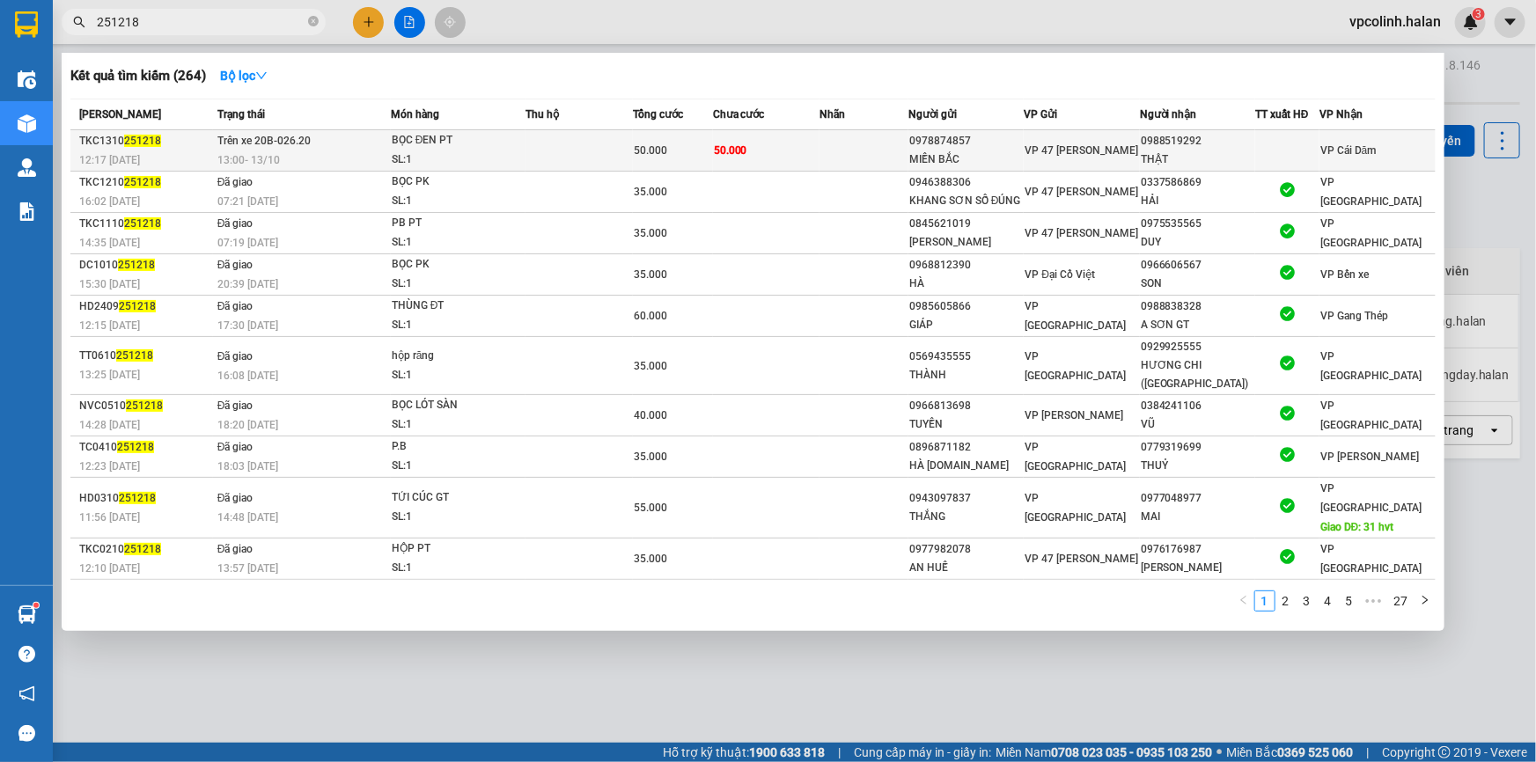
type input "251218"
click at [884, 159] on td at bounding box center [864, 150] width 89 height 41
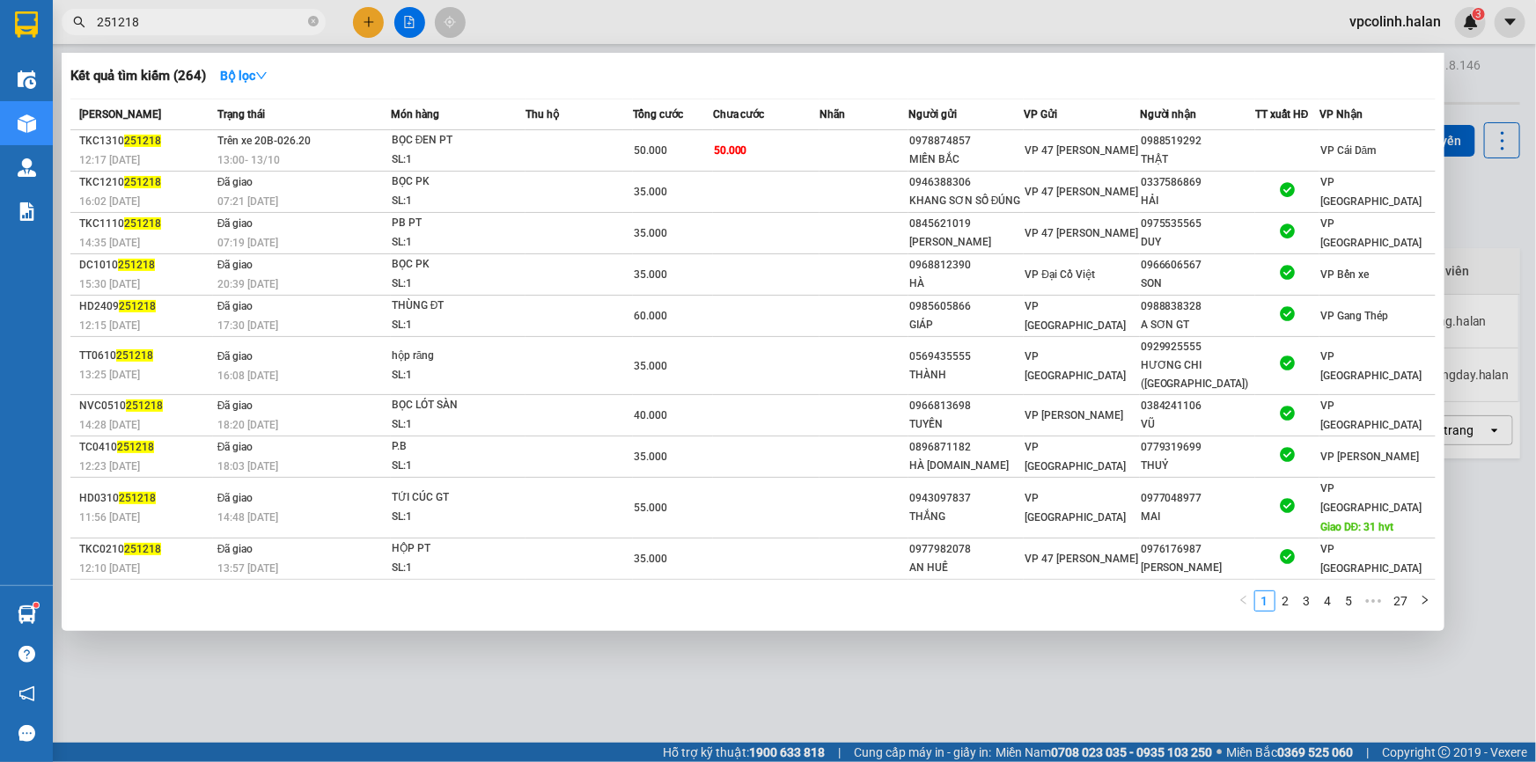
click at [370, 25] on div at bounding box center [768, 381] width 1536 height 762
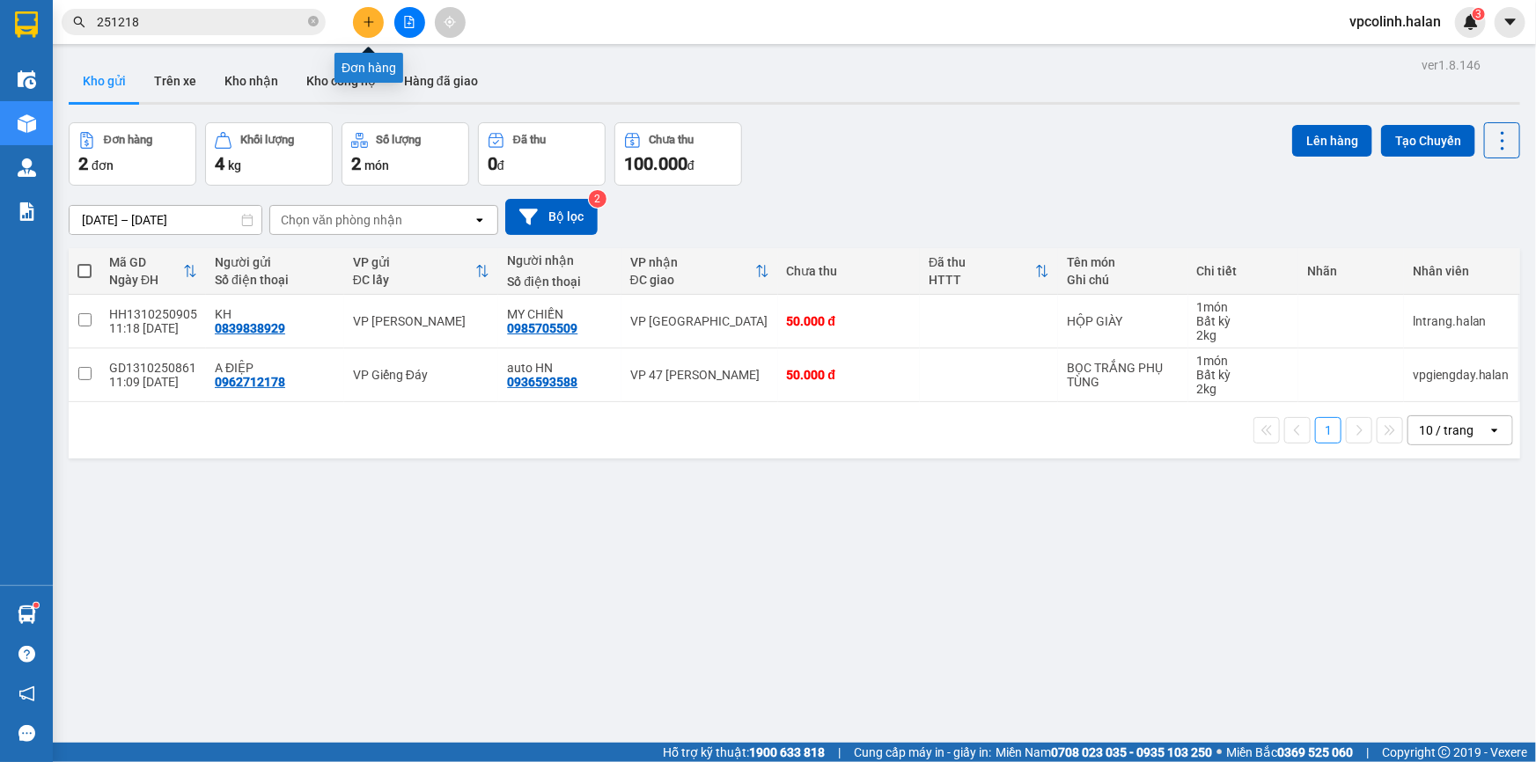
click at [370, 20] on icon "plus" at bounding box center [369, 22] width 12 height 12
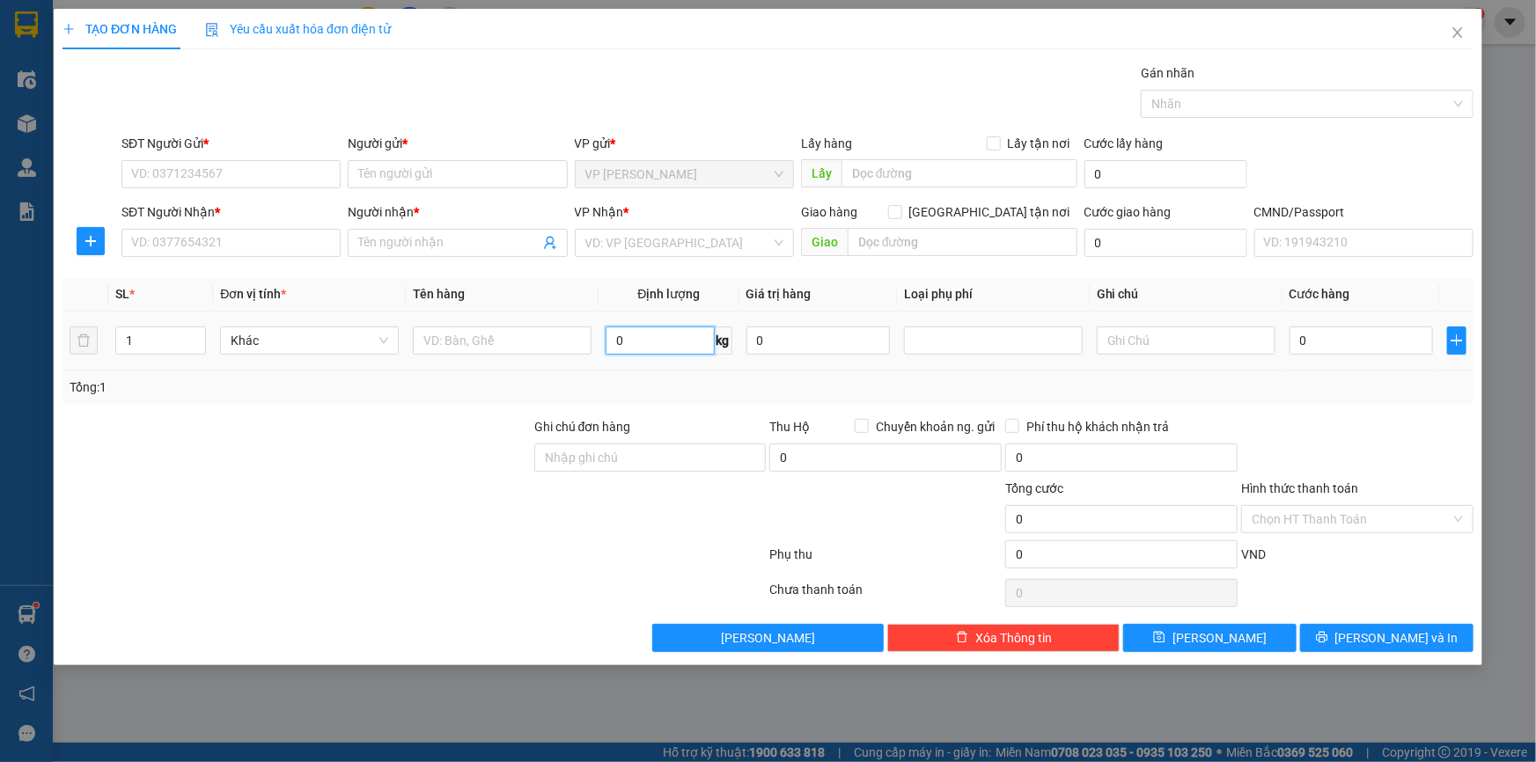
click at [648, 341] on input "0" at bounding box center [660, 341] width 108 height 28
type input "10"
click at [289, 246] on input "SĐT Người Nhận *" at bounding box center [231, 243] width 219 height 28
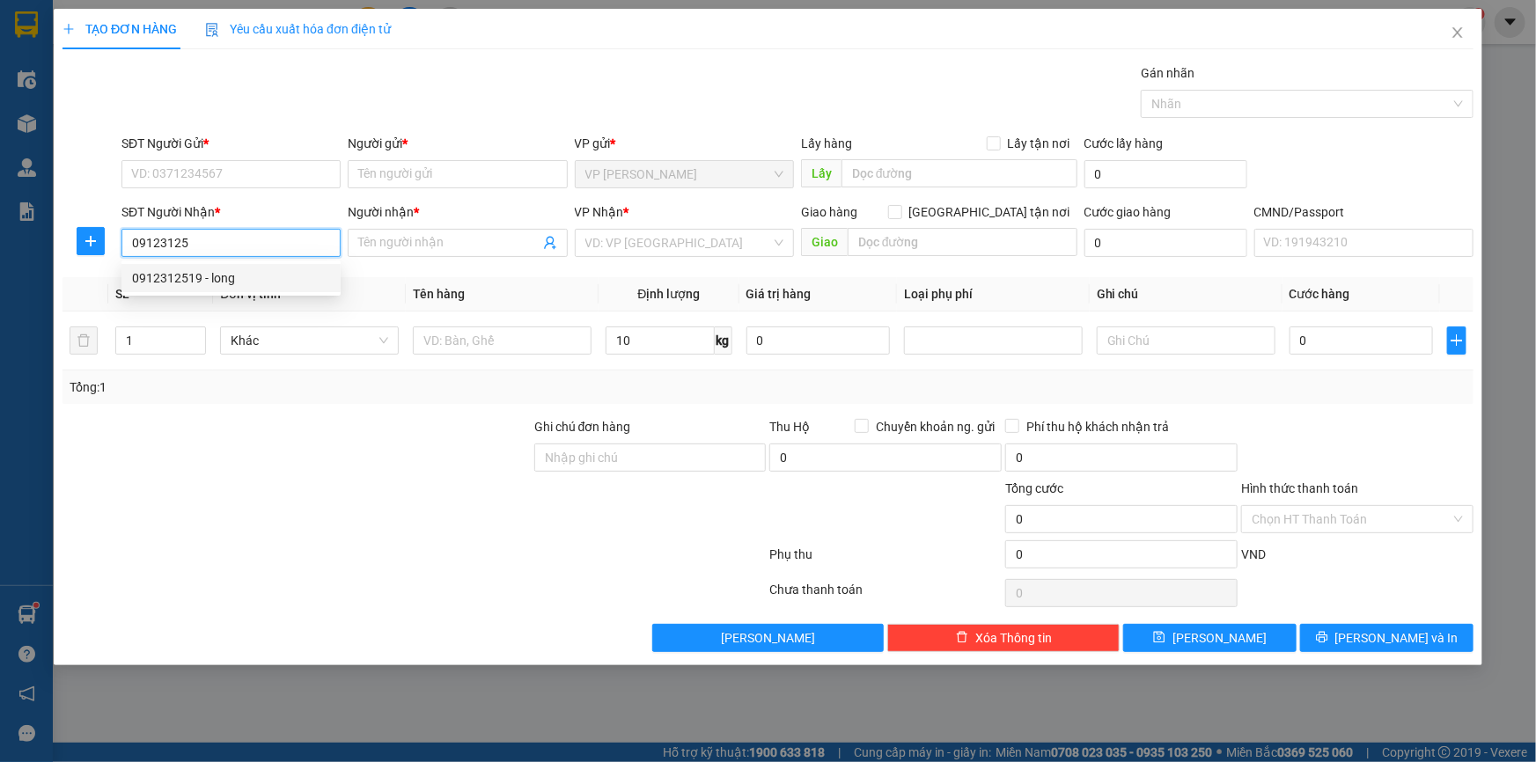
drag, startPoint x: 264, startPoint y: 276, endPoint x: 262, endPoint y: 295, distance: 19.5
click at [264, 276] on div "0912312519 - long" at bounding box center [231, 278] width 198 height 19
type input "0912312519"
type input "long"
click at [235, 247] on input "0912312519" at bounding box center [231, 243] width 219 height 28
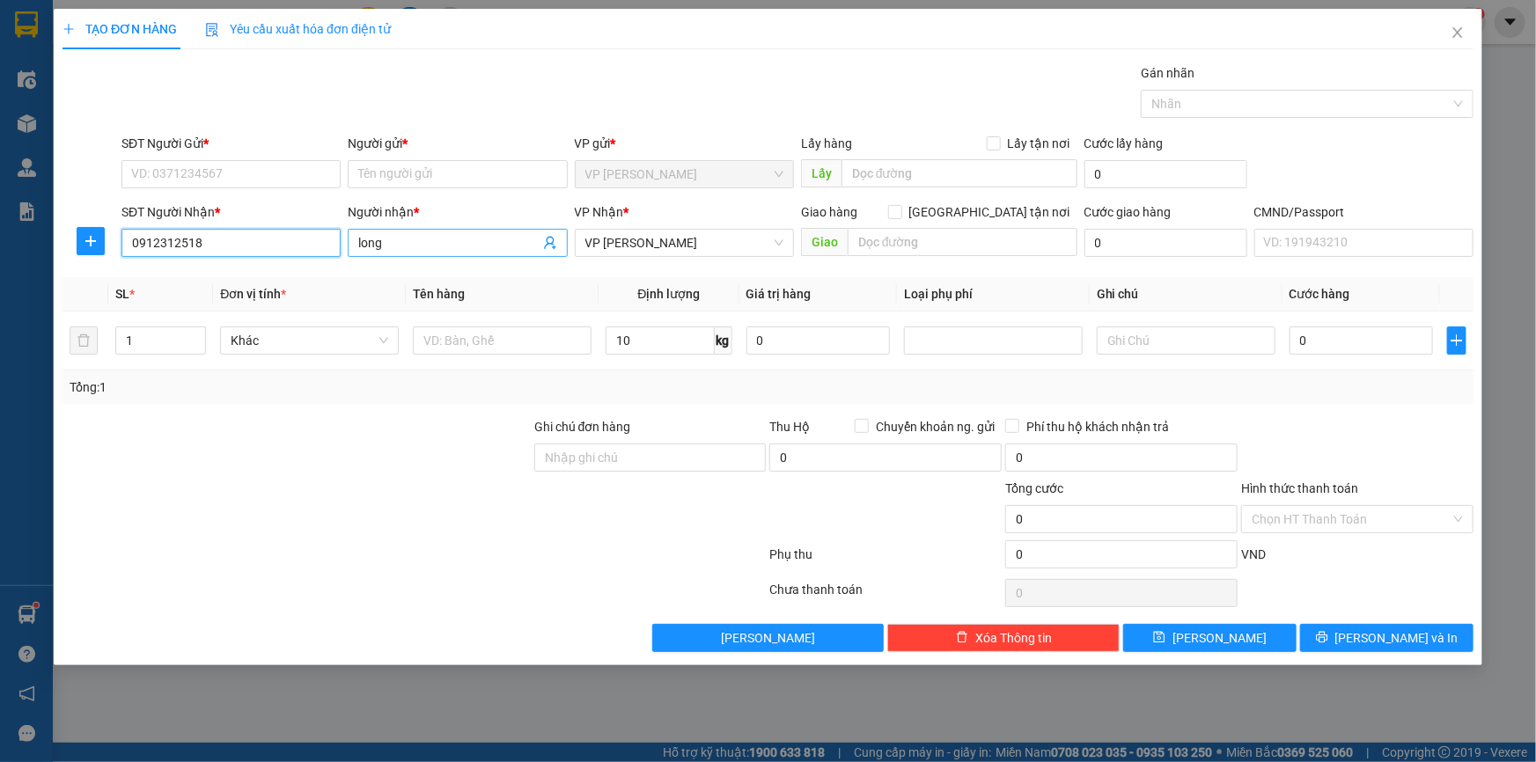
type input "0912312518"
click at [478, 250] on input "long" at bounding box center [448, 242] width 180 height 19
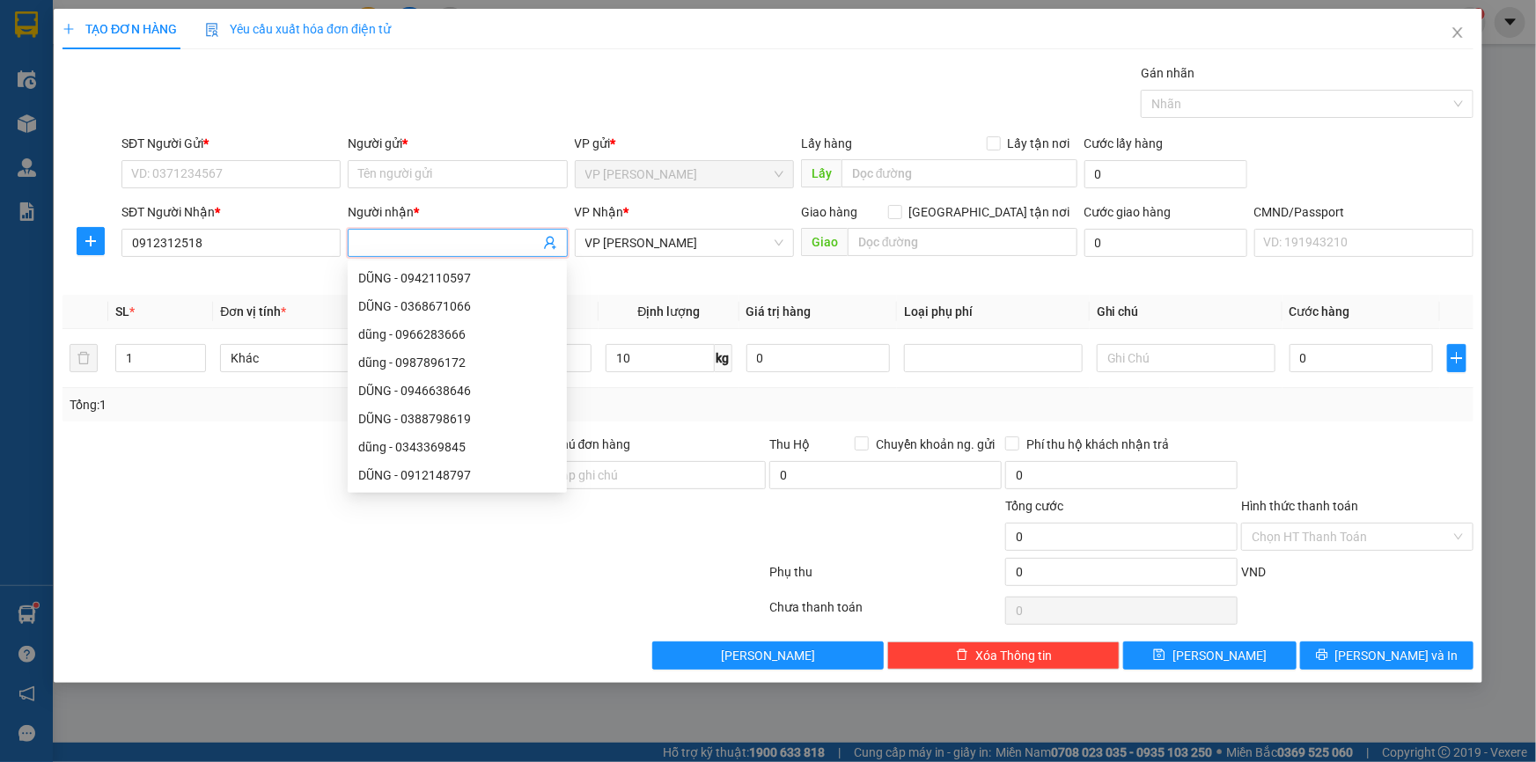
type input "D"
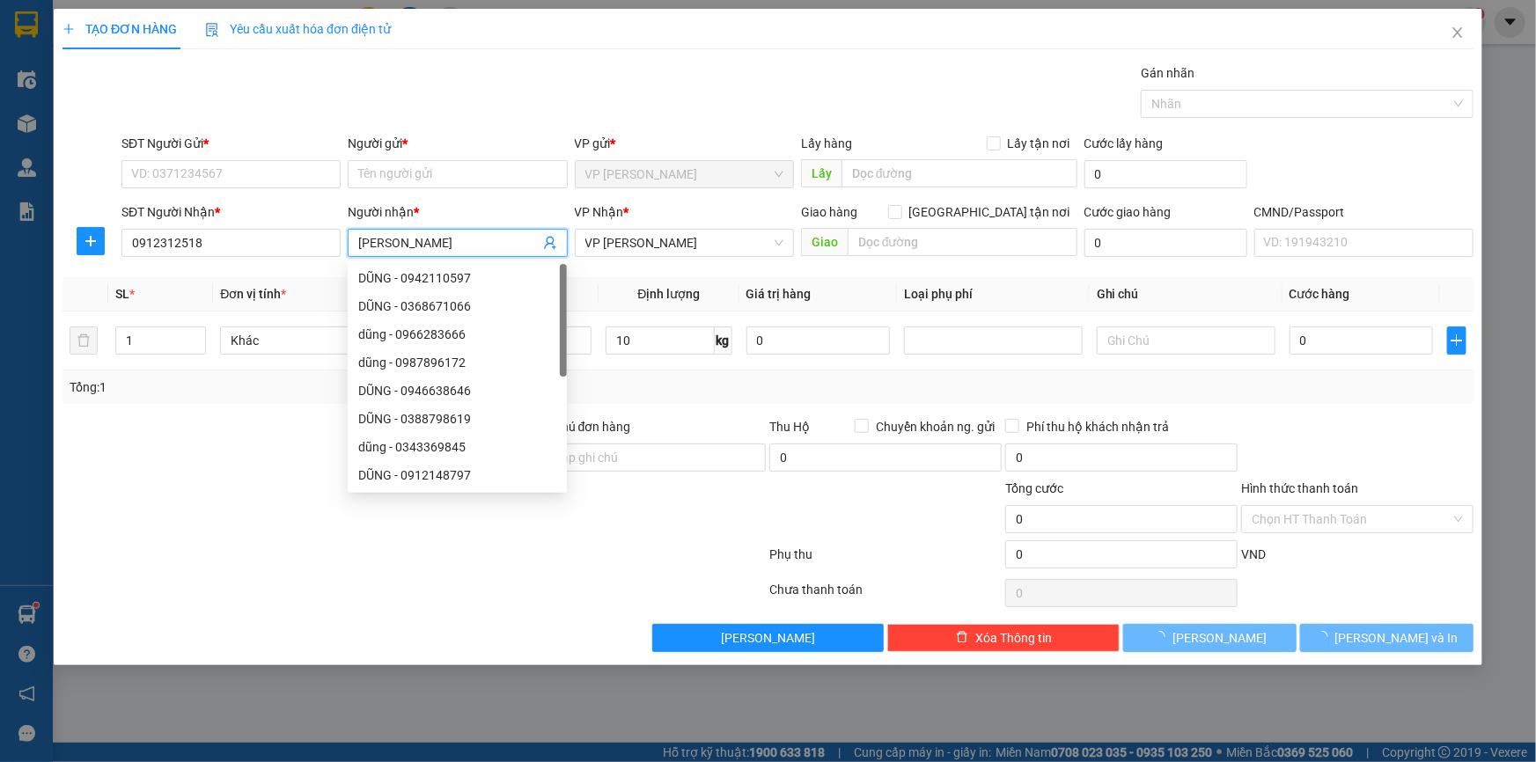
type input "[PERSON_NAME]"
click at [692, 262] on div "VP Nhận * VP [PERSON_NAME]" at bounding box center [684, 234] width 219 height 62
click at [695, 247] on span "VP [PERSON_NAME]" at bounding box center [685, 243] width 198 height 26
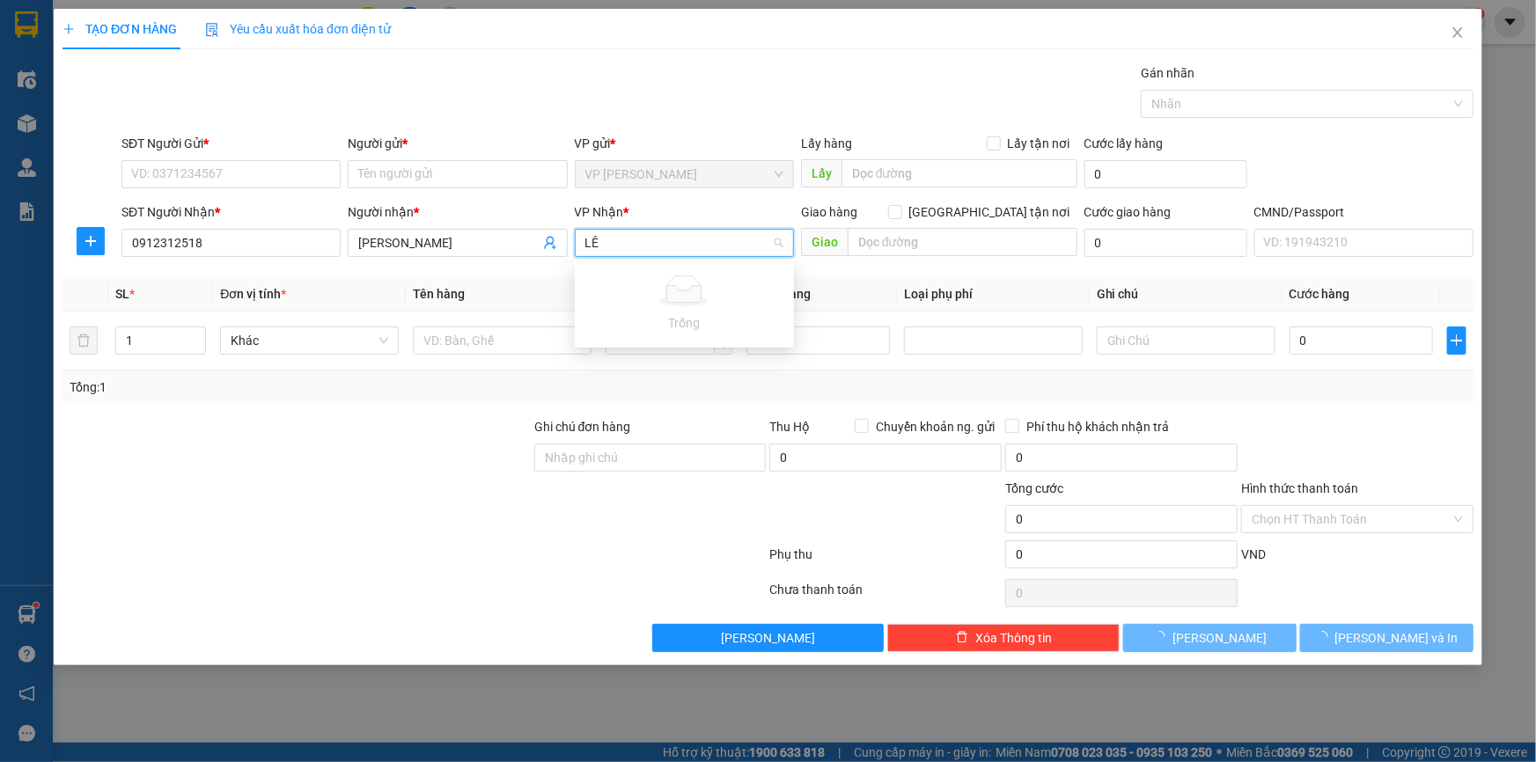
type input "L"
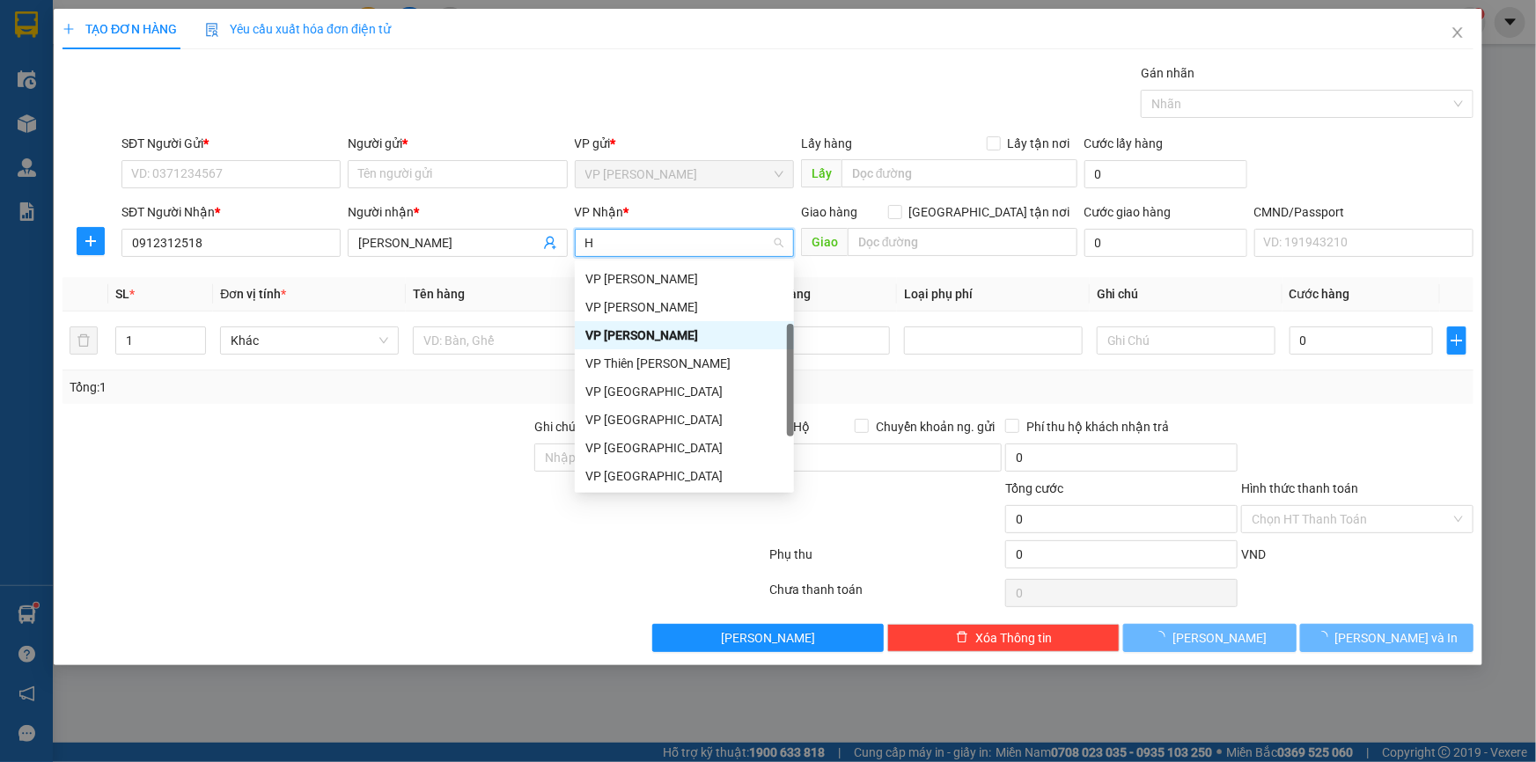
type input "HH"
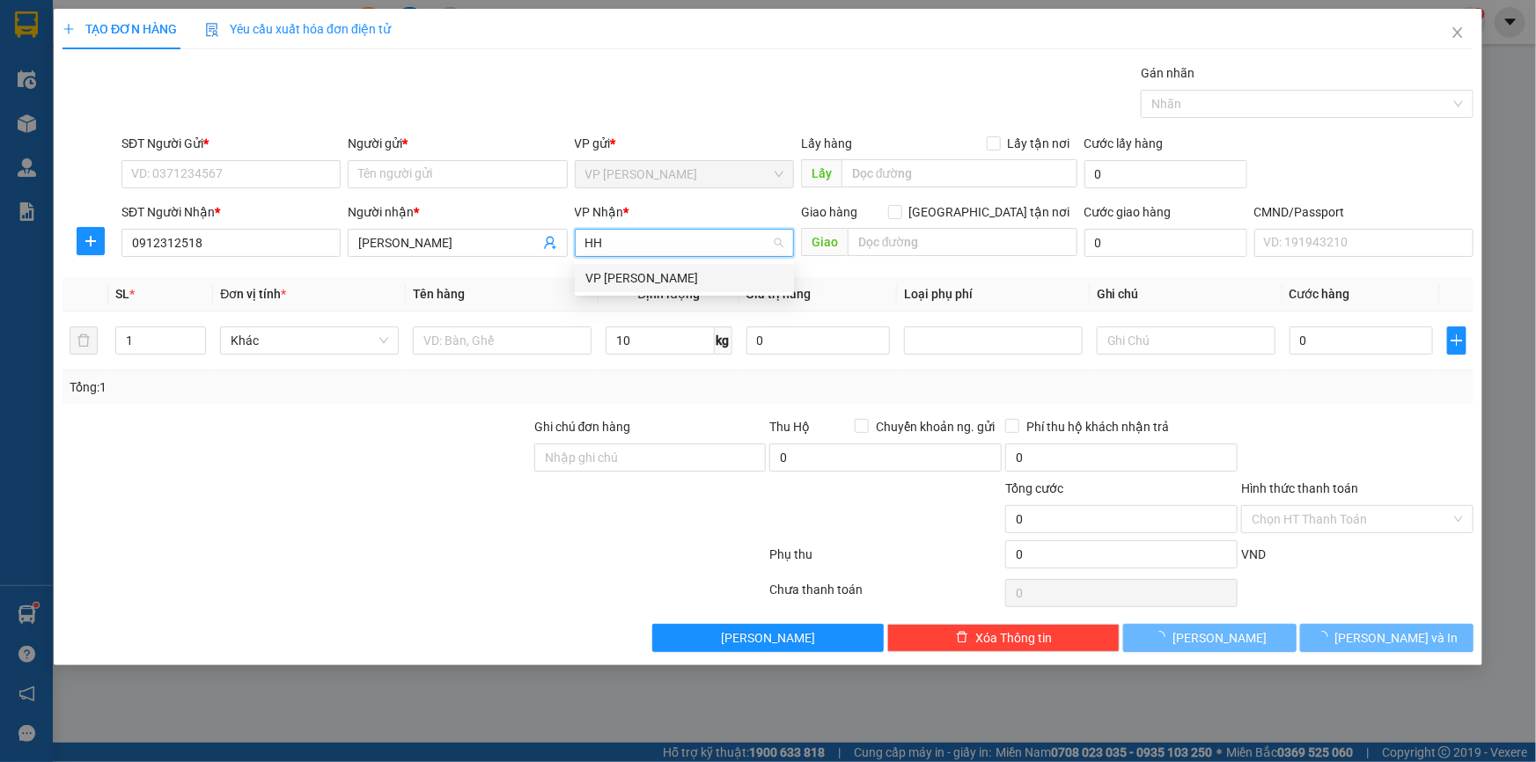
click at [696, 283] on div "VP [PERSON_NAME]" at bounding box center [685, 278] width 198 height 19
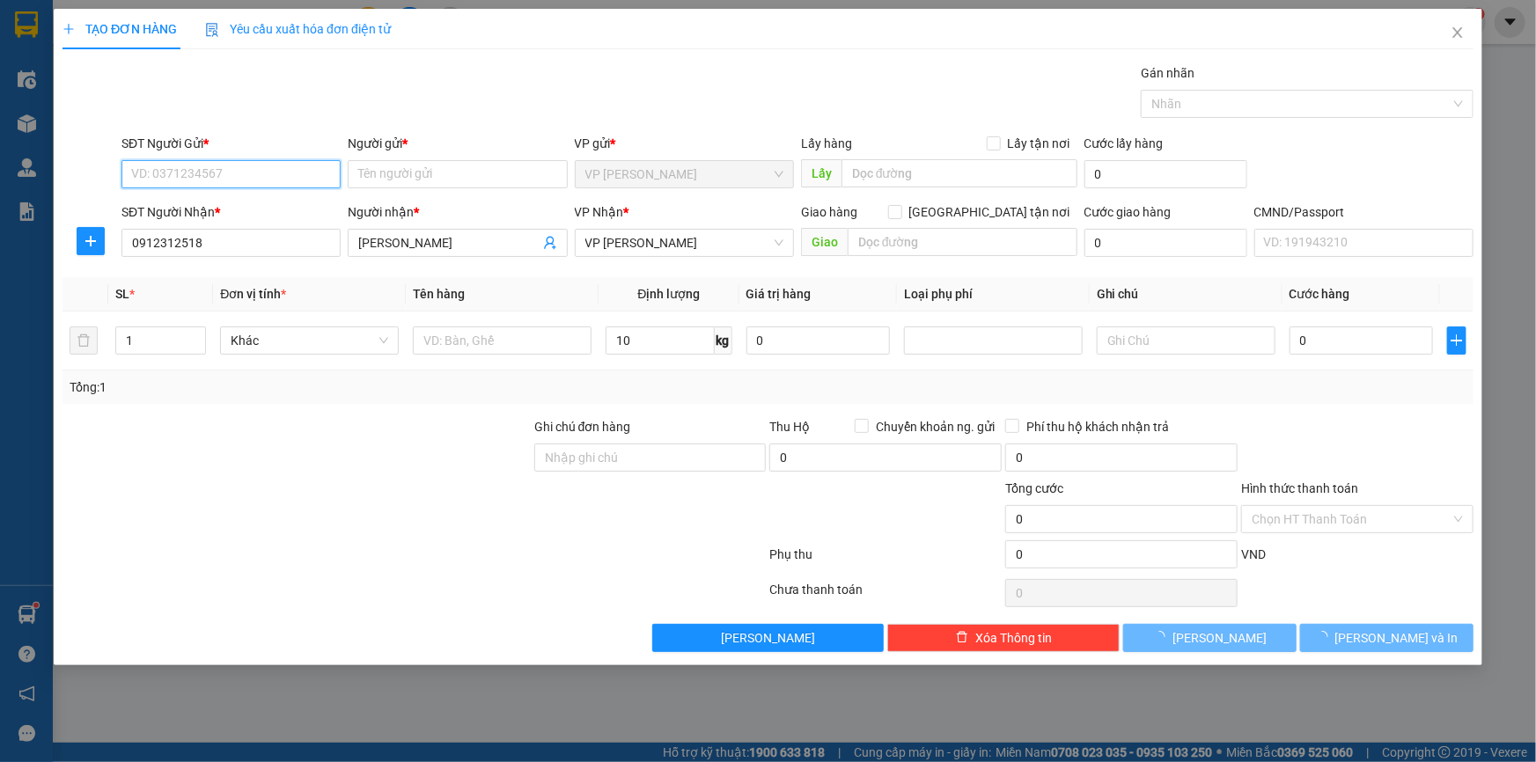
click at [324, 173] on input "SĐT Người Gửi *" at bounding box center [231, 174] width 219 height 28
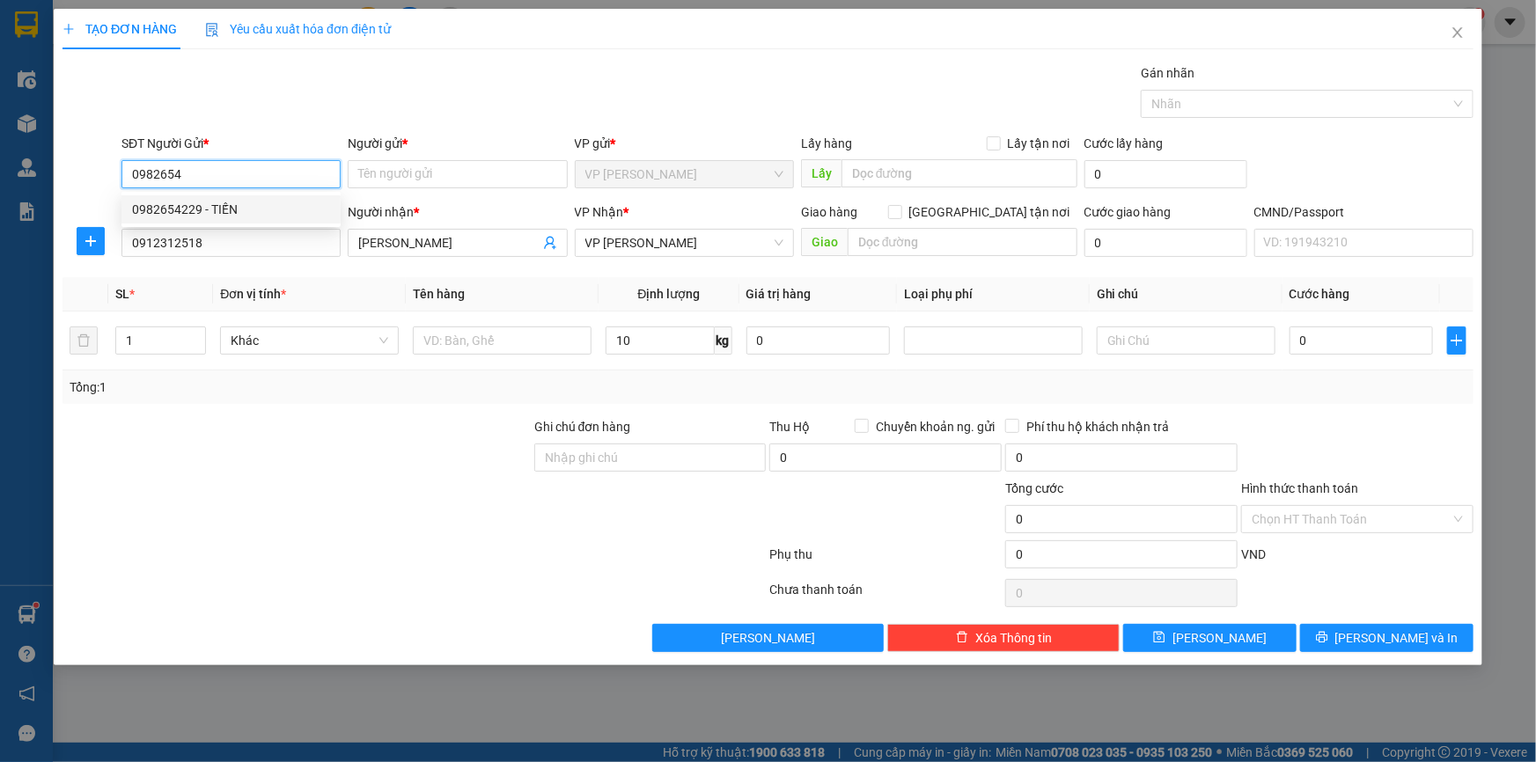
drag, startPoint x: 238, startPoint y: 202, endPoint x: 244, endPoint y: 259, distance: 57.6
click at [238, 202] on div "0982654229 - TIẾN" at bounding box center [231, 209] width 198 height 19
type input "0982654229"
type input "TIẾN"
type input "0982654229"
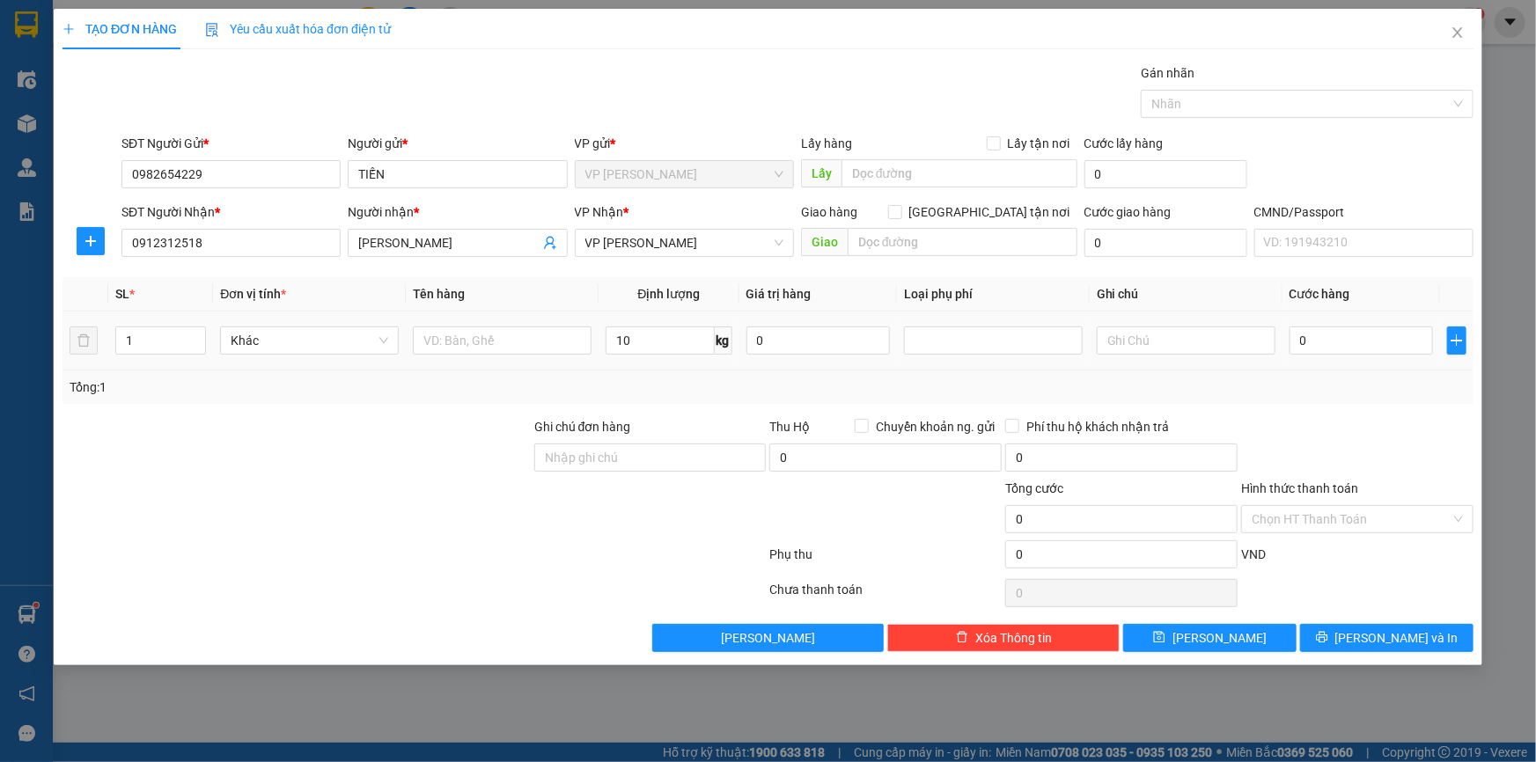
click at [504, 361] on td at bounding box center [502, 341] width 193 height 59
click at [505, 350] on input "text" at bounding box center [502, 341] width 179 height 28
type input "THÙNG GIÀY"
type input "7"
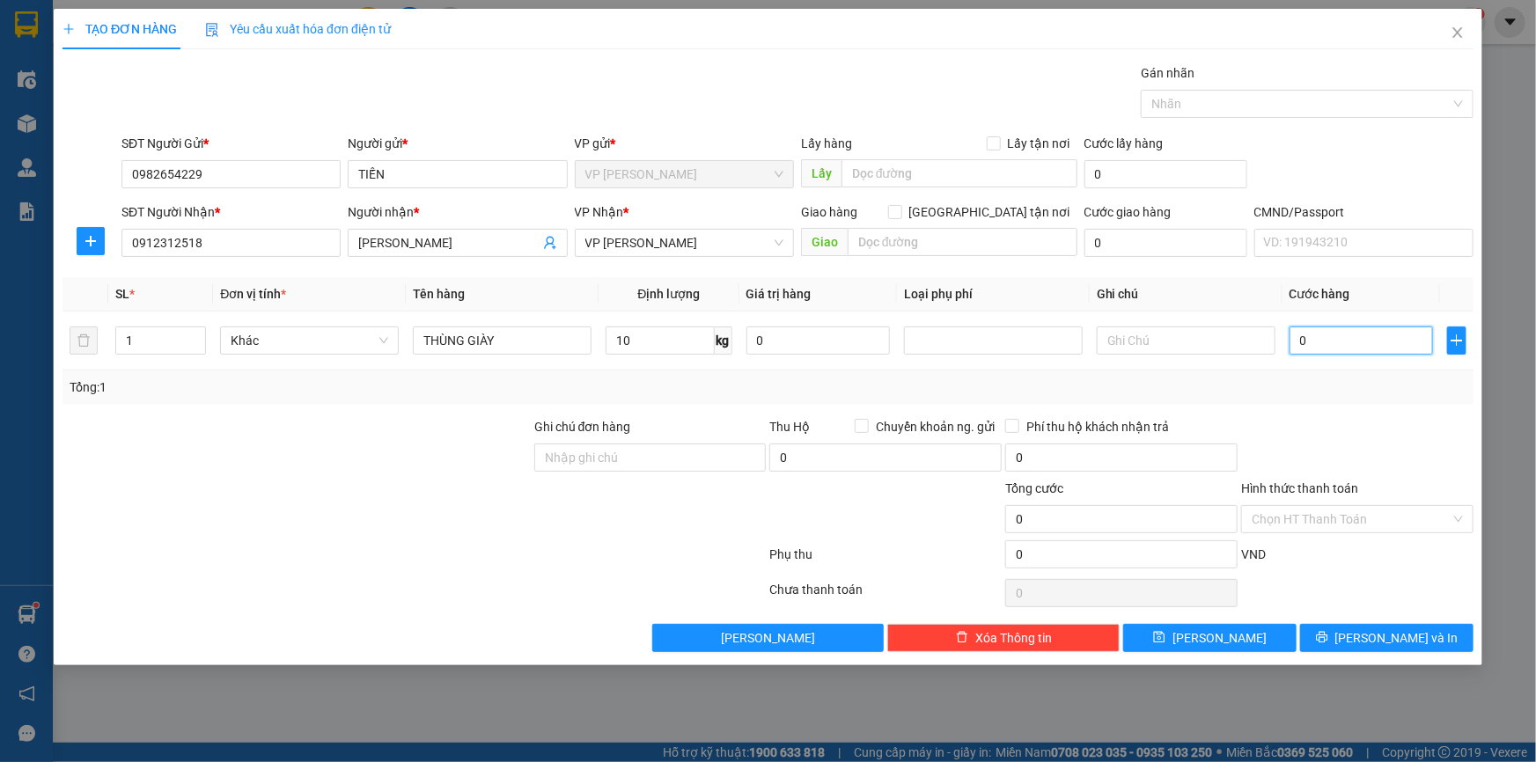
type input "7"
type input "70"
type input "700"
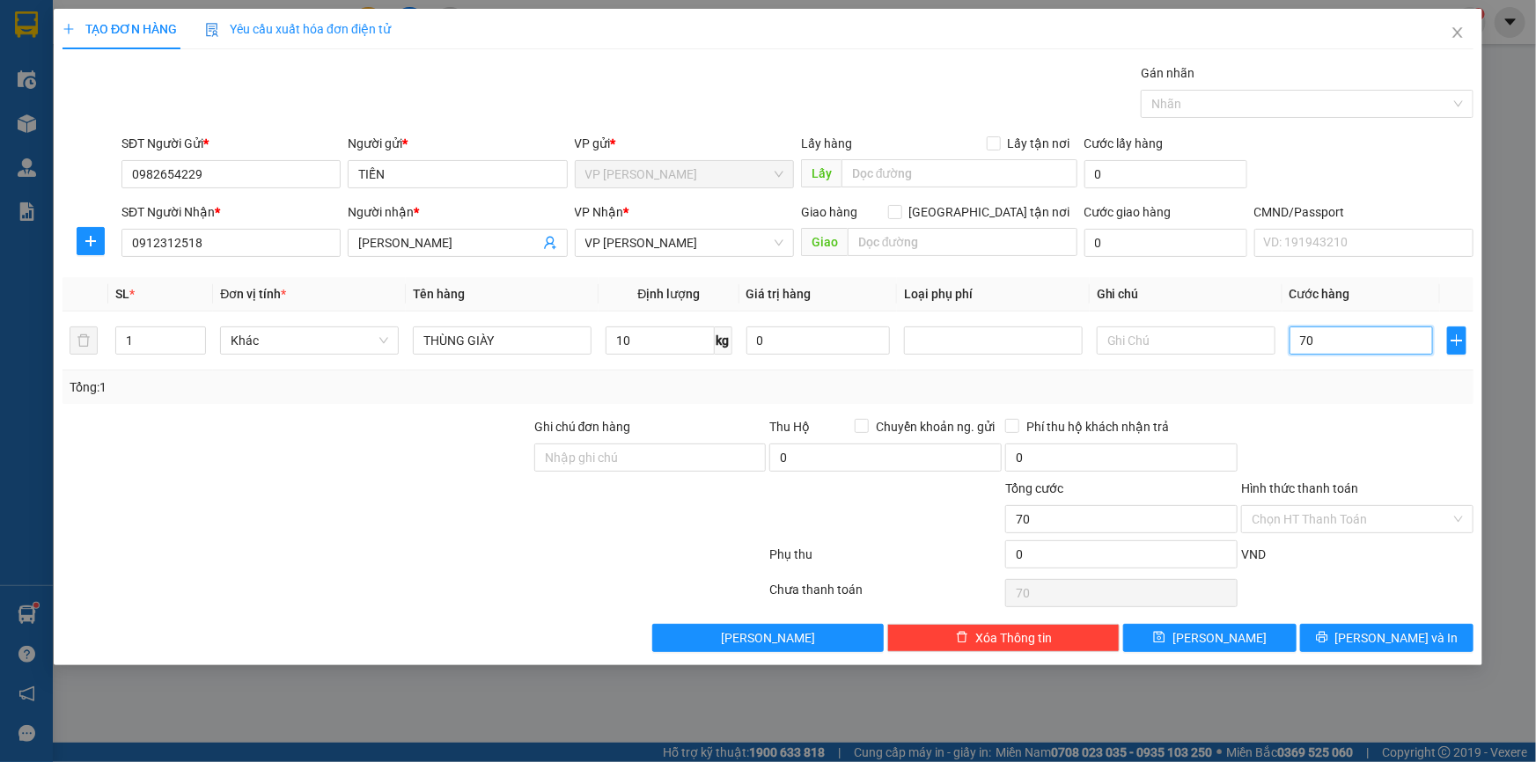
type input "700"
type input "7.000"
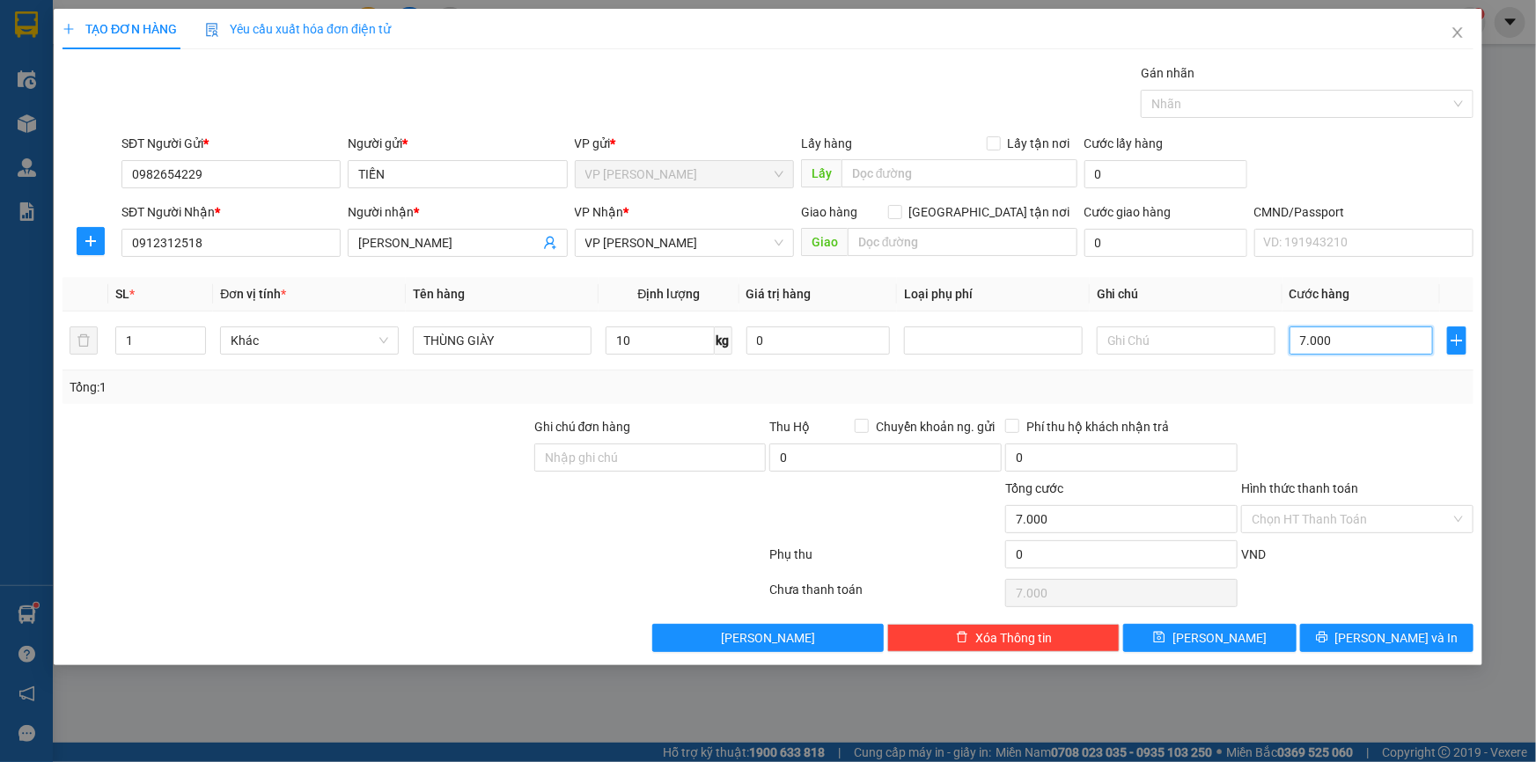
type input "70.000"
drag, startPoint x: 1348, startPoint y: 658, endPoint x: 1344, endPoint y: 645, distance: 13.9
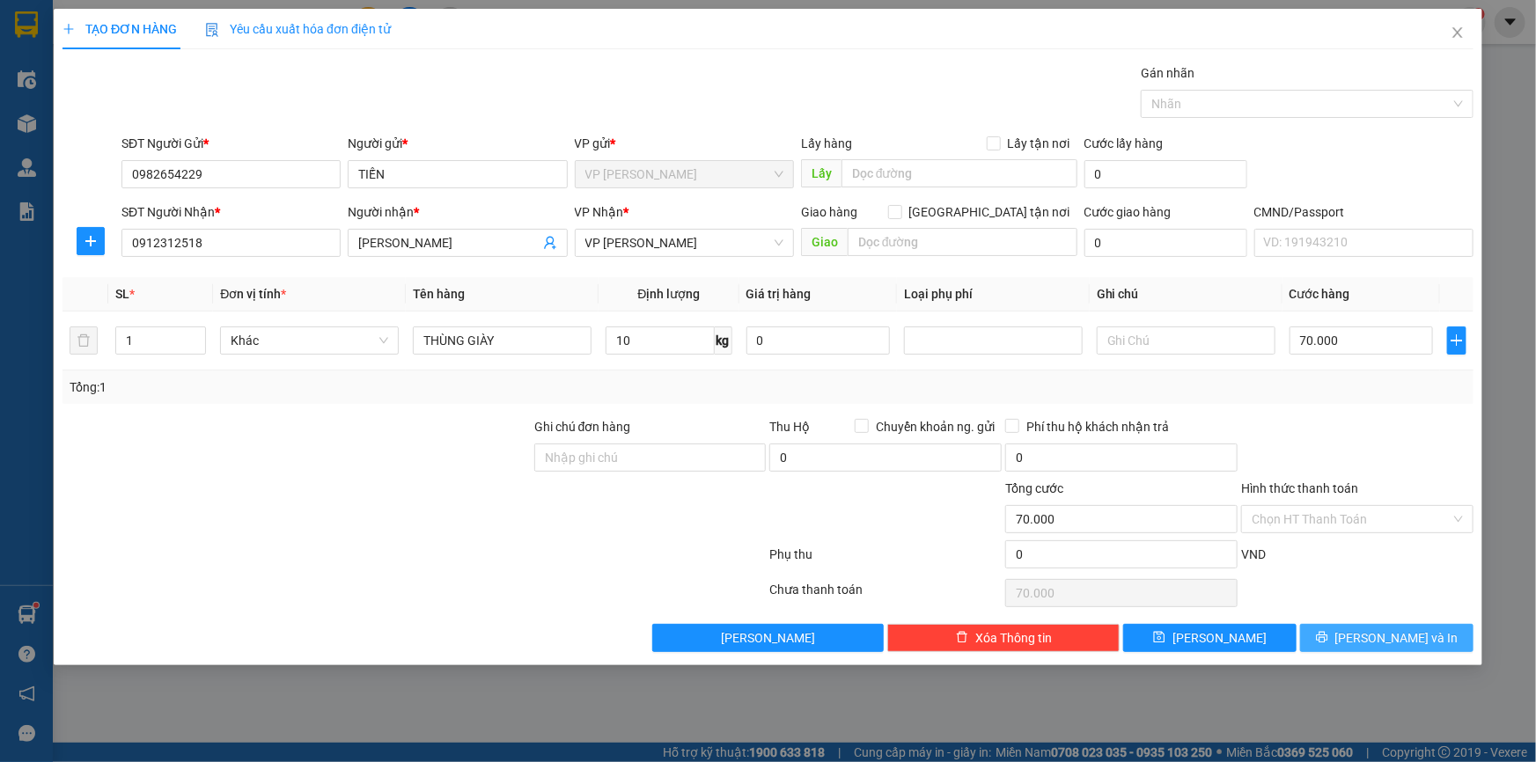
click at [1348, 656] on div "TẠO ĐƠN HÀNG Yêu cầu xuất hóa đơn điện tử Transit Pickup Surcharge Ids Transit …" at bounding box center [768, 337] width 1429 height 657
click at [1344, 645] on button "[PERSON_NAME] và In" at bounding box center [1386, 638] width 173 height 28
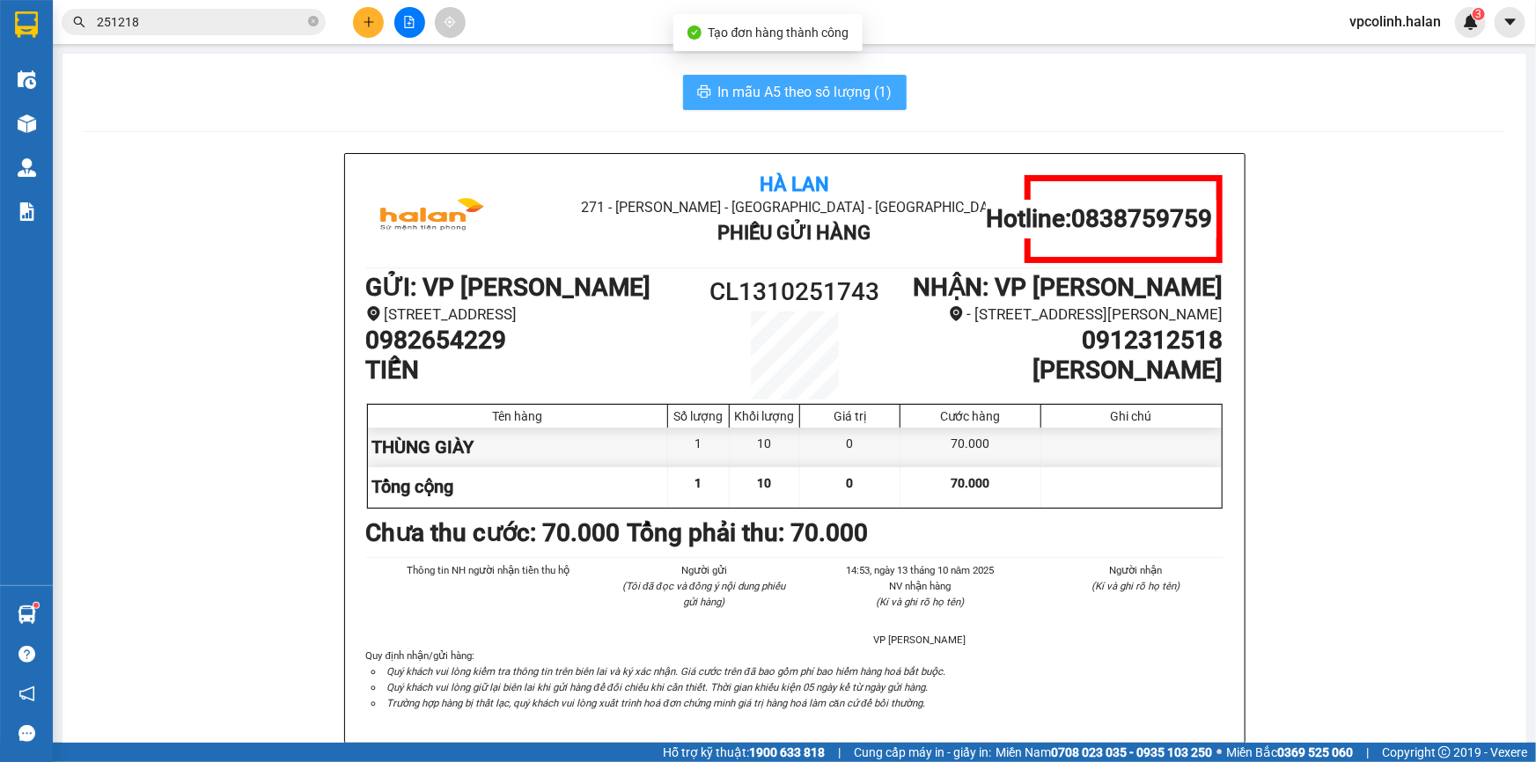
click at [801, 81] on span "In mẫu A5 theo số lượng (1)" at bounding box center [805, 92] width 174 height 22
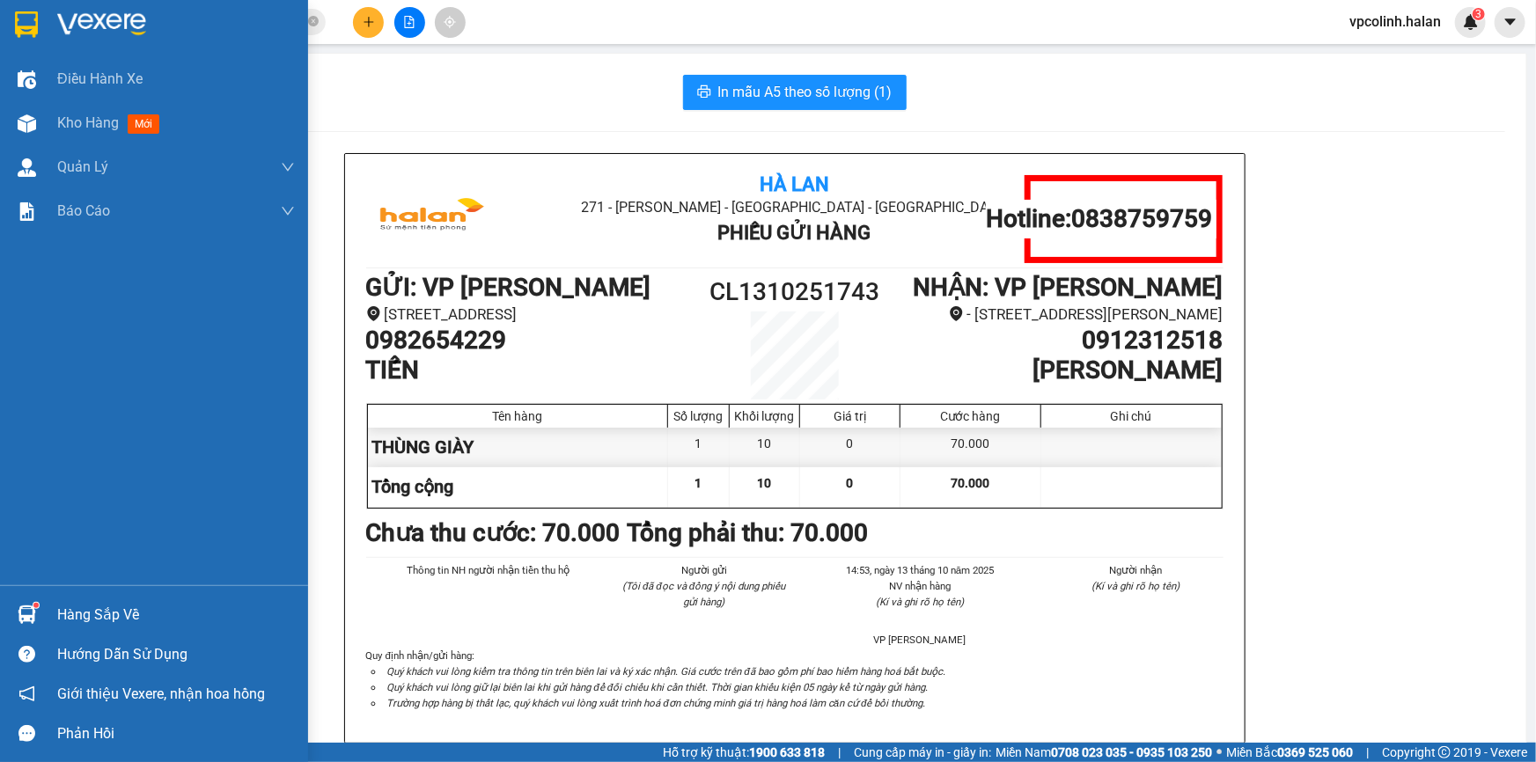
click at [39, 604] on div at bounding box center [26, 615] width 31 height 31
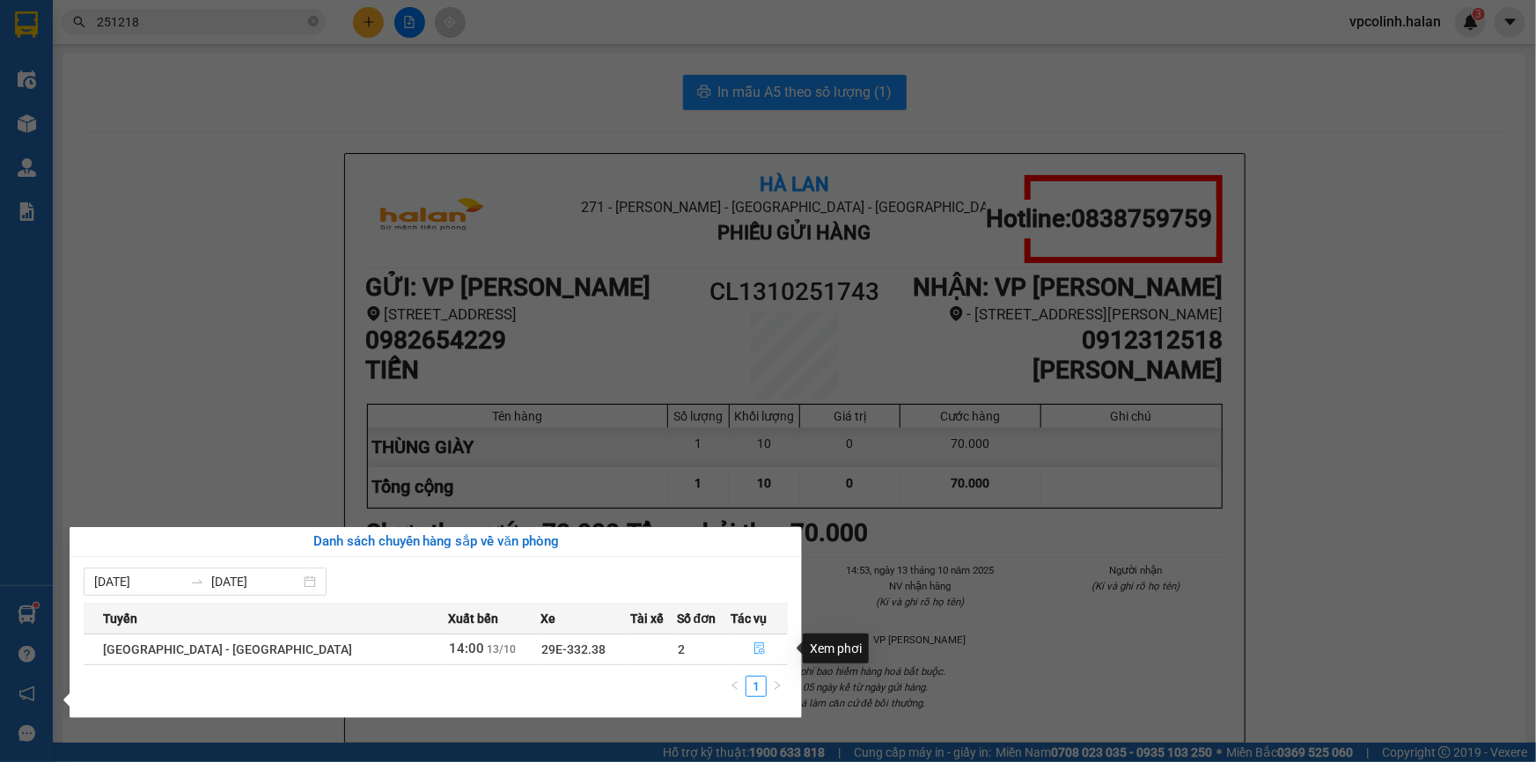
click at [756, 643] on button "button" at bounding box center [759, 650] width 55 height 28
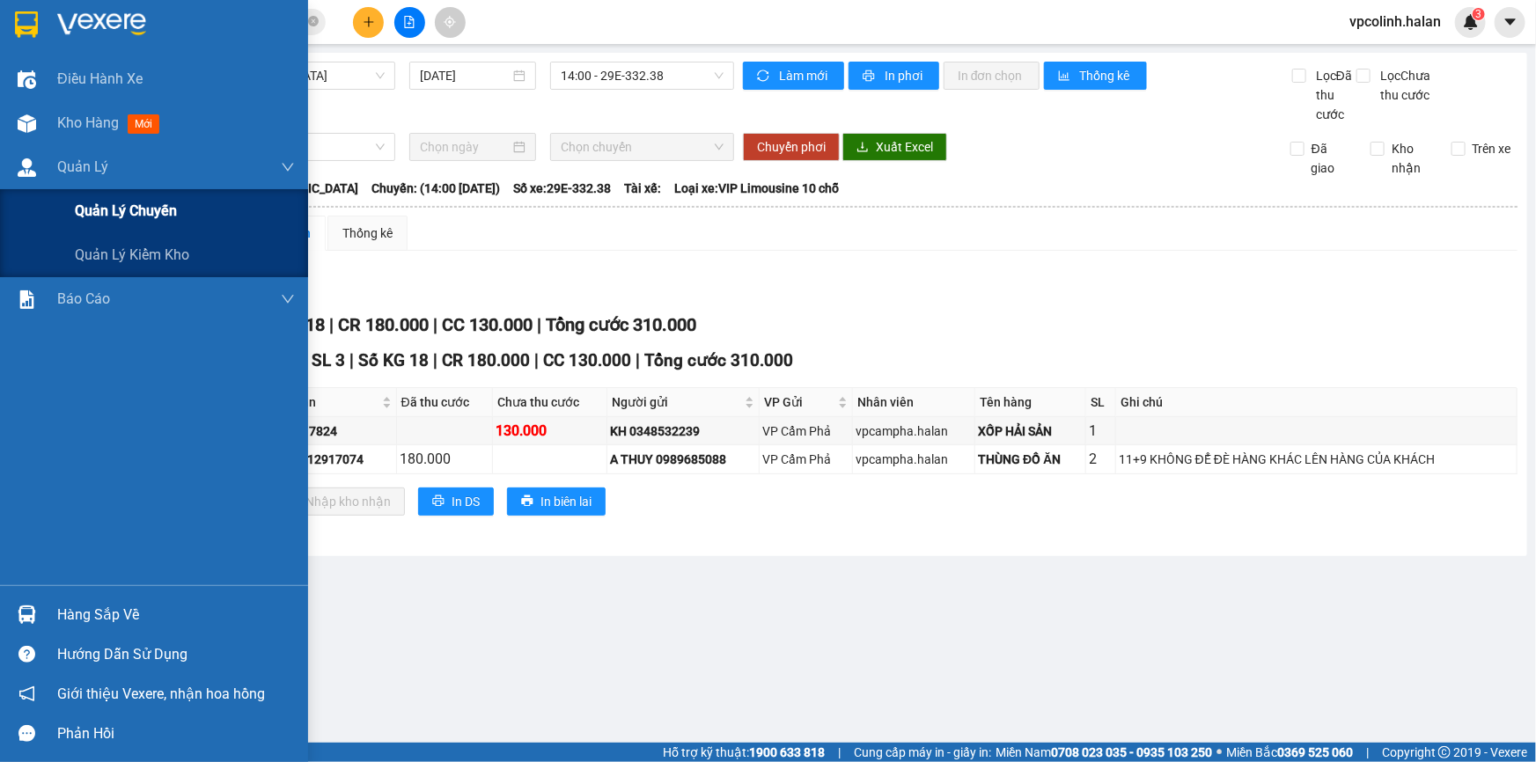
click at [101, 213] on span "Quản lý chuyến" at bounding box center [126, 211] width 102 height 22
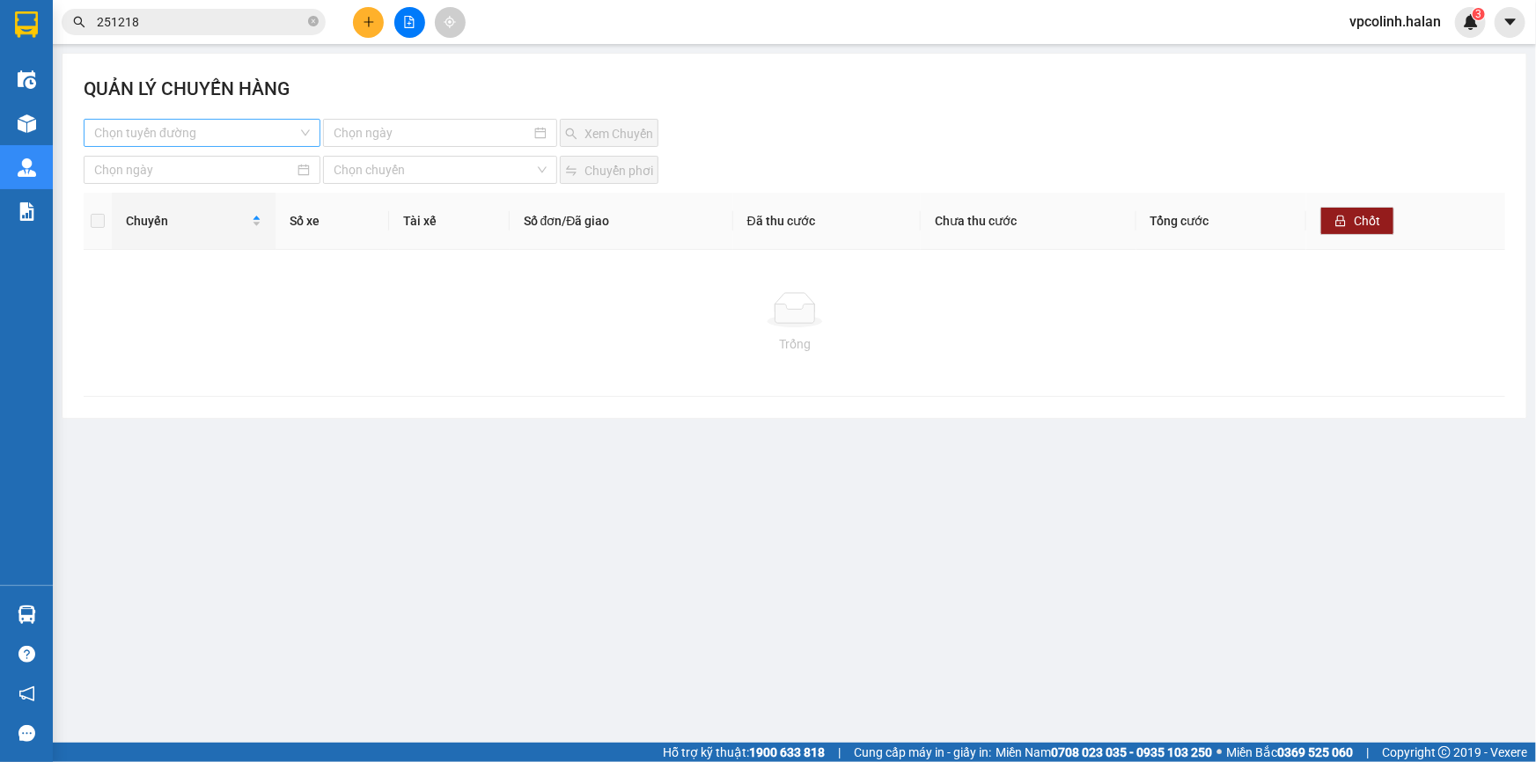
click at [232, 130] on input "search" at bounding box center [195, 133] width 203 height 26
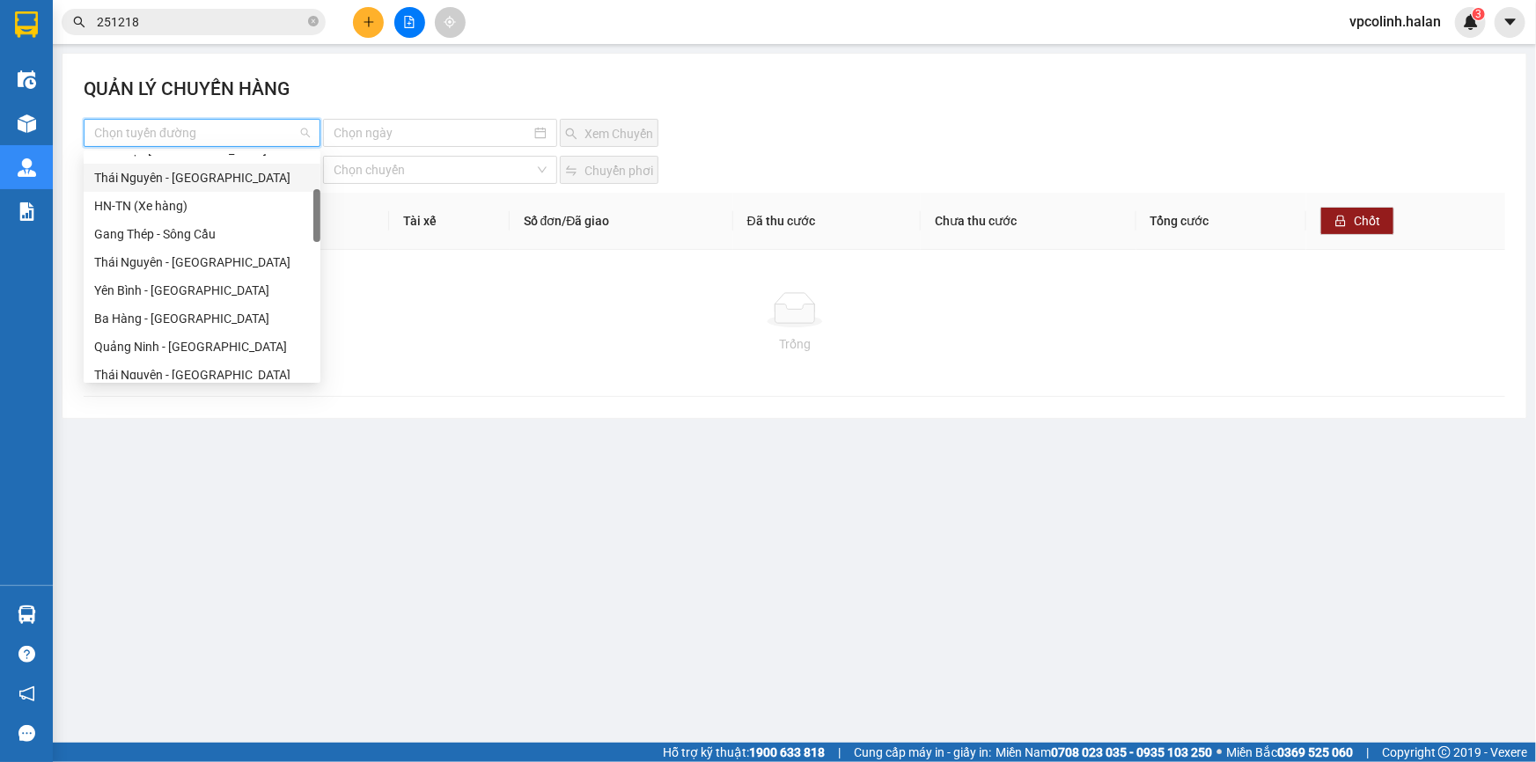
scroll to position [239, 0]
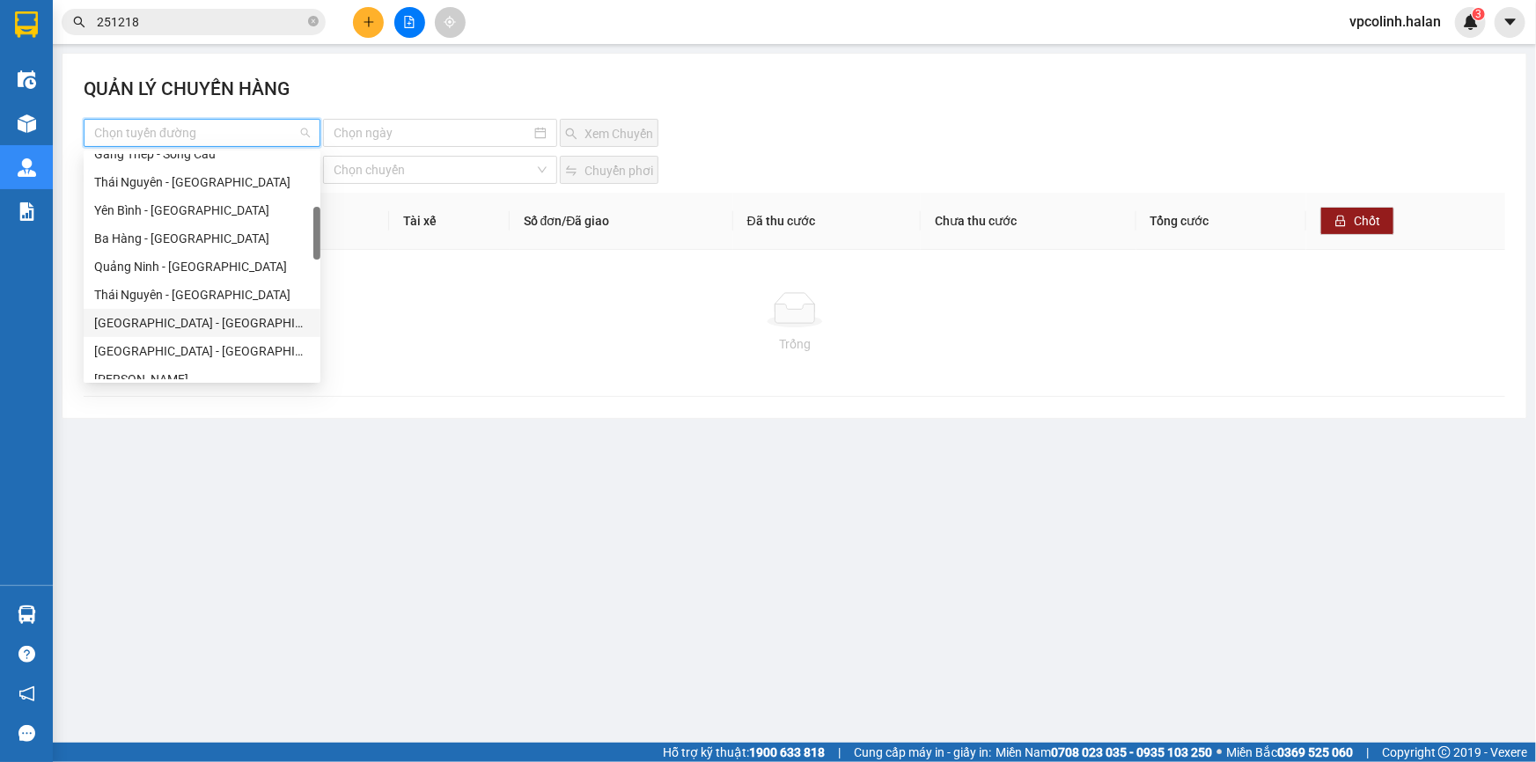
click at [167, 323] on div "[GEOGRAPHIC_DATA] - [GEOGRAPHIC_DATA]" at bounding box center [202, 322] width 216 height 19
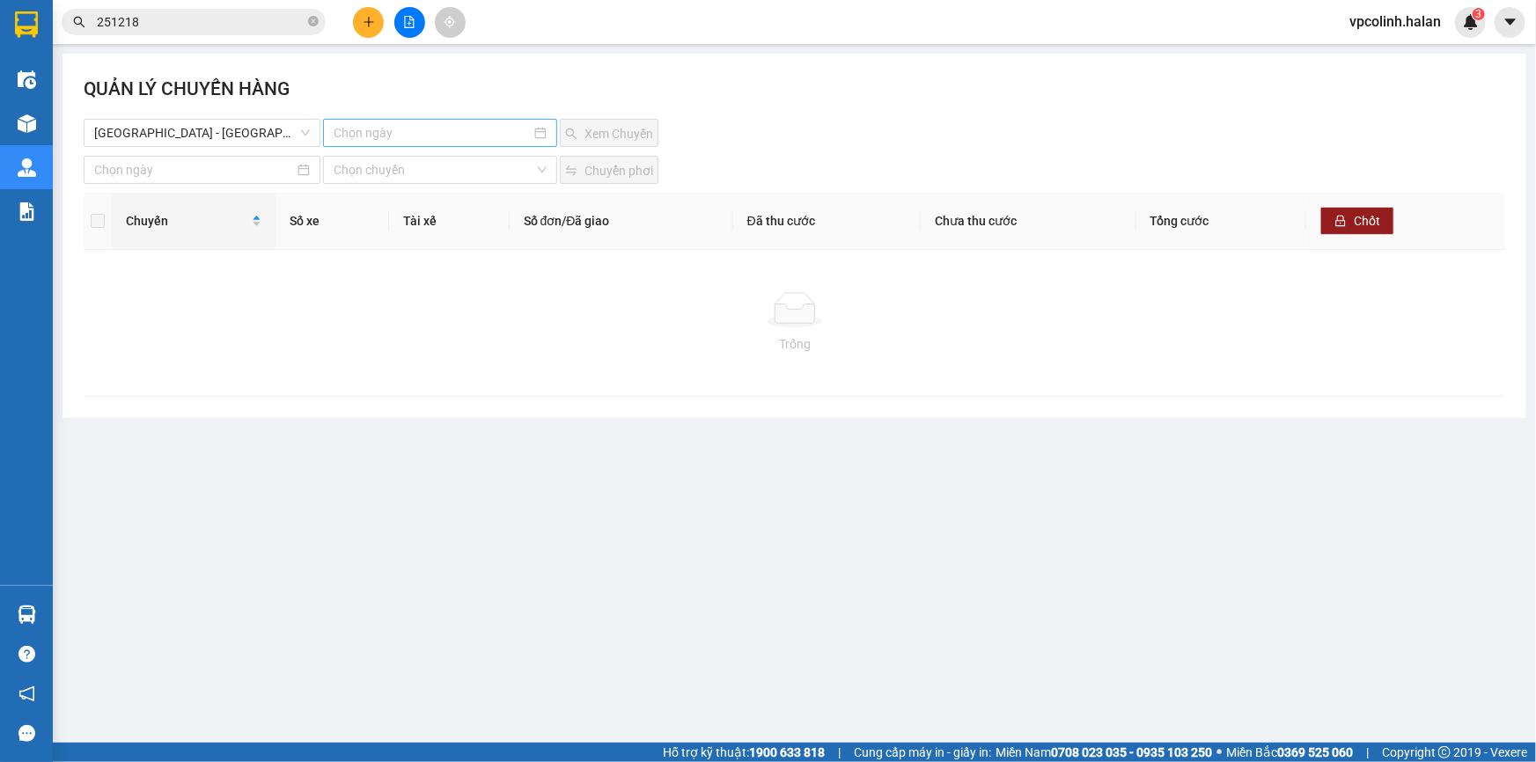
click at [452, 144] on div at bounding box center [440, 133] width 234 height 28
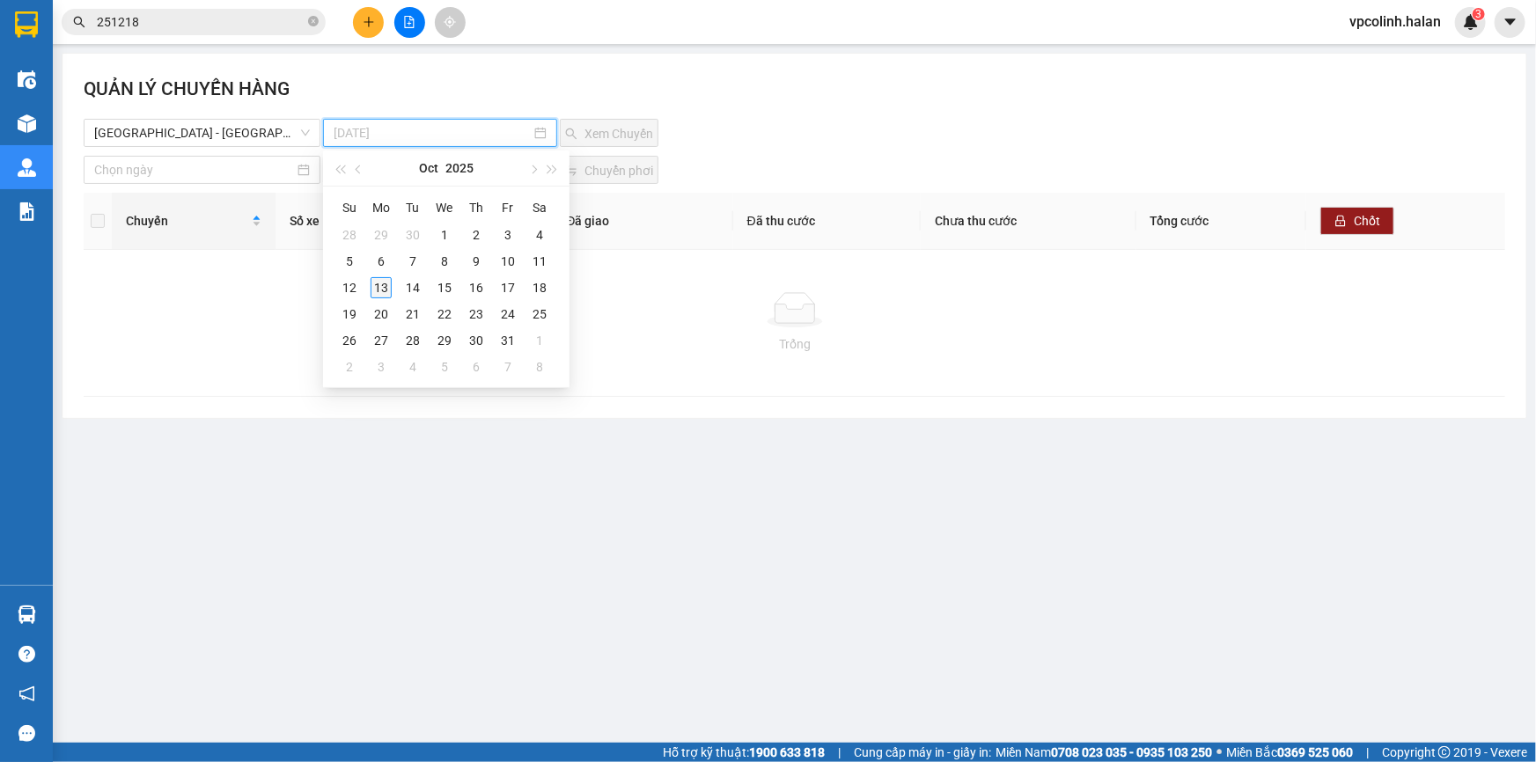
type input "[DATE]"
click at [378, 291] on div "13" at bounding box center [381, 287] width 21 height 21
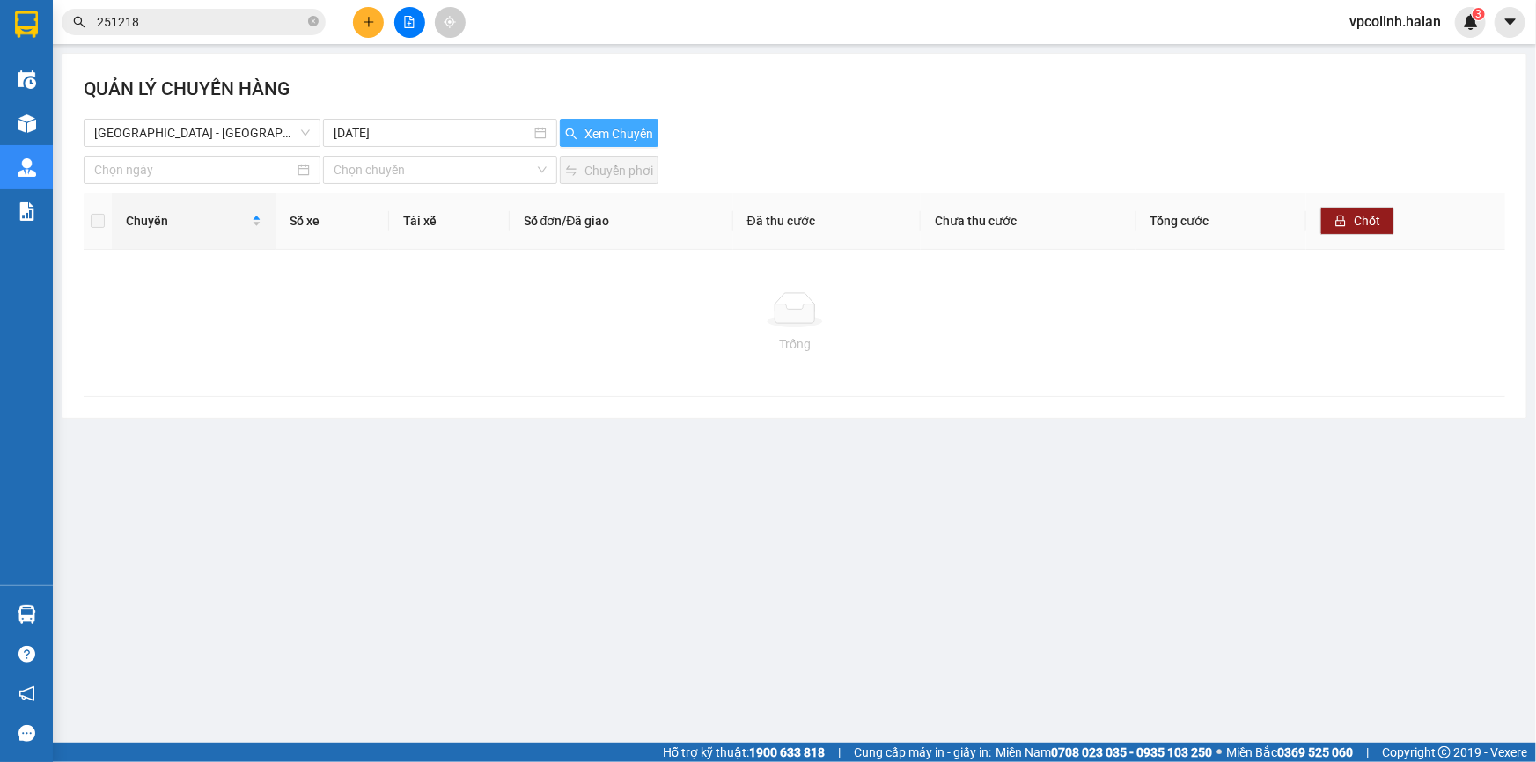
click at [601, 135] on span "Xem Chuyến" at bounding box center [619, 133] width 69 height 19
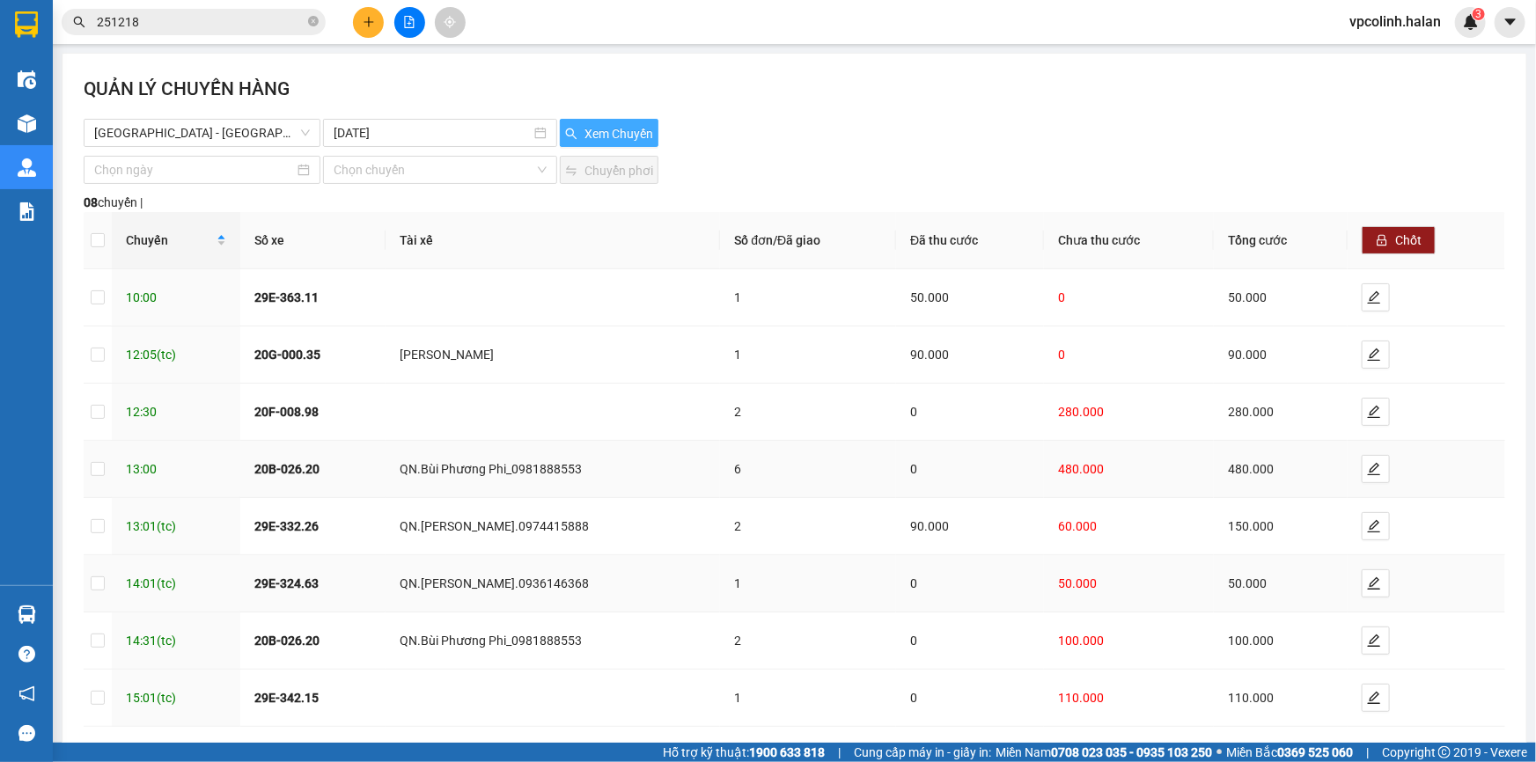
scroll to position [77, 0]
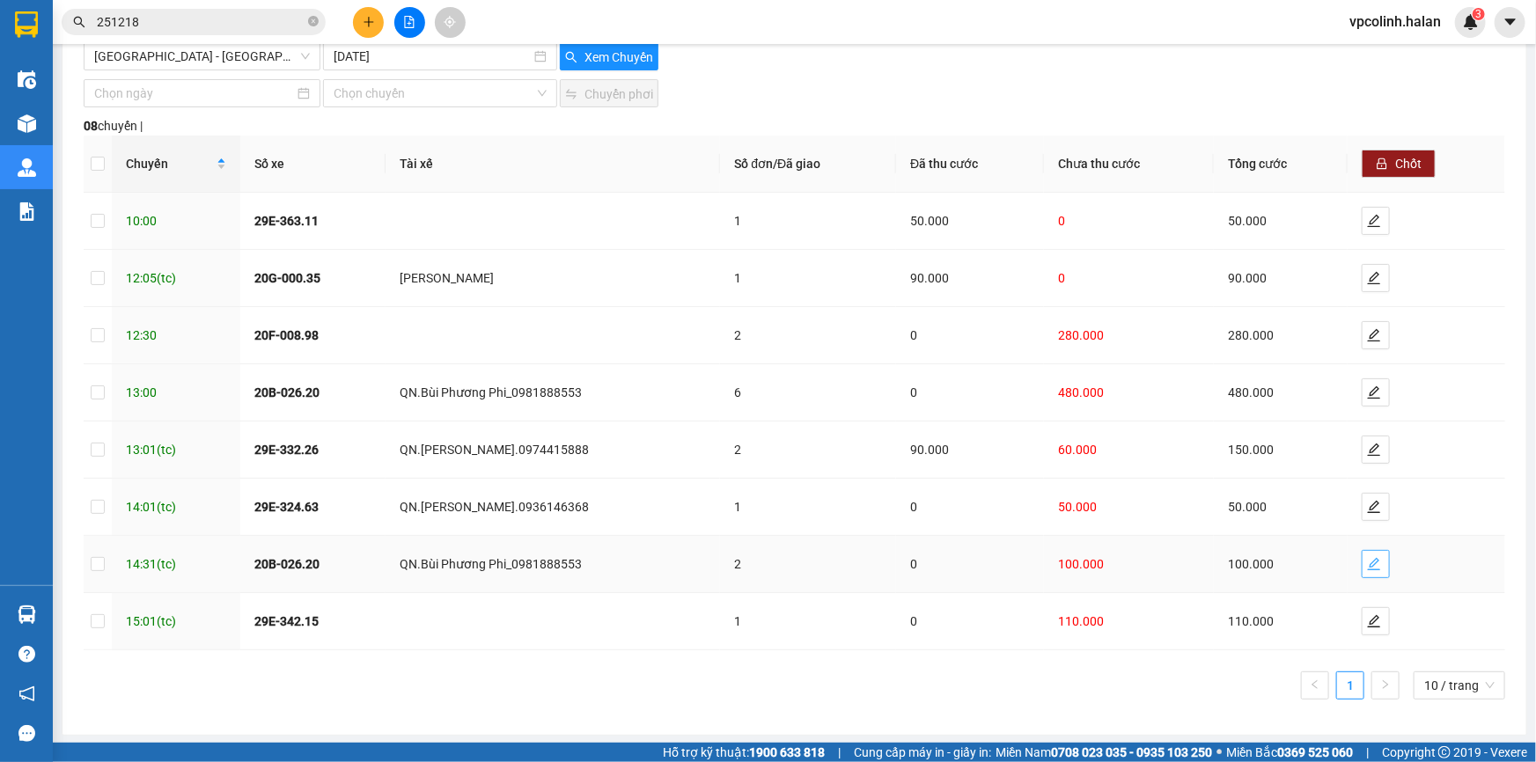
click at [1368, 564] on icon "edit" at bounding box center [1374, 564] width 12 height 12
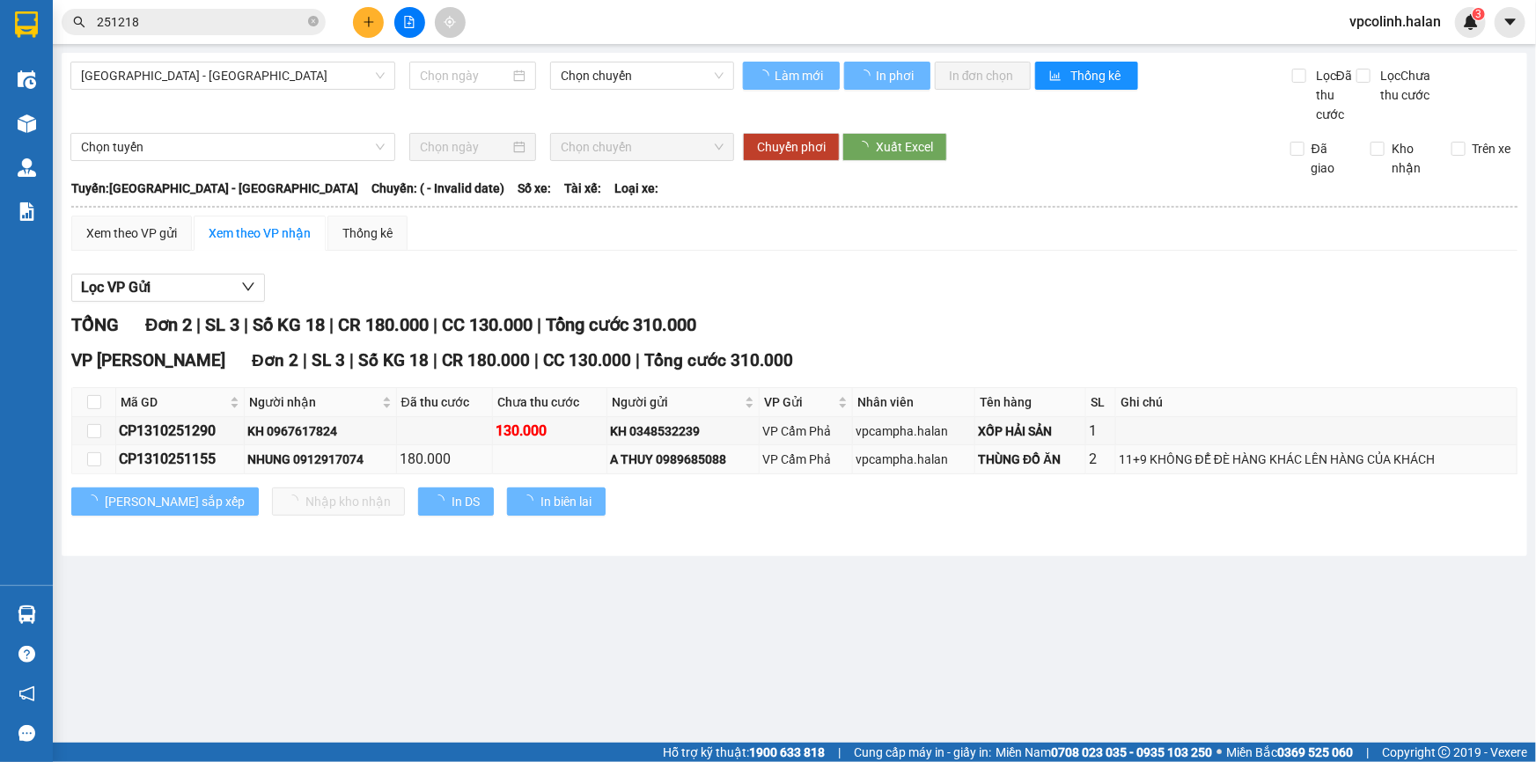
type input "[DATE]"
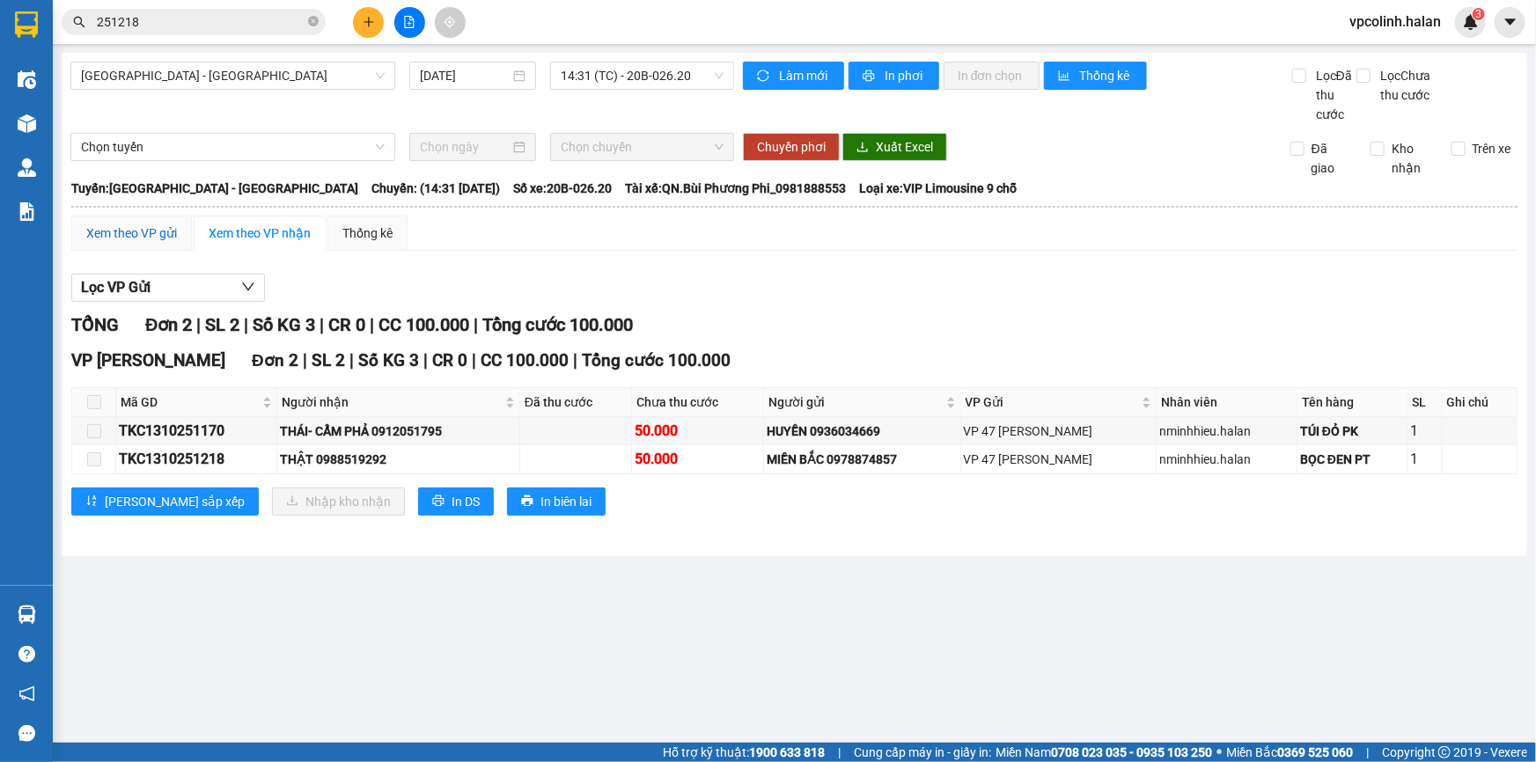
click at [141, 228] on div "Xem theo VP gửi" at bounding box center [131, 233] width 91 height 19
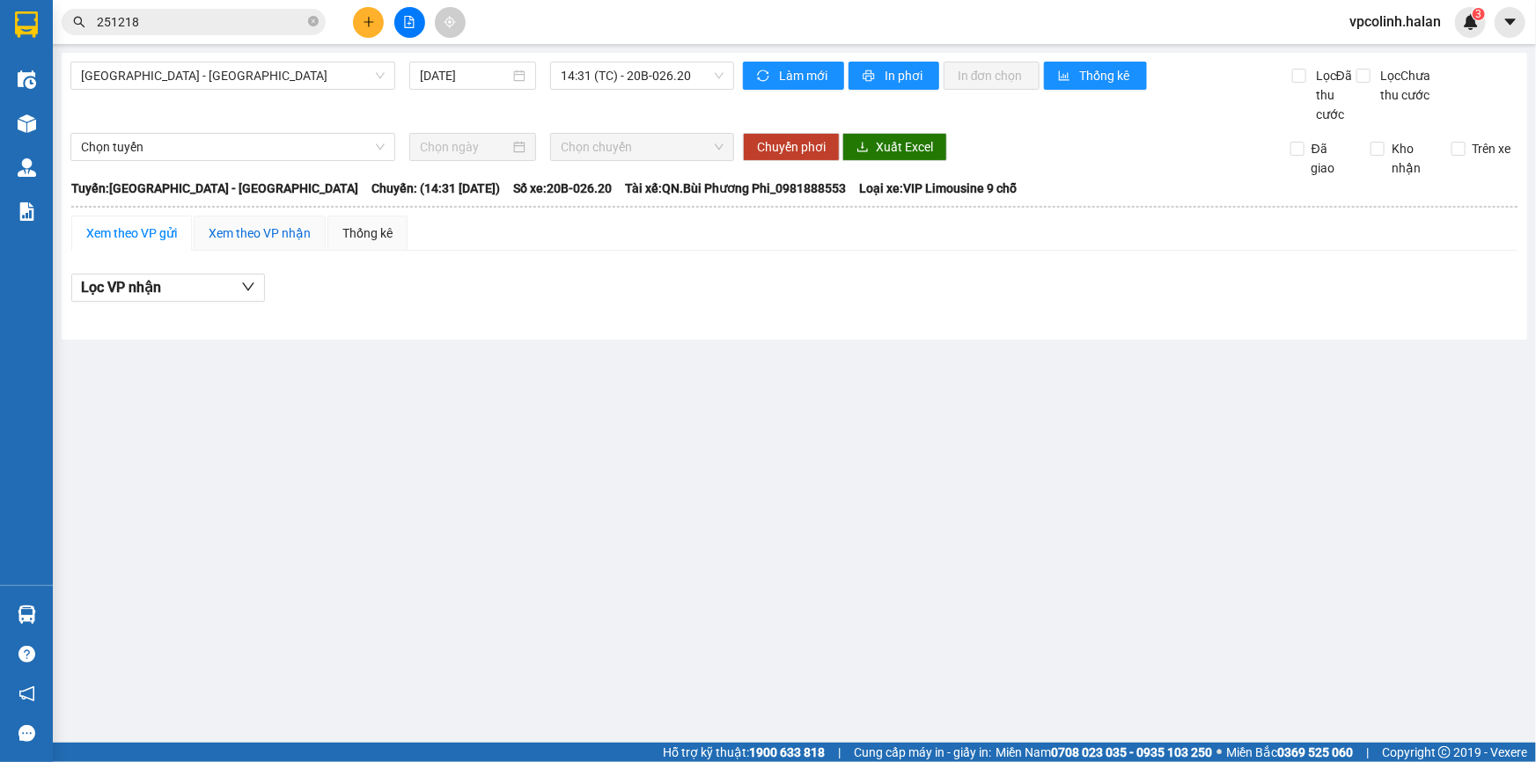
click at [255, 230] on div "Xem theo VP nhận" at bounding box center [260, 233] width 102 height 19
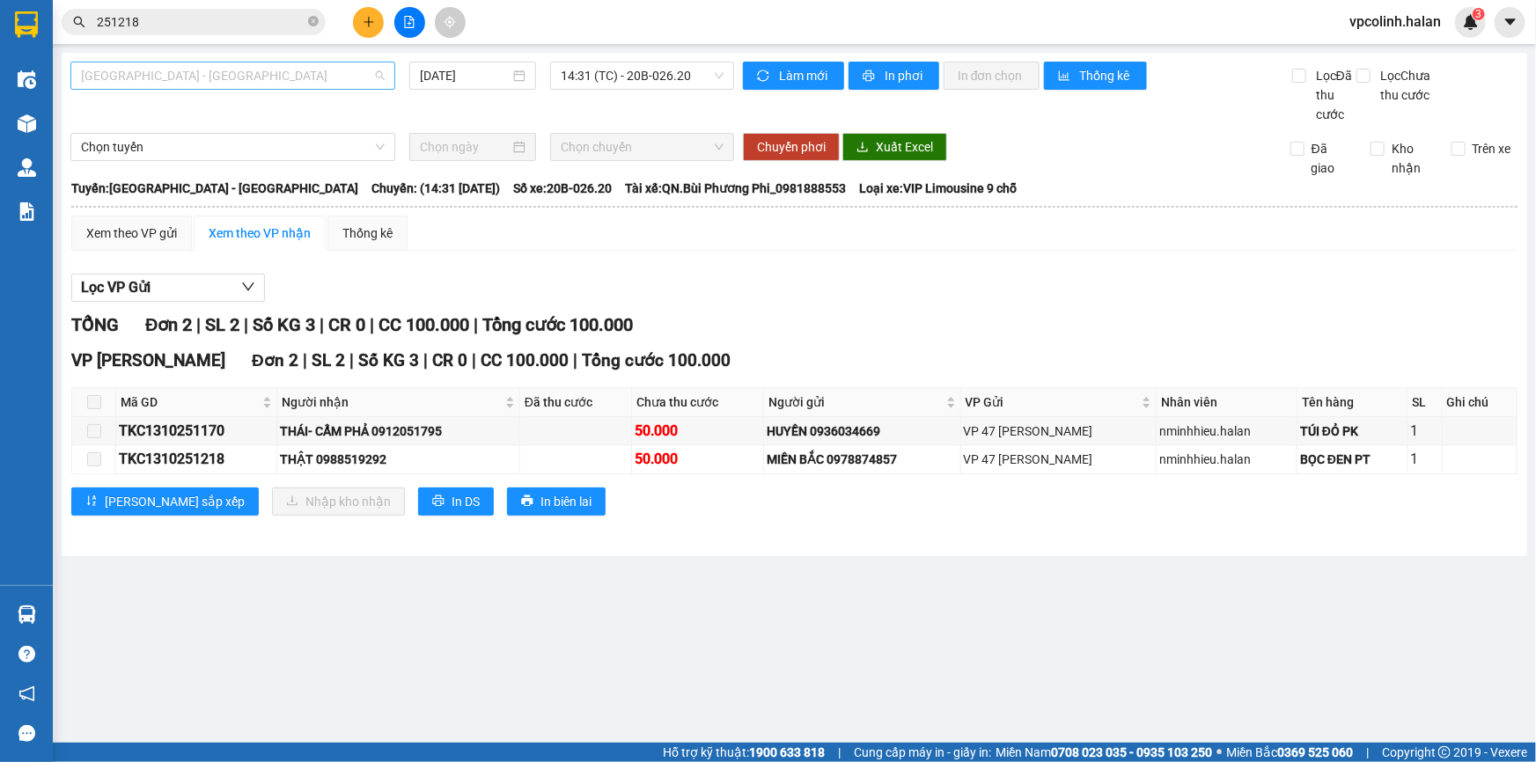
click at [355, 76] on span "[GEOGRAPHIC_DATA] - [GEOGRAPHIC_DATA]" at bounding box center [233, 76] width 304 height 26
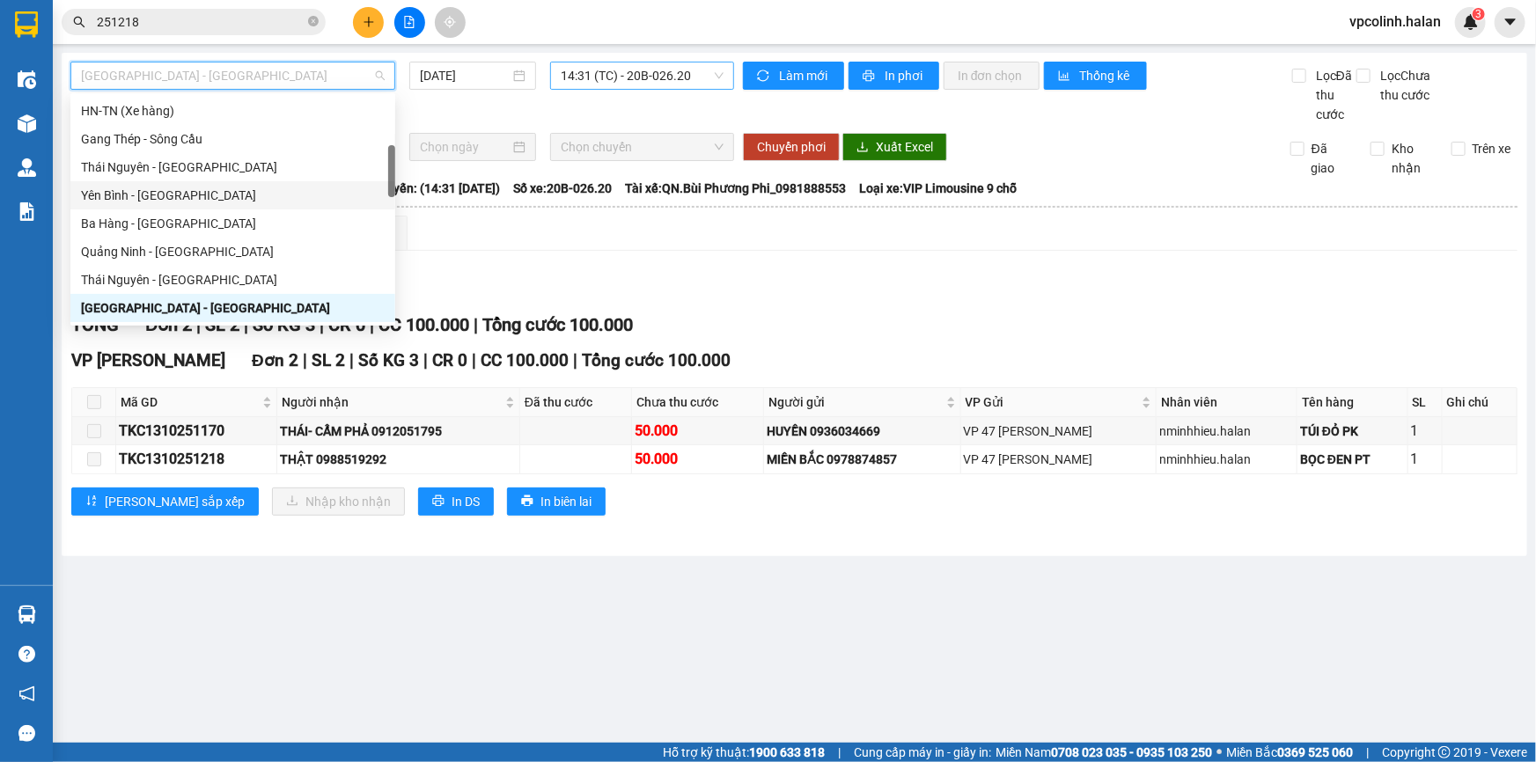
click at [612, 70] on span "14:31 (TC) - 20B-026.20" at bounding box center [642, 76] width 163 height 26
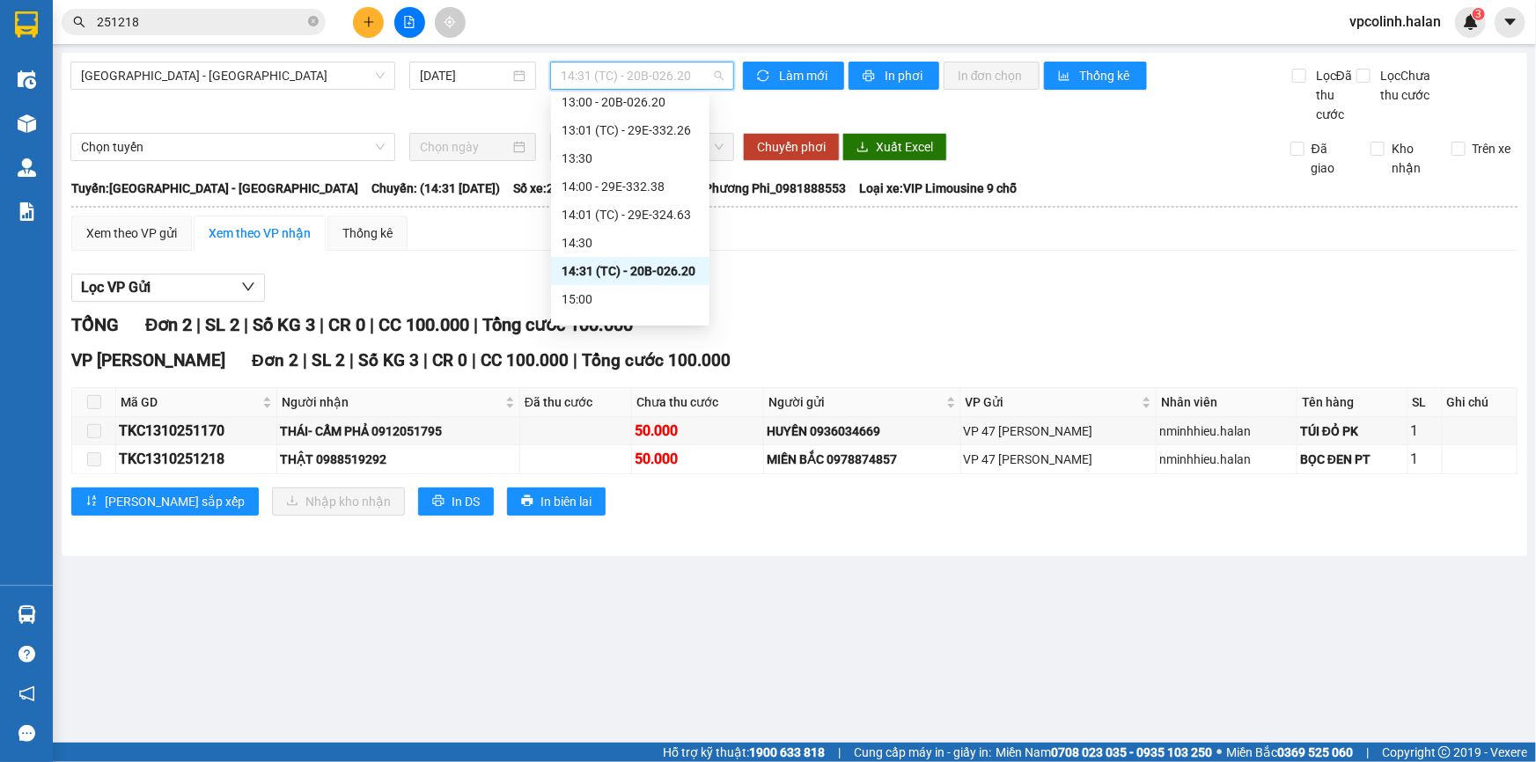
scroll to position [535, 0]
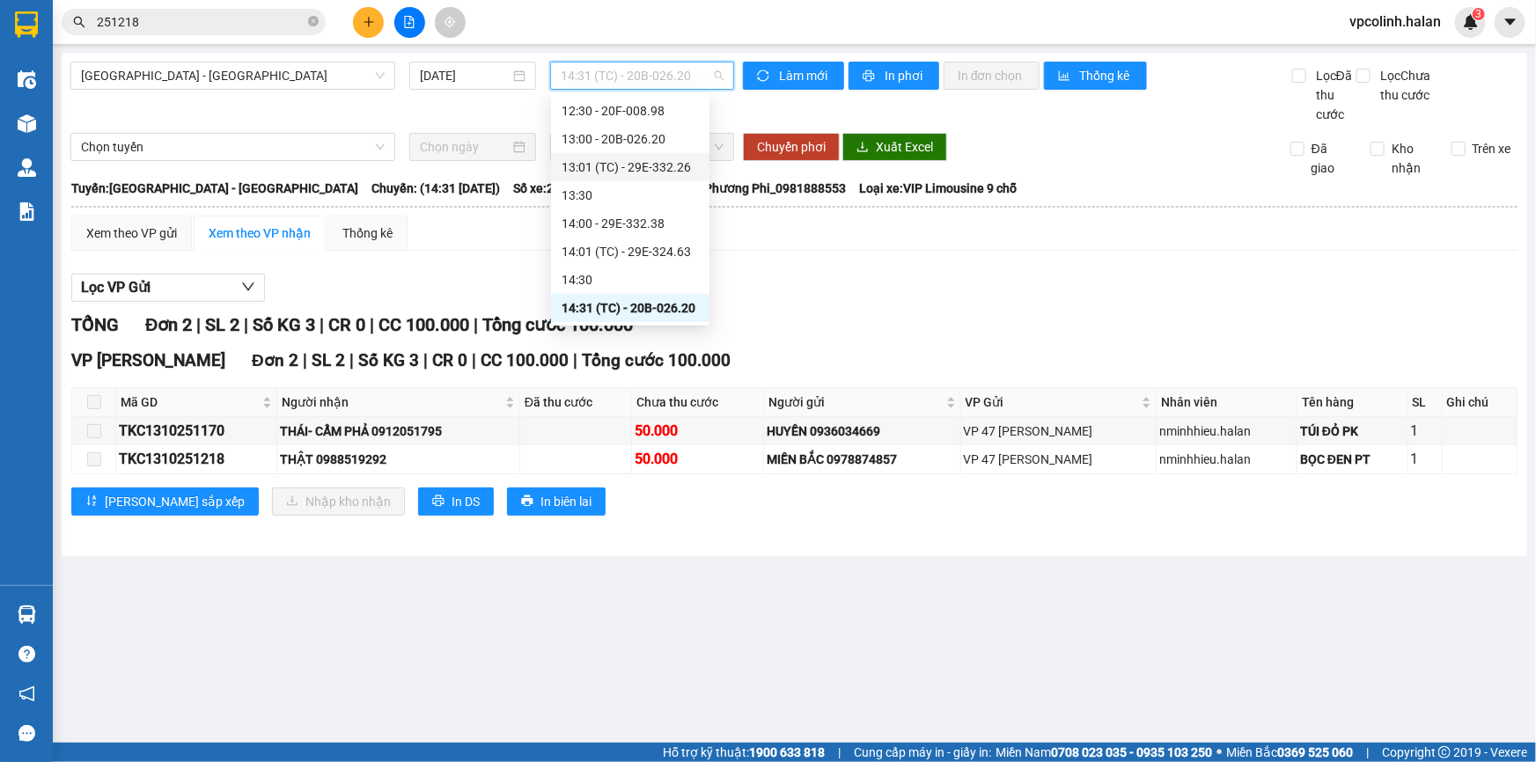
click at [658, 143] on div "13:00 - 20B-026.20" at bounding box center [630, 138] width 137 height 19
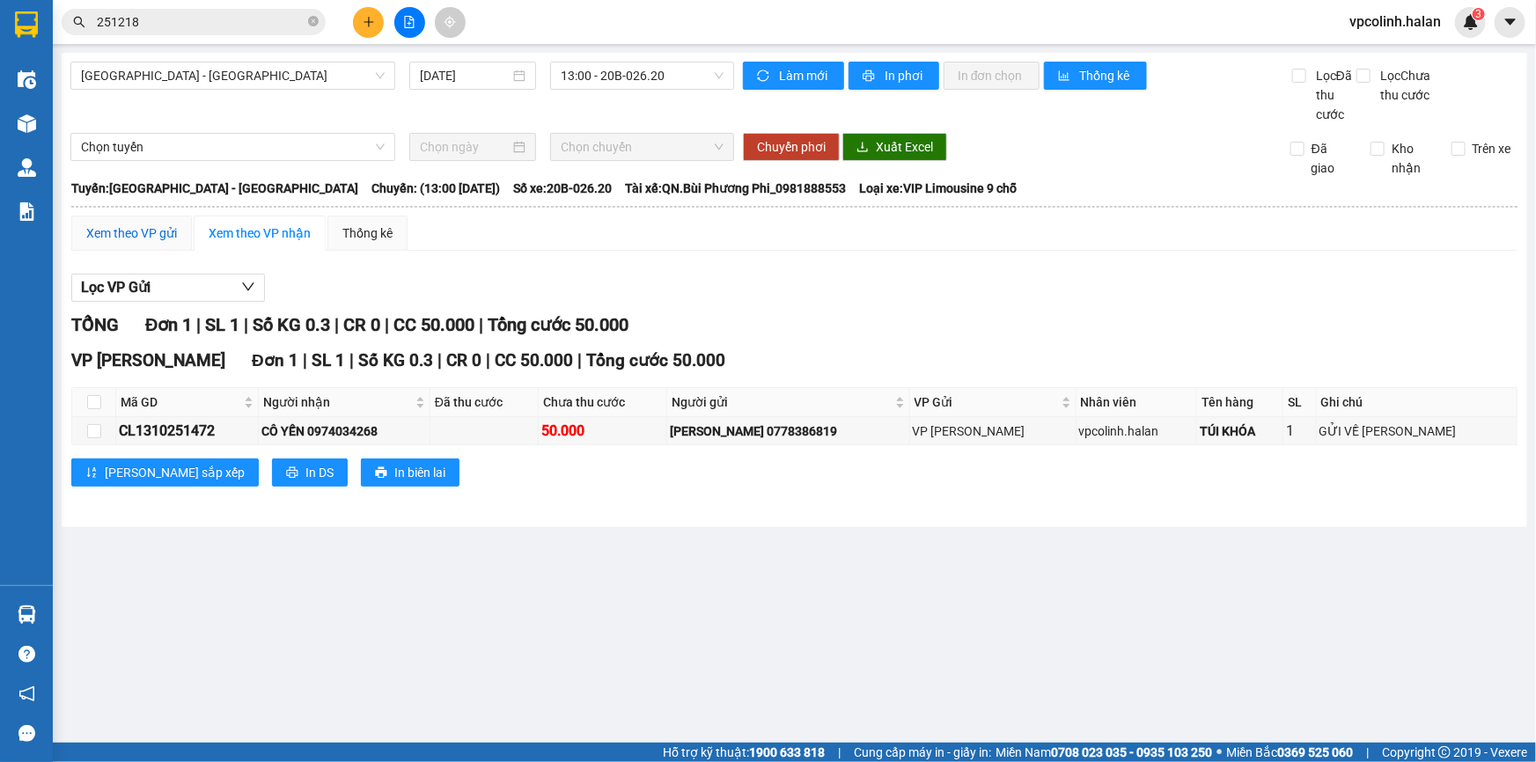
click at [165, 235] on div "Xem theo VP gửi" at bounding box center [131, 233] width 91 height 19
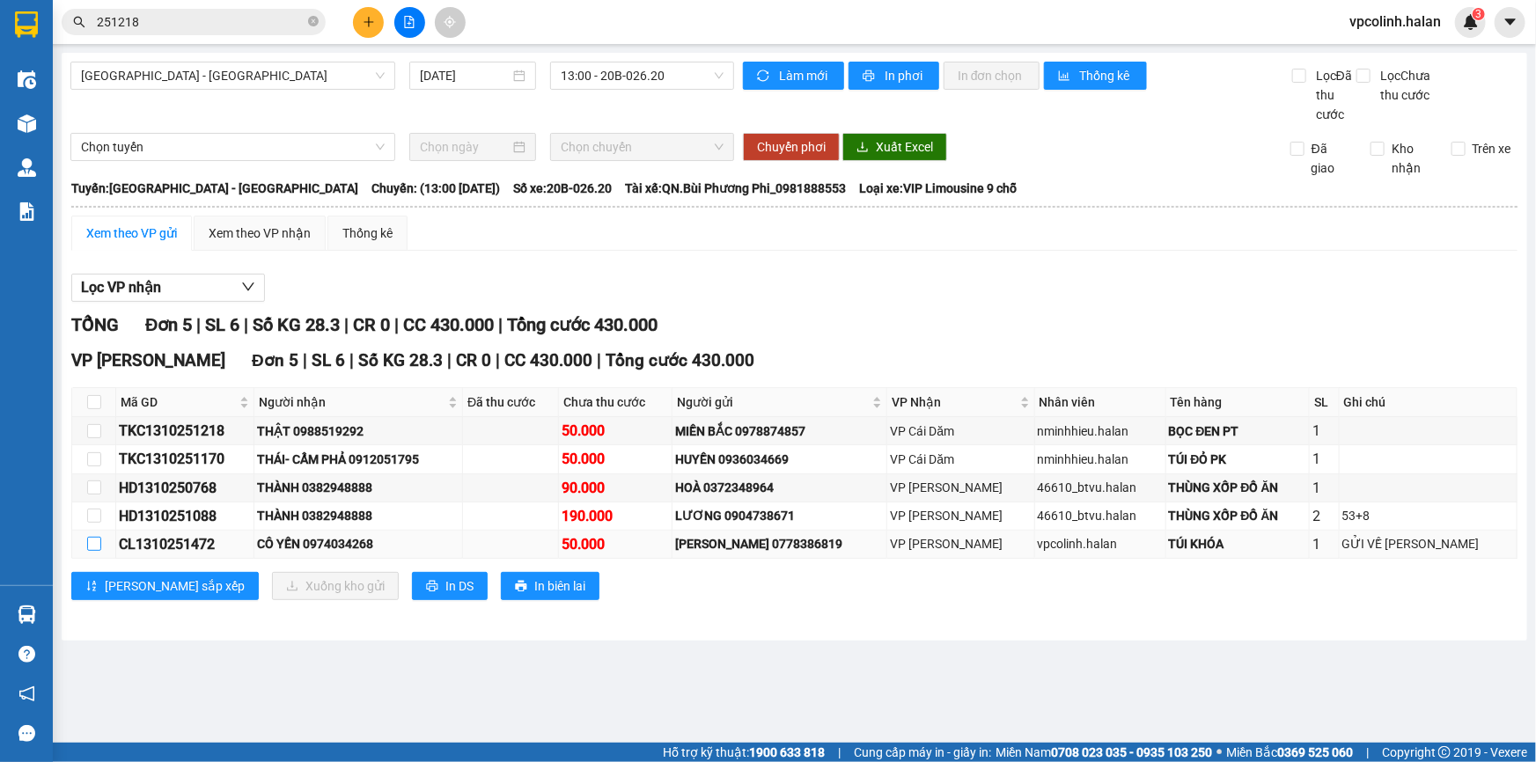
click at [87, 537] on input "checkbox" at bounding box center [94, 544] width 14 height 14
checkbox input "true"
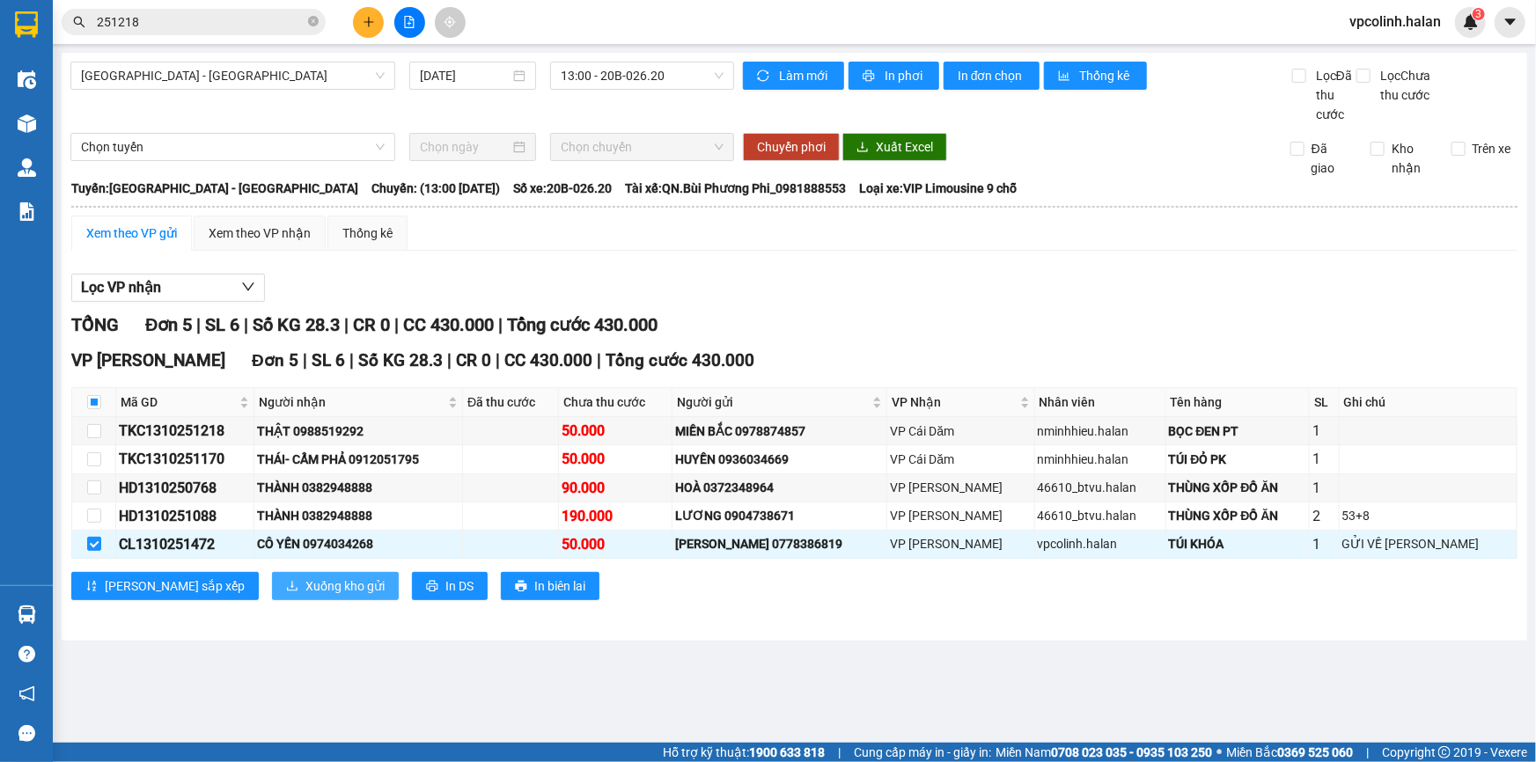
click at [306, 583] on span "Xuống kho gửi" at bounding box center [345, 586] width 79 height 19
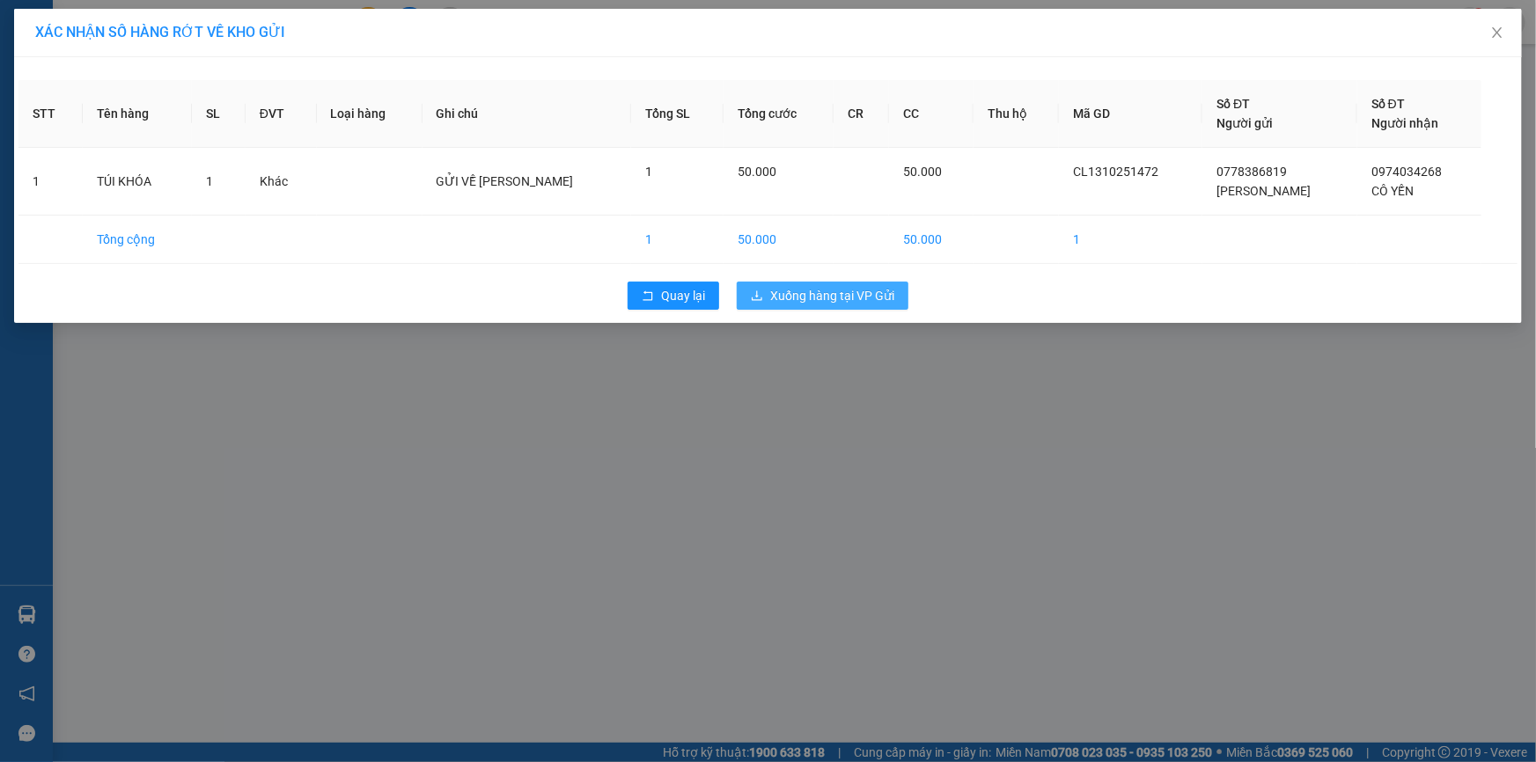
click at [827, 292] on span "Xuống hàng tại VP Gửi" at bounding box center [832, 295] width 124 height 19
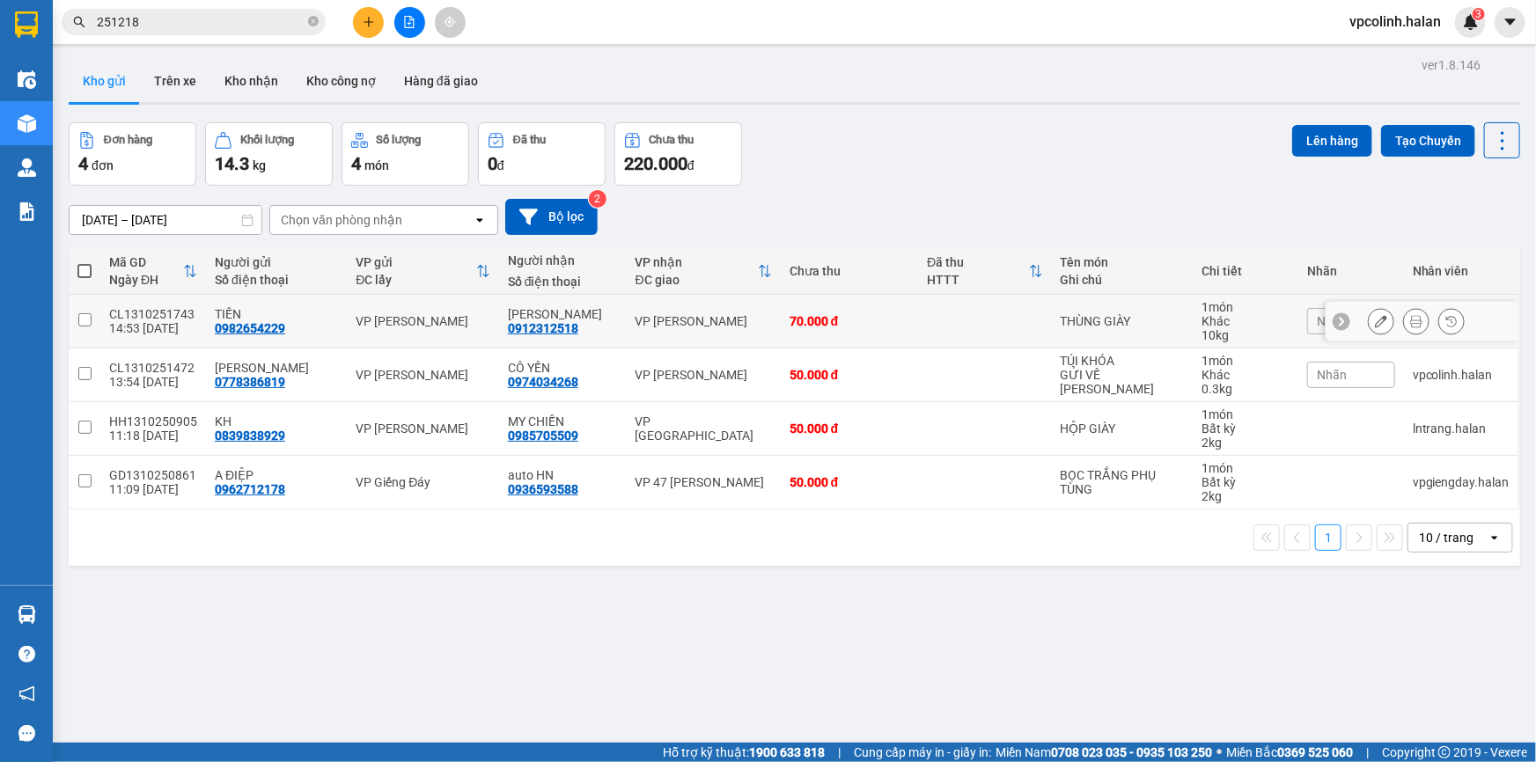
click at [720, 335] on td "VP [PERSON_NAME]" at bounding box center [704, 322] width 154 height 54
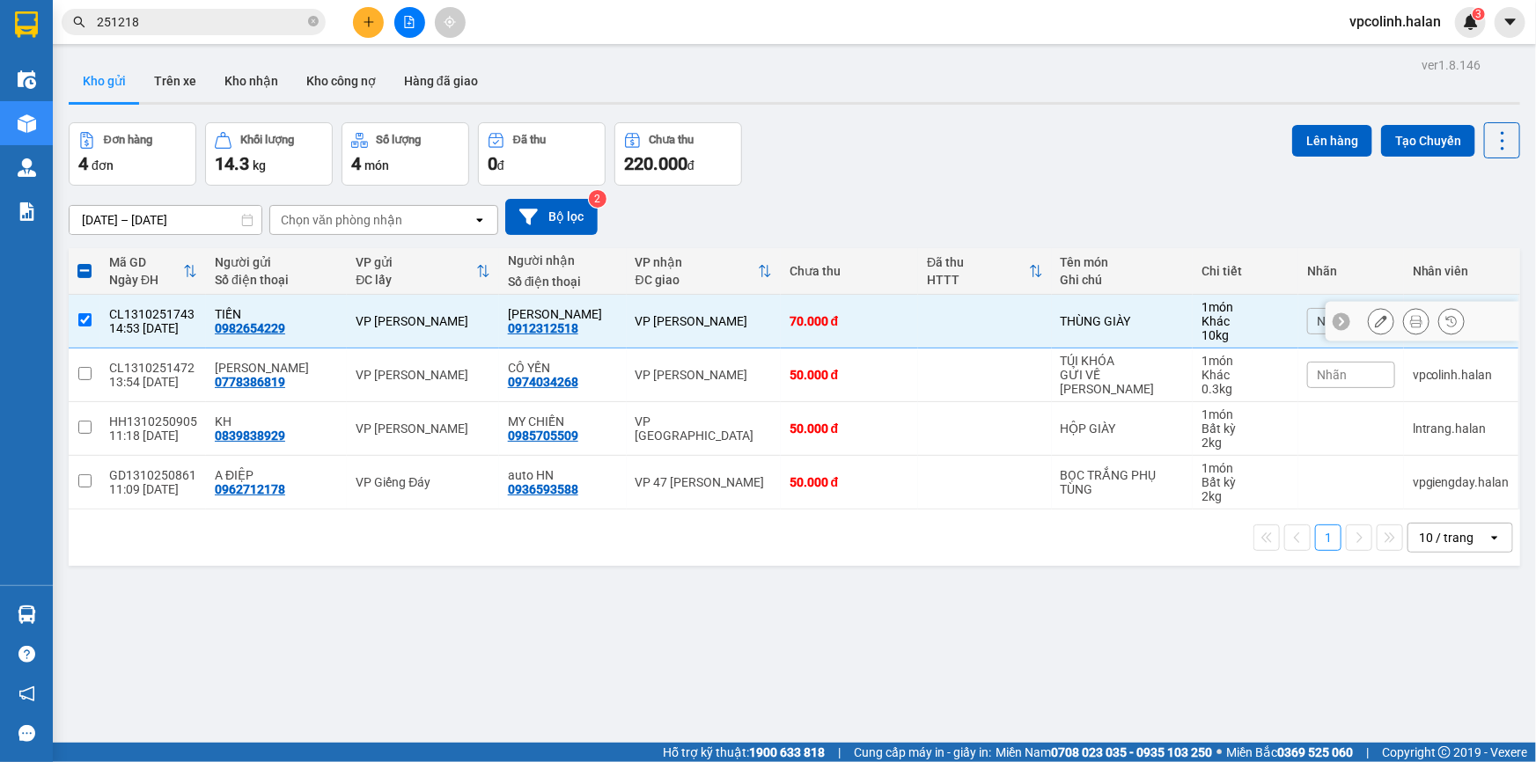
click at [805, 335] on td "70.000 đ" at bounding box center [850, 322] width 138 height 54
checkbox input "false"
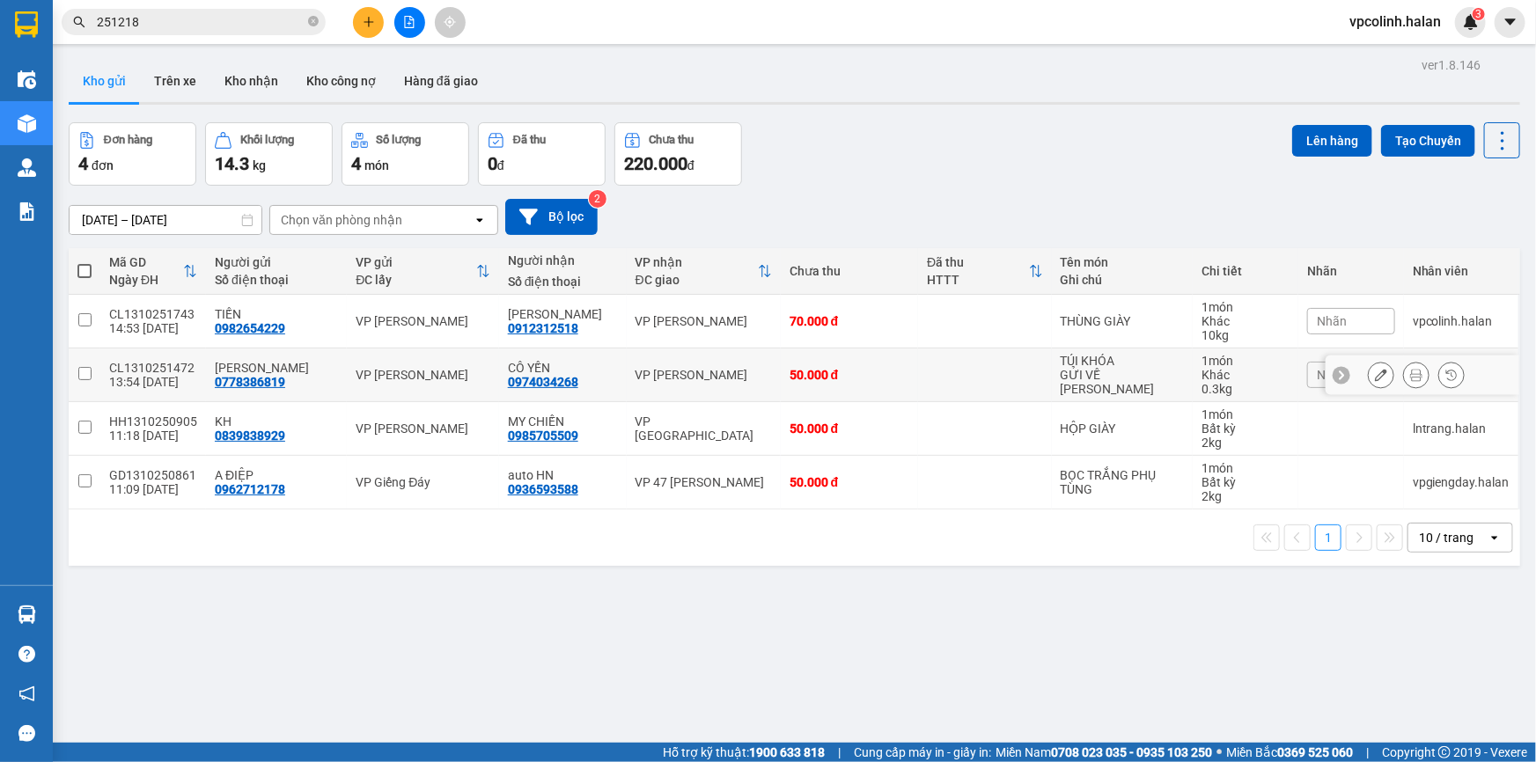
click at [902, 372] on div "50.000 đ" at bounding box center [850, 375] width 121 height 14
checkbox input "true"
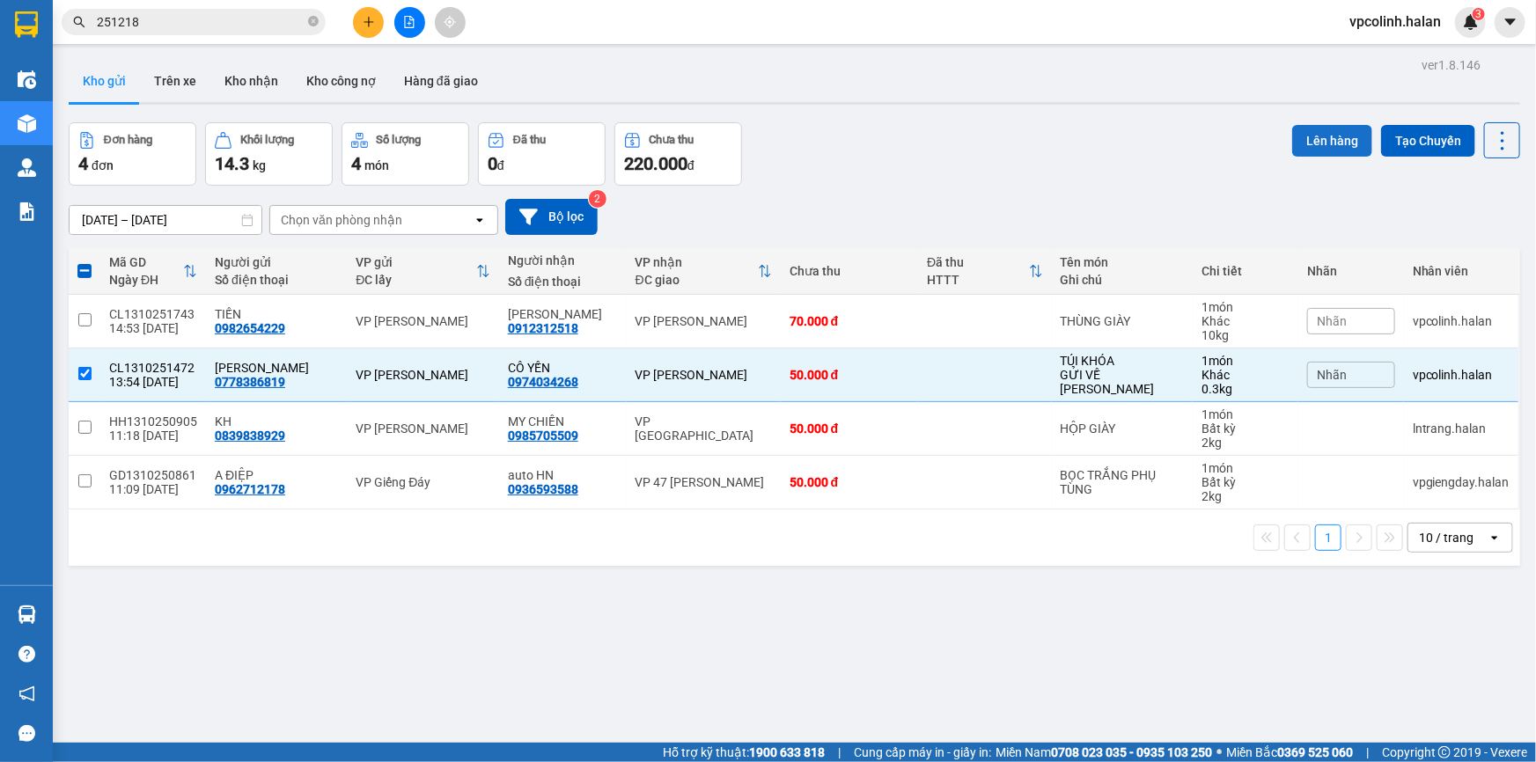
click at [1303, 137] on button "Lên hàng" at bounding box center [1333, 141] width 80 height 32
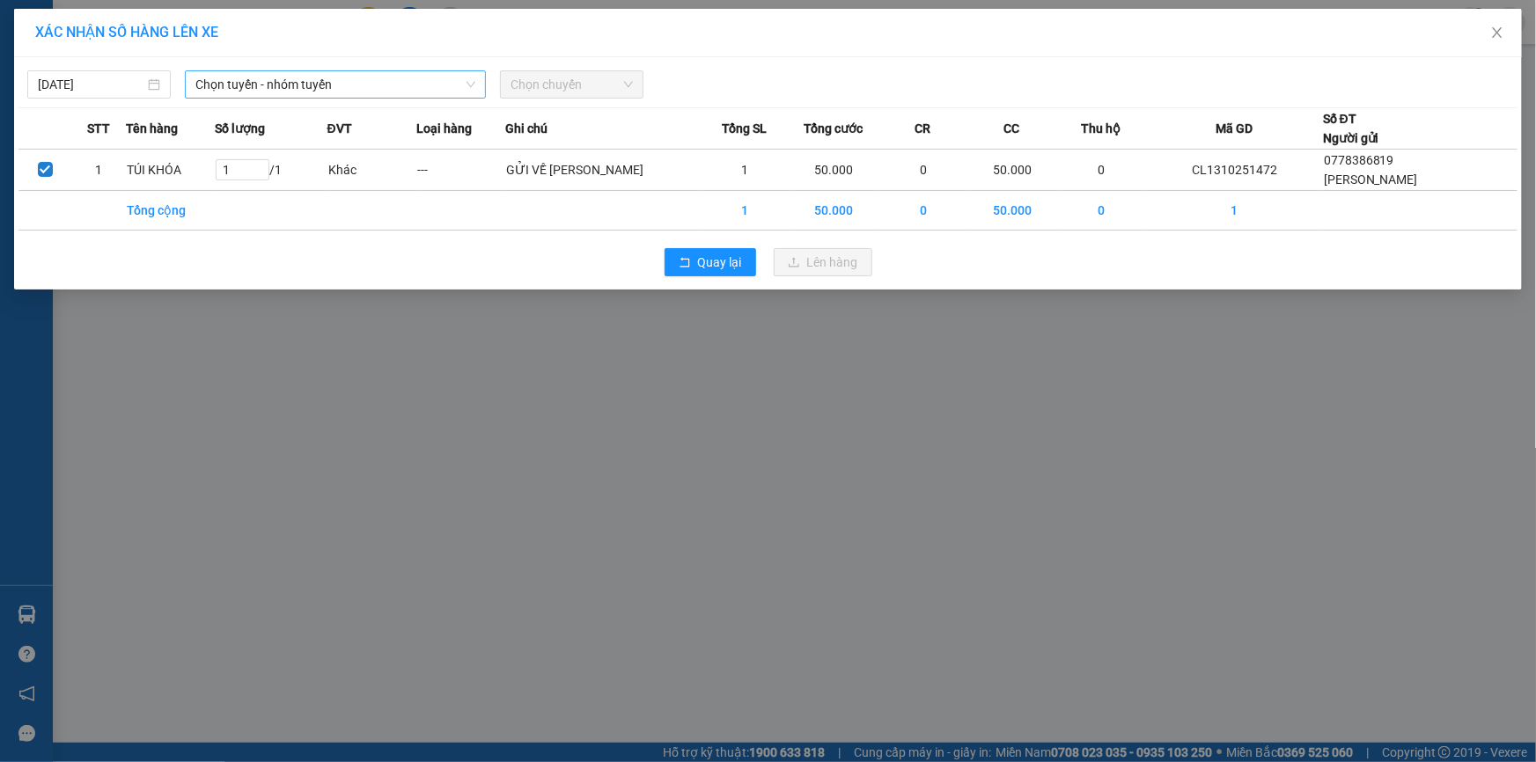
click at [439, 93] on span "Chọn tuyến - nhóm tuyến" at bounding box center [335, 84] width 280 height 26
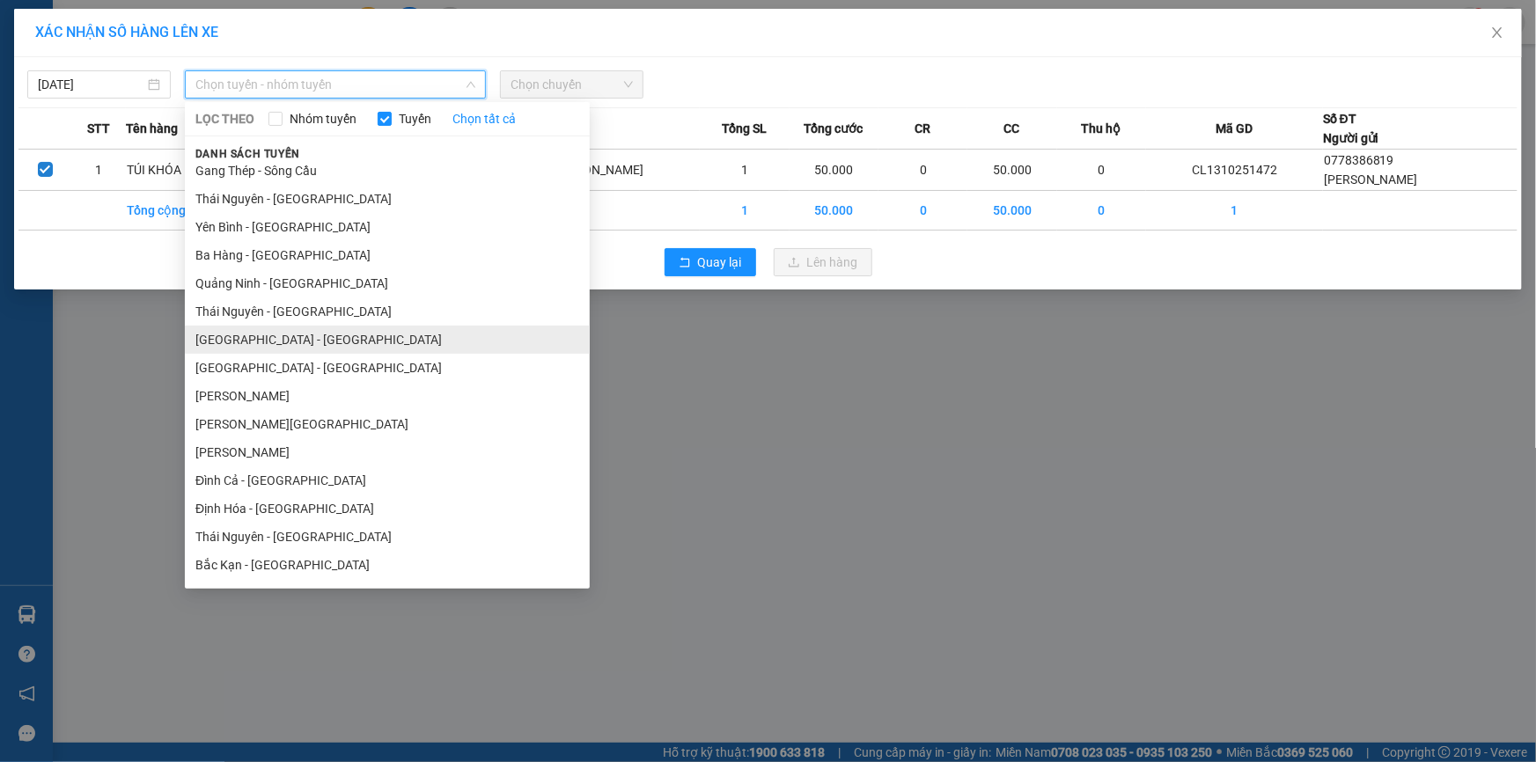
scroll to position [239, 0]
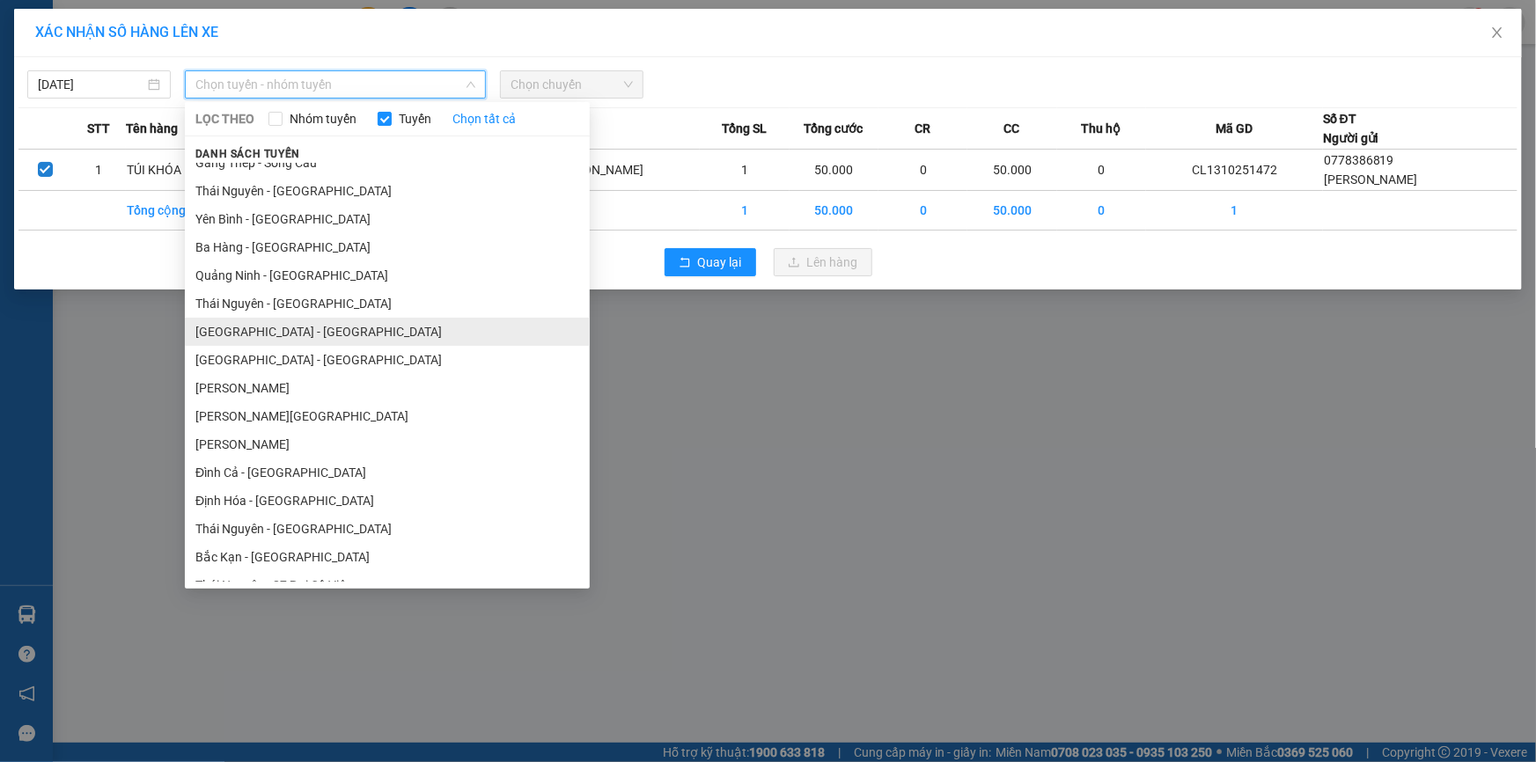
click at [257, 328] on li "[GEOGRAPHIC_DATA] - [GEOGRAPHIC_DATA]" at bounding box center [387, 332] width 405 height 28
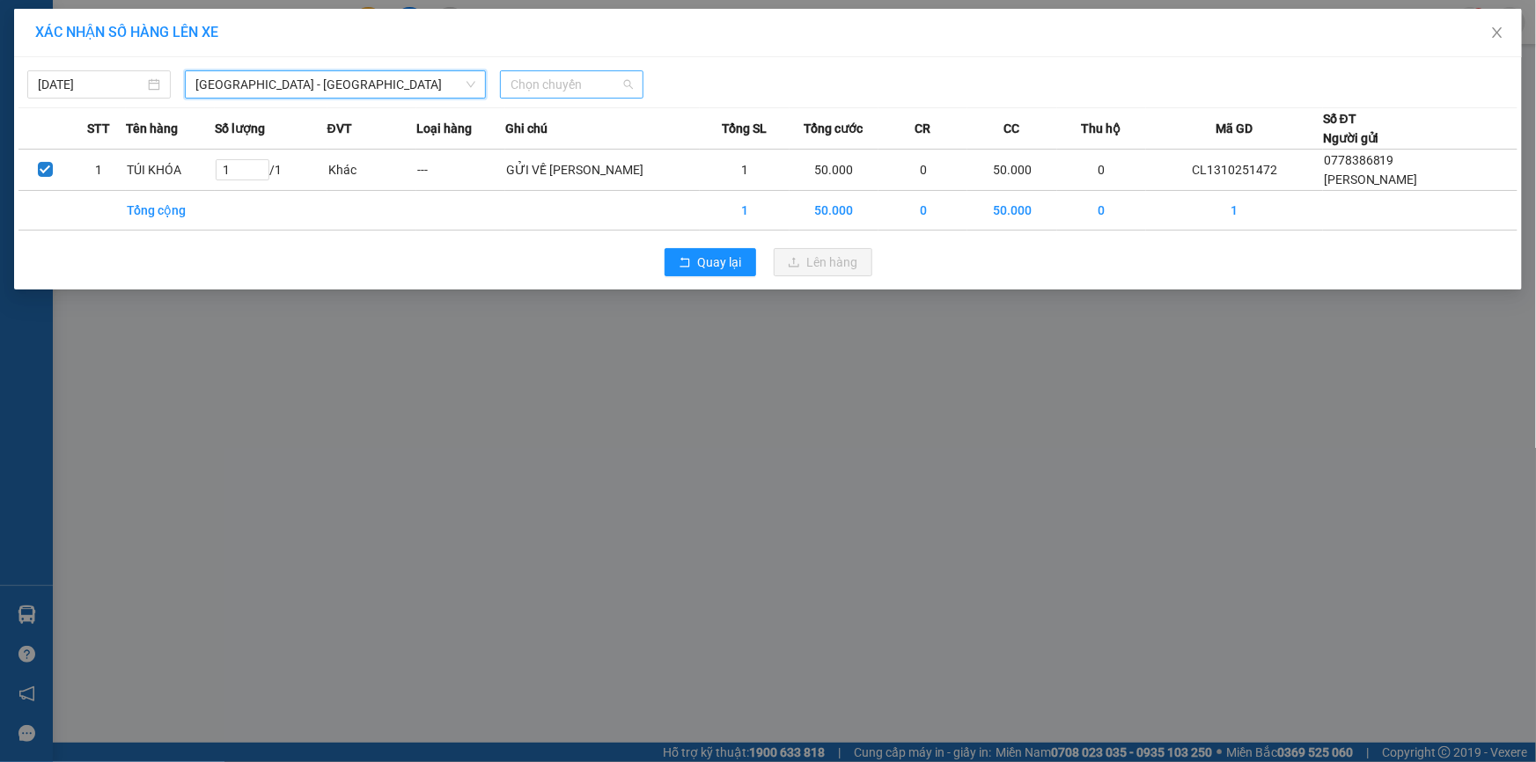
click at [572, 86] on span "Chọn chuyến" at bounding box center [572, 84] width 122 height 26
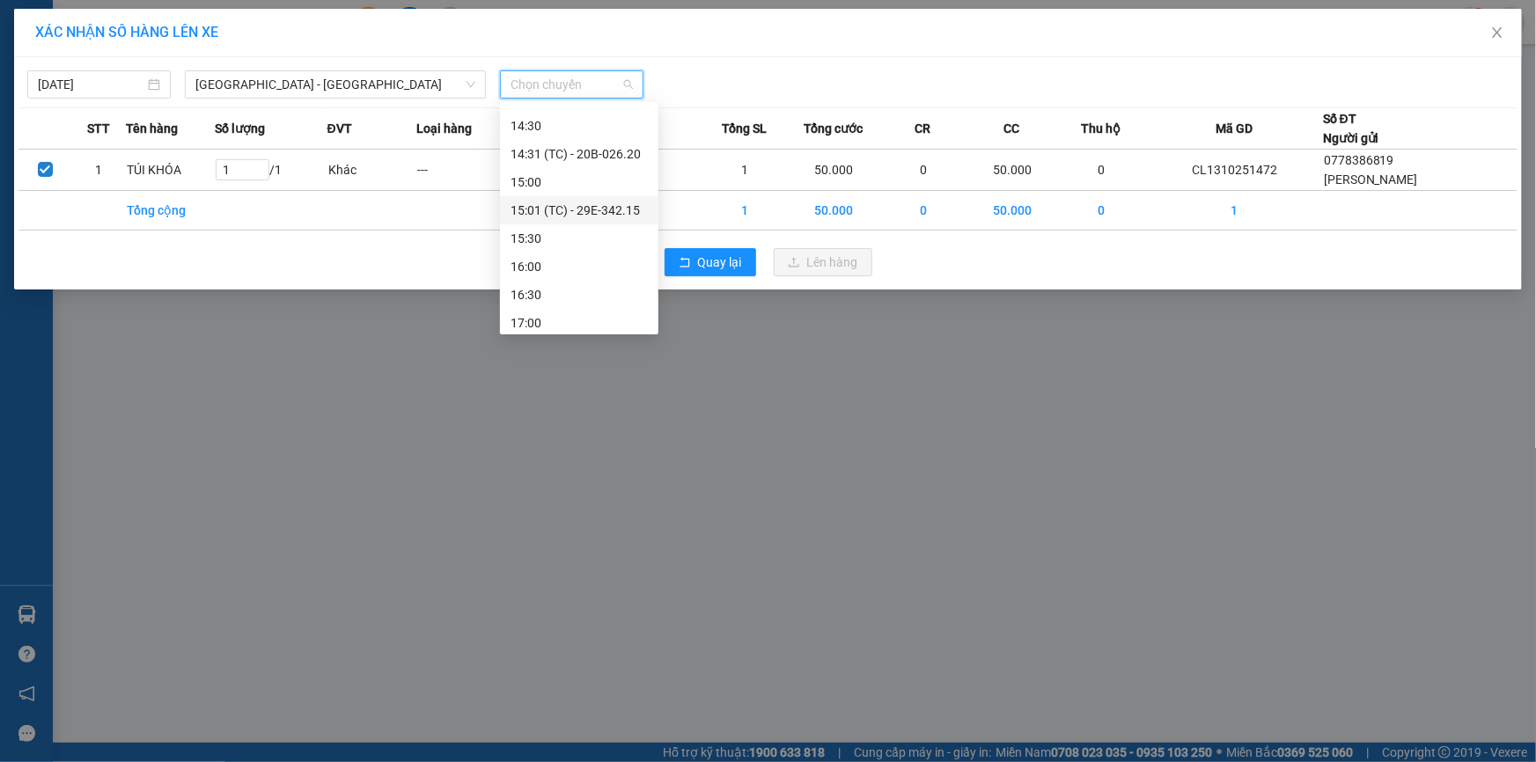
scroll to position [720, 0]
click at [632, 193] on div "15:01 (TC) - 29E-342.15" at bounding box center [579, 188] width 137 height 19
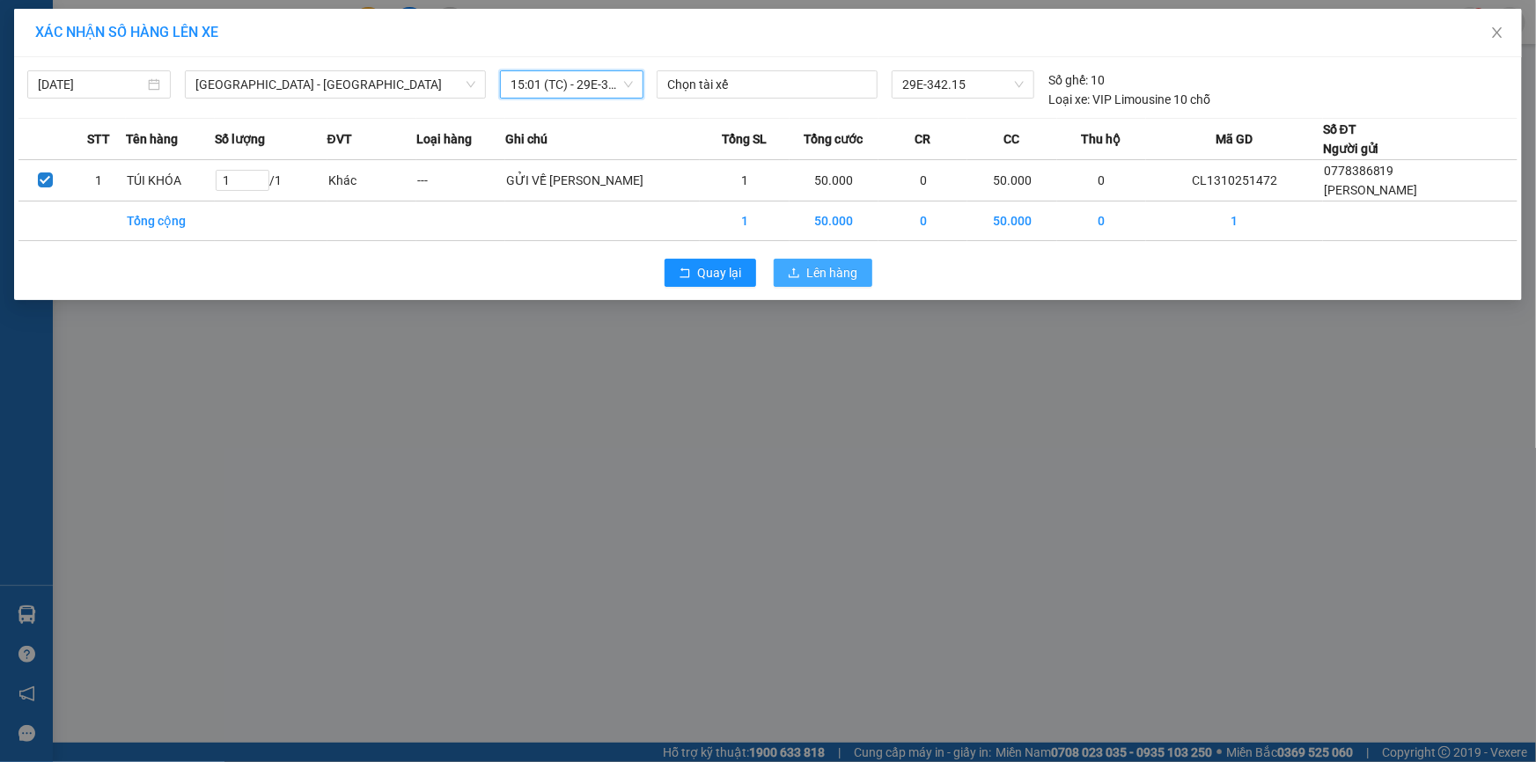
click at [845, 273] on span "Lên hàng" at bounding box center [832, 272] width 51 height 19
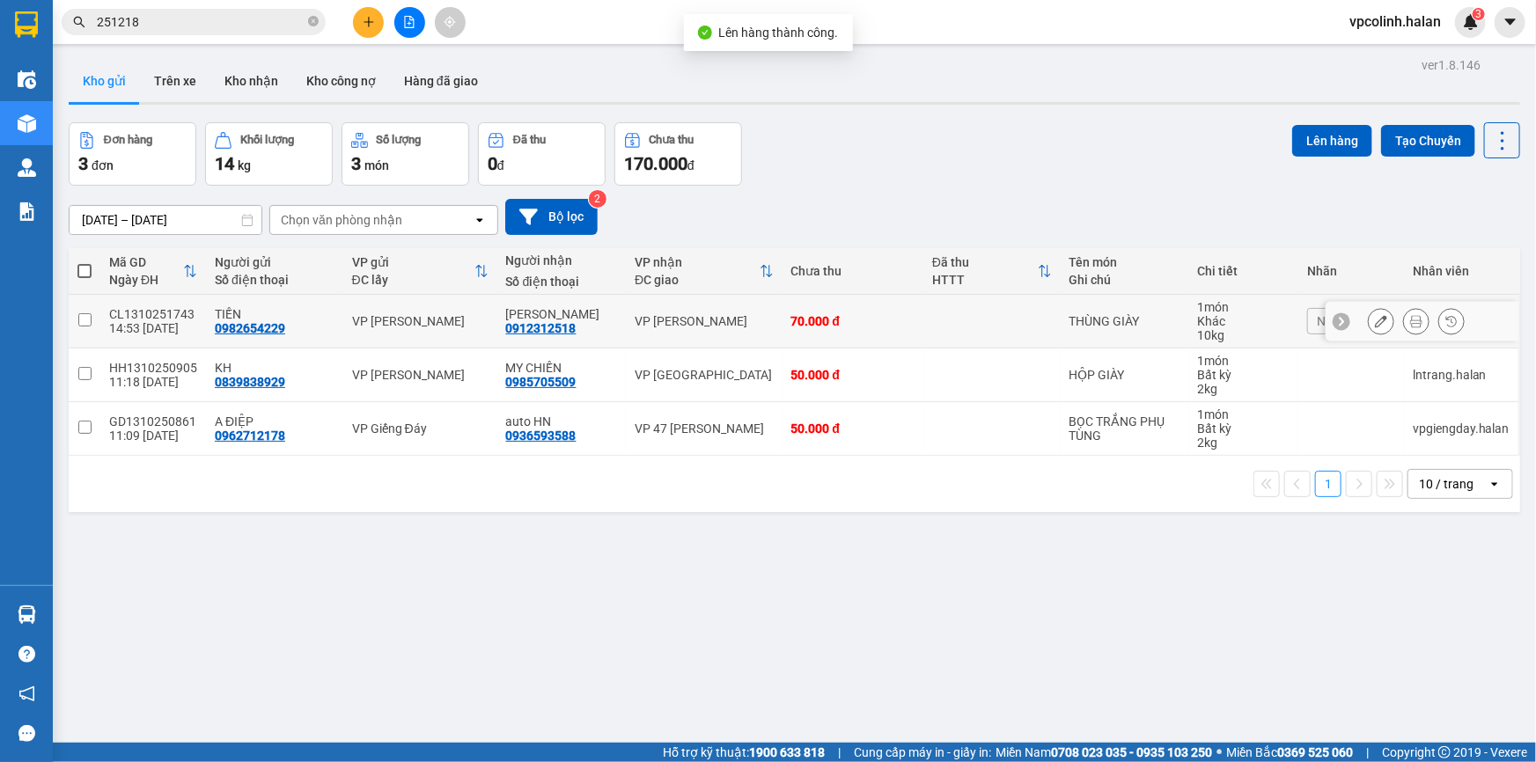
click at [887, 344] on td "70.000 đ" at bounding box center [853, 322] width 141 height 54
checkbox input "true"
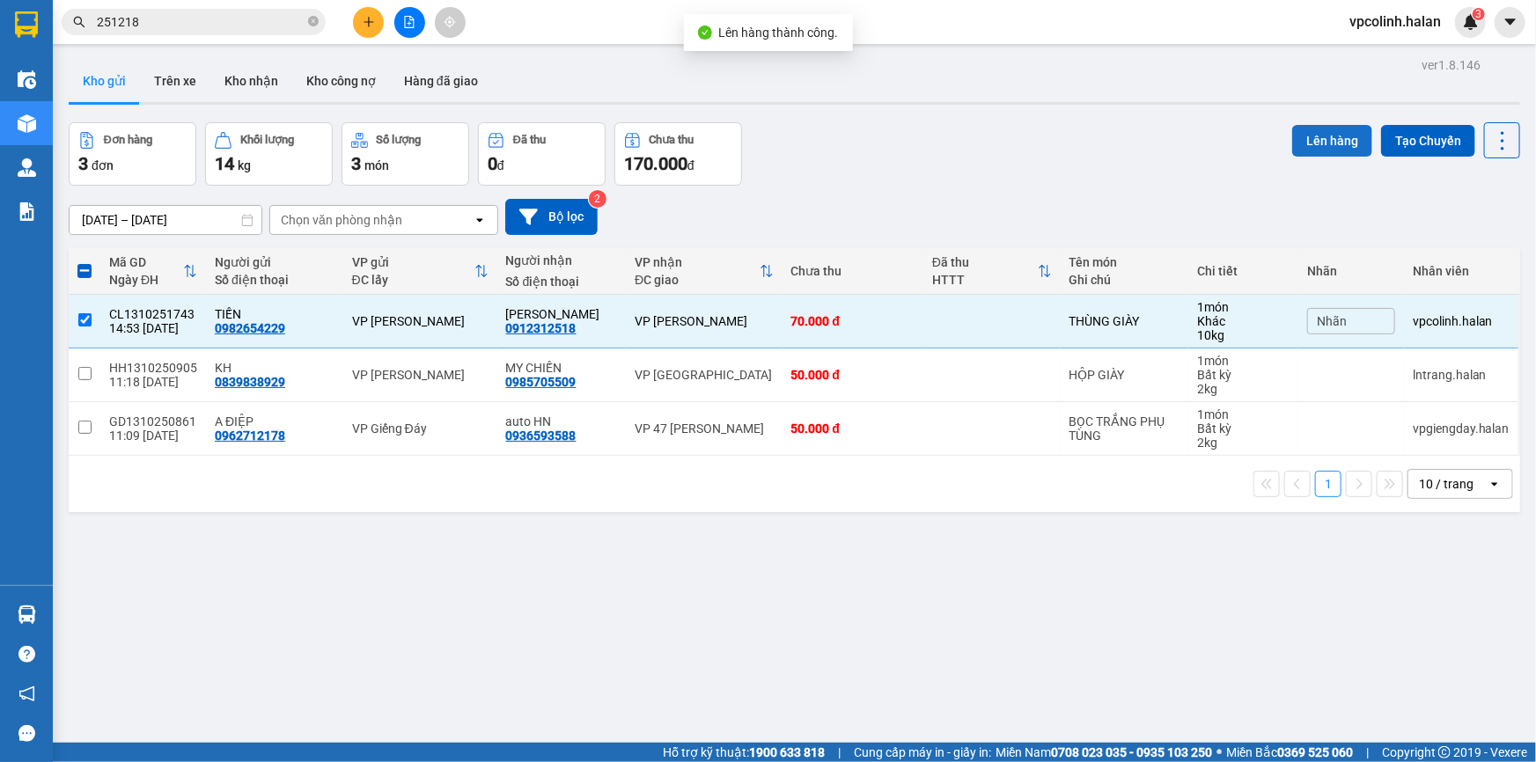
click at [1316, 129] on button "Lên hàng" at bounding box center [1333, 141] width 80 height 32
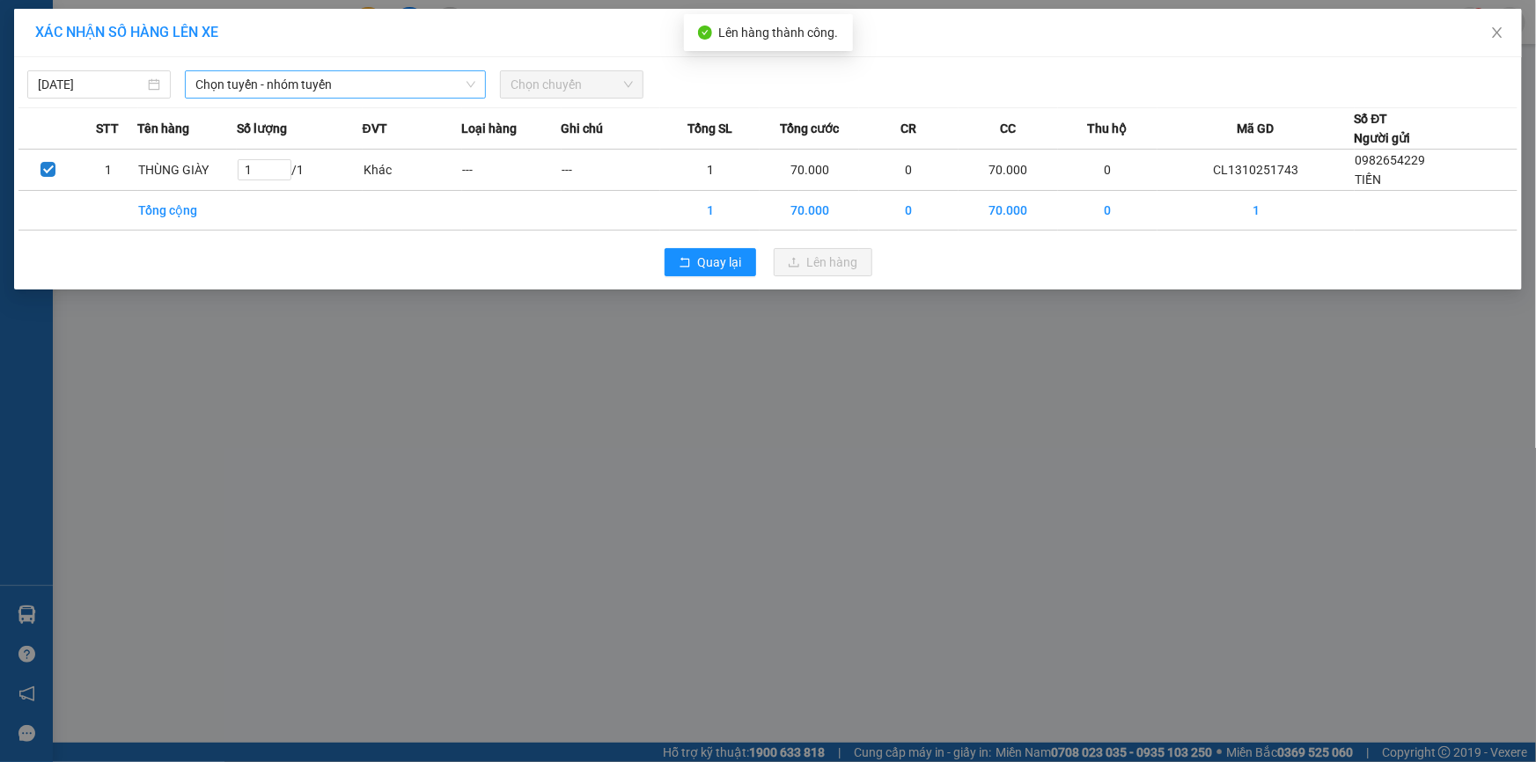
click at [431, 92] on span "Chọn tuyến - nhóm tuyến" at bounding box center [335, 84] width 280 height 26
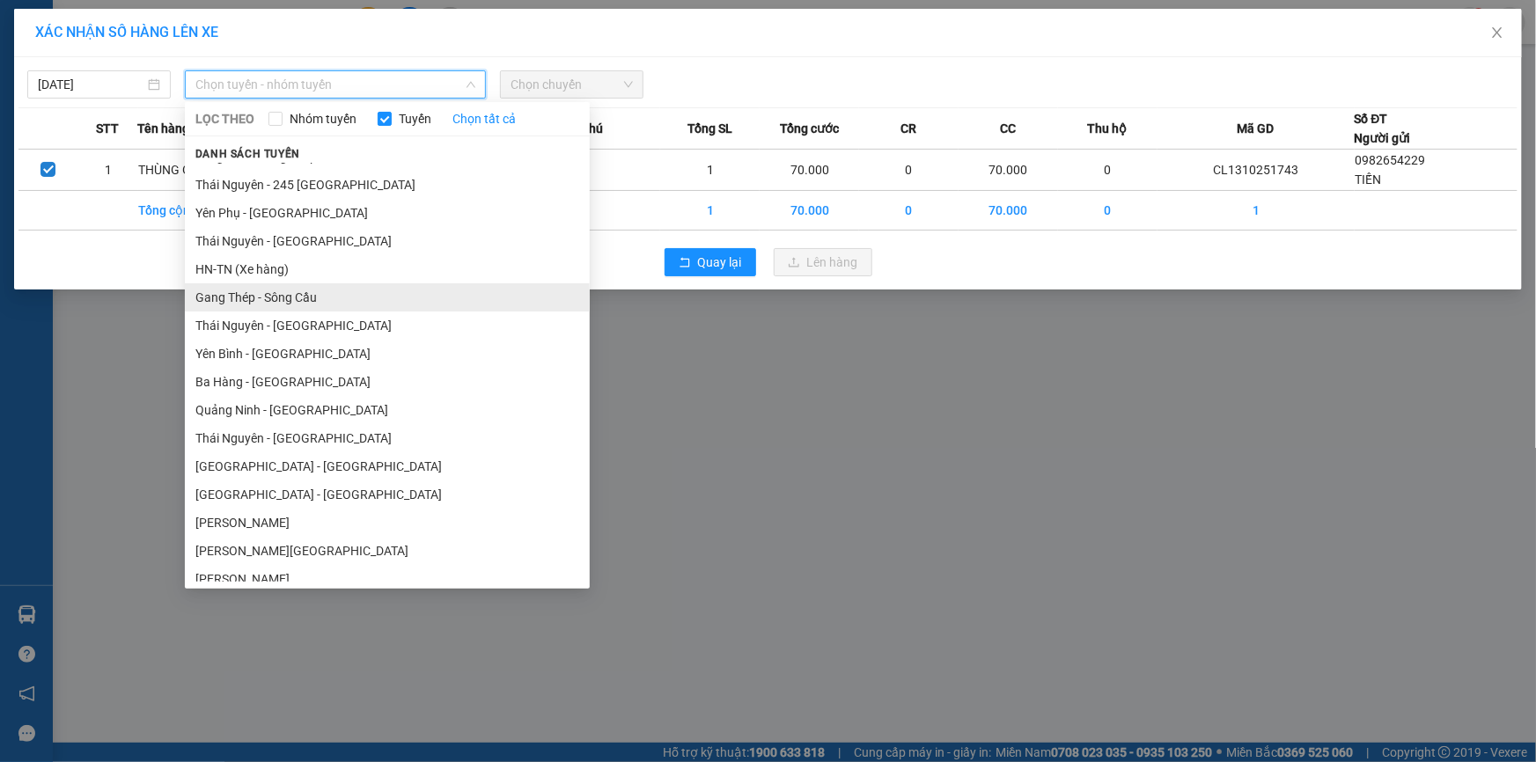
scroll to position [159, 0]
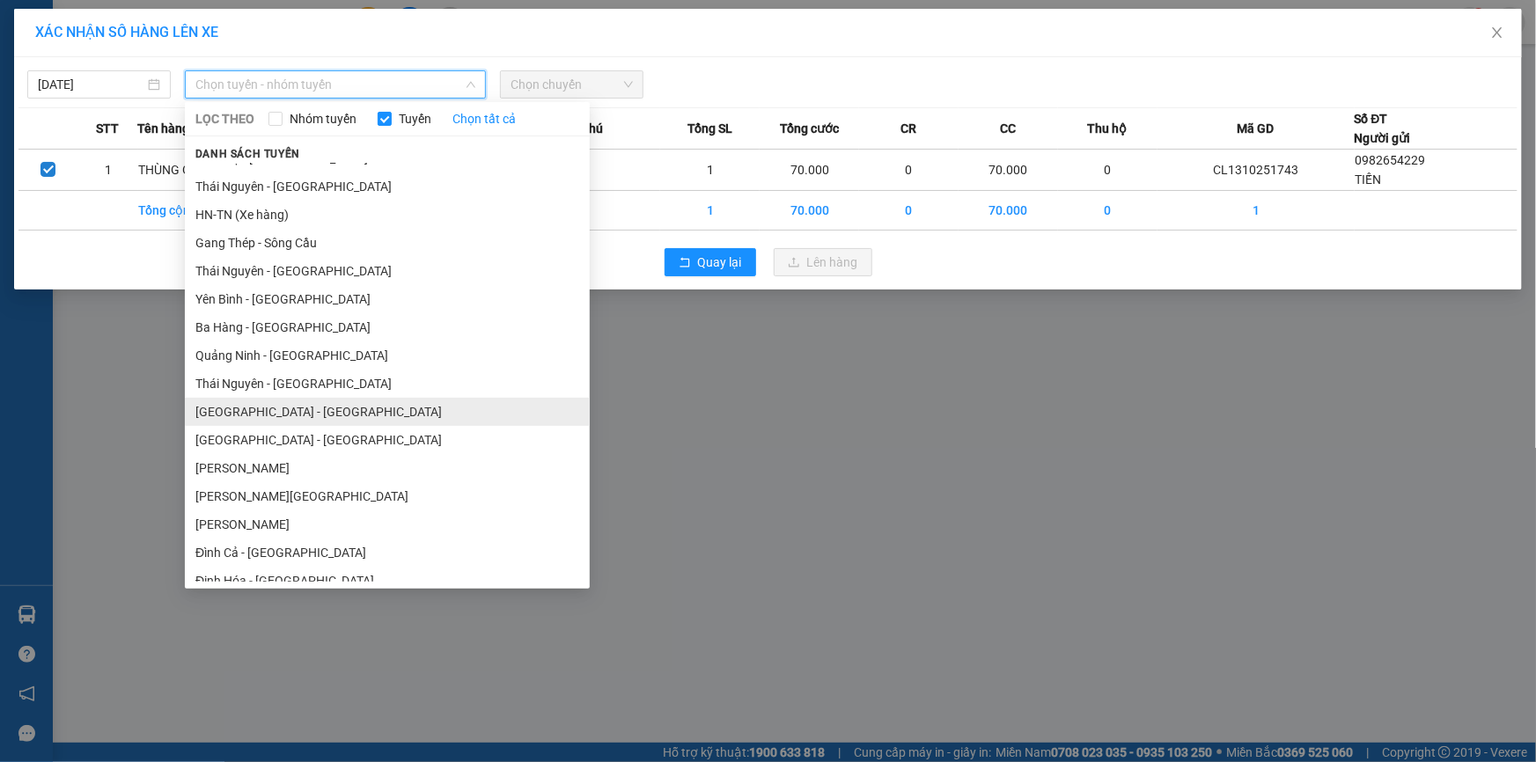
drag, startPoint x: 239, startPoint y: 406, endPoint x: 248, endPoint y: 389, distance: 19.3
click at [239, 407] on li "[GEOGRAPHIC_DATA] - [GEOGRAPHIC_DATA]" at bounding box center [387, 412] width 405 height 28
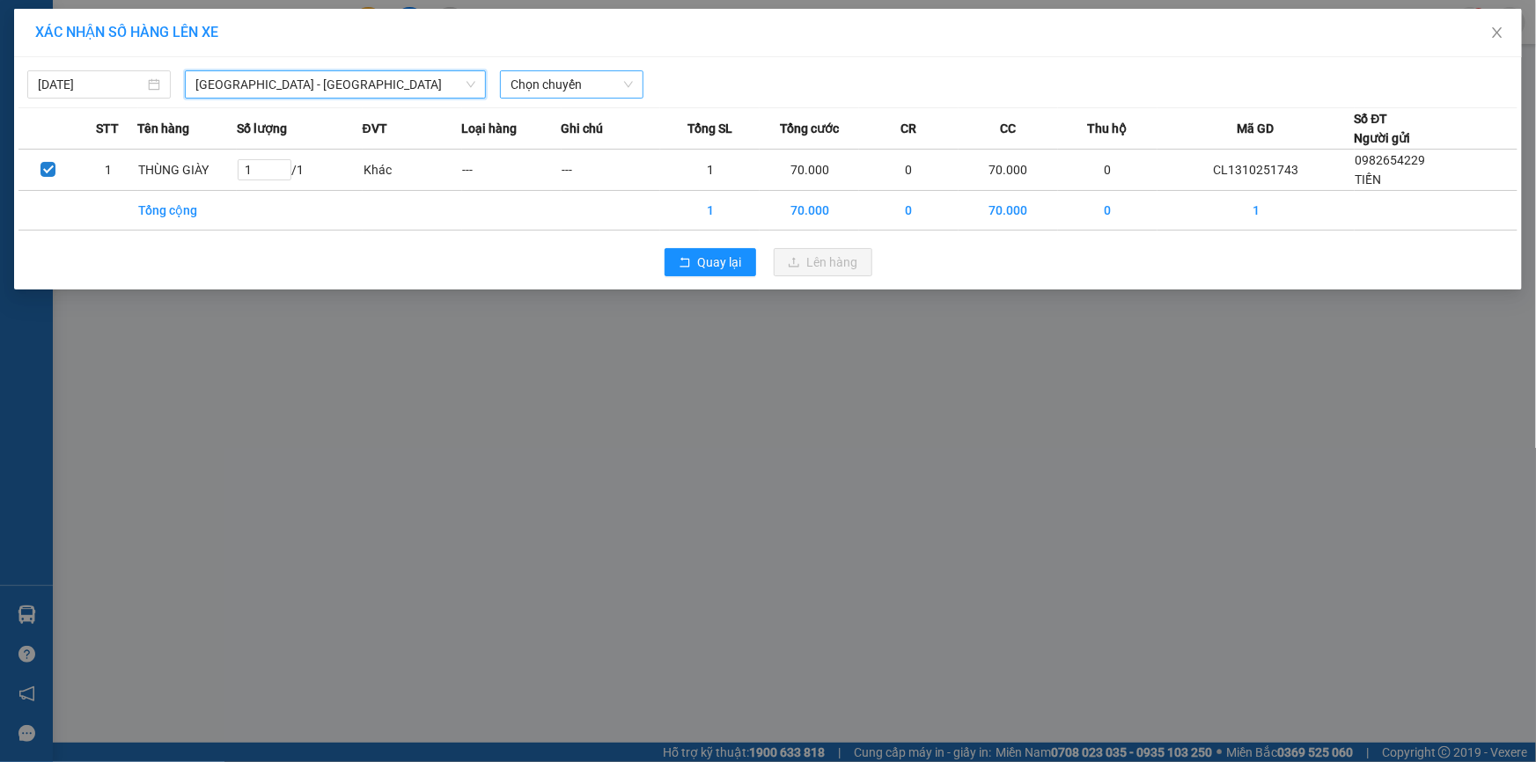
click at [536, 85] on span "Chọn chuyến" at bounding box center [572, 84] width 122 height 26
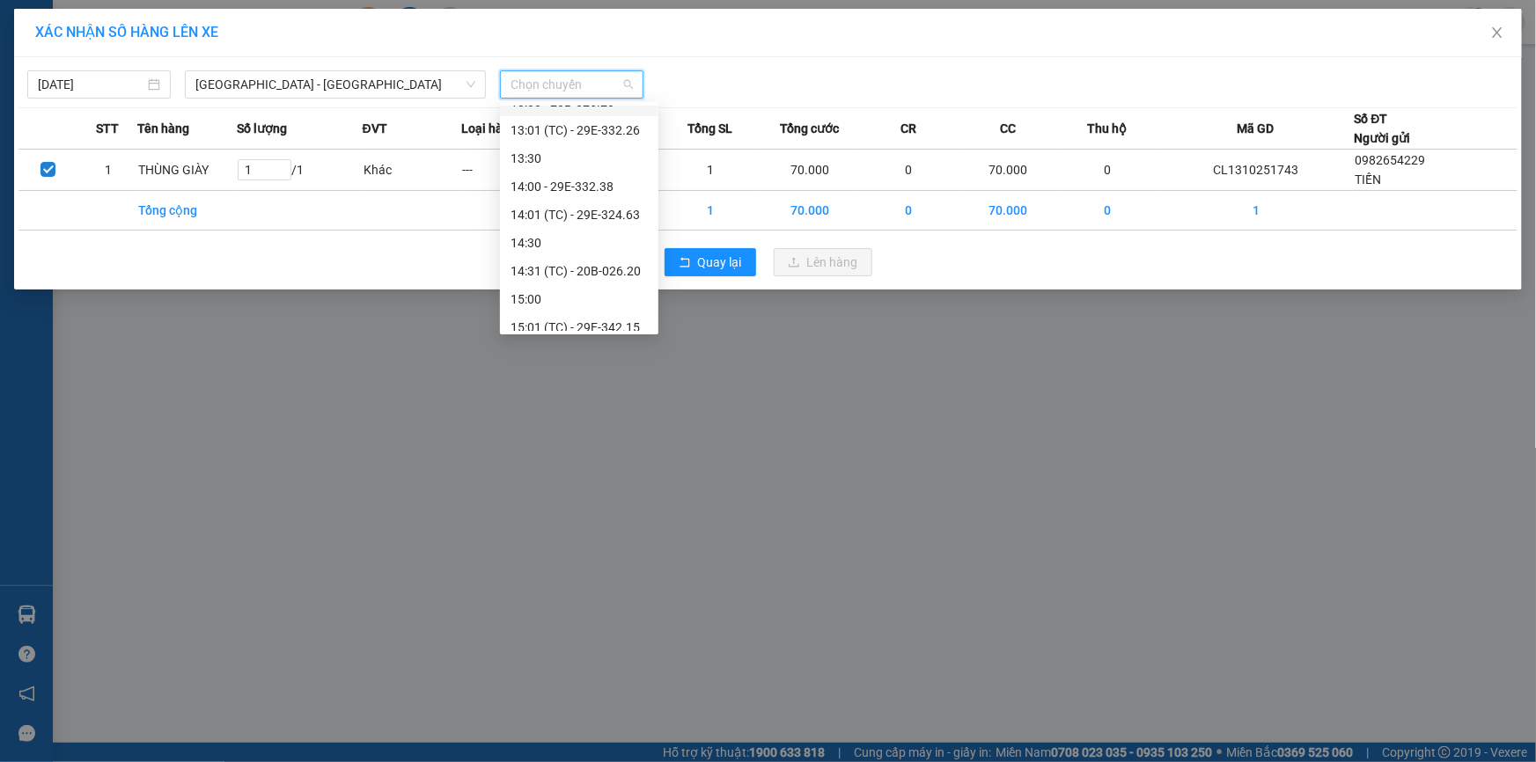
scroll to position [720, 0]
click at [594, 136] on div "14:31 (TC) - 20B-026.20" at bounding box center [579, 131] width 137 height 19
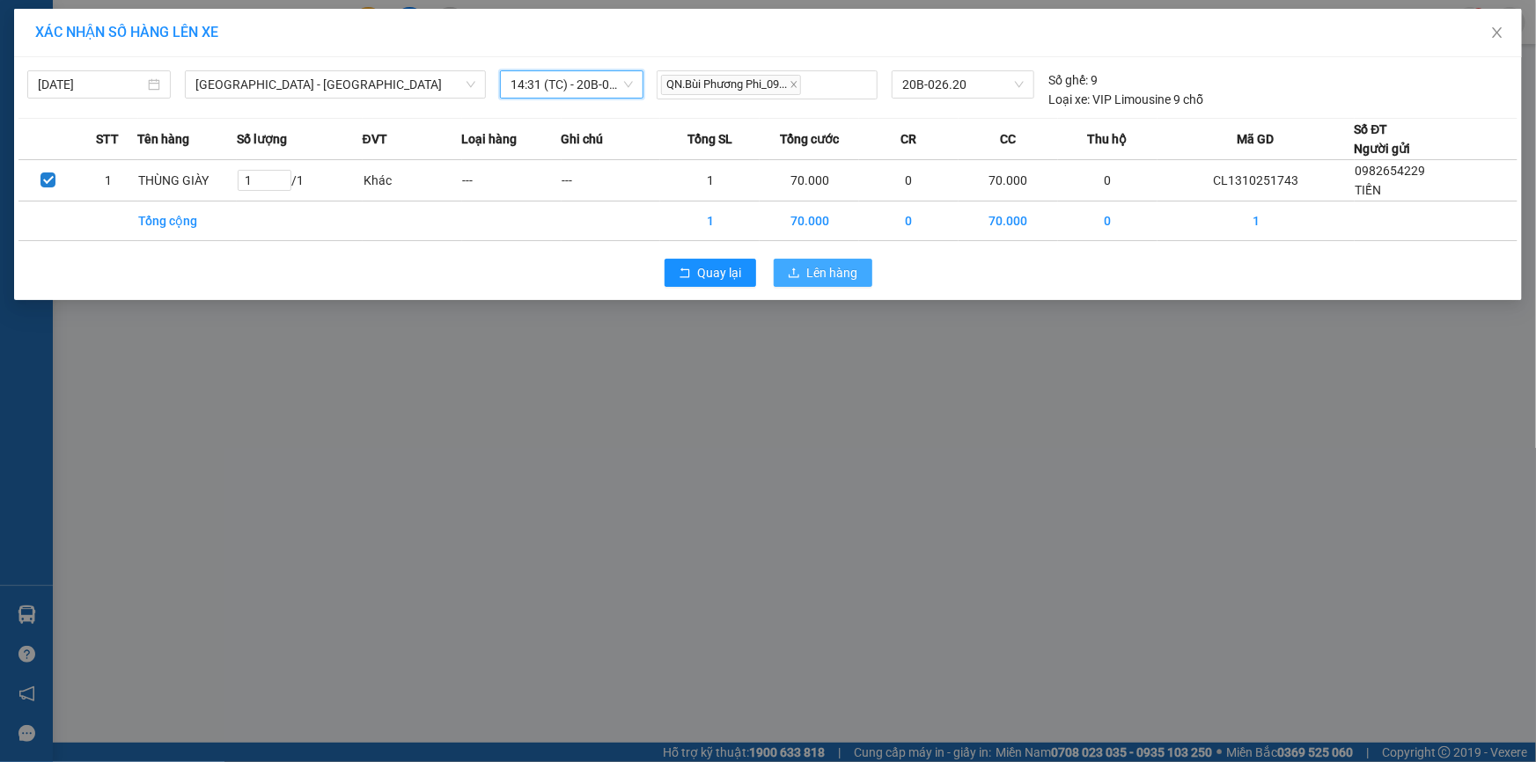
click at [809, 271] on span "Lên hàng" at bounding box center [832, 272] width 51 height 19
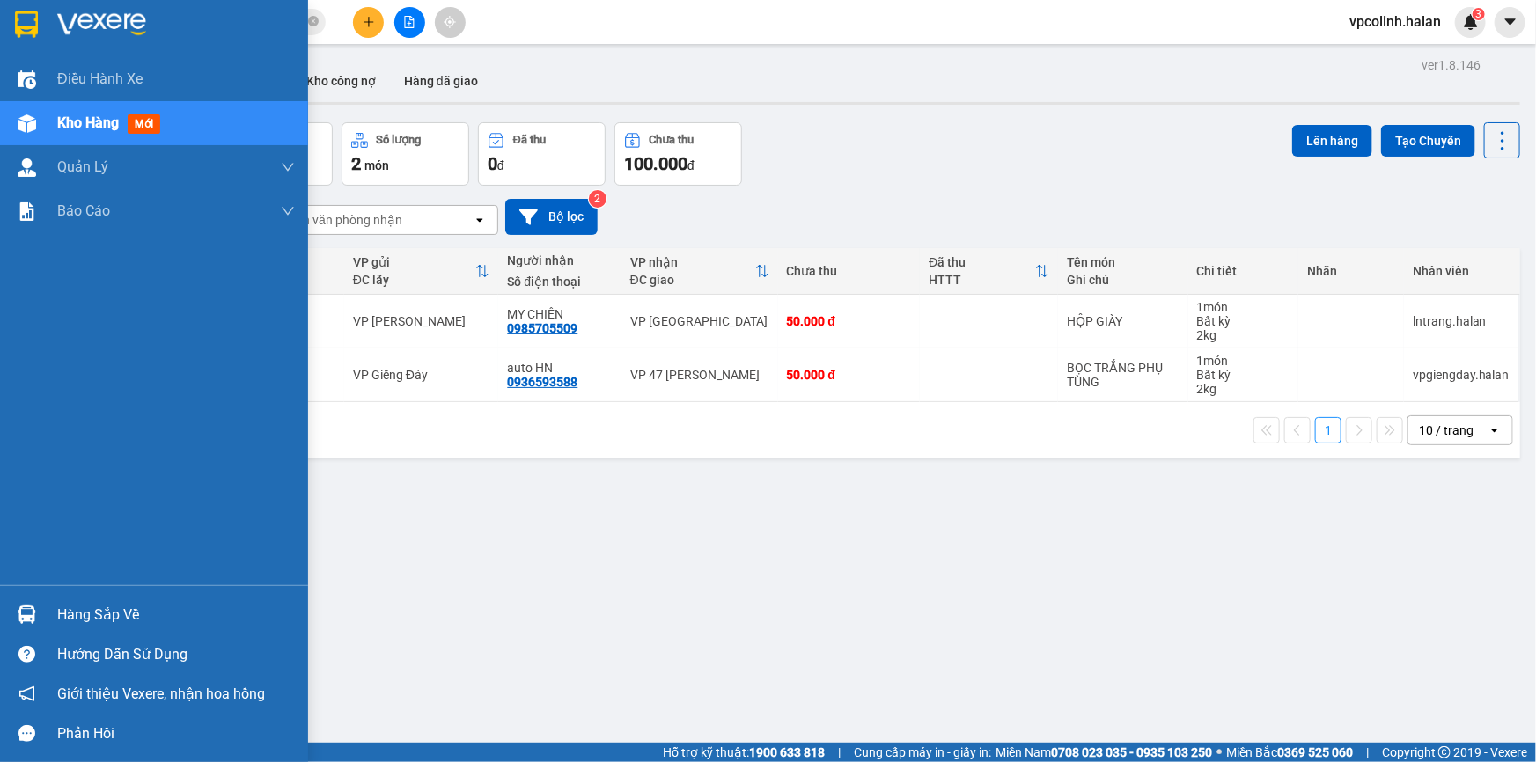
click at [7, 610] on div "Hàng sắp về" at bounding box center [154, 615] width 308 height 40
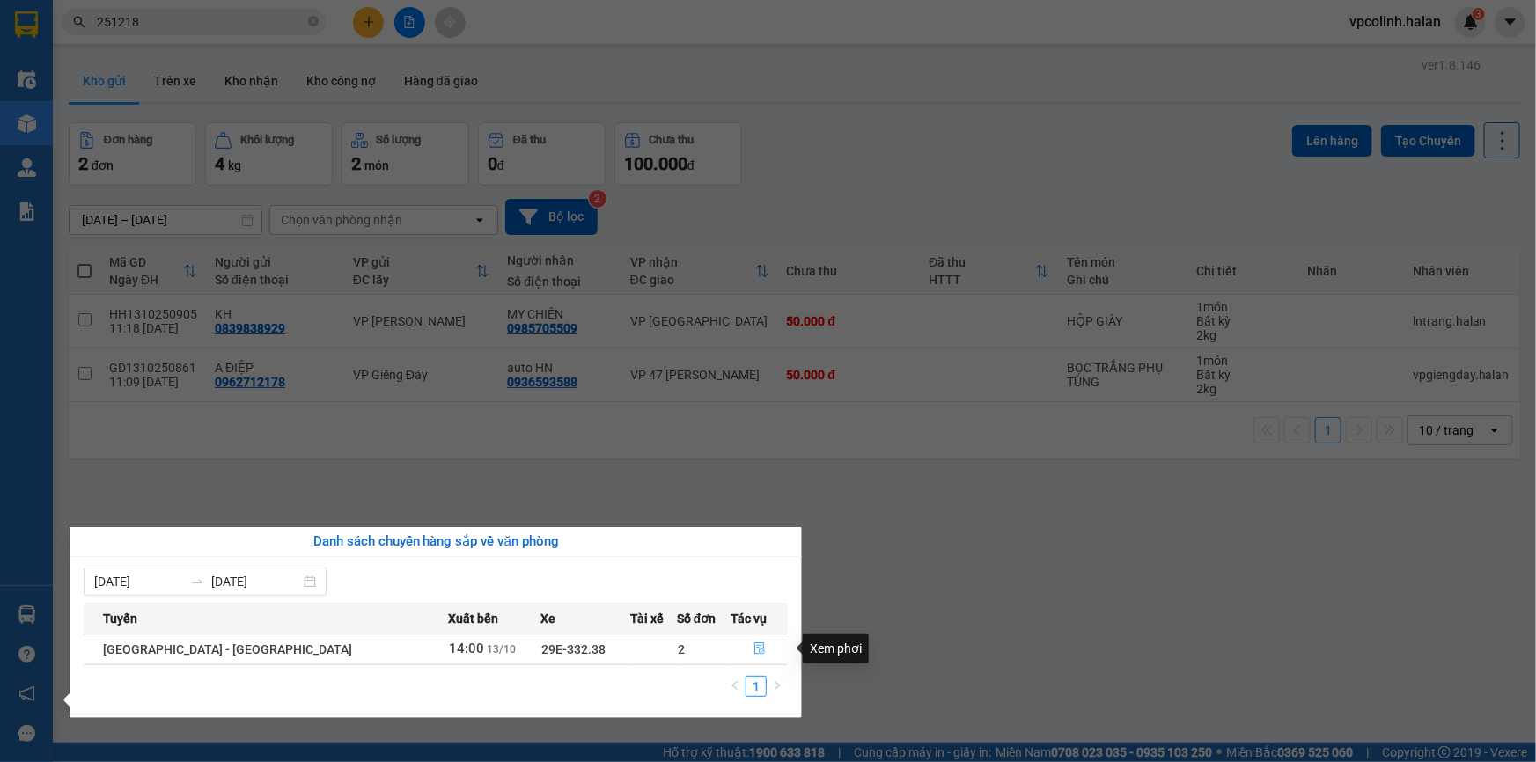
click at [760, 659] on button "button" at bounding box center [759, 650] width 55 height 28
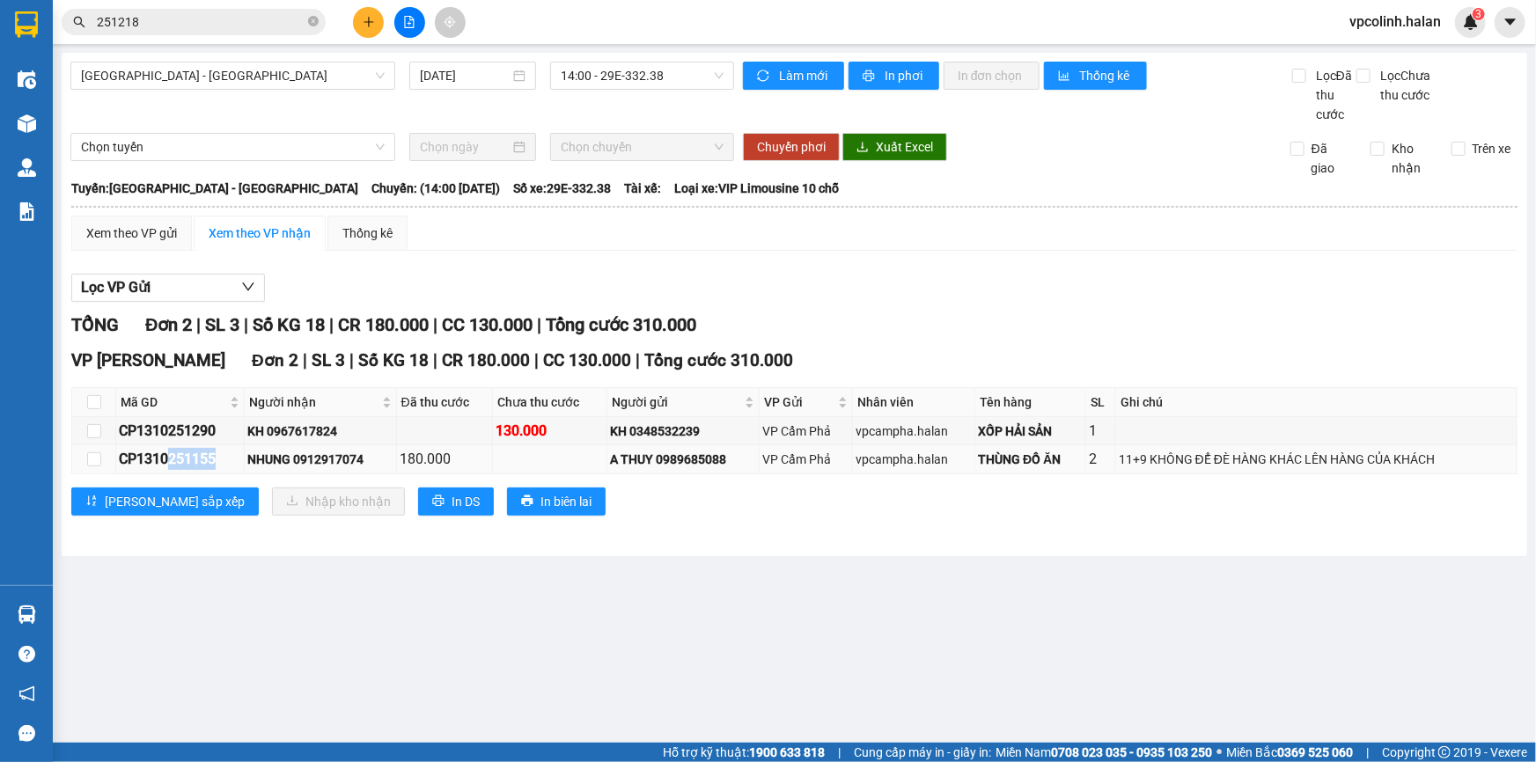
drag, startPoint x: 166, startPoint y: 457, endPoint x: 245, endPoint y: 457, distance: 78.4
click at [245, 457] on td "CP1310251155" at bounding box center [180, 460] width 129 height 28
drag, startPoint x: 206, startPoint y: 455, endPoint x: 179, endPoint y: 428, distance: 38.6
click at [179, 428] on div "CP1310251290" at bounding box center [180, 431] width 122 height 22
drag, startPoint x: 171, startPoint y: 427, endPoint x: 222, endPoint y: 431, distance: 51.2
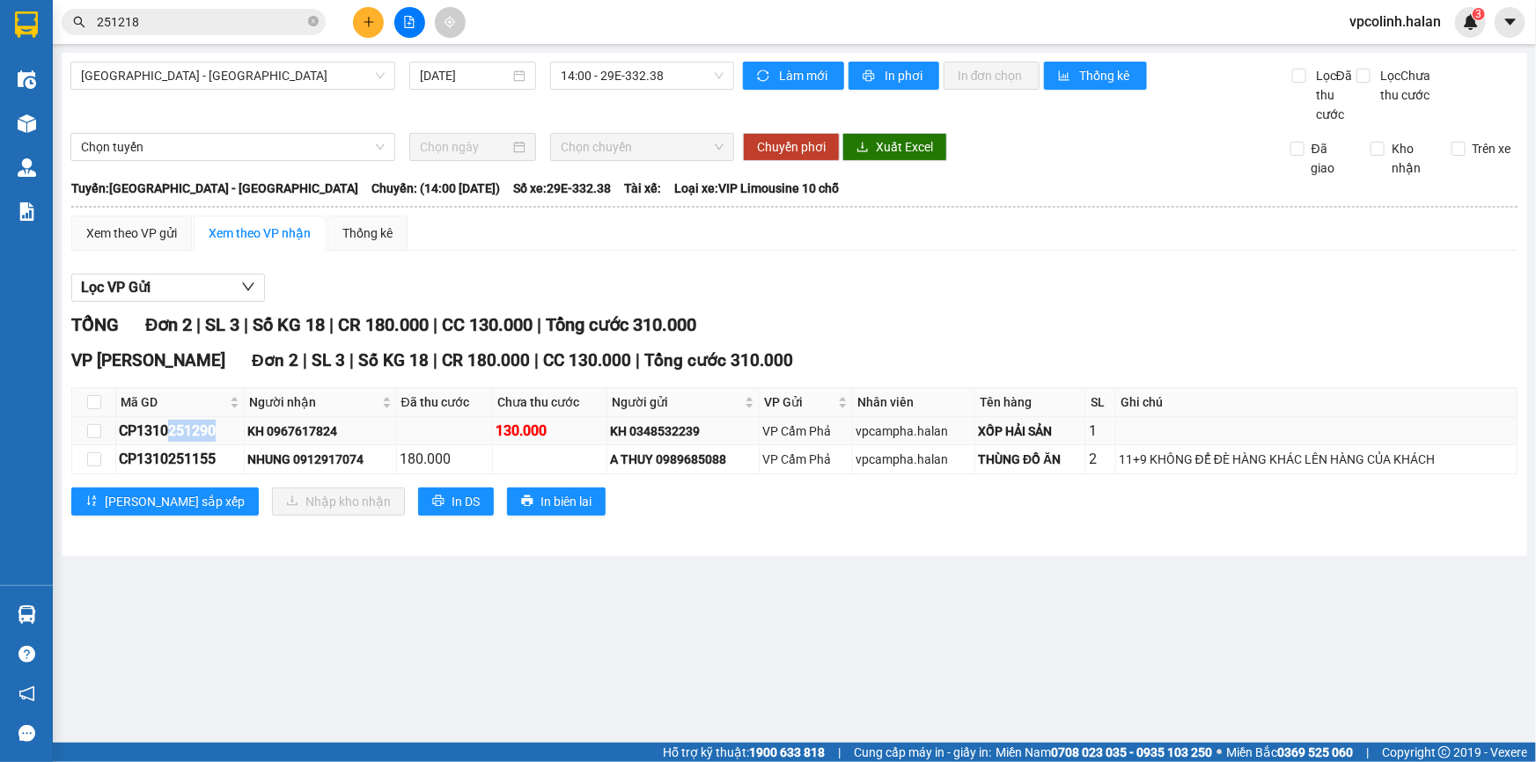
click at [222, 431] on div "CP1310251290" at bounding box center [180, 431] width 122 height 22
copy div "251290"
click at [180, 34] on span "251218" at bounding box center [194, 22] width 264 height 26
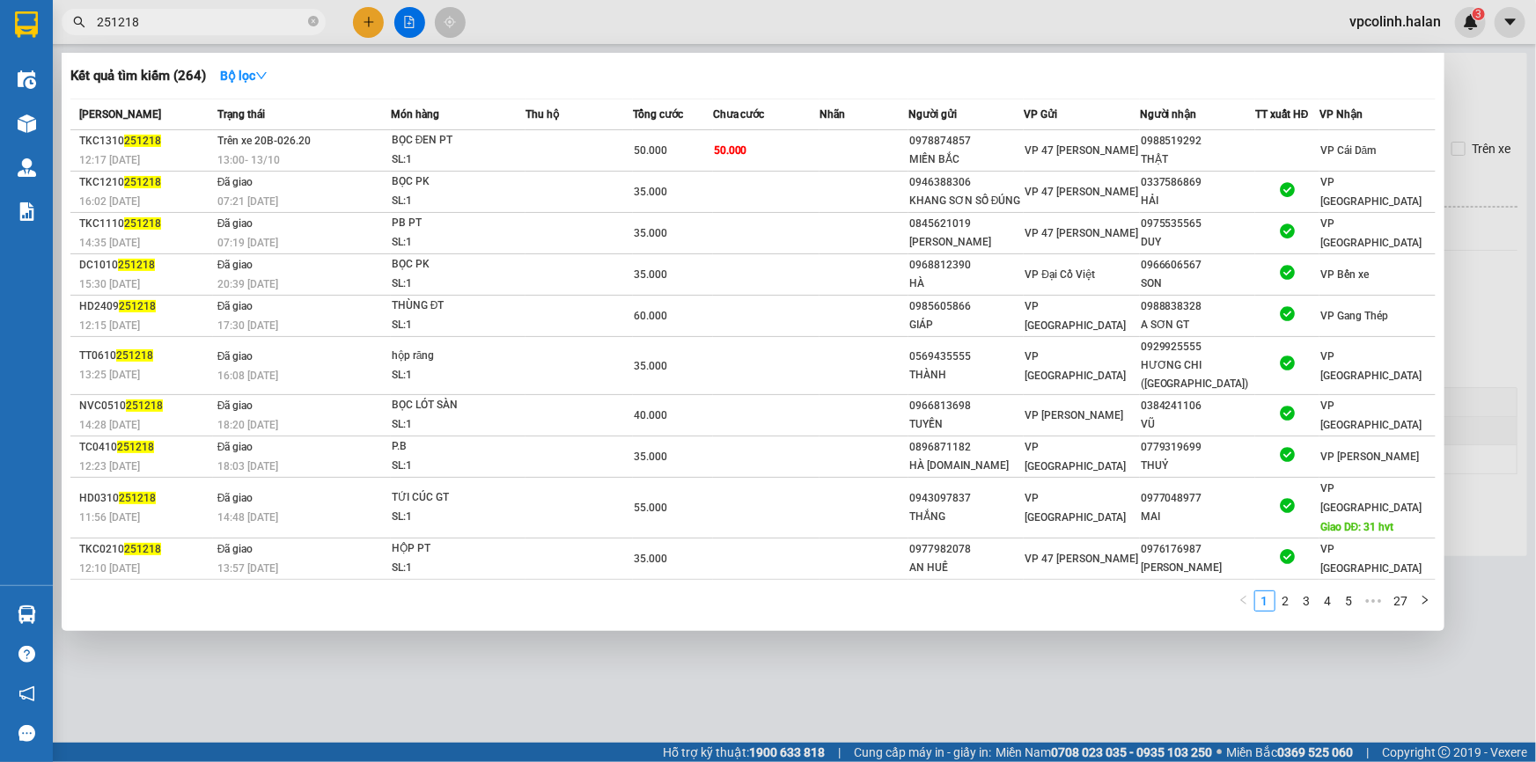
drag, startPoint x: 180, startPoint y: 34, endPoint x: 180, endPoint y: 22, distance: 12.3
click at [180, 27] on span "251218" at bounding box center [194, 22] width 264 height 26
click at [180, 20] on input "251218" at bounding box center [201, 21] width 208 height 19
paste input "90"
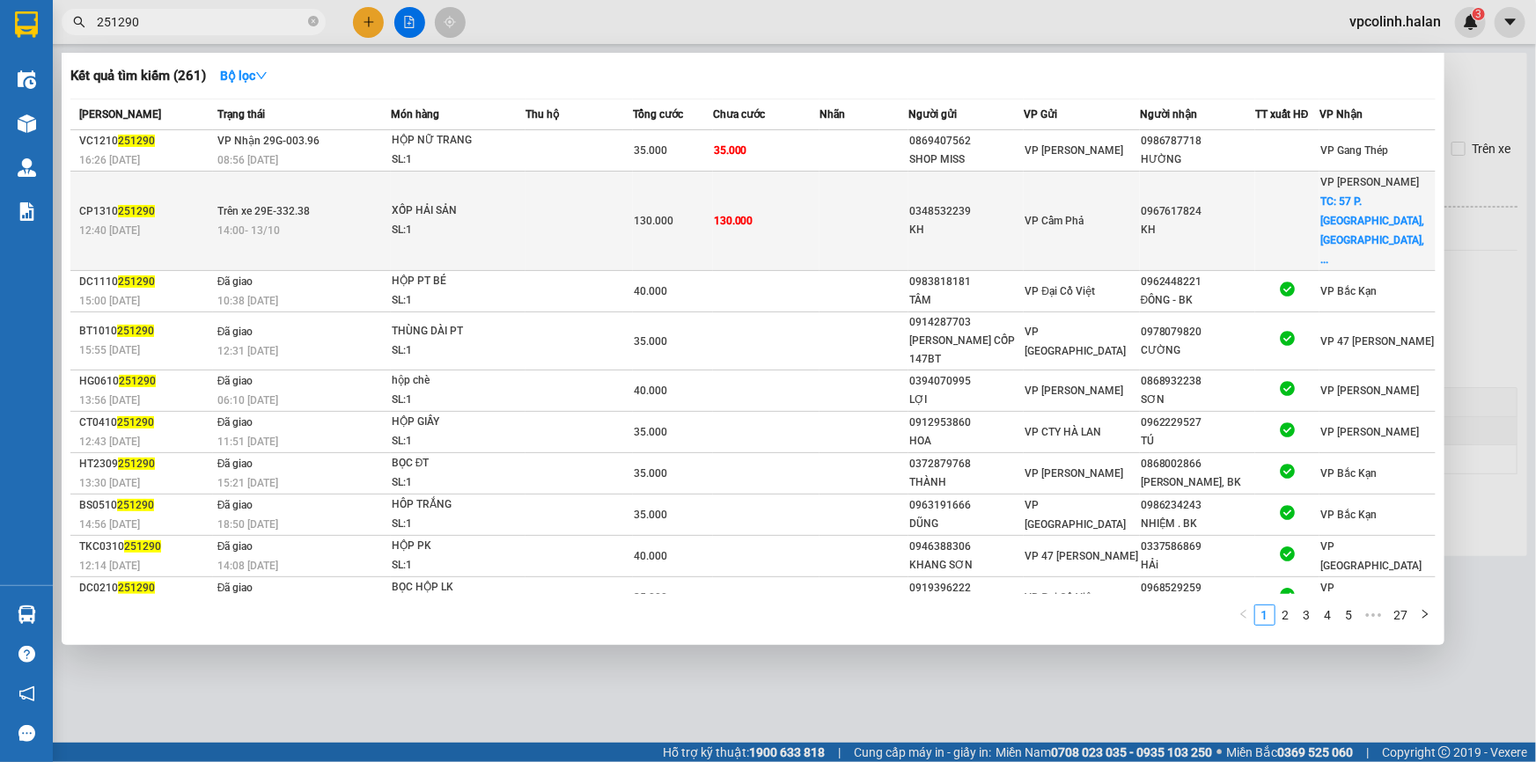
type input "251290"
click at [490, 221] on div "SL: 1" at bounding box center [458, 230] width 132 height 19
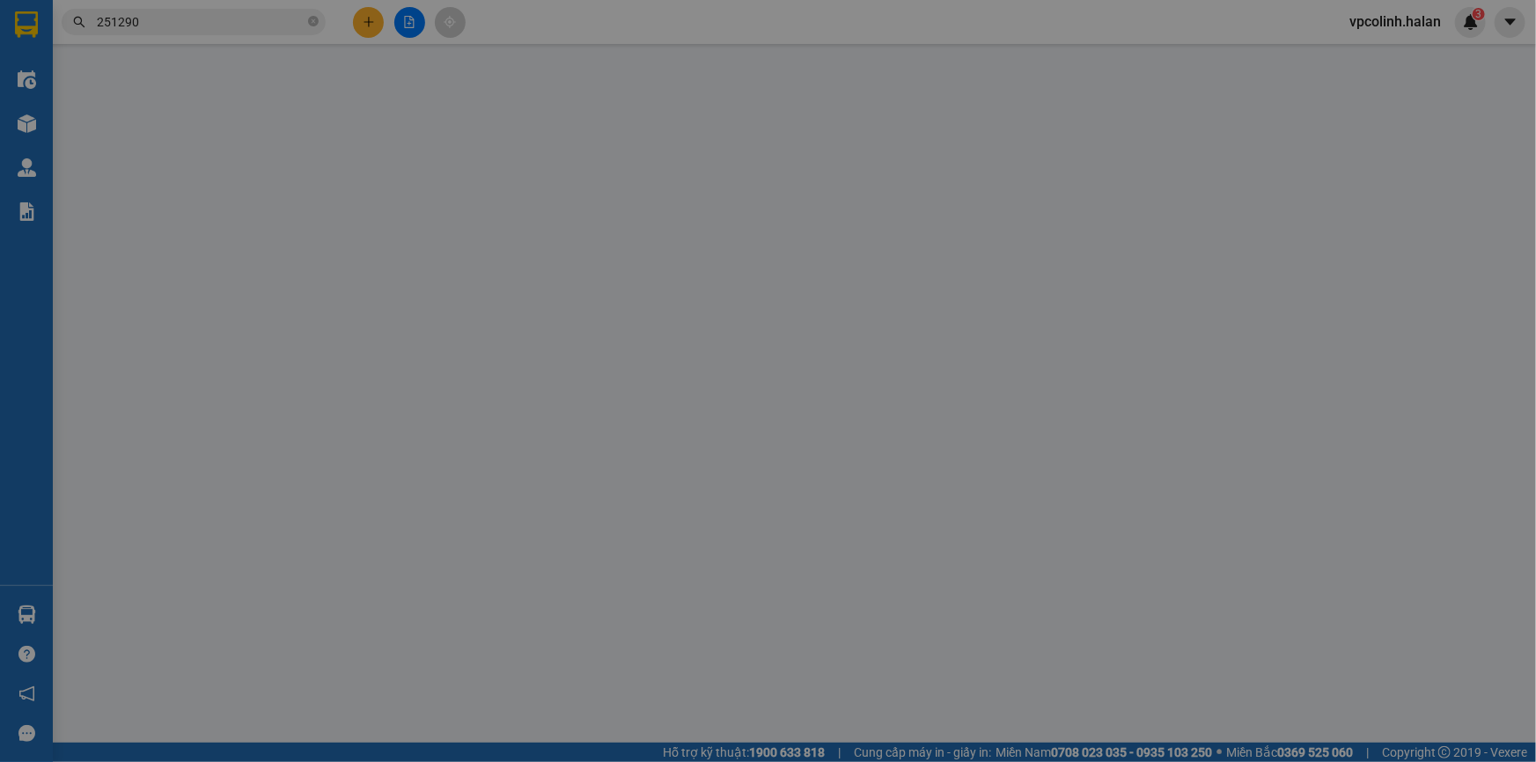
type input "0348532239"
type input "KH"
type input "0967617824"
type input "KH"
checkbox input "true"
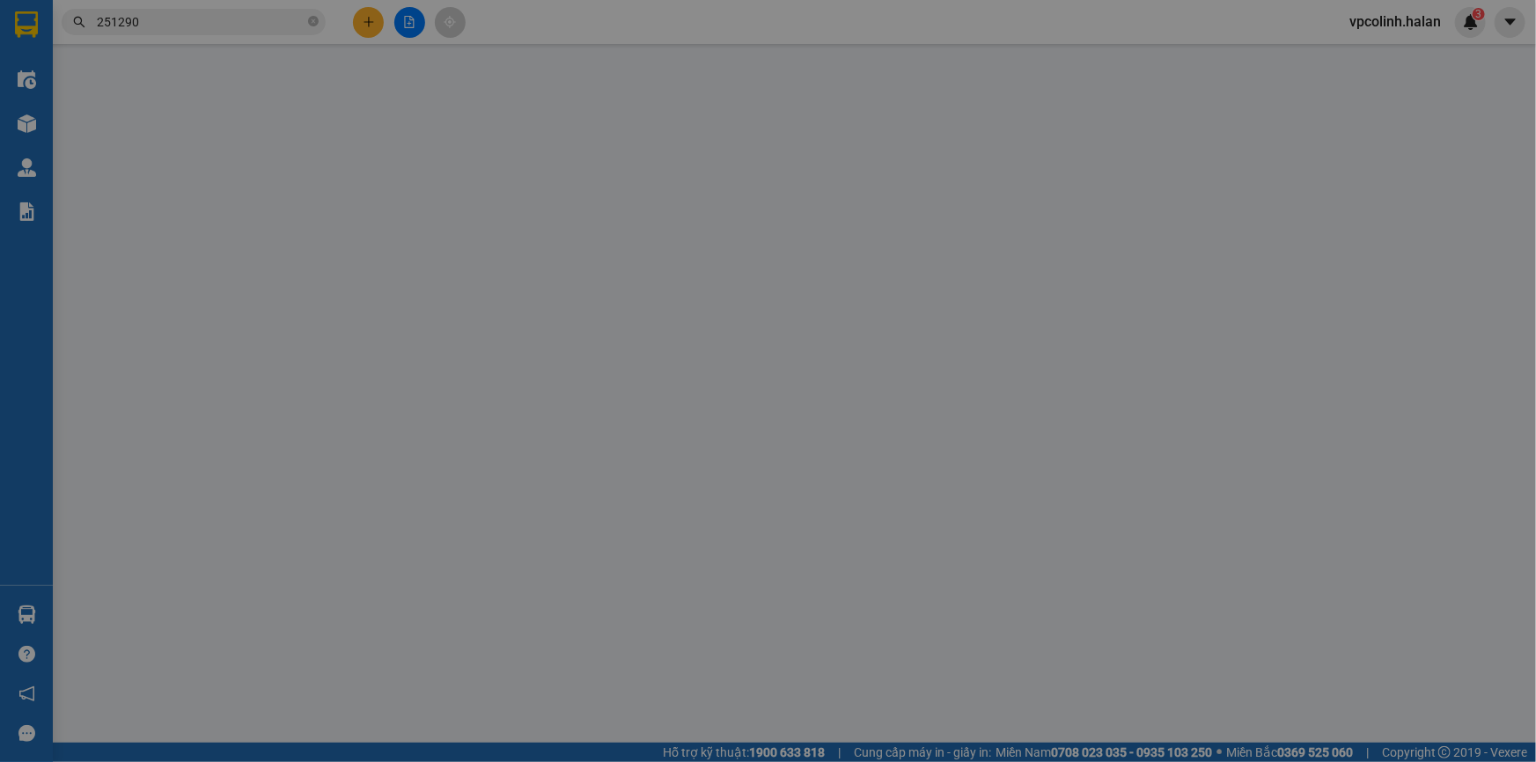
type input "57 P. [GEOGRAPHIC_DATA], [GEOGRAPHIC_DATA], [GEOGRAPHIC_DATA], [GEOGRAPHIC_DATA…"
type input "50.000"
type input "SHIP GẤP"
type input "0"
type input "130.000"
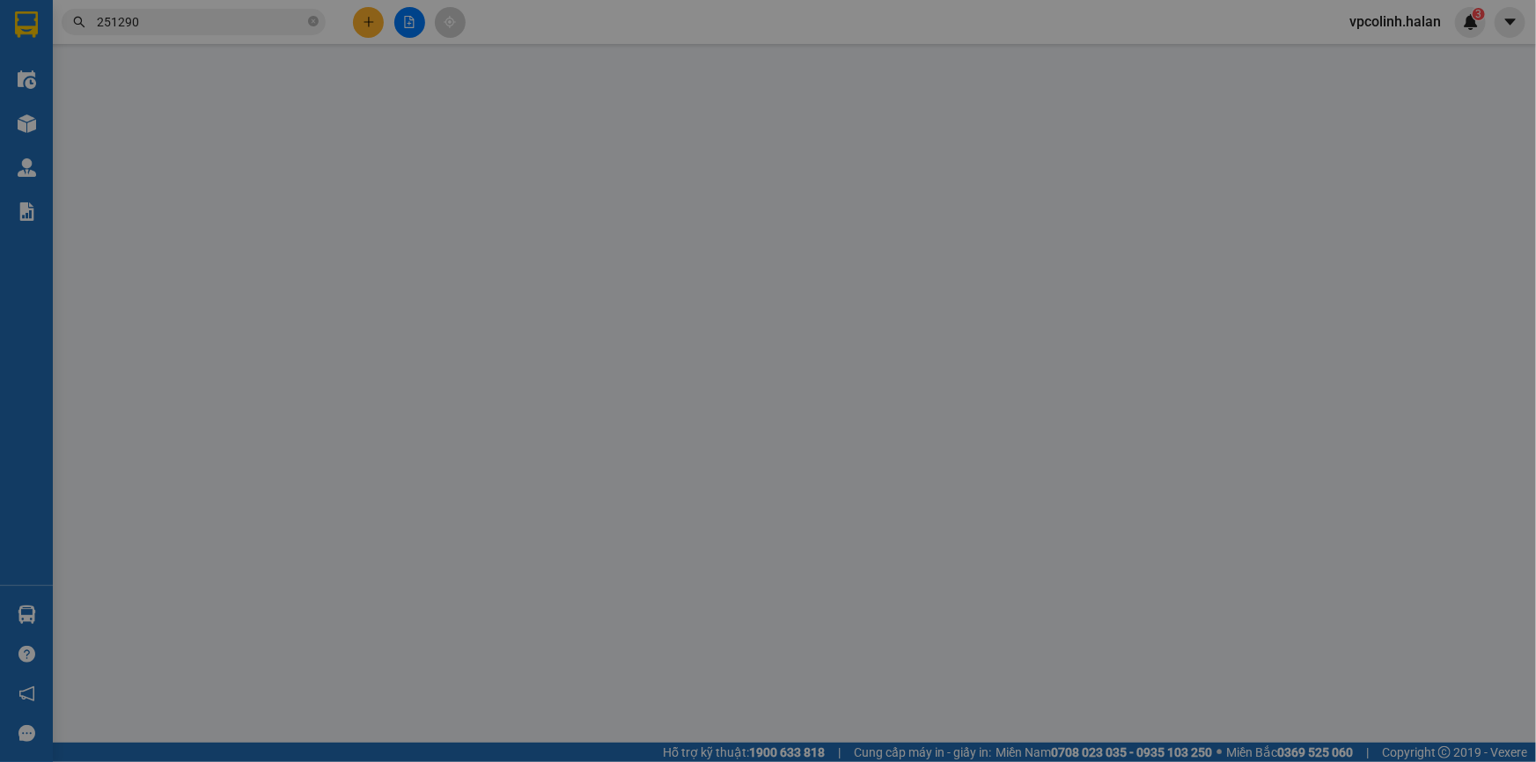
type input "130.000"
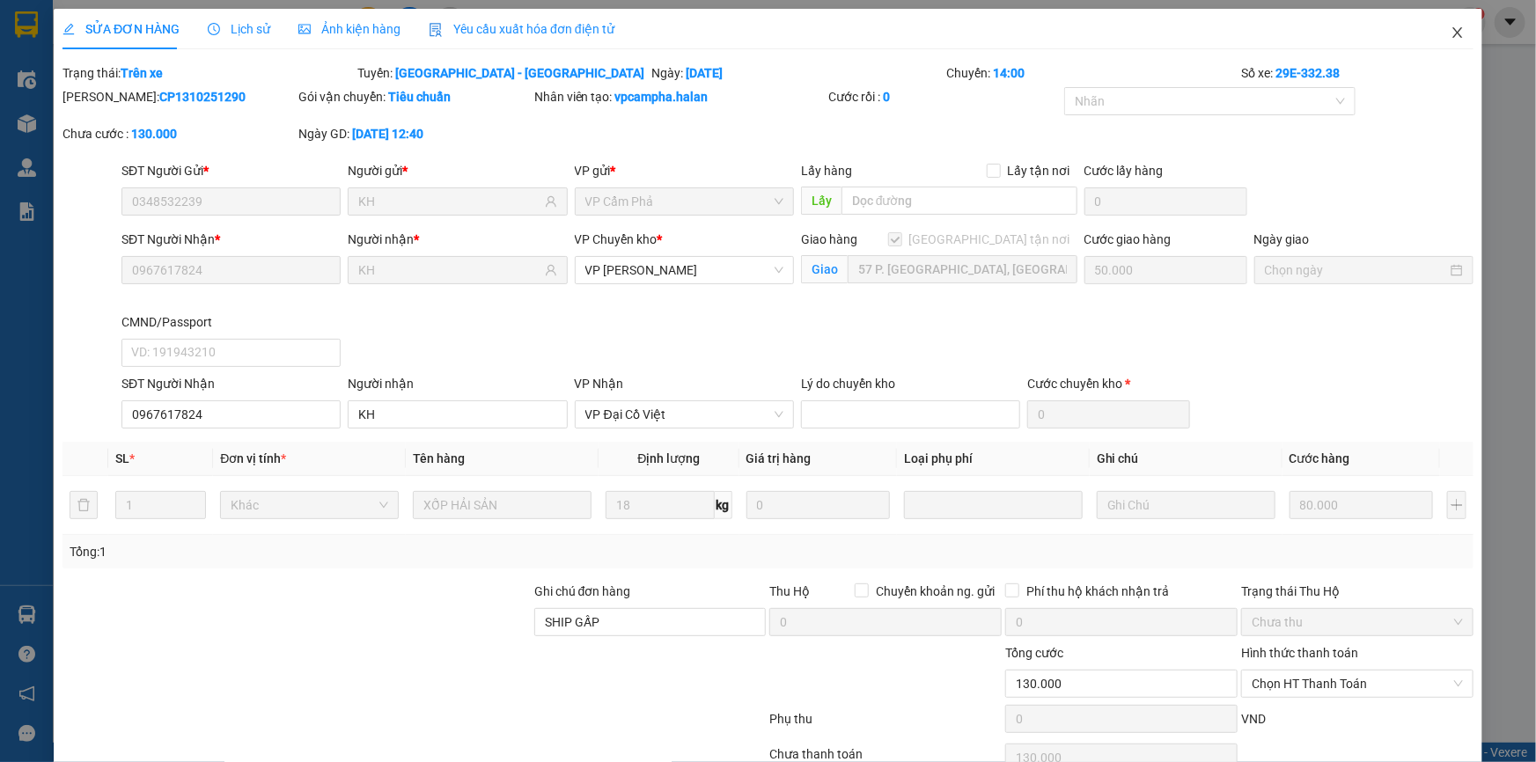
click at [1453, 33] on icon "close" at bounding box center [1458, 33] width 14 height 14
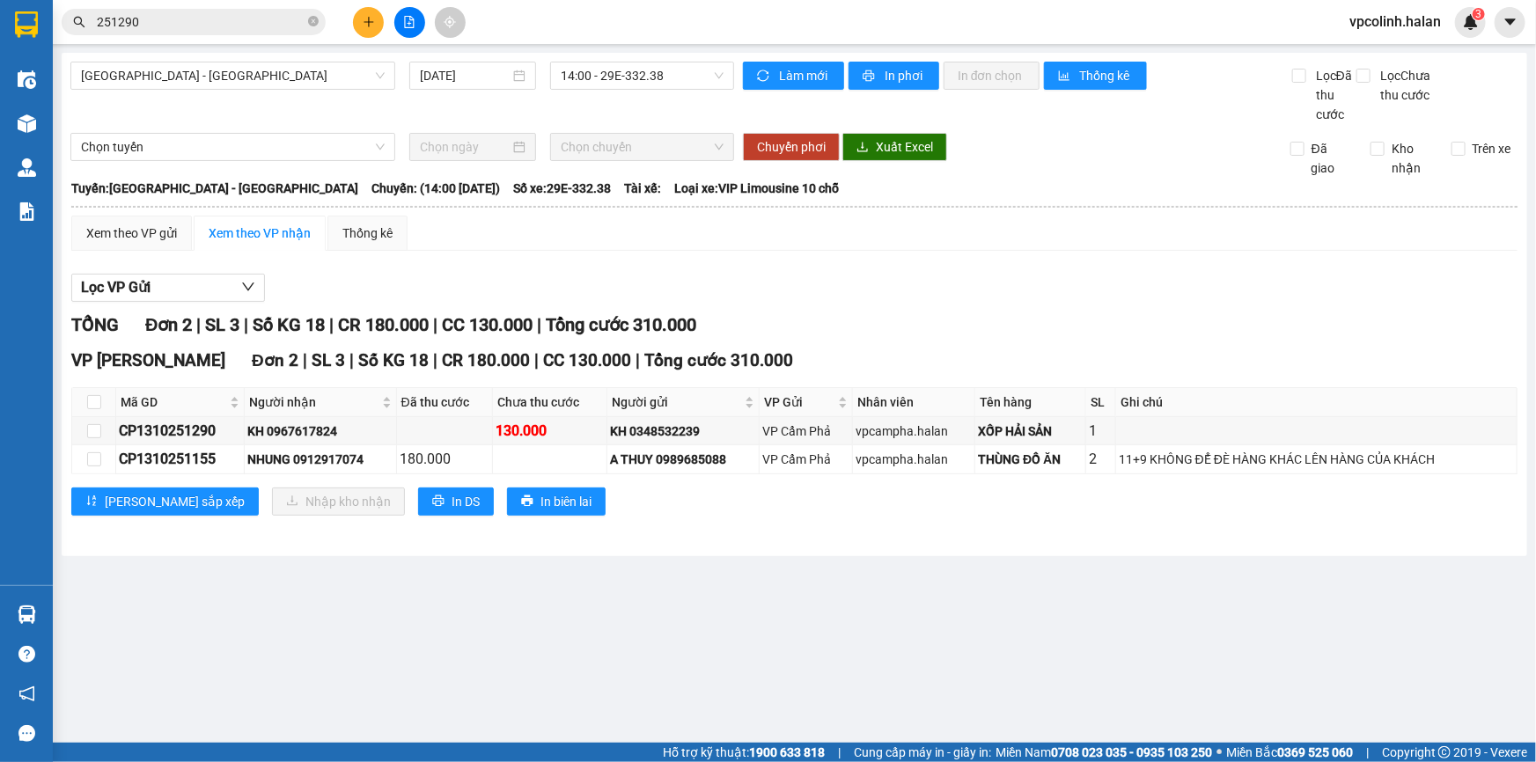
click at [363, 23] on icon "plus" at bounding box center [369, 22] width 12 height 12
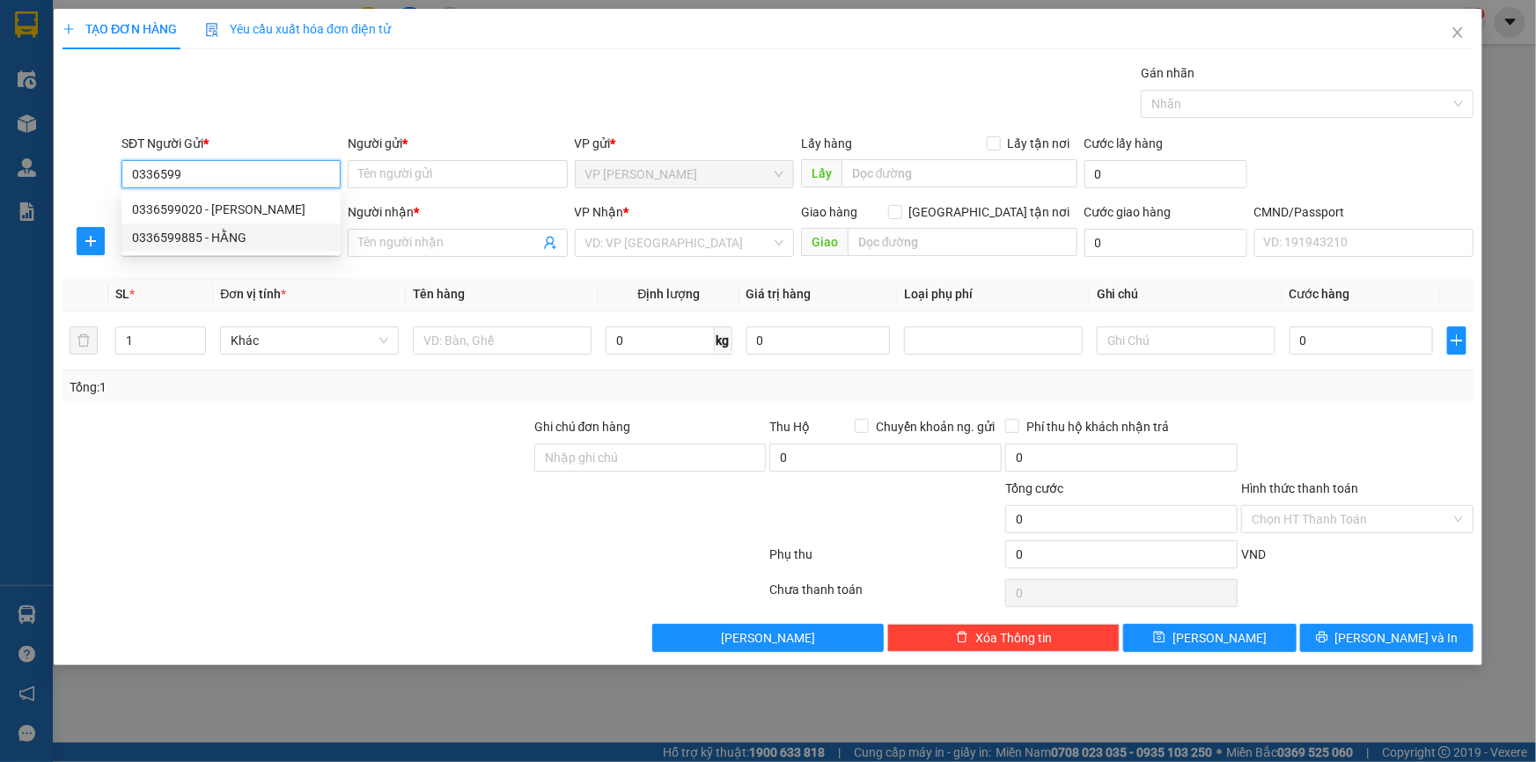
click at [273, 238] on div "0336599885 - HẰNG" at bounding box center [231, 237] width 198 height 19
type input "0336599885"
type input "HẰNG"
type input "0336599885"
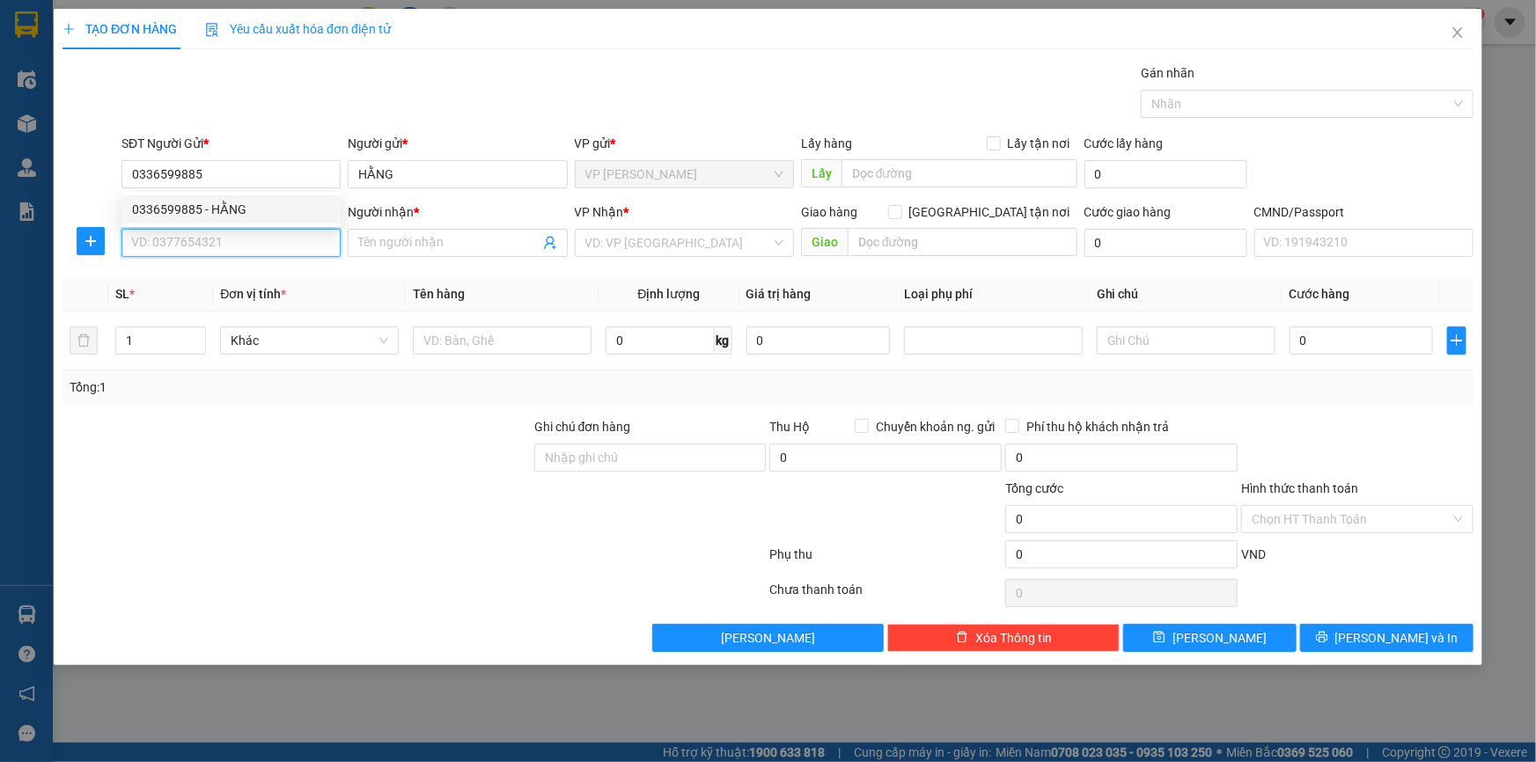
click at [290, 236] on input "SĐT Người Nhận *" at bounding box center [231, 243] width 219 height 28
type input "0362681666"
click at [285, 287] on div "0362681666 - vina dental" at bounding box center [231, 278] width 198 height 19
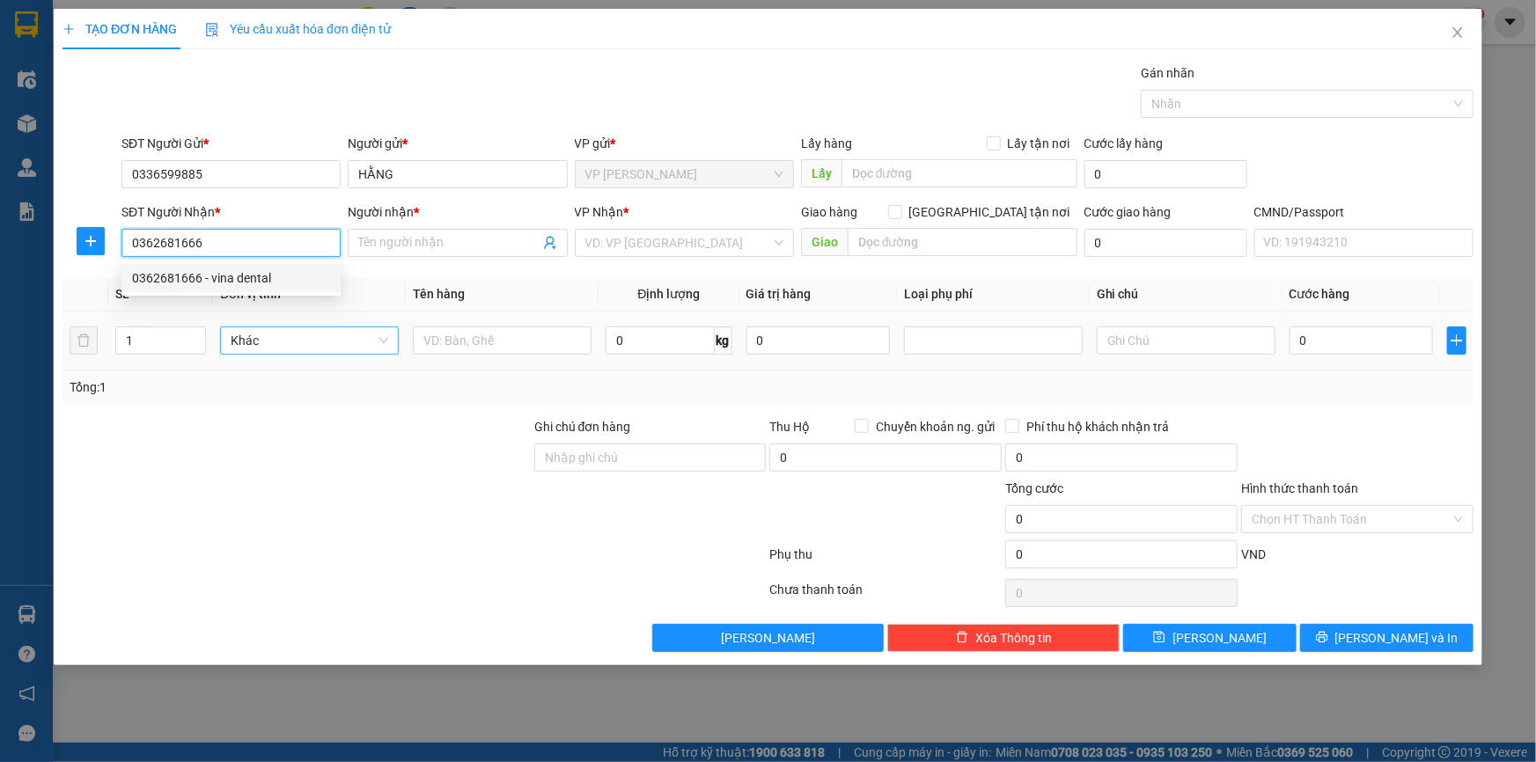
type input "vina dental"
type input "0362681666"
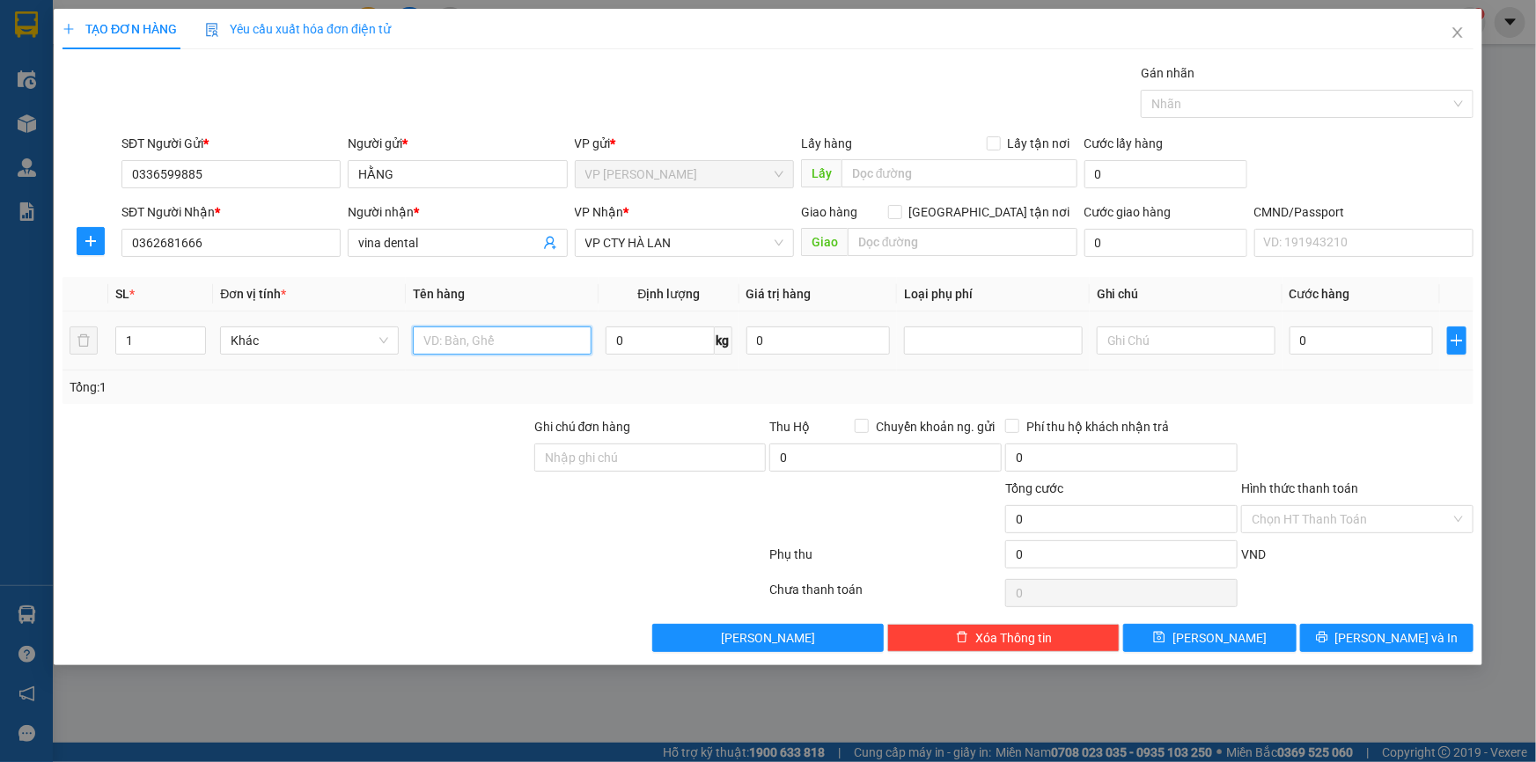
click at [468, 350] on input "text" at bounding box center [502, 341] width 179 height 28
type input "CAN XANH HÓA CHẤT"
click at [195, 331] on span "up" at bounding box center [196, 336] width 11 height 11
click at [1212, 343] on input "text" at bounding box center [1186, 341] width 179 height 28
click at [1396, 346] on input "0" at bounding box center [1362, 341] width 144 height 28
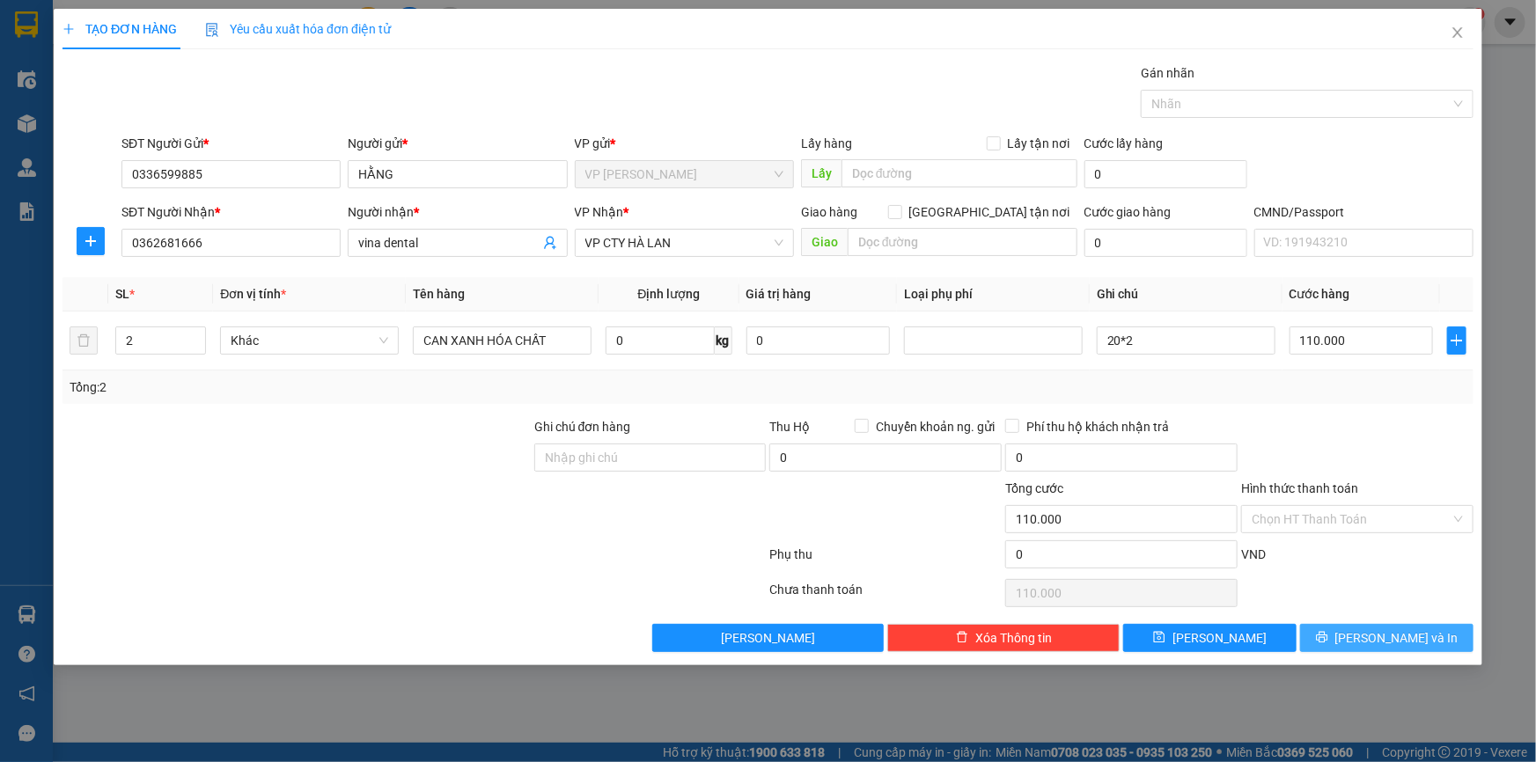
click at [1330, 630] on button "[PERSON_NAME] và In" at bounding box center [1386, 638] width 173 height 28
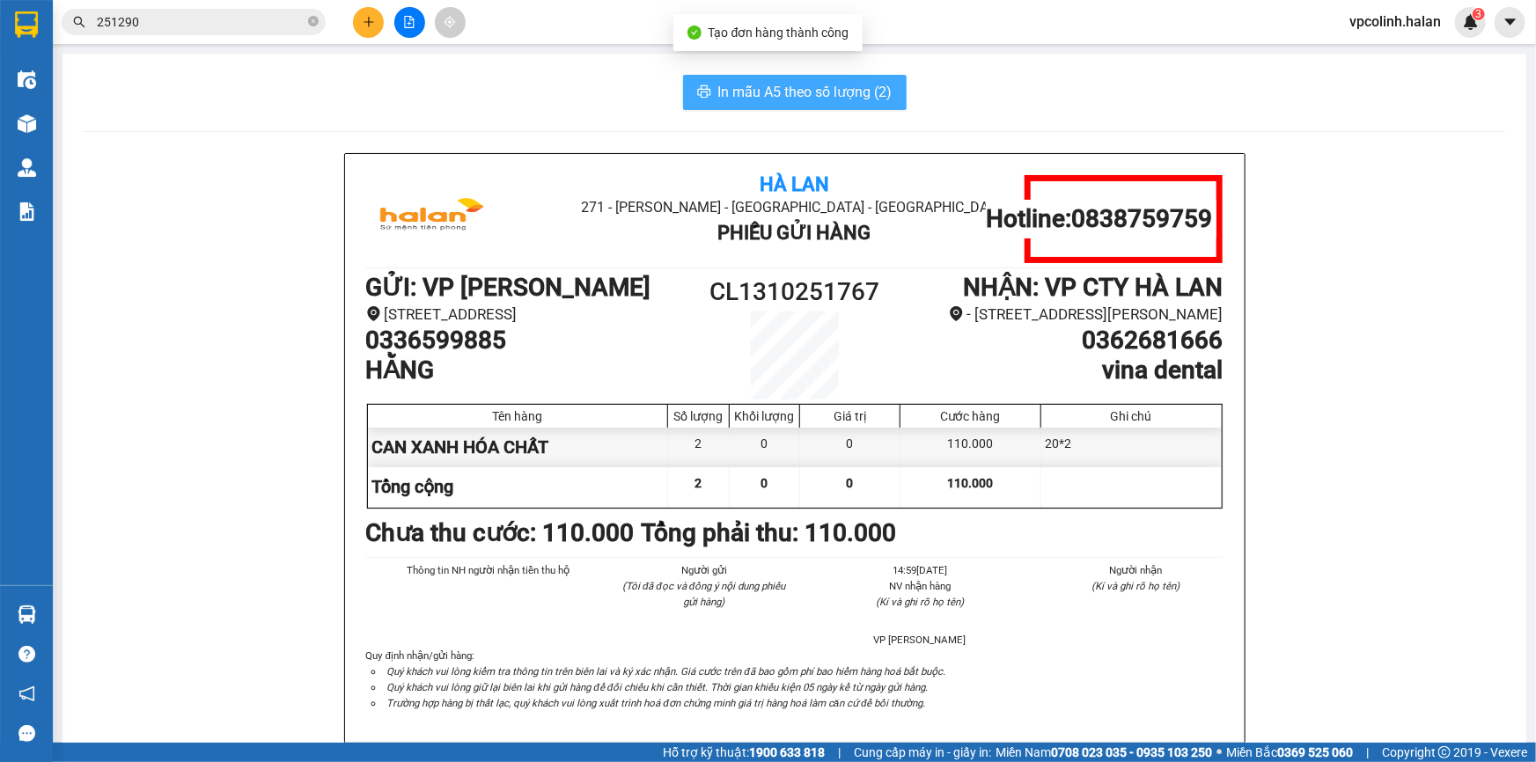
click at [779, 88] on span "In mẫu A5 theo số lượng (2)" at bounding box center [805, 92] width 174 height 22
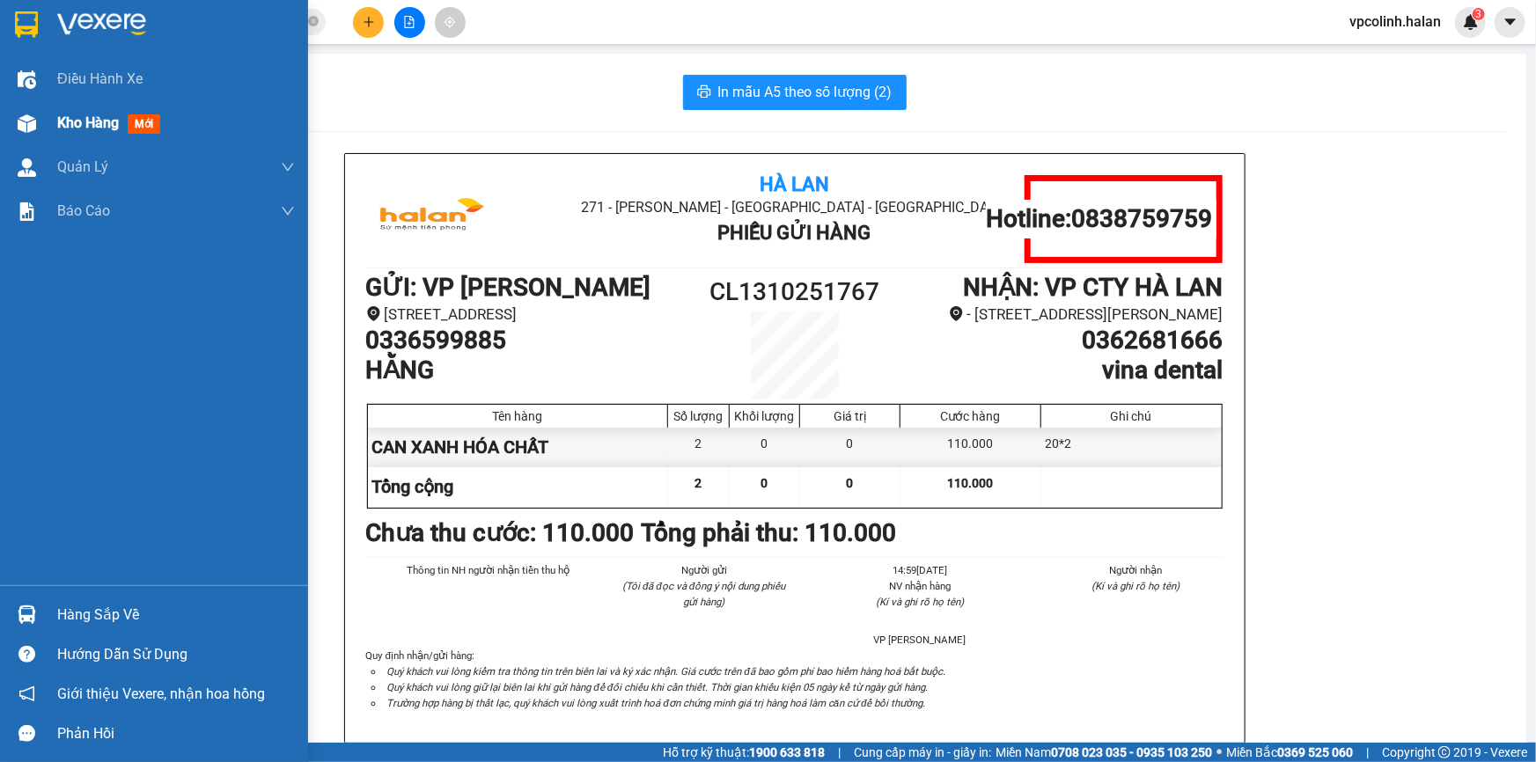
click at [9, 114] on div "Kho hàng mới" at bounding box center [154, 123] width 308 height 44
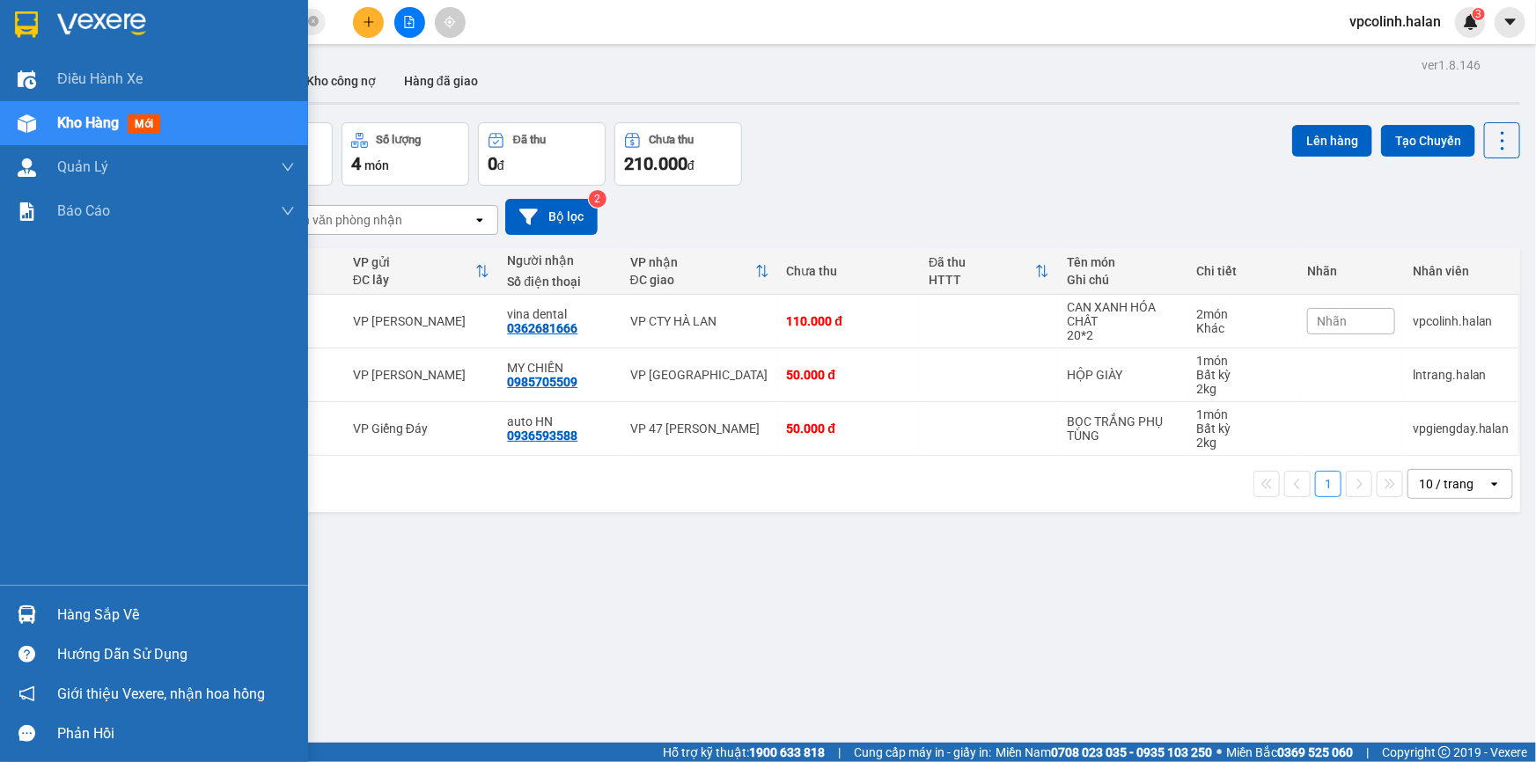
click at [92, 605] on div "Hàng sắp về" at bounding box center [176, 615] width 238 height 26
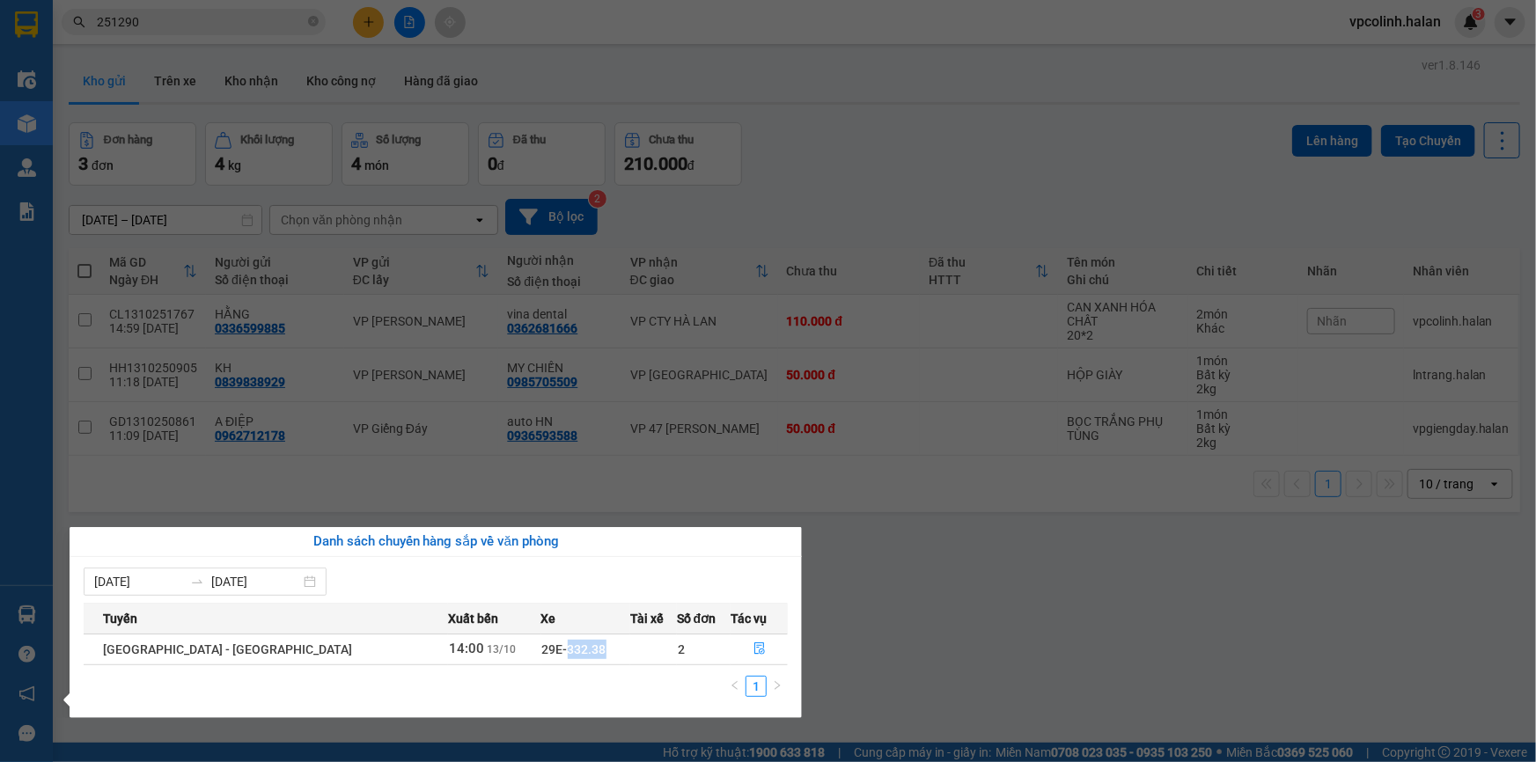
drag, startPoint x: 484, startPoint y: 652, endPoint x: 538, endPoint y: 652, distance: 53.7
click at [541, 652] on td "29E-332.38" at bounding box center [585, 649] width 89 height 31
click at [1051, 608] on section "Kết quả tìm kiếm ( 261 ) Bộ lọc Mã ĐH Trạng thái Món hàng Thu hộ Tổng cước Chưa…" at bounding box center [768, 381] width 1536 height 762
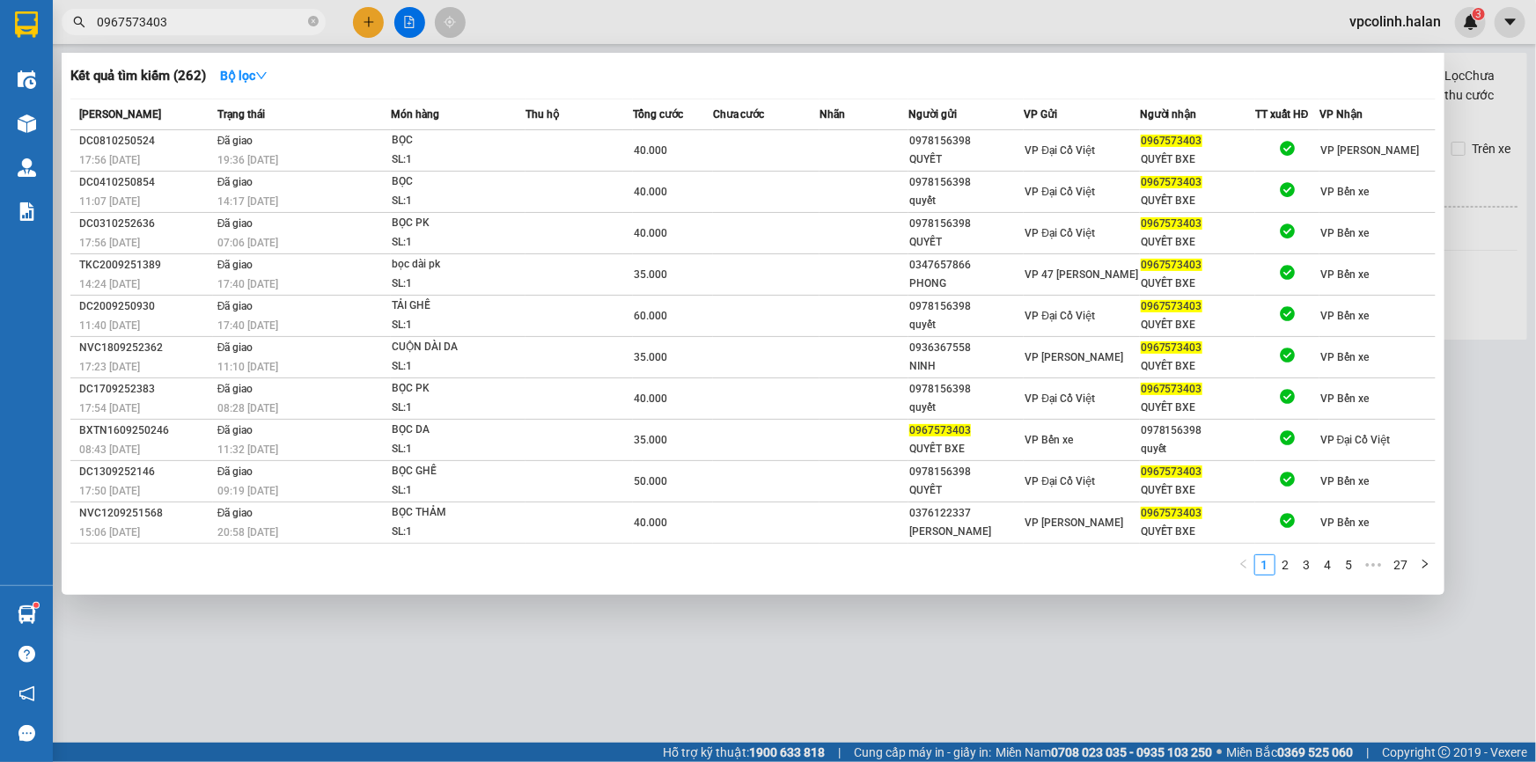
click at [706, 712] on div at bounding box center [768, 381] width 1536 height 762
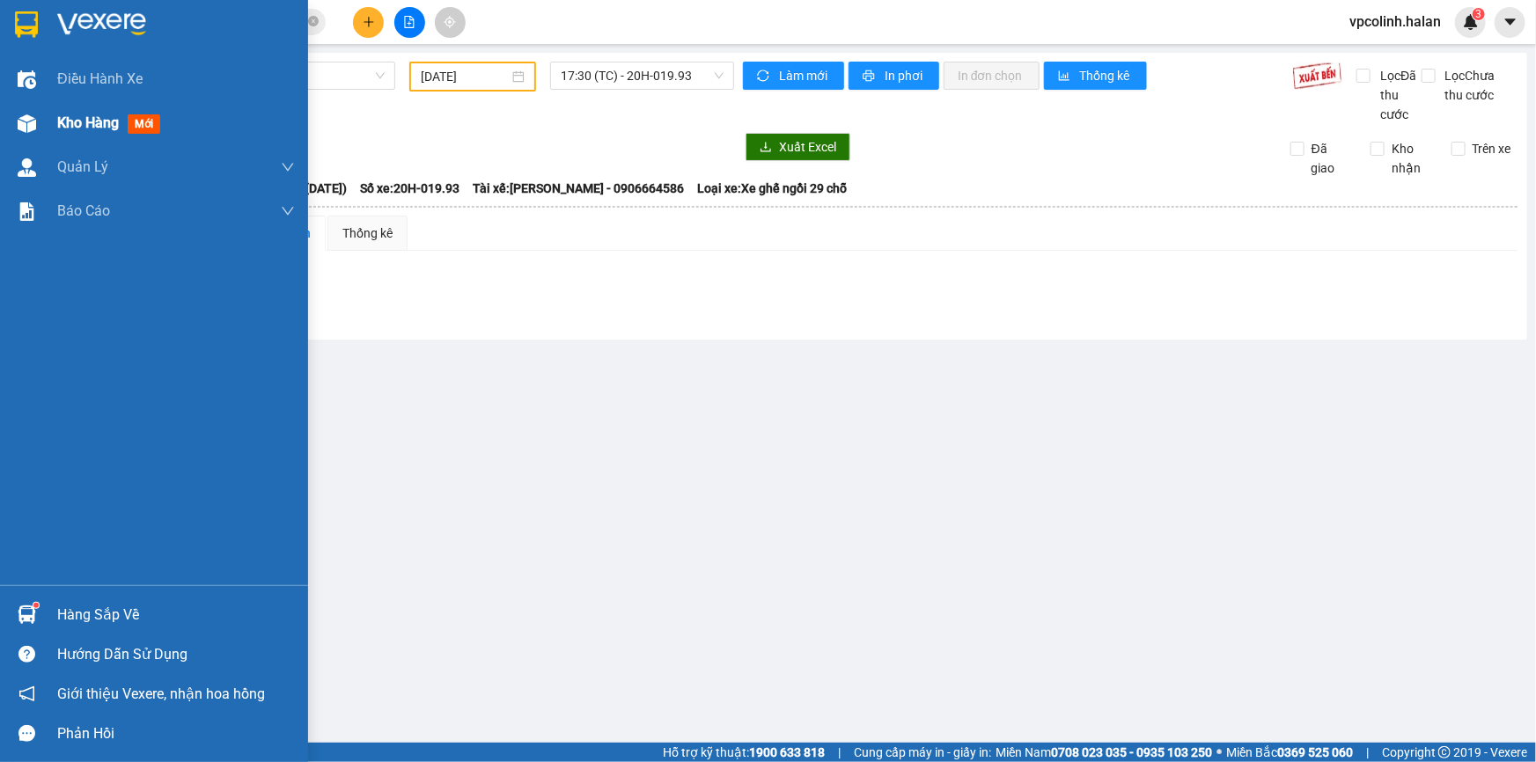
click at [45, 120] on div "Kho hàng mới" at bounding box center [154, 123] width 308 height 44
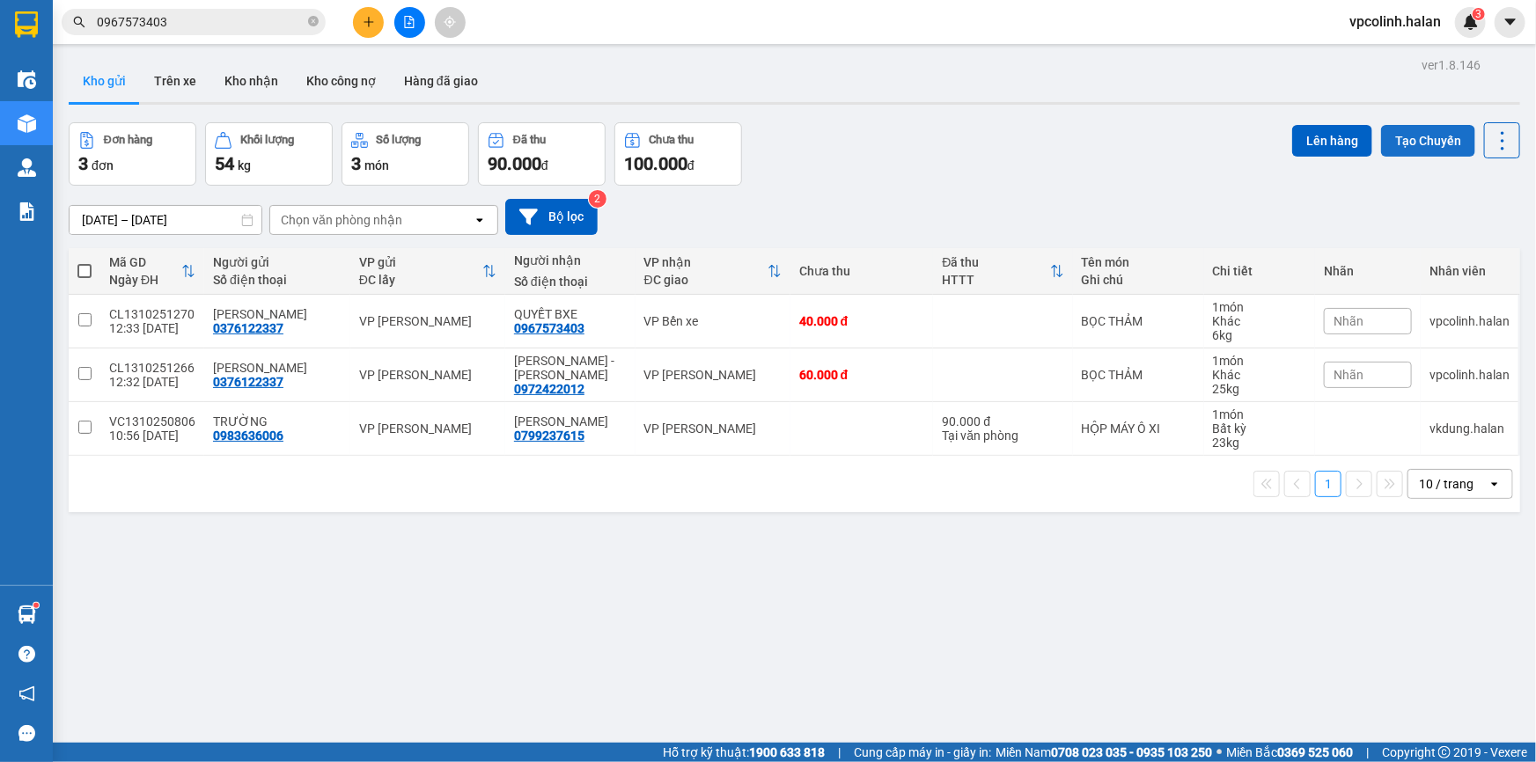
click at [1400, 139] on button "Tạo Chuyến" at bounding box center [1428, 141] width 94 height 32
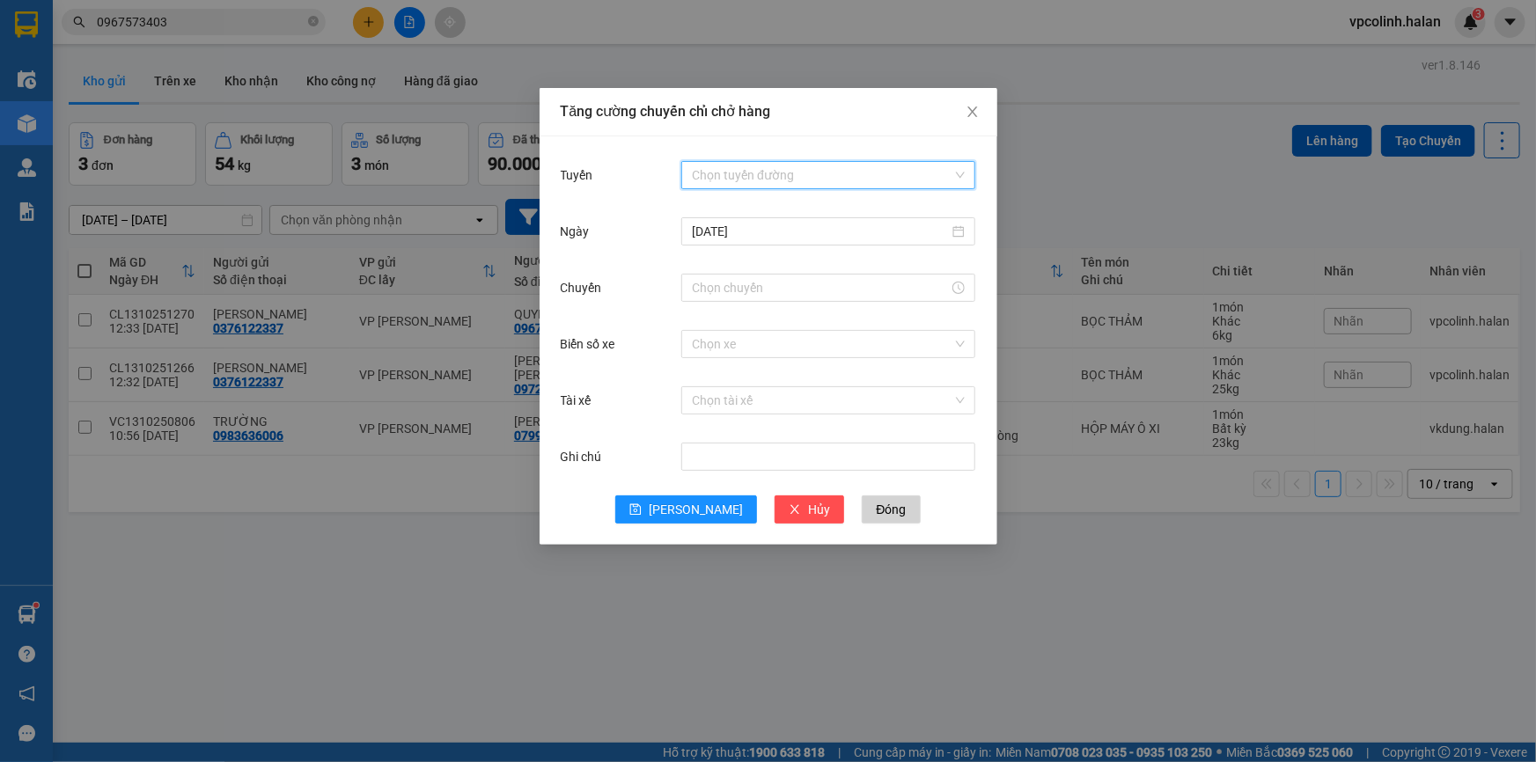
click at [894, 180] on input "Tuyến" at bounding box center [822, 175] width 261 height 26
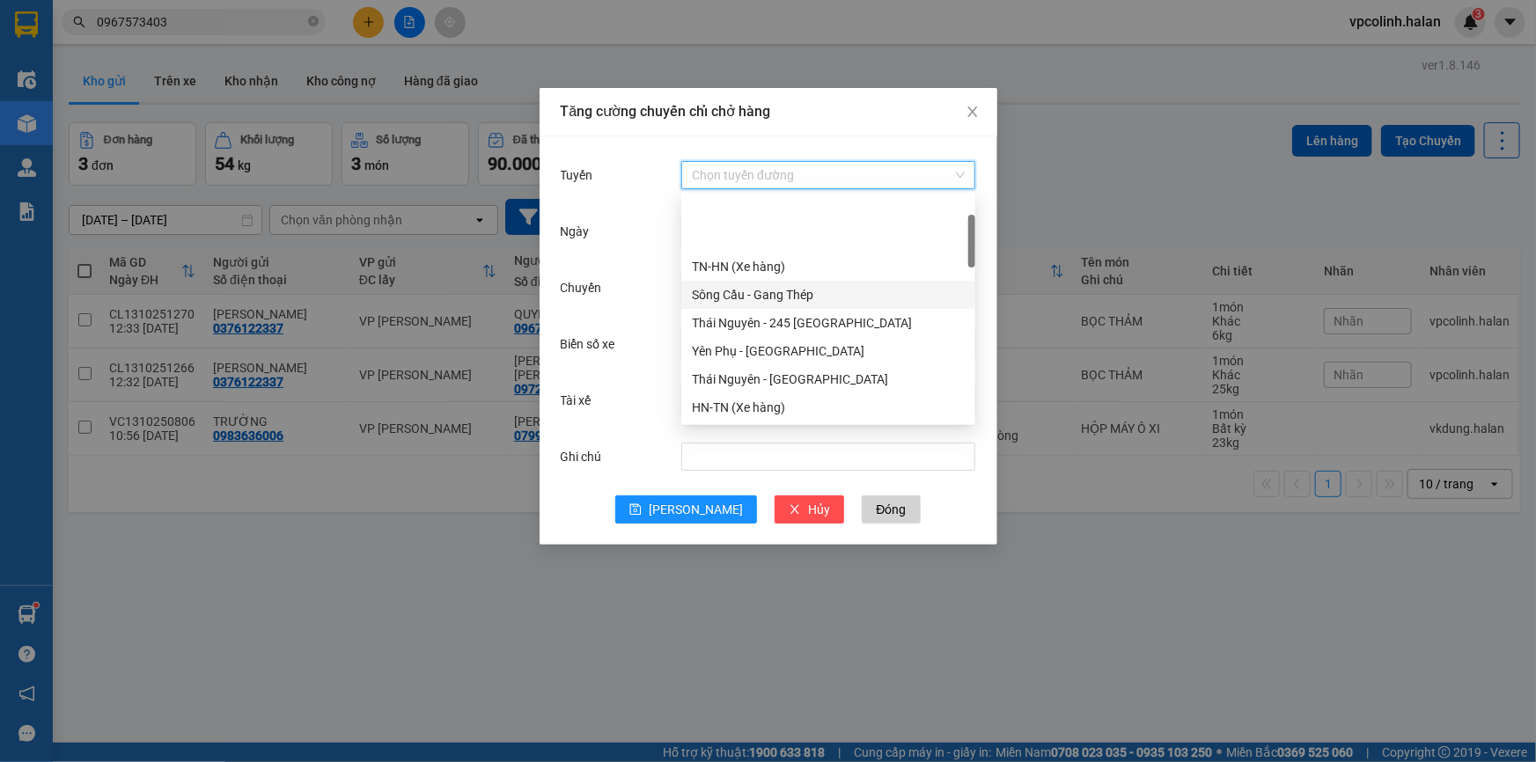
scroll to position [79, 0]
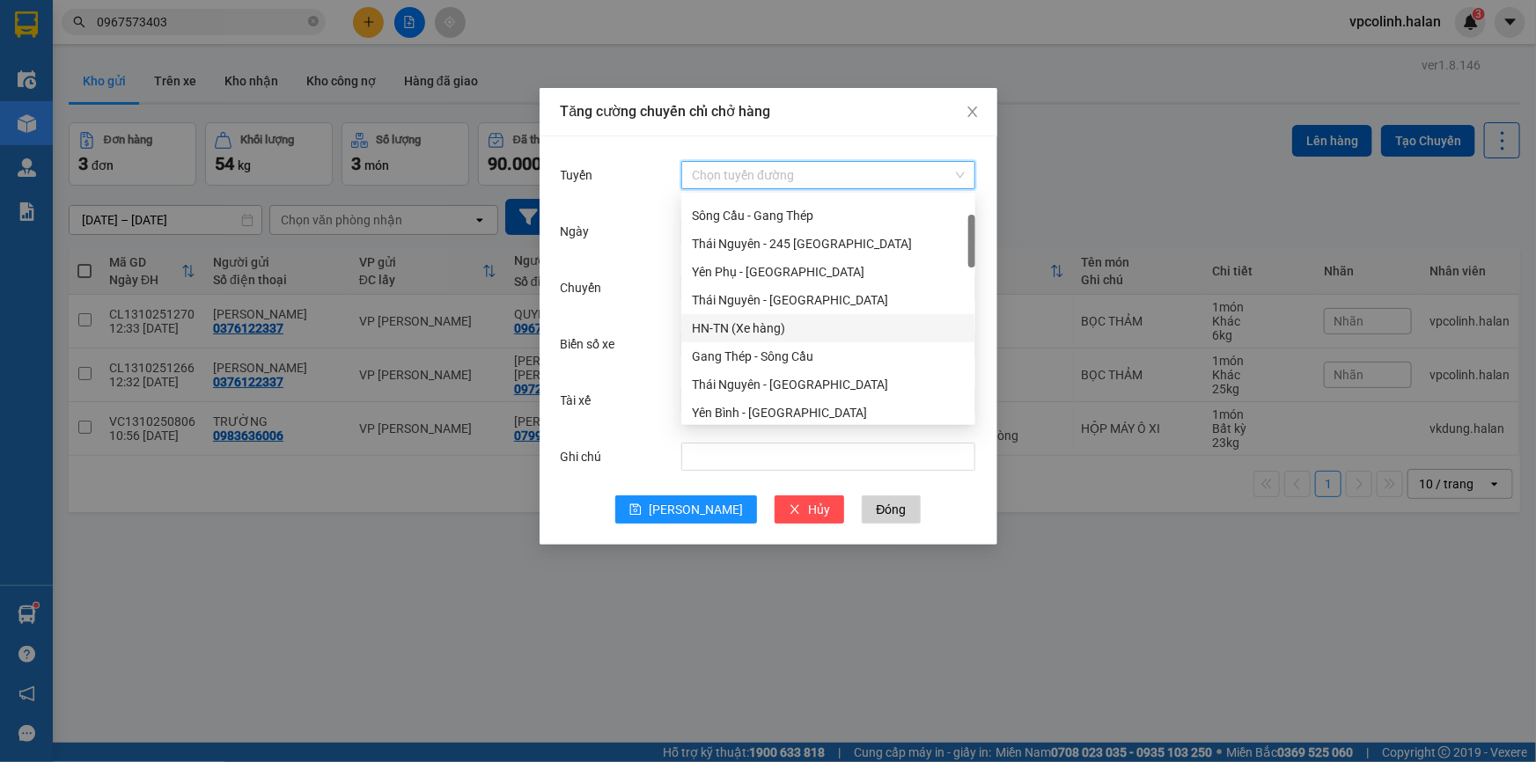
click at [753, 328] on div "HN-TN (Xe hàng)" at bounding box center [828, 328] width 273 height 19
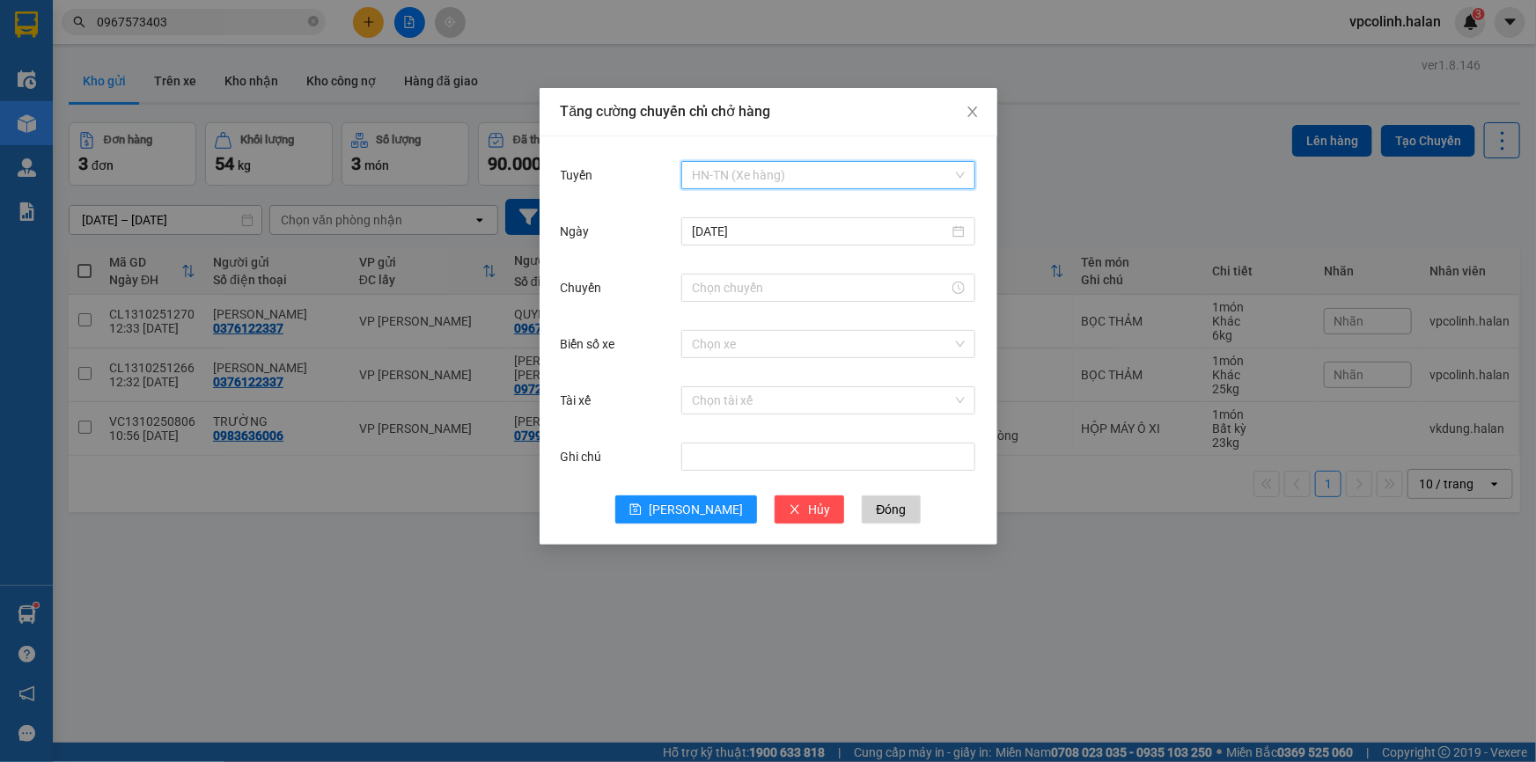
click at [792, 185] on span "HN-TN (Xe hàng)" at bounding box center [828, 175] width 273 height 26
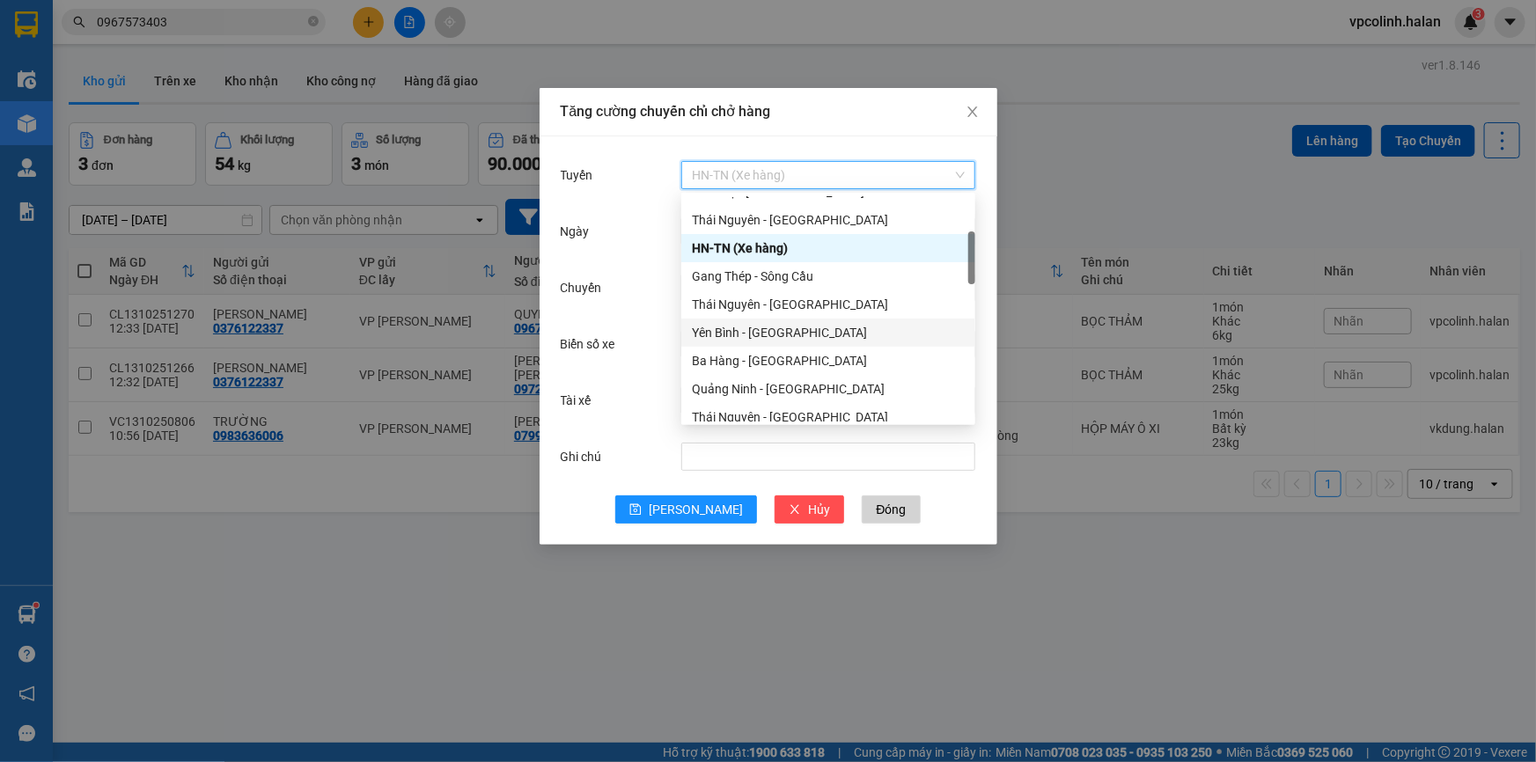
scroll to position [239, 0]
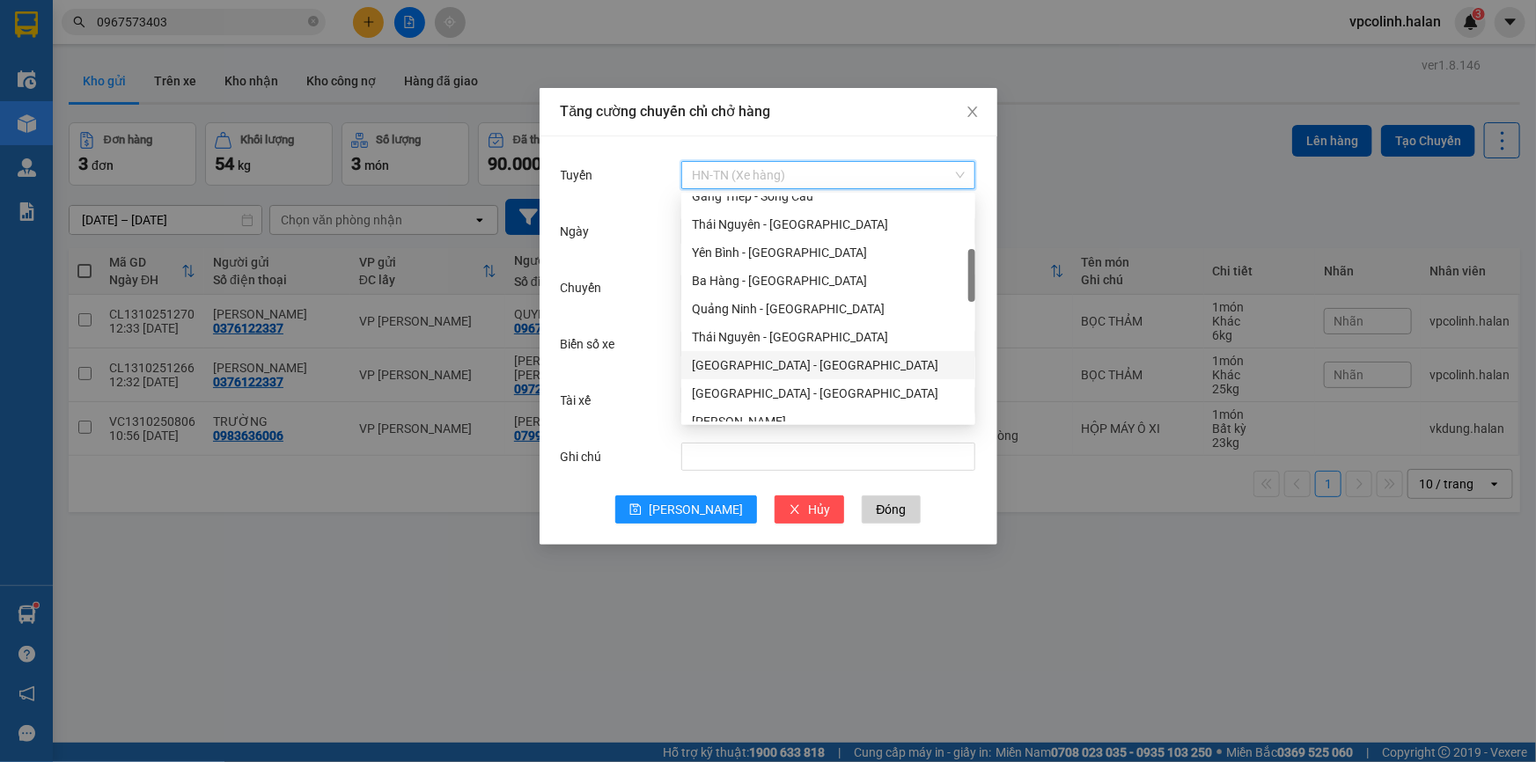
click at [773, 372] on div "[GEOGRAPHIC_DATA] - [GEOGRAPHIC_DATA]" at bounding box center [828, 365] width 273 height 19
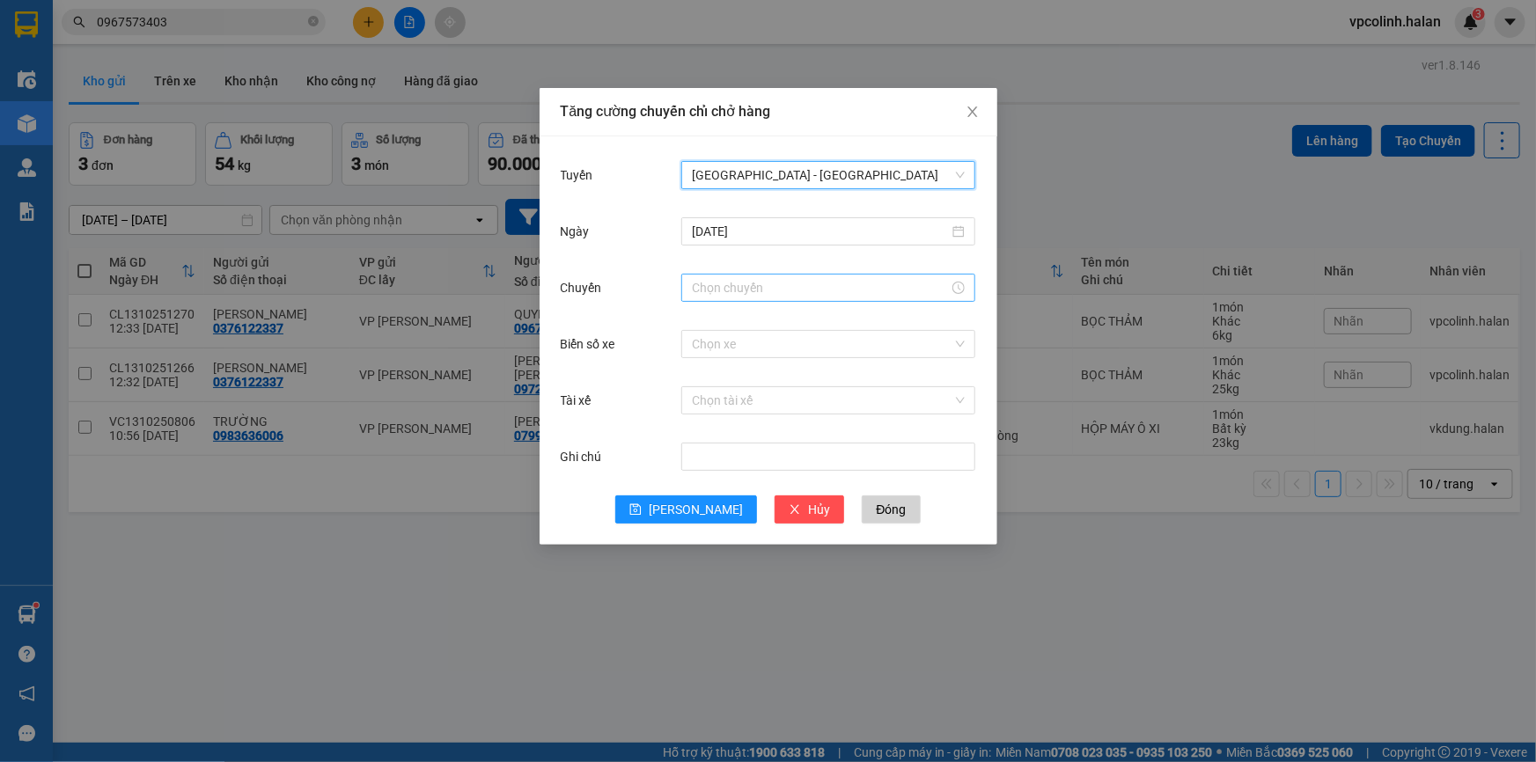
drag, startPoint x: 792, startPoint y: 282, endPoint x: 781, endPoint y: 342, distance: 60.8
click at [792, 283] on input "Chuyến" at bounding box center [820, 287] width 257 height 19
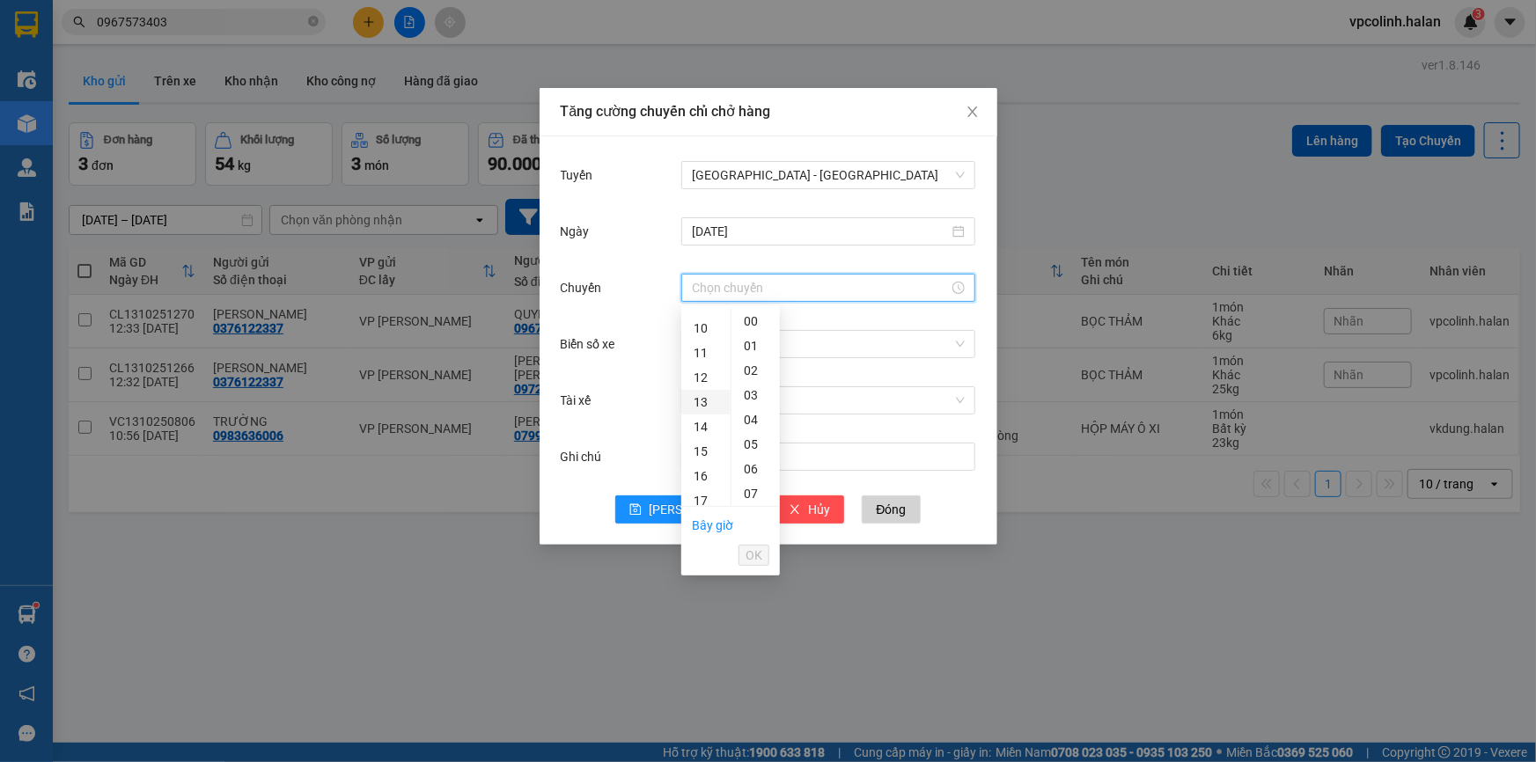
click at [696, 399] on div "13" at bounding box center [705, 402] width 49 height 25
click at [748, 339] on div "01" at bounding box center [756, 346] width 48 height 25
type input "13:01"
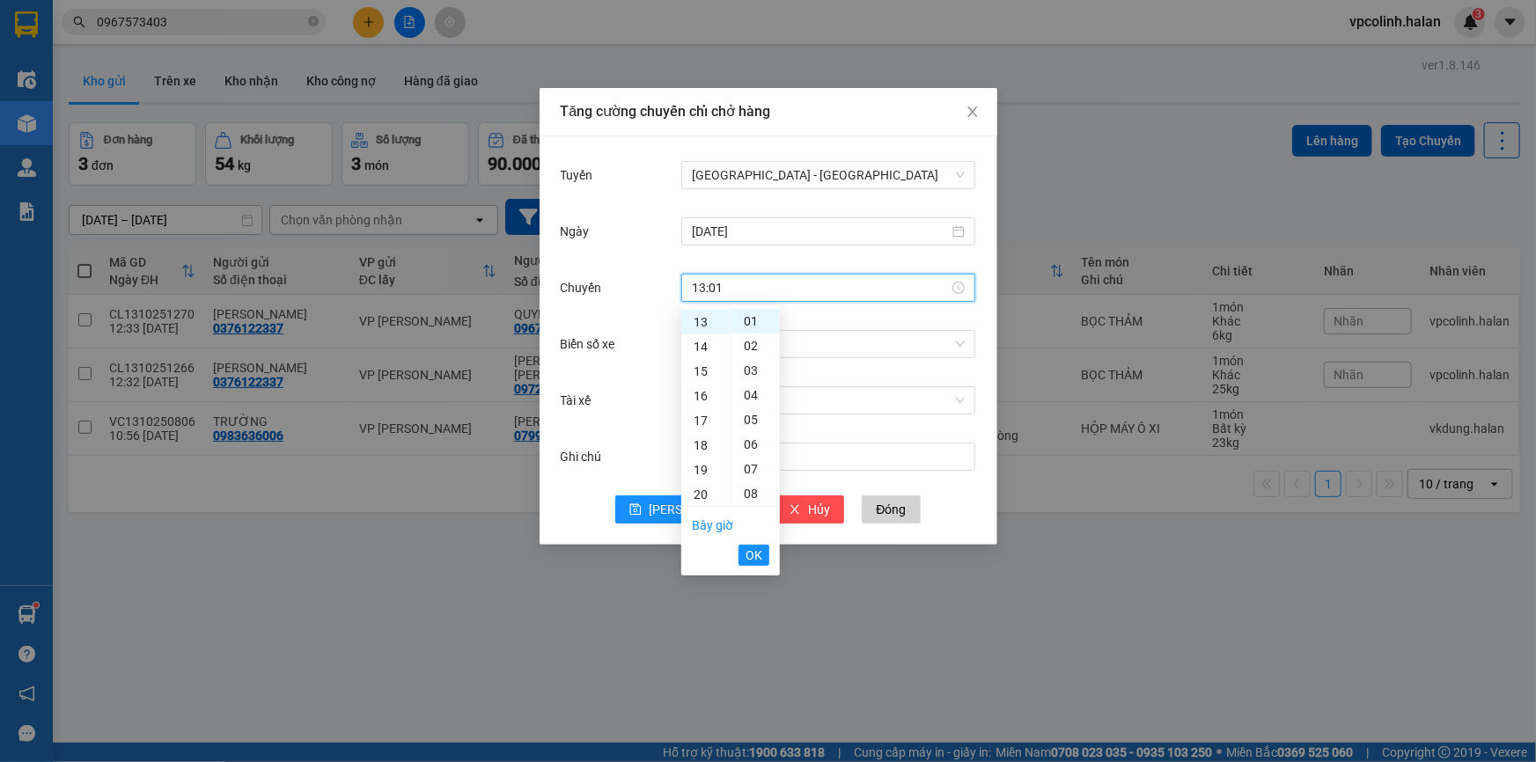
click at [740, 539] on ul "Bây giờ OK" at bounding box center [730, 540] width 99 height 67
click at [744, 555] on button "OK" at bounding box center [754, 555] width 31 height 21
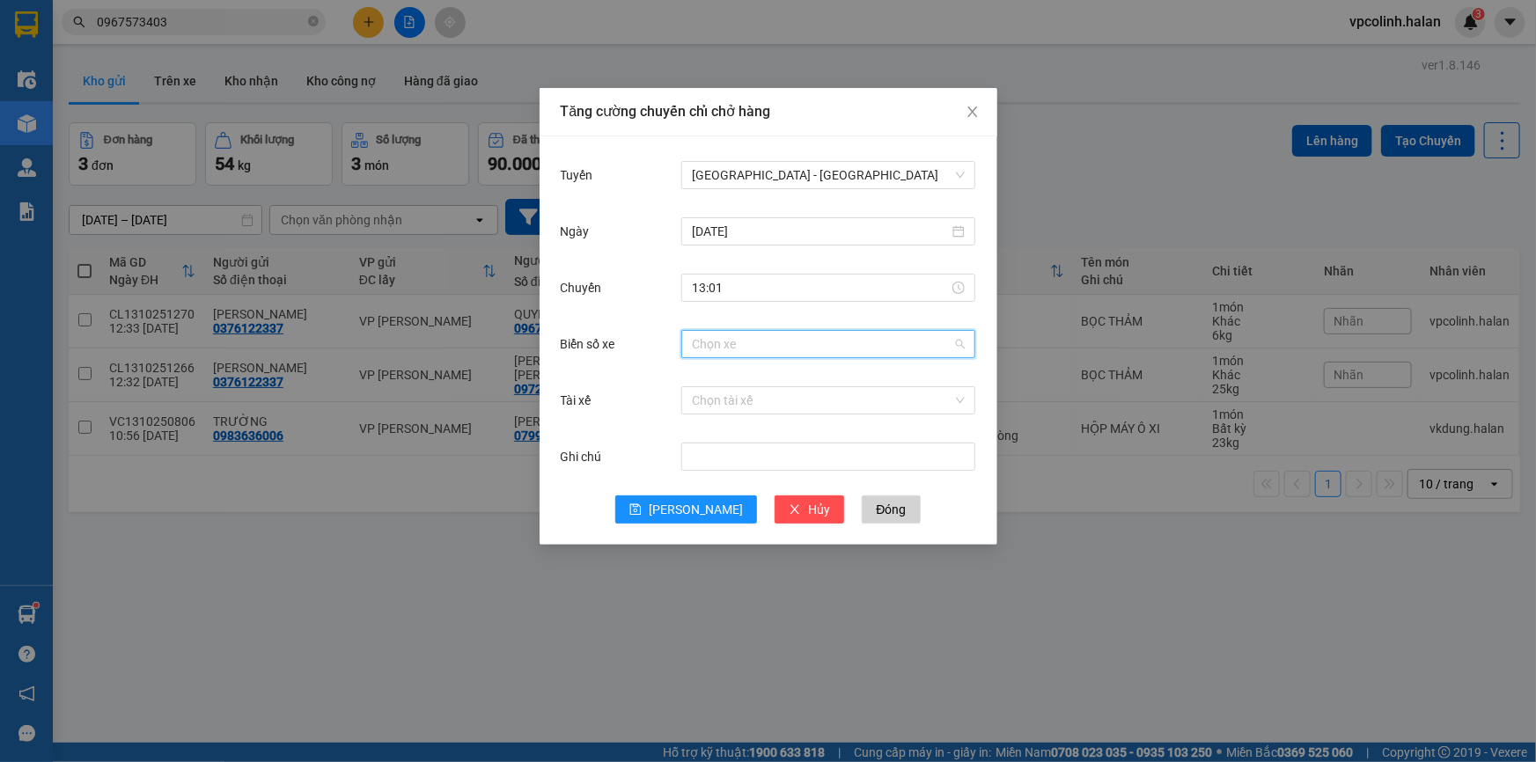
click at [731, 349] on input "Biển số xe" at bounding box center [822, 344] width 261 height 26
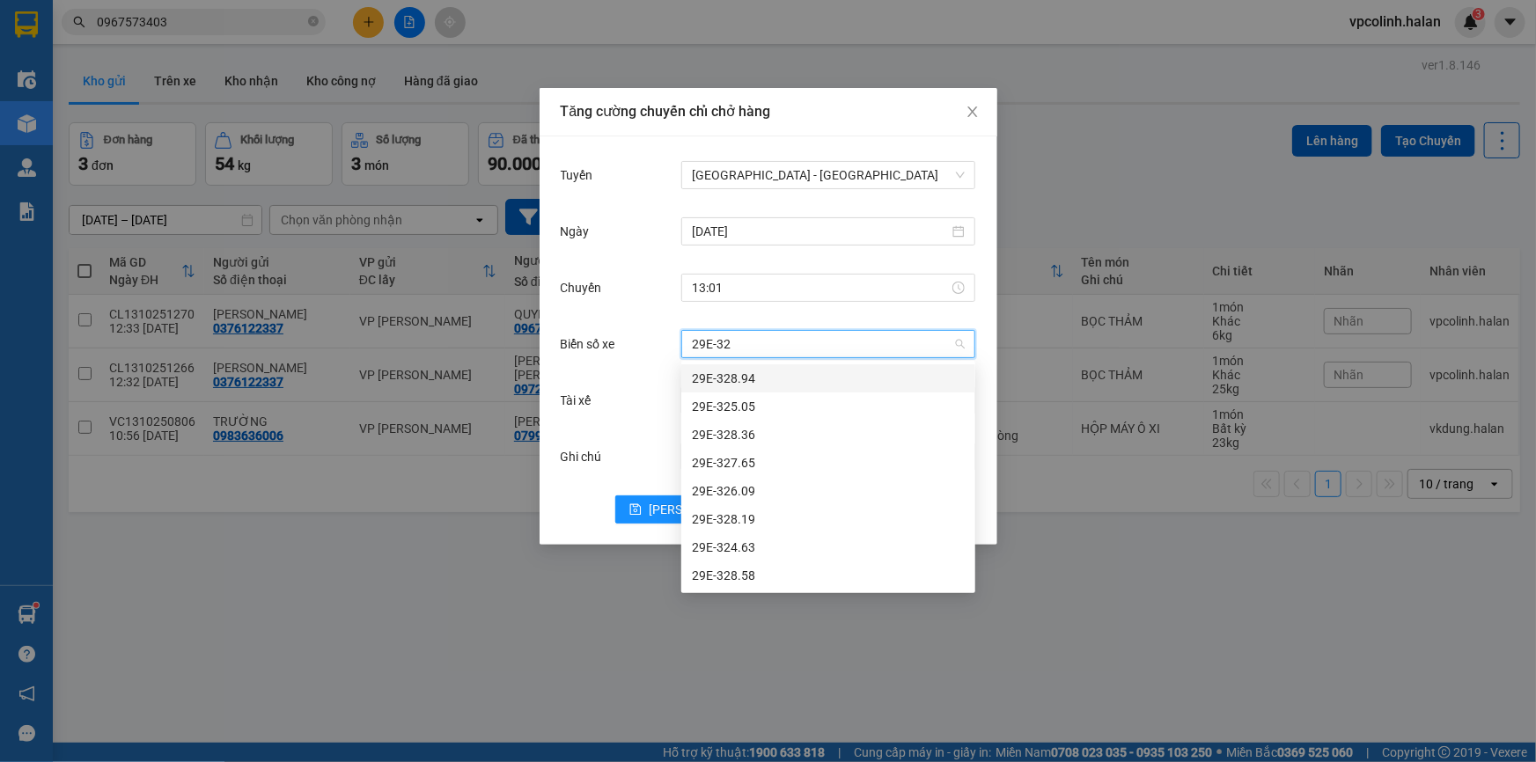
type input "29E-32"
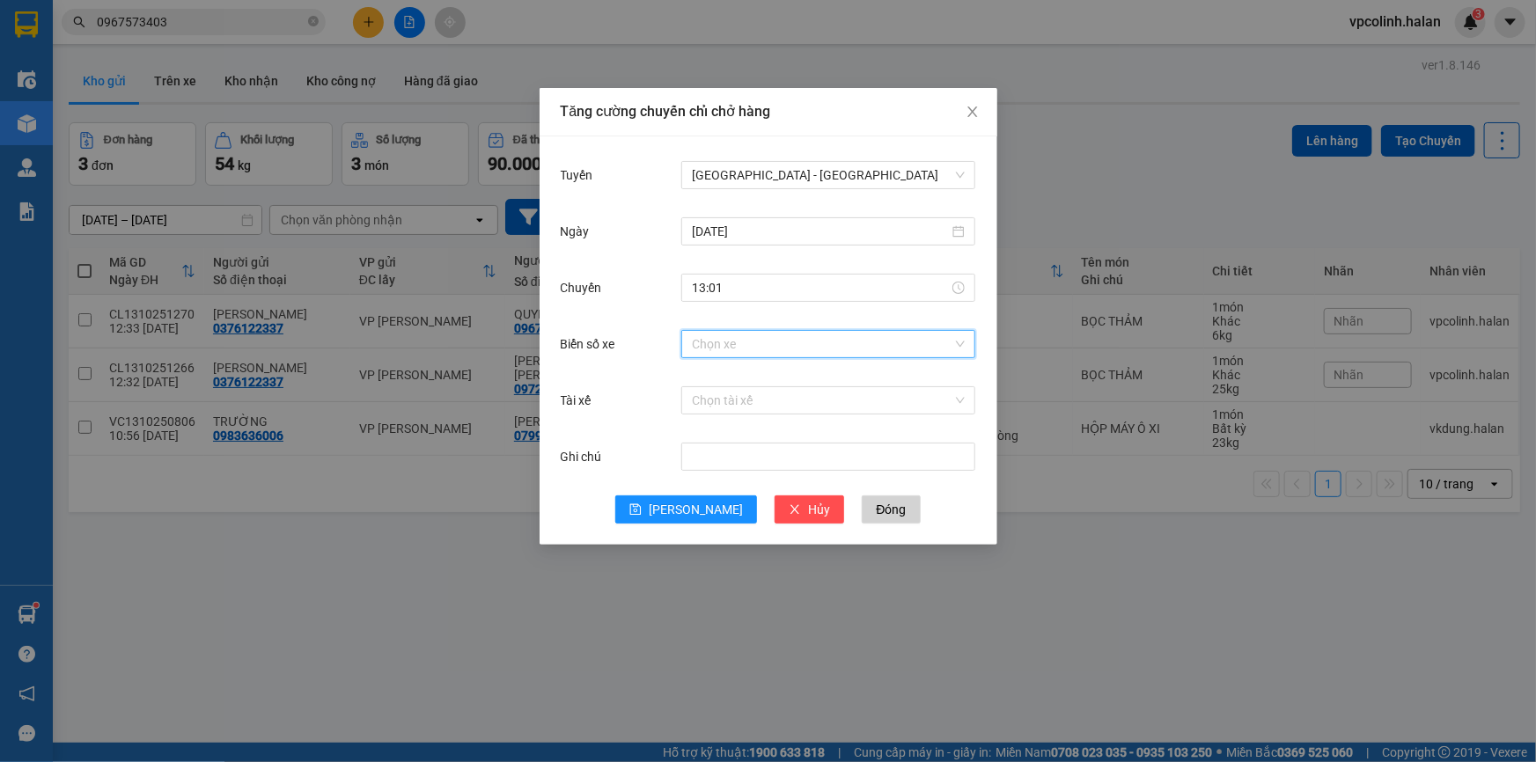
click at [740, 351] on input "Biển số xe" at bounding box center [822, 344] width 261 height 26
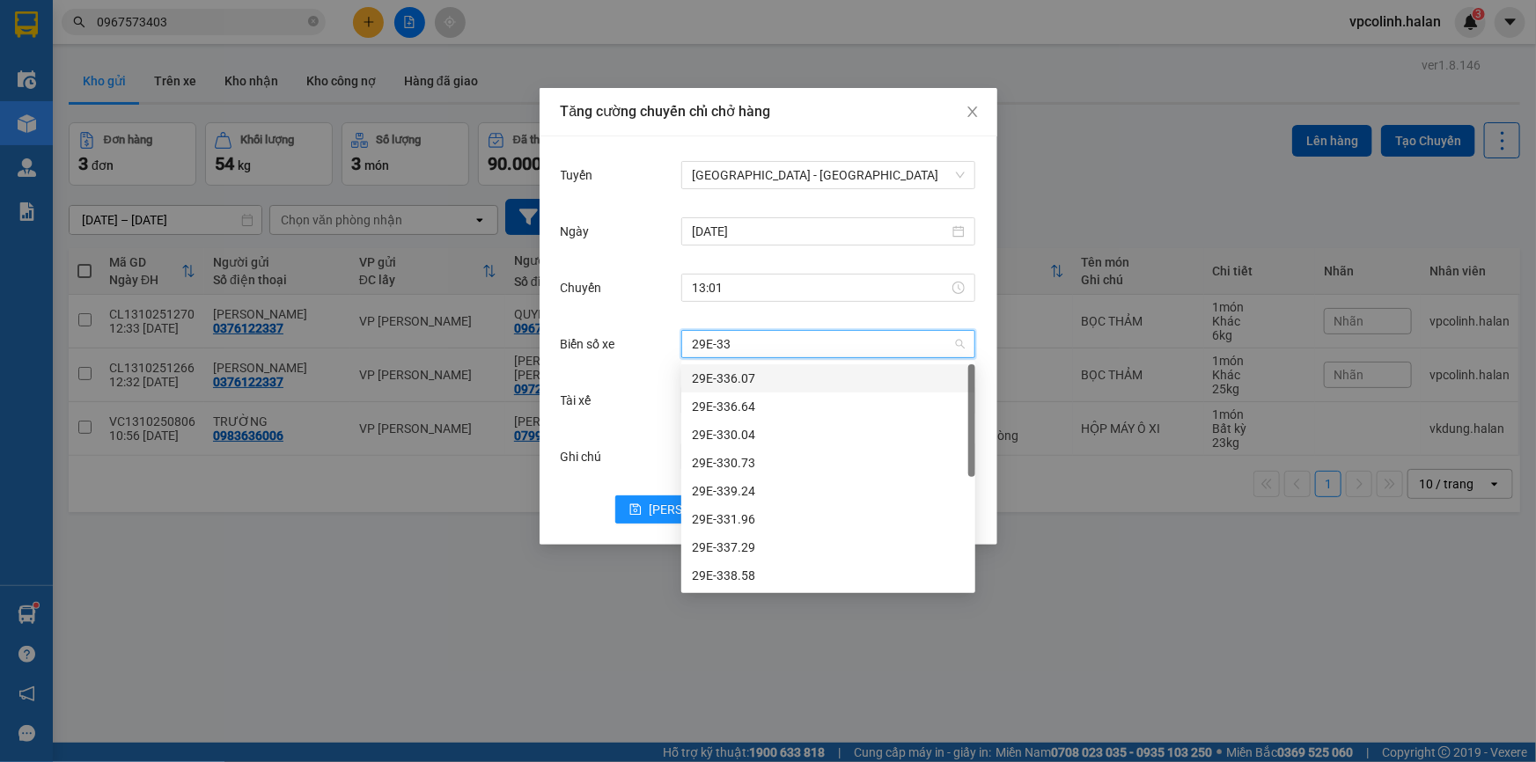
type input "29E-332"
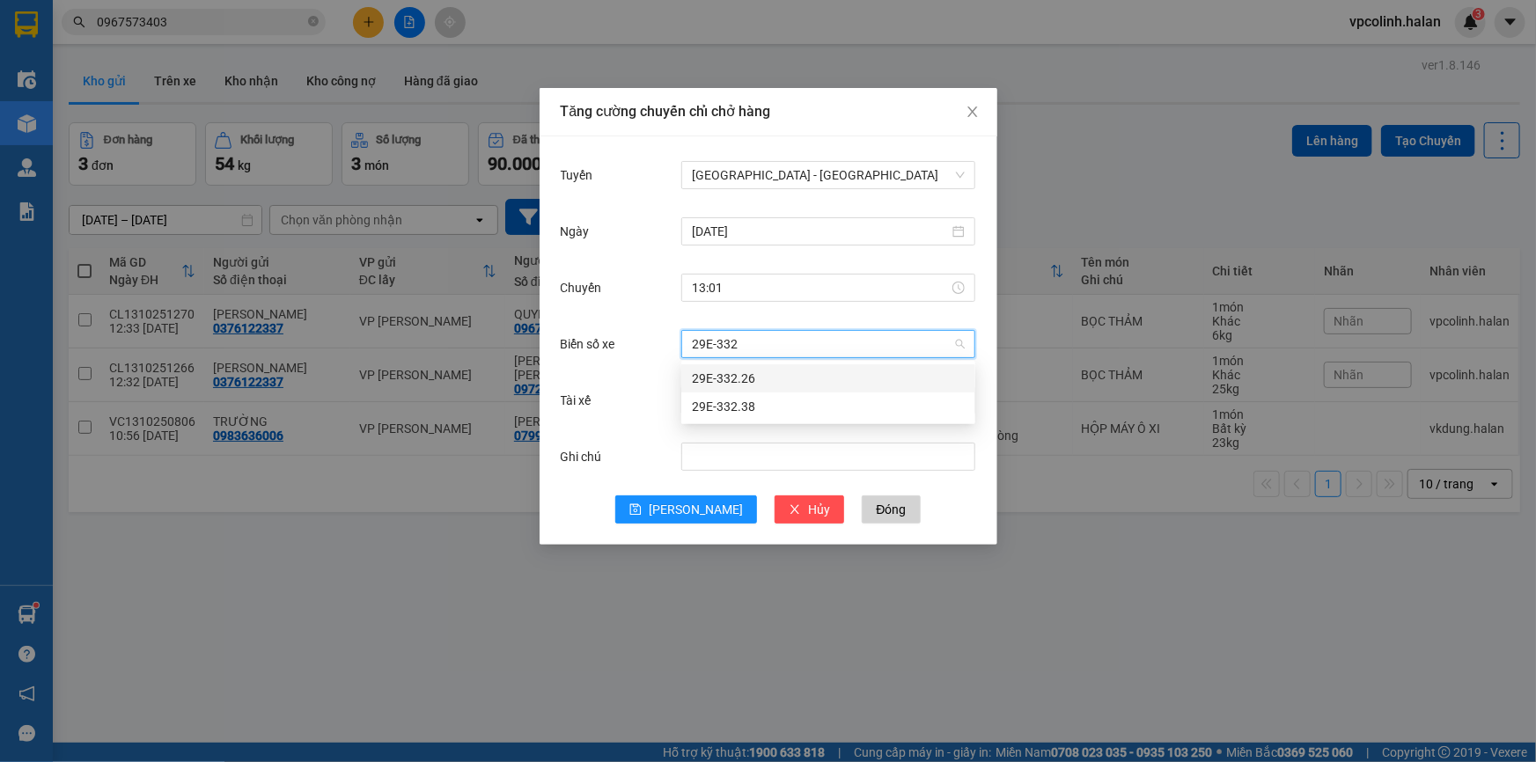
click at [733, 381] on div "29E-332.26" at bounding box center [828, 378] width 273 height 19
click at [713, 395] on input "Tài xế" at bounding box center [822, 400] width 261 height 26
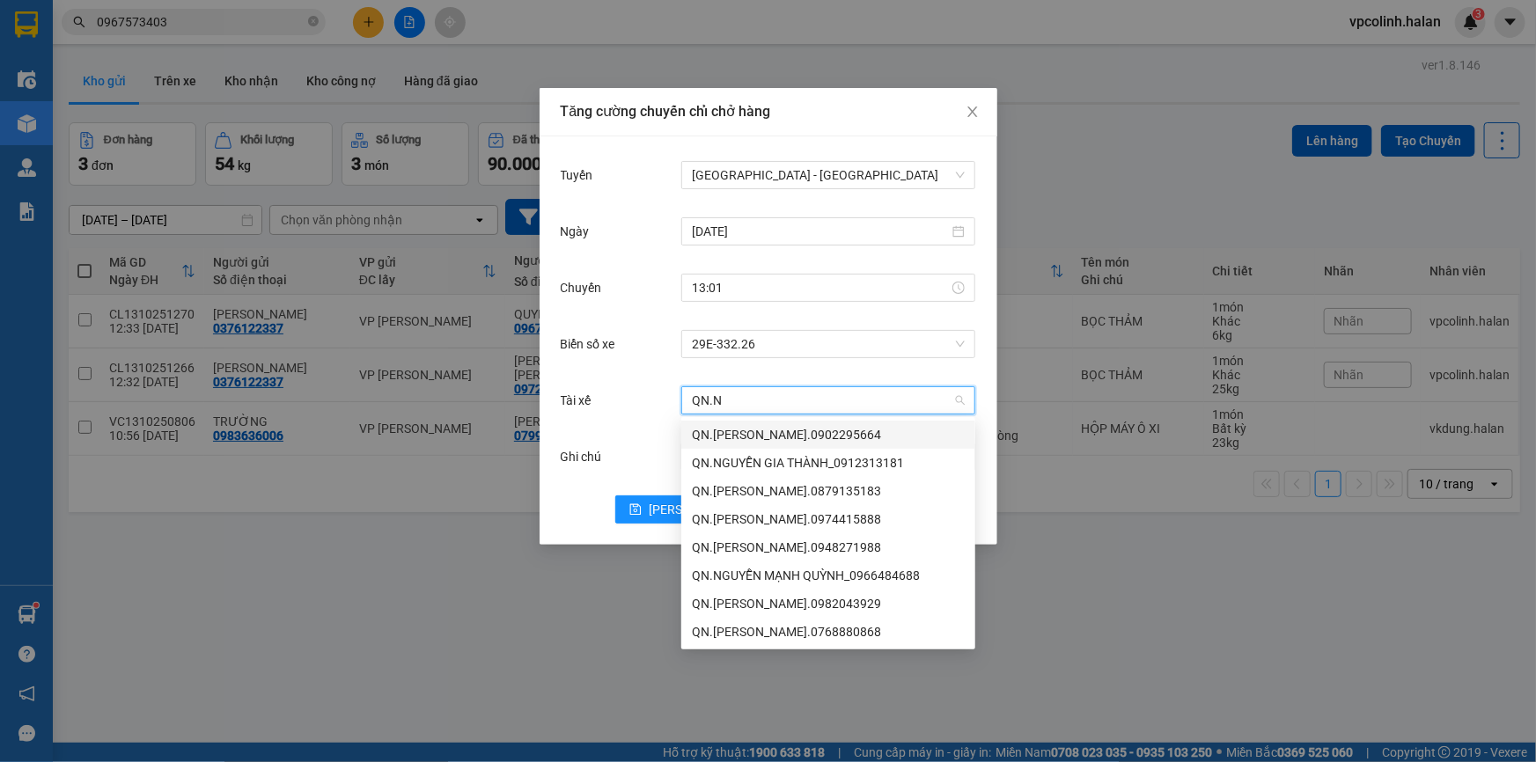
type input "[DOMAIN_NAME]"
click at [844, 527] on div "QN.[PERSON_NAME].0974415888" at bounding box center [828, 519] width 273 height 19
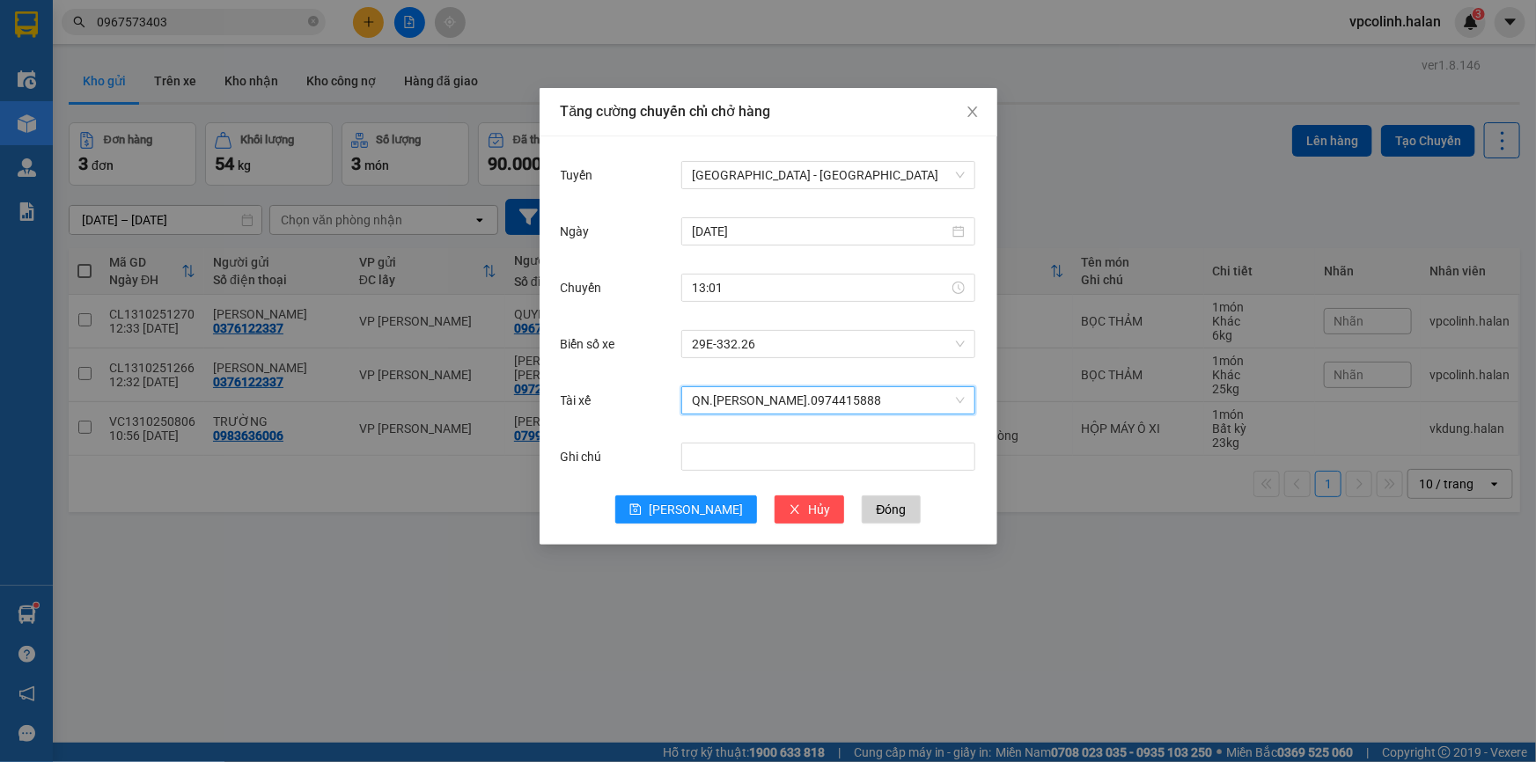
click at [694, 524] on div "Tuyến Hà Nội - Quảng Ninh Ngày 13/10/2025 Chuyến 13:01 Biển số xe 29E-332.26 Tà…" at bounding box center [769, 340] width 458 height 409
click at [703, 498] on button "[PERSON_NAME]" at bounding box center [686, 510] width 142 height 28
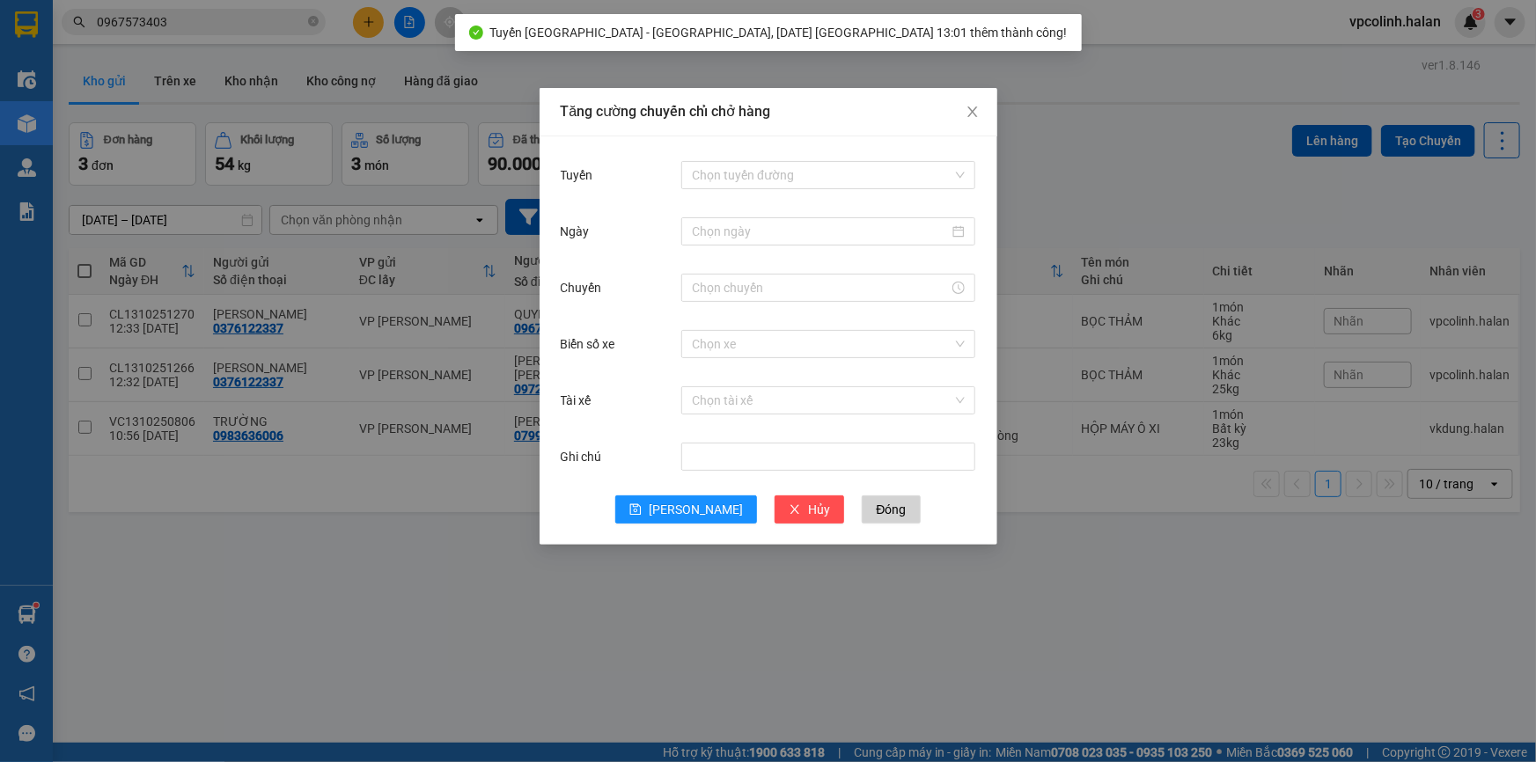
click at [248, 118] on div "Tăng cường chuyến chỉ chở hàng Tuyến Chọn tuyến đường Ngày Chuyến Biển số xe Ch…" at bounding box center [768, 381] width 1536 height 762
